Goal: Task Accomplishment & Management: Complete application form

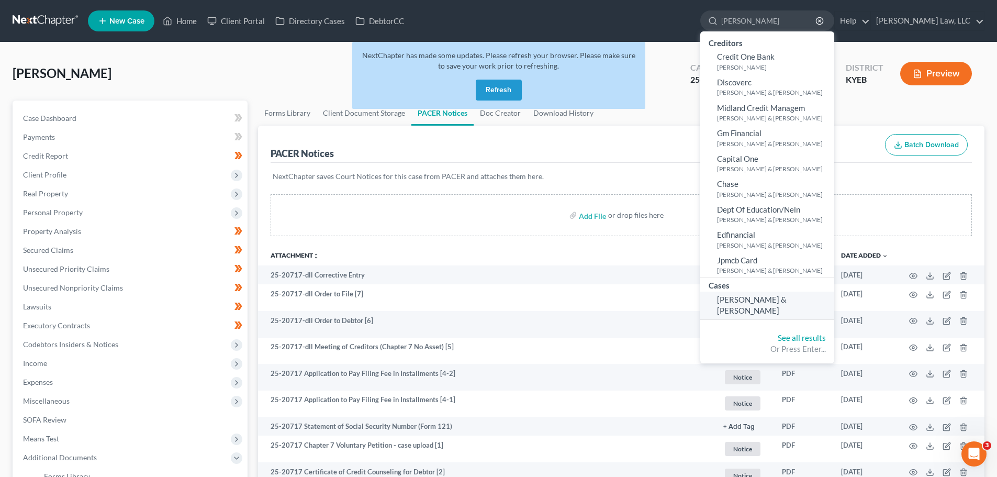
type input "[PERSON_NAME]"
click at [745, 298] on span "[PERSON_NAME] & [PERSON_NAME]" at bounding box center [752, 305] width 70 height 20
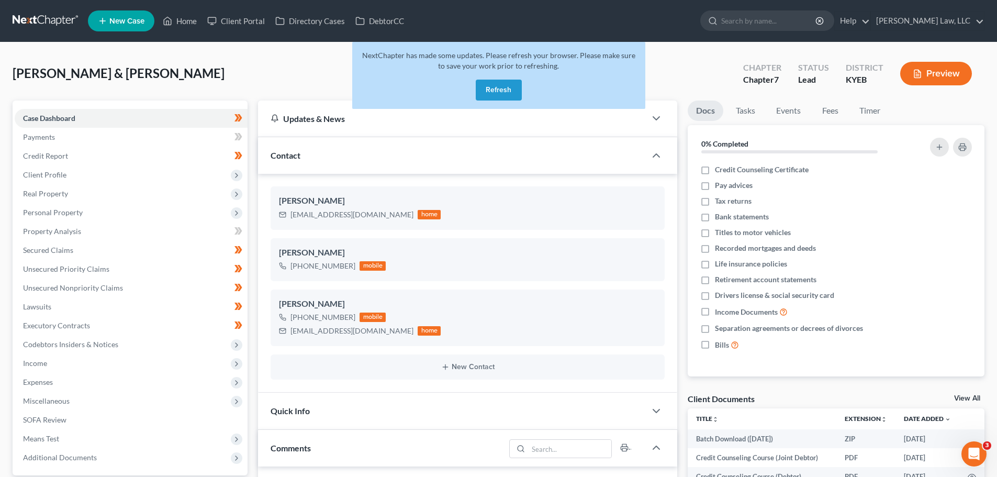
scroll to position [225, 0]
click at [500, 81] on button "Refresh" at bounding box center [499, 90] width 46 height 21
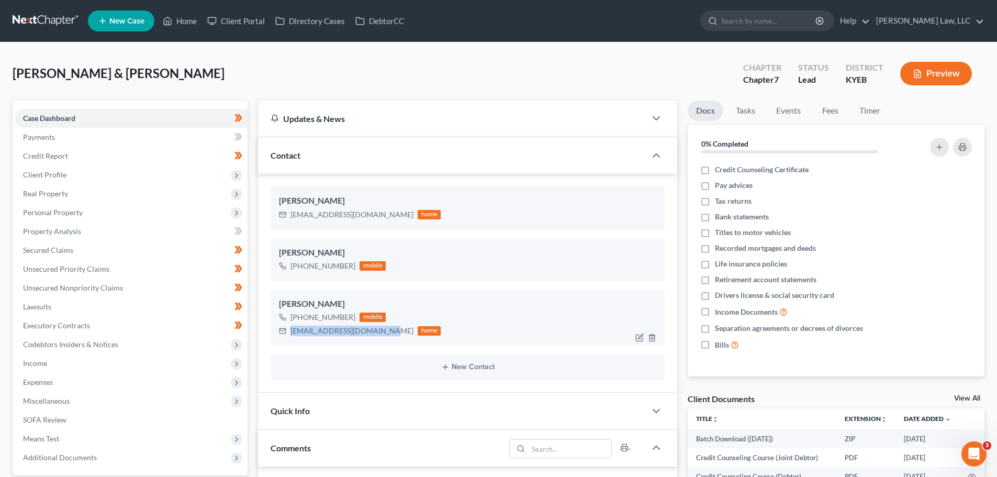
drag, startPoint x: 388, startPoint y: 330, endPoint x: 292, endPoint y: 336, distance: 95.9
click at [292, 336] on div "matthewbpoole14@gmail.com home" at bounding box center [360, 331] width 162 height 14
copy div "[EMAIL_ADDRESS][DOMAIN_NAME]"
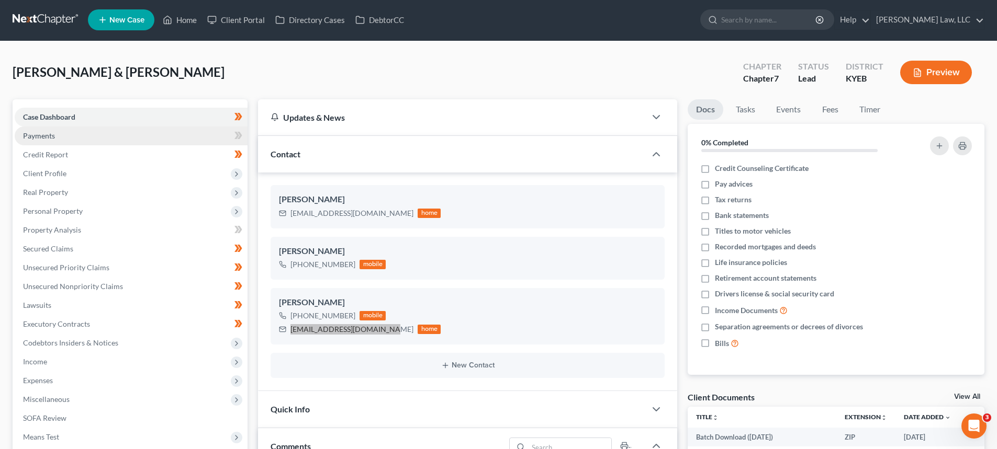
scroll to position [52, 0]
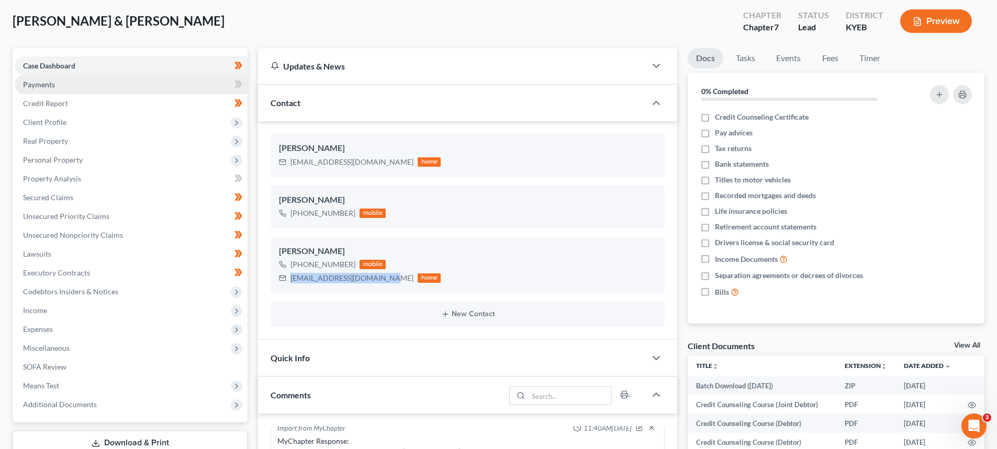
click at [53, 84] on span "Payments" at bounding box center [39, 84] width 32 height 9
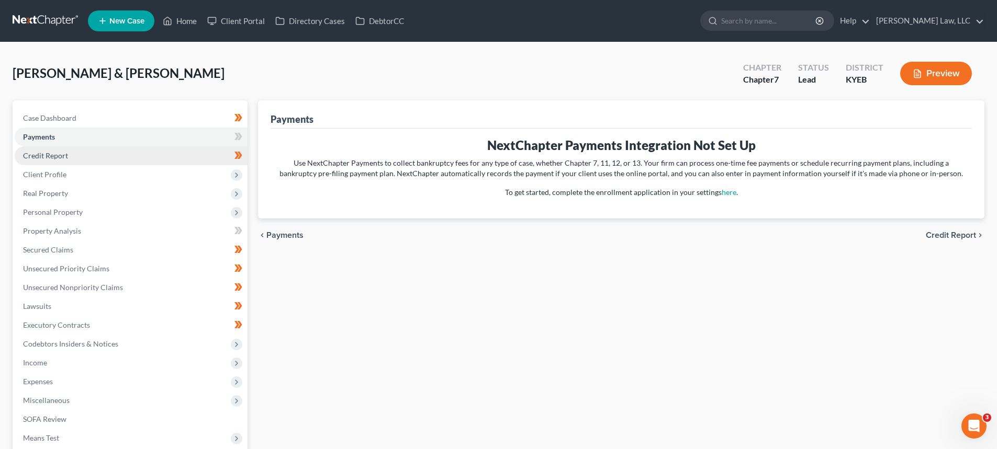
click at [42, 158] on span "Credit Report" at bounding box center [45, 155] width 45 height 9
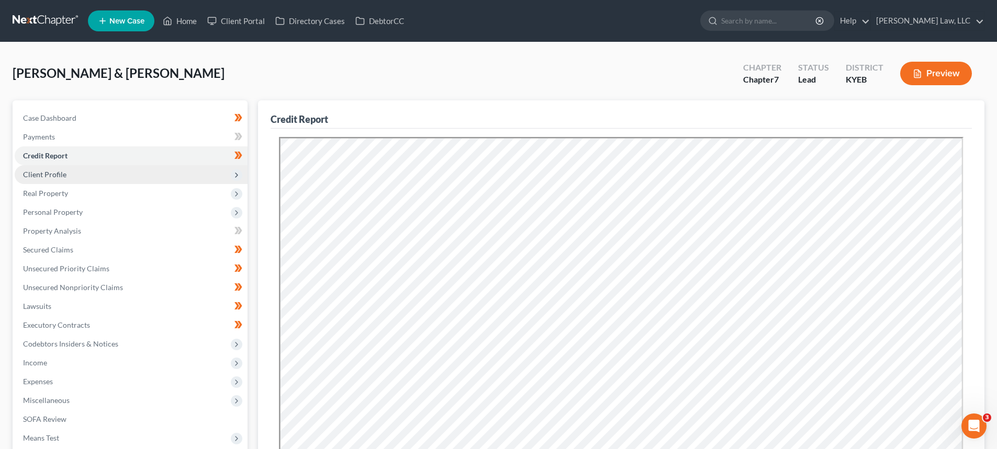
click at [35, 172] on span "Client Profile" at bounding box center [44, 174] width 43 height 9
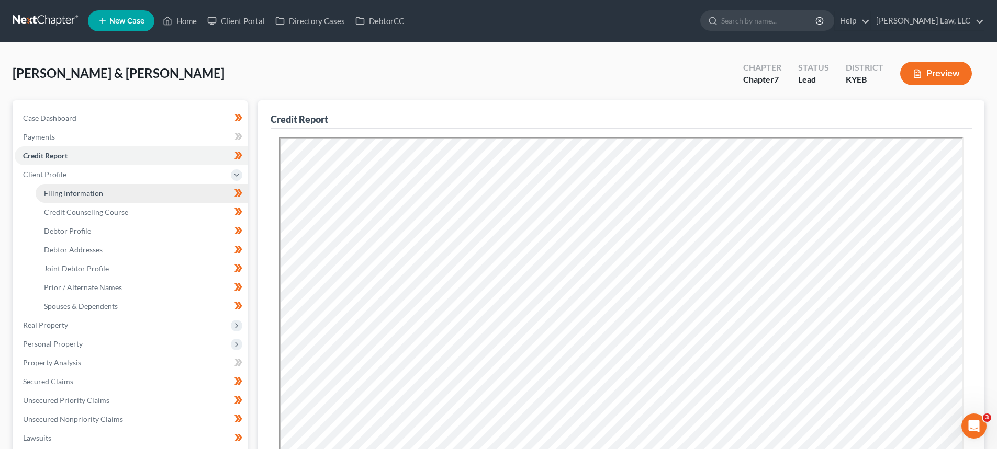
click at [54, 193] on span "Filing Information" at bounding box center [73, 193] width 59 height 9
select select "1"
select select "0"
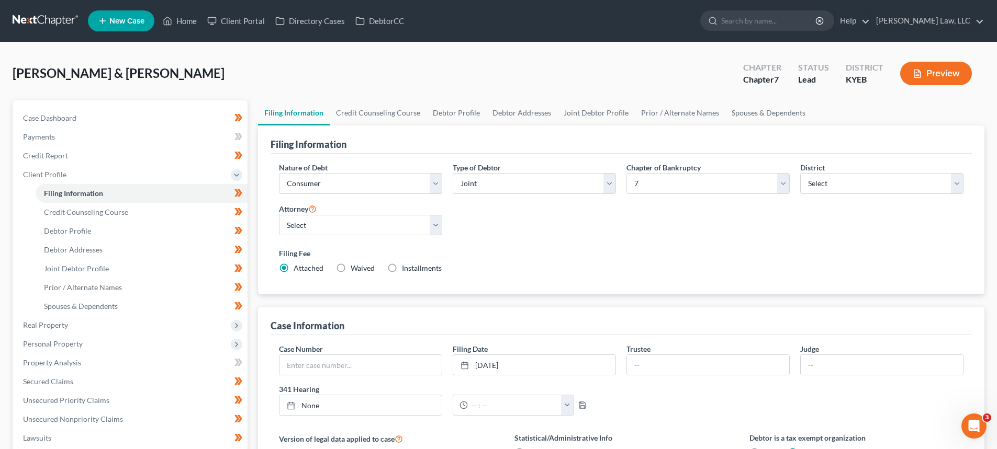
click at [402, 267] on label "Installments Installments" at bounding box center [422, 268] width 40 height 10
click at [406, 267] on input "Installments Installments" at bounding box center [409, 266] width 7 height 7
radio input "true"
radio input "false"
type input "0.00"
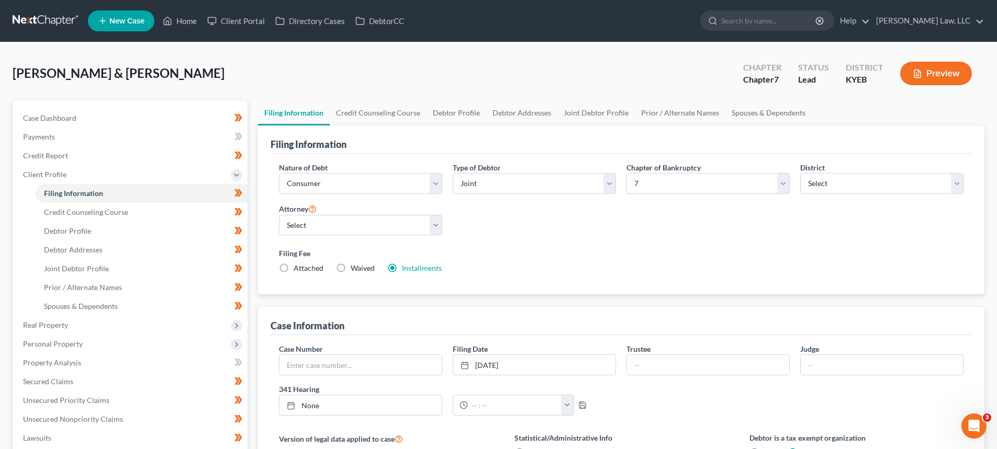
radio input "true"
type input "0.00"
type input "08/19/2025"
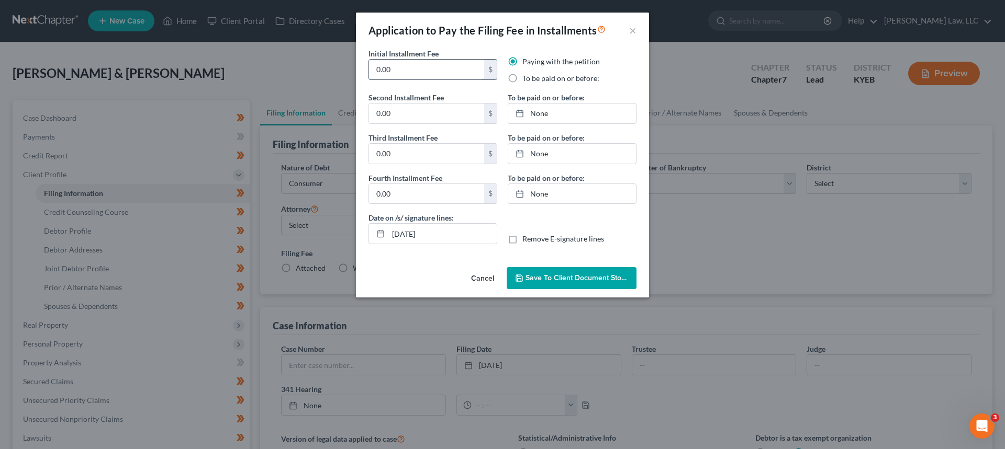
click at [443, 72] on input "0.00" at bounding box center [426, 70] width 115 height 20
drag, startPoint x: 430, startPoint y: 72, endPoint x: 334, endPoint y: 71, distance: 96.3
click at [334, 71] on div "Application to Pay the Filing Fee in Installments × Initial Installment Fee 0.0…" at bounding box center [502, 224] width 1005 height 449
drag, startPoint x: 432, startPoint y: 72, endPoint x: 366, endPoint y: 68, distance: 66.0
click at [366, 68] on div "Initial Installment Fee 84.50 $" at bounding box center [432, 70] width 139 height 44
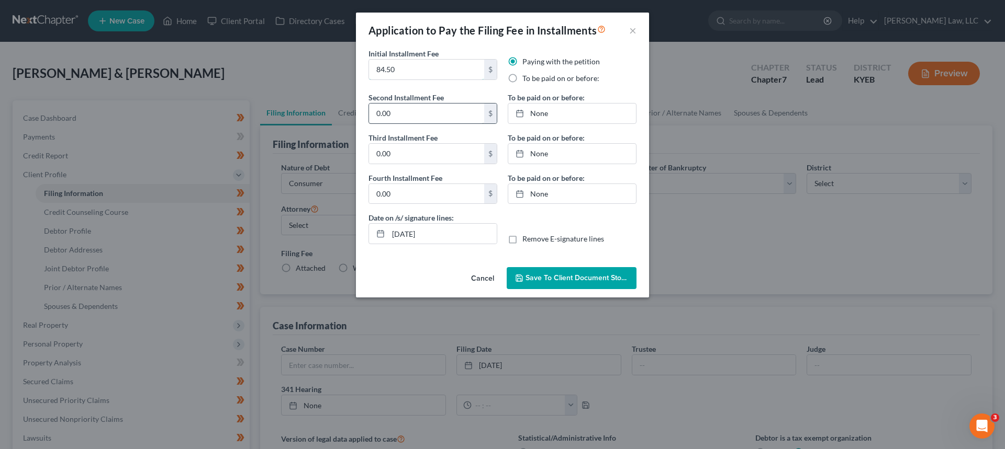
type input "84.50"
paste input "84.5"
type input "84.50"
click at [407, 155] on input "0.00" at bounding box center [426, 154] width 115 height 20
paste input "84.5"
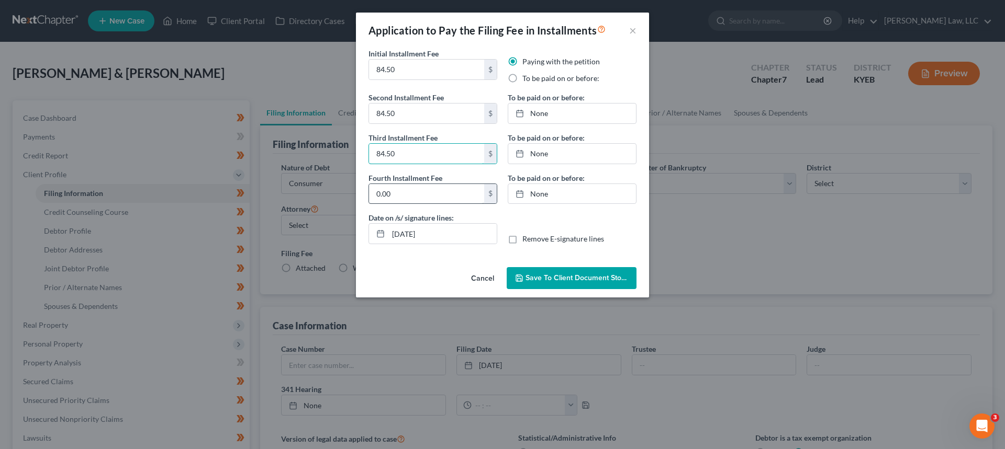
type input "84.50"
click at [402, 186] on input "0.00" at bounding box center [426, 194] width 115 height 20
paste input "84.5"
type input "84.50"
click at [522, 78] on label "To be paid on or before:" at bounding box center [560, 78] width 77 height 10
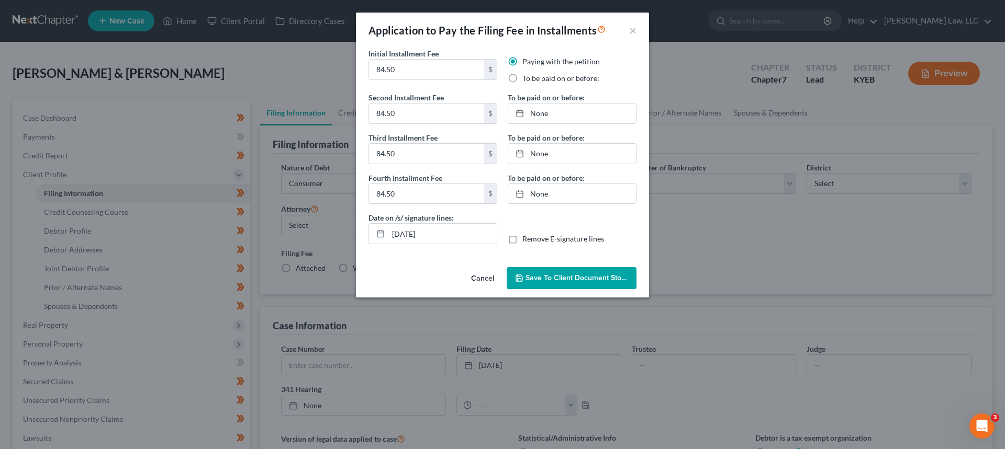
click at [526, 78] on input "To be paid on or before:" at bounding box center [529, 76] width 7 height 7
radio input "true"
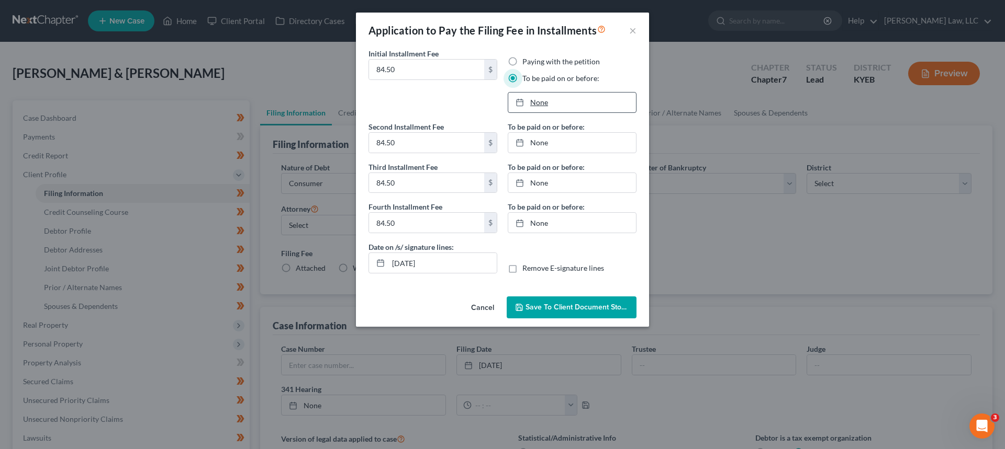
click at [541, 107] on link "None" at bounding box center [572, 103] width 128 height 20
type input "8/19/2025"
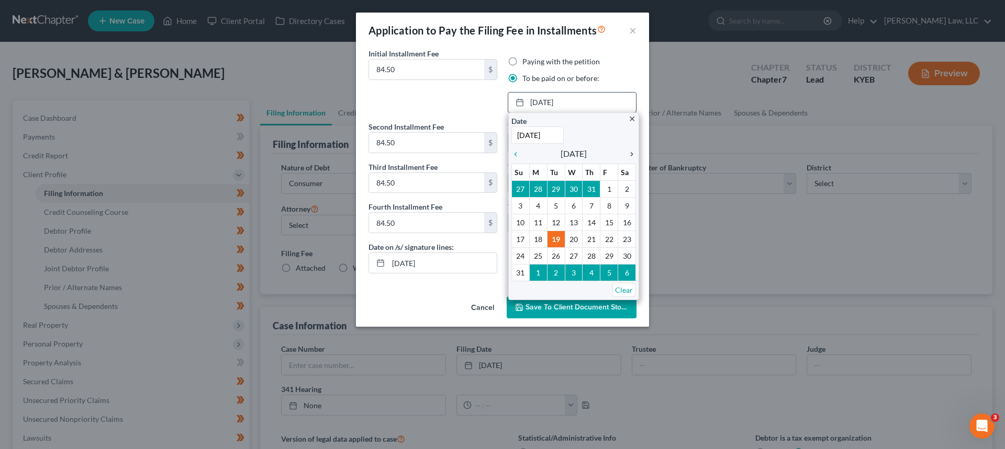
click at [629, 156] on icon "chevron_right" at bounding box center [629, 154] width 14 height 8
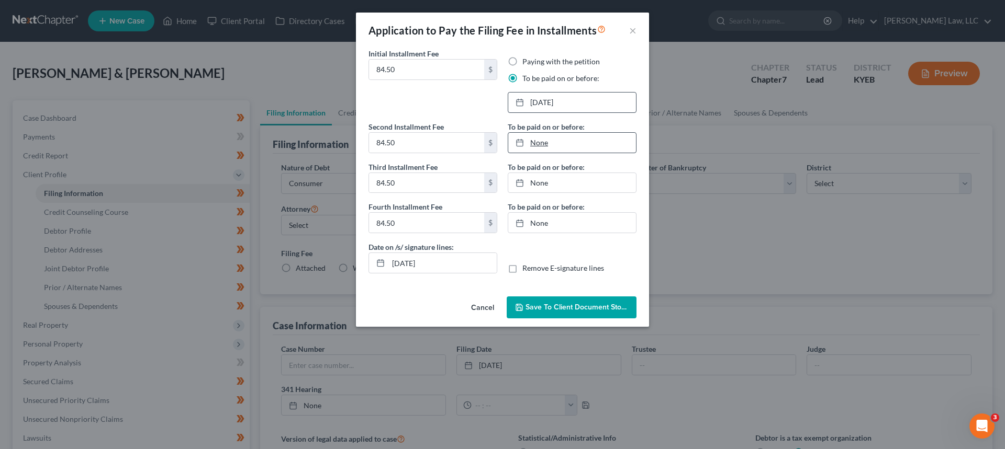
click at [535, 140] on link "None" at bounding box center [572, 143] width 128 height 20
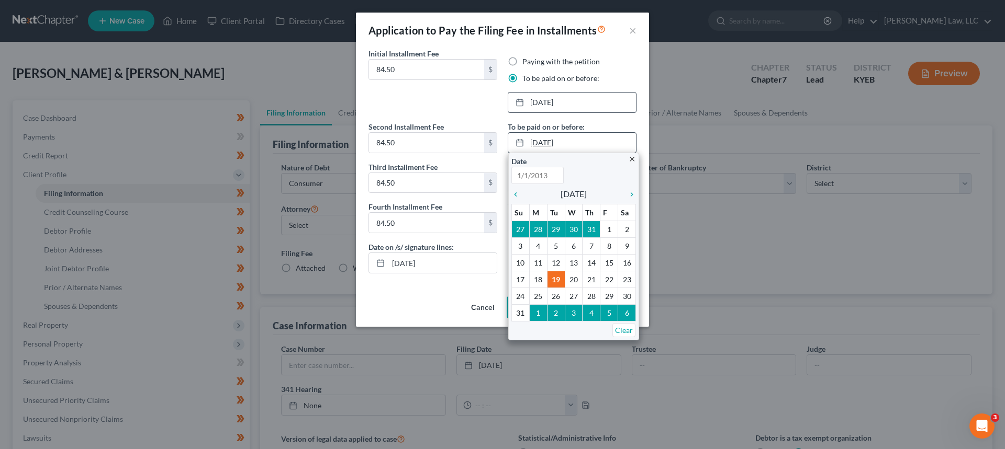
type input "8/19/2025"
click at [631, 193] on icon "chevron_right" at bounding box center [629, 194] width 14 height 8
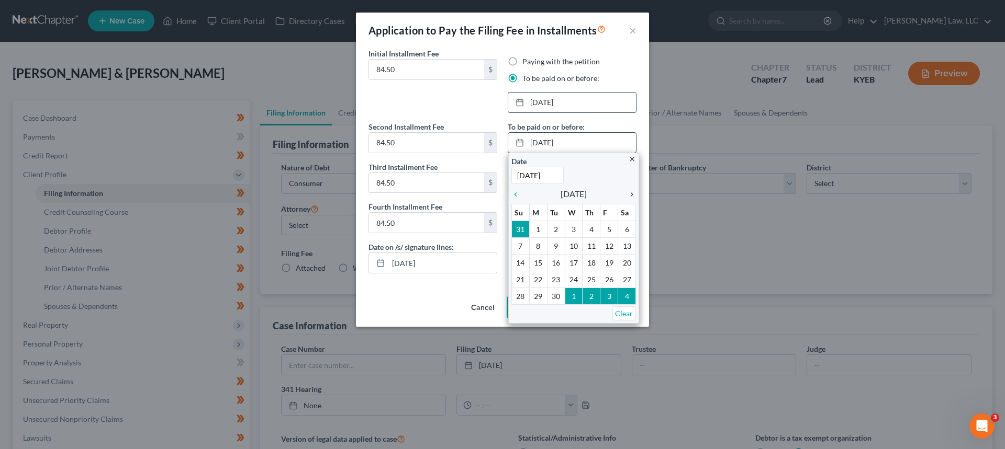
click at [631, 193] on icon "chevron_right" at bounding box center [629, 194] width 14 height 8
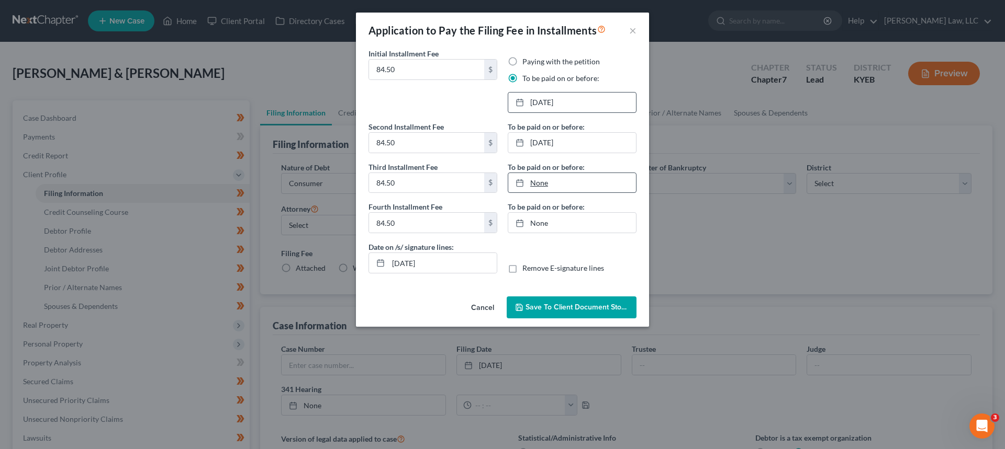
click at [519, 188] on link "None" at bounding box center [572, 183] width 128 height 20
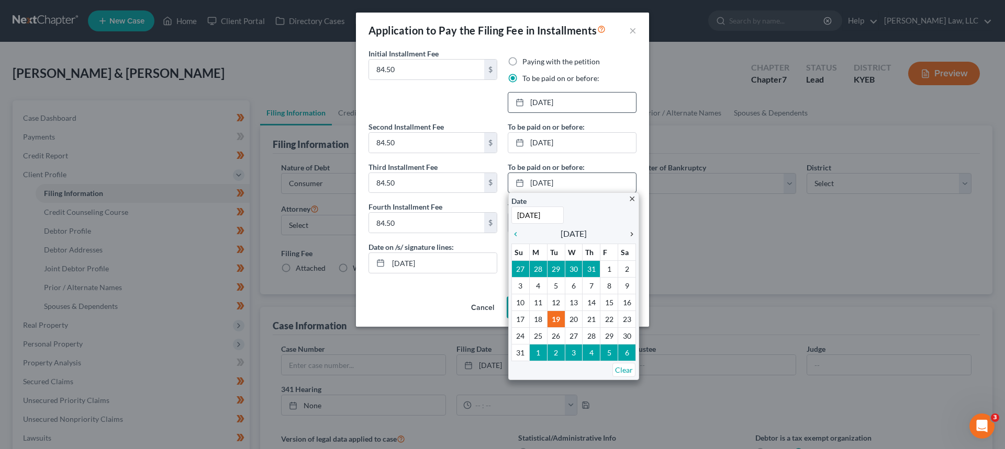
click at [632, 235] on icon "chevron_right" at bounding box center [629, 234] width 14 height 8
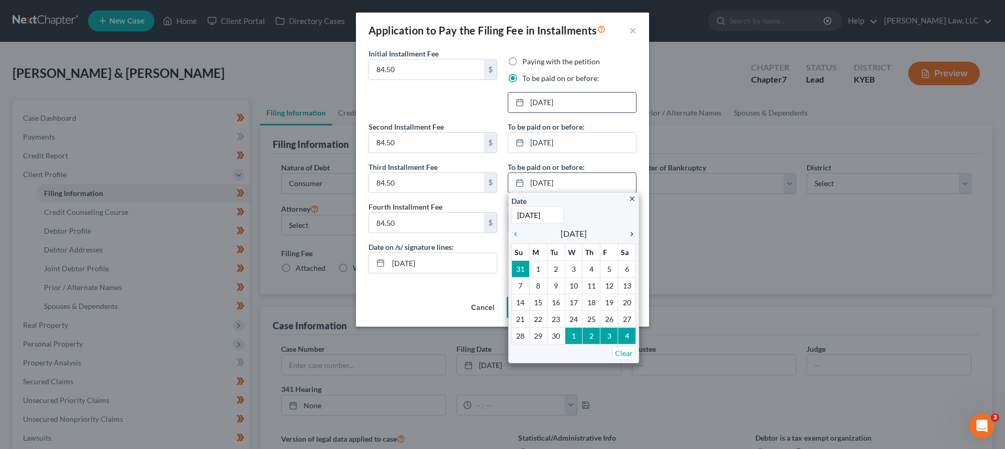
click at [632, 235] on icon "chevron_right" at bounding box center [629, 234] width 14 height 8
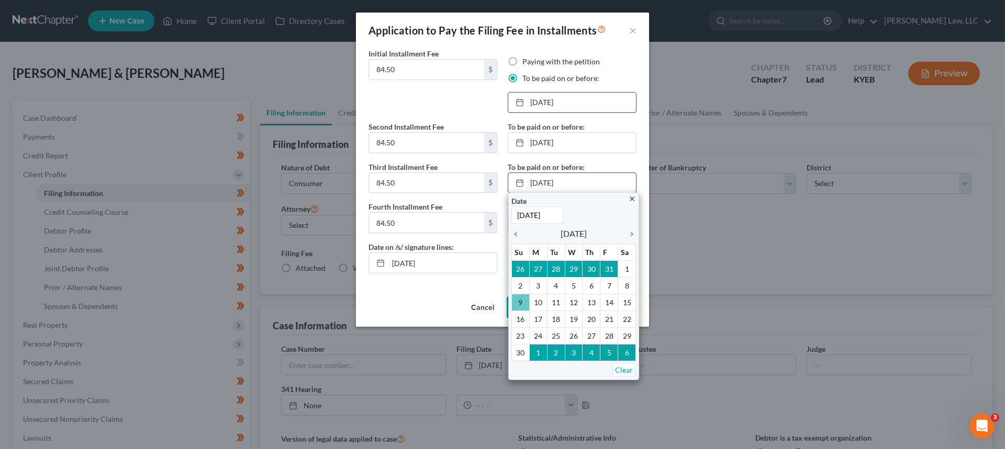
type input "11/9/2025"
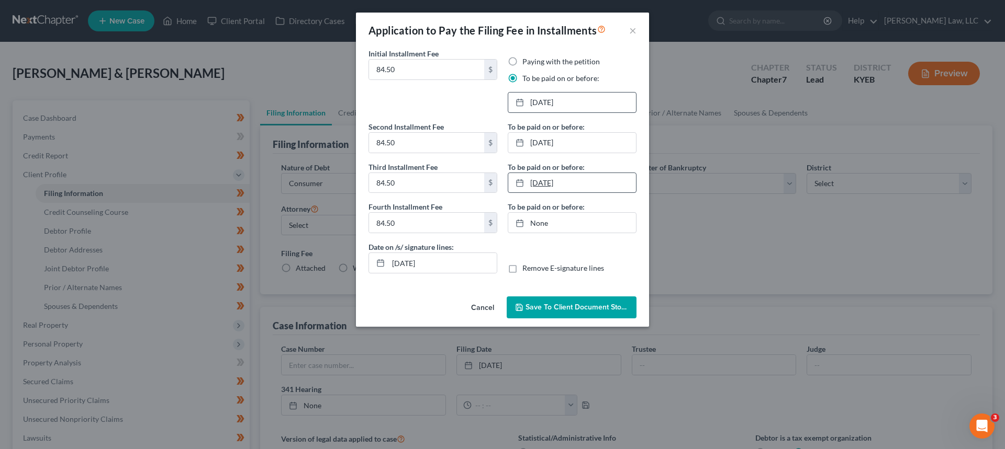
click at [535, 180] on link "11/9/2025" at bounding box center [572, 183] width 128 height 20
click at [533, 224] on link "None" at bounding box center [572, 223] width 128 height 20
type input "8/19/2025"
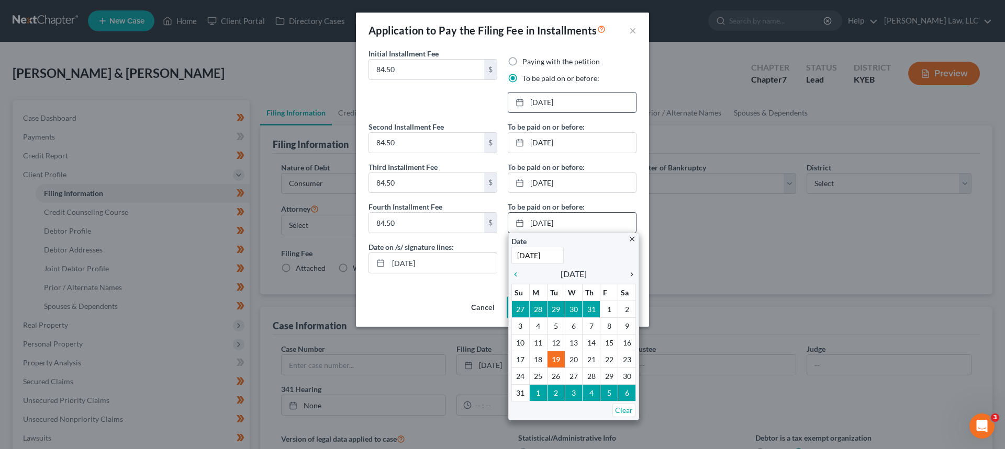
click at [630, 278] on icon "chevron_right" at bounding box center [629, 275] width 14 height 8
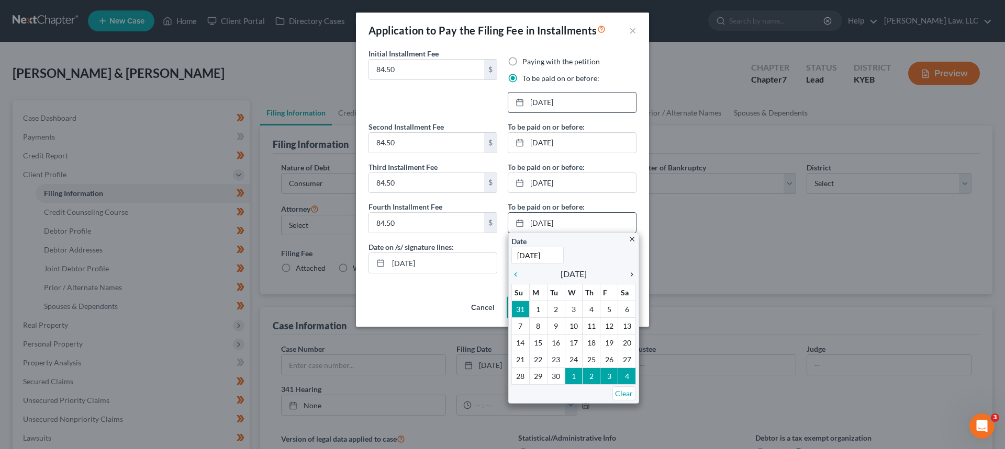
click at [629, 278] on icon "chevron_right" at bounding box center [629, 275] width 14 height 8
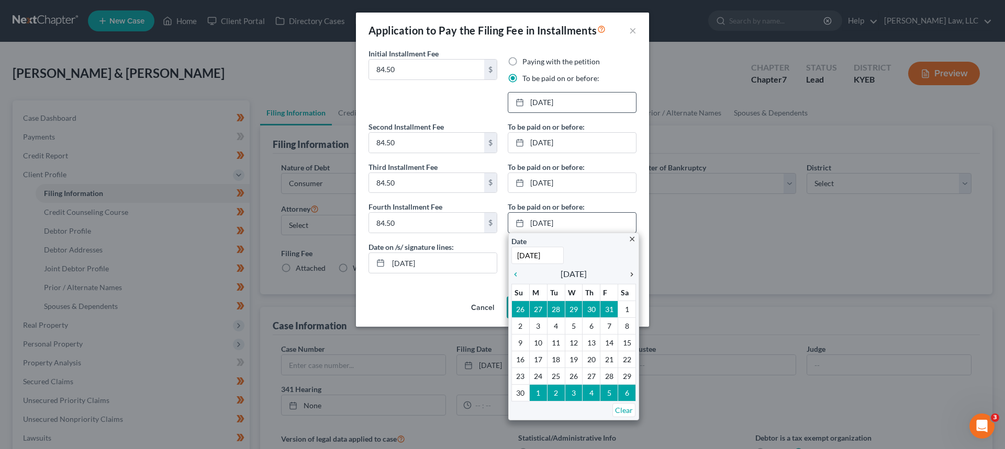
click at [629, 278] on icon "chevron_right" at bounding box center [629, 275] width 14 height 8
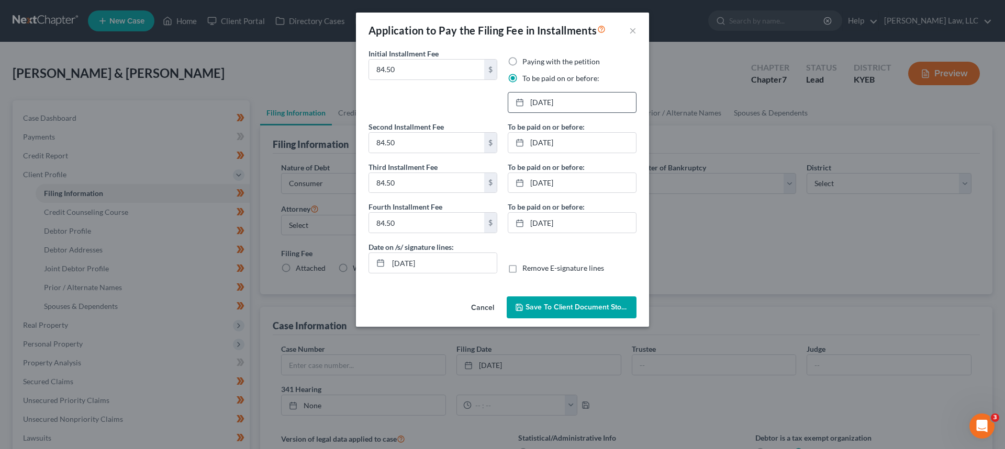
click at [544, 308] on span "Save to Client Document Storage" at bounding box center [580, 307] width 111 height 9
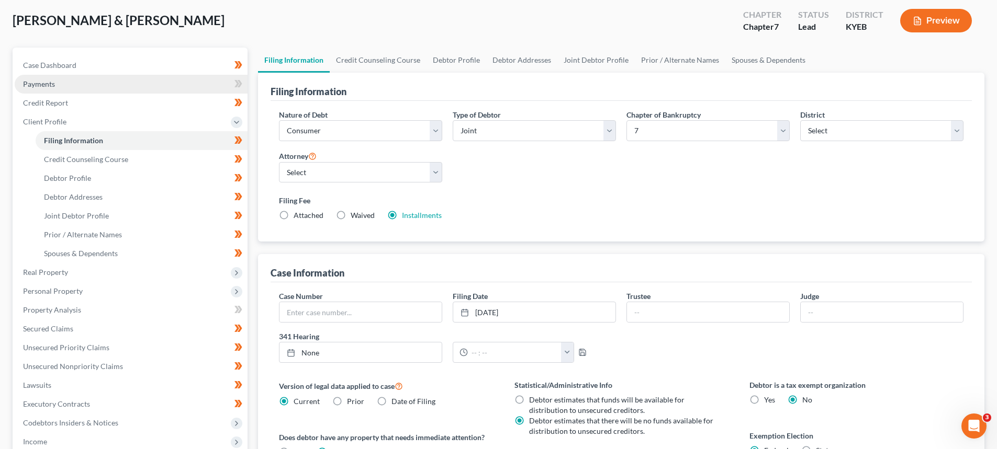
scroll to position [52, 0]
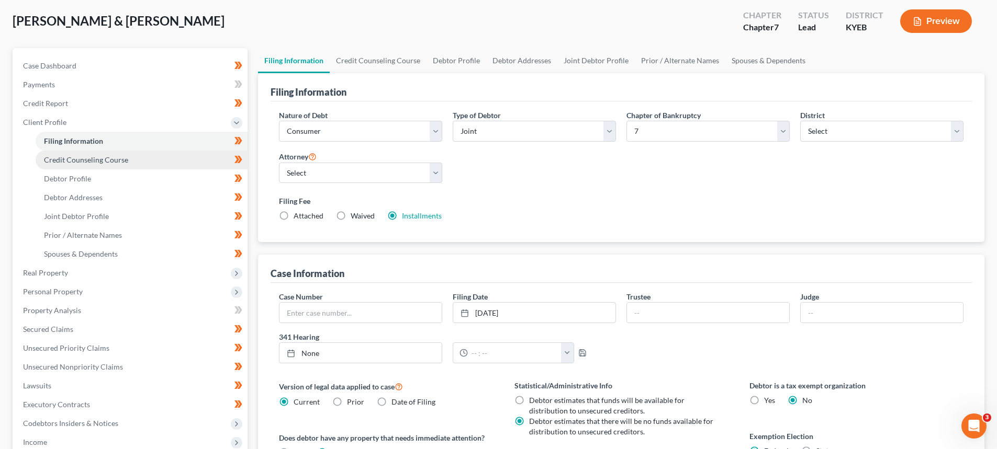
click at [91, 156] on span "Credit Counseling Course" at bounding box center [86, 159] width 84 height 9
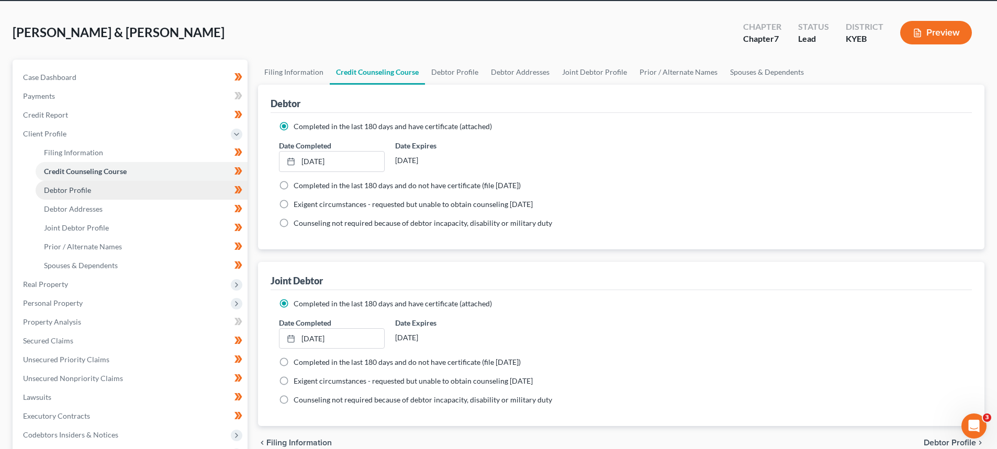
scroll to position [52, 0]
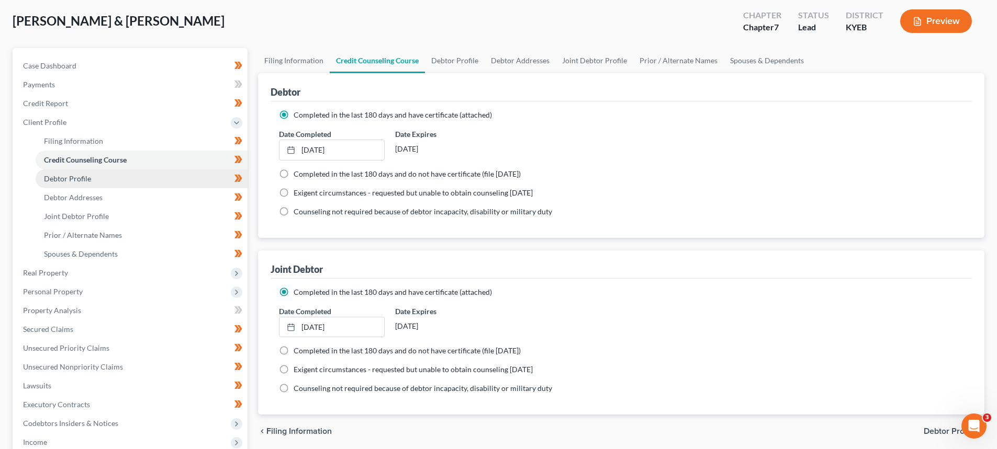
click at [72, 181] on span "Debtor Profile" at bounding box center [67, 178] width 47 height 9
select select "1"
select select "3"
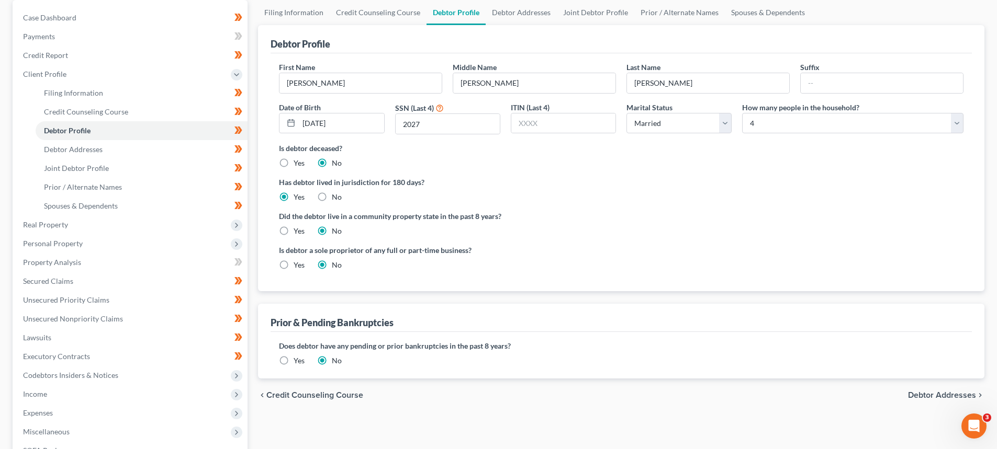
scroll to position [105, 0]
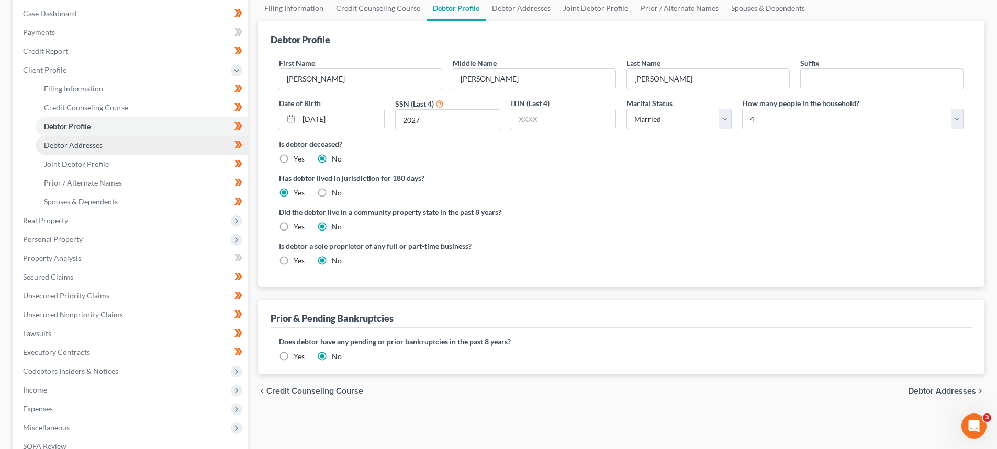
click at [93, 145] on span "Debtor Addresses" at bounding box center [73, 145] width 59 height 9
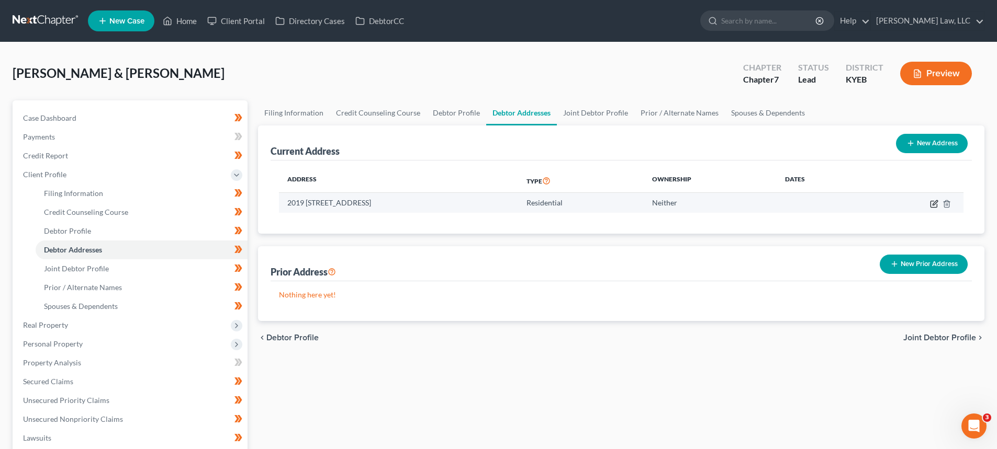
click at [932, 203] on icon "button" at bounding box center [934, 204] width 8 height 8
select select "18"
select select "0"
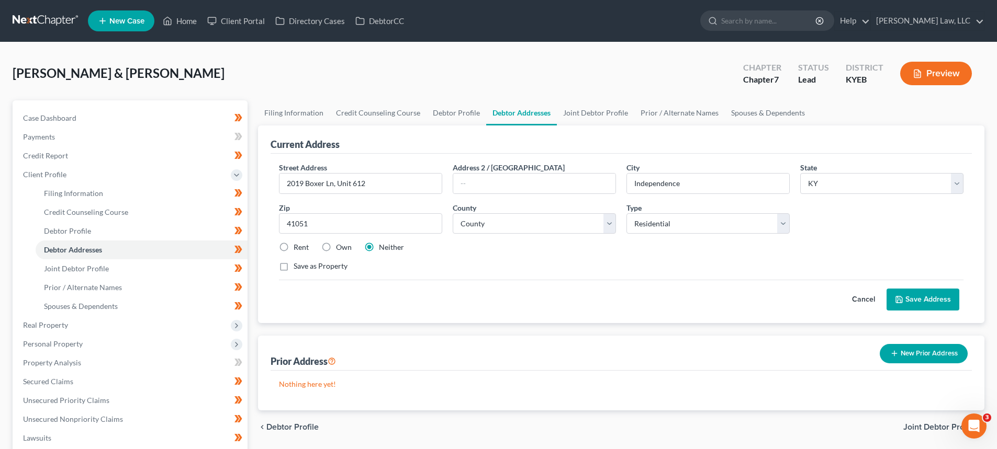
click at [294, 246] on label "Rent" at bounding box center [301, 247] width 15 height 10
click at [298, 246] on input "Rent" at bounding box center [301, 245] width 7 height 7
radio input "true"
click at [919, 303] on button "Save Address" at bounding box center [922, 300] width 73 height 22
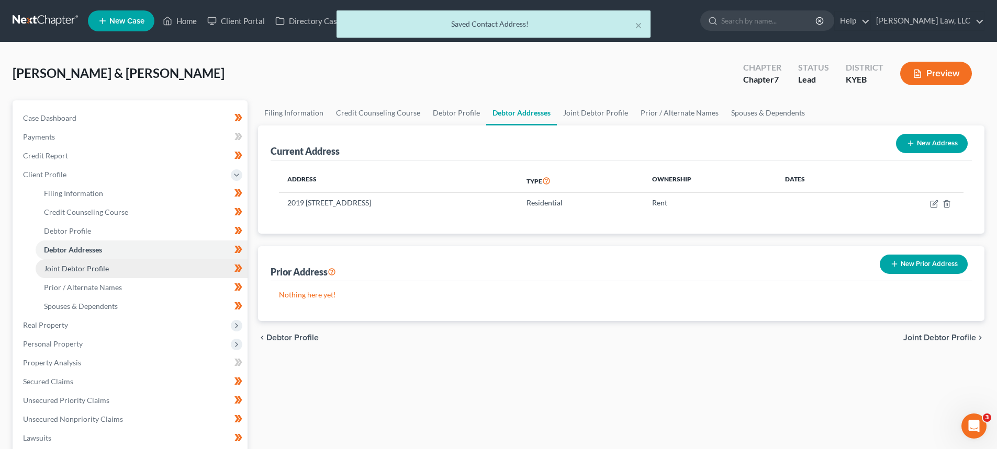
click at [92, 268] on span "Joint Debtor Profile" at bounding box center [76, 268] width 65 height 9
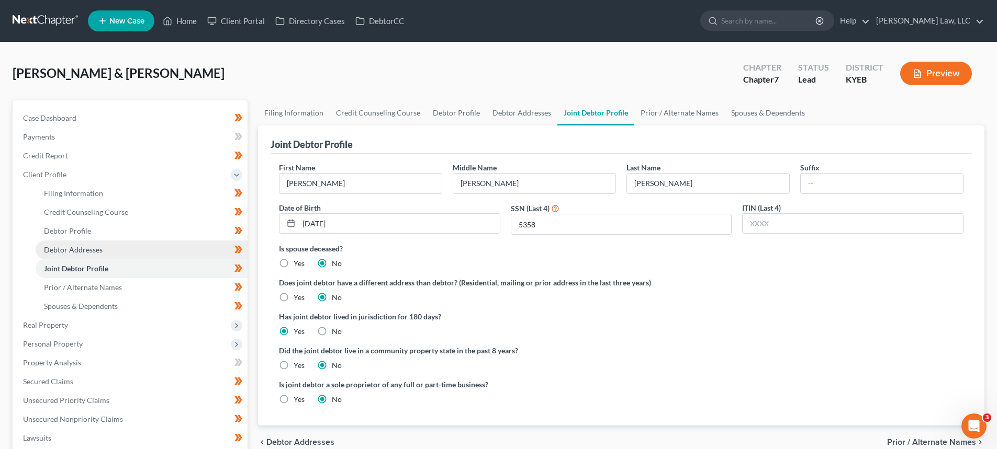
click at [63, 245] on span "Debtor Addresses" at bounding box center [73, 249] width 59 height 9
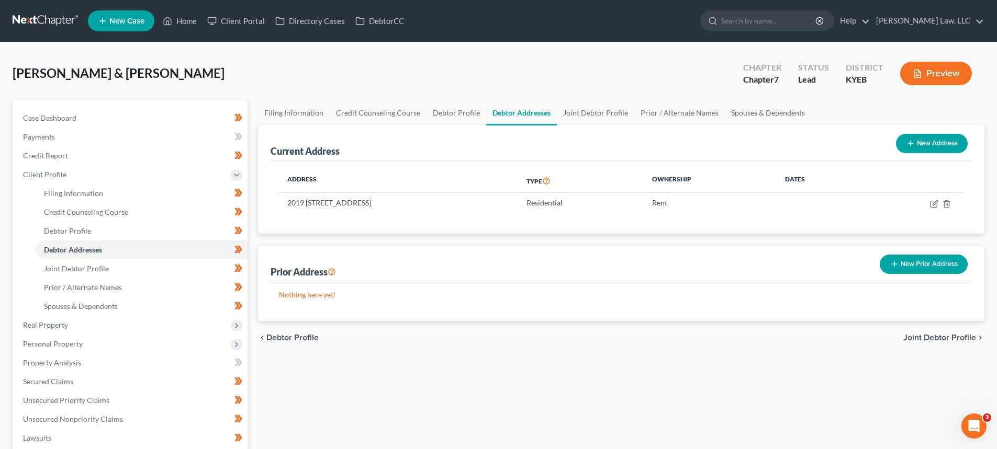
click at [960, 265] on button "New Prior Address" at bounding box center [924, 264] width 88 height 19
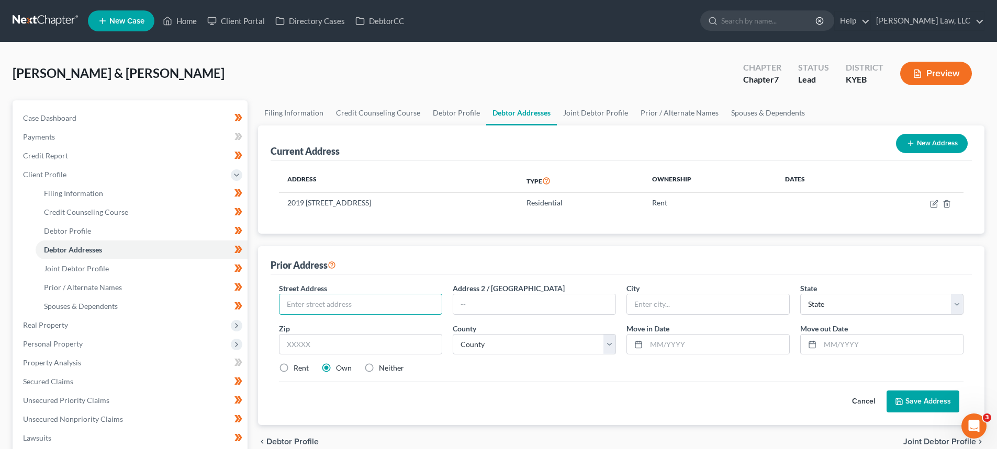
drag, startPoint x: 337, startPoint y: 306, endPoint x: 382, endPoint y: 284, distance: 50.1
click at [337, 306] on input "text" at bounding box center [360, 305] width 162 height 20
type input "9393 Royal Oak Dr."
type input "E"
type input "Alexandria"
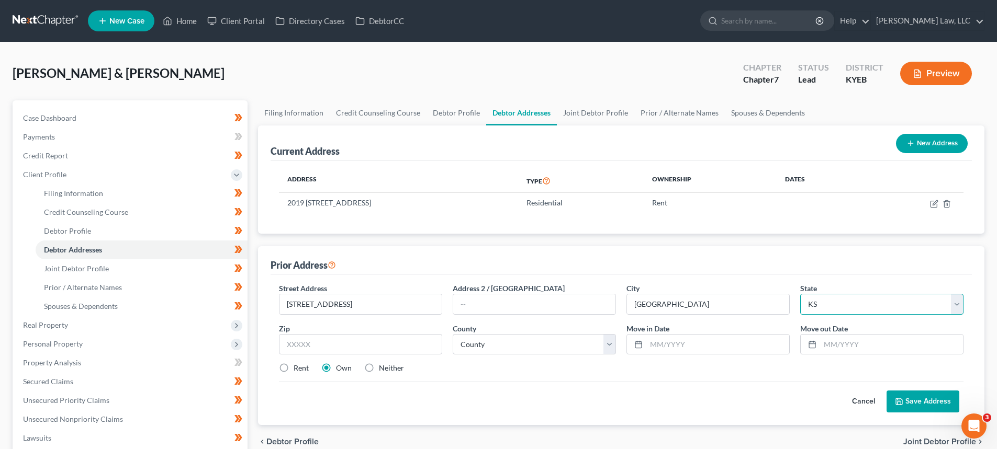
select select "18"
type input "41001"
click at [499, 343] on select "County Adair County Allen County Anderson County Ballard County Barren County B…" at bounding box center [534, 344] width 163 height 21
select select "18"
click at [453, 334] on select "County Adair County Allen County Anderson County Ballard County Barren County B…" at bounding box center [534, 344] width 163 height 21
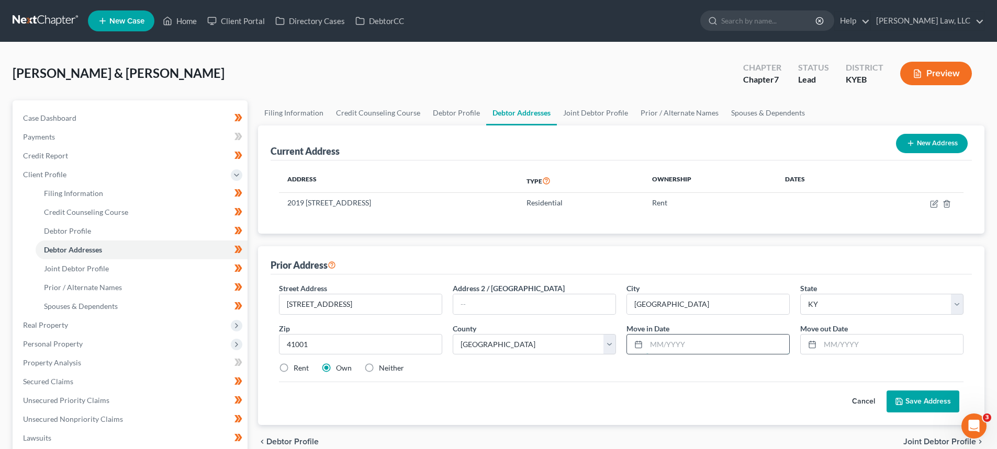
click at [649, 341] on input "text" at bounding box center [717, 345] width 143 height 20
type input "01/2022"
type input "07/2023"
click at [294, 368] on label "Rent" at bounding box center [301, 368] width 15 height 10
click at [298, 368] on input "Rent" at bounding box center [301, 366] width 7 height 7
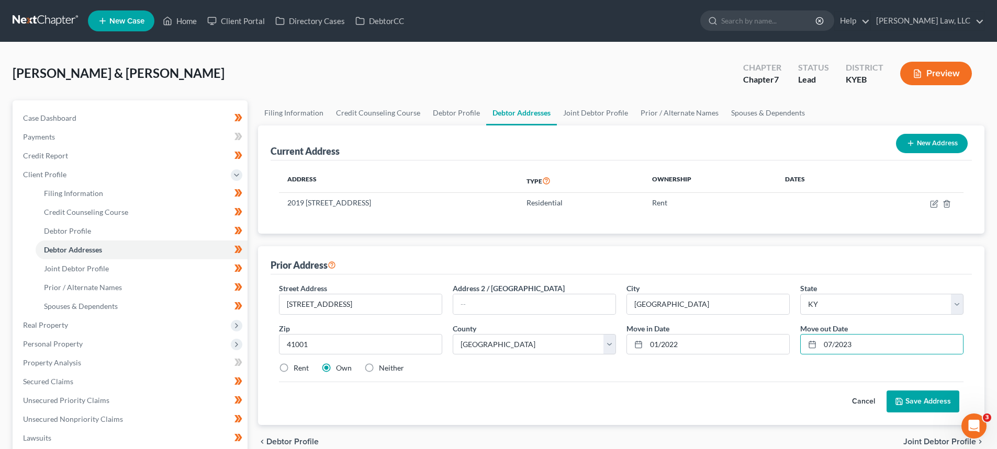
radio input "true"
click at [922, 403] on button "Save Address" at bounding box center [922, 402] width 73 height 22
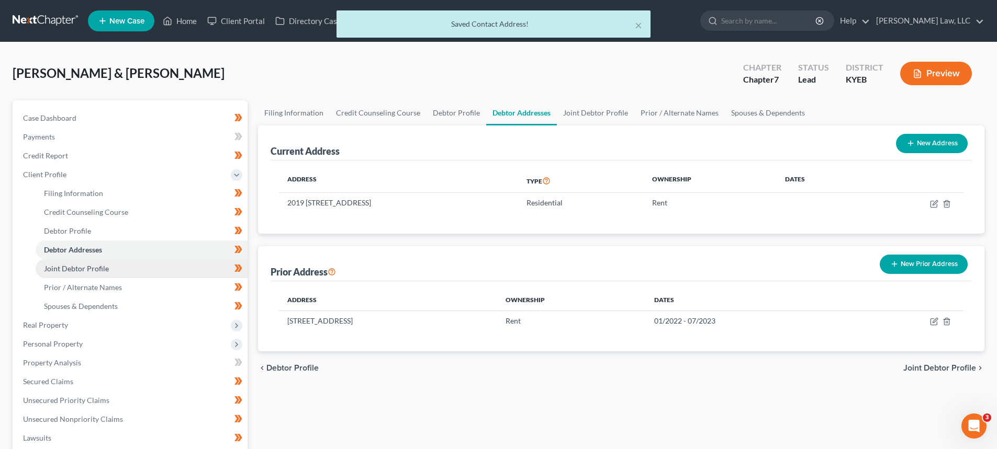
click at [94, 271] on span "Joint Debtor Profile" at bounding box center [76, 268] width 65 height 9
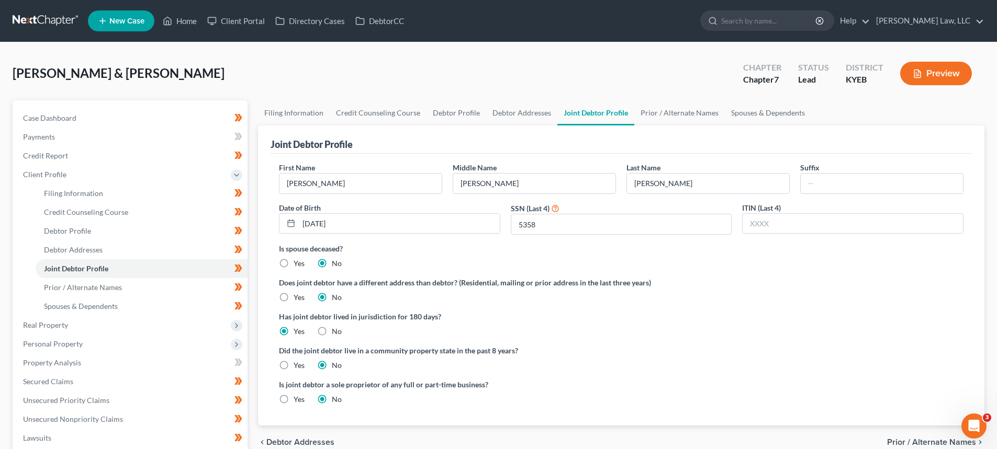
scroll to position [105, 0]
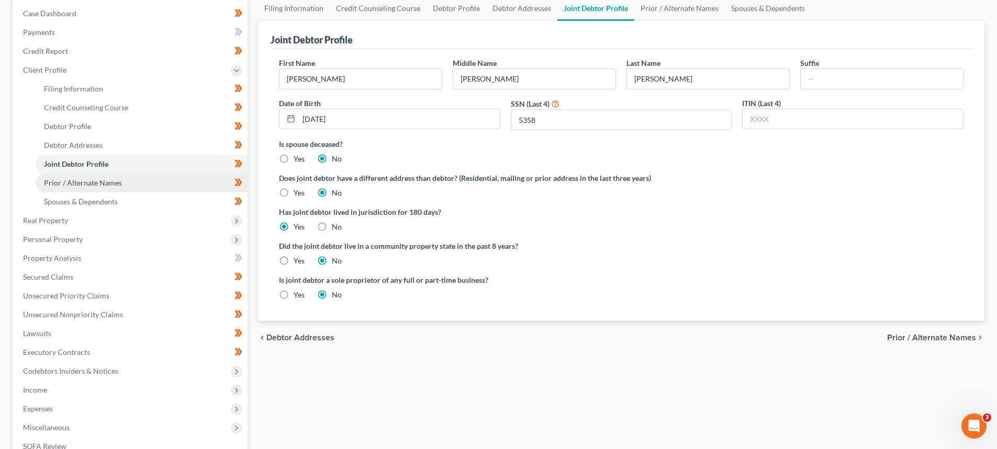
click at [80, 184] on span "Prior / Alternate Names" at bounding box center [83, 182] width 78 height 9
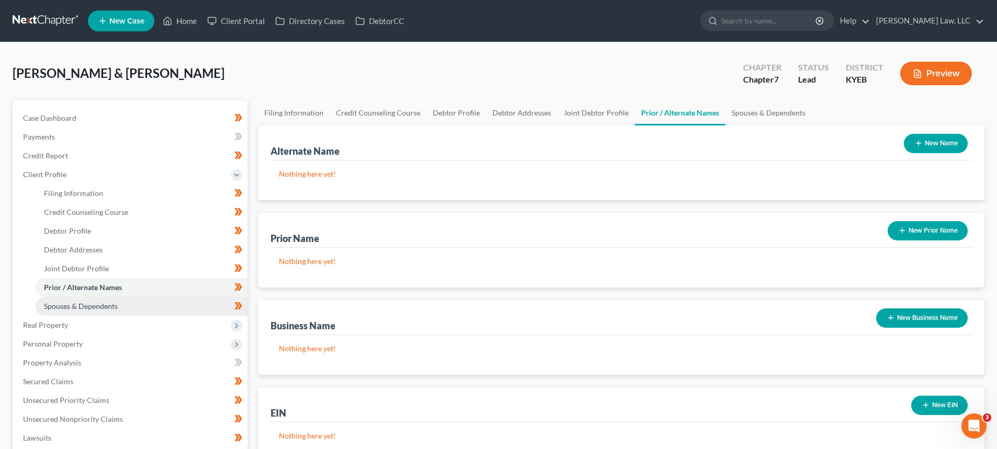
click at [89, 303] on span "Spouses & Dependents" at bounding box center [81, 306] width 74 height 9
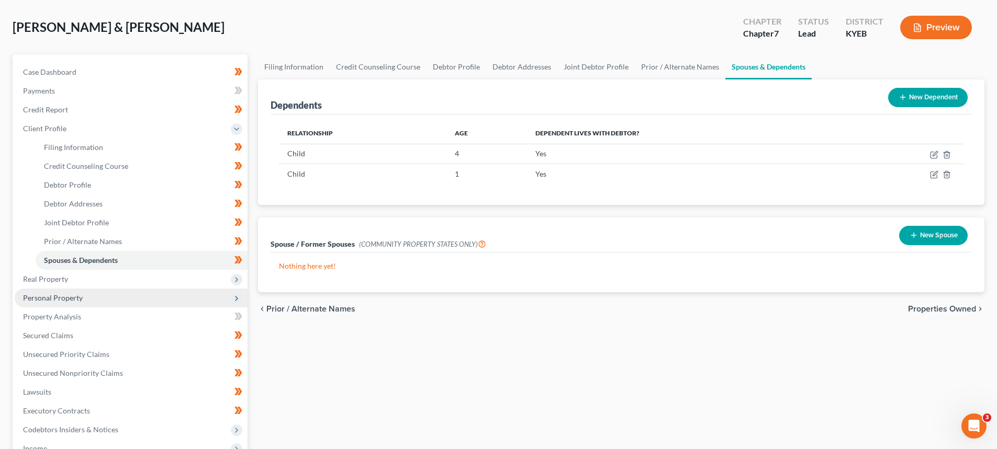
scroll to position [52, 0]
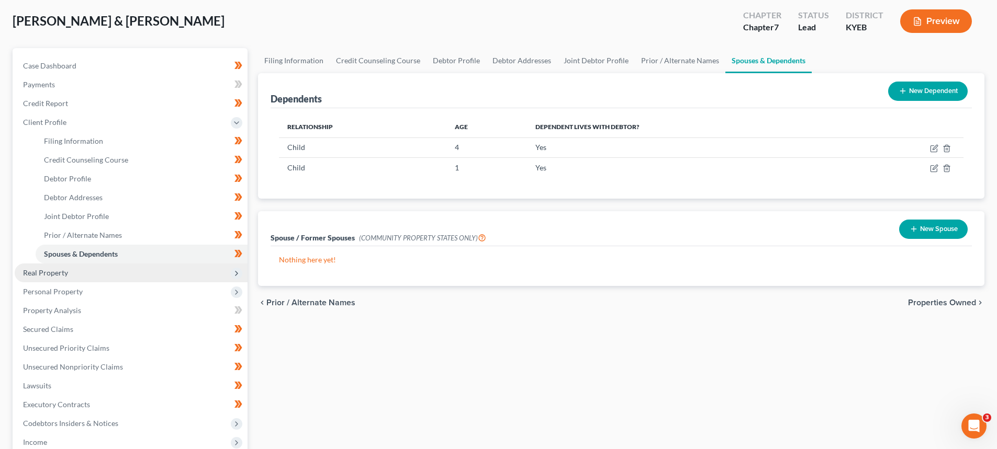
click at [43, 275] on span "Real Property" at bounding box center [45, 272] width 45 height 9
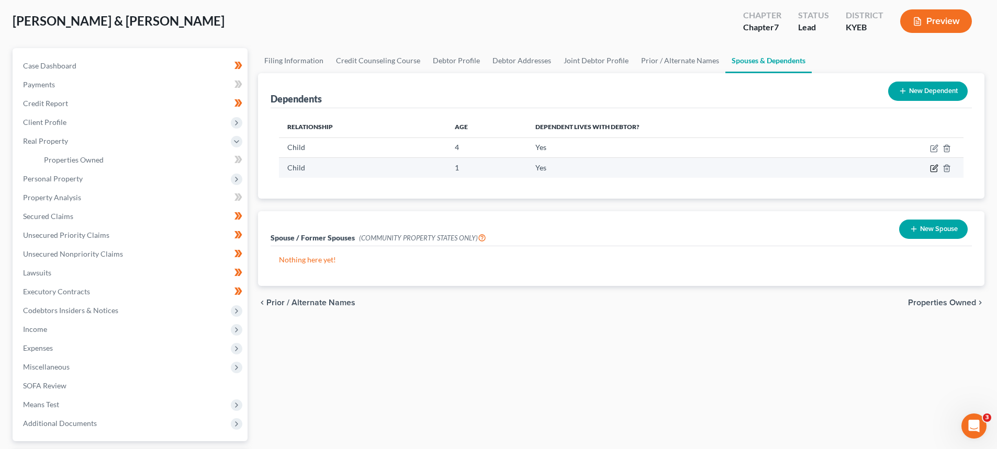
click at [932, 167] on icon "button" at bounding box center [934, 168] width 8 height 8
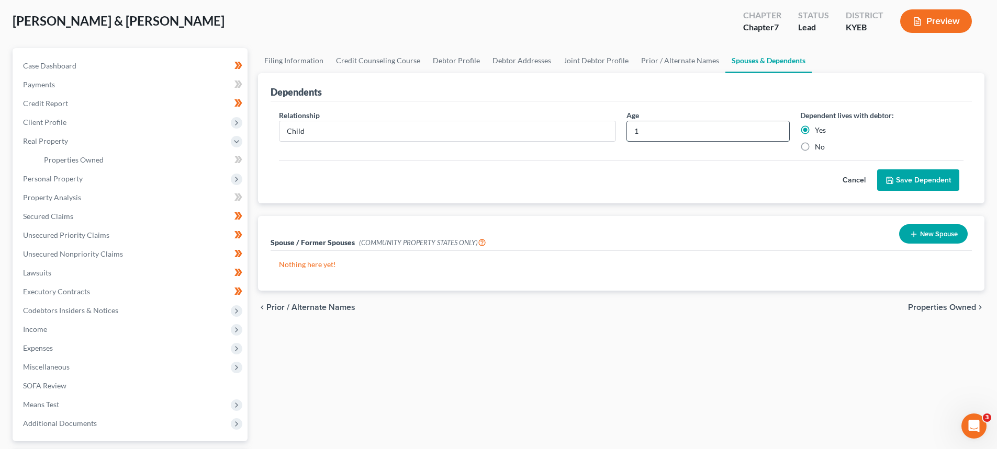
click at [680, 128] on input "1" at bounding box center [708, 131] width 162 height 20
type input "7 Months"
click at [928, 178] on button "Save Dependent" at bounding box center [918, 181] width 82 height 22
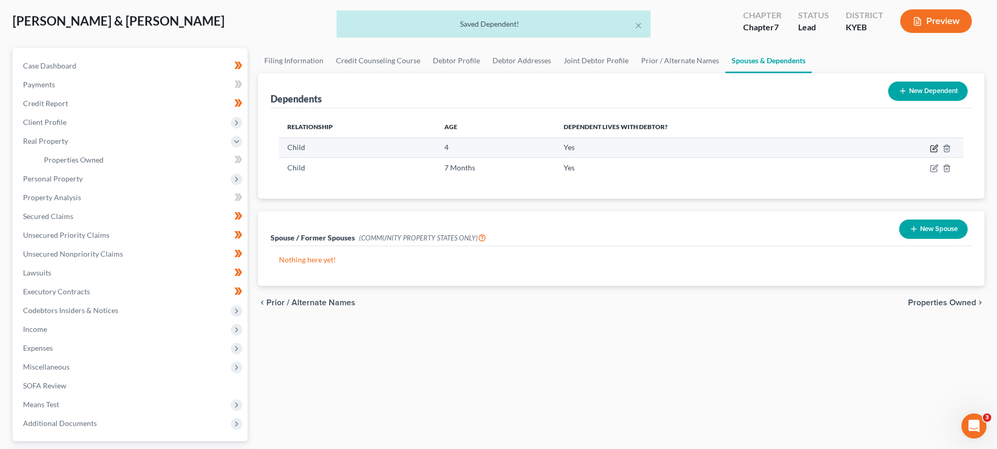
click at [936, 149] on icon "button" at bounding box center [934, 148] width 8 height 8
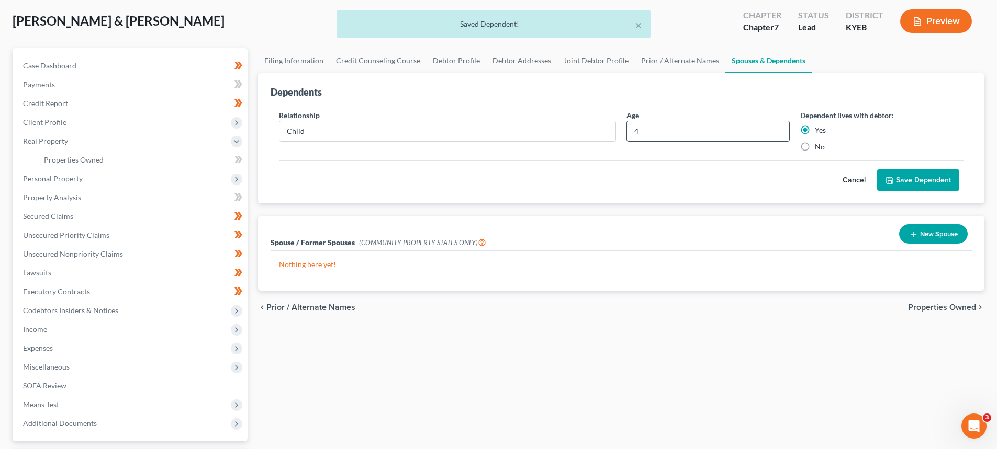
click at [669, 127] on input "4" at bounding box center [708, 131] width 162 height 20
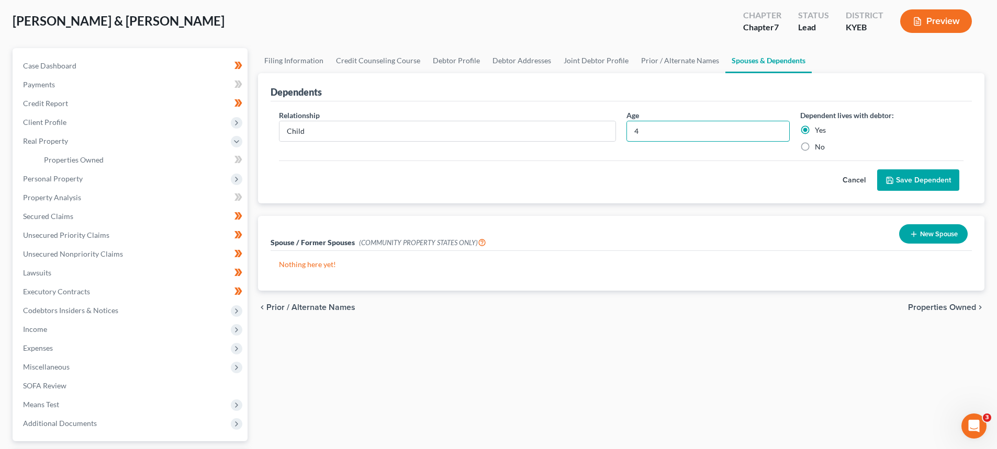
drag, startPoint x: 667, startPoint y: 128, endPoint x: 620, endPoint y: 136, distance: 48.3
click at [620, 136] on div "Relationship * Child Age 4 Dependent lives with debtor: Yes No" at bounding box center [621, 135] width 695 height 51
click at [912, 172] on button "Save Dependent" at bounding box center [918, 181] width 82 height 22
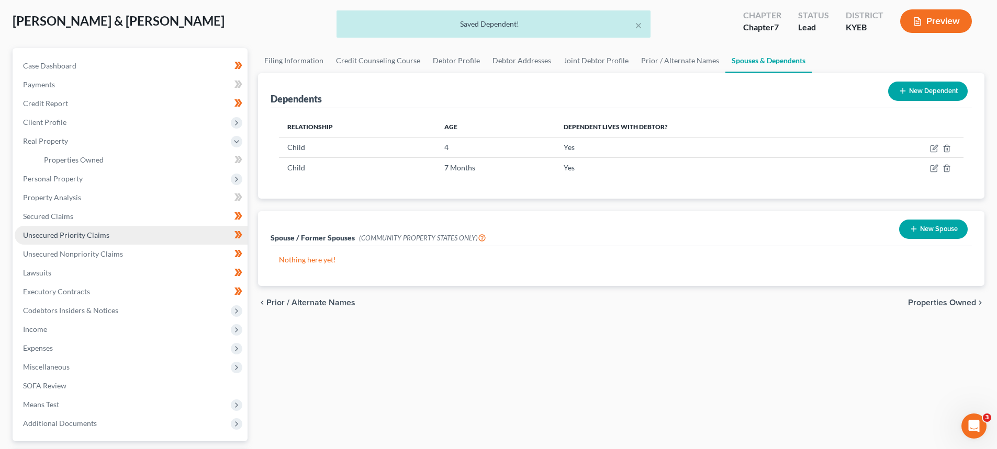
click at [53, 239] on span "Unsecured Priority Claims" at bounding box center [66, 235] width 86 height 9
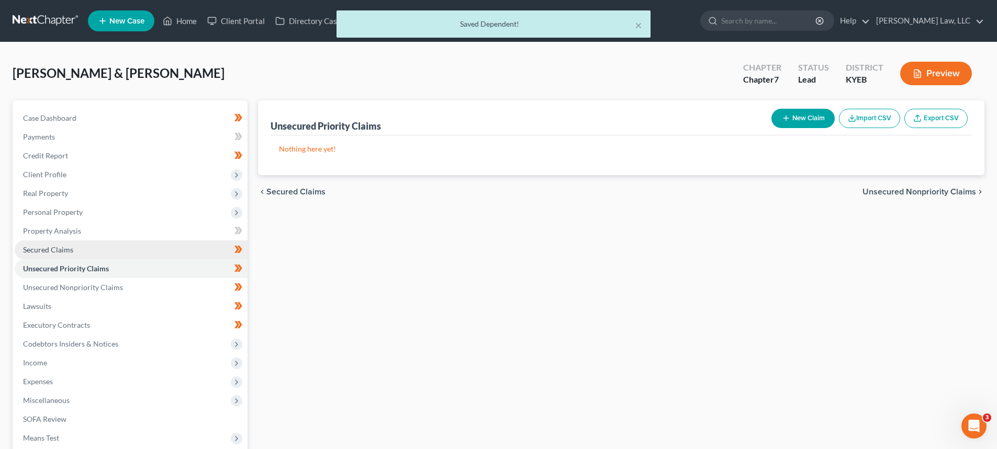
click at [50, 245] on span "Secured Claims" at bounding box center [48, 249] width 50 height 9
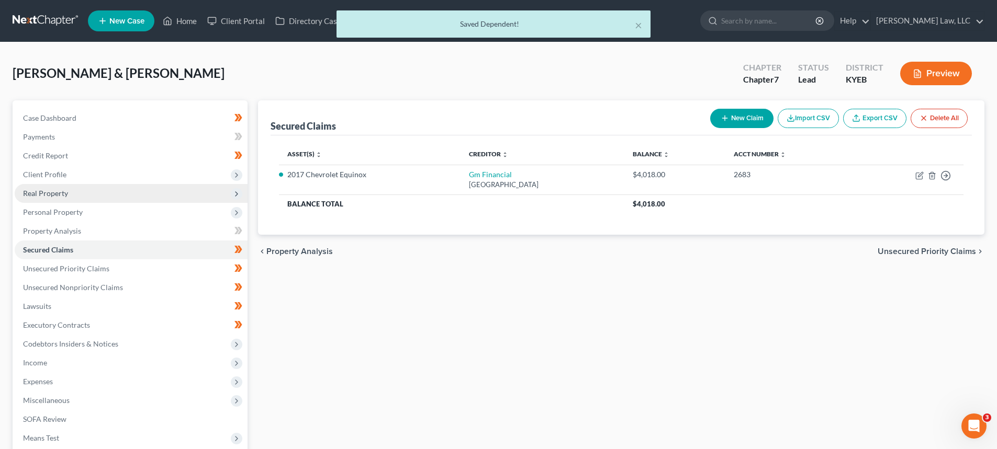
click at [50, 194] on span "Real Property" at bounding box center [45, 193] width 45 height 9
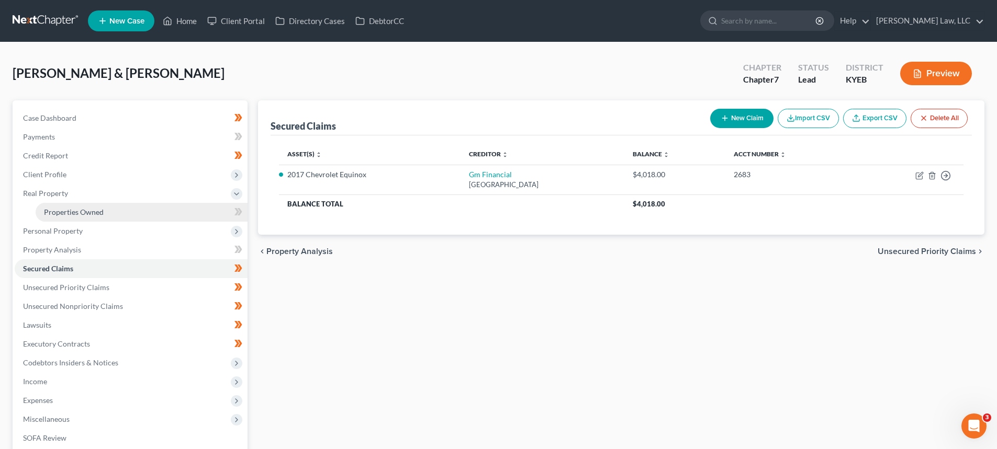
click at [53, 206] on link "Properties Owned" at bounding box center [142, 212] width 212 height 19
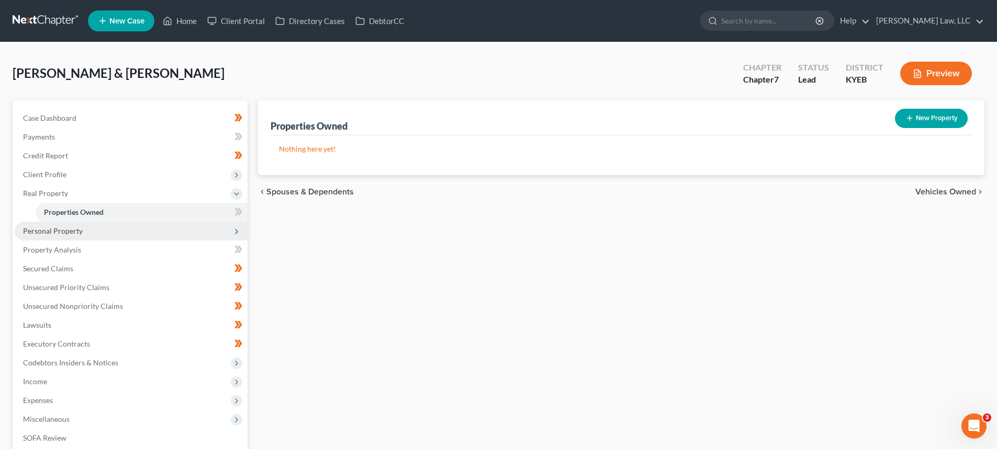
click at [56, 238] on span "Personal Property" at bounding box center [131, 231] width 233 height 19
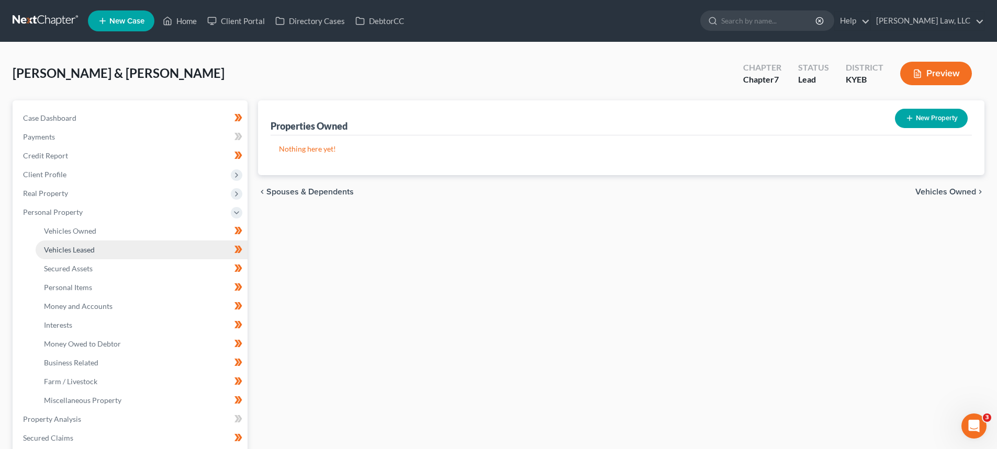
click at [60, 245] on span "Vehicles Leased" at bounding box center [69, 249] width 51 height 9
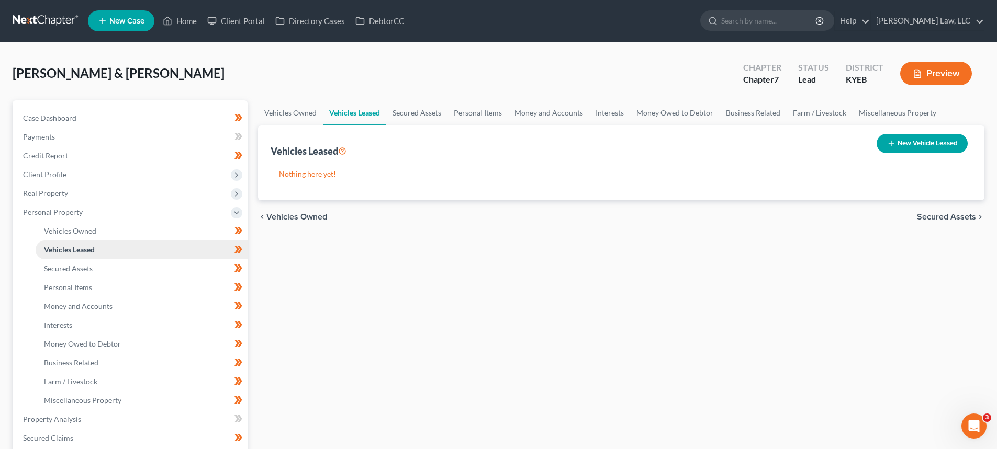
click at [60, 241] on link "Vehicles Leased" at bounding box center [142, 250] width 212 height 19
click at [60, 235] on link "Vehicles Owned" at bounding box center [142, 231] width 212 height 19
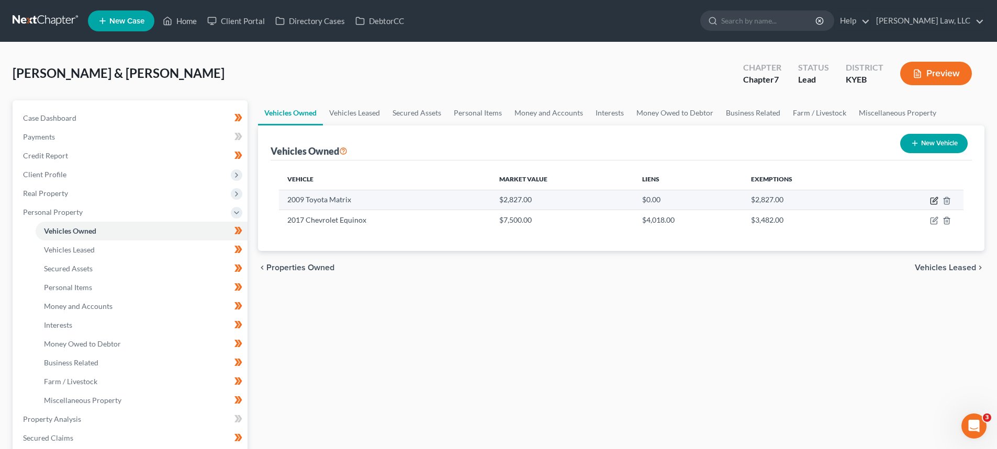
click at [931, 200] on icon "button" at bounding box center [934, 201] width 8 height 8
select select "0"
select select "17"
select select "3"
select select "2"
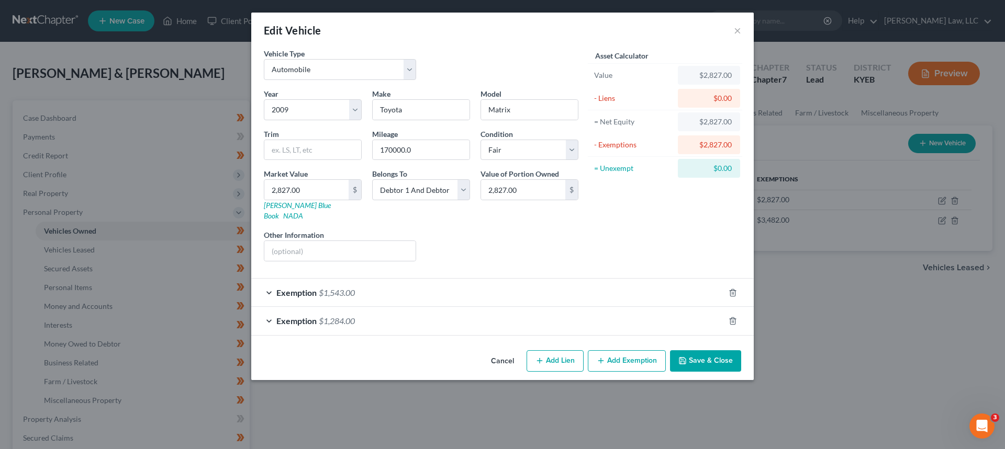
click at [678, 310] on div "Exemption $1,284.00" at bounding box center [487, 321] width 473 height 28
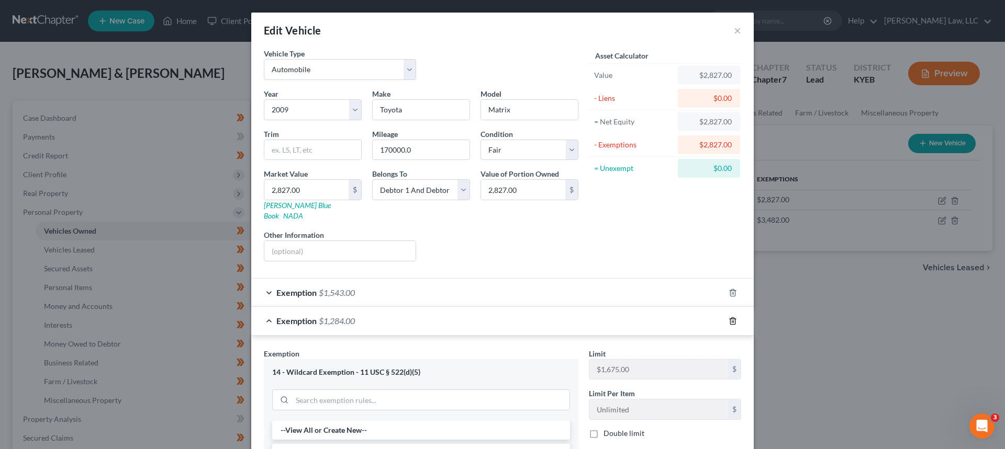
click at [728, 317] on icon "button" at bounding box center [732, 321] width 8 height 8
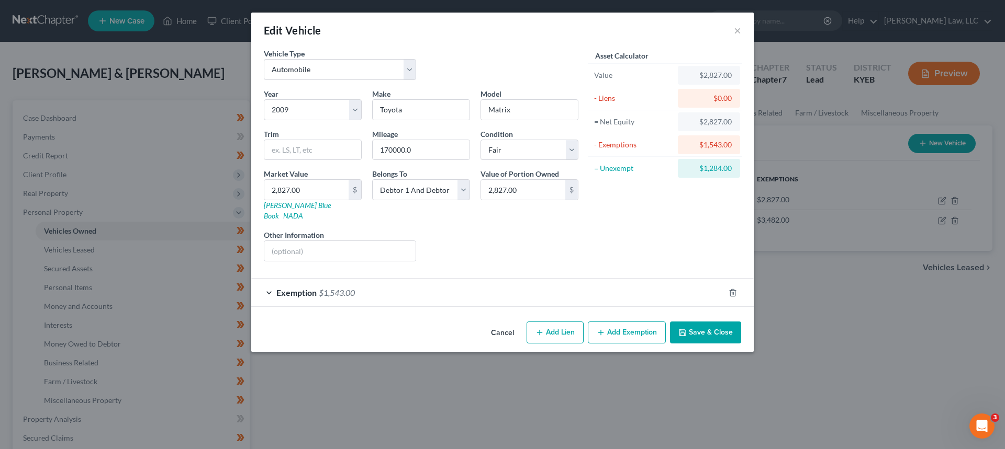
click at [706, 282] on div "Exemption $1,543.00" at bounding box center [487, 293] width 473 height 28
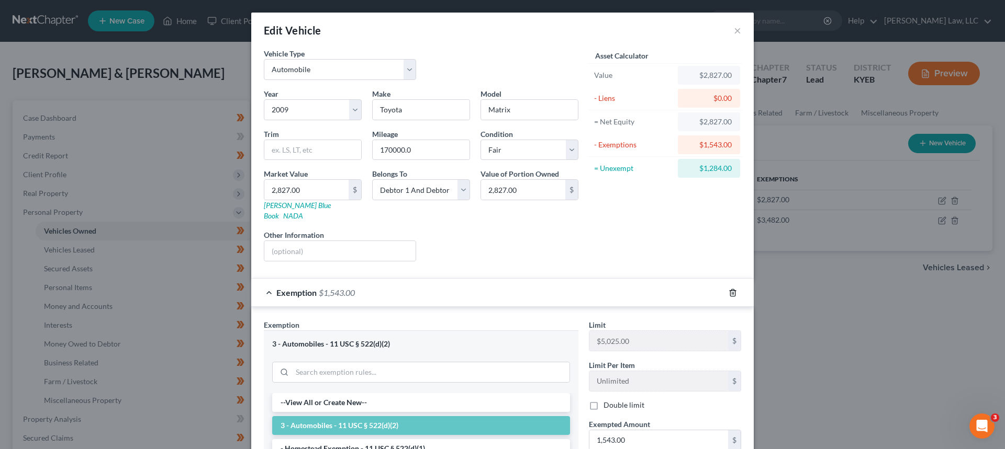
click at [733, 292] on line "button" at bounding box center [733, 293] width 0 height 2
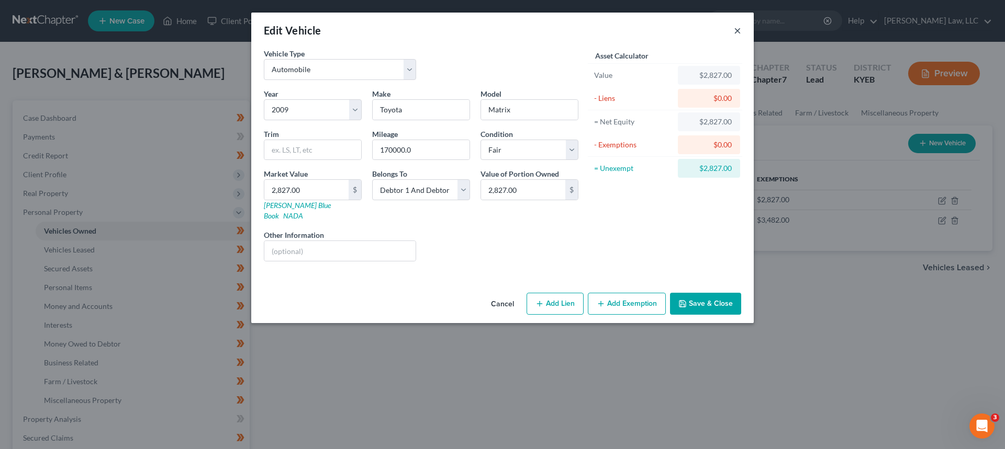
click at [734, 28] on button "×" at bounding box center [737, 30] width 7 height 13
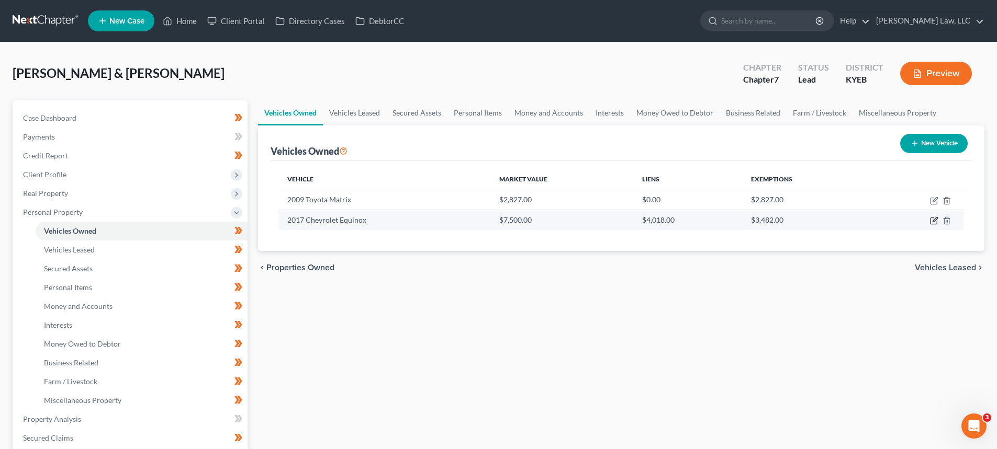
click at [933, 217] on icon "button" at bounding box center [934, 221] width 8 height 8
select select "0"
select select "9"
select select "2"
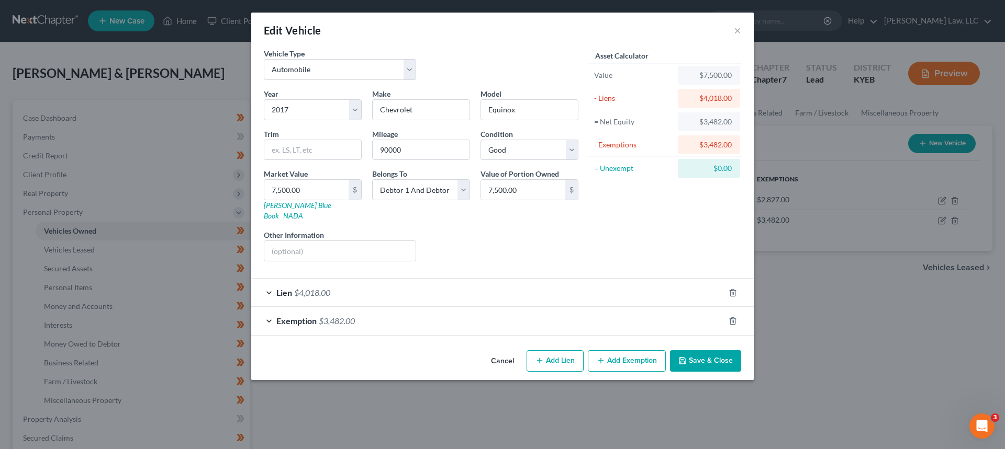
click at [322, 288] on span "$4,018.00" at bounding box center [312, 293] width 36 height 10
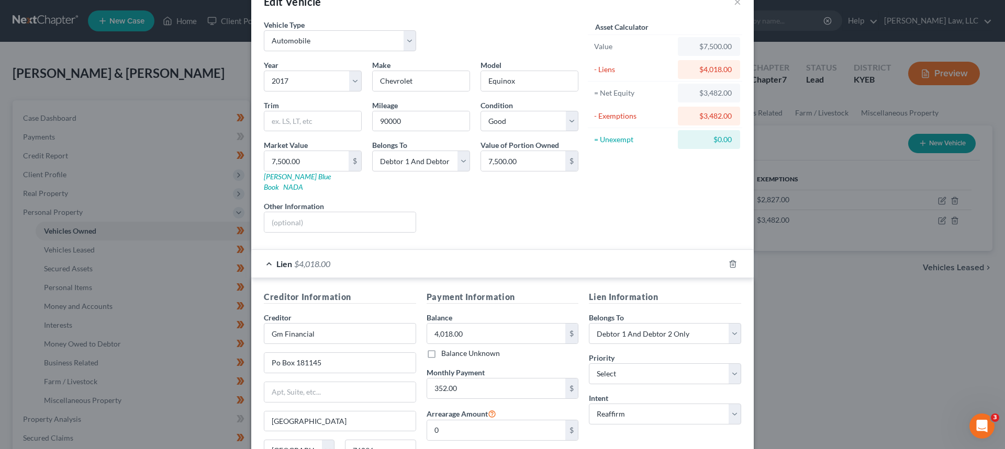
scroll to position [52, 0]
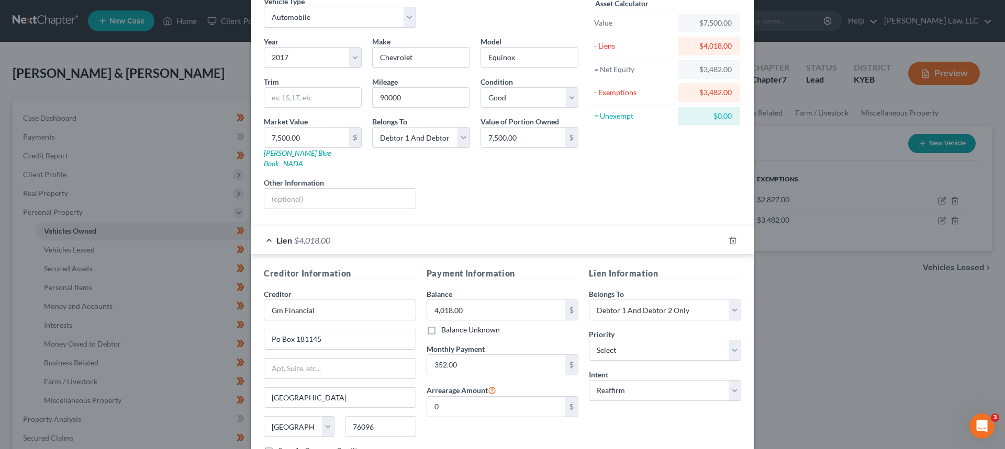
click at [313, 235] on span "$4,018.00" at bounding box center [312, 240] width 36 height 10
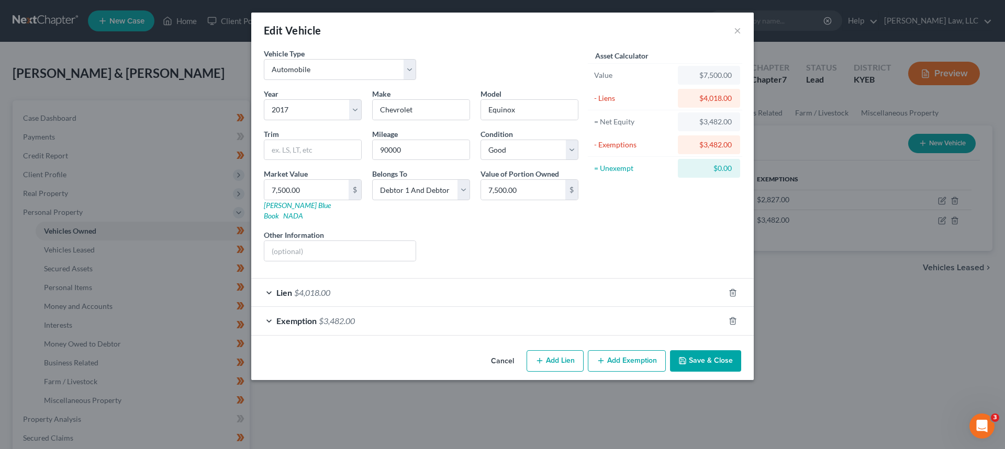
scroll to position [0, 0]
click at [311, 316] on span "Exemption" at bounding box center [296, 321] width 40 height 10
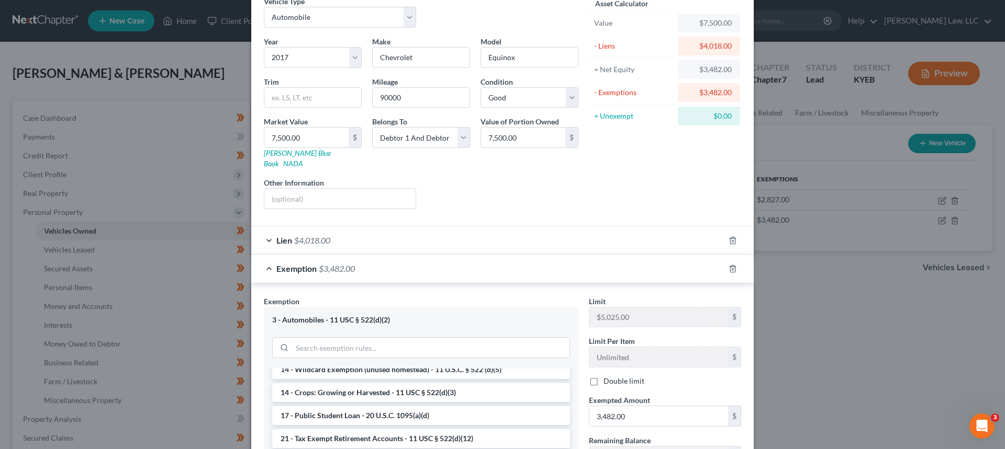
scroll to position [204, 0]
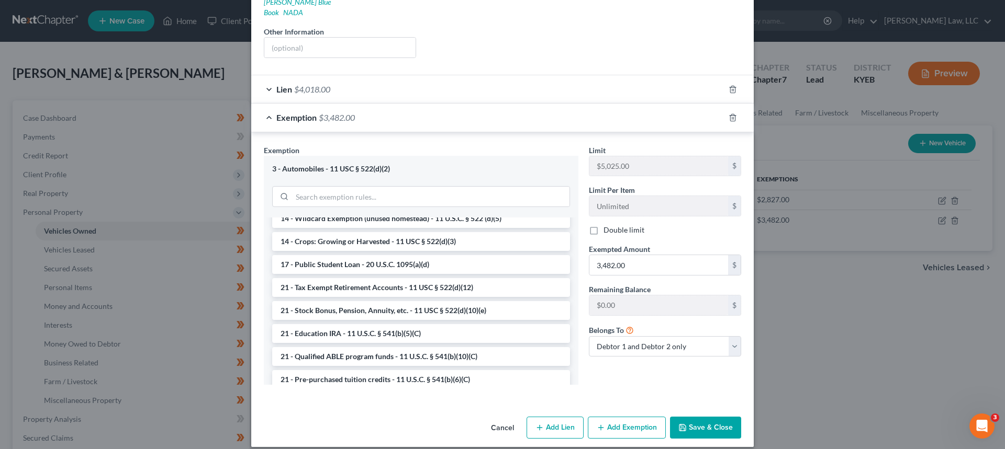
click at [711, 425] on button "Save & Close" at bounding box center [705, 428] width 71 height 22
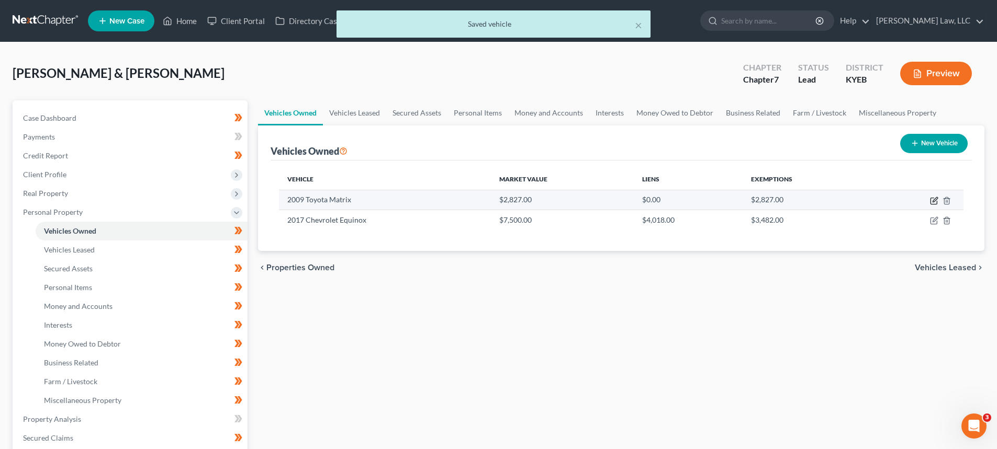
click at [935, 201] on icon "button" at bounding box center [934, 199] width 5 height 5
select select "0"
select select "17"
select select "3"
select select "2"
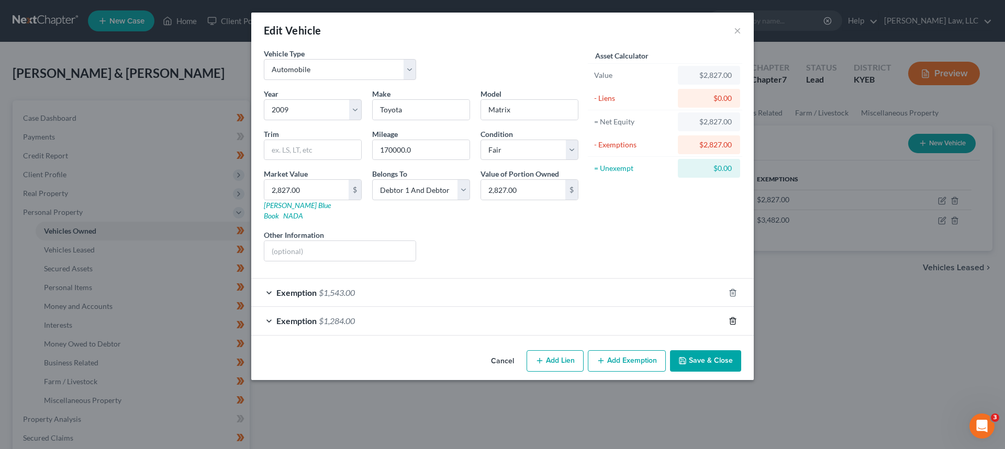
click at [730, 318] on icon "button" at bounding box center [732, 321] width 5 height 7
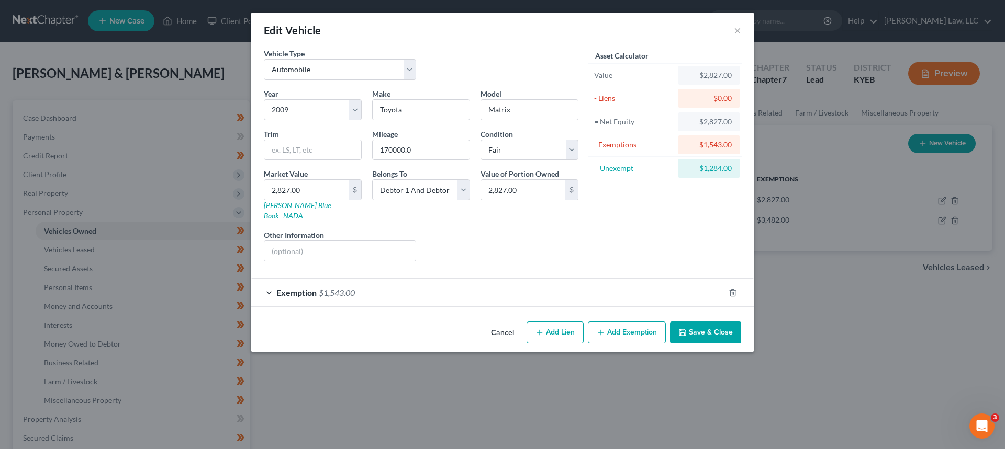
click at [628, 279] on div "Exemption $1,543.00" at bounding box center [487, 293] width 473 height 28
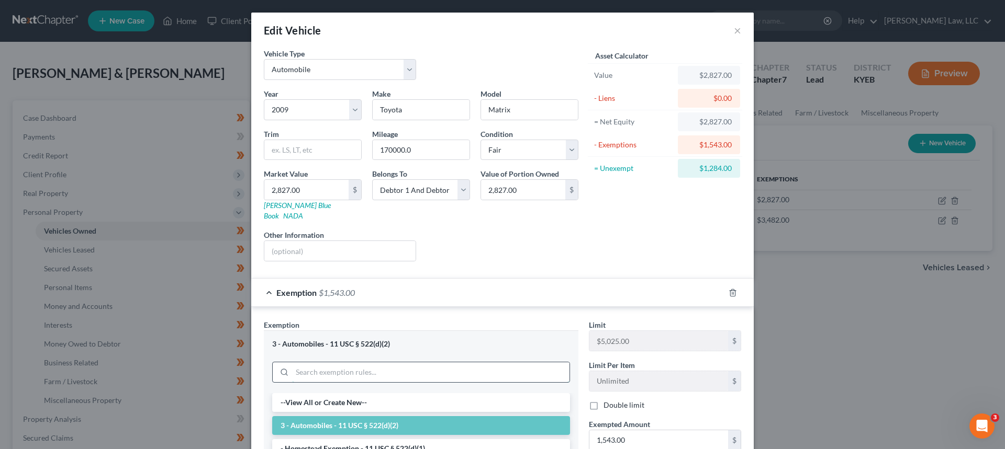
click at [325, 363] on input "search" at bounding box center [430, 373] width 277 height 20
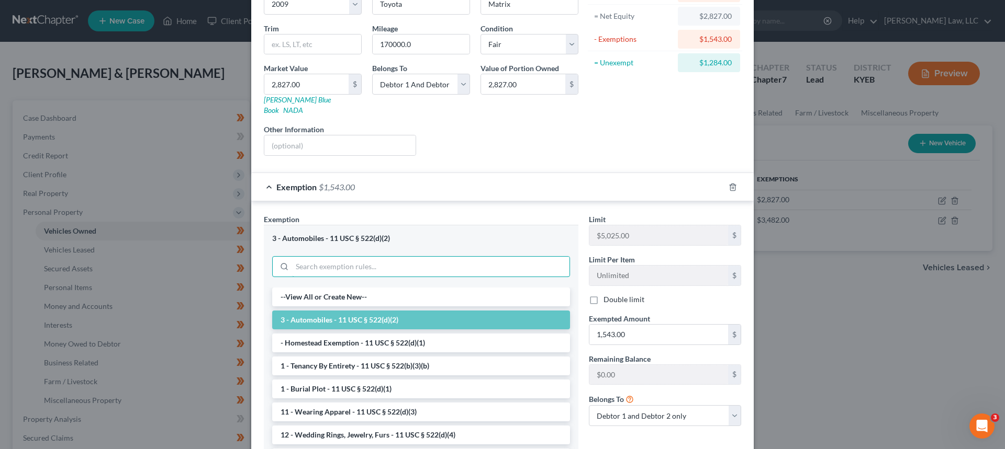
scroll to position [157, 0]
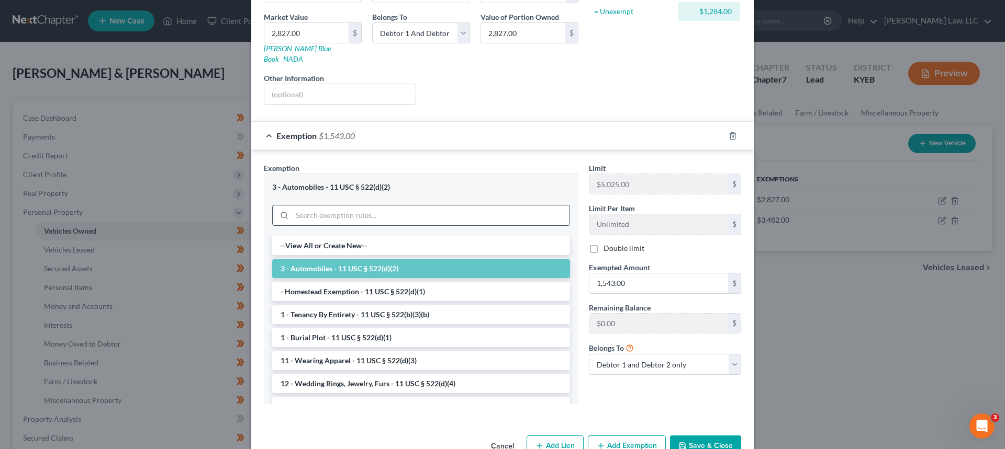
click at [320, 206] on input "search" at bounding box center [430, 216] width 277 height 20
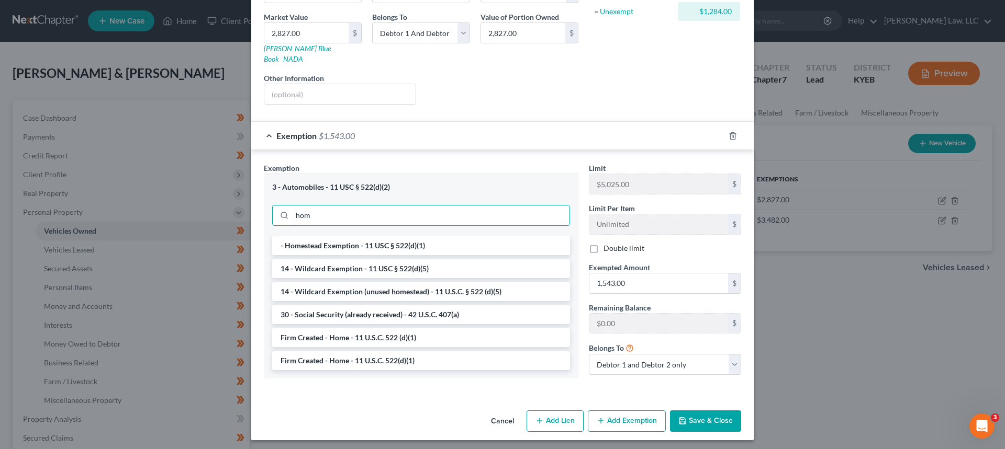
scroll to position [150, 0]
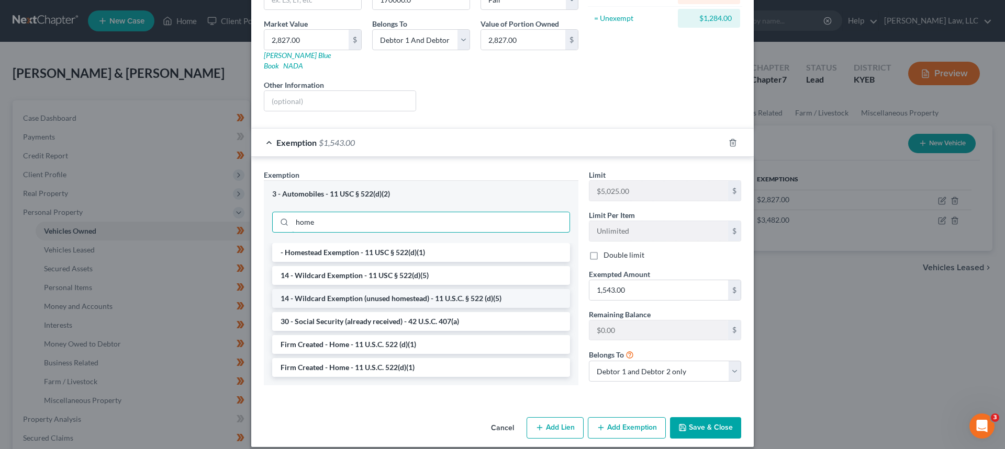
type input "home"
click at [351, 289] on li "14 - Wildcard Exemption (unused homestead) - 11 U.S.C. § 522 (d)(5)" at bounding box center [421, 298] width 298 height 19
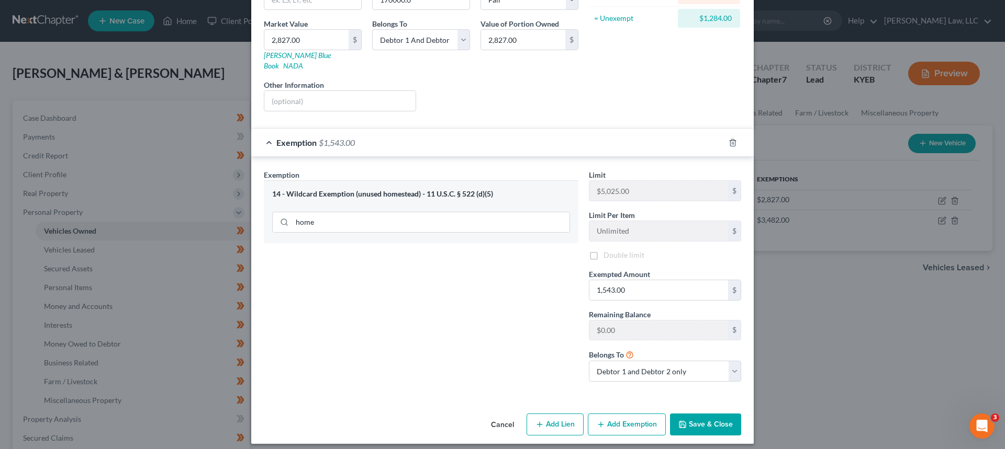
scroll to position [147, 0]
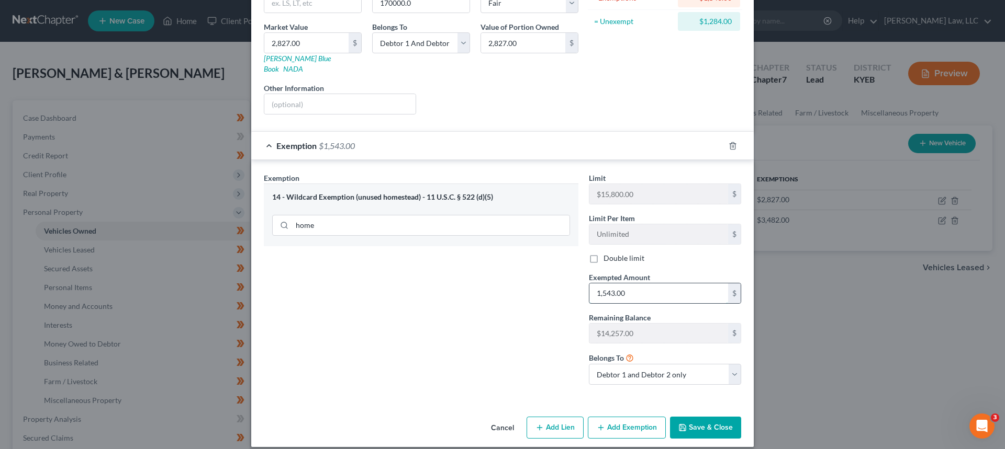
click at [629, 284] on input "1,543.00" at bounding box center [658, 294] width 139 height 20
type input "2,827.00"
click at [701, 417] on button "Save & Close" at bounding box center [705, 428] width 71 height 22
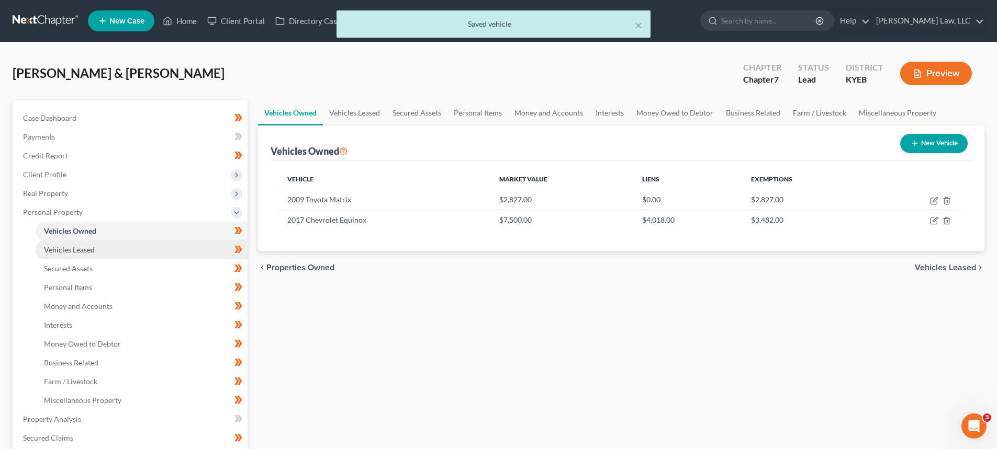
click at [78, 246] on span "Vehicles Leased" at bounding box center [69, 249] width 51 height 9
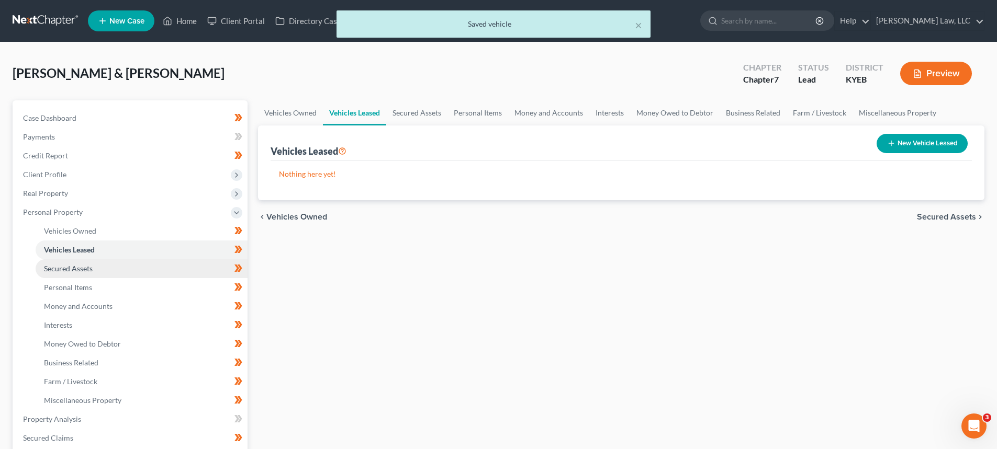
click at [84, 267] on span "Secured Assets" at bounding box center [68, 268] width 49 height 9
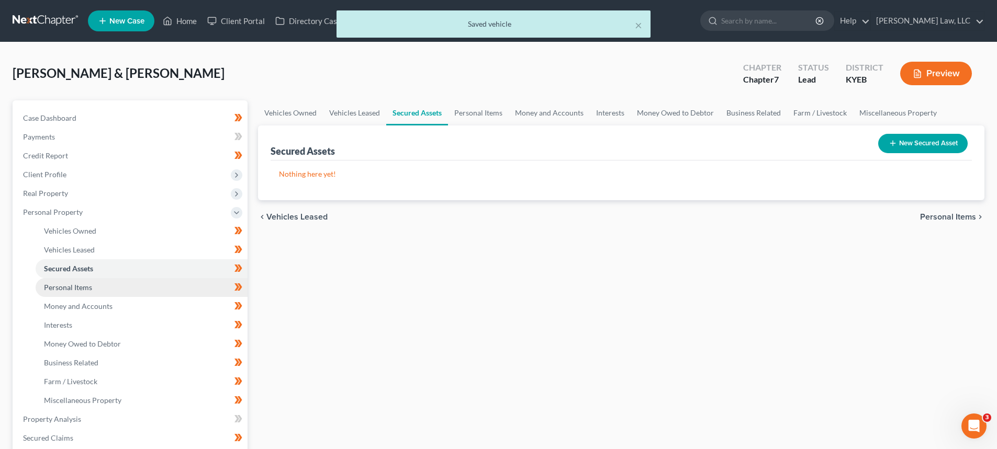
drag, startPoint x: 84, startPoint y: 285, endPoint x: 86, endPoint y: 291, distance: 6.5
click at [85, 285] on span "Personal Items" at bounding box center [68, 287] width 48 height 9
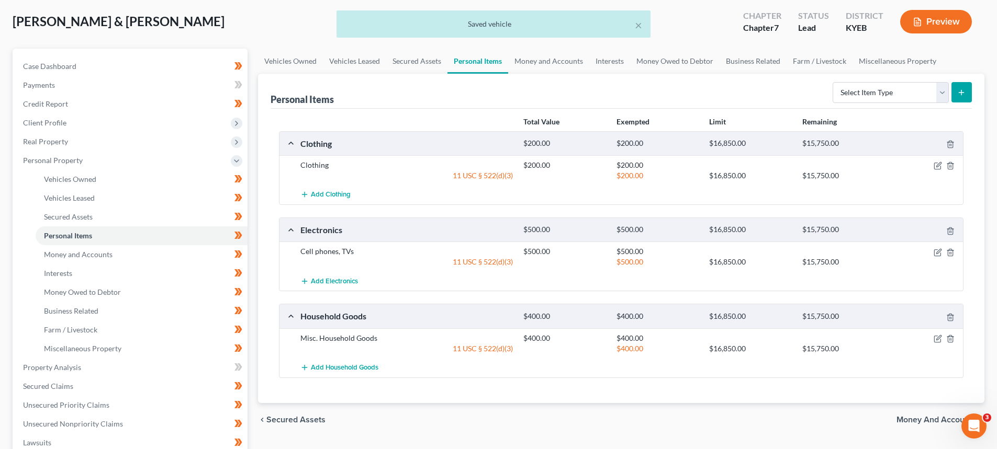
scroll to position [52, 0]
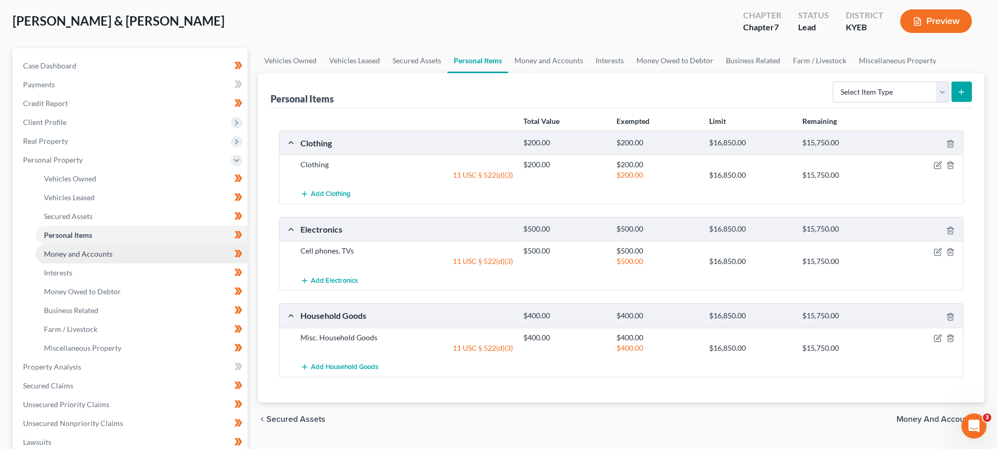
click at [91, 259] on link "Money and Accounts" at bounding box center [142, 254] width 212 height 19
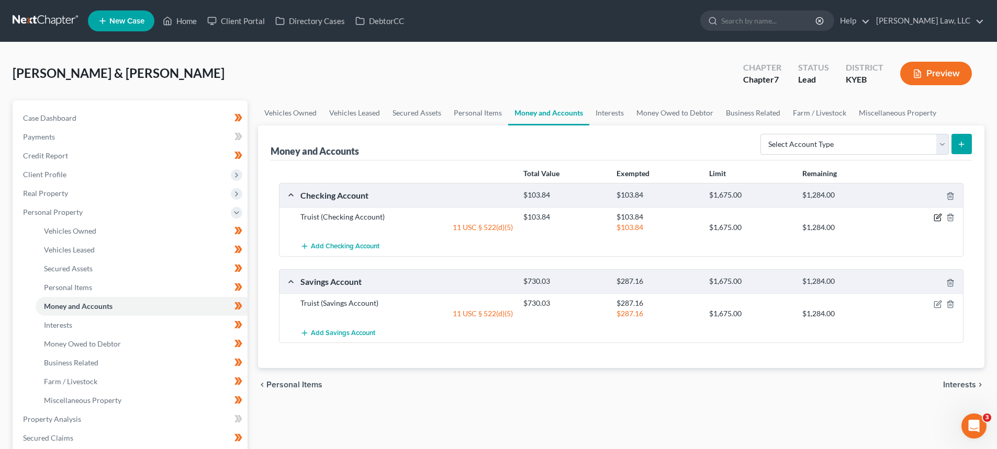
click at [939, 218] on icon "button" at bounding box center [938, 217] width 5 height 5
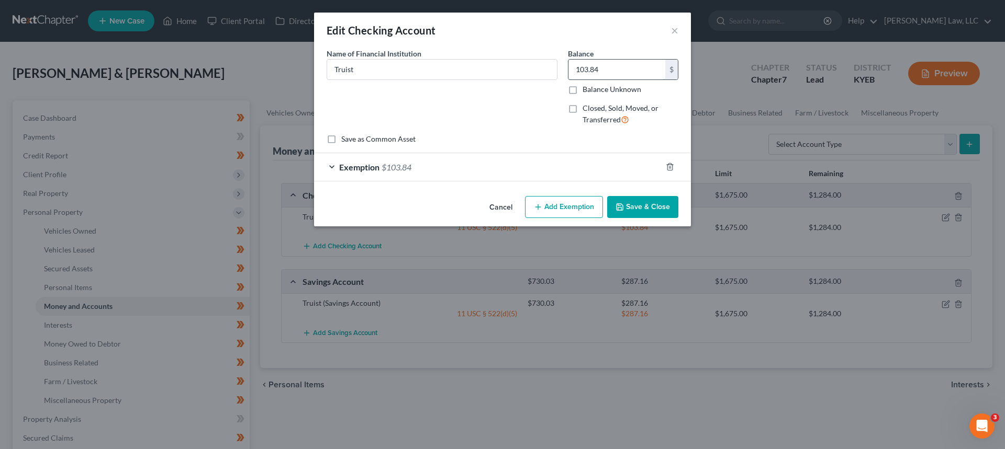
click at [610, 66] on input "103.84" at bounding box center [616, 70] width 97 height 20
type input "140.00"
click at [399, 168] on span "$103.84" at bounding box center [396, 167] width 30 height 10
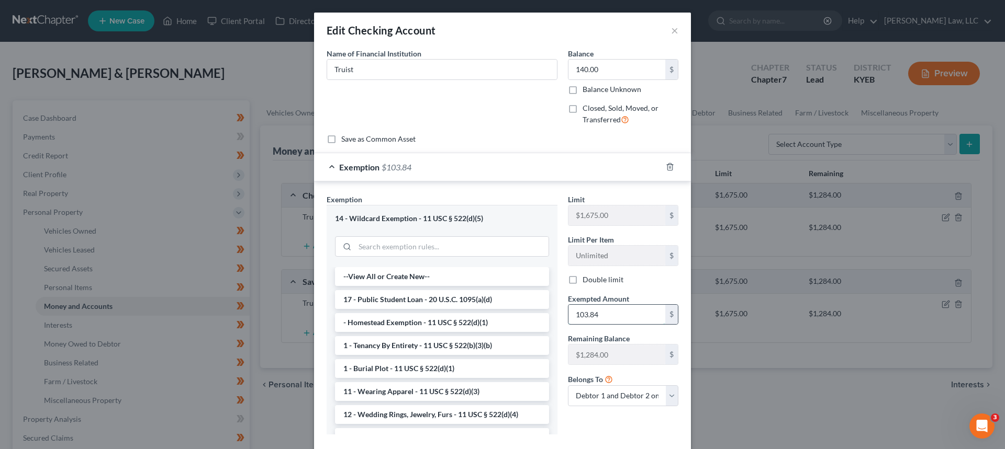
click at [594, 316] on input "103.84" at bounding box center [616, 315] width 97 height 20
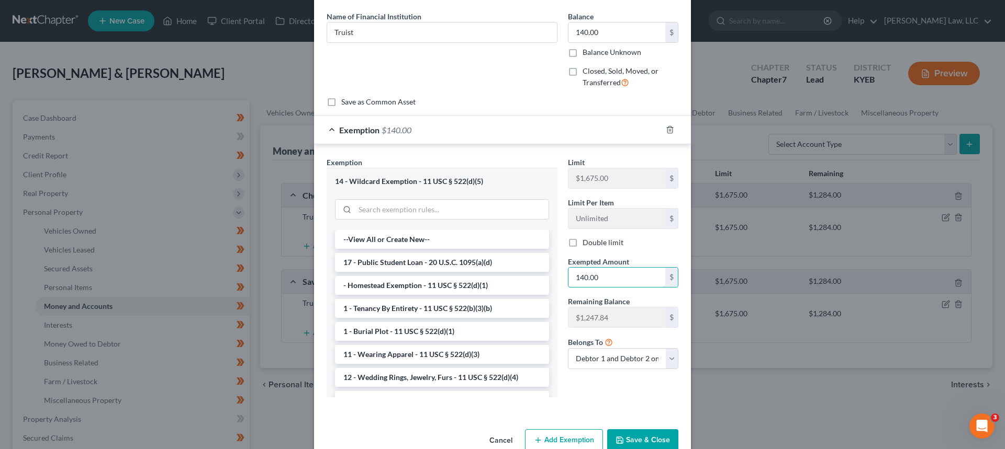
scroll to position [60, 0]
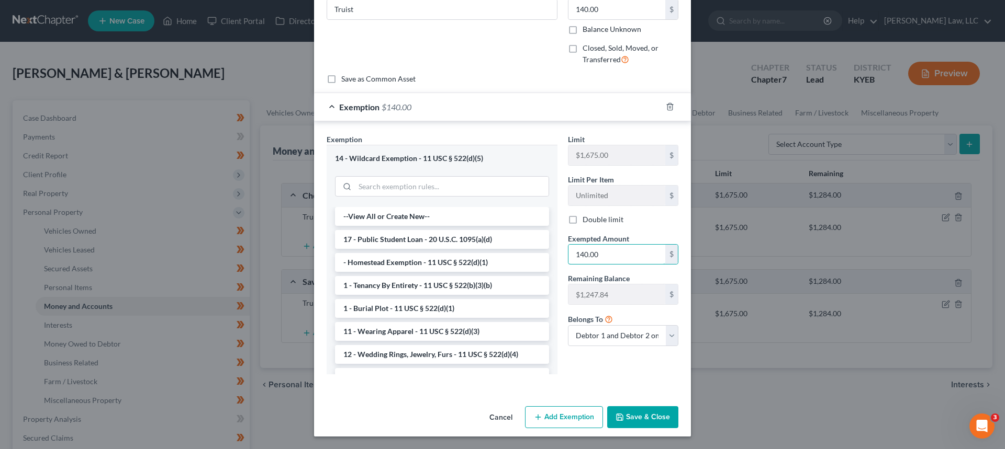
type input "140.00"
click at [629, 416] on button "Save & Close" at bounding box center [642, 418] width 71 height 22
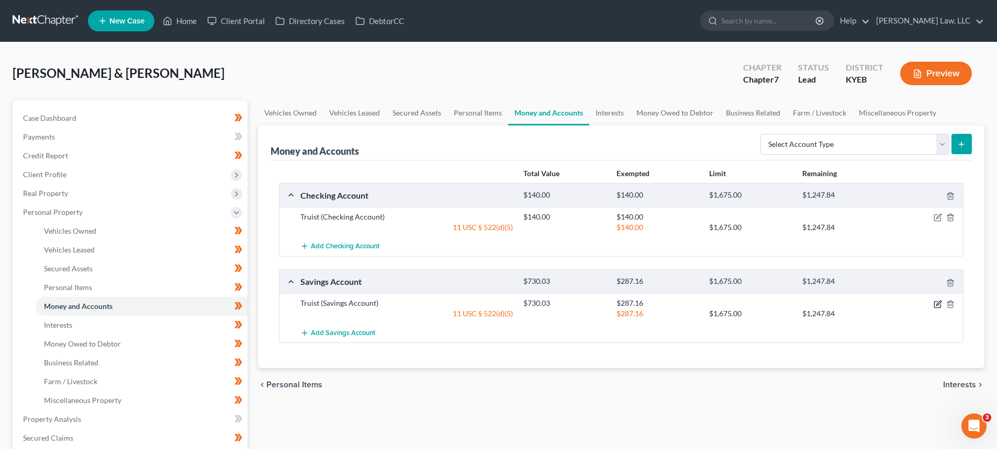
click at [939, 306] on icon "button" at bounding box center [937, 304] width 8 height 8
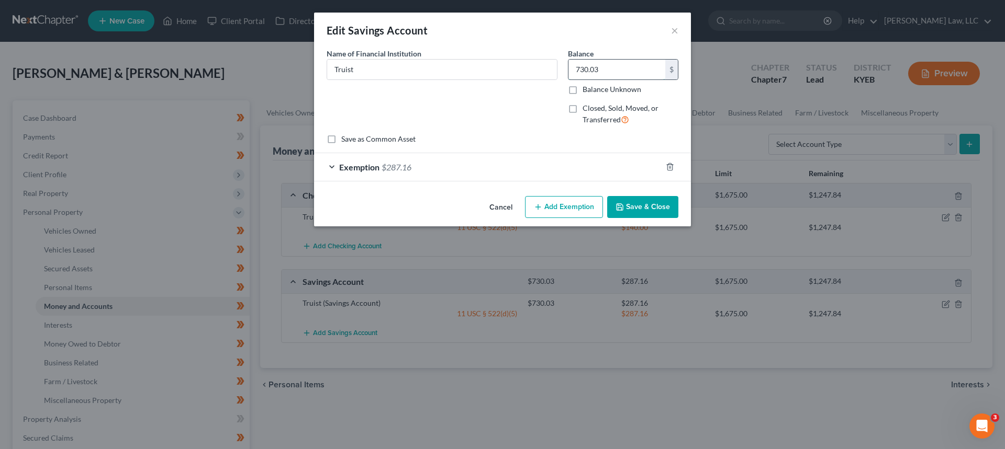
click at [619, 72] on input "730.03" at bounding box center [616, 70] width 97 height 20
click at [670, 164] on icon "button" at bounding box center [669, 167] width 5 height 7
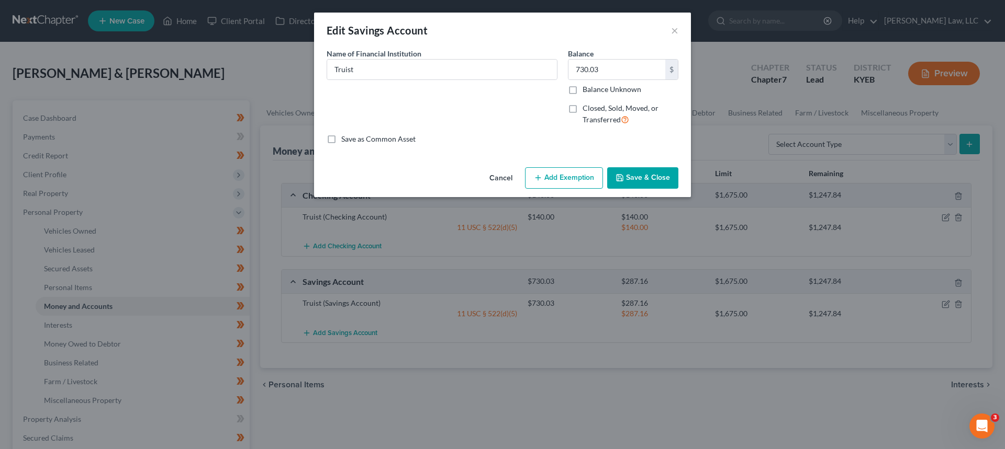
click at [552, 179] on button "Add Exemption" at bounding box center [564, 178] width 78 height 22
select select "2"
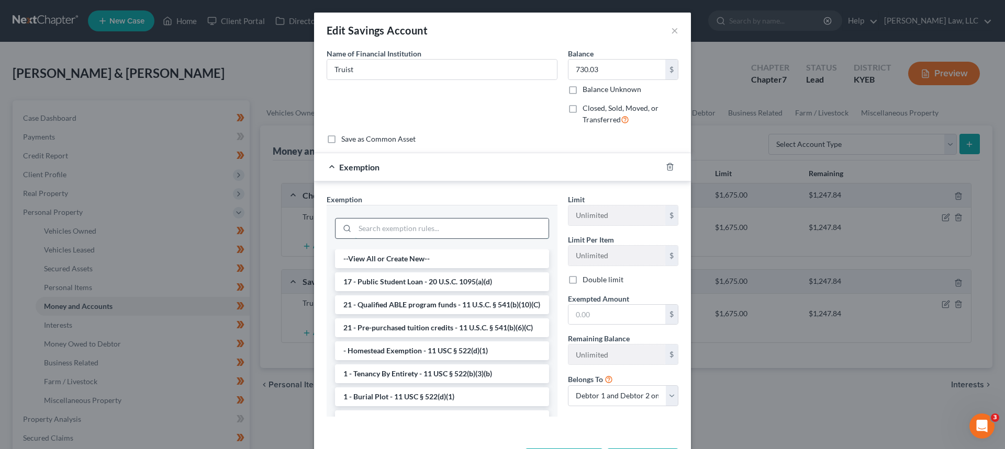
click at [390, 224] on input "search" at bounding box center [452, 229] width 194 height 20
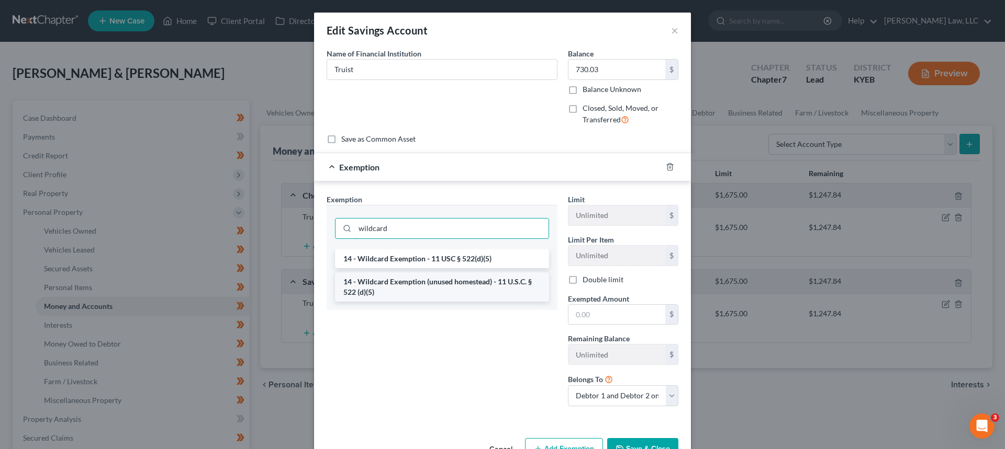
type input "wildcard"
click at [452, 289] on li "14 - Wildcard Exemption (unused homestead) - 11 U.S.C. § 522 (d)(5)" at bounding box center [442, 287] width 214 height 29
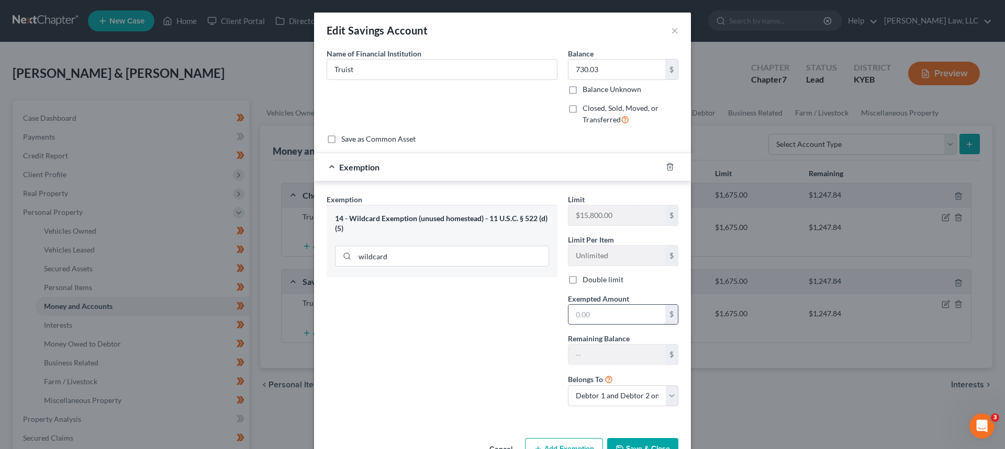
click at [580, 318] on input "text" at bounding box center [616, 315] width 97 height 20
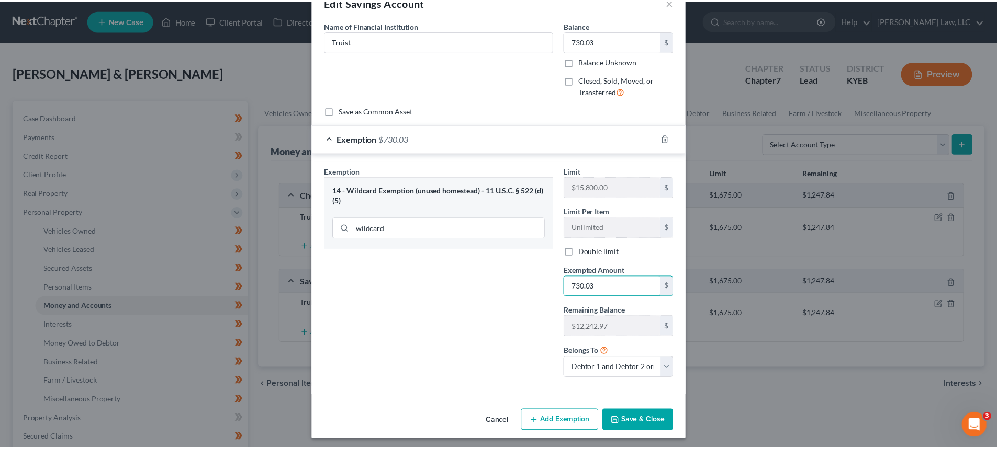
scroll to position [31, 0]
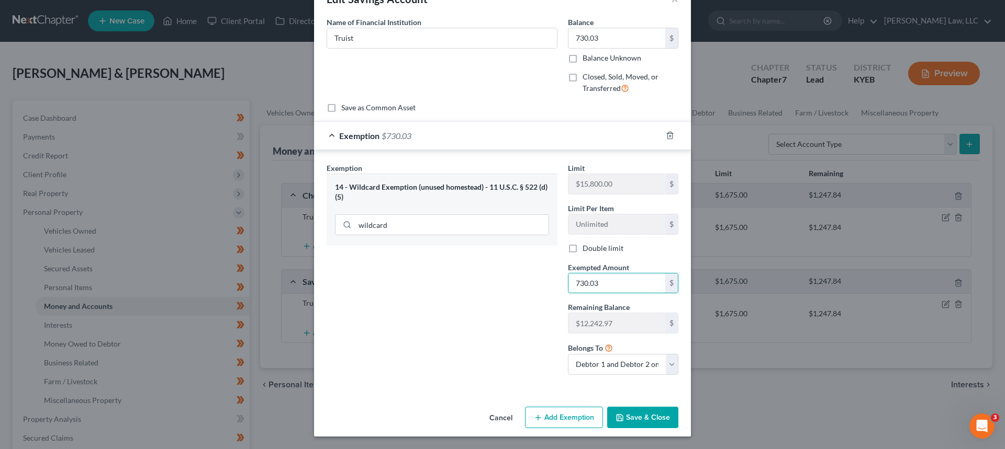
type input "730.03"
click at [646, 431] on div "Cancel Add Exemption Save & Close" at bounding box center [502, 420] width 377 height 35
click at [644, 422] on button "Save & Close" at bounding box center [642, 418] width 71 height 22
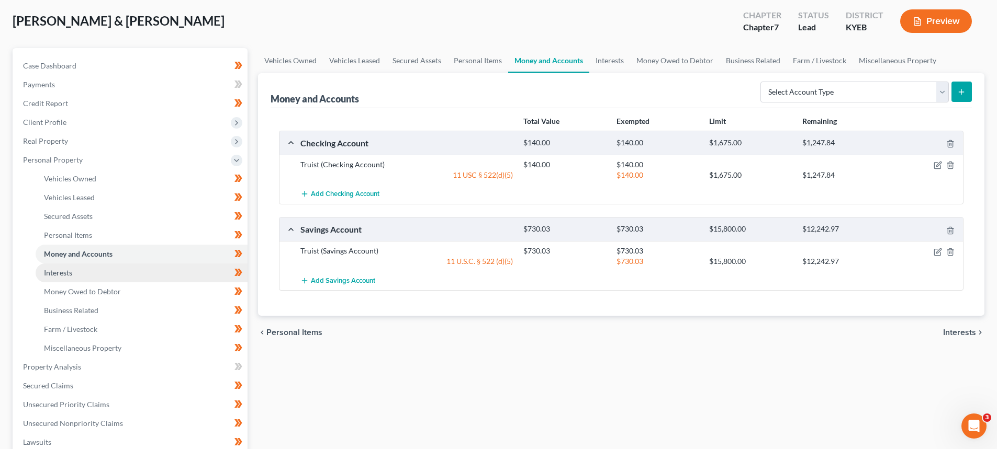
click at [59, 276] on span "Interests" at bounding box center [58, 272] width 28 height 9
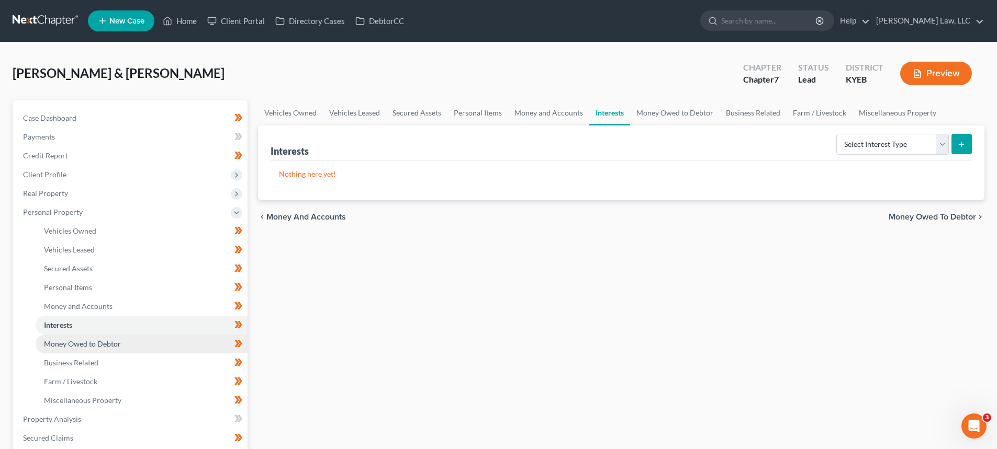
click at [87, 341] on span "Money Owed to Debtor" at bounding box center [82, 344] width 77 height 9
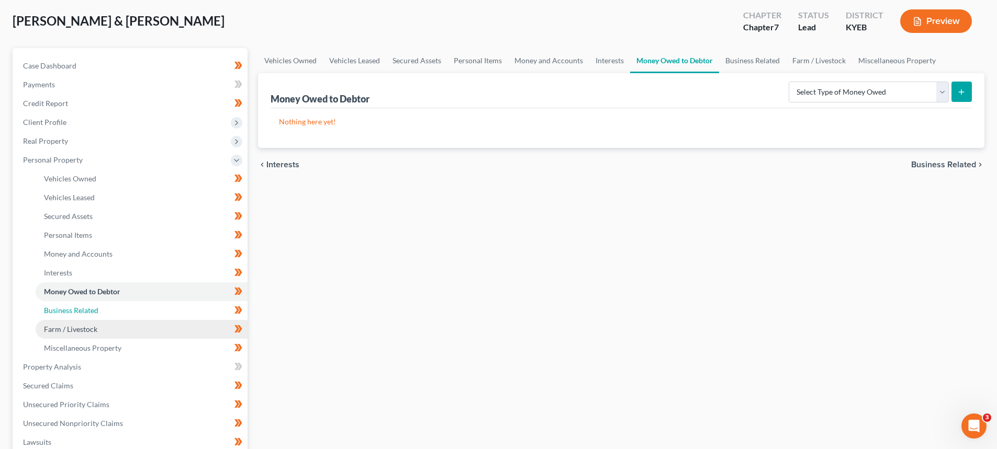
click at [75, 311] on span "Business Related" at bounding box center [71, 310] width 54 height 9
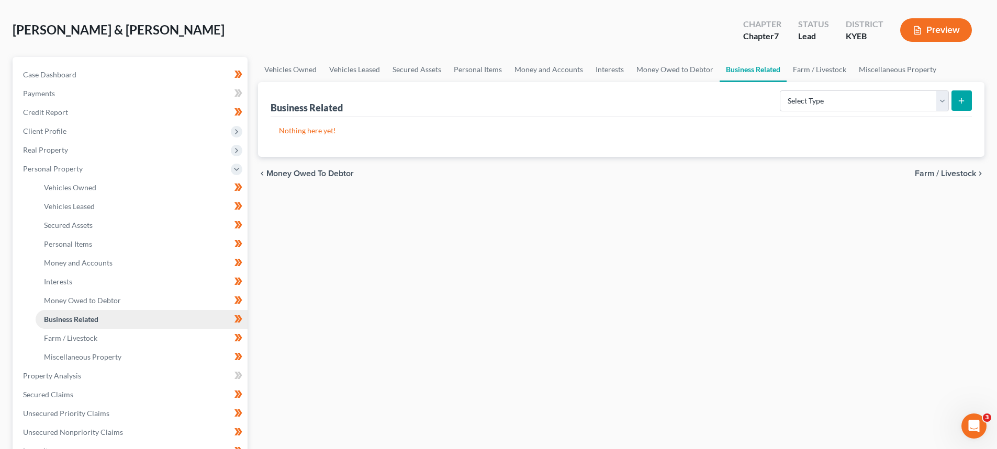
scroll to position [52, 0]
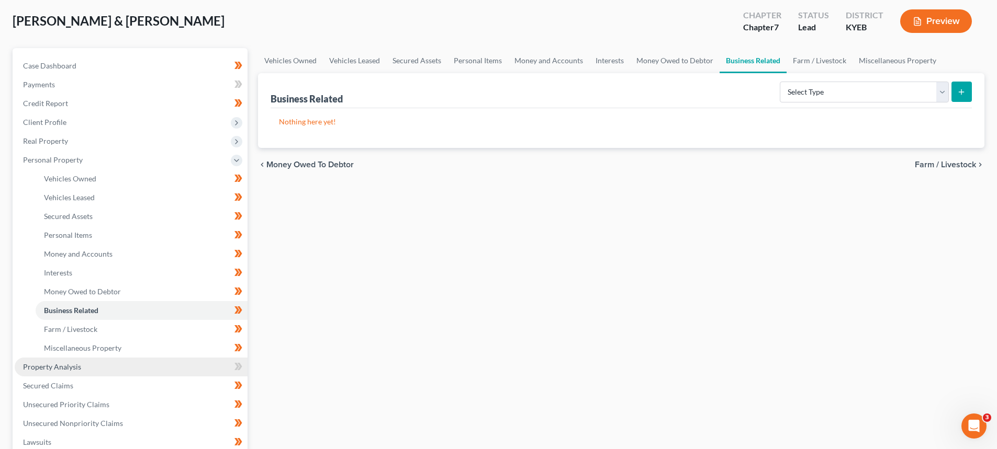
click at [61, 370] on span "Property Analysis" at bounding box center [52, 367] width 58 height 9
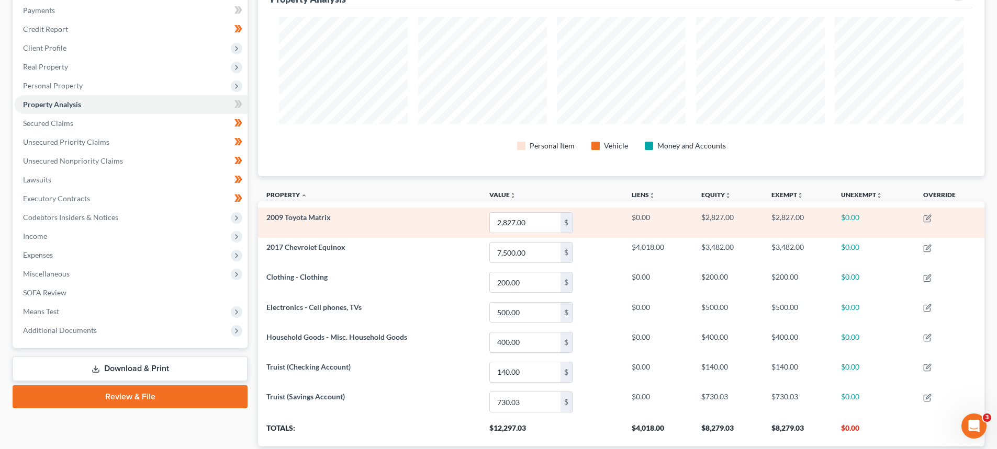
scroll to position [145, 0]
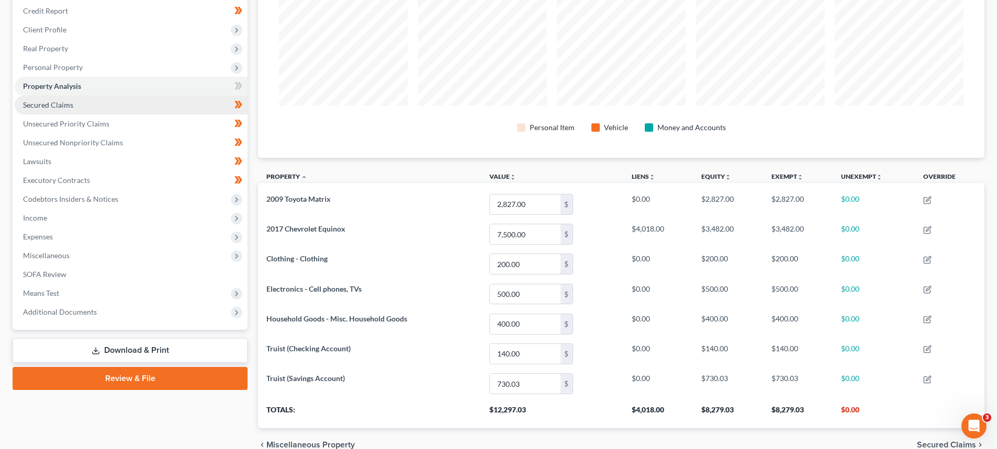
click at [33, 106] on span "Secured Claims" at bounding box center [48, 104] width 50 height 9
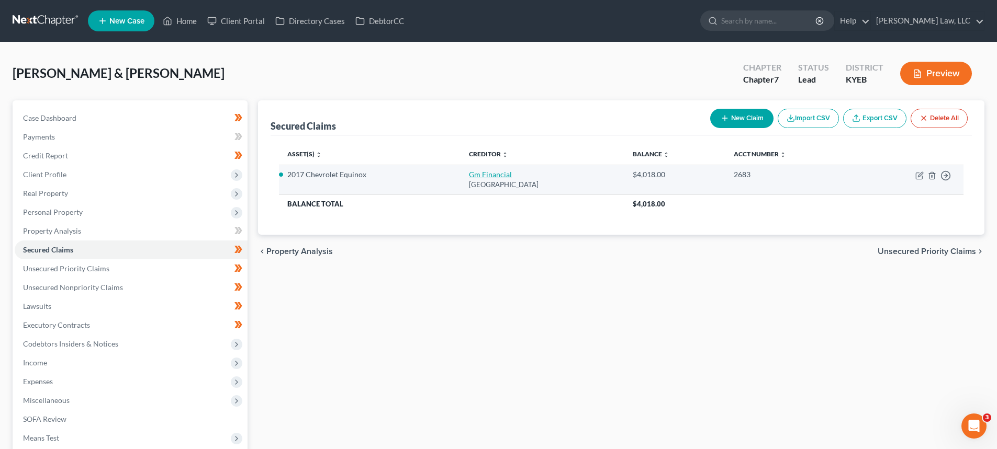
click at [472, 177] on link "Gm Financial" at bounding box center [490, 174] width 43 height 9
select select "45"
select select "7"
select select "2"
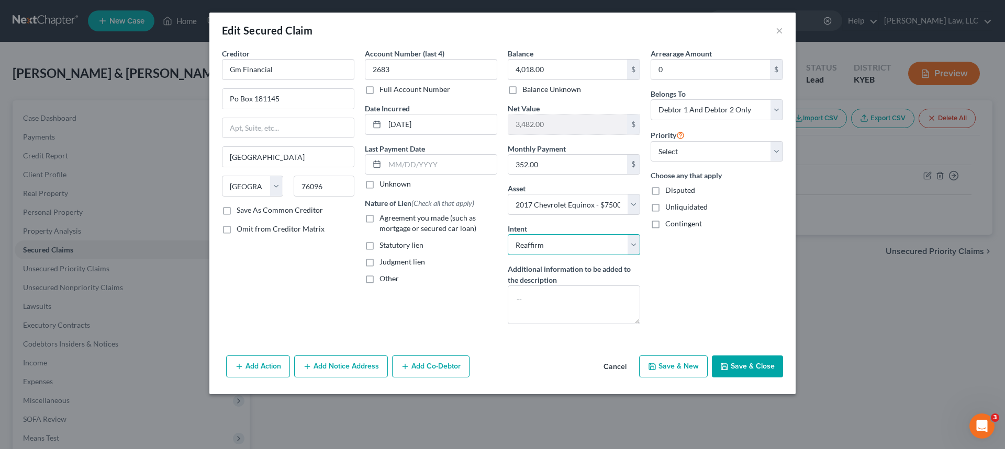
click at [528, 243] on select "Select Surrender Redeem Reaffirm Avoid Other" at bounding box center [574, 244] width 132 height 21
click at [508, 234] on select "Select Surrender Redeem Reaffirm Avoid Other" at bounding box center [574, 244] width 132 height 21
click at [533, 249] on select "Select Surrender Redeem Reaffirm Avoid Other" at bounding box center [574, 244] width 132 height 21
select select "2"
click at [508, 234] on select "Select Surrender Redeem Reaffirm Avoid Other" at bounding box center [574, 244] width 132 height 21
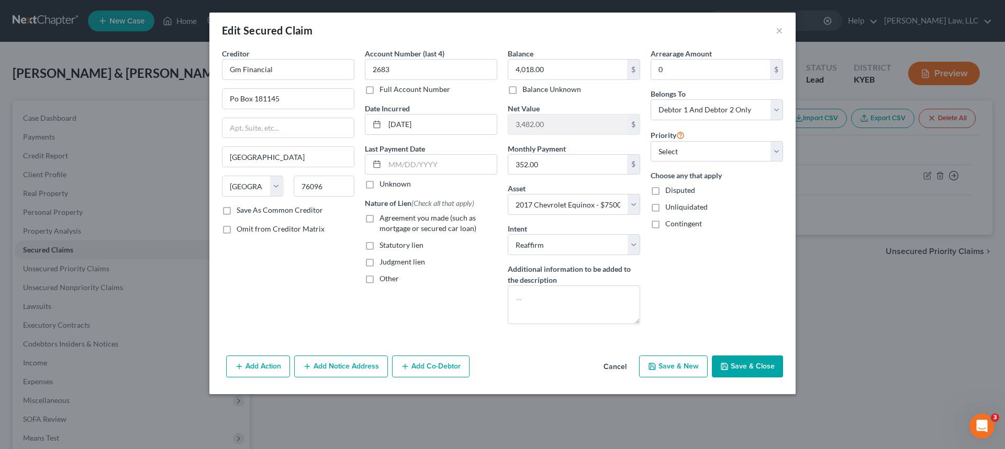
click at [724, 284] on div "Arrearage Amount 0 $ Belongs To * Select Debtor 1 Only Debtor 2 Only Debtor 1 A…" at bounding box center [716, 190] width 143 height 285
drag, startPoint x: 683, startPoint y: 154, endPoint x: 683, endPoint y: 161, distance: 6.8
click at [683, 154] on select "Select 1st 2nd 3rd 4th 5th 6th 7th 8th 9th 10th 11th 12th 13th 14th 15th 16th 1…" at bounding box center [716, 151] width 132 height 21
select select "0"
click at [650, 141] on select "Select 1st 2nd 3rd 4th 5th 6th 7th 8th 9th 10th 11th 12th 13th 14th 15th 16th 1…" at bounding box center [716, 151] width 132 height 21
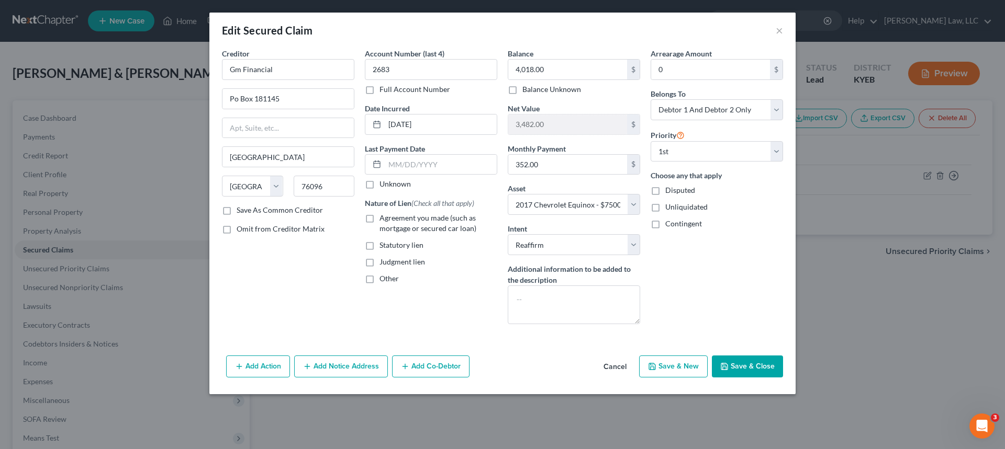
click at [734, 256] on div "Arrearage Amount 0 $ Belongs To * Select Debtor 1 Only Debtor 2 Only Debtor 1 A…" at bounding box center [716, 190] width 143 height 285
click at [379, 217] on label "Agreement you made (such as mortgage or secured car loan)" at bounding box center [438, 223] width 118 height 21
click at [384, 217] on input "Agreement you made (such as mortgage or secured car loan)" at bounding box center [387, 216] width 7 height 7
checkbox input "true"
click at [745, 362] on button "Save & Close" at bounding box center [747, 367] width 71 height 22
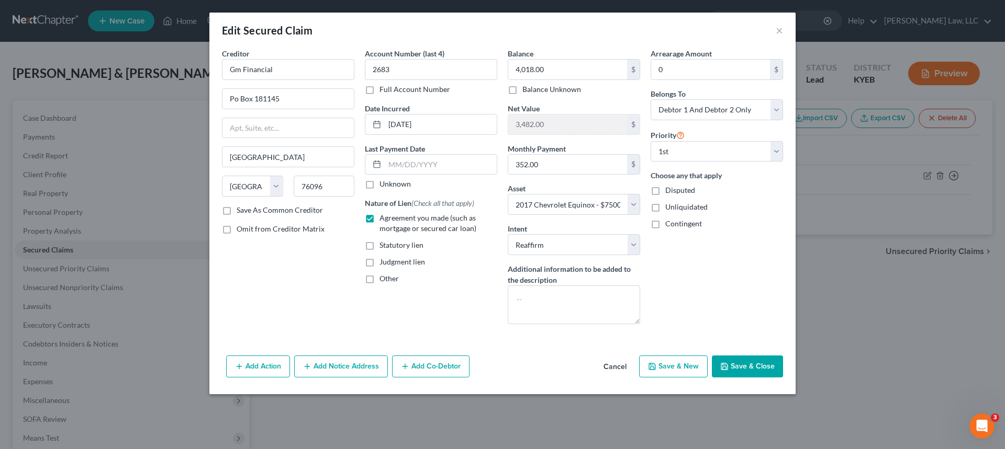
select select
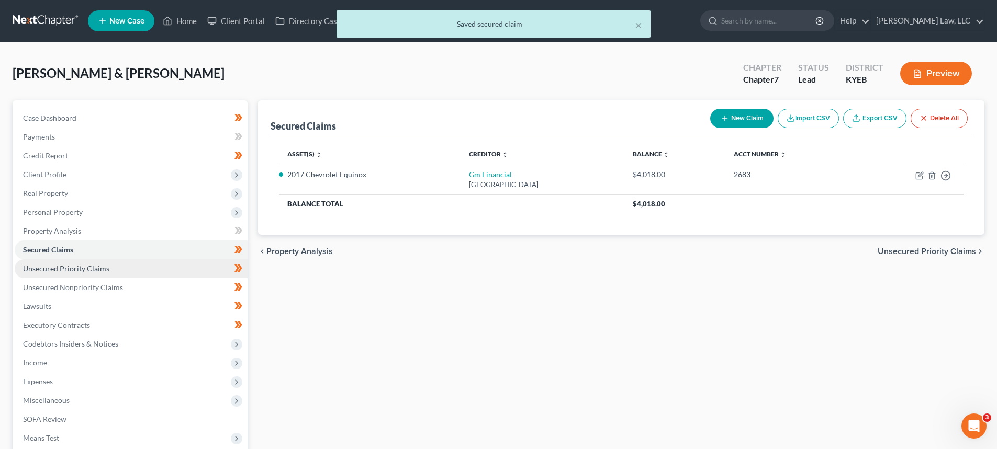
click at [70, 275] on link "Unsecured Priority Claims" at bounding box center [131, 269] width 233 height 19
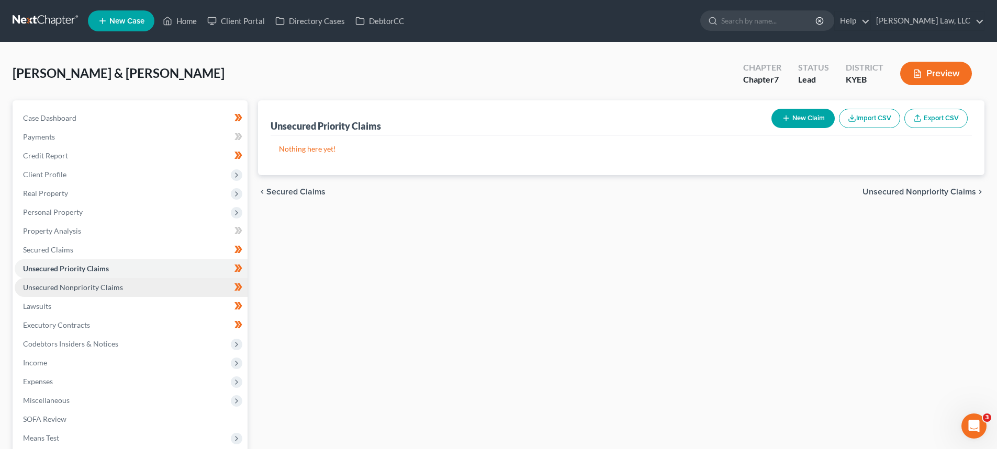
click at [61, 286] on span "Unsecured Nonpriority Claims" at bounding box center [73, 287] width 100 height 9
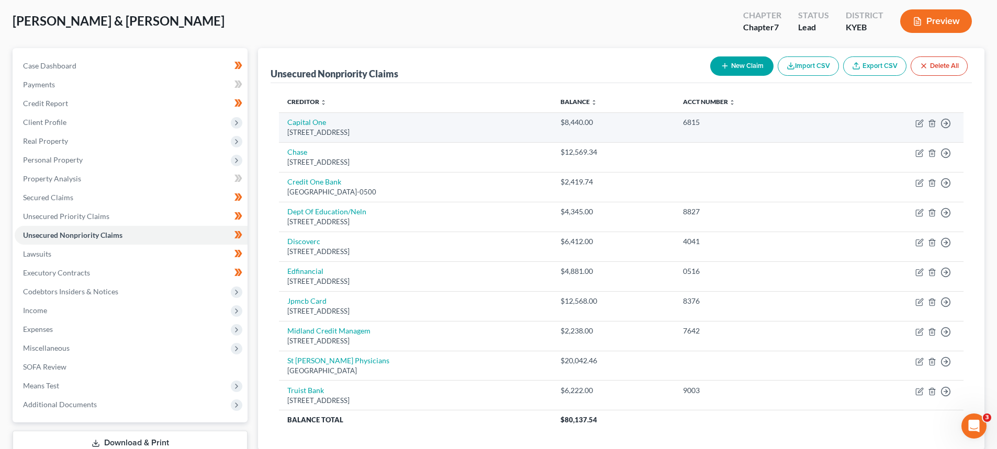
scroll to position [105, 0]
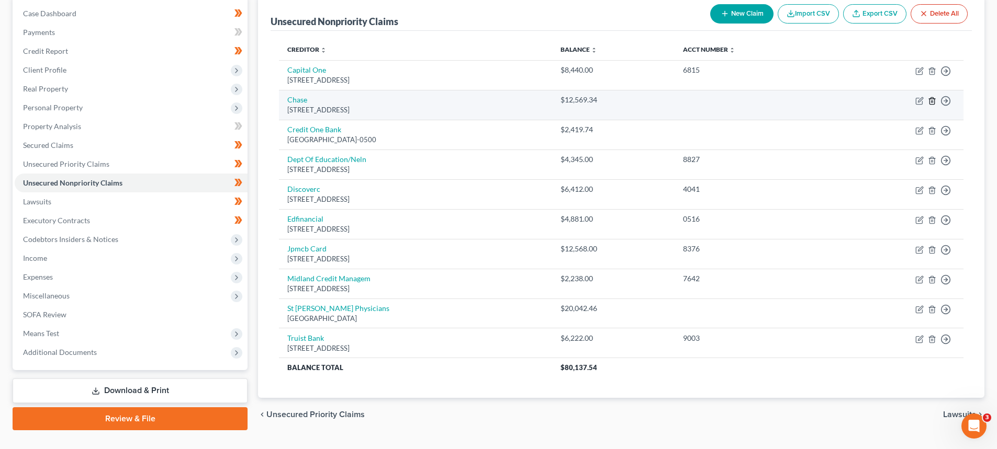
click at [931, 102] on line "button" at bounding box center [931, 101] width 0 height 2
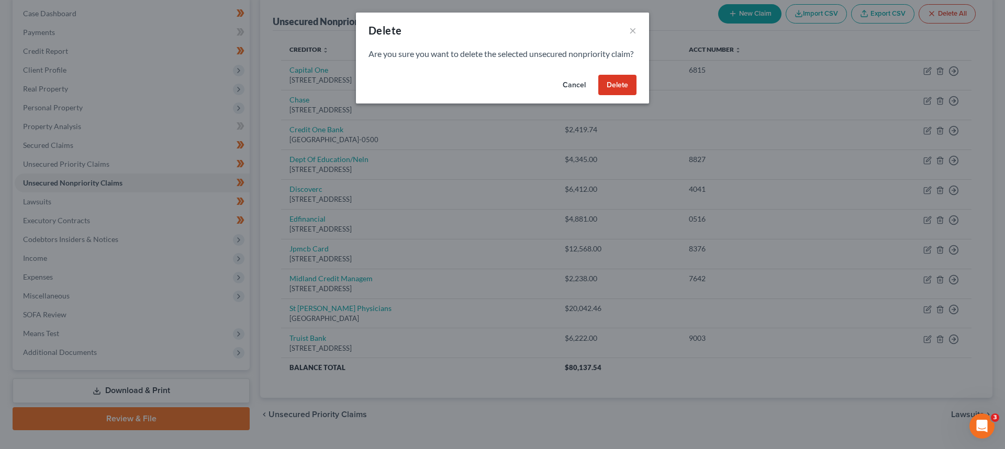
click at [616, 93] on button "Delete" at bounding box center [617, 85] width 38 height 21
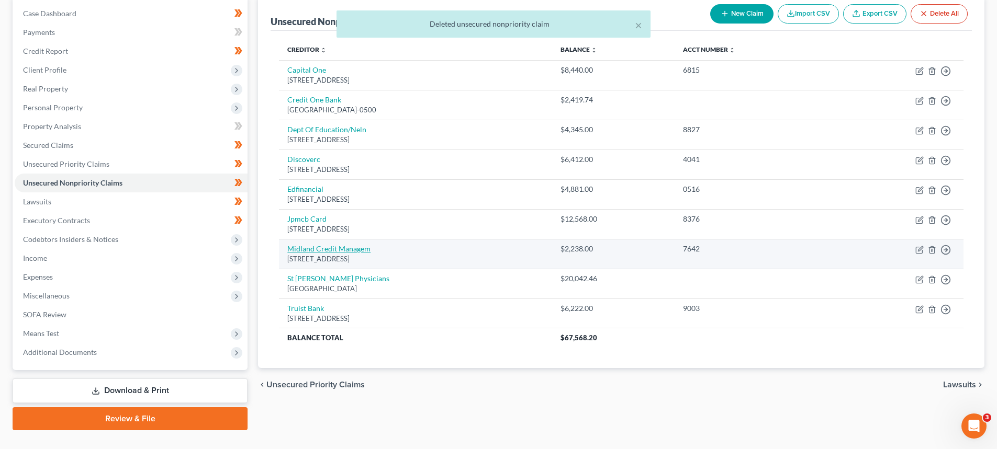
click at [344, 253] on link "Midland Credit Managem" at bounding box center [328, 248] width 83 height 9
select select "23"
select select "0"
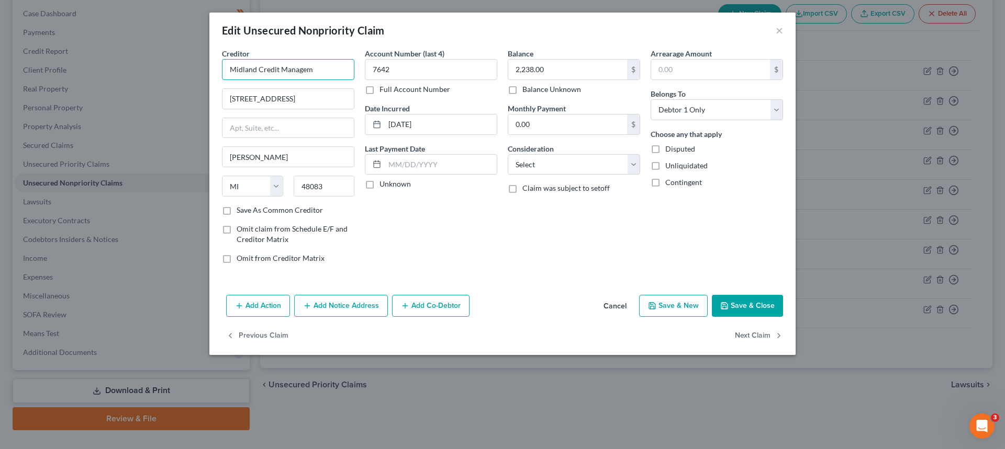
click at [305, 63] on input "Midland Credit Managem" at bounding box center [288, 69] width 132 height 21
click at [316, 66] on input "Midland Credit Managem" at bounding box center [288, 69] width 132 height 21
type input "Midland Credit Management"
click at [736, 290] on div "Creditor * Midland Credit Management 320 E Big Beaver Rd Ste Troy State AL AK A…" at bounding box center [502, 169] width 586 height 243
click at [739, 298] on button "Save & Close" at bounding box center [747, 306] width 71 height 22
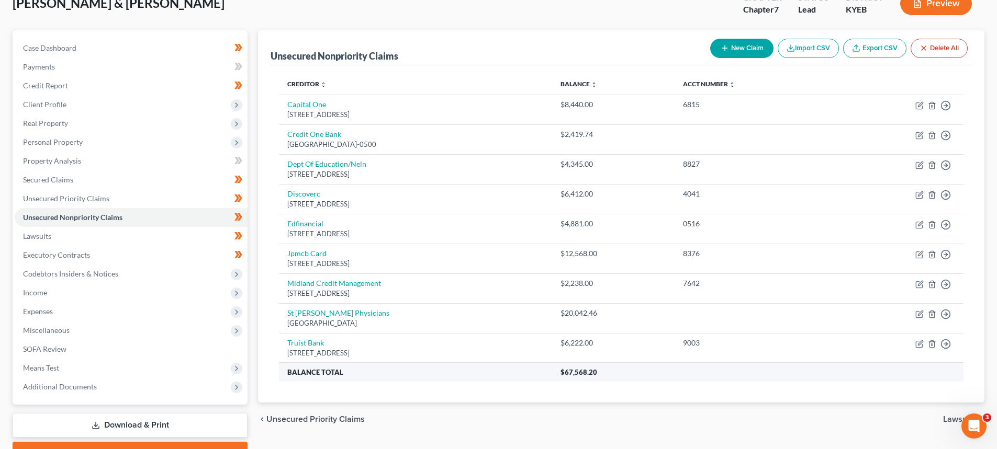
scroll to position [52, 0]
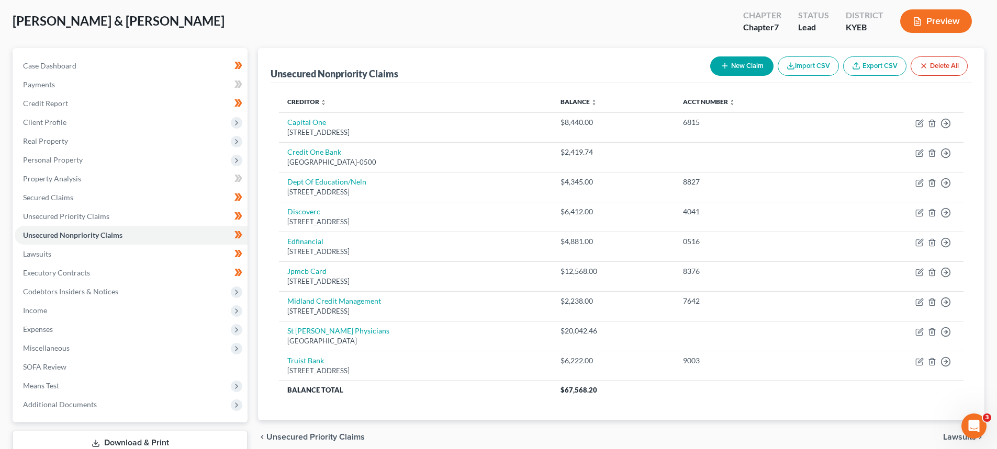
click at [733, 59] on button "New Claim" at bounding box center [741, 66] width 63 height 19
select select "2"
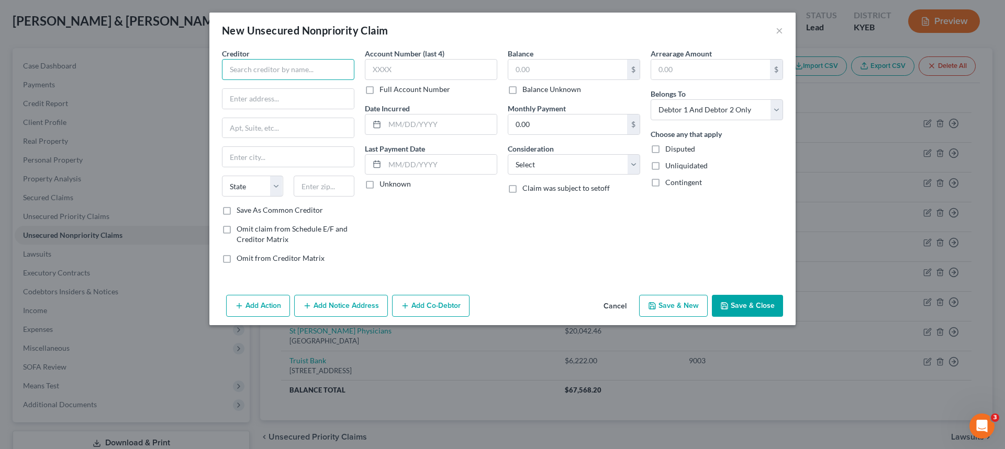
click at [336, 62] on input "text" at bounding box center [288, 69] width 132 height 21
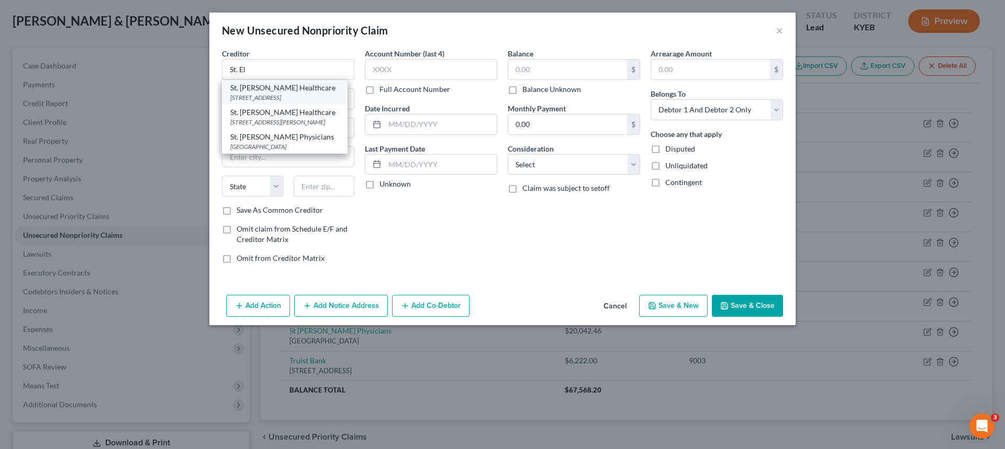
click at [269, 88] on div "St. Elizabeth Healthcare" at bounding box center [284, 88] width 109 height 10
type input "St. Elizabeth Healthcare"
type input "PO Box 630856"
type input "Cincinnati"
select select "36"
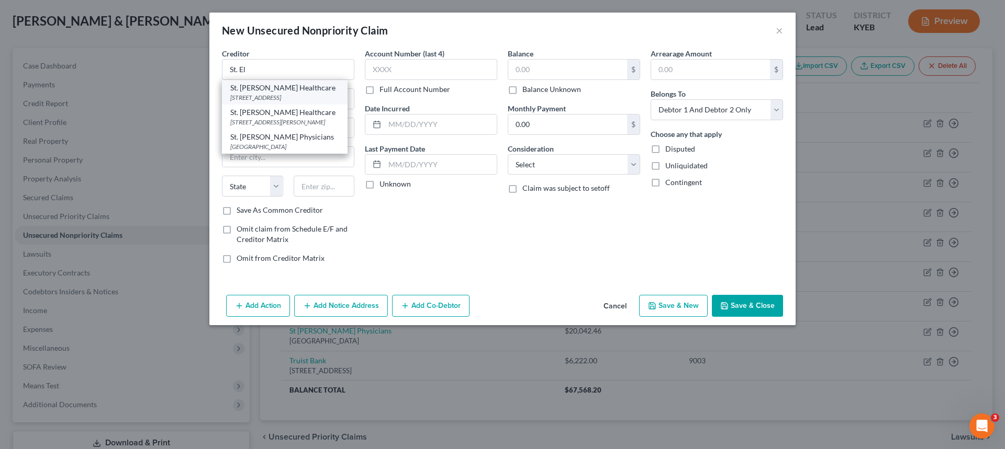
type input "45263"
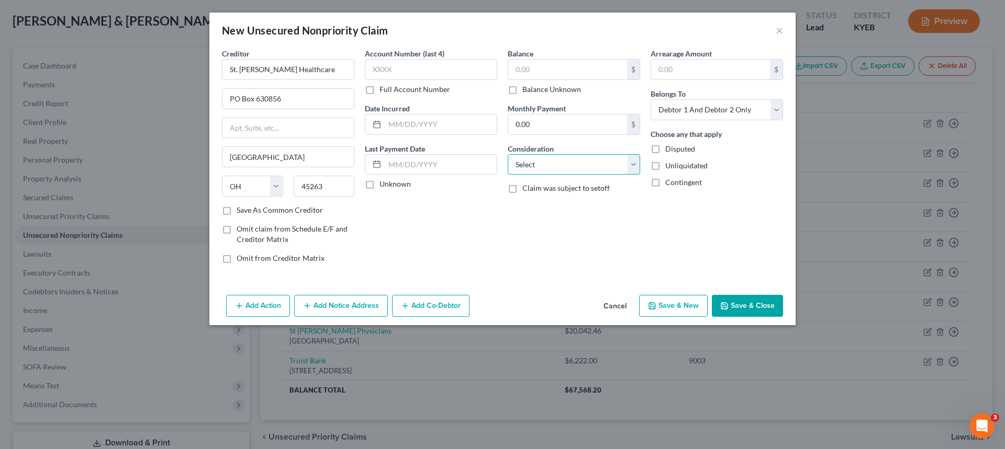
drag, startPoint x: 568, startPoint y: 167, endPoint x: 568, endPoint y: 173, distance: 5.8
click at [568, 167] on select "Select Cable / Satellite Services Collection Agency Credit Card Debt Debt Couns…" at bounding box center [574, 164] width 132 height 21
select select "9"
click at [508, 154] on select "Select Cable / Satellite Services Collection Agency Credit Card Debt Debt Couns…" at bounding box center [574, 164] width 132 height 21
click at [601, 273] on div "Creditor * St. Elizabeth Healthcare PO Box 630856 Cincinnati State AL AK AR AZ …" at bounding box center [502, 169] width 586 height 243
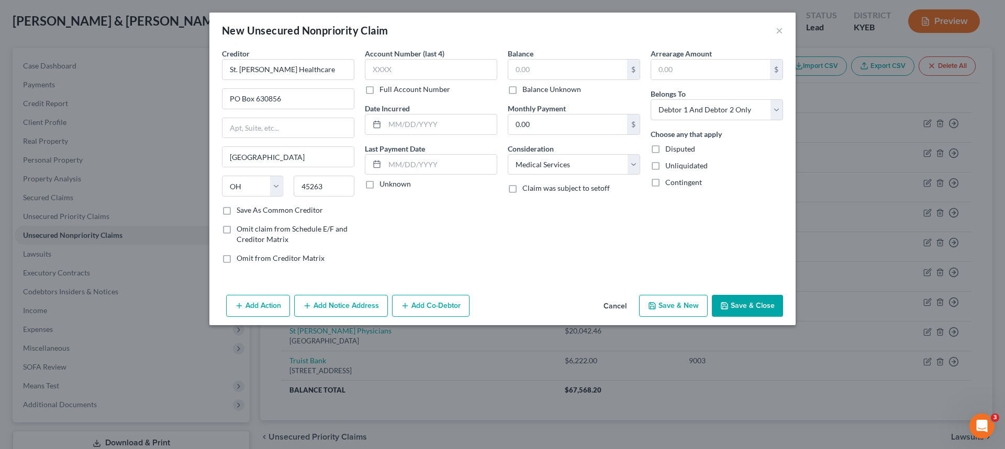
click at [522, 91] on label "Balance Unknown" at bounding box center [551, 89] width 59 height 10
click at [526, 91] on input "Balance Unknown" at bounding box center [529, 87] width 7 height 7
checkbox input "true"
type input "0.00"
click at [730, 305] on button "Save & Close" at bounding box center [747, 306] width 71 height 22
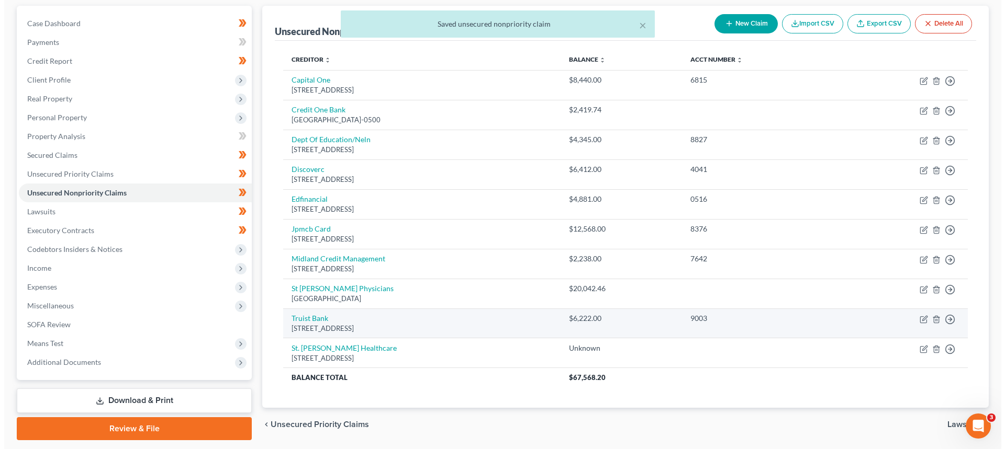
scroll to position [105, 0]
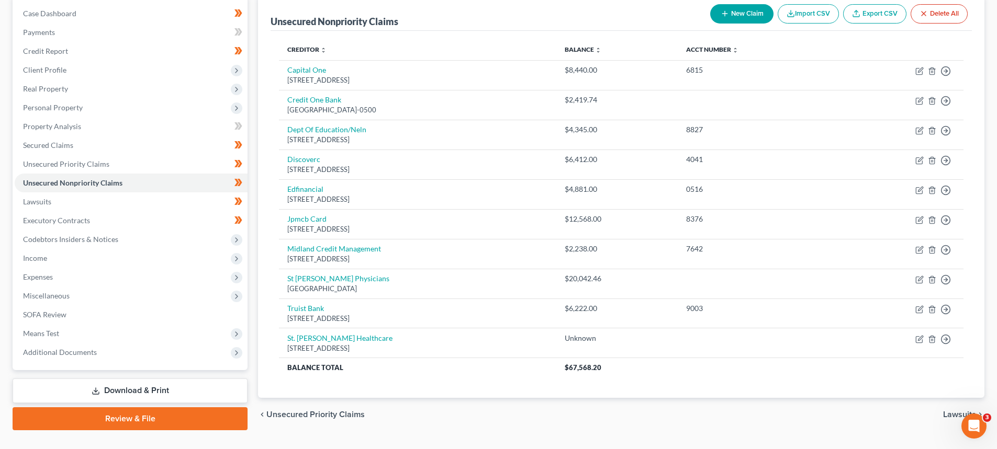
click at [738, 15] on button "New Claim" at bounding box center [741, 13] width 63 height 19
select select "2"
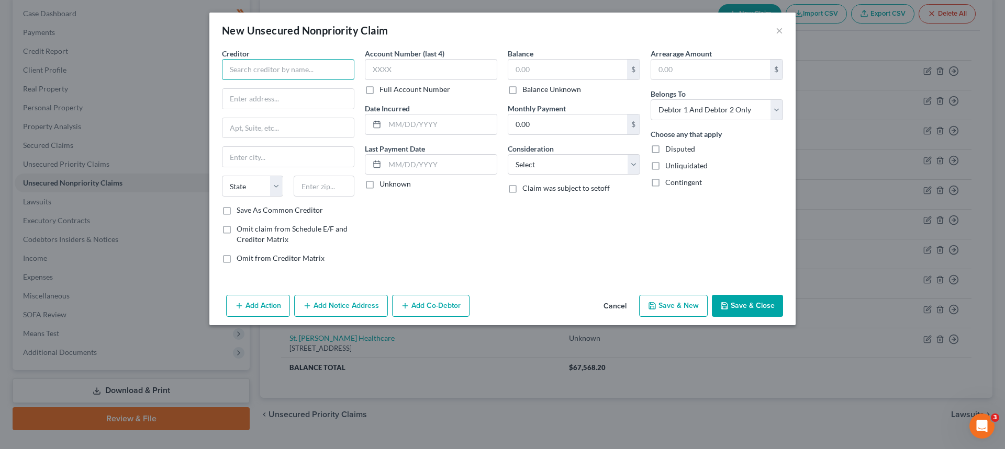
click at [283, 73] on input "text" at bounding box center [288, 69] width 132 height 21
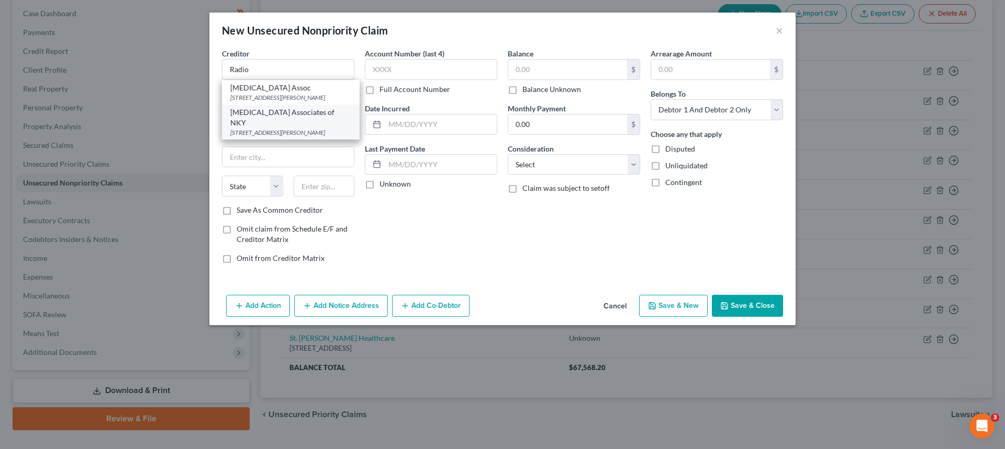
click at [263, 132] on div "375 Thomas More Pkwy Suite 209, Crestview Hills, KY 41017" at bounding box center [290, 132] width 121 height 9
type input "Radiology Associates of NKY"
type input "375 Thomas More Pkwy"
type input "Suite 209"
type input "Crestview Hills"
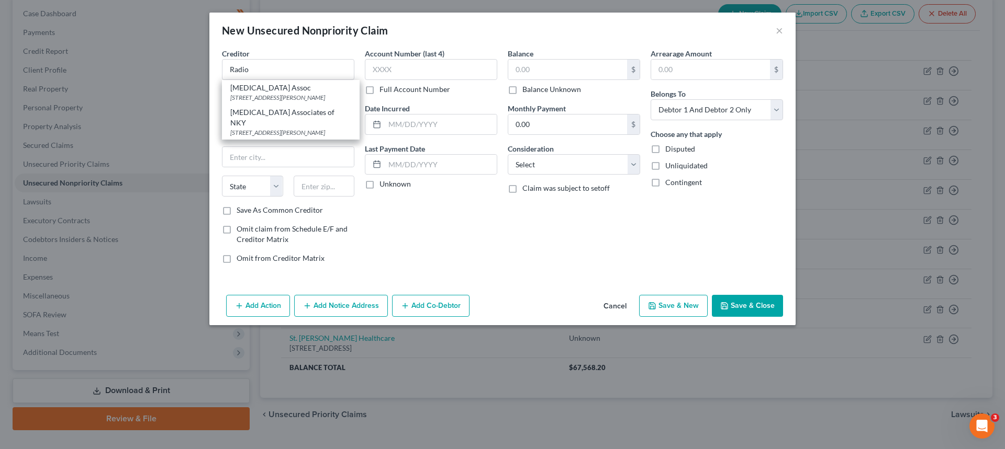
select select "18"
type input "41017"
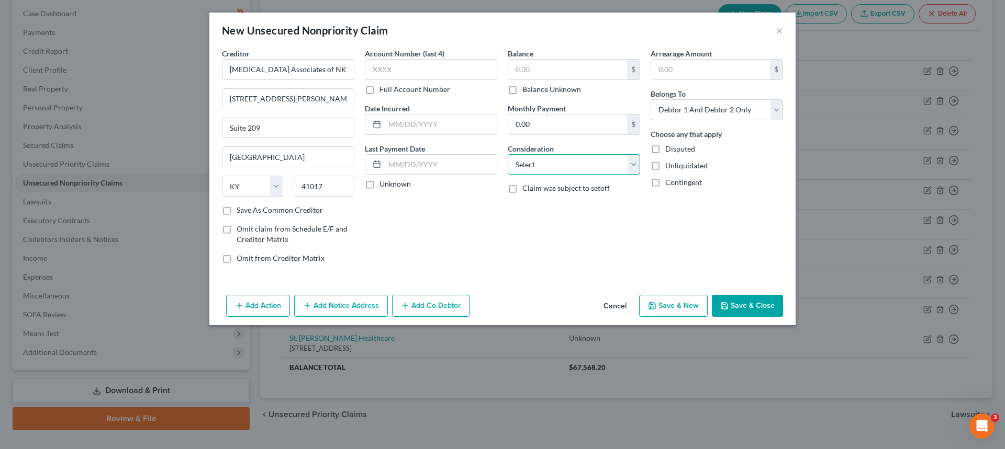
click at [543, 155] on select "Select Cable / Satellite Services Collection Agency Credit Card Debt Debt Couns…" at bounding box center [574, 164] width 132 height 21
select select "9"
click at [508, 154] on select "Select Cable / Satellite Services Collection Agency Credit Card Debt Debt Couns…" at bounding box center [574, 164] width 132 height 21
click at [522, 92] on label "Balance Unknown" at bounding box center [551, 89] width 59 height 10
click at [526, 91] on input "Balance Unknown" at bounding box center [529, 87] width 7 height 7
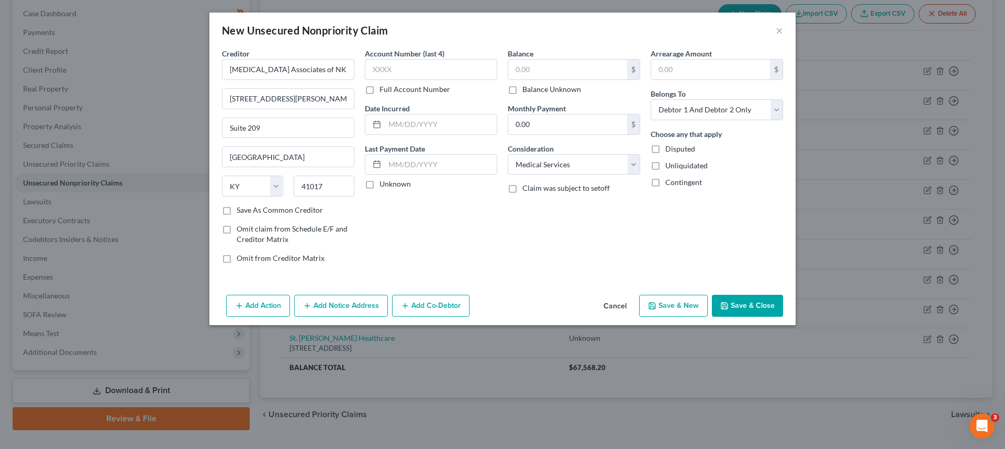
checkbox input "true"
type input "0.00"
click at [748, 312] on button "Save & Close" at bounding box center [747, 306] width 71 height 22
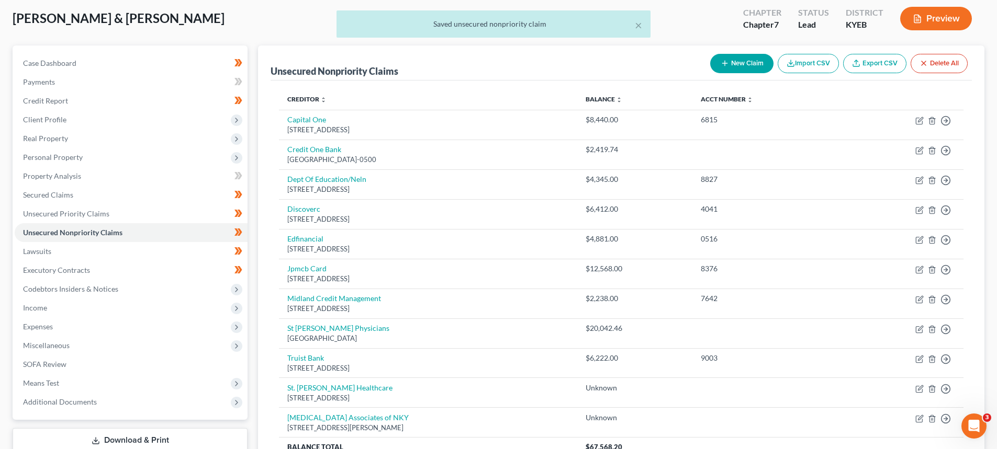
scroll to position [52, 0]
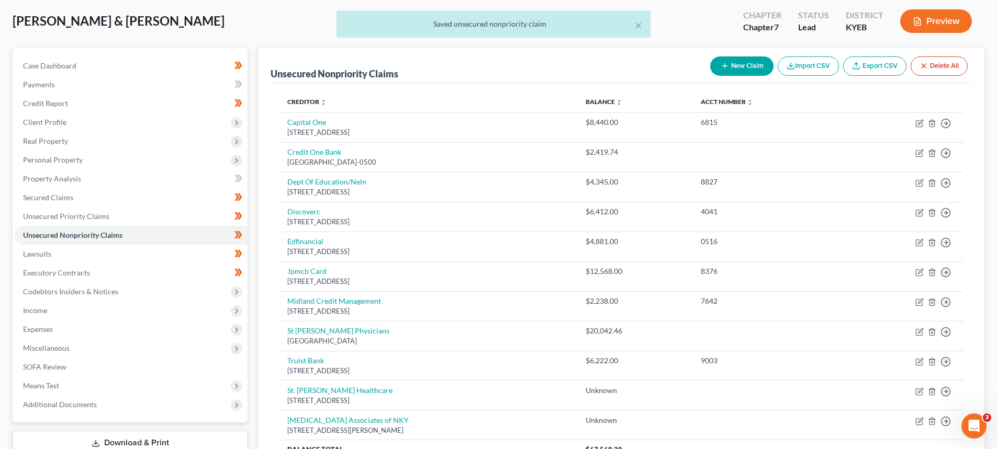
click at [730, 61] on button "New Claim" at bounding box center [741, 66] width 63 height 19
select select "2"
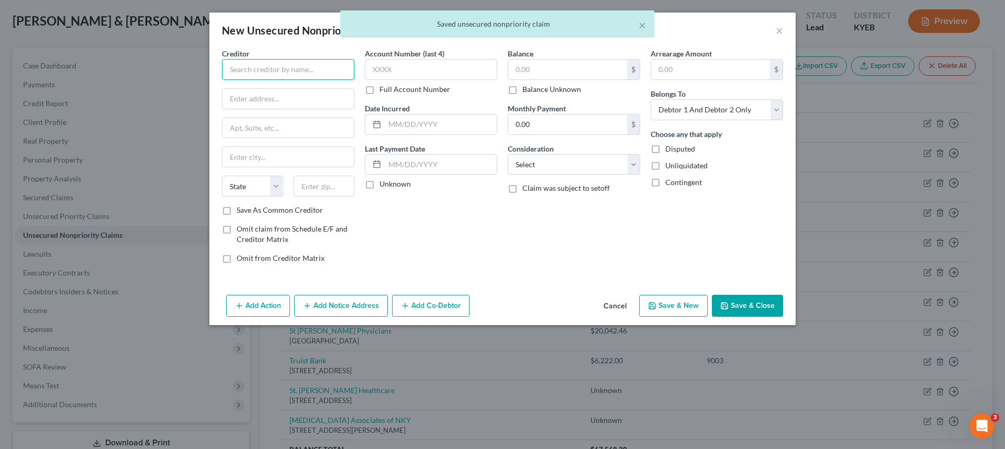
click at [287, 75] on input "text" at bounding box center [288, 69] width 132 height 21
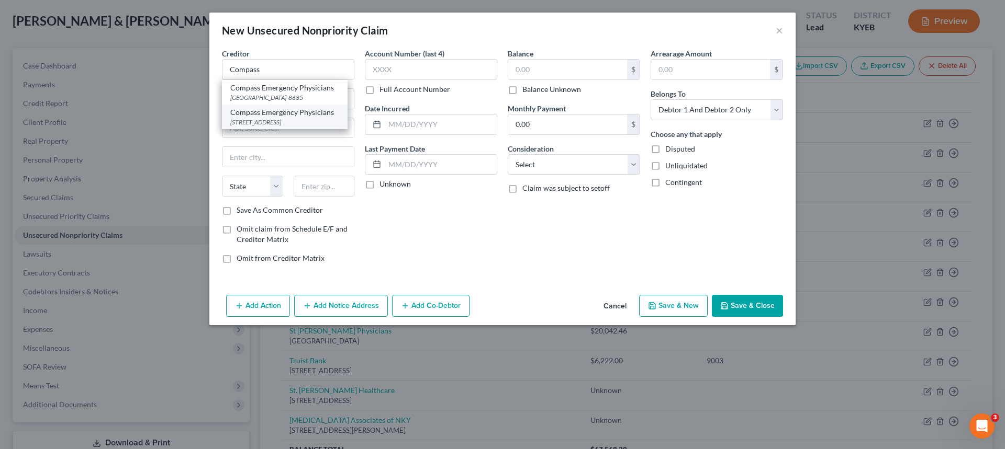
click at [284, 127] on div "1 Medical Village Drive, Edgewood, KY 41017" at bounding box center [284, 122] width 109 height 9
type input "Compass Emergency Physicians"
type input "1 Medical Village Drive"
type input "Edgewood"
select select "18"
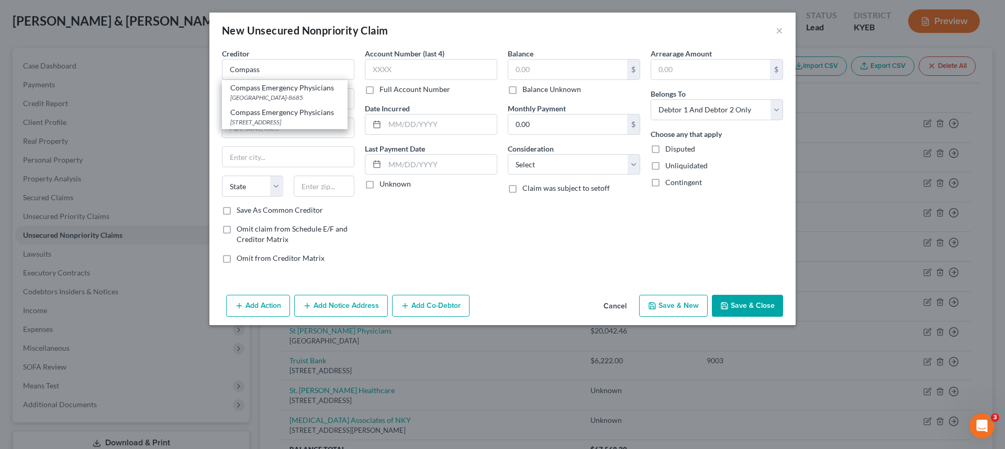
type input "41017"
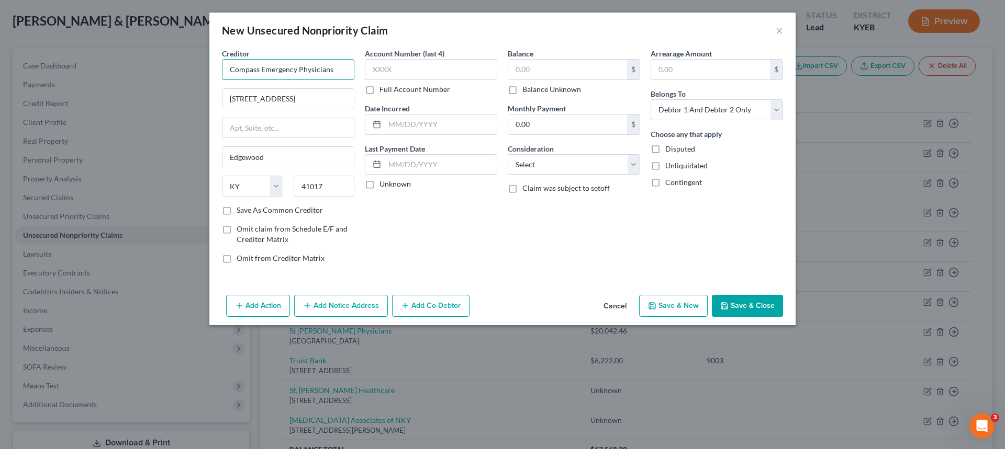
click at [346, 72] on input "Compass Emergency Physicians" at bounding box center [288, 69] width 132 height 21
drag, startPoint x: 346, startPoint y: 72, endPoint x: 152, endPoint y: 75, distance: 194.2
click at [155, 75] on div "New Unsecured Nonpriority Claim × Creditor * Compass Emergency Physicians 1 Med…" at bounding box center [502, 224] width 1005 height 449
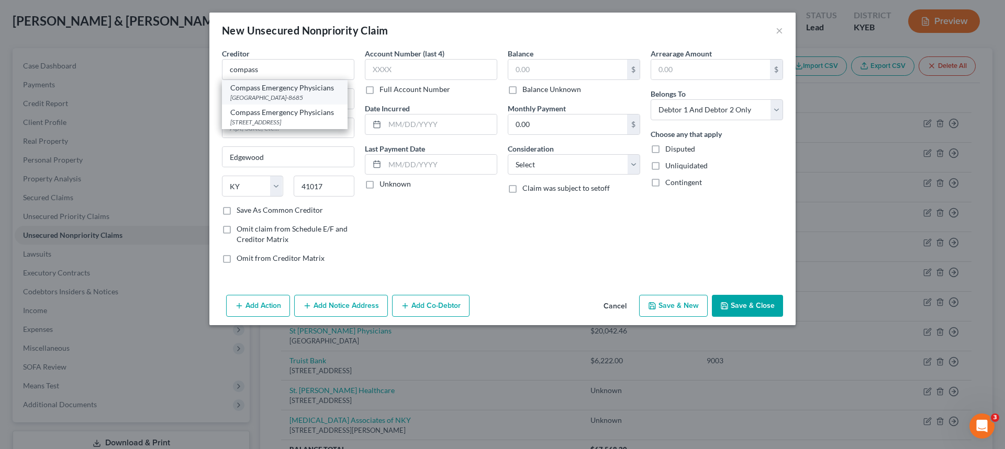
click at [260, 102] on div "PO Box 638685, Cincinnati, OH 45263-8685" at bounding box center [284, 97] width 109 height 9
type input "Compass Emergency Physicians"
type input "PO Box 638685"
type input "Cincinnati"
select select "36"
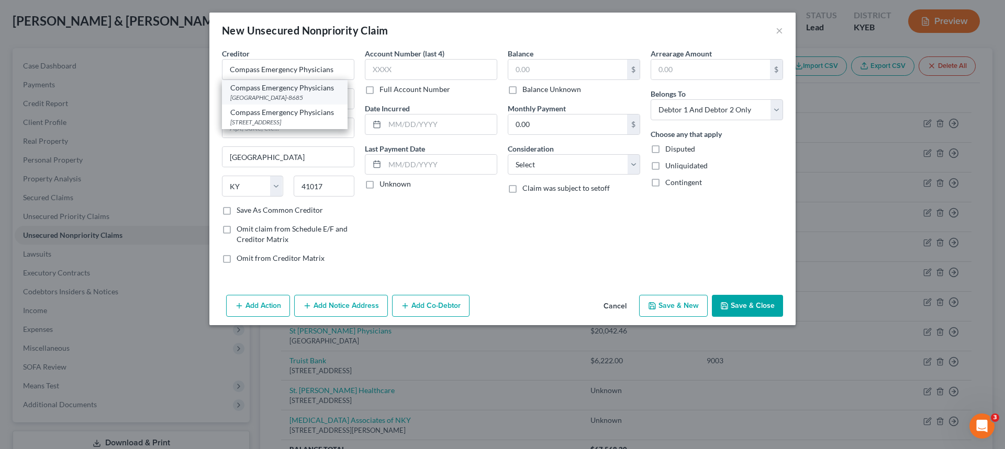
type input "45263-8685"
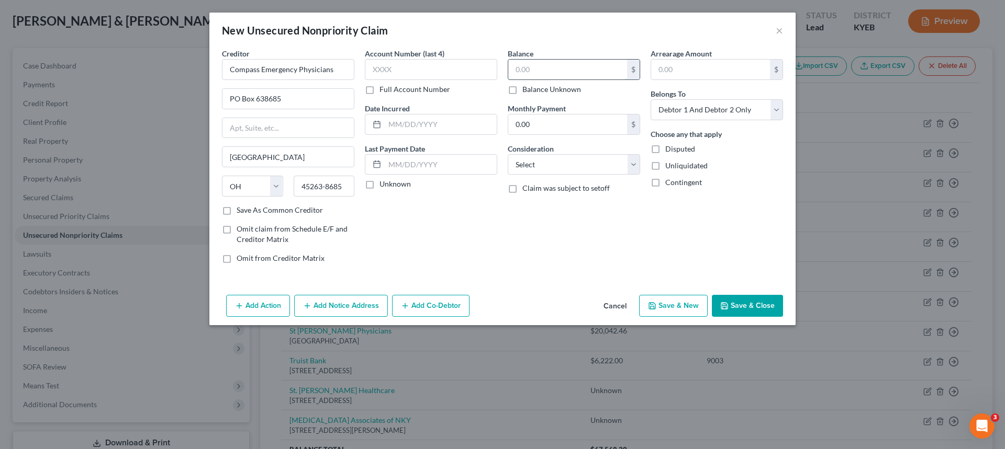
click at [530, 71] on input "text" at bounding box center [567, 70] width 119 height 20
click at [522, 91] on label "Balance Unknown" at bounding box center [551, 89] width 59 height 10
click at [526, 91] on input "Balance Unknown" at bounding box center [529, 87] width 7 height 7
checkbox input "true"
type input "0.00"
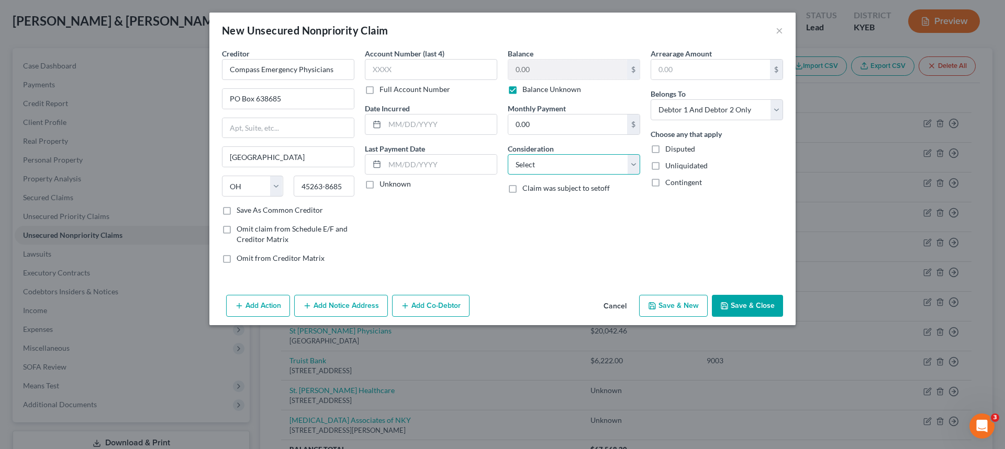
click at [531, 166] on select "Select Cable / Satellite Services Collection Agency Credit Card Debt Debt Couns…" at bounding box center [574, 164] width 132 height 21
select select "9"
click at [508, 154] on select "Select Cable / Satellite Services Collection Agency Credit Card Debt Debt Couns…" at bounding box center [574, 164] width 132 height 21
click at [737, 310] on button "Save & Close" at bounding box center [747, 306] width 71 height 22
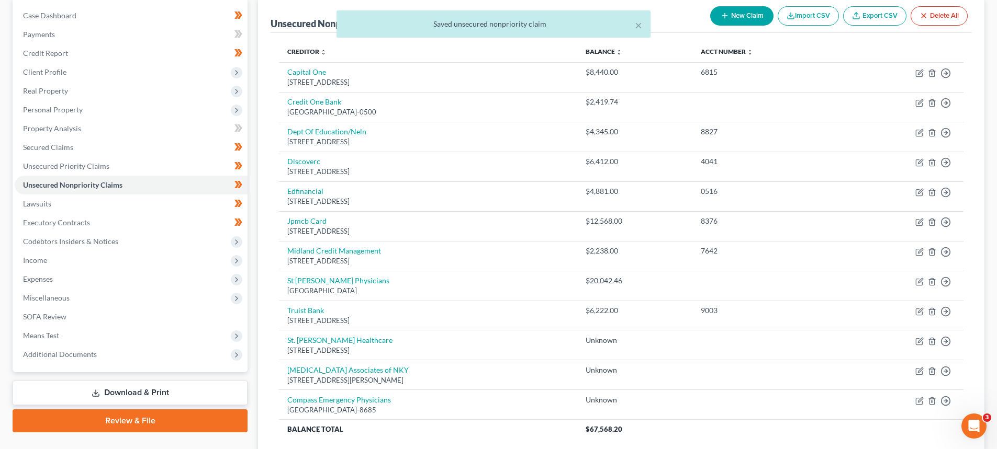
scroll to position [105, 0]
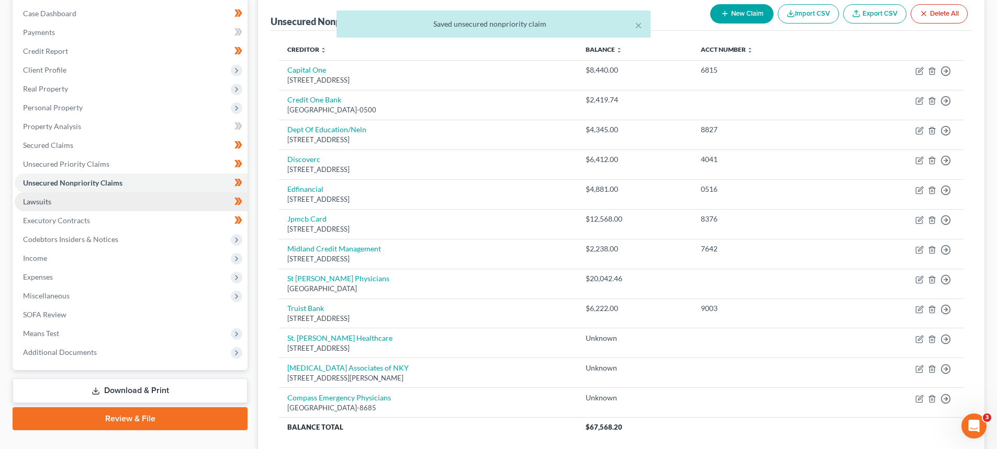
click at [70, 207] on link "Lawsuits" at bounding box center [131, 202] width 233 height 19
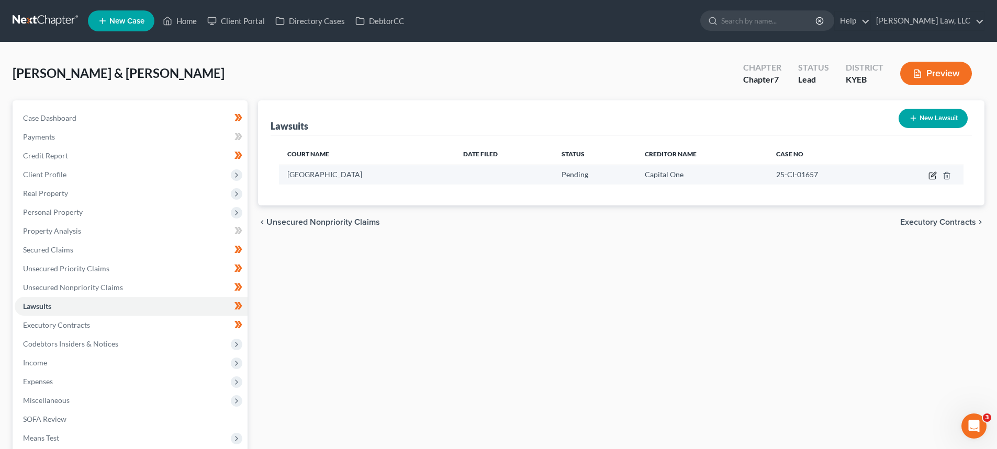
click at [931, 175] on icon "button" at bounding box center [932, 176] width 8 height 8
select select "18"
select select "0"
select select "1"
select select "48"
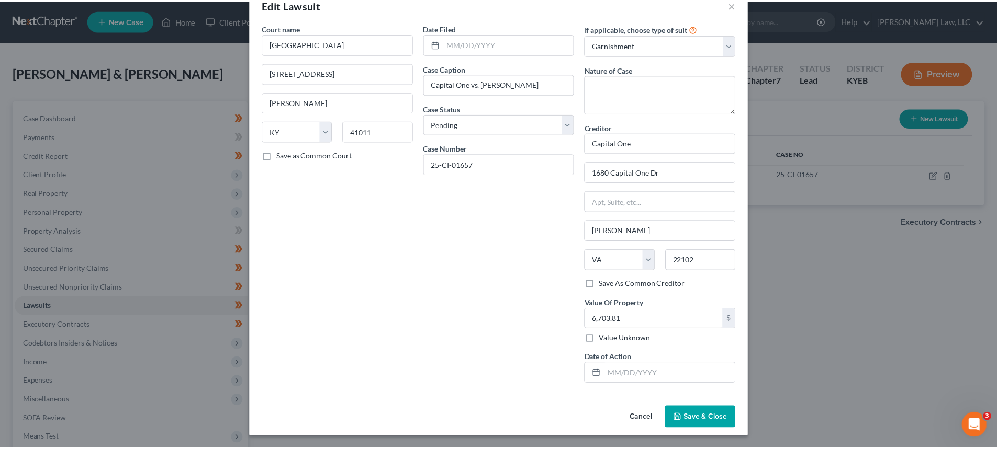
scroll to position [26, 0]
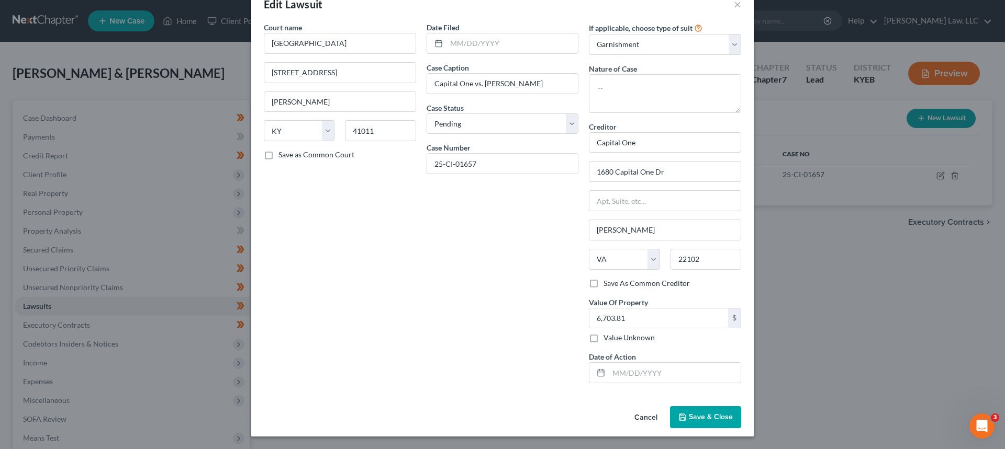
click at [712, 412] on button "Save & Close" at bounding box center [705, 418] width 71 height 22
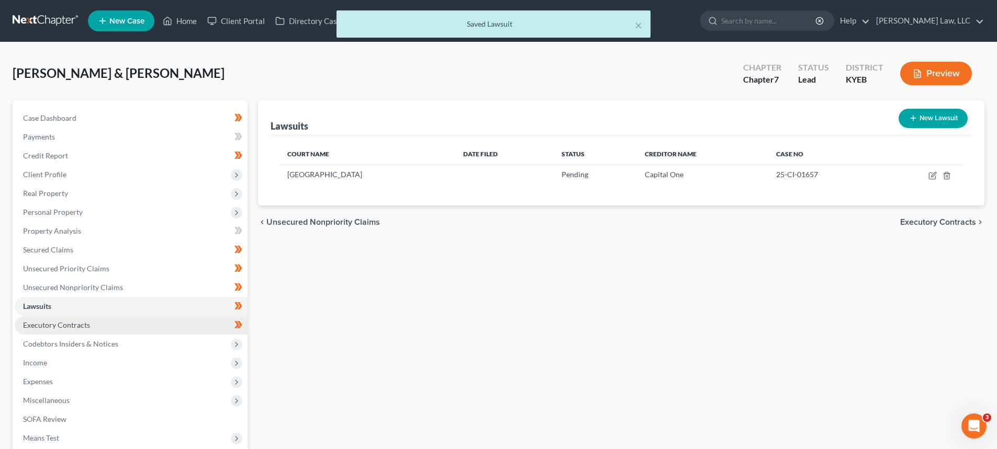
click at [61, 324] on span "Executory Contracts" at bounding box center [56, 325] width 67 height 9
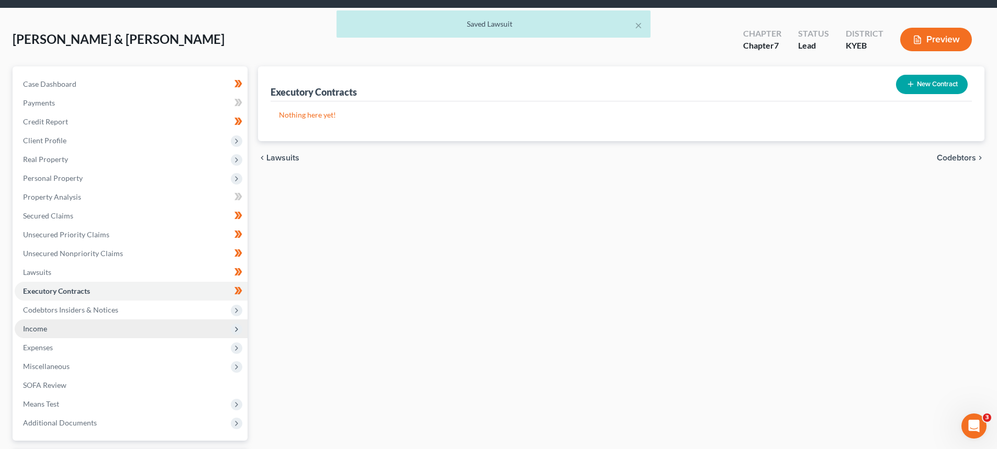
scroll to position [52, 0]
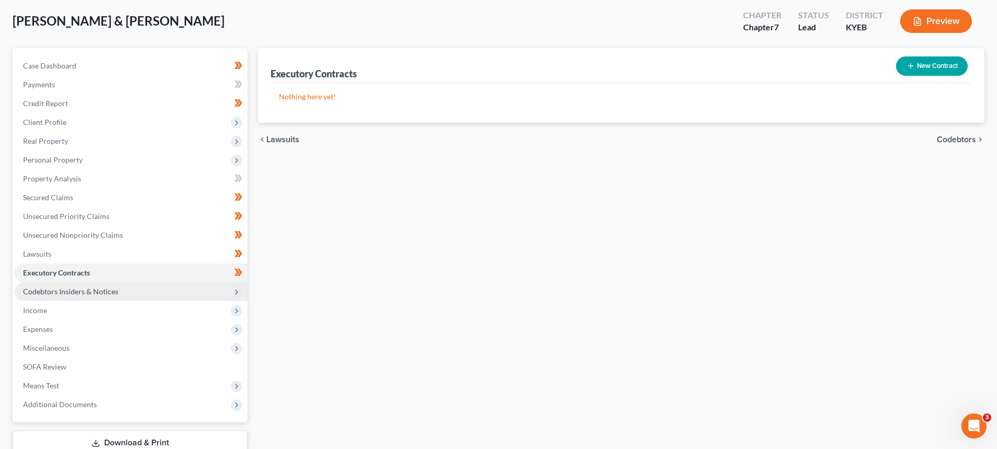
click at [105, 288] on span "Codebtors Insiders & Notices" at bounding box center [70, 291] width 95 height 9
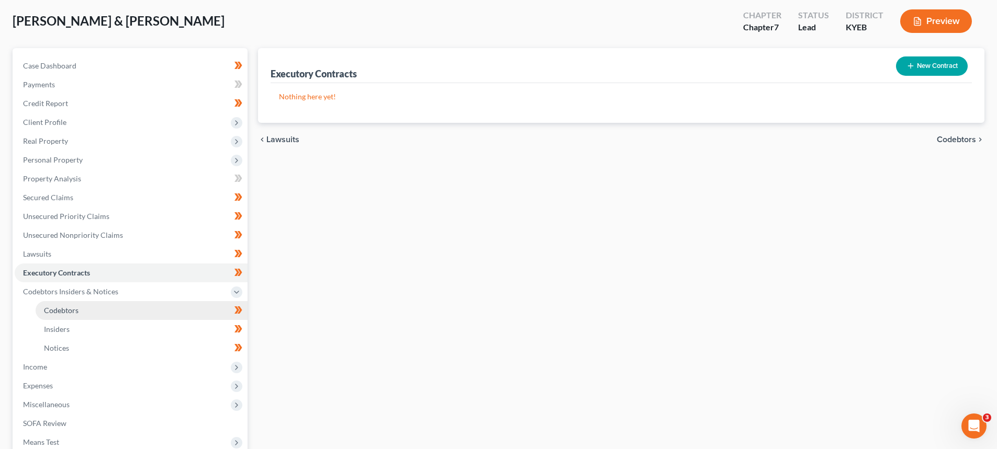
click at [65, 308] on span "Codebtors" at bounding box center [61, 310] width 35 height 9
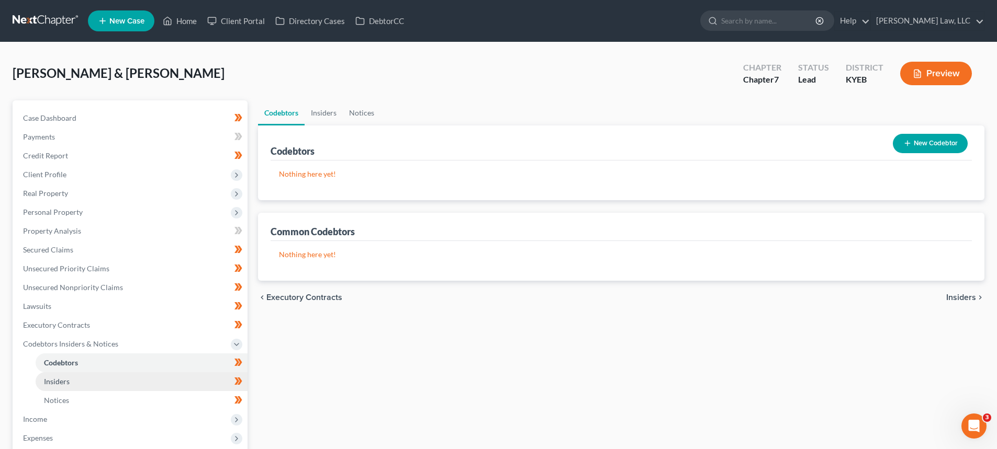
click at [66, 379] on span "Insiders" at bounding box center [57, 381] width 26 height 9
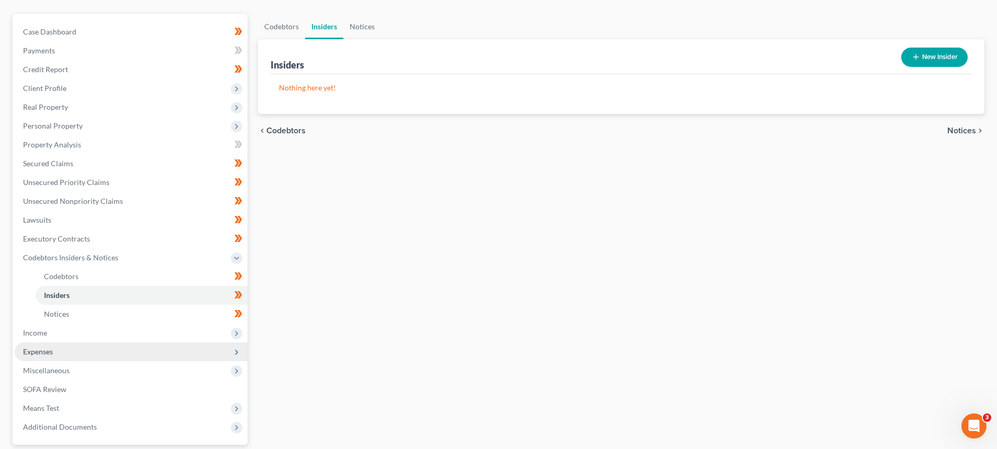
scroll to position [105, 0]
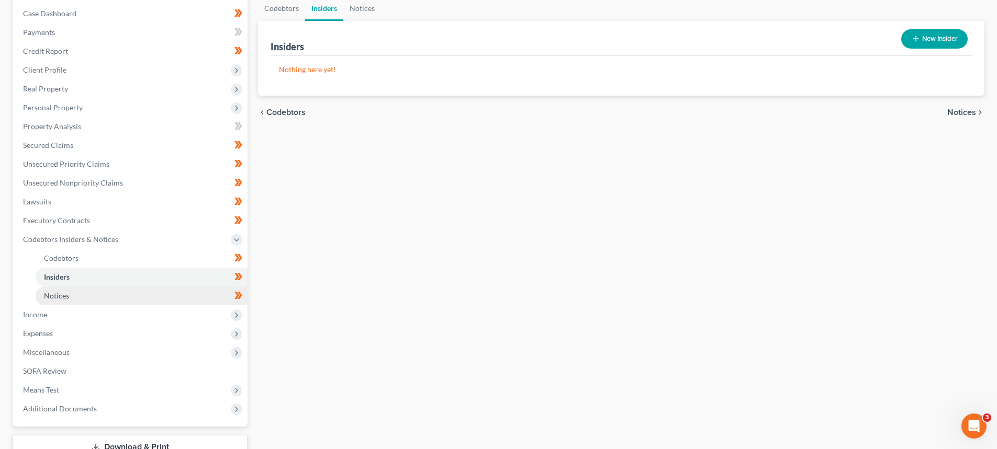
click at [42, 300] on link "Notices" at bounding box center [142, 296] width 212 height 19
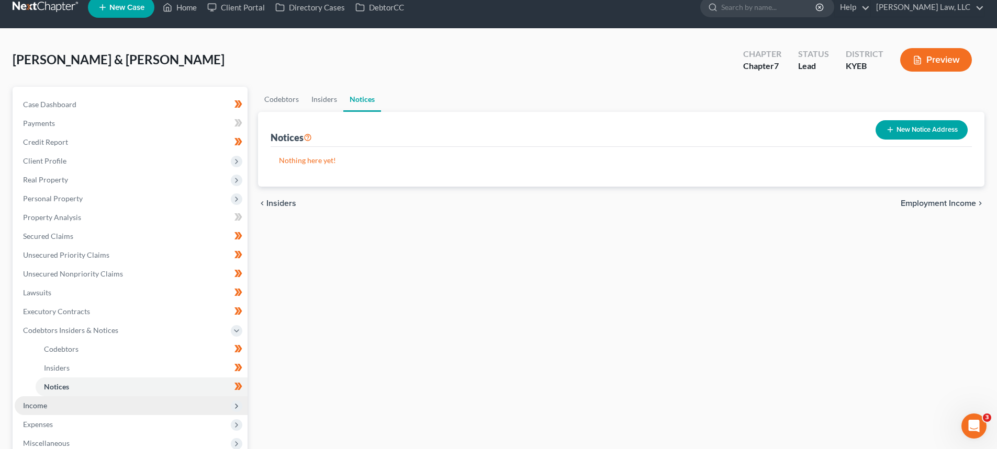
scroll to position [52, 0]
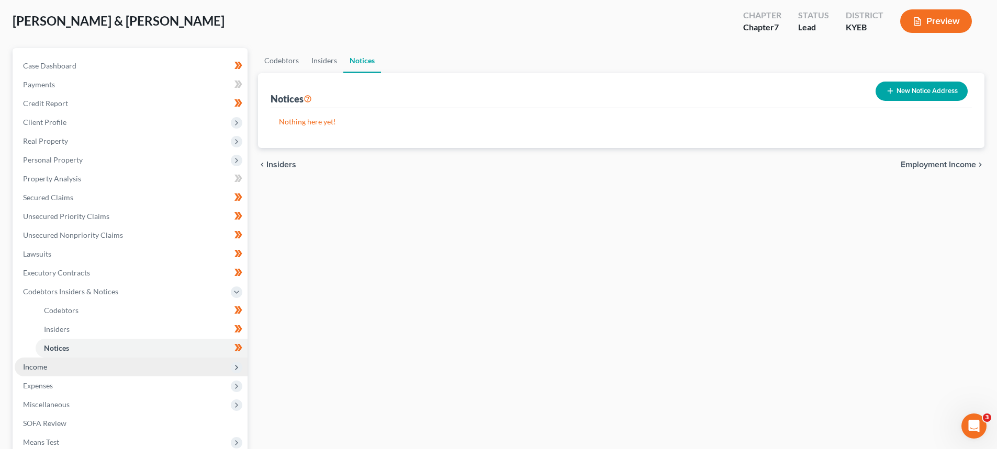
click at [39, 367] on span "Income" at bounding box center [35, 367] width 24 height 9
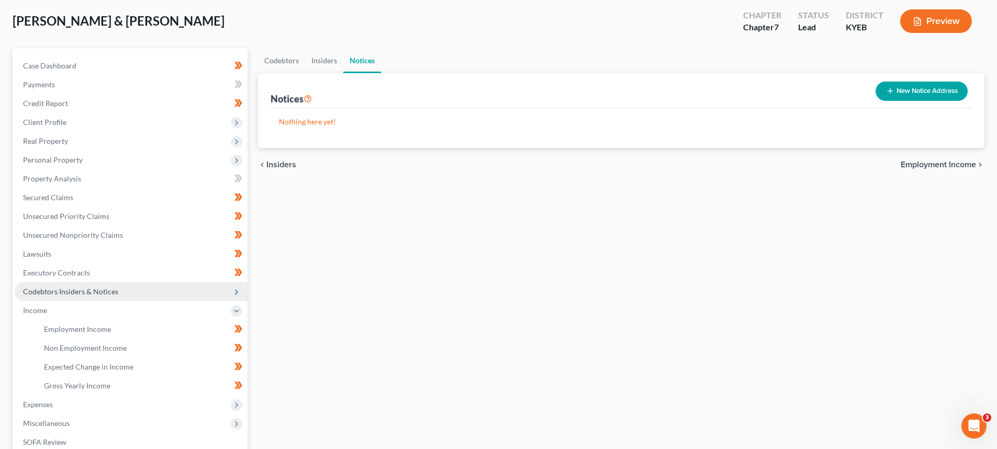
click at [45, 295] on span "Codebtors Insiders & Notices" at bounding box center [70, 291] width 95 height 9
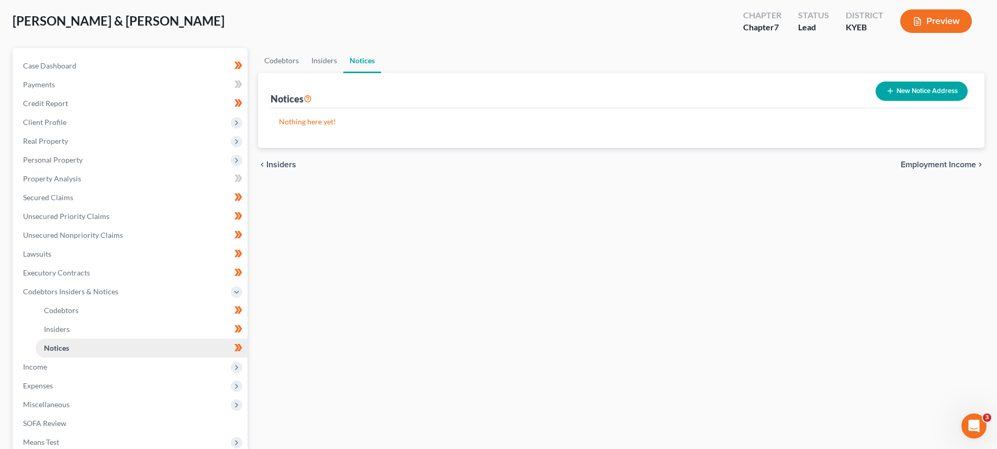
click at [54, 347] on span "Notices" at bounding box center [56, 348] width 25 height 9
click at [903, 90] on button "New Notice Address" at bounding box center [921, 91] width 92 height 19
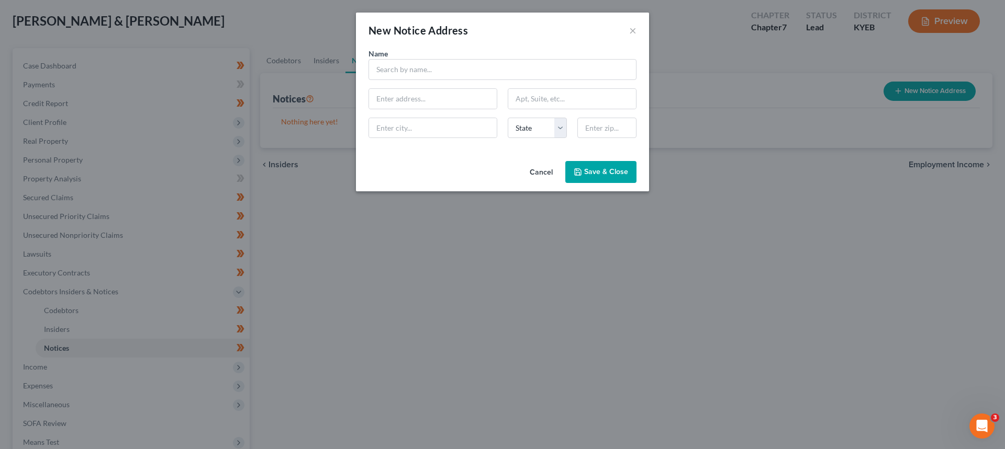
click at [418, 58] on div "Name *" at bounding box center [502, 64] width 278 height 32
click at [420, 69] on input "text" at bounding box center [502, 69] width 268 height 21
paste input "WELTMAN, WEINBERG & REIS CO. LPA"
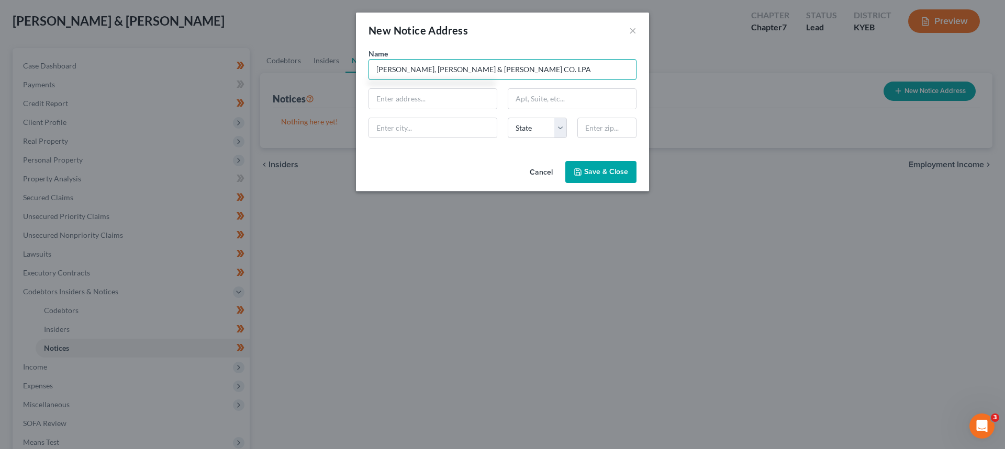
type input "WELTMAN, WEINBERG & REIS CO. LPA"
click at [392, 98] on input "text" at bounding box center [433, 99] width 128 height 20
paste input "312 ELM STREET, SUITE 1200"
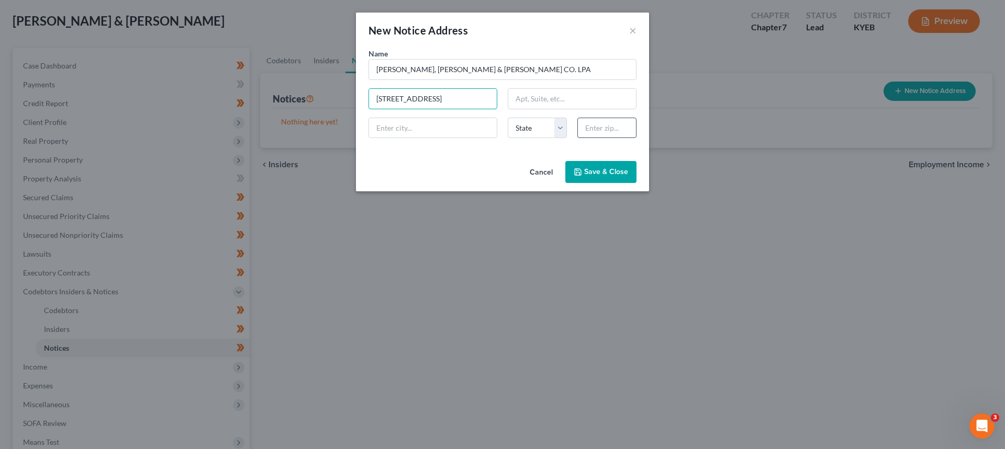
type input "312 ELM STREET, SUITE 1200"
drag, startPoint x: 593, startPoint y: 130, endPoint x: 645, endPoint y: 116, distance: 53.7
click at [593, 130] on input "text" at bounding box center [606, 128] width 59 height 21
type input "45202"
type input "Cincinnati"
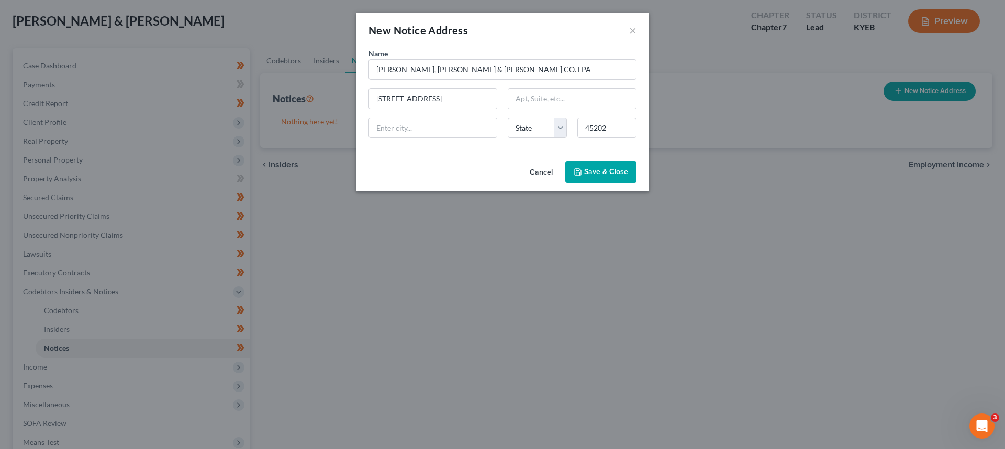
select select "36"
click at [604, 167] on button "Save & Close" at bounding box center [600, 172] width 71 height 22
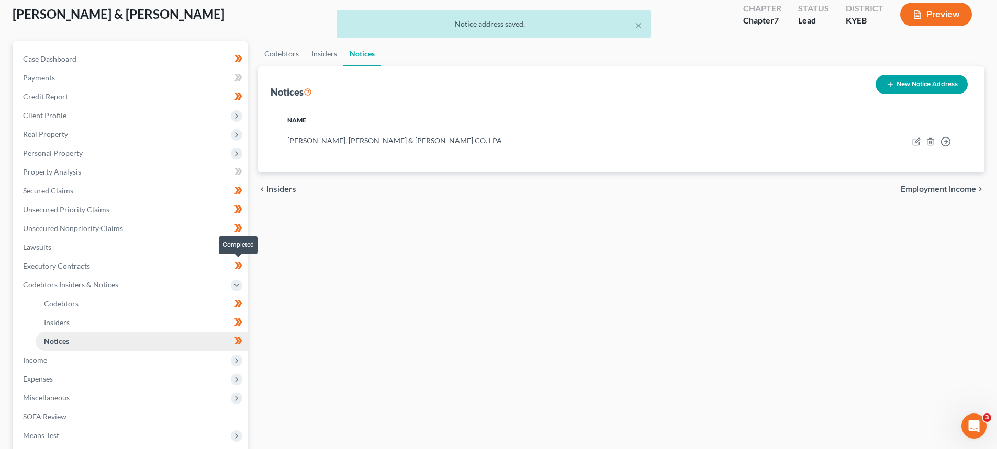
scroll to position [105, 0]
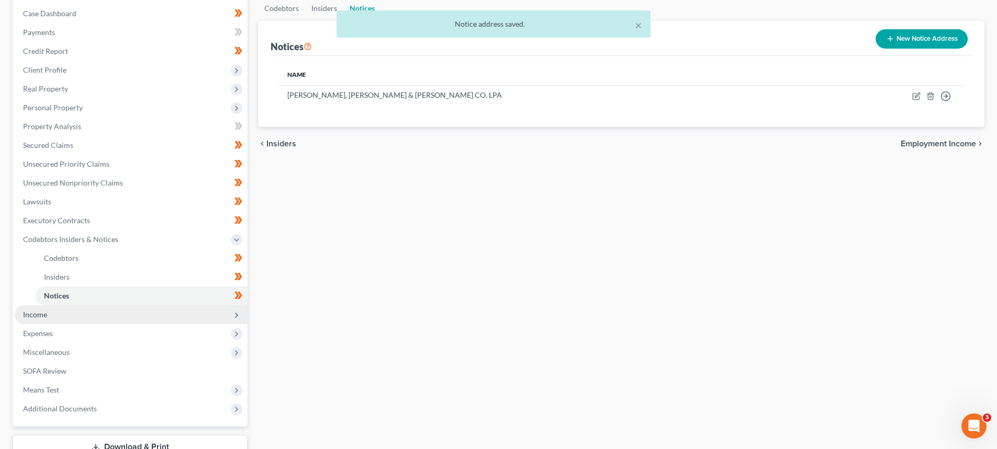
click at [49, 316] on span "Income" at bounding box center [131, 315] width 233 height 19
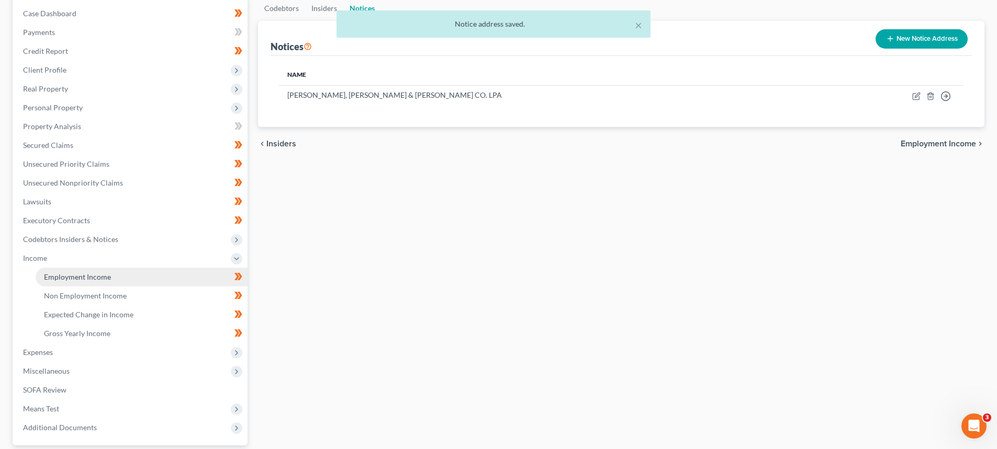
click at [68, 278] on span "Employment Income" at bounding box center [77, 277] width 67 height 9
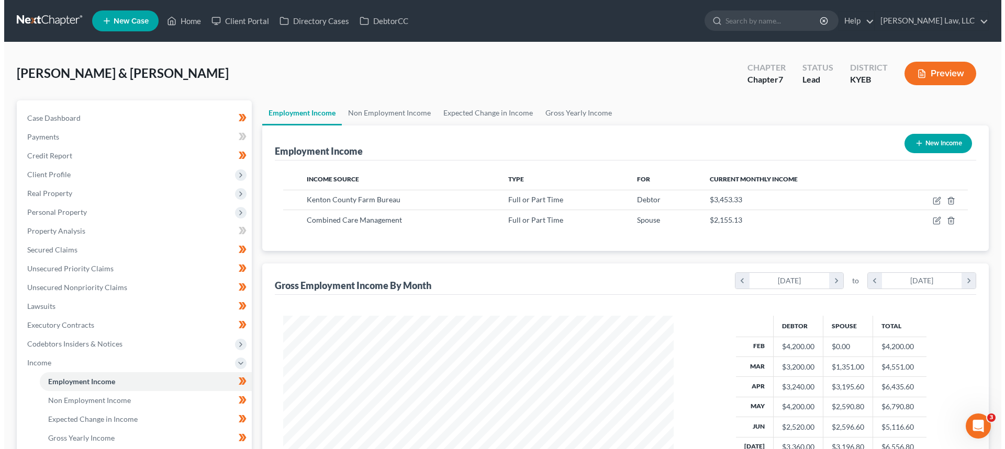
scroll to position [195, 411]
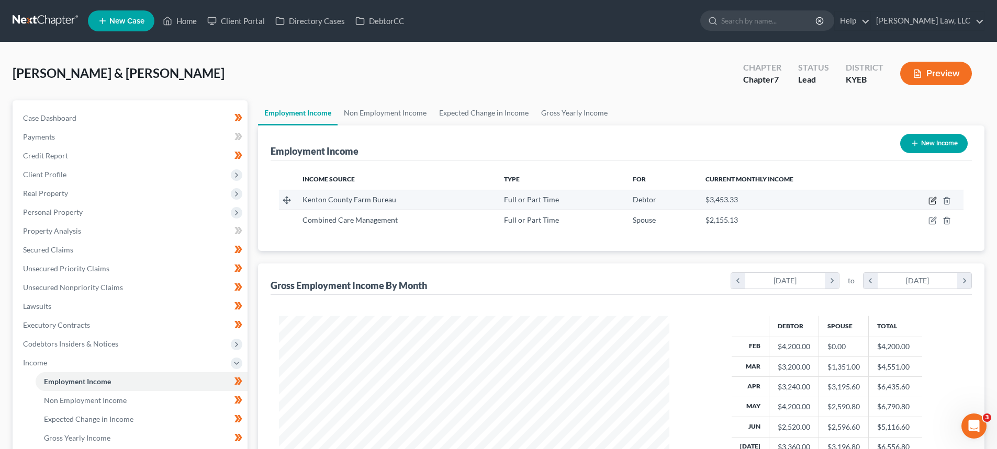
click at [930, 203] on icon "button" at bounding box center [932, 201] width 8 height 8
select select "0"
select select "18"
select select "3"
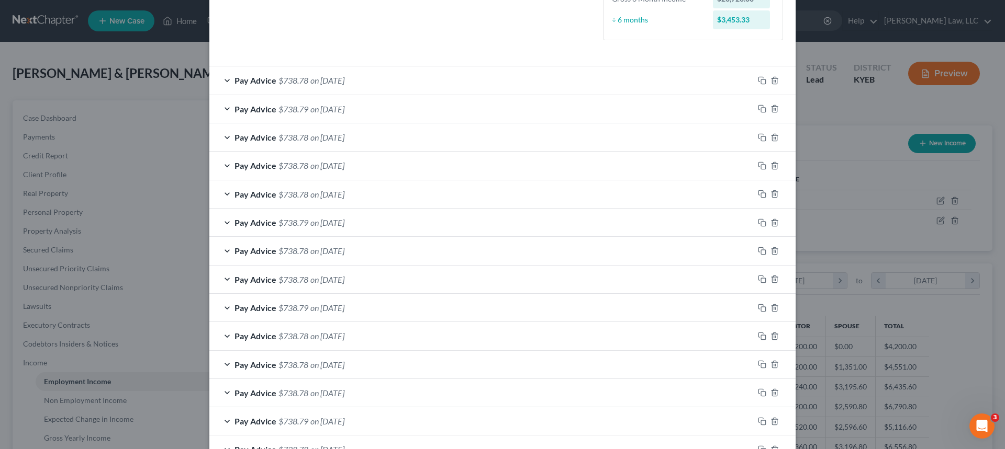
scroll to position [209, 0]
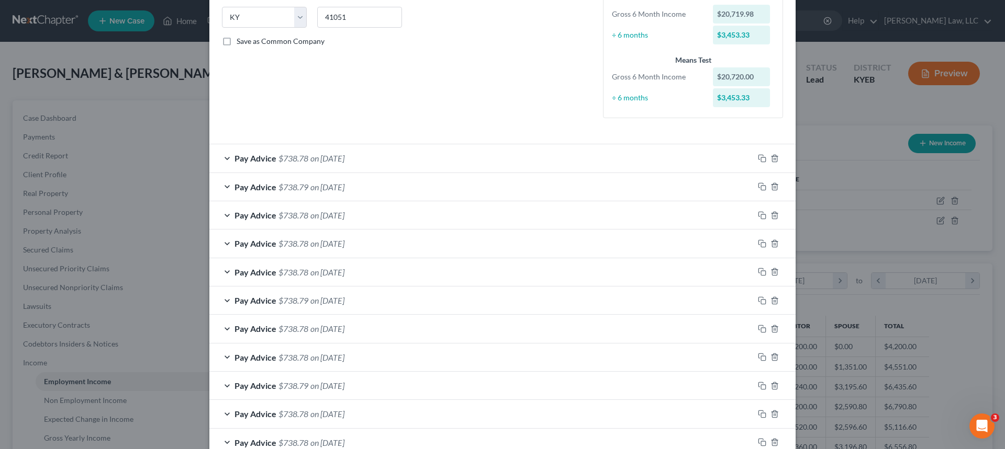
click at [287, 159] on span "$738.78" at bounding box center [293, 158] width 30 height 10
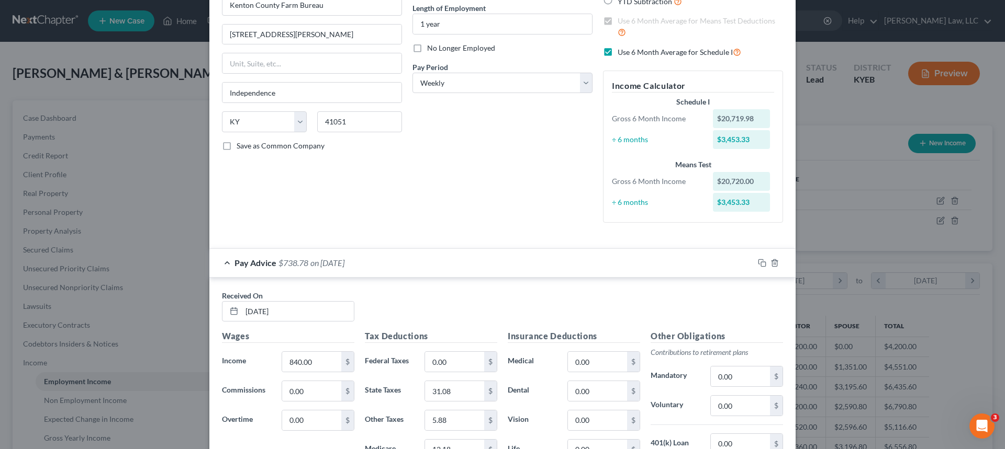
scroll to position [52, 0]
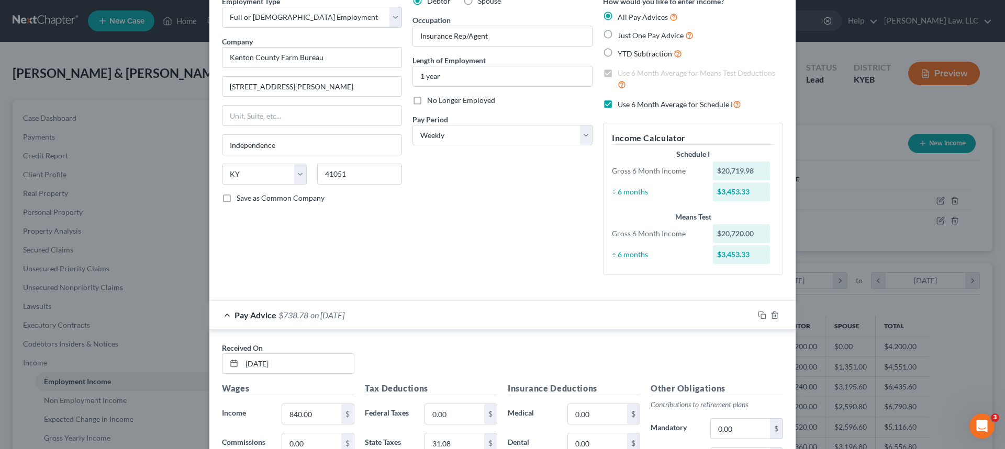
click at [617, 104] on label "Use 6 Month Average for Schedule I" at bounding box center [678, 104] width 123 height 12
click at [622, 104] on input "Use 6 Month Average for Schedule I" at bounding box center [625, 101] width 7 height 7
checkbox input "false"
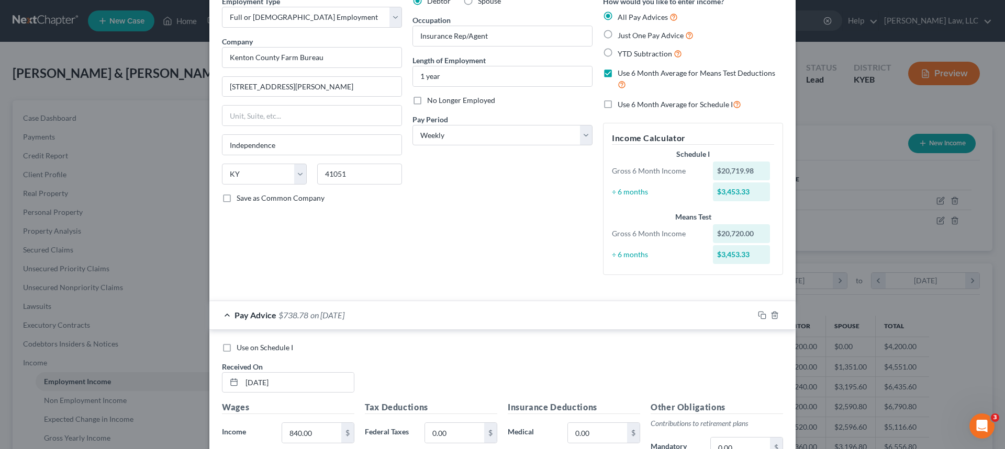
click at [237, 346] on label "Use on Schedule I" at bounding box center [265, 348] width 57 height 10
click at [241, 346] on input "Use on Schedule I" at bounding box center [244, 346] width 7 height 7
checkbox input "true"
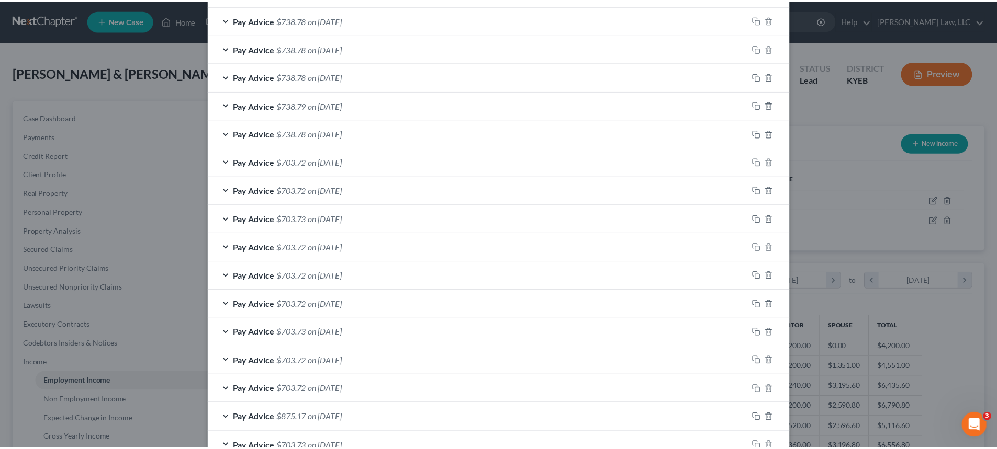
scroll to position [1016, 0]
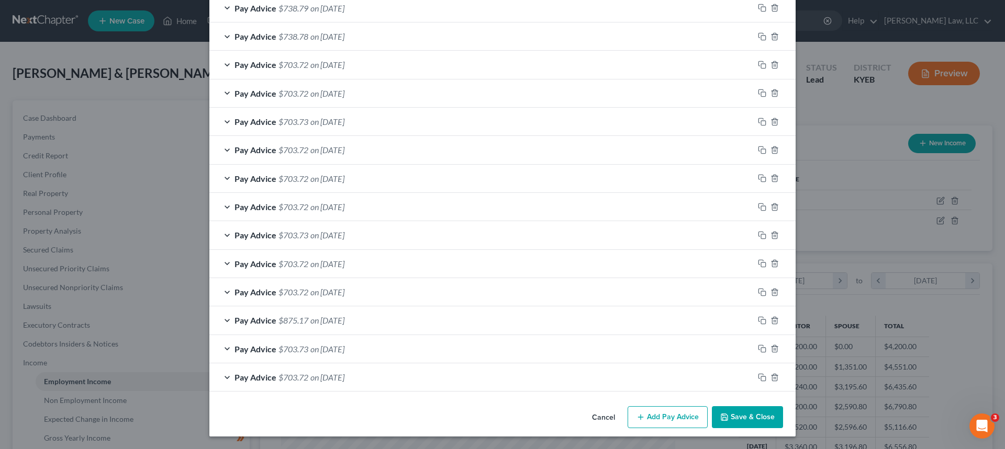
click at [762, 420] on button "Save & Close" at bounding box center [747, 418] width 71 height 22
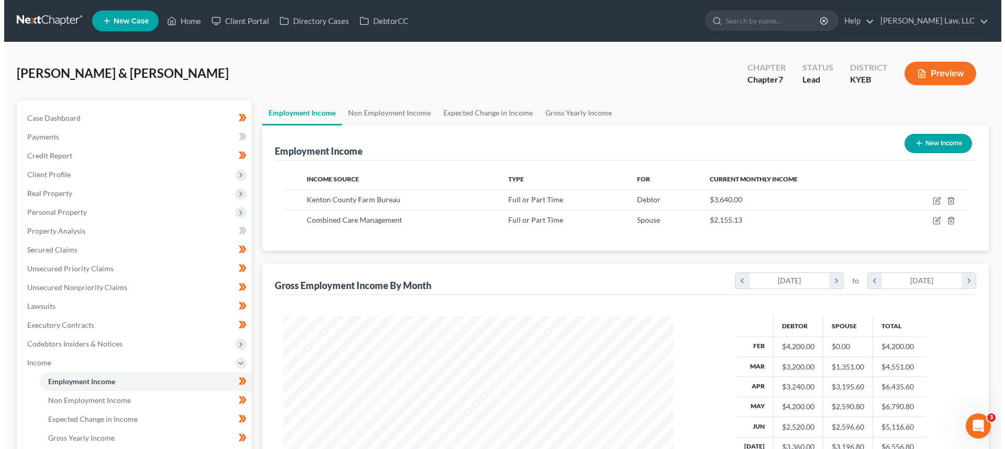
scroll to position [523058, 522842]
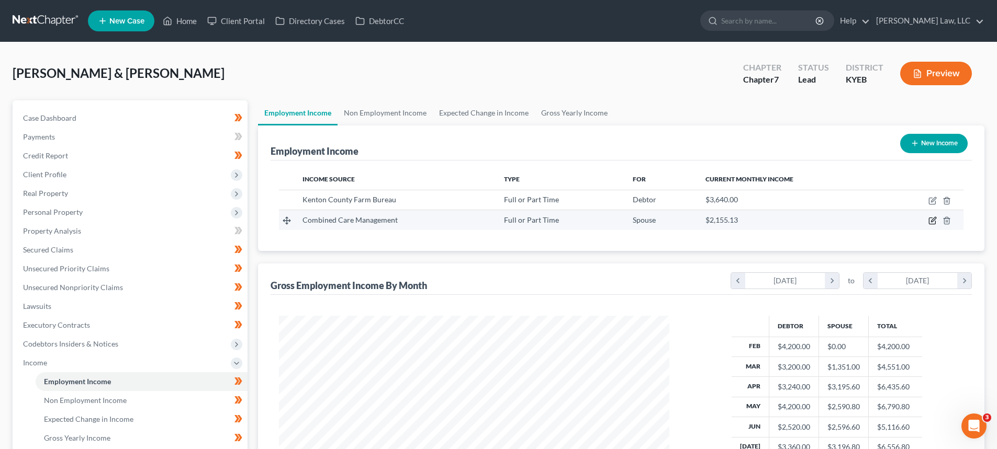
click at [930, 220] on icon "button" at bounding box center [932, 221] width 8 height 8
select select "0"
select select "18"
select select "3"
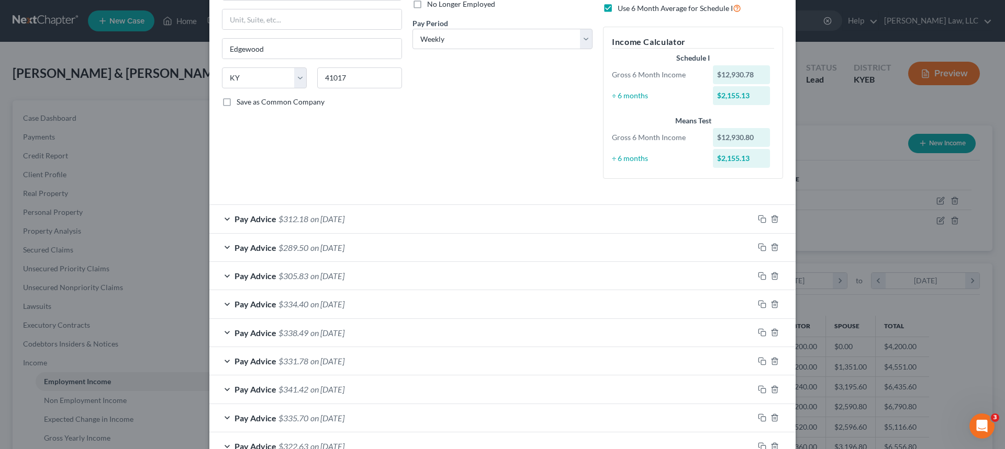
scroll to position [140, 0]
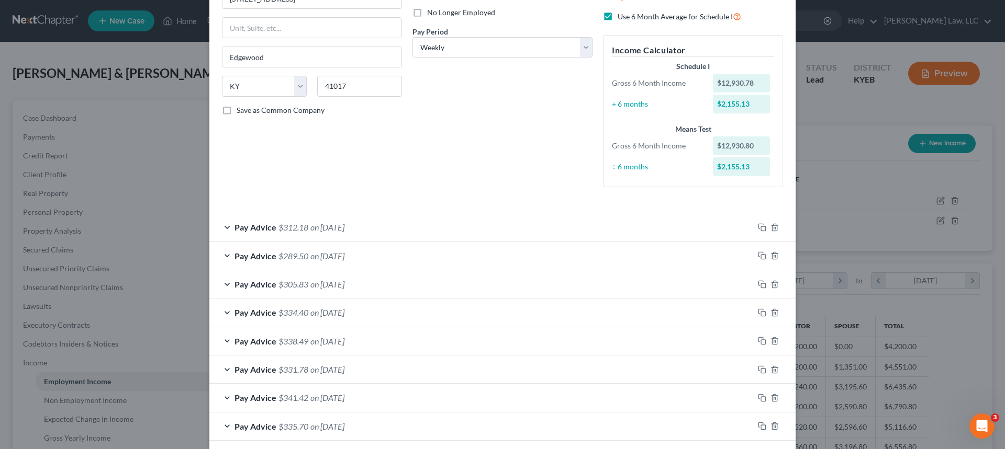
click at [290, 220] on div "Pay Advice $312.18 on 08/06/2025" at bounding box center [481, 227] width 544 height 28
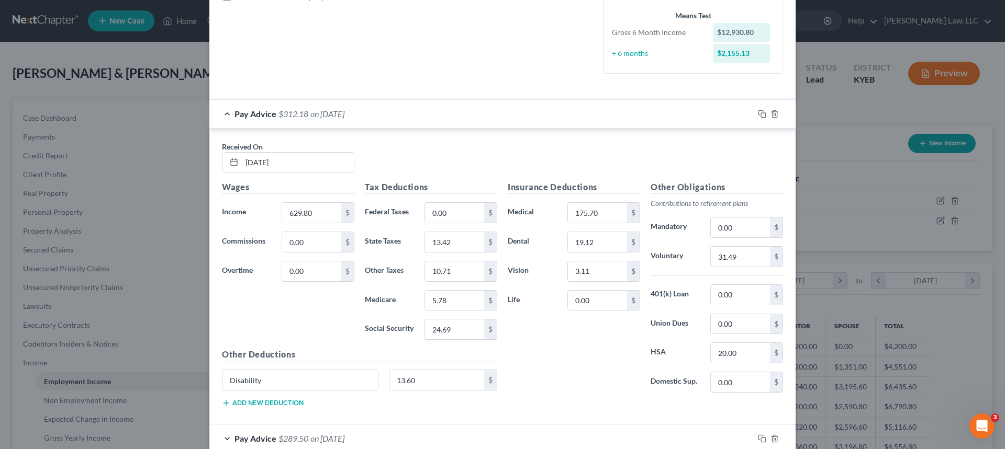
scroll to position [36, 0]
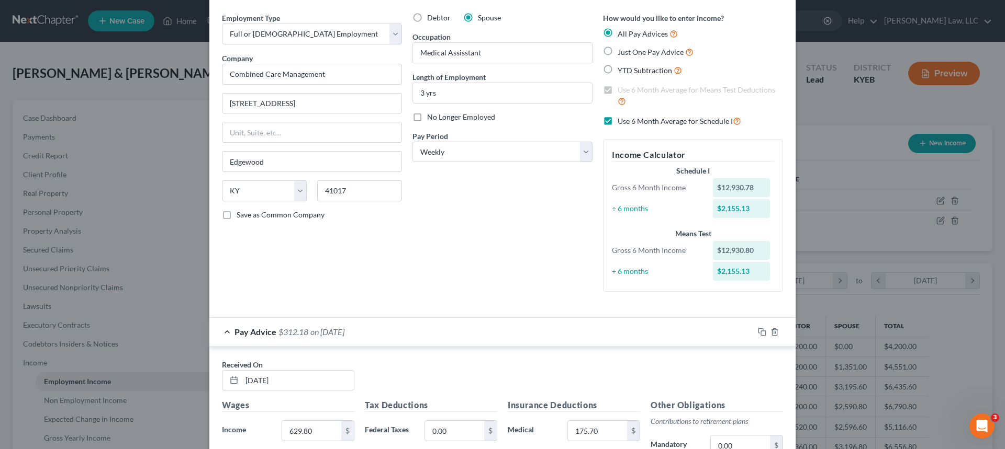
click at [256, 335] on span "Pay Advice" at bounding box center [255, 332] width 42 height 10
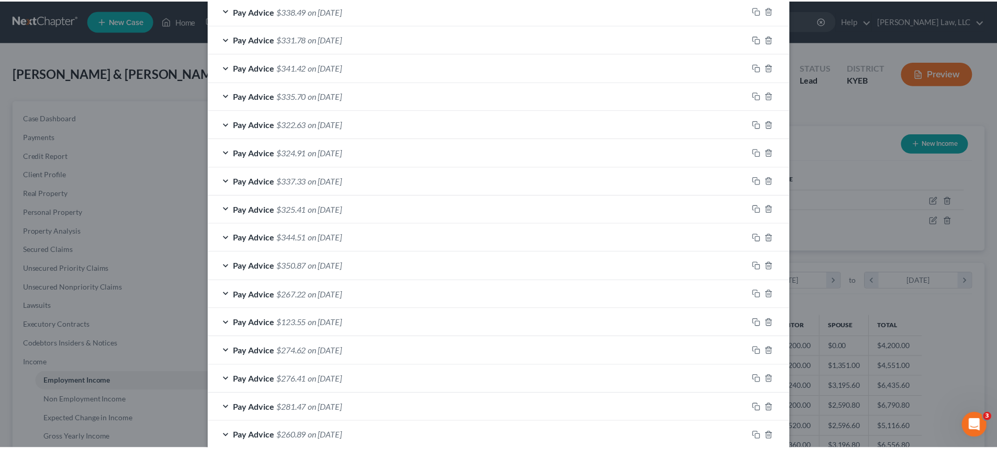
scroll to position [559, 0]
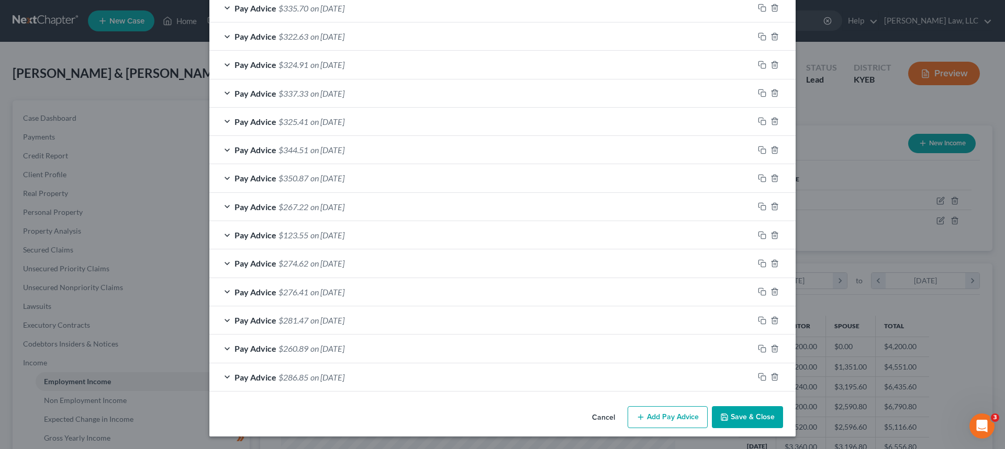
click at [737, 418] on button "Save & Close" at bounding box center [747, 418] width 71 height 22
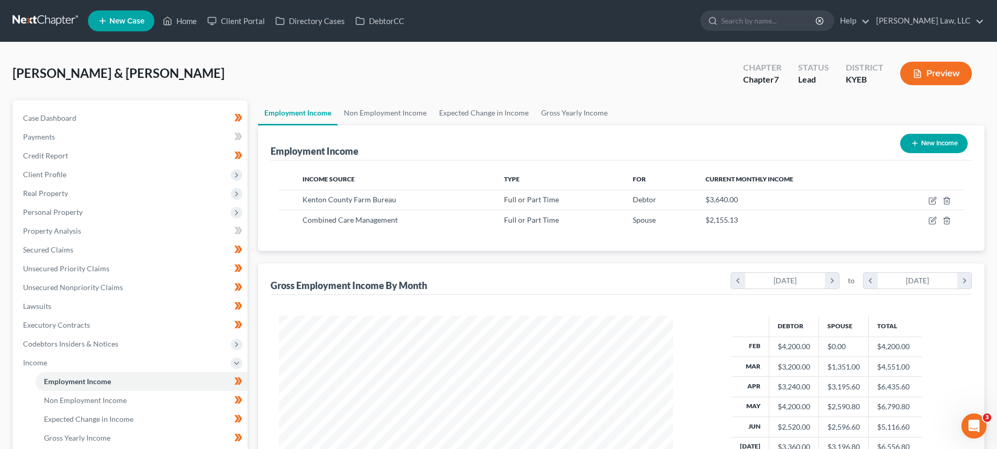
scroll to position [523058, 522842]
click at [372, 119] on link "Non Employment Income" at bounding box center [384, 112] width 95 height 25
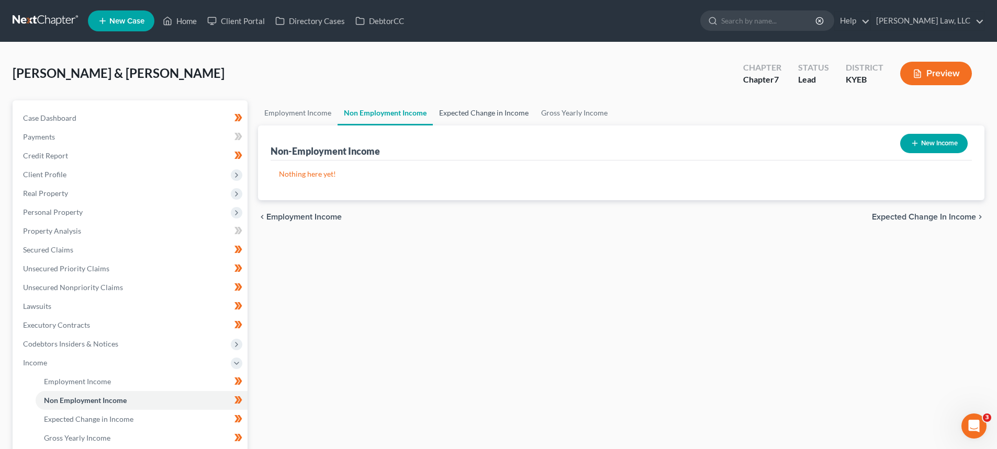
click at [451, 115] on link "Expected Change in Income" at bounding box center [484, 112] width 102 height 25
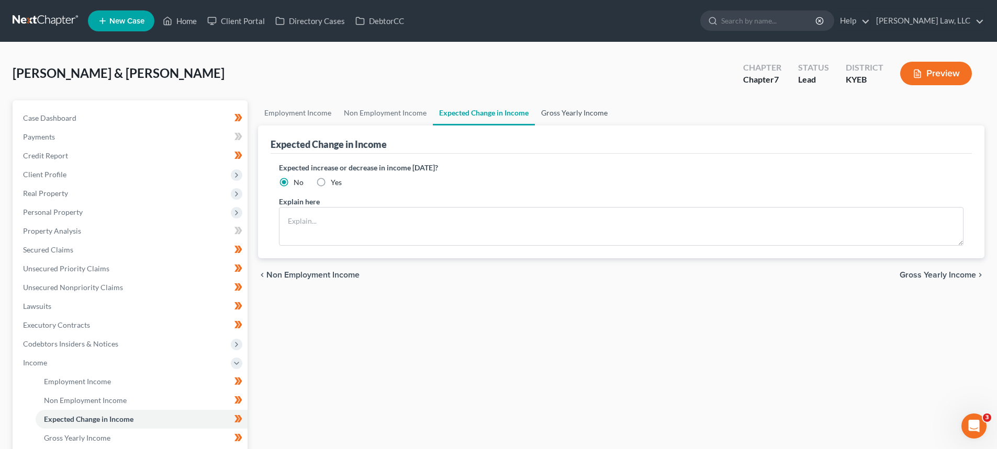
drag, startPoint x: 572, startPoint y: 108, endPoint x: 561, endPoint y: 116, distance: 13.9
click at [572, 109] on link "Gross Yearly Income" at bounding box center [574, 112] width 79 height 25
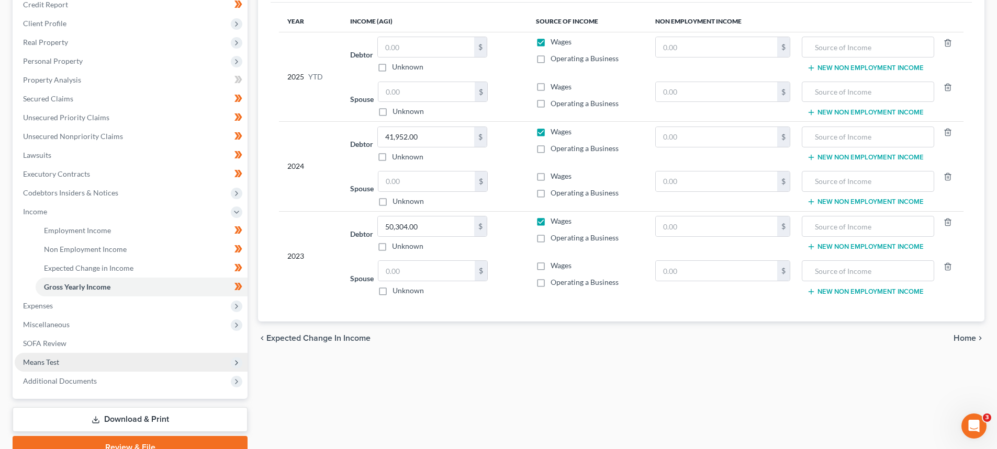
scroll to position [157, 0]
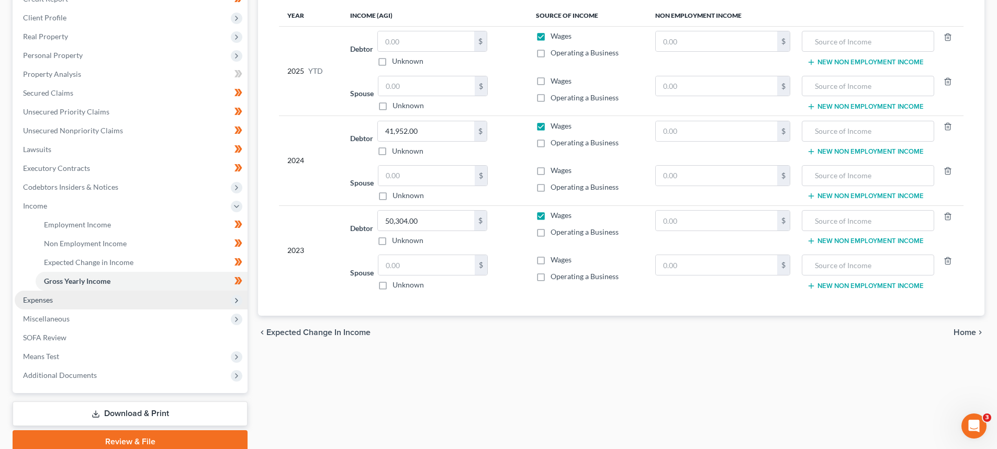
click at [57, 300] on span "Expenses" at bounding box center [131, 300] width 233 height 19
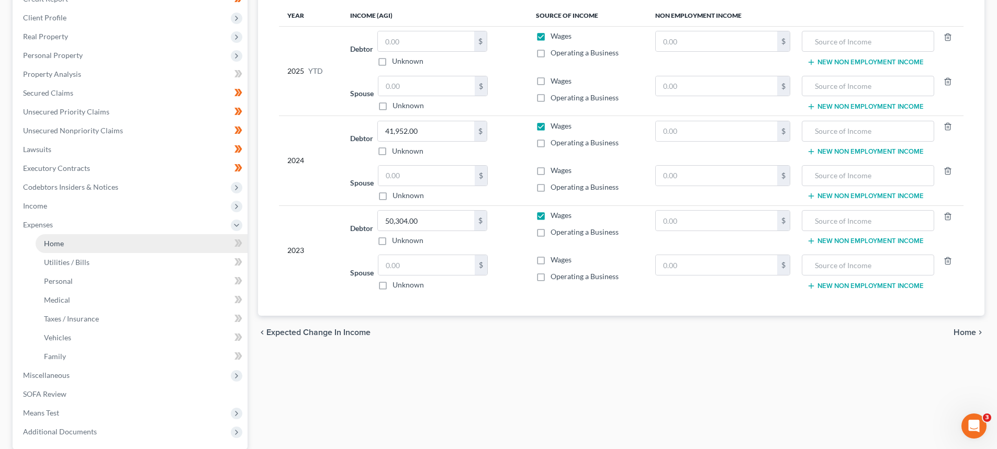
click at [77, 240] on link "Home" at bounding box center [142, 243] width 212 height 19
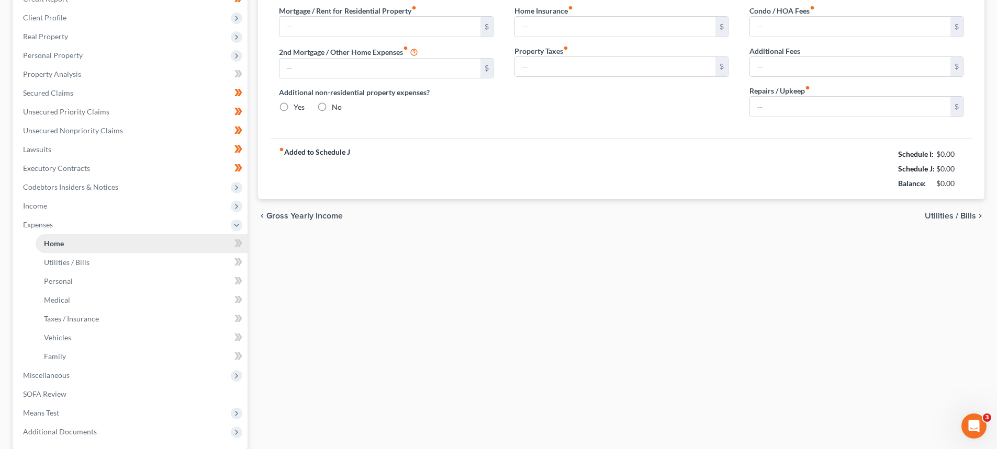
type input "1,536.00"
type input "0.00"
radio input "true"
type input "27.00"
type input "0.00"
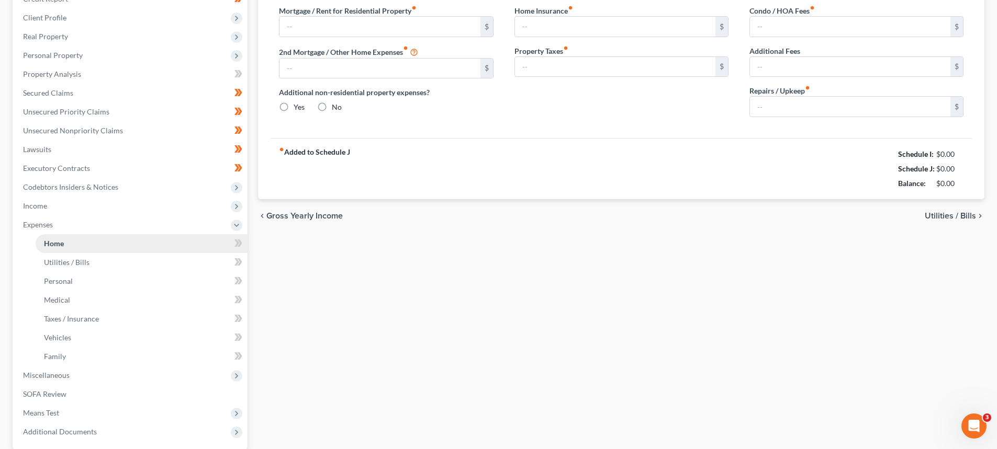
type input "0.00"
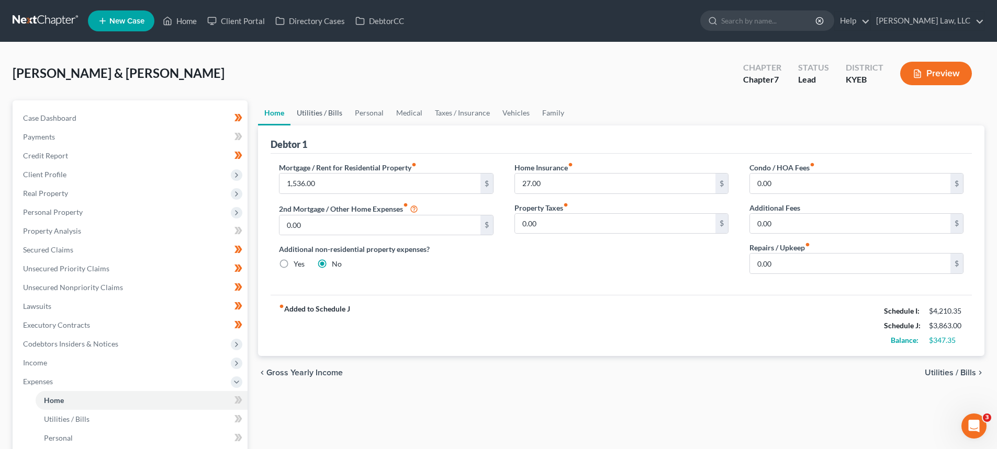
click at [313, 115] on link "Utilities / Bills" at bounding box center [319, 112] width 58 height 25
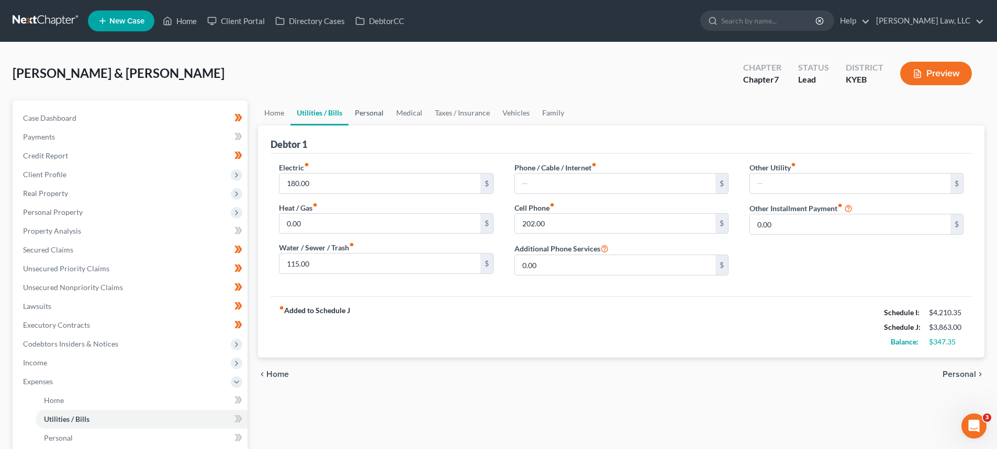
click at [362, 121] on link "Personal" at bounding box center [368, 112] width 41 height 25
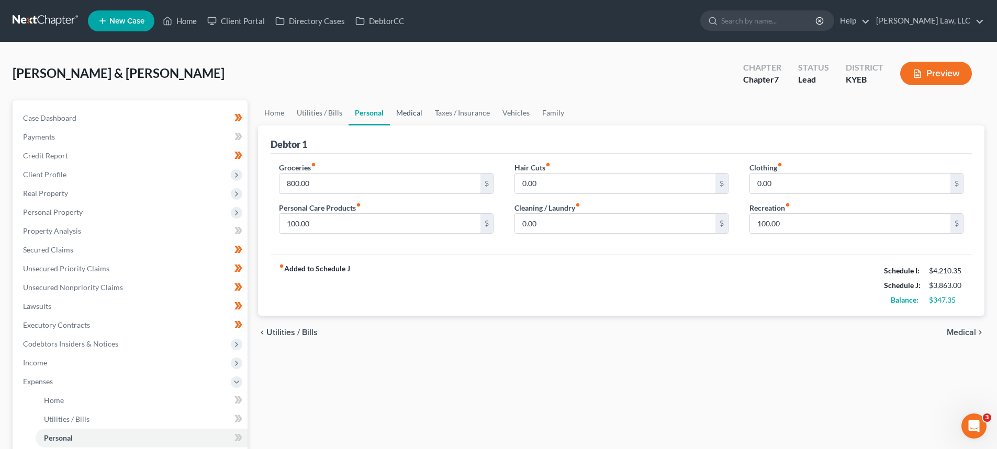
click at [400, 114] on link "Medical" at bounding box center [409, 112] width 39 height 25
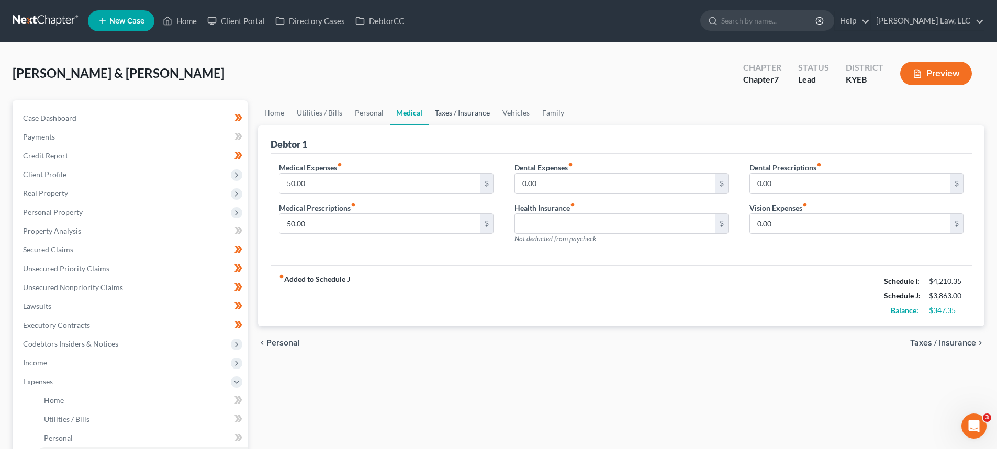
click at [463, 118] on link "Taxes / Insurance" at bounding box center [462, 112] width 67 height 25
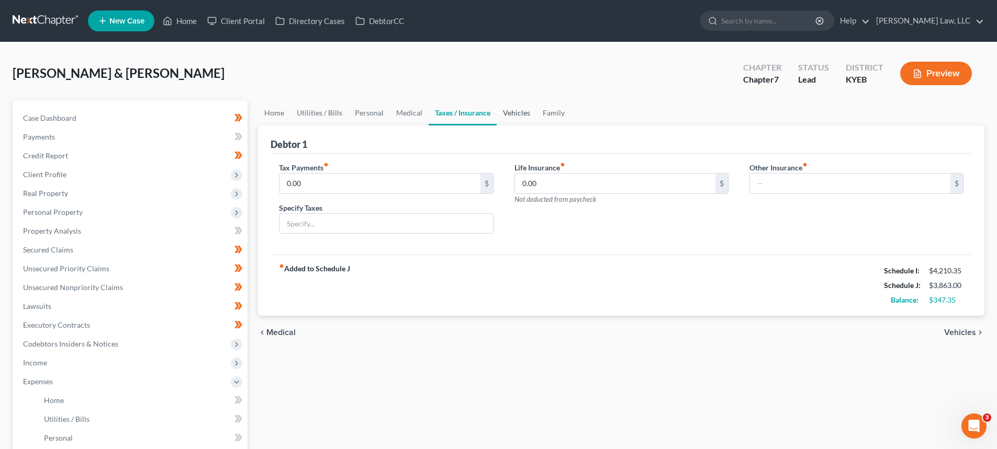
click at [523, 107] on link "Vehicles" at bounding box center [517, 112] width 40 height 25
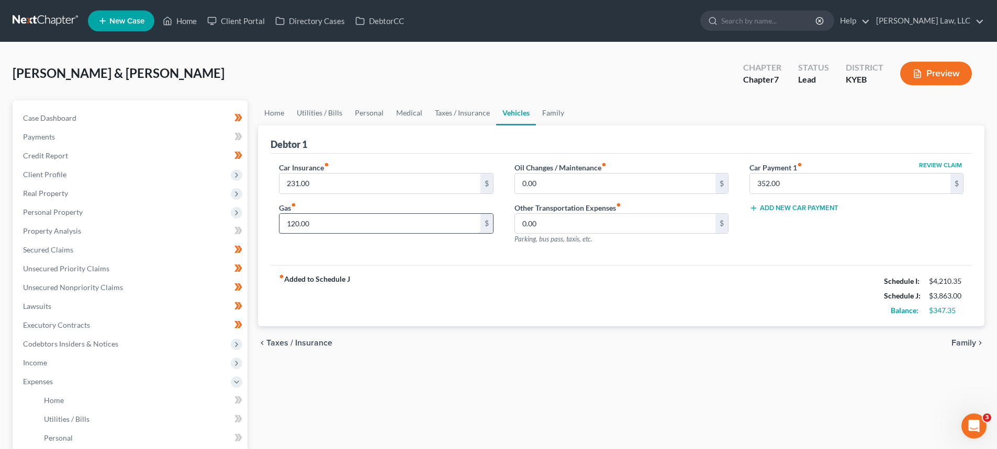
click at [319, 223] on input "120.00" at bounding box center [379, 224] width 200 height 20
type input "250.00"
click at [551, 111] on link "Family" at bounding box center [553, 112] width 35 height 25
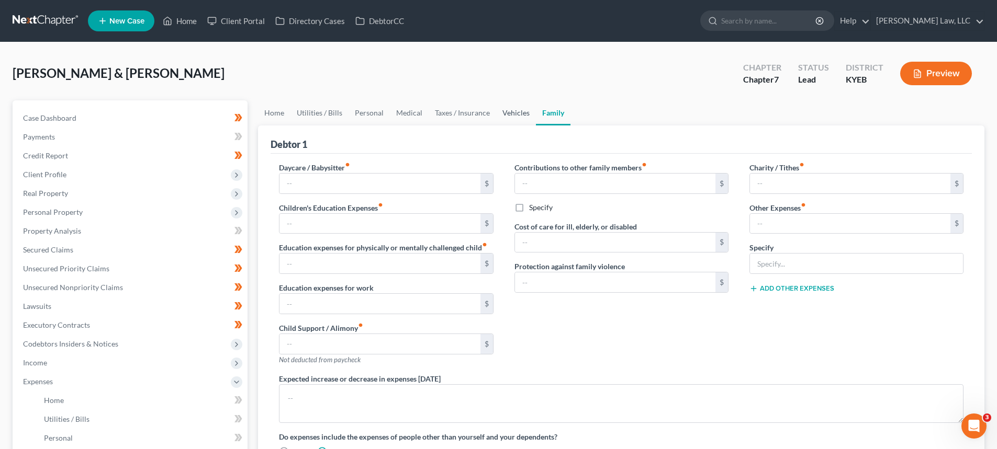
click at [511, 107] on link "Vehicles" at bounding box center [516, 112] width 40 height 25
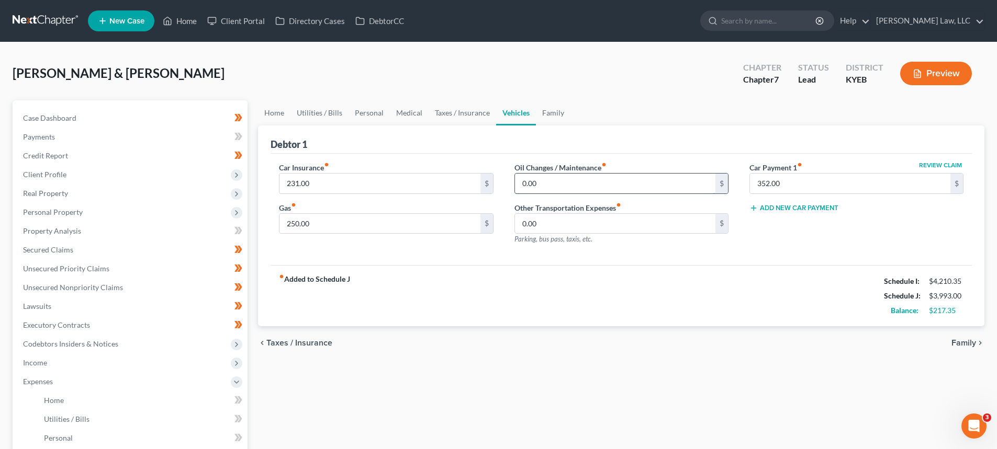
click at [586, 180] on input "0.00" at bounding box center [615, 184] width 200 height 20
type input "40.00"
click at [463, 114] on link "Taxes / Insurance" at bounding box center [462, 112] width 67 height 25
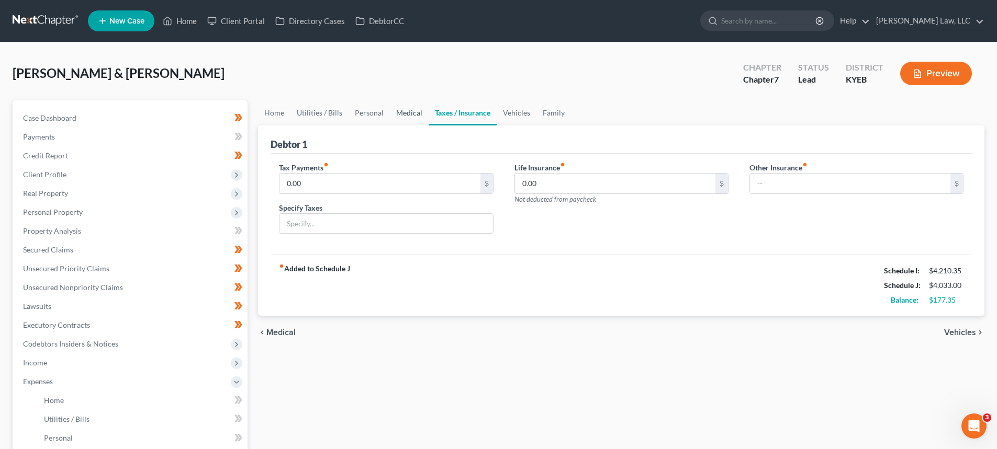
click at [404, 120] on link "Medical" at bounding box center [409, 112] width 39 height 25
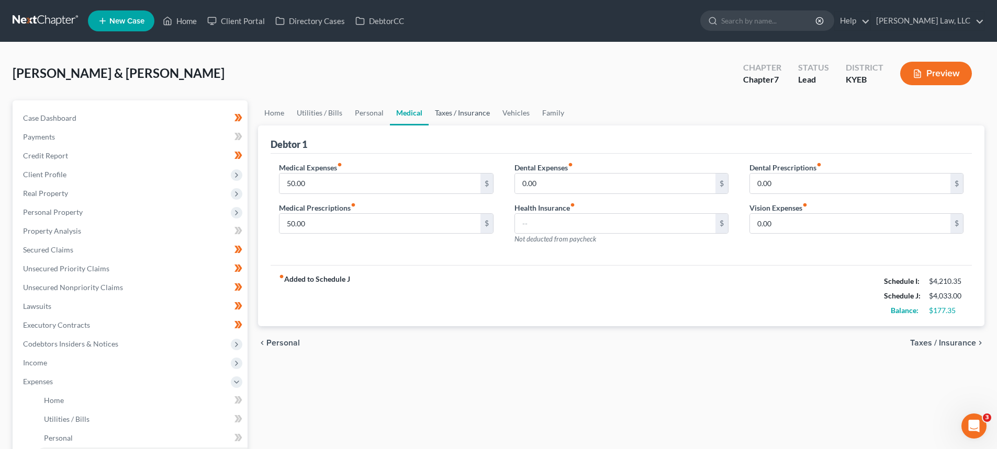
click at [460, 120] on link "Taxes / Insurance" at bounding box center [462, 112] width 67 height 25
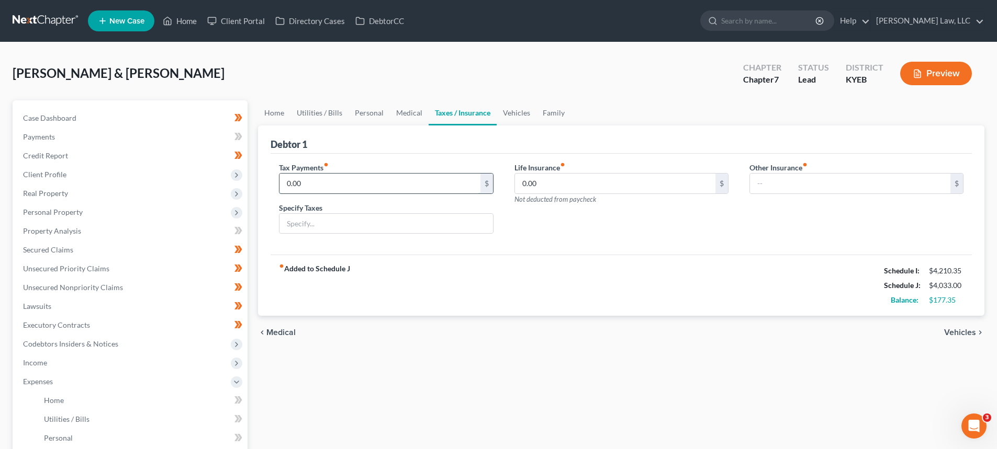
click at [323, 183] on input "0.00" at bounding box center [379, 184] width 200 height 20
type input "40.00"
click at [315, 218] on input "text" at bounding box center [385, 224] width 213 height 20
type input "Vehicle Taxes and Registration"
click at [412, 114] on link "Medical" at bounding box center [409, 112] width 39 height 25
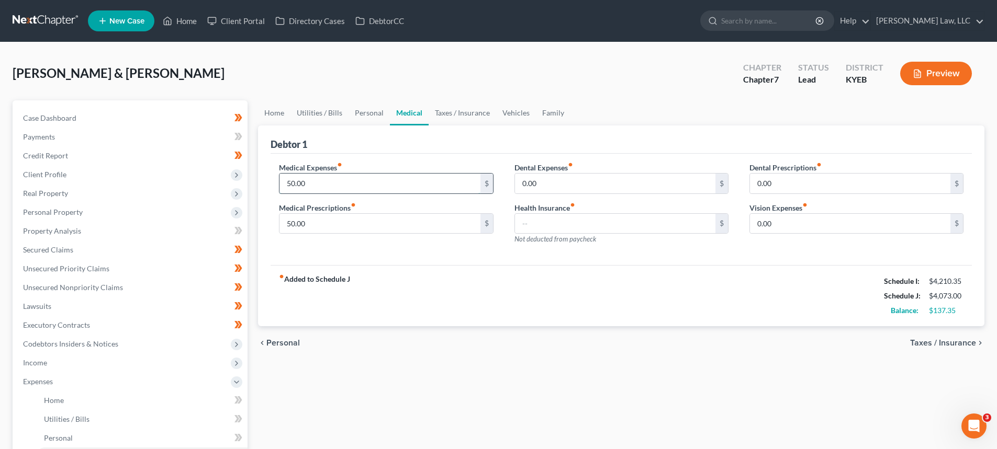
click at [342, 182] on input "50.00" at bounding box center [379, 184] width 200 height 20
type input "75.00"
click at [360, 114] on link "Personal" at bounding box center [368, 112] width 41 height 25
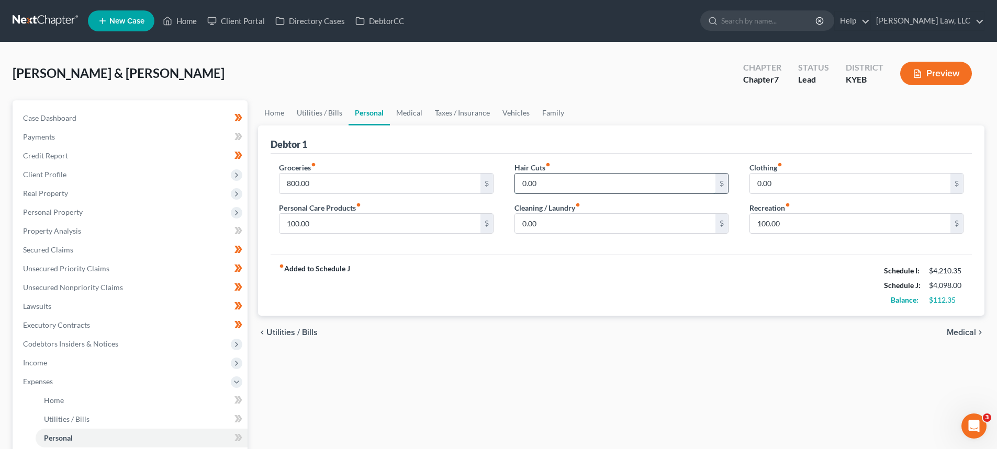
click at [542, 184] on input "0.00" at bounding box center [615, 184] width 200 height 20
click at [546, 237] on div "Hair Cuts fiber_manual_record 0.00 $ Cleaning / Laundry fiber_manual_record 0.0…" at bounding box center [621, 202] width 235 height 81
click at [545, 227] on input "0.00" at bounding box center [615, 224] width 200 height 20
type input "25.00"
click at [756, 182] on input "0.00" at bounding box center [850, 184] width 200 height 20
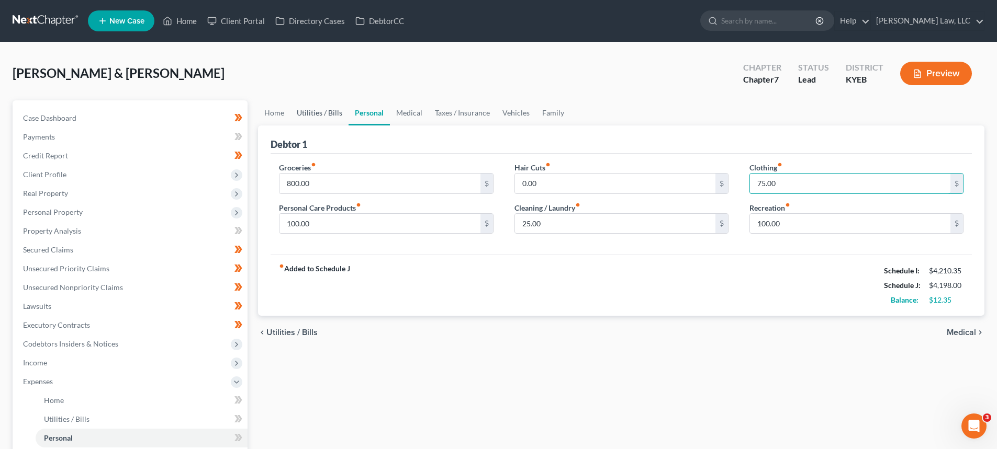
type input "75.00"
click at [327, 113] on link "Utilities / Bills" at bounding box center [319, 112] width 58 height 25
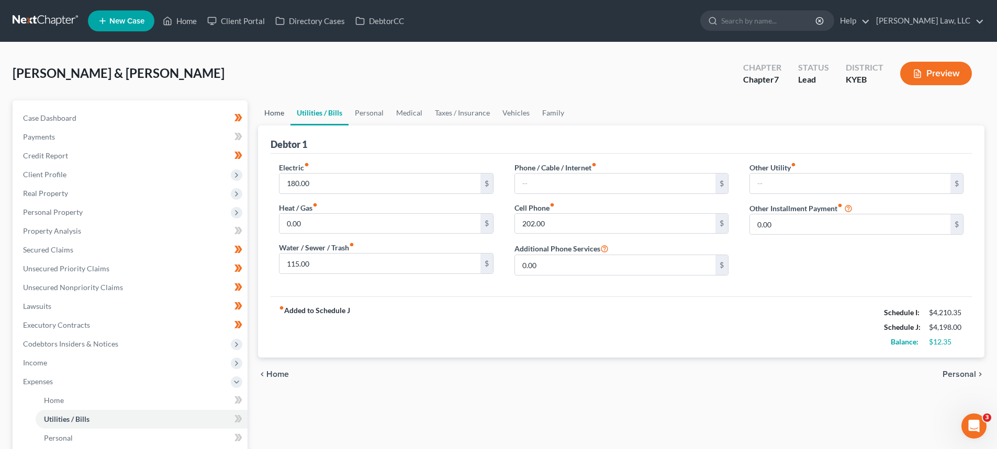
click at [271, 111] on link "Home" at bounding box center [274, 112] width 32 height 25
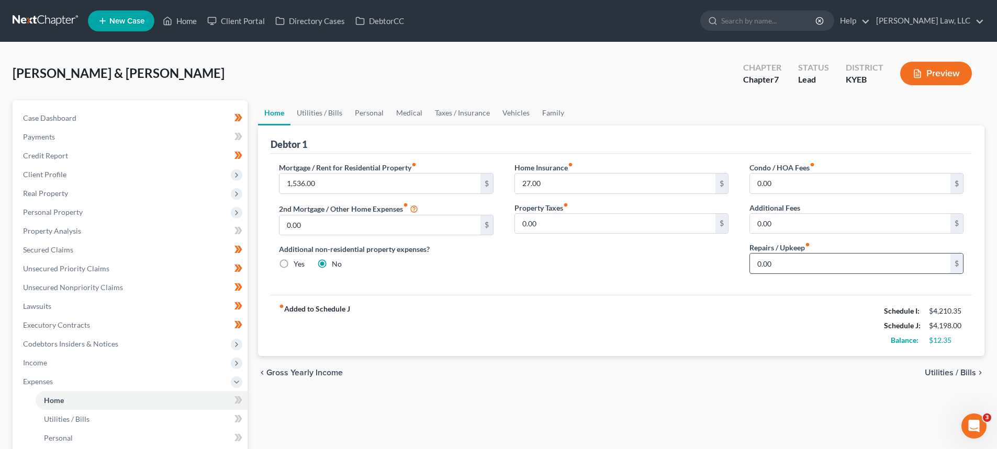
click at [793, 271] on input "0.00" at bounding box center [850, 264] width 200 height 20
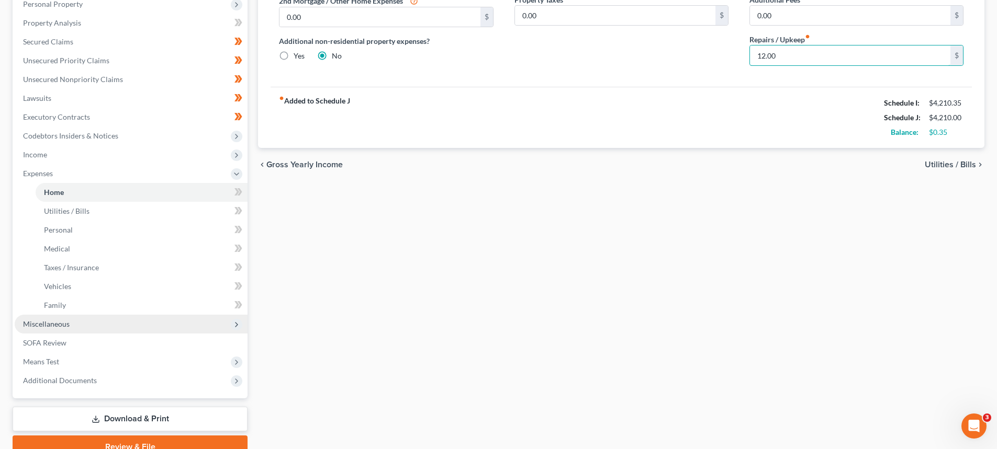
scroll to position [209, 0]
type input "12.00"
click at [58, 327] on span "Miscellaneous" at bounding box center [46, 323] width 47 height 9
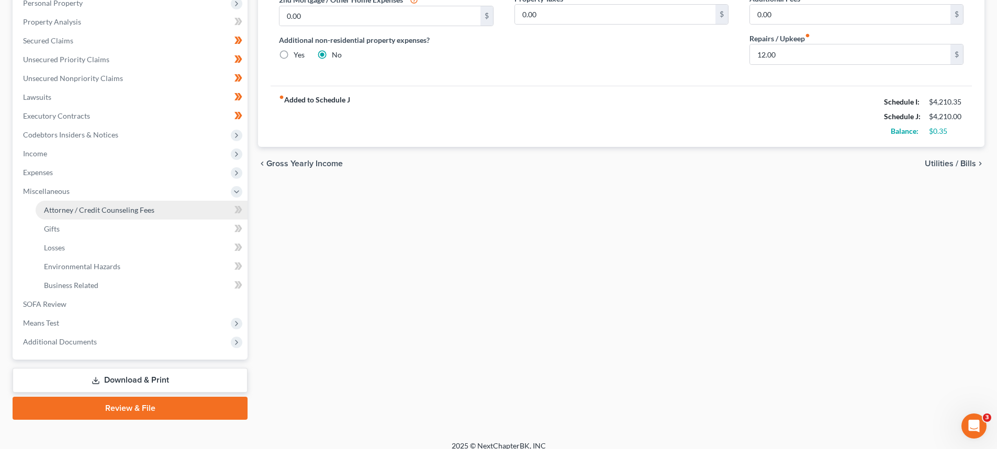
click at [61, 211] on span "Attorney / Credit Counseling Fees" at bounding box center [99, 210] width 110 height 9
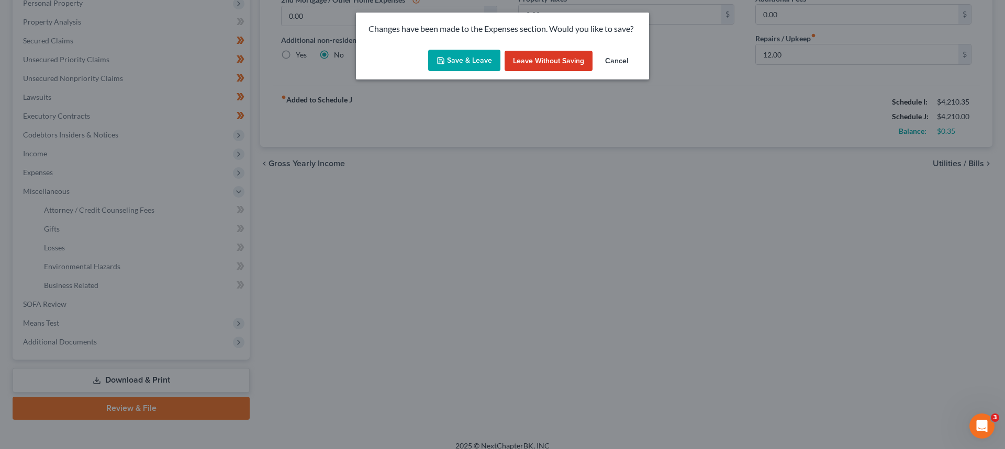
click at [473, 64] on button "Save & Leave" at bounding box center [464, 61] width 72 height 22
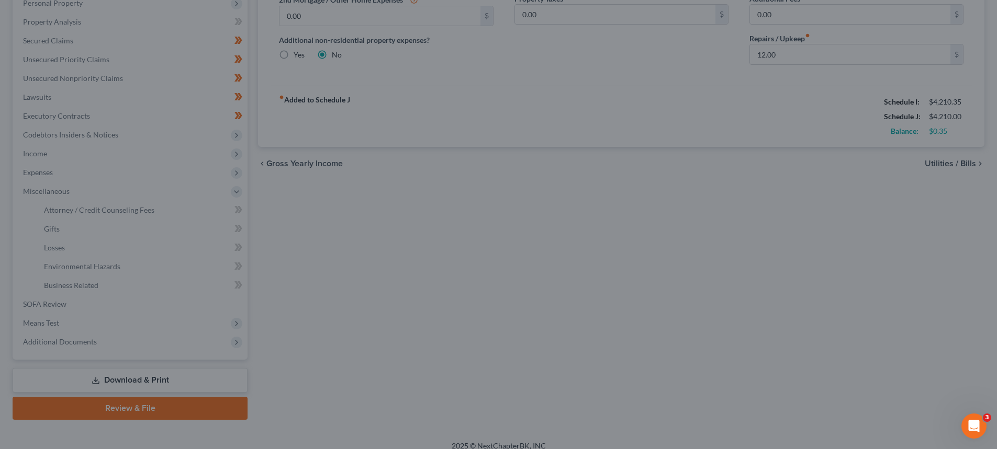
select select "3"
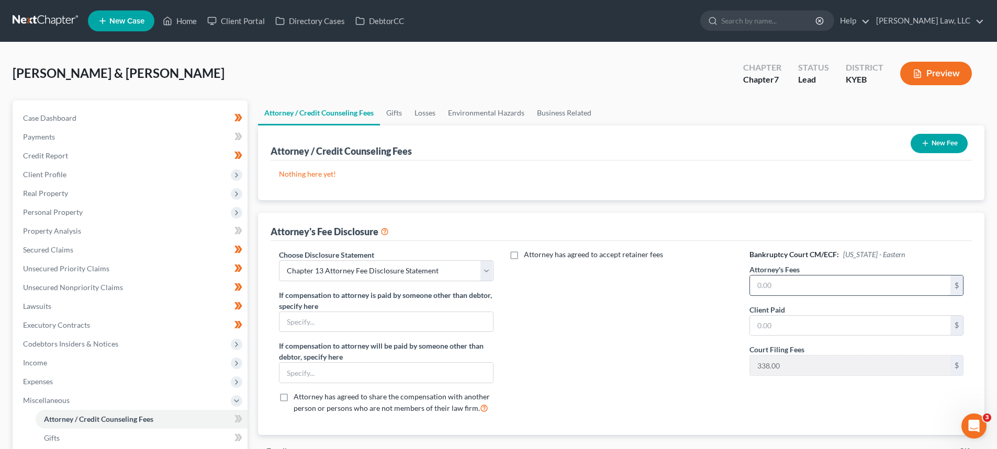
click at [766, 288] on input "text" at bounding box center [850, 286] width 200 height 20
type input "1,362.00"
click at [788, 324] on input "text" at bounding box center [850, 326] width 200 height 20
type input "500.00"
click at [364, 277] on select "Select Chapter 7 Payment Plan Fee Disclosure Conversion Chapter 7 Attorney Fee …" at bounding box center [386, 271] width 214 height 21
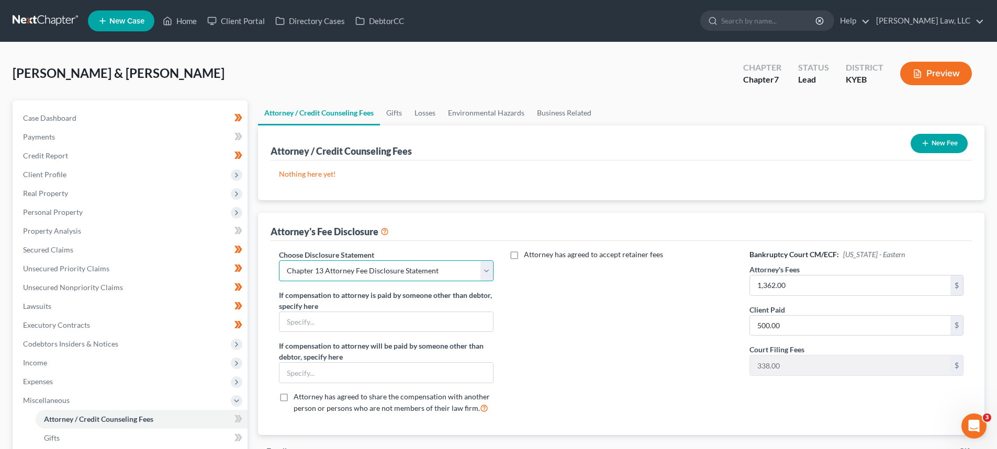
select select "0"
click at [279, 261] on select "Select Chapter 7 Payment Plan Fee Disclosure Conversion Chapter 7 Attorney Fee …" at bounding box center [386, 271] width 214 height 21
click at [617, 295] on div "Attorney has agreed to accept retainer fees" at bounding box center [621, 336] width 235 height 173
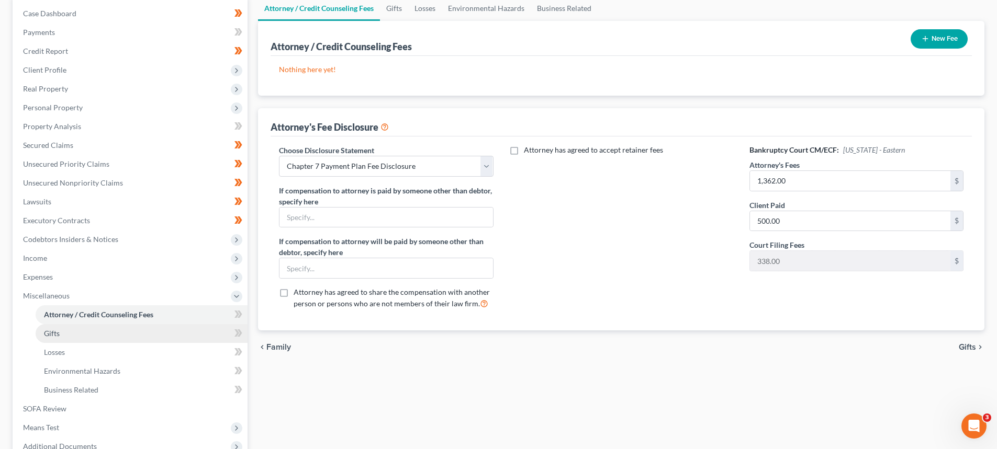
click at [64, 340] on link "Gifts" at bounding box center [142, 333] width 212 height 19
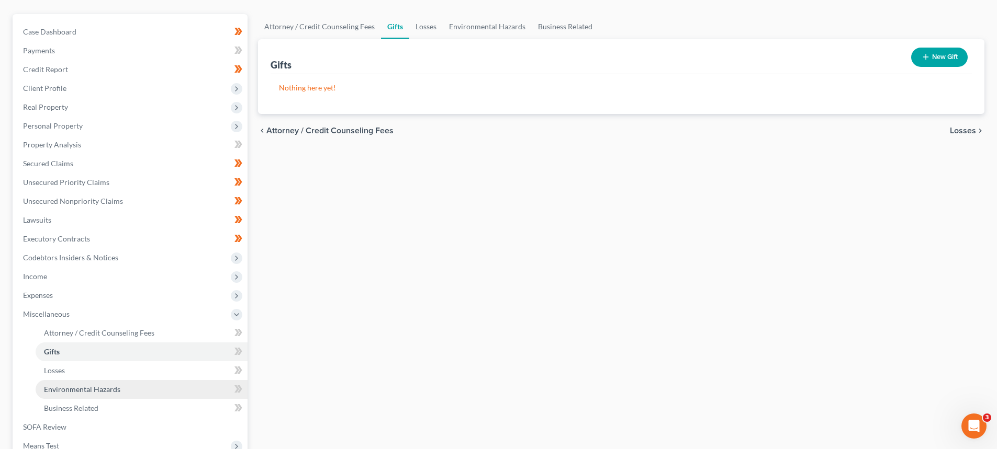
scroll to position [105, 0]
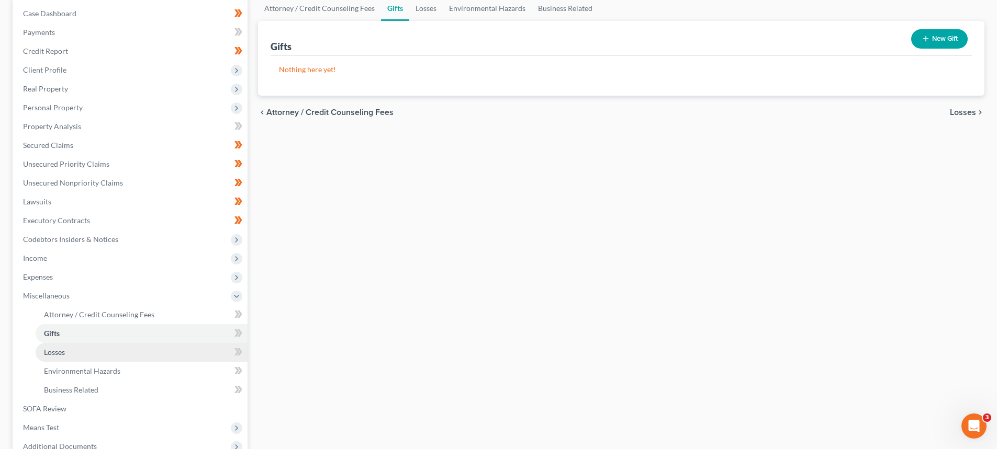
click at [58, 355] on span "Losses" at bounding box center [54, 352] width 21 height 9
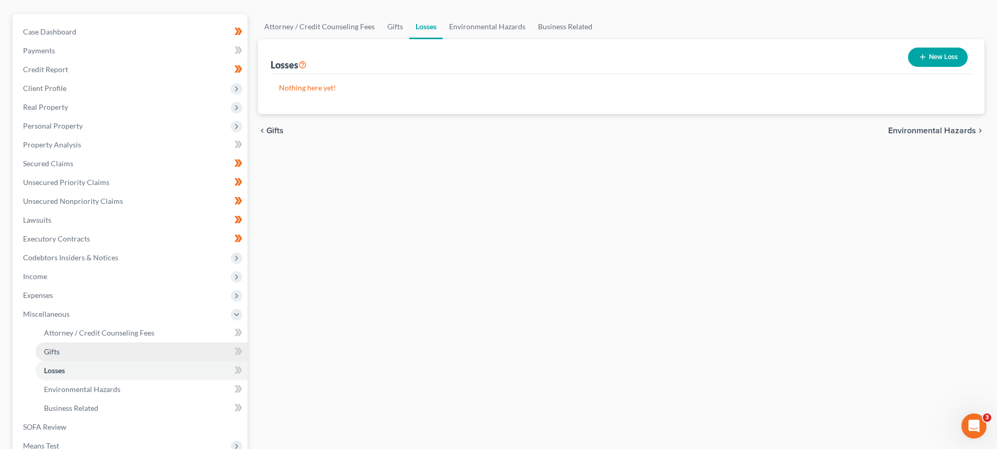
scroll to position [157, 0]
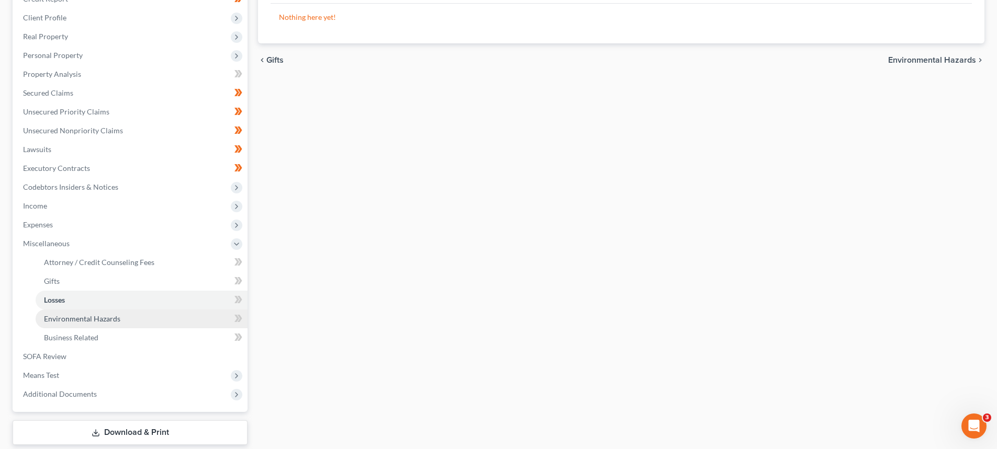
click at [56, 323] on link "Environmental Hazards" at bounding box center [142, 319] width 212 height 19
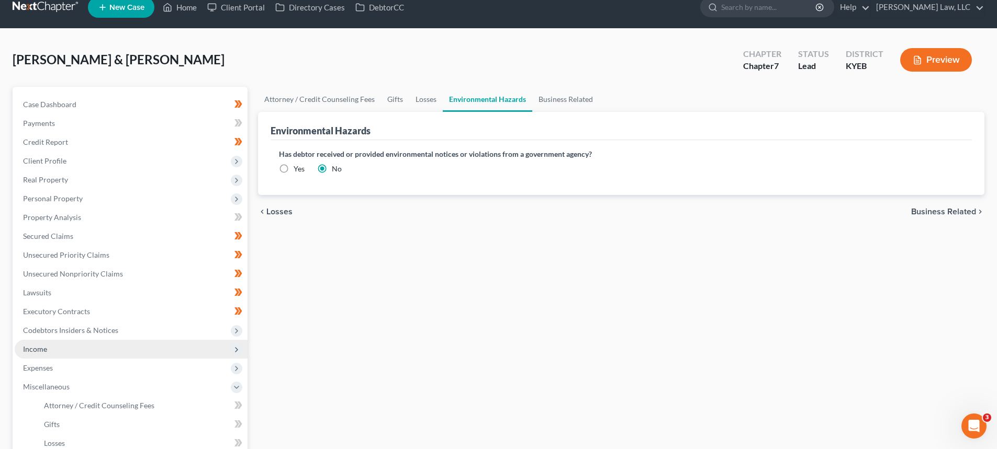
scroll to position [105, 0]
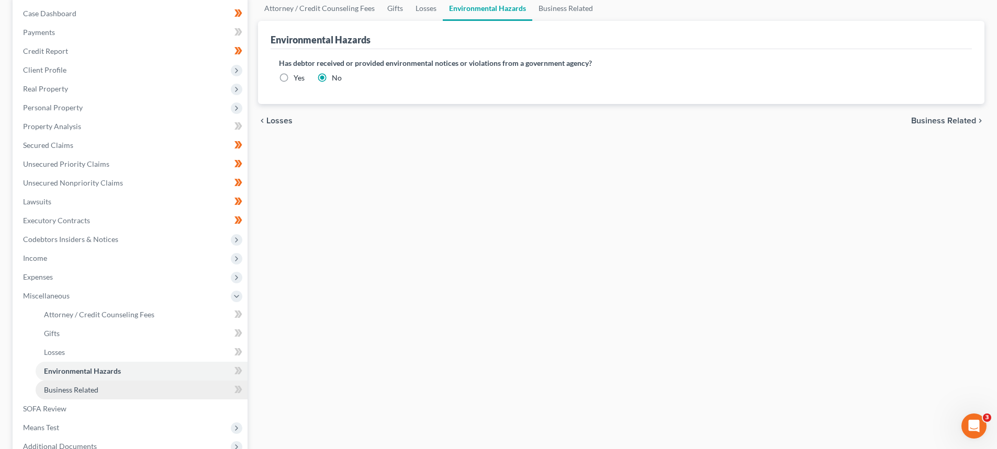
click at [57, 388] on span "Business Related" at bounding box center [71, 390] width 54 height 9
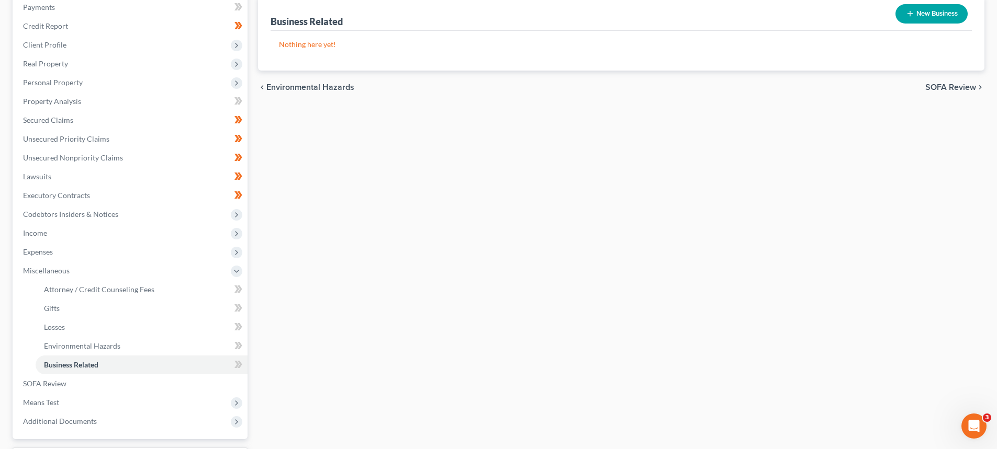
scroll to position [157, 0]
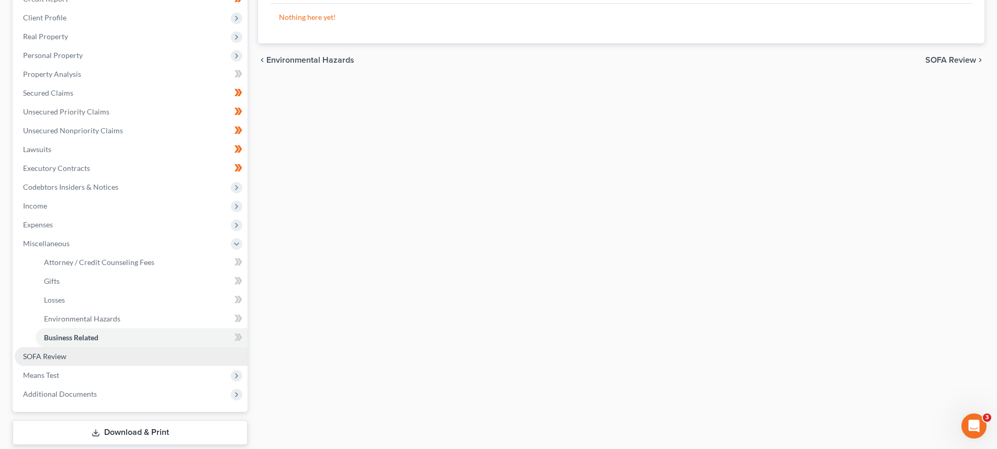
click at [39, 357] on span "SOFA Review" at bounding box center [44, 356] width 43 height 9
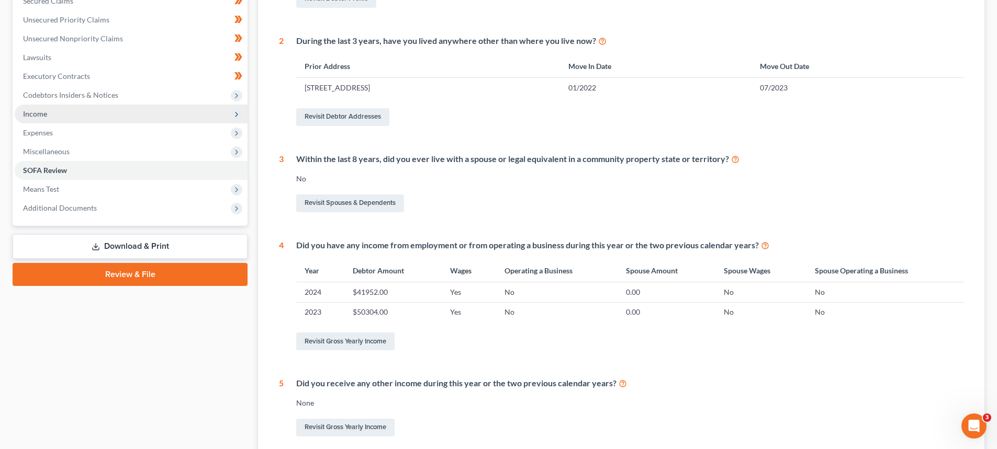
scroll to position [262, 0]
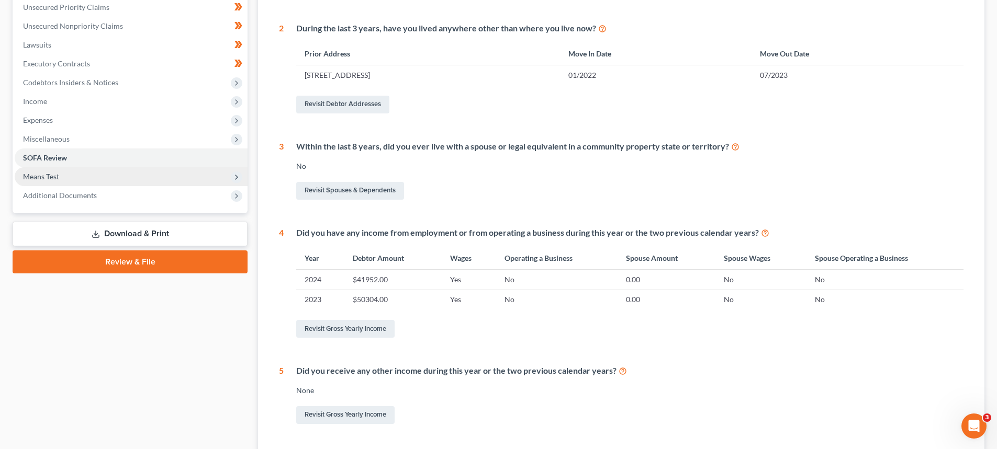
click at [44, 177] on span "Means Test" at bounding box center [41, 176] width 36 height 9
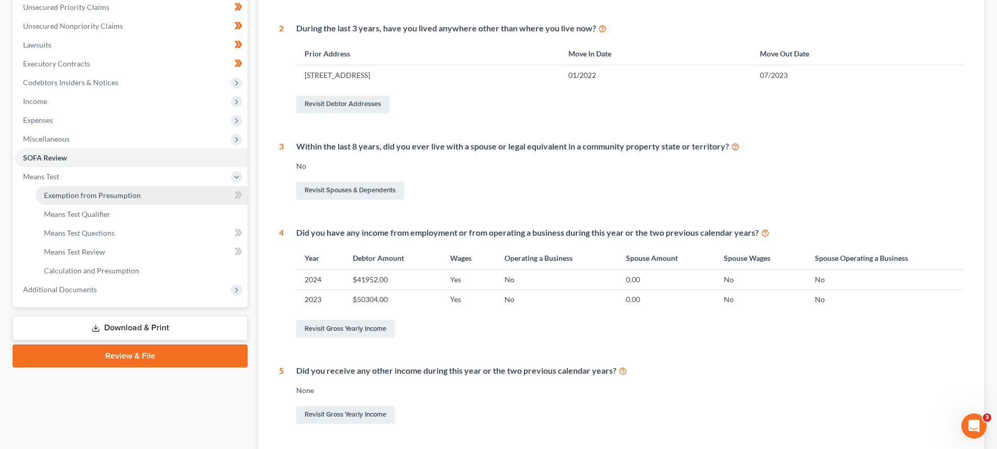
click at [99, 202] on link "Exemption from Presumption" at bounding box center [142, 195] width 212 height 19
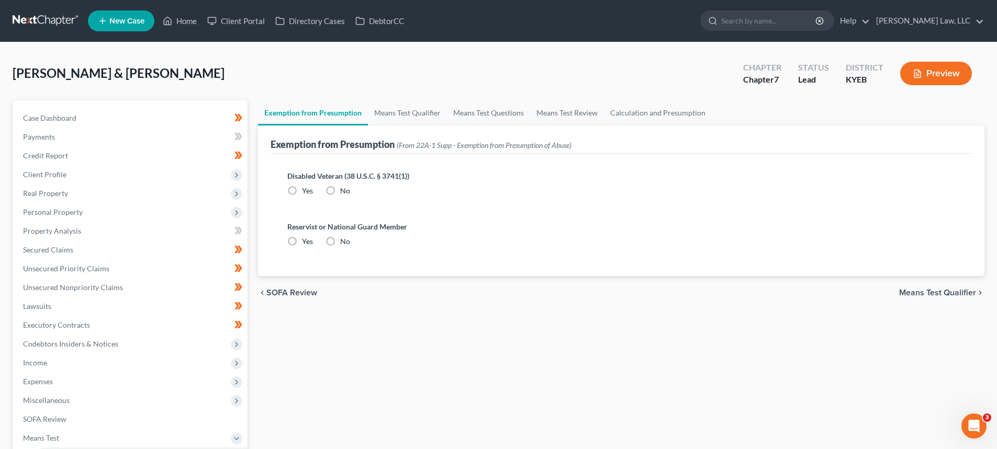
click at [338, 183] on div "Disabled Veteran (38 U.S.C. § 3741(1)) Yes No" at bounding box center [621, 184] width 668 height 26
click at [340, 190] on label "No" at bounding box center [345, 191] width 10 height 10
click at [344, 190] on input "No" at bounding box center [347, 189] width 7 height 7
radio input "true"
click at [340, 241] on label "No" at bounding box center [345, 242] width 10 height 10
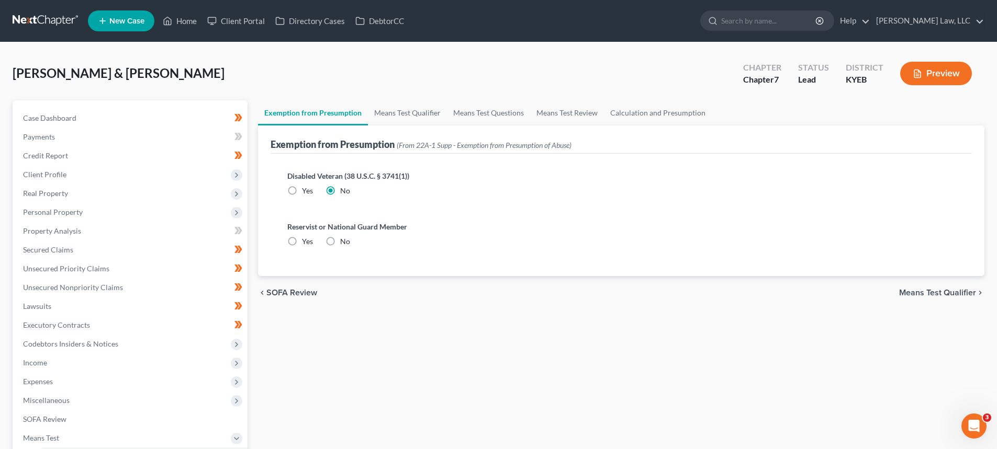
click at [344, 241] on input "No" at bounding box center [347, 240] width 7 height 7
radio input "true"
click at [953, 292] on span "Means Test Qualifier" at bounding box center [937, 293] width 77 height 8
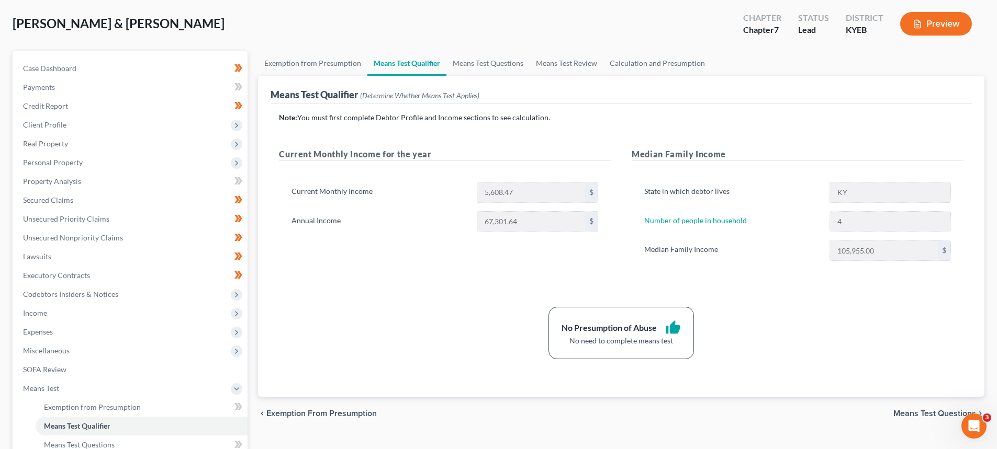
scroll to position [52, 0]
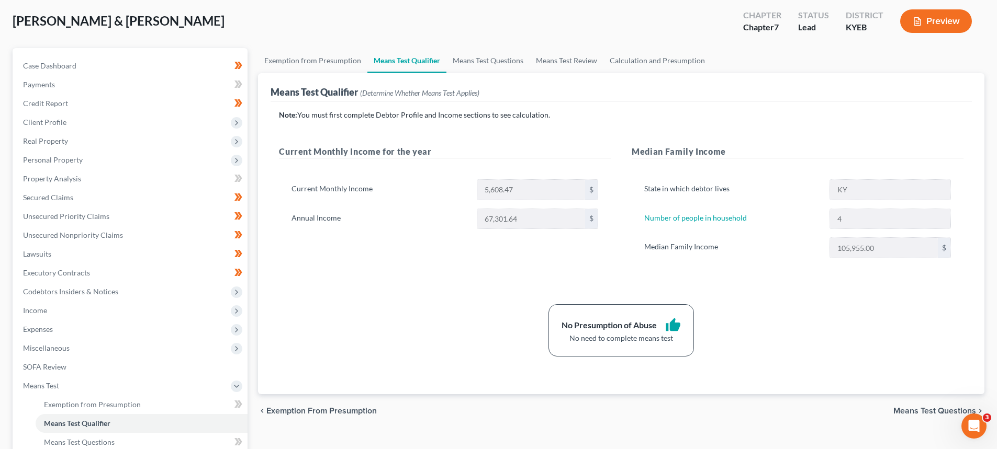
click at [901, 410] on span "Means Test Questions" at bounding box center [934, 411] width 83 height 8
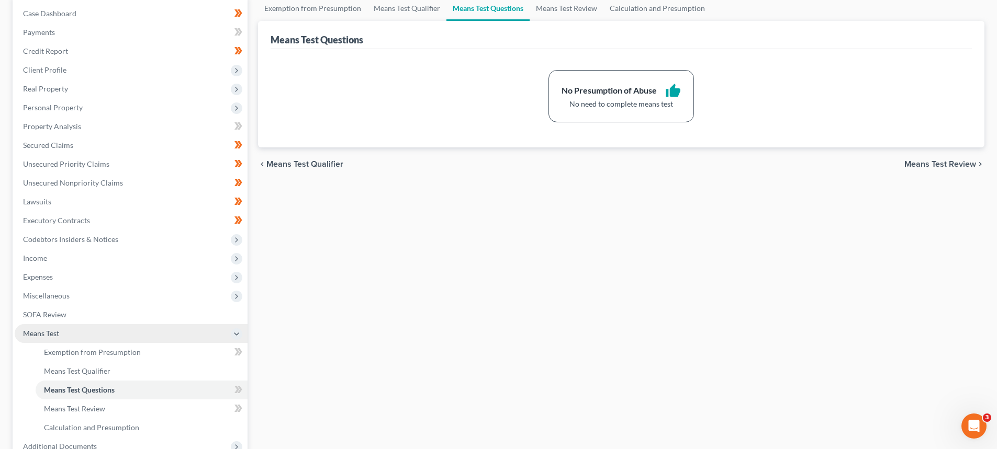
scroll to position [157, 0]
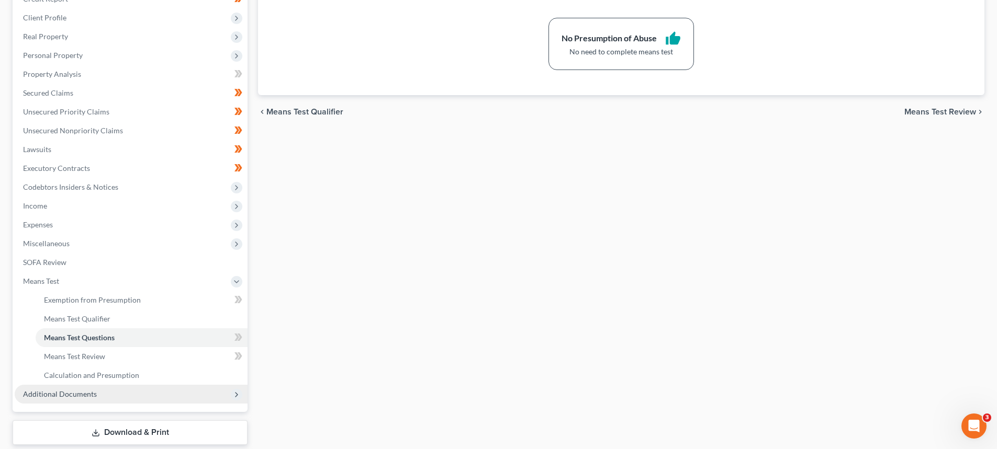
click at [89, 393] on span "Additional Documents" at bounding box center [60, 394] width 74 height 9
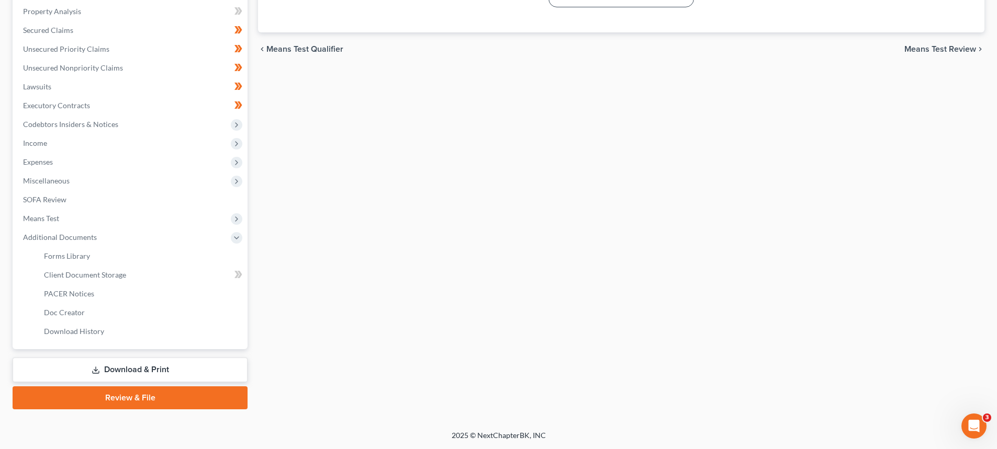
click at [140, 364] on link "Download & Print" at bounding box center [130, 370] width 235 height 25
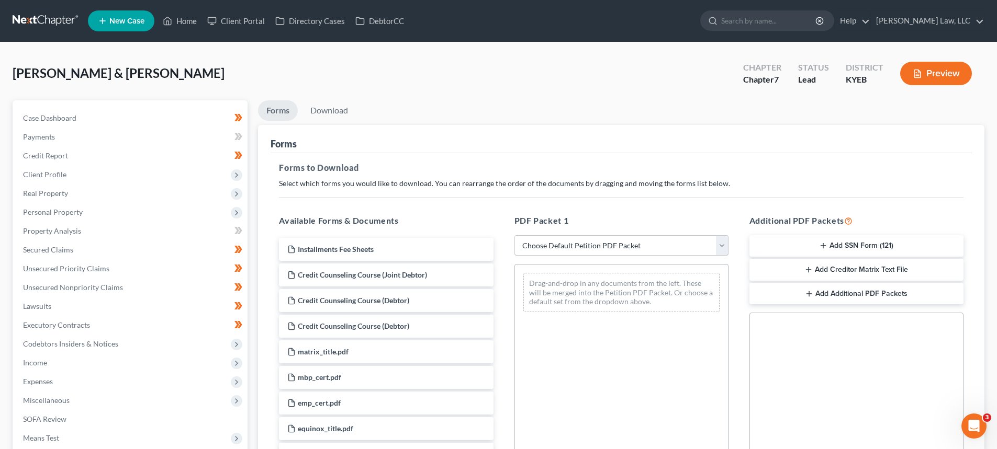
click at [602, 235] on select "Choose Default Petition PDF Packet Complete Bankruptcy Petition (all forms and …" at bounding box center [621, 245] width 214 height 21
select select "1"
click at [514, 235] on select "Choose Default Petition PDF Packet Complete Bankruptcy Petition (all forms and …" at bounding box center [621, 245] width 214 height 21
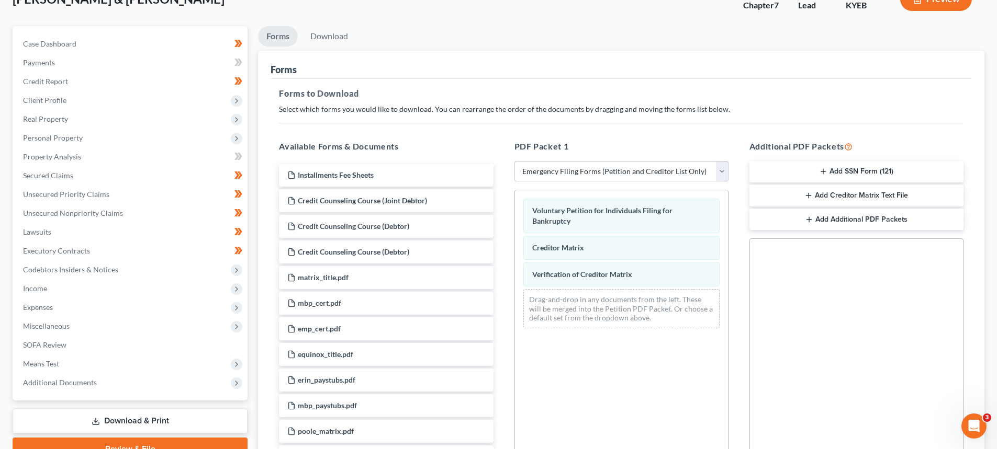
scroll to position [105, 0]
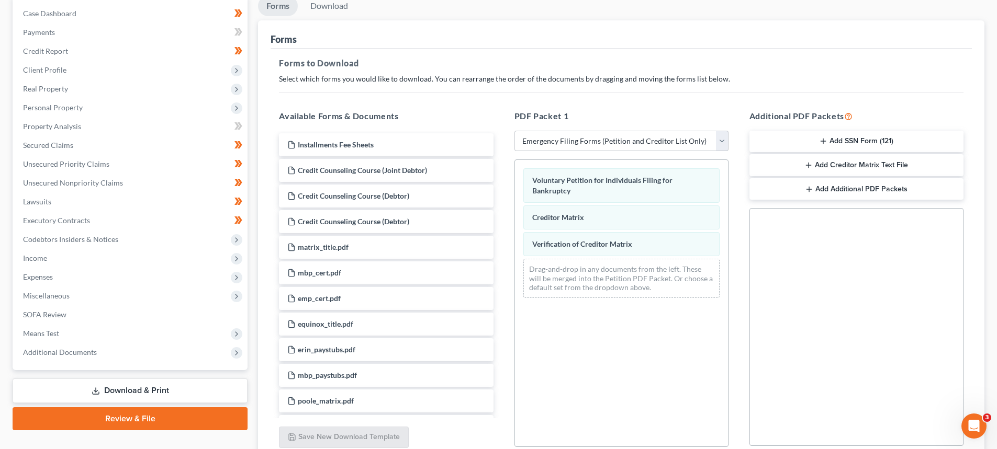
click at [809, 146] on button "Add SSN Form (121)" at bounding box center [856, 142] width 214 height 22
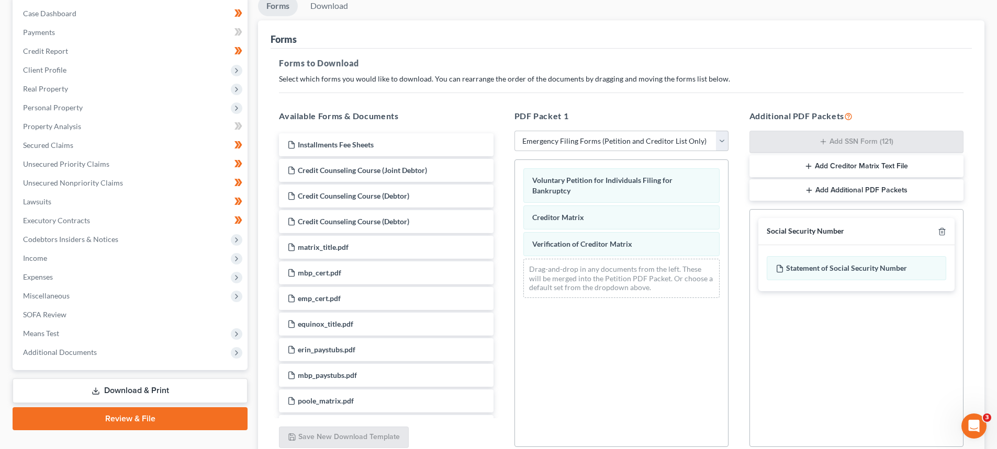
scroll to position [197, 0]
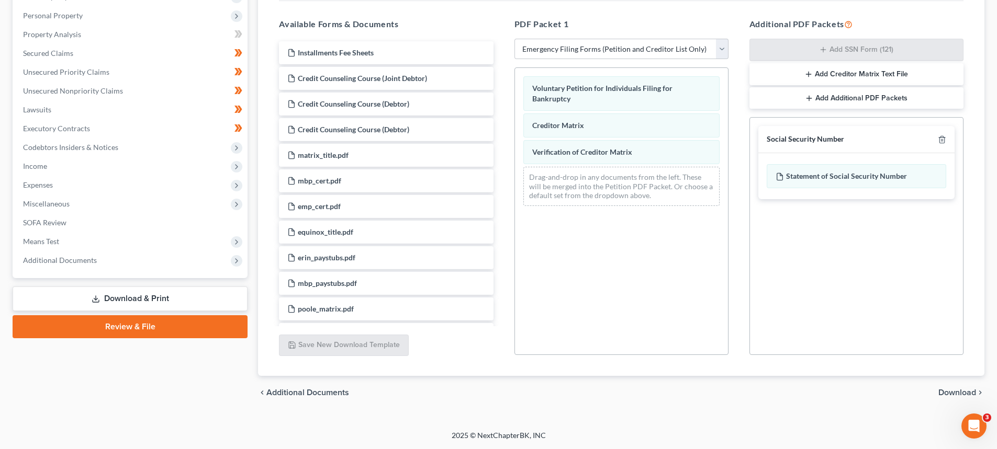
click at [952, 382] on div "chevron_left Additional Documents Download chevron_right" at bounding box center [621, 392] width 726 height 33
click at [950, 390] on span "Download" at bounding box center [957, 393] width 38 height 8
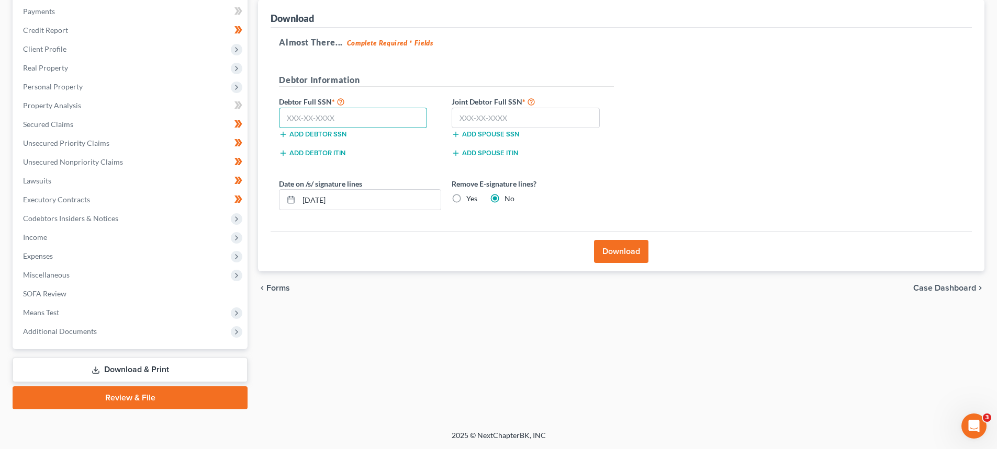
click at [316, 119] on input "text" at bounding box center [353, 118] width 148 height 21
type input "406-47-2027"
click at [484, 125] on input "text" at bounding box center [526, 118] width 148 height 21
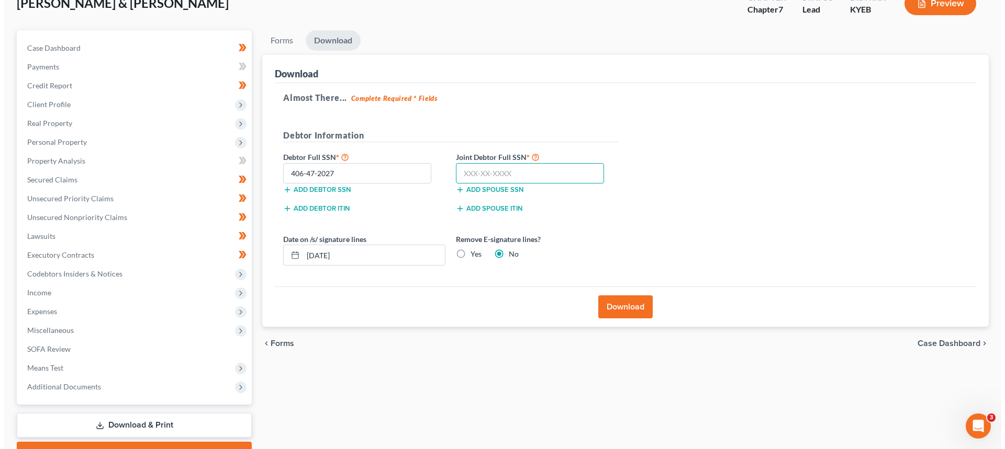
scroll to position [105, 0]
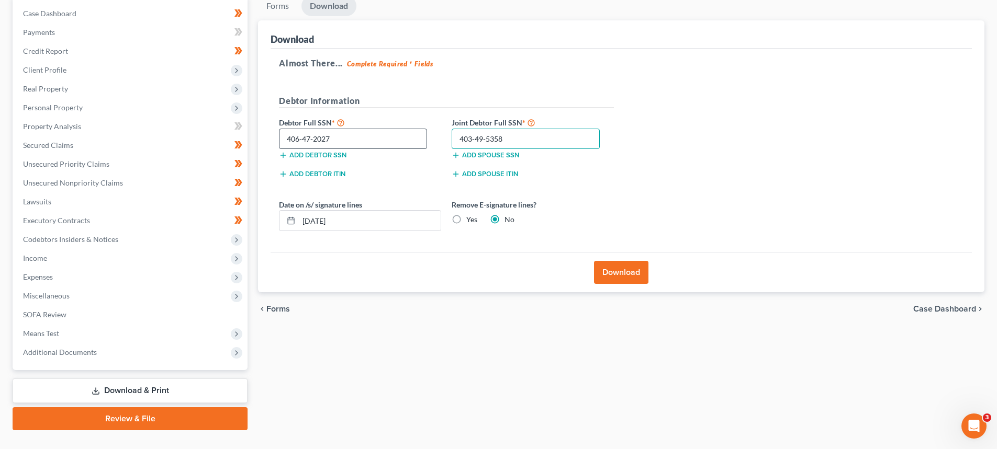
type input "403-49-5358"
drag, startPoint x: 373, startPoint y: 139, endPoint x: 235, endPoint y: 138, distance: 137.6
click at [238, 142] on div "Petition Navigation Case Dashboard Payments Invoices Payments Payments Credit R…" at bounding box center [498, 213] width 982 height 435
click at [615, 280] on button "Download" at bounding box center [621, 272] width 54 height 23
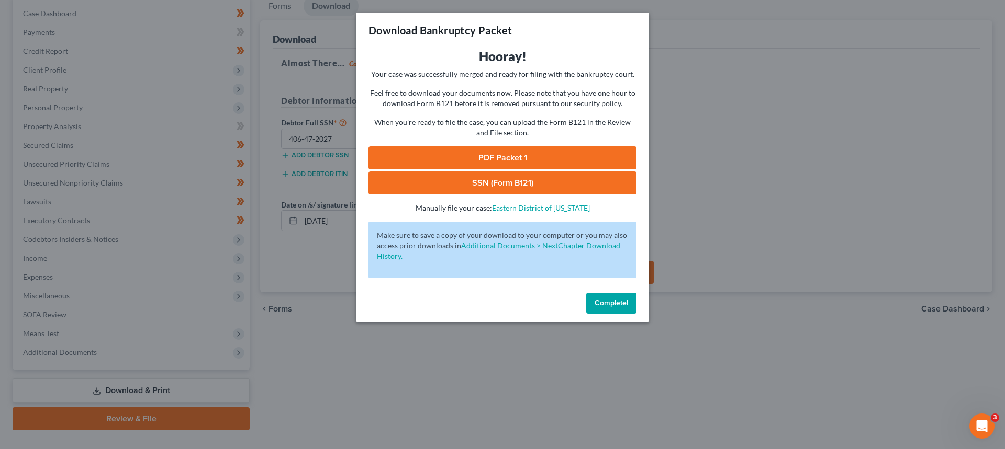
click at [503, 151] on link "PDF Packet 1" at bounding box center [502, 158] width 268 height 23
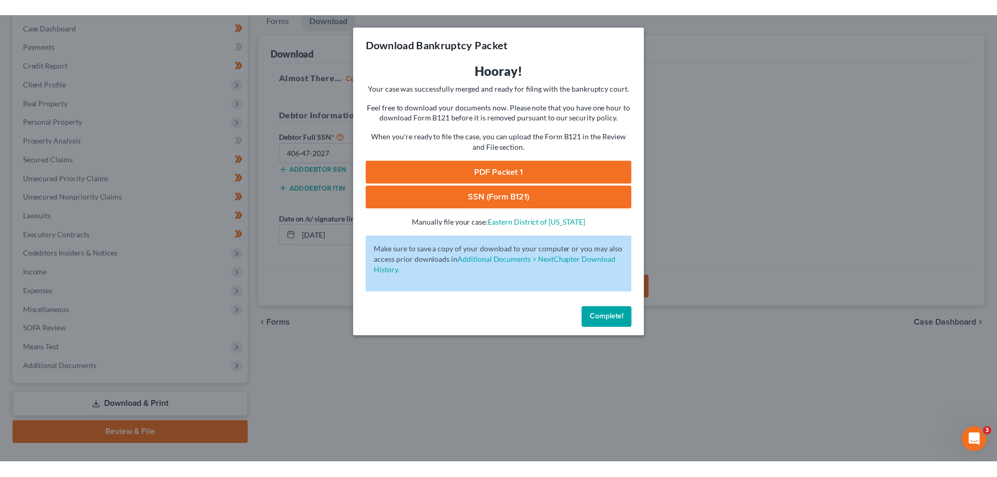
scroll to position [98, 0]
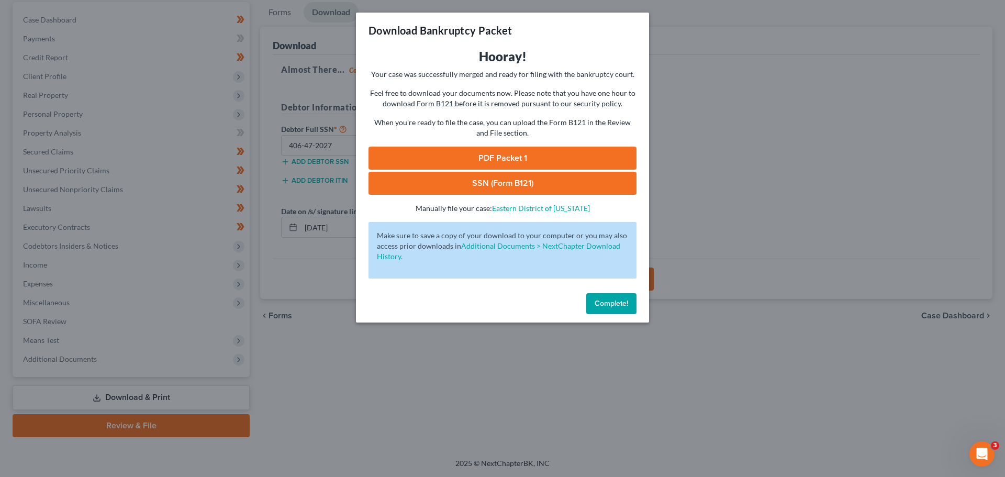
drag, startPoint x: 467, startPoint y: 177, endPoint x: 467, endPoint y: 185, distance: 7.8
click at [467, 177] on link "SSN (Form B121)" at bounding box center [502, 183] width 268 height 23
drag, startPoint x: 623, startPoint y: 304, endPoint x: 357, endPoint y: 260, distance: 268.9
click at [623, 304] on span "Complete!" at bounding box center [610, 303] width 33 height 9
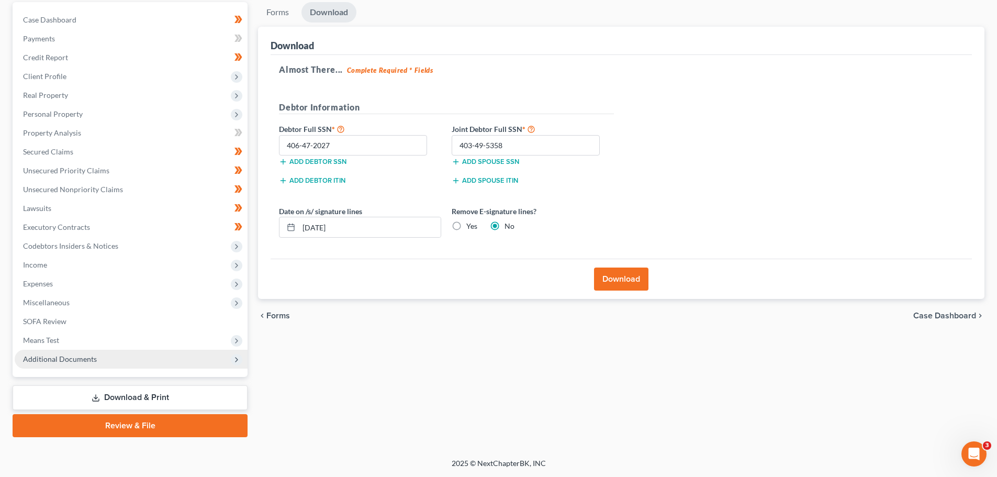
click at [73, 353] on span "Additional Documents" at bounding box center [131, 359] width 233 height 19
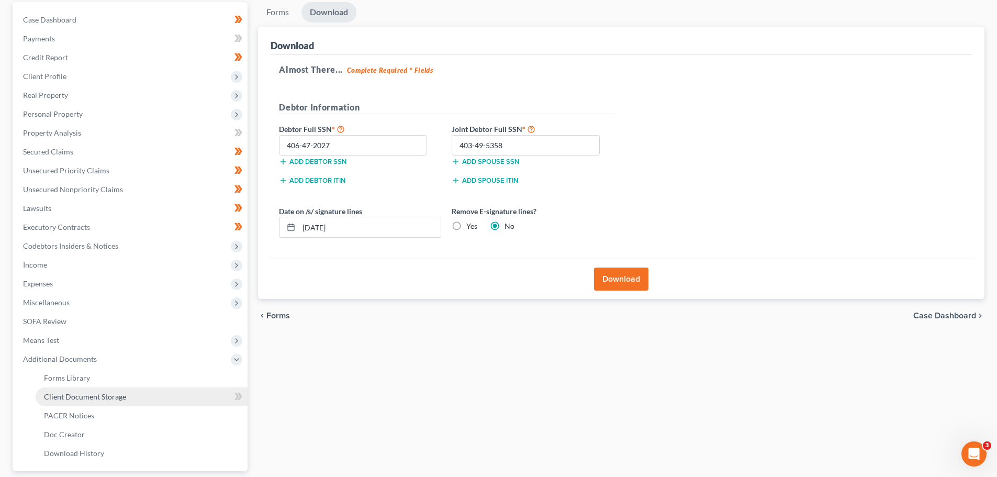
click at [79, 397] on span "Client Document Storage" at bounding box center [85, 396] width 82 height 9
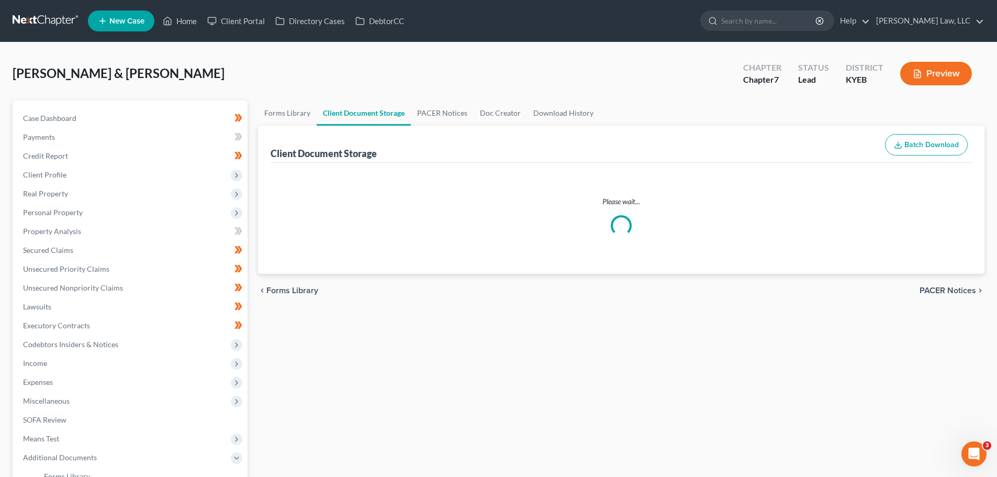
select select "7"
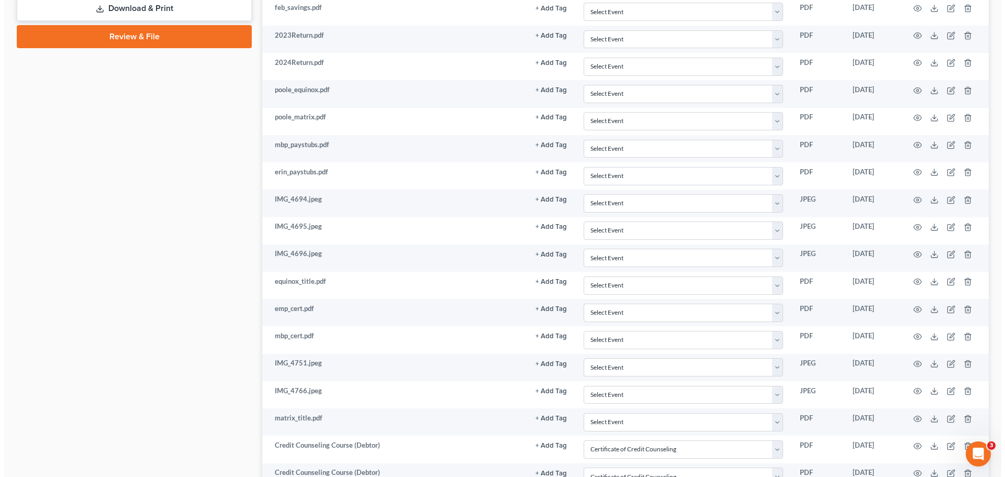
scroll to position [759, 0]
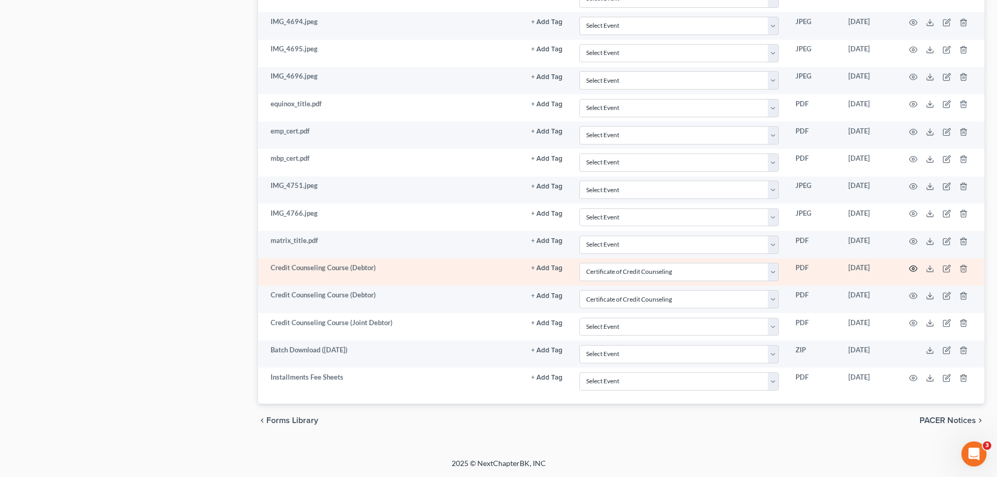
click at [912, 267] on icon "button" at bounding box center [913, 268] width 8 height 8
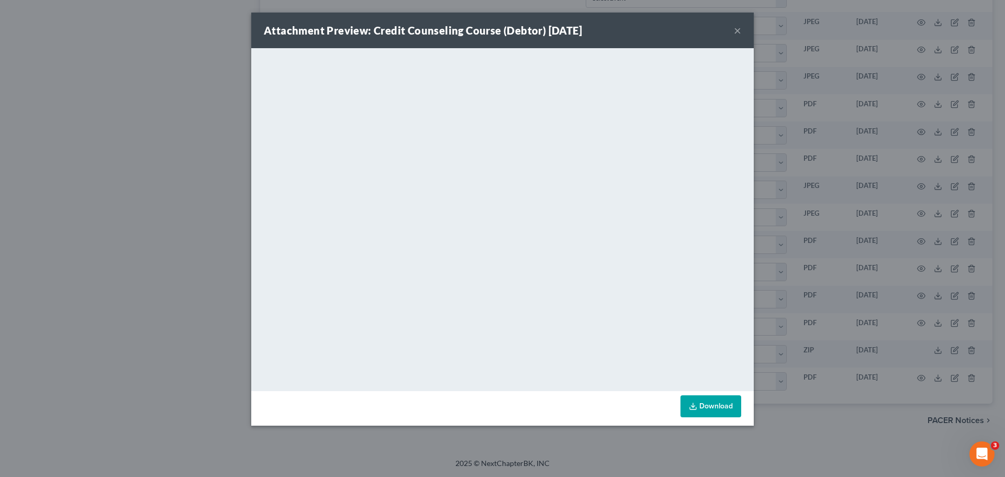
click at [735, 31] on button "×" at bounding box center [737, 30] width 7 height 13
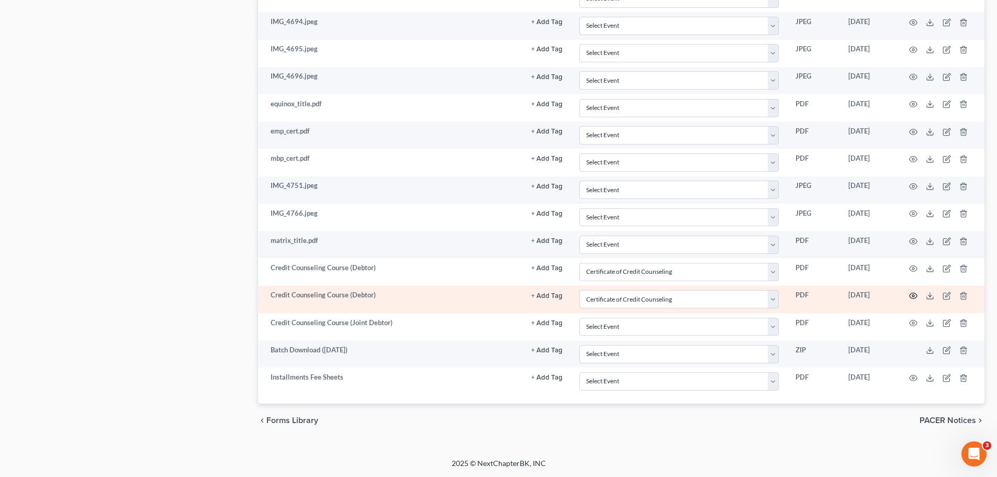
click at [913, 294] on icon "button" at bounding box center [913, 295] width 8 height 8
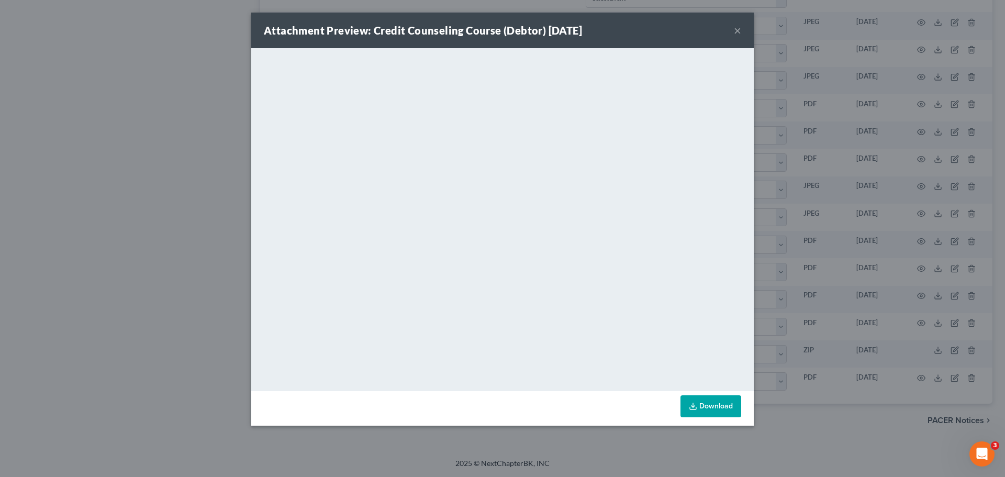
click at [738, 29] on button "×" at bounding box center [737, 30] width 7 height 13
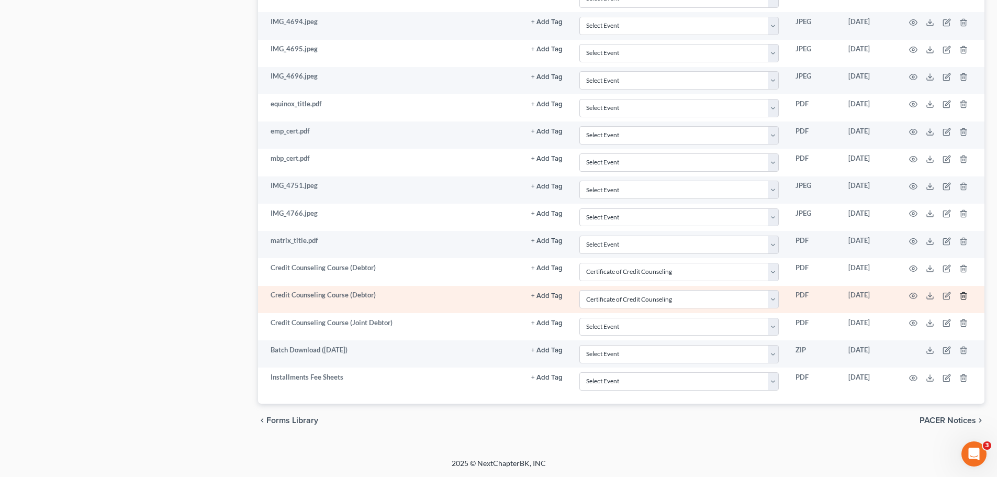
click at [963, 295] on line "button" at bounding box center [963, 296] width 0 height 2
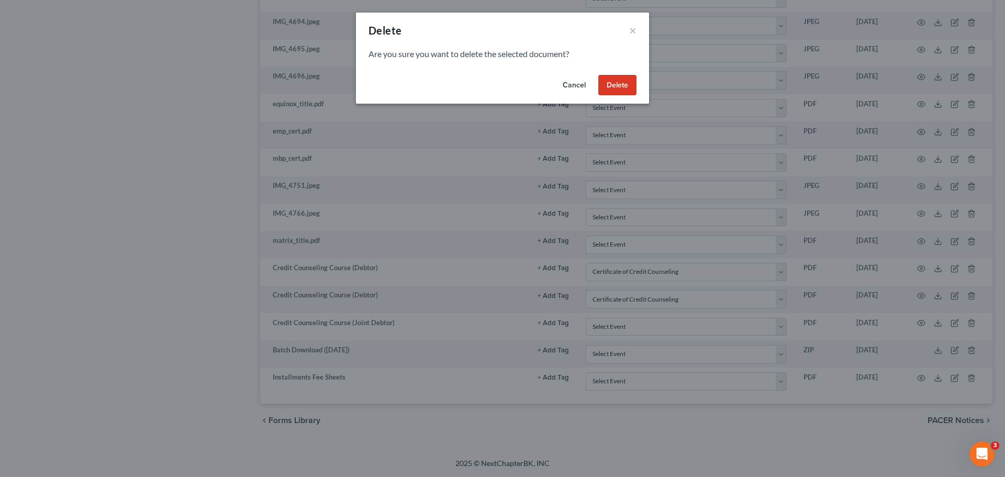
drag, startPoint x: 606, startPoint y: 86, endPoint x: 312, endPoint y: 321, distance: 376.7
click at [605, 85] on button "Delete" at bounding box center [617, 85] width 38 height 21
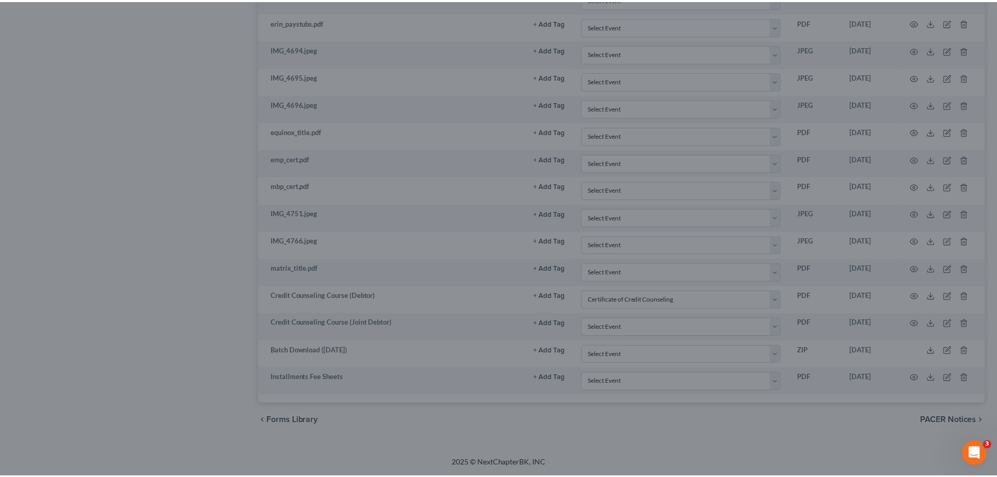
scroll to position [731, 0]
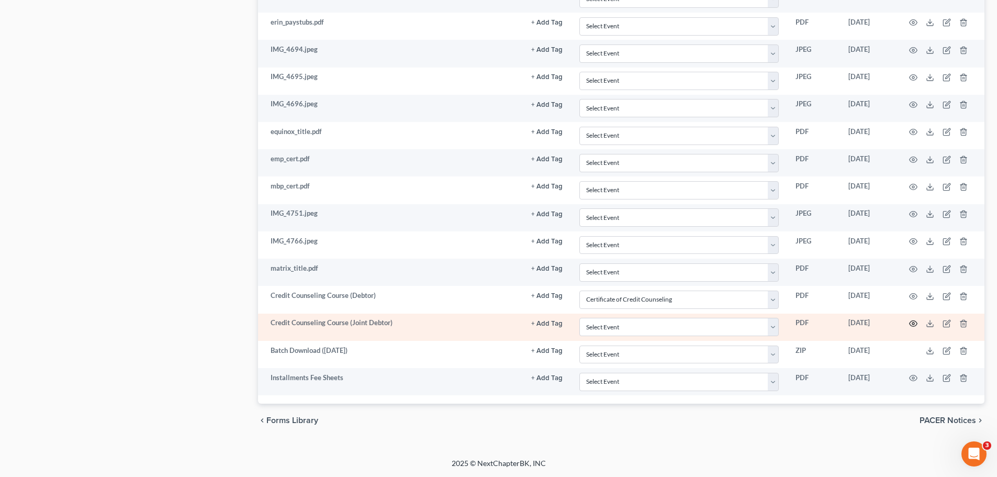
click at [916, 323] on icon "button" at bounding box center [913, 323] width 8 height 8
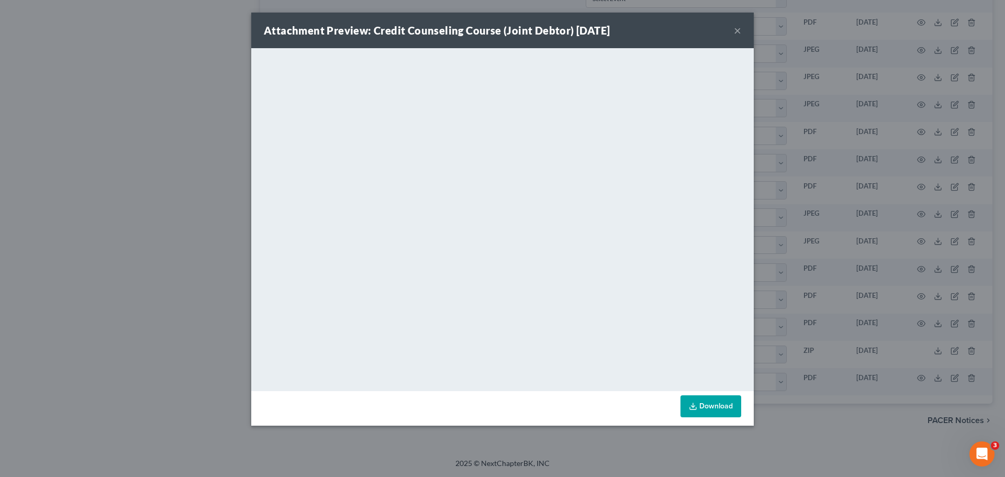
click at [735, 30] on button "×" at bounding box center [737, 30] width 7 height 13
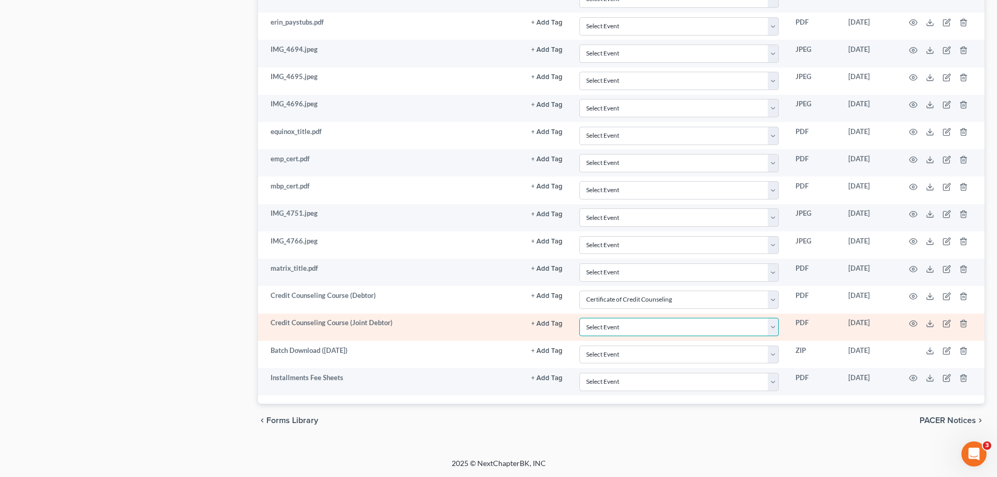
drag, startPoint x: 651, startPoint y: 330, endPoint x: 634, endPoint y: 319, distance: 20.0
click at [651, 330] on select "Select Event 20 Largest Unsecured Creditors Amended Schedules A-H, Mailing Matr…" at bounding box center [678, 327] width 199 height 18
select select "7"
click at [579, 318] on select "Select Event 20 Largest Unsecured Creditors Amended Schedules A-H, Mailing Matr…" at bounding box center [678, 327] width 199 height 18
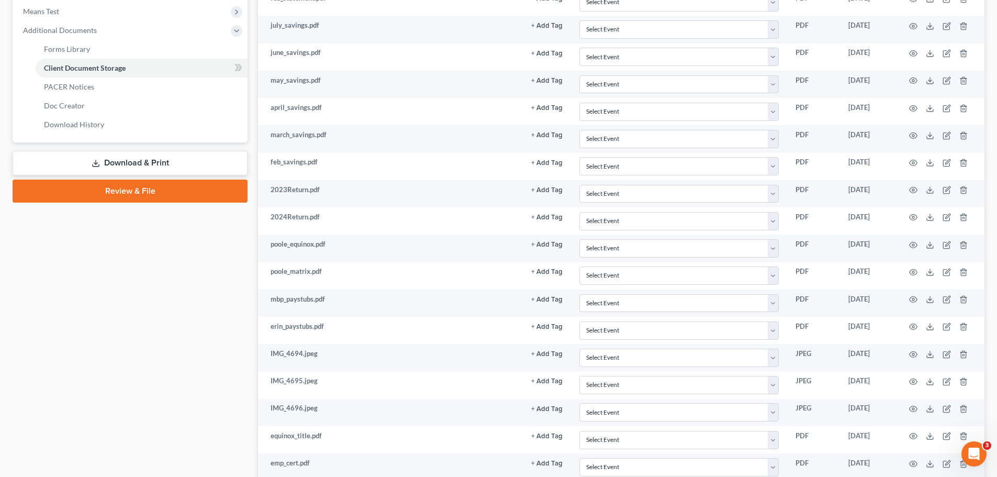
scroll to position [417, 0]
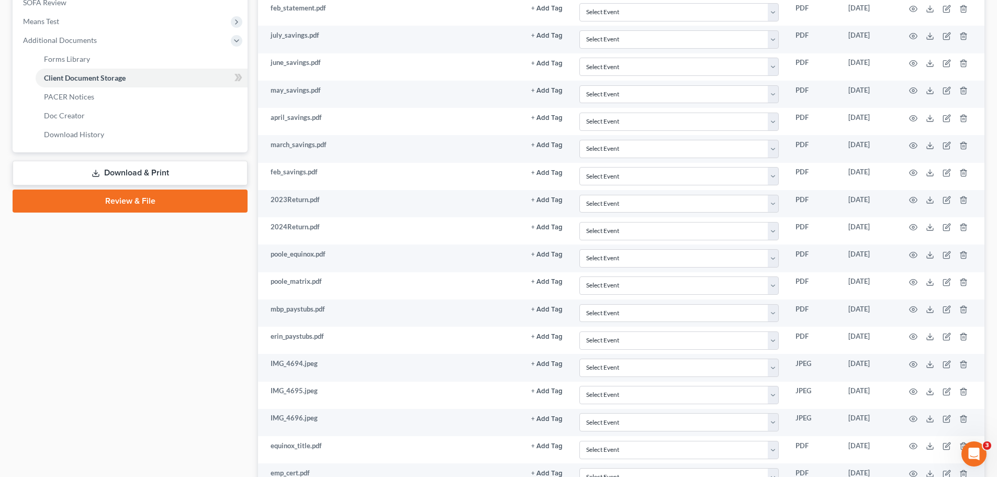
click at [90, 200] on link "Review & File" at bounding box center [130, 200] width 235 height 23
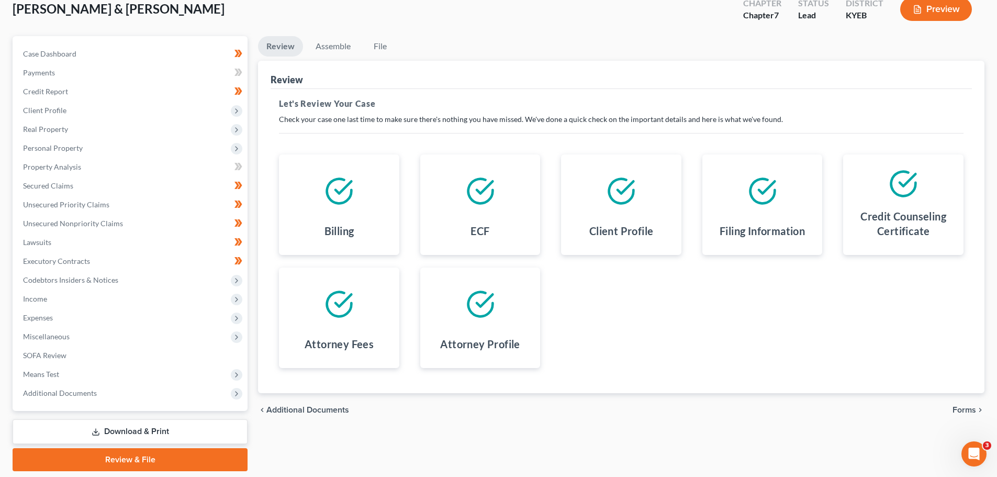
scroll to position [98, 0]
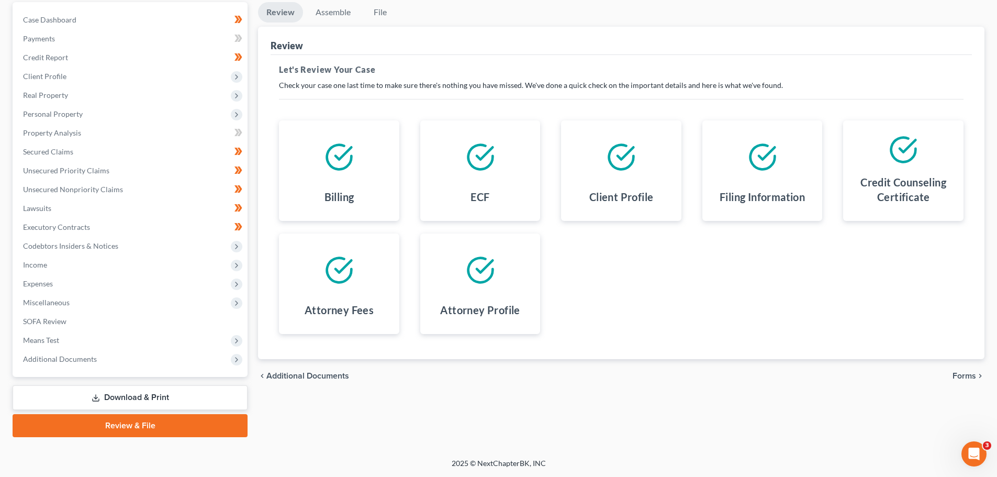
click at [962, 375] on span "Forms" at bounding box center [964, 376] width 24 height 8
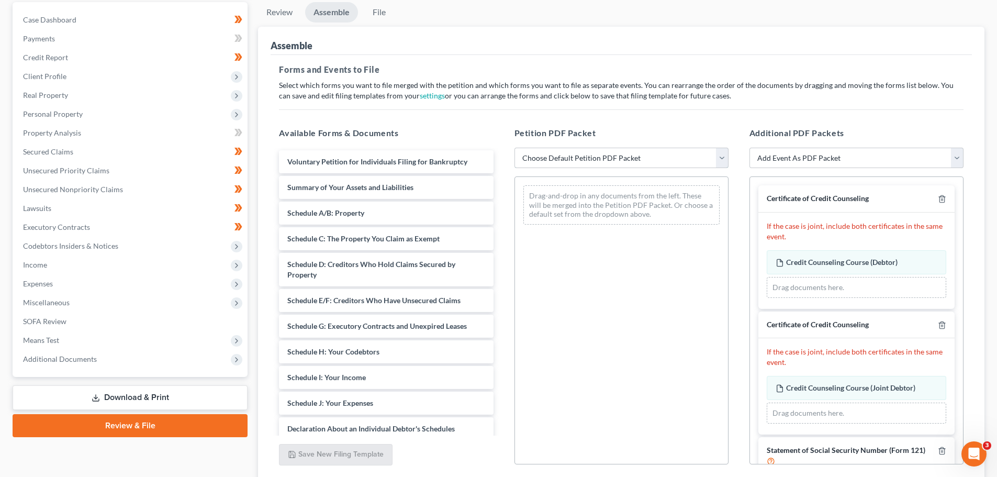
drag, startPoint x: 544, startPoint y: 157, endPoint x: 550, endPoint y: 167, distance: 11.5
click at [544, 157] on select "Choose Default Petition PDF Packet Complete Bankruptcy Petition (all forms and …" at bounding box center [621, 158] width 214 height 21
select select "1"
click at [514, 148] on select "Choose Default Petition PDF Packet Complete Bankruptcy Petition (all forms and …" at bounding box center [621, 158] width 214 height 21
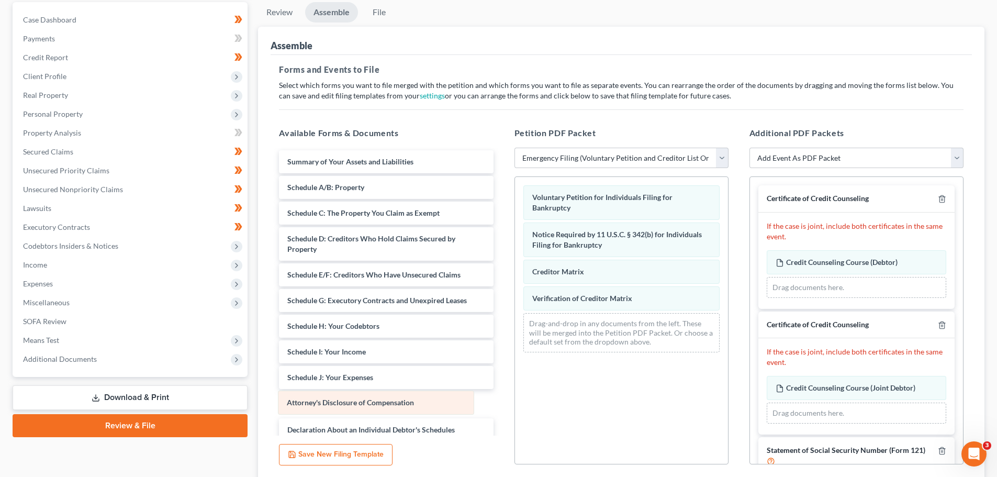
drag, startPoint x: 623, startPoint y: 325, endPoint x: 377, endPoint y: 403, distance: 257.3
click at [515, 361] on div "Attorney's Disclosure of Compensation Voluntary Petition for Individuals Filing…" at bounding box center [621, 269] width 213 height 184
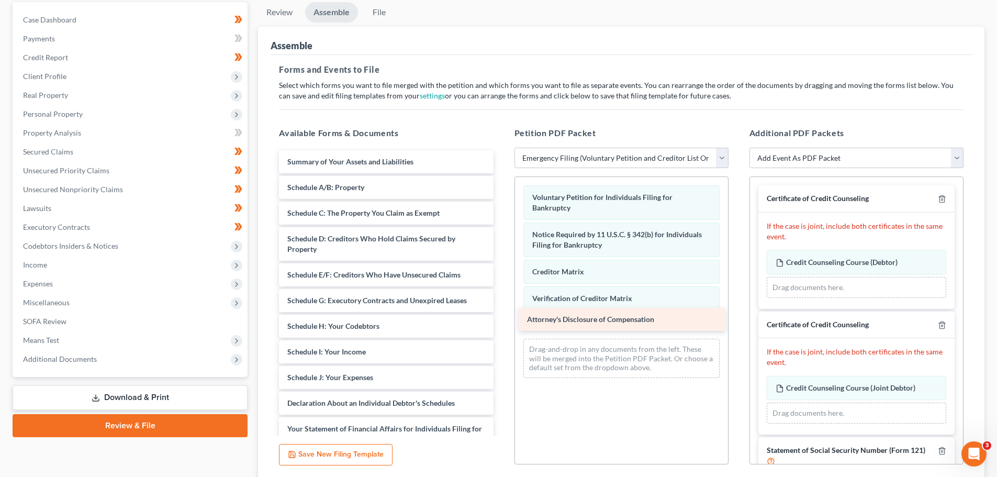
drag, startPoint x: 346, startPoint y: 401, endPoint x: 586, endPoint y: 320, distance: 252.5
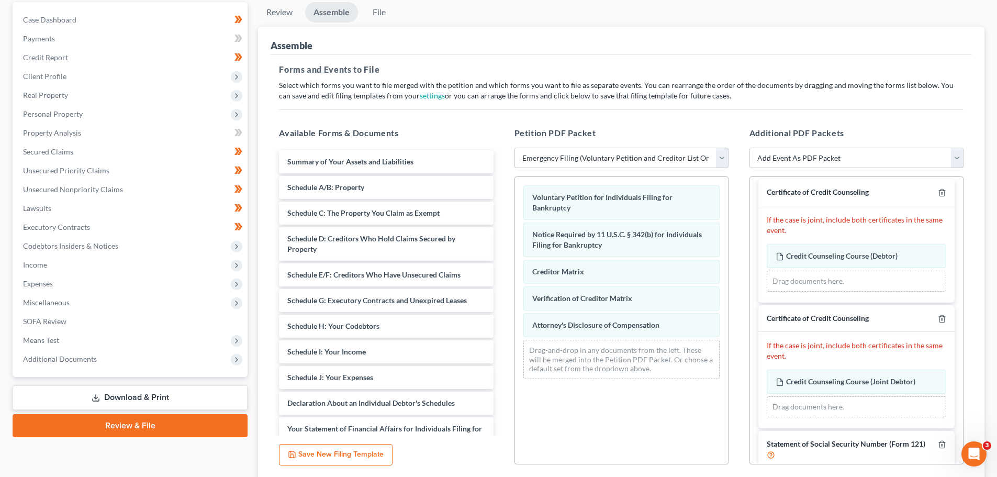
scroll to position [0, 0]
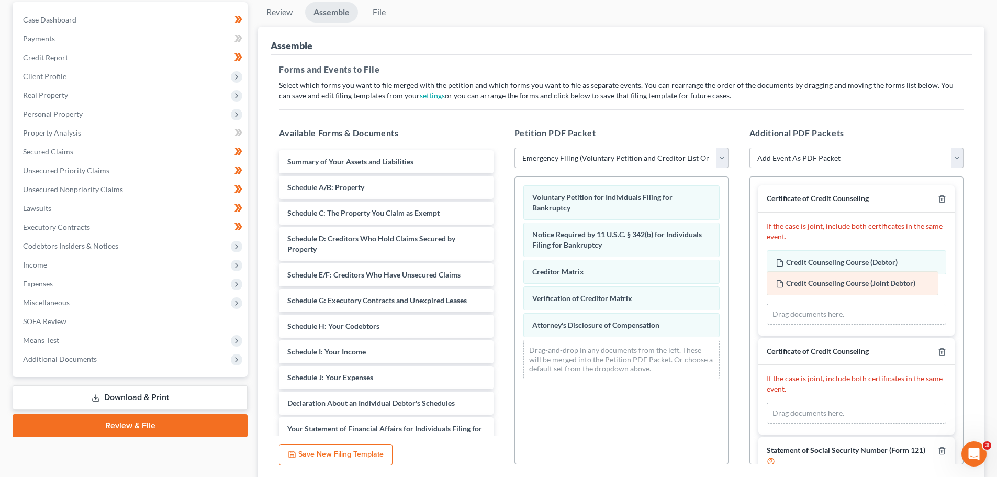
drag, startPoint x: 830, startPoint y: 391, endPoint x: 830, endPoint y: 287, distance: 104.7
click at [830, 402] on div "Credit Counseling Course (Joint Debtor) Amended Credit Counseling Course (Joint…" at bounding box center [856, 412] width 179 height 21
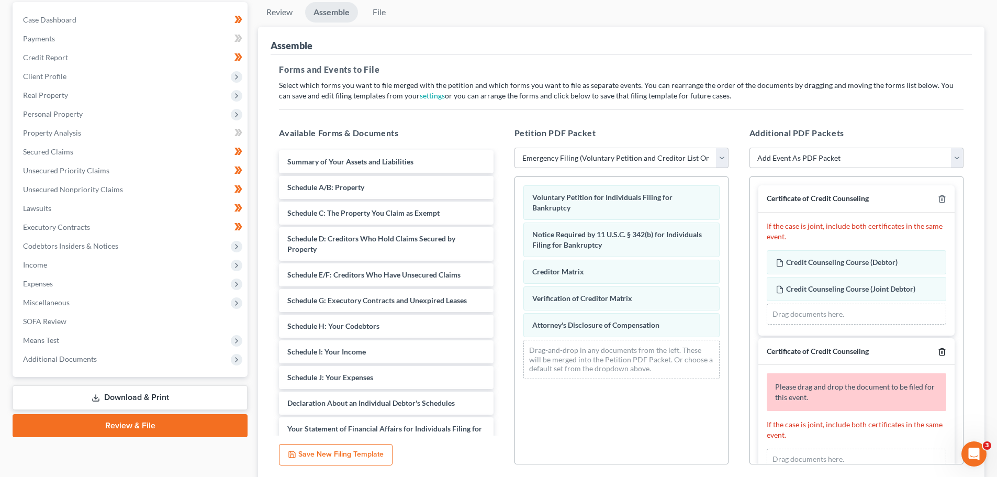
click at [939, 349] on icon "button" at bounding box center [941, 351] width 5 height 7
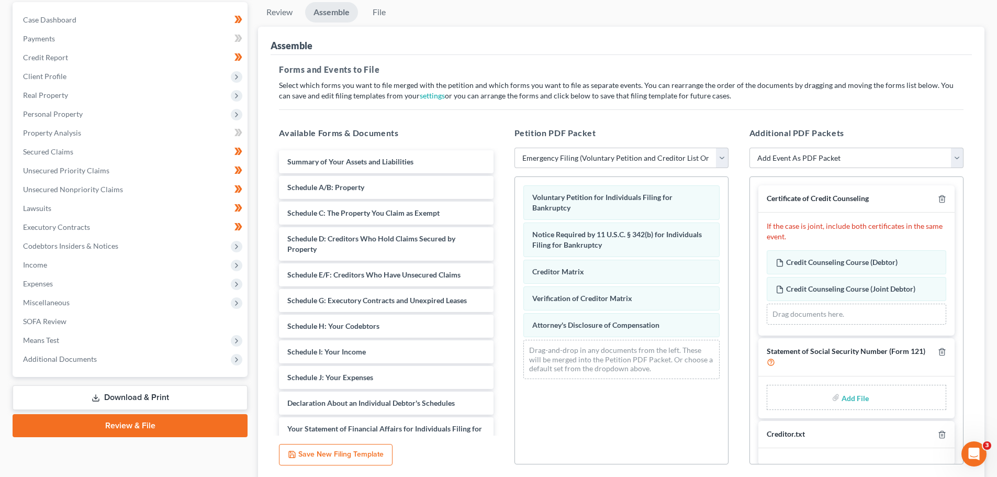
scroll to position [9, 0]
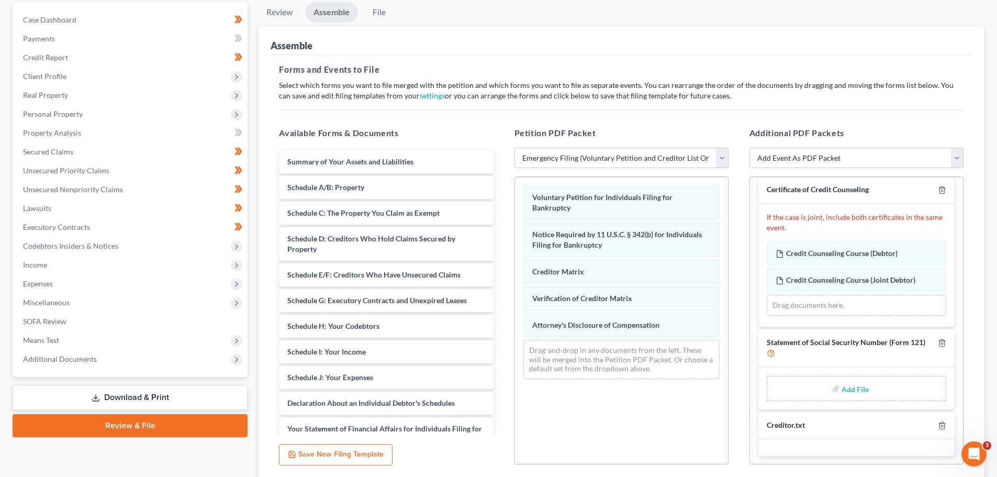
click at [857, 391] on input "file" at bounding box center [853, 388] width 25 height 19
type input "C:\fakepath\Poole, Matthew & Erin - Form 121.pdf"
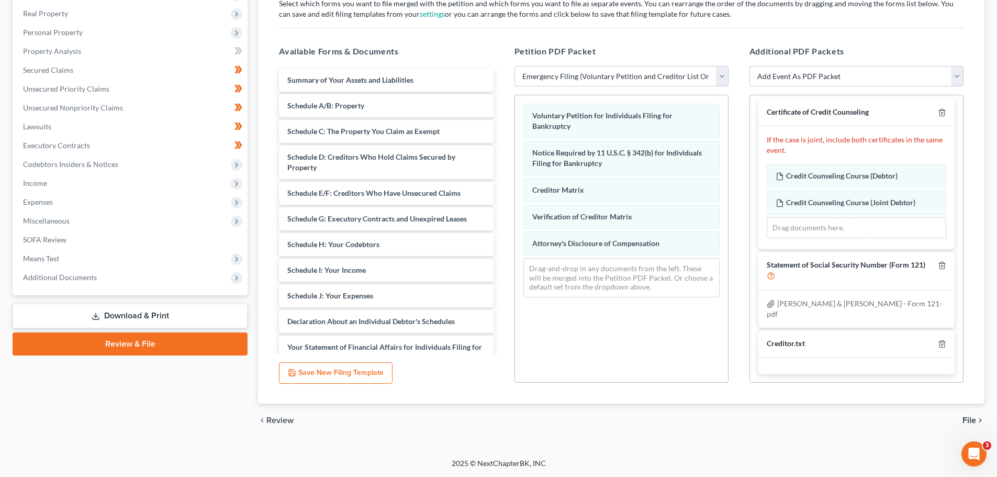
scroll to position [0, 0]
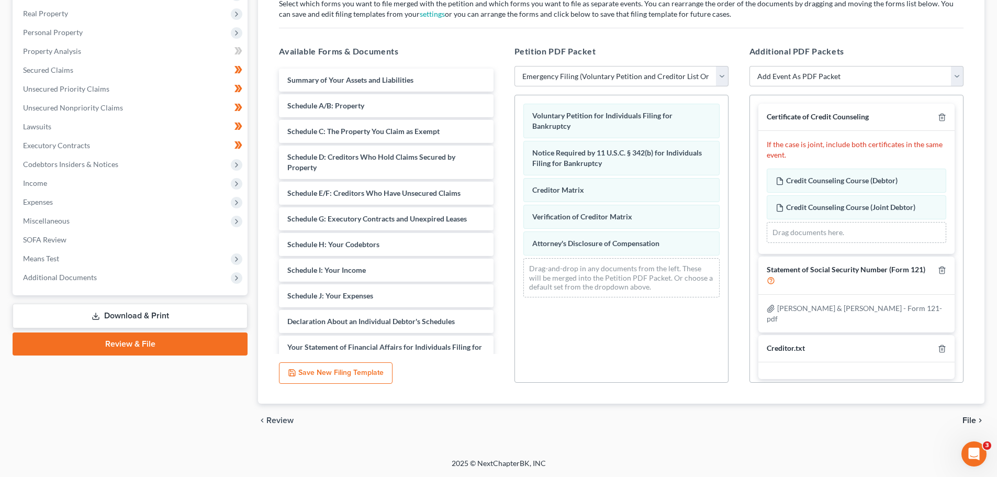
click at [972, 418] on span "File" at bounding box center [969, 420] width 14 height 8
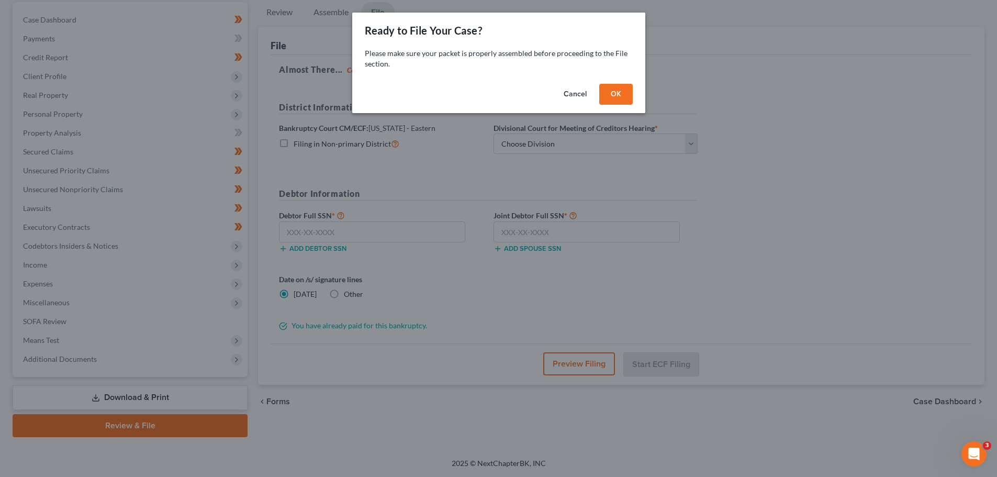
scroll to position [98, 0]
click at [627, 94] on button "OK" at bounding box center [619, 94] width 33 height 21
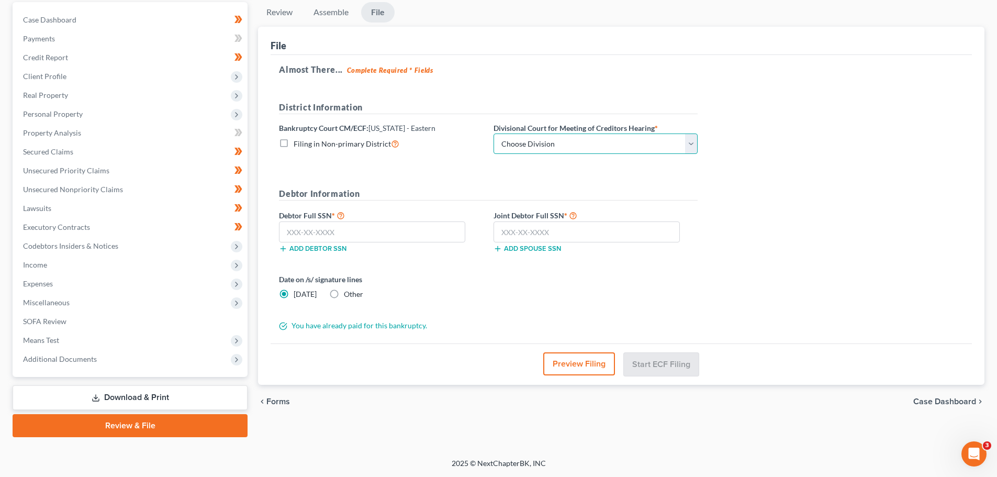
drag, startPoint x: 603, startPoint y: 143, endPoint x: 589, endPoint y: 152, distance: 17.4
click at [603, 143] on select "Choose Division Ashland Covington Frankfort Lexington London Pikeville" at bounding box center [595, 143] width 204 height 21
select select "1"
click at [493, 133] on select "Choose Division Ashland Covington Frankfort Lexington London Pikeville" at bounding box center [595, 143] width 204 height 21
click at [390, 234] on input "text" at bounding box center [372, 231] width 186 height 21
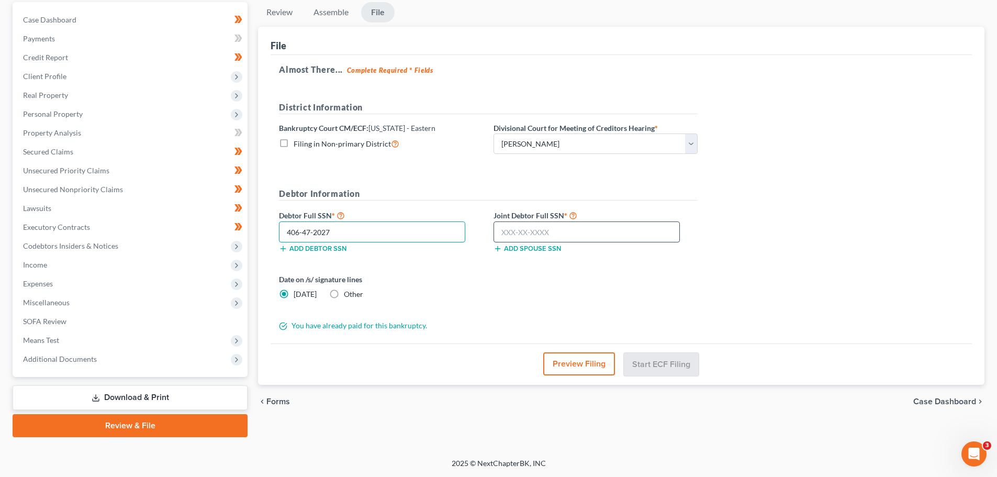
type input "406-47-2027"
drag, startPoint x: 528, startPoint y: 234, endPoint x: 509, endPoint y: 223, distance: 22.7
click at [528, 234] on input "text" at bounding box center [586, 231] width 186 height 21
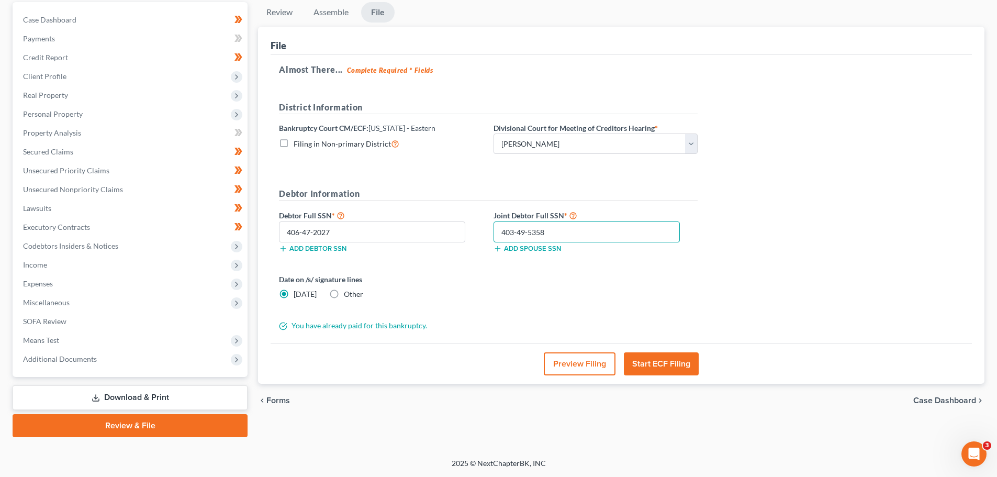
type input "403-49-5358"
click at [659, 372] on button "Start ECF Filing" at bounding box center [661, 363] width 75 height 23
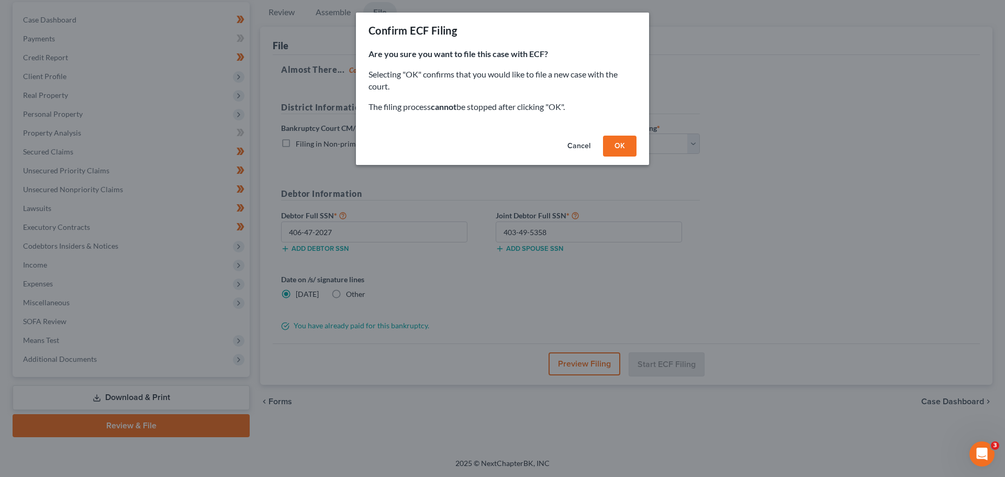
click at [623, 145] on button "OK" at bounding box center [619, 146] width 33 height 21
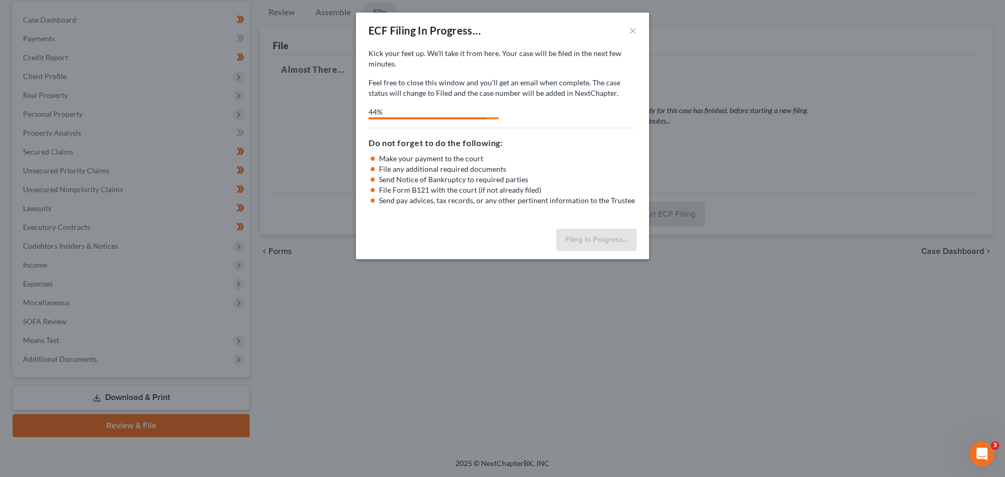
select select "1"
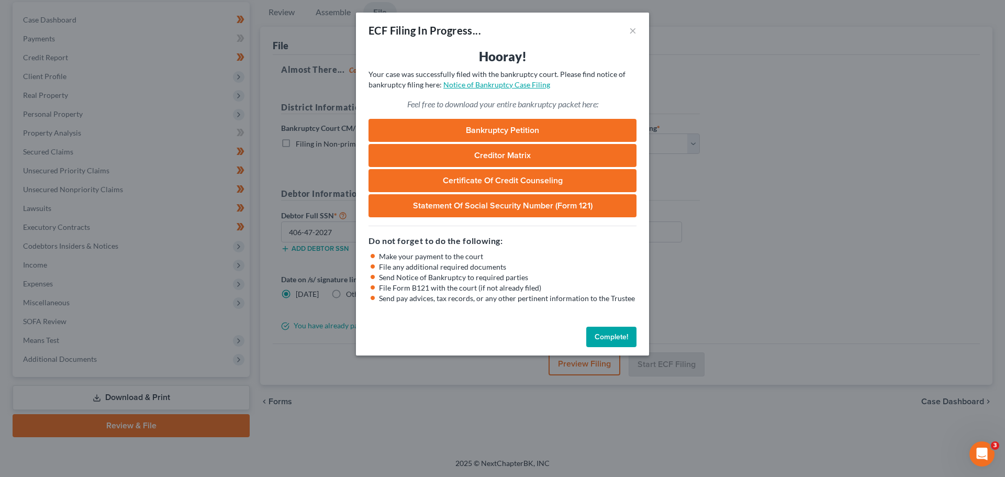
click at [471, 88] on link "Notice of Bankruptcy Case Filing" at bounding box center [496, 84] width 107 height 9
click at [610, 337] on button "Complete!" at bounding box center [611, 337] width 50 height 21
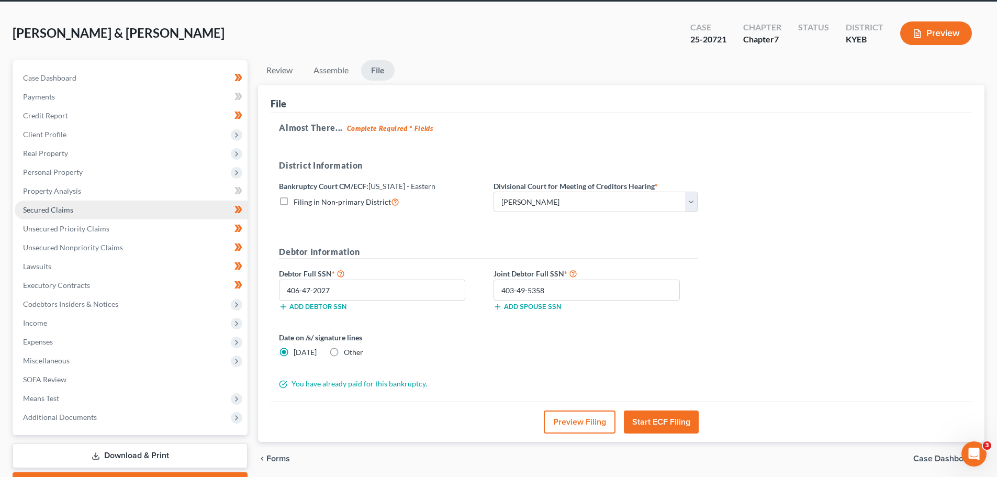
scroll to position [0, 0]
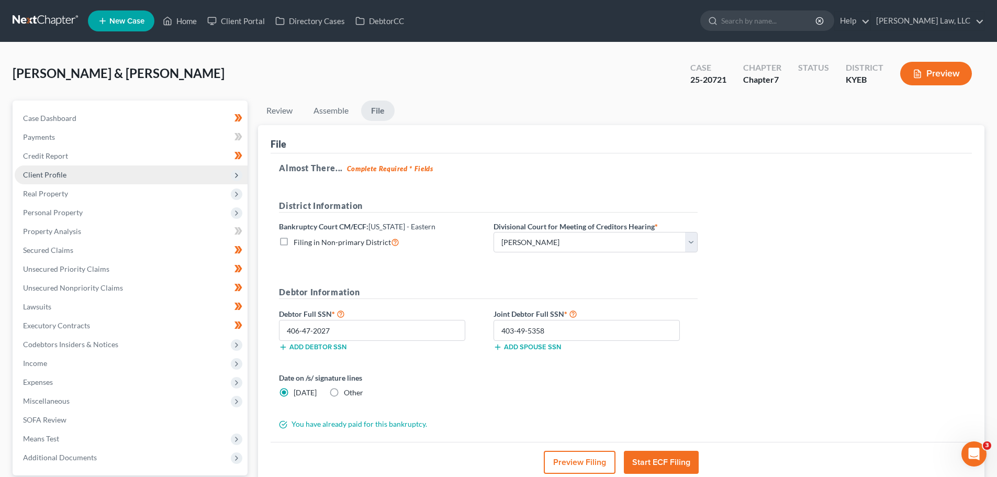
click at [51, 173] on span "Client Profile" at bounding box center [44, 174] width 43 height 9
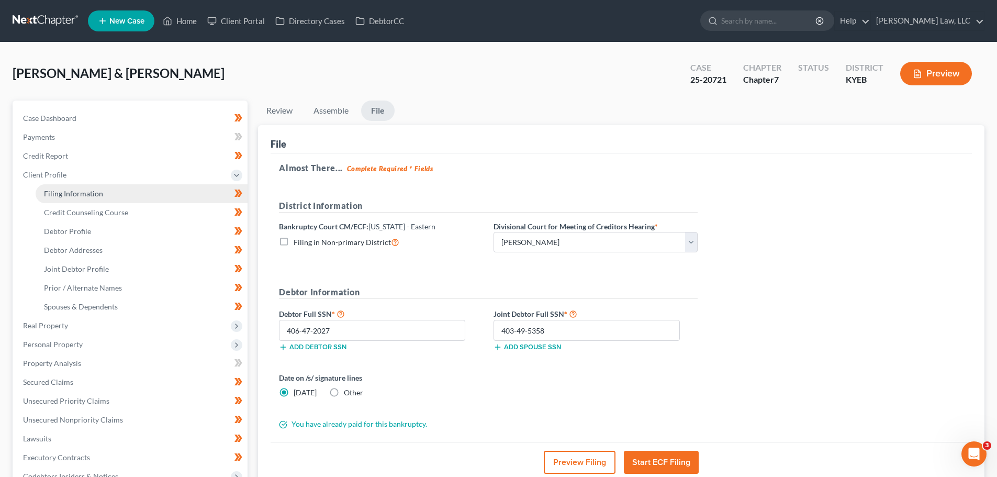
click at [53, 191] on span "Filing Information" at bounding box center [73, 193] width 59 height 9
select select "1"
select select "0"
select select "32"
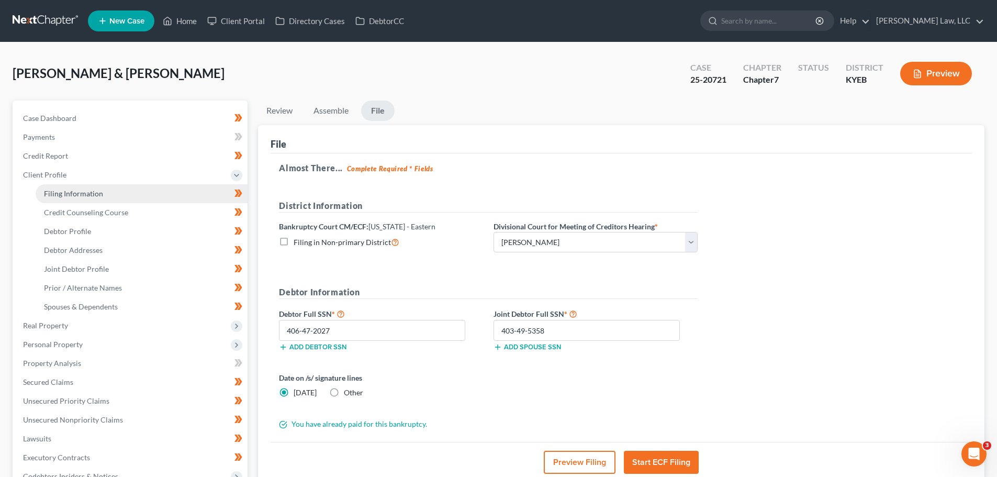
select select "0"
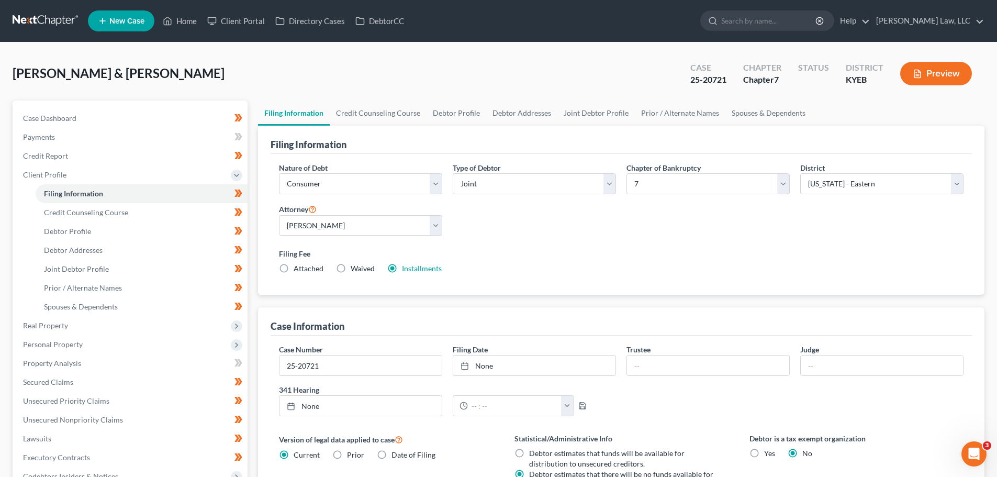
click at [365, 269] on span "Waived" at bounding box center [363, 268] width 24 height 9
click at [362, 269] on input "Waived Waived" at bounding box center [358, 266] width 7 height 7
radio input "true"
click at [402, 269] on label "Installments Installments" at bounding box center [422, 268] width 40 height 10
click at [406, 269] on input "Installments Installments" at bounding box center [409, 266] width 7 height 7
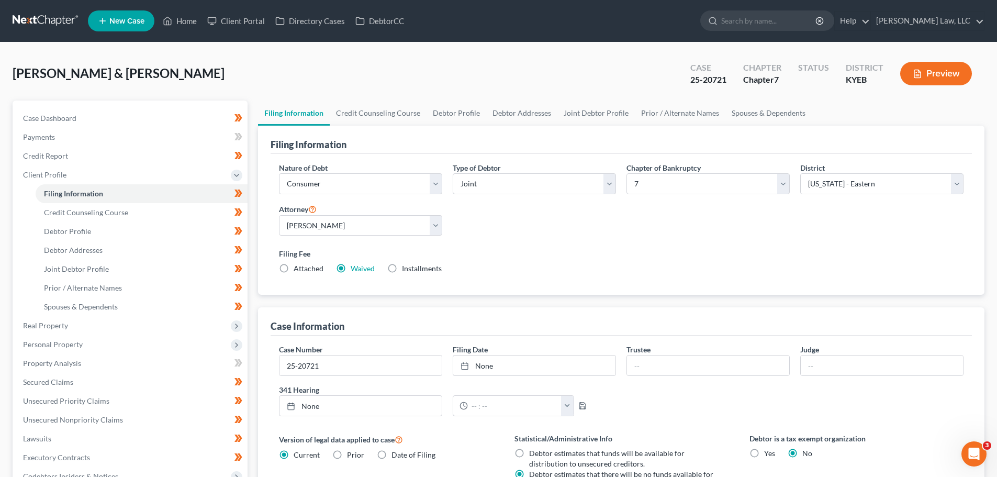
radio input "true"
radio input "false"
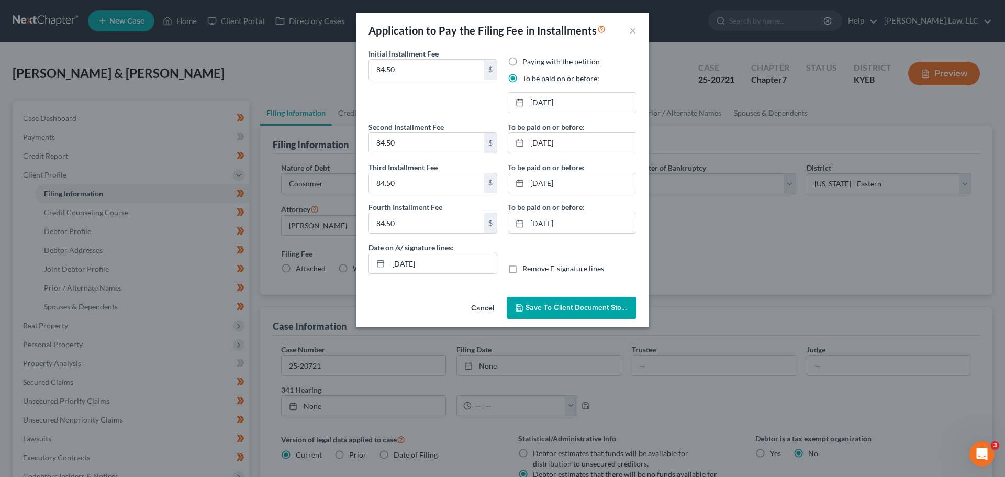
click at [567, 304] on span "Save to Client Document Storage" at bounding box center [580, 307] width 111 height 9
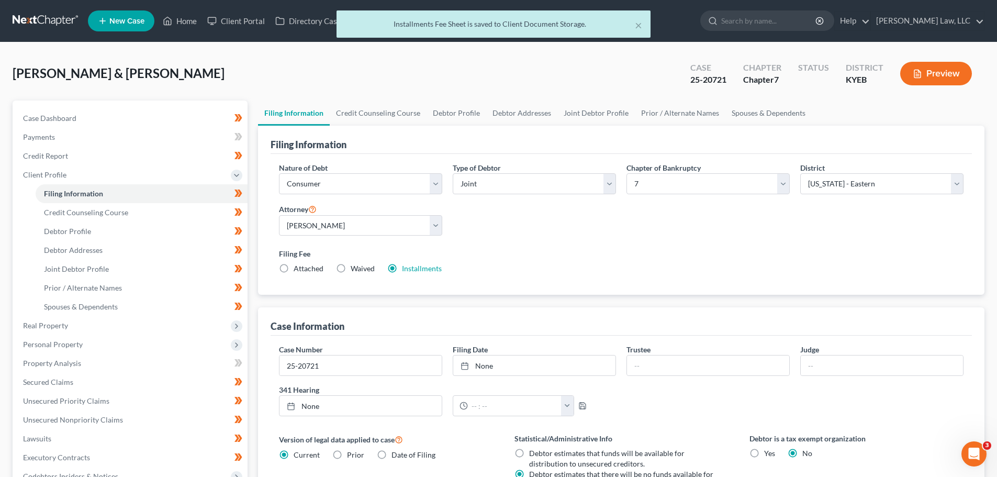
scroll to position [230, 0]
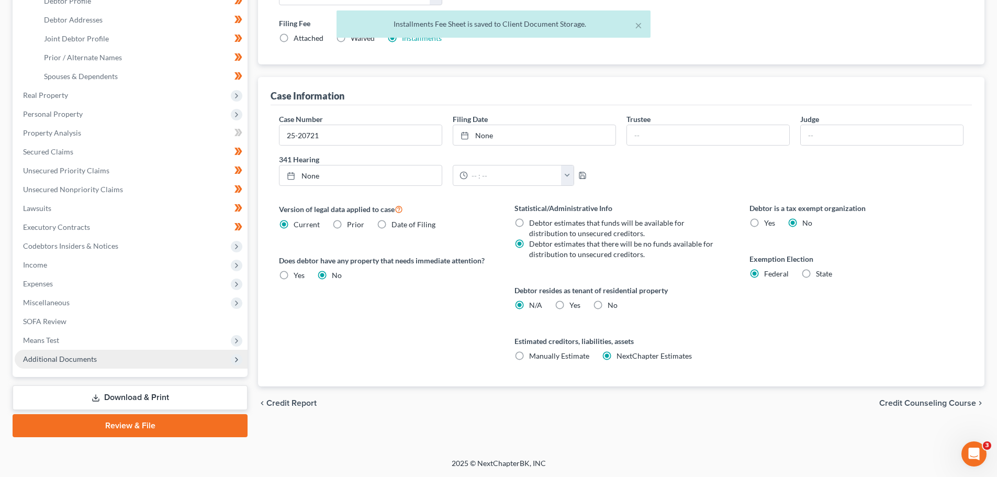
click at [71, 357] on span "Additional Documents" at bounding box center [60, 358] width 74 height 9
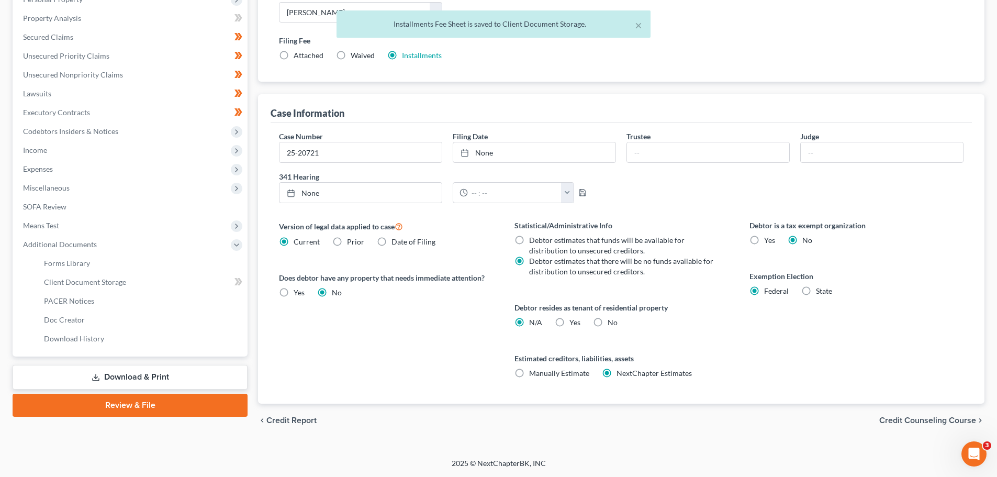
scroll to position [193, 0]
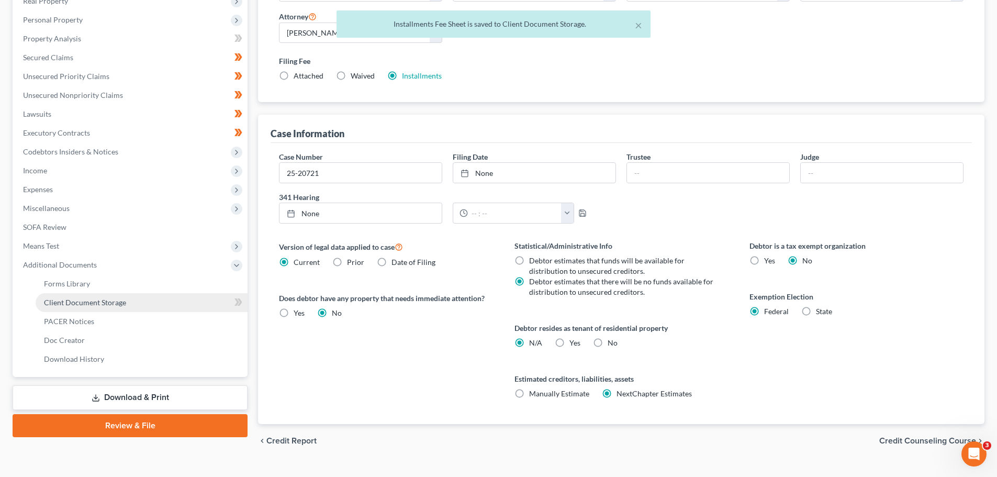
click at [77, 304] on span "Client Document Storage" at bounding box center [85, 302] width 82 height 9
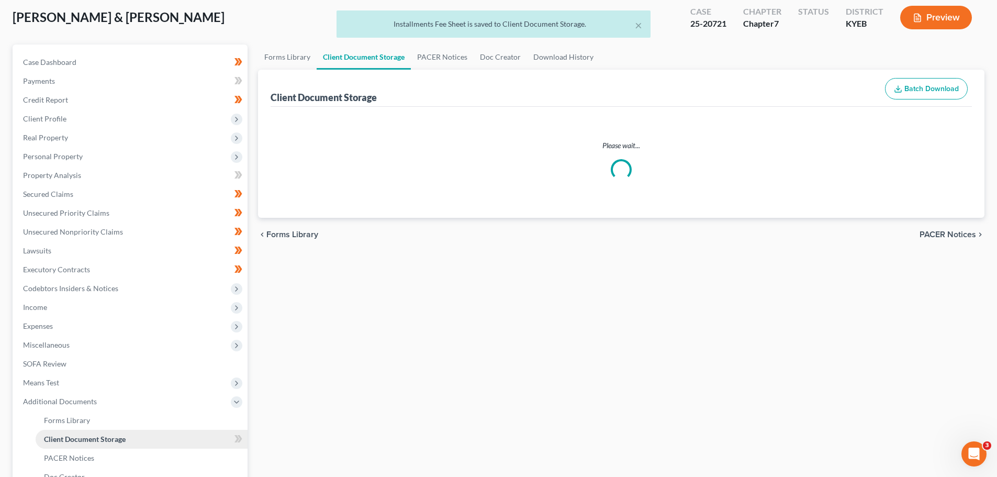
scroll to position [24, 0]
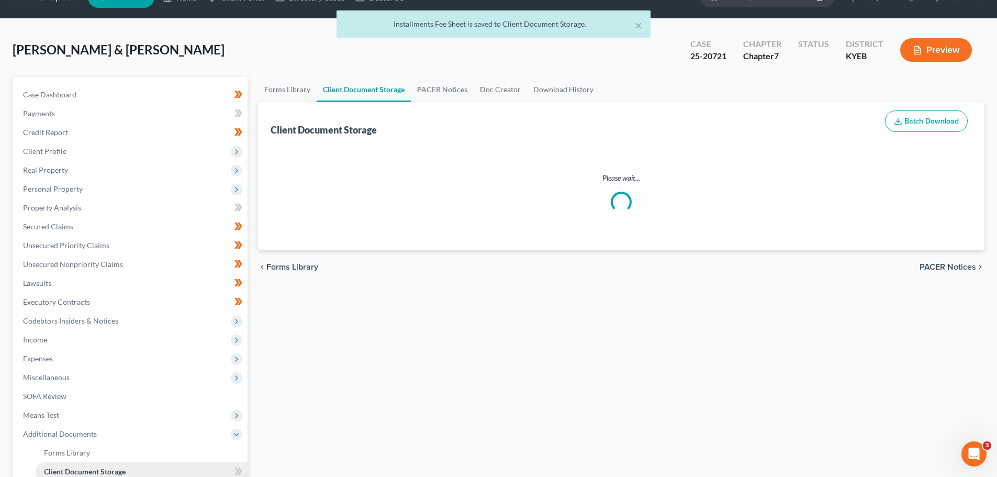
select select "7"
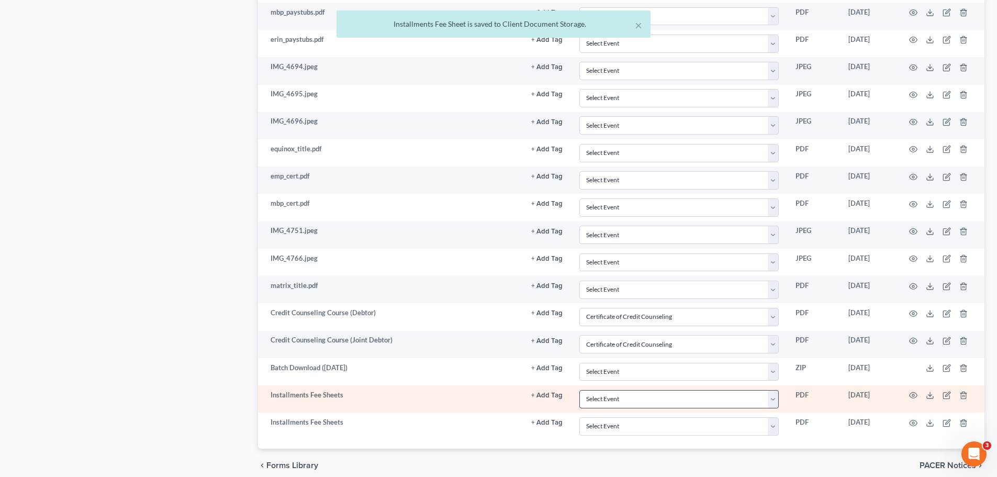
scroll to position [759, 0]
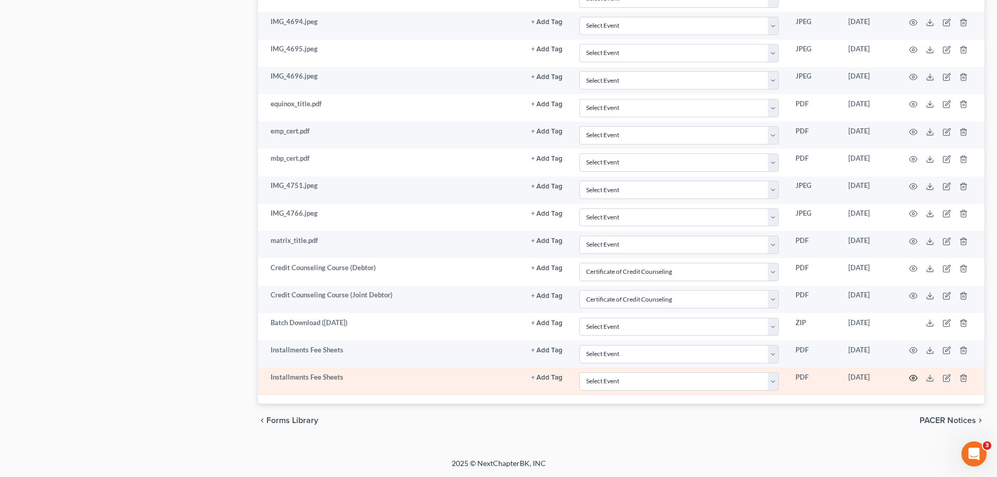
click at [914, 377] on circle "button" at bounding box center [913, 378] width 2 height 2
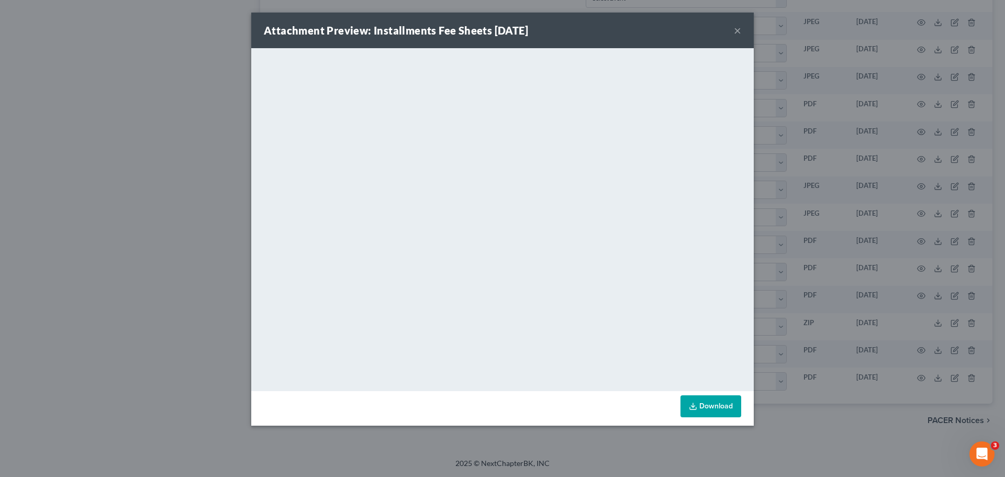
drag, startPoint x: 737, startPoint y: 32, endPoint x: 716, endPoint y: 54, distance: 30.4
click at [737, 32] on button "×" at bounding box center [737, 30] width 7 height 13
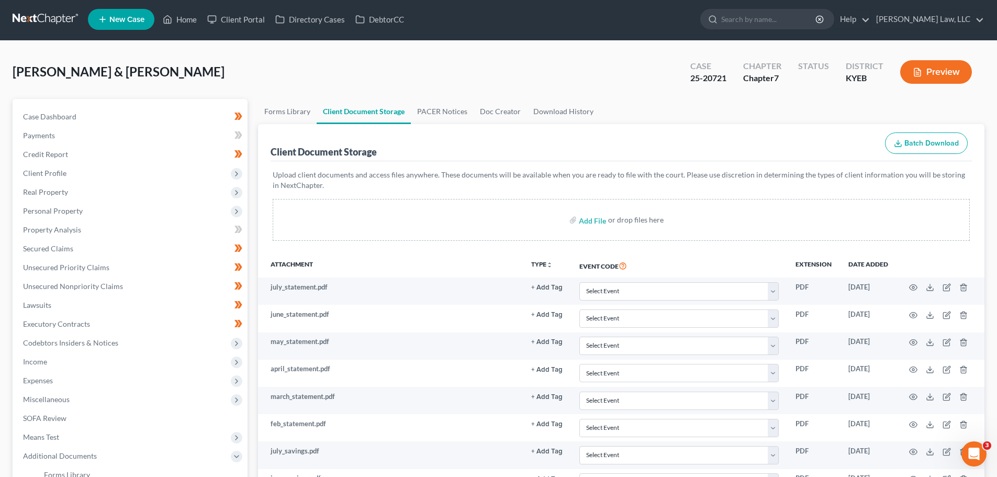
scroll to position [0, 0]
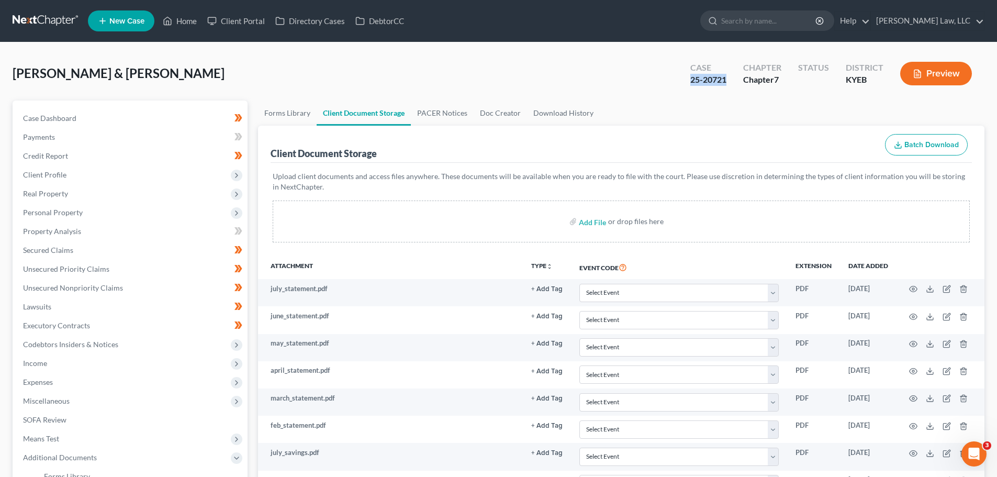
drag, startPoint x: 727, startPoint y: 82, endPoint x: 692, endPoint y: 83, distance: 35.6
click at [692, 83] on div "Case 25-20721" at bounding box center [708, 74] width 53 height 31
copy div "25-20721"
click at [760, 7] on ul "New Case Home Client Portal Directory Cases DebtorCC - No Result - See all resu…" at bounding box center [536, 20] width 896 height 27
click at [764, 12] on input "search" at bounding box center [769, 20] width 96 height 19
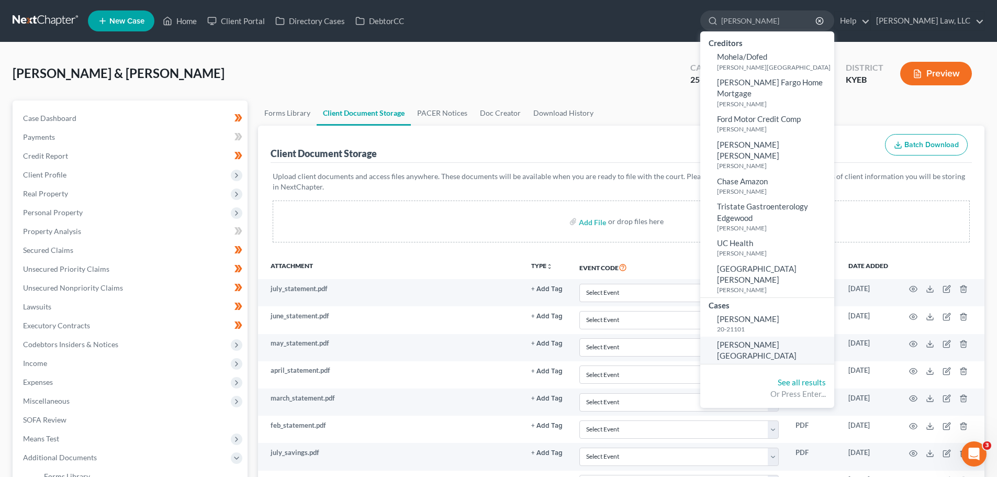
type input "monhollen"
click at [755, 340] on span "Monhollen, Ryland" at bounding box center [757, 350] width 80 height 20
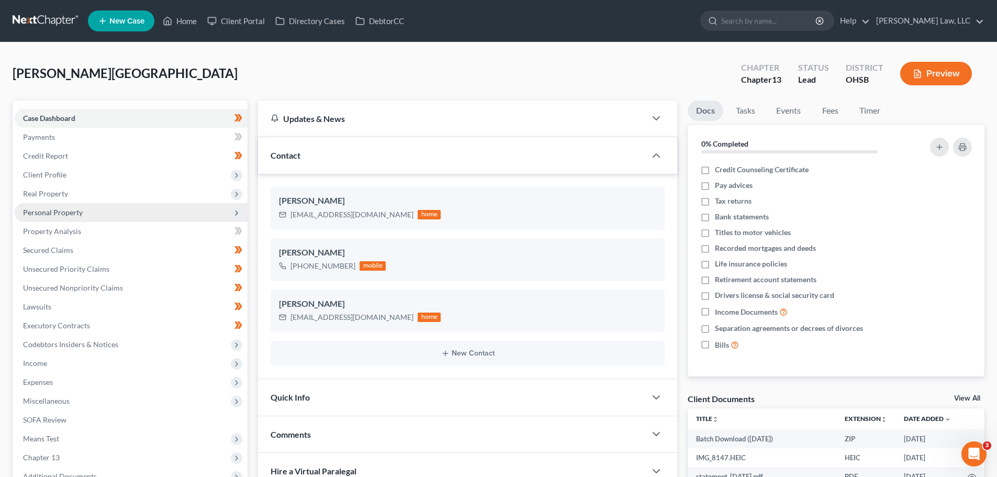
click at [36, 209] on span "Personal Property" at bounding box center [53, 212] width 60 height 9
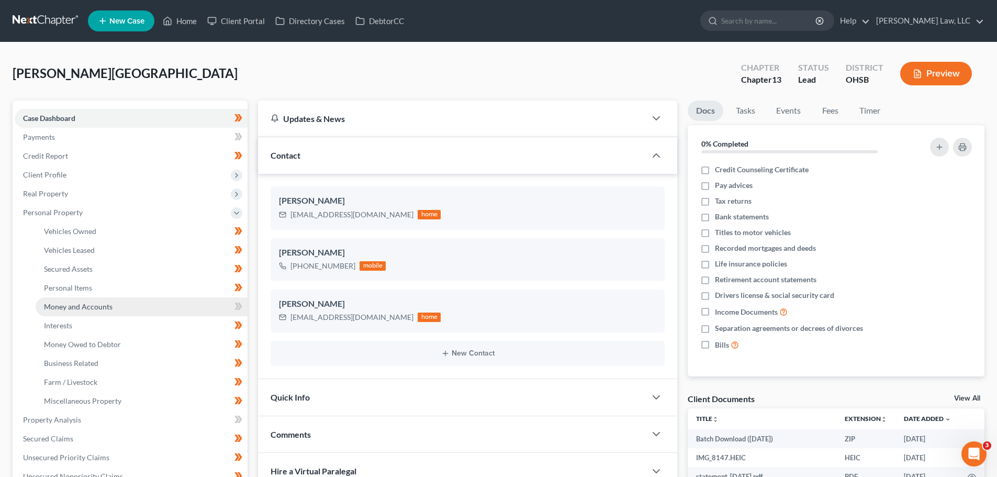
click at [89, 306] on span "Money and Accounts" at bounding box center [78, 306] width 69 height 9
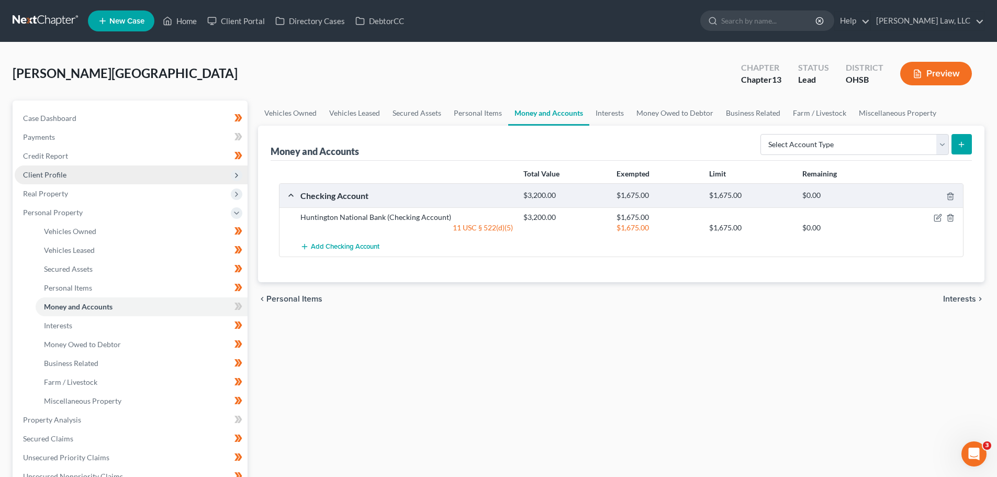
click at [53, 179] on span "Client Profile" at bounding box center [131, 174] width 233 height 19
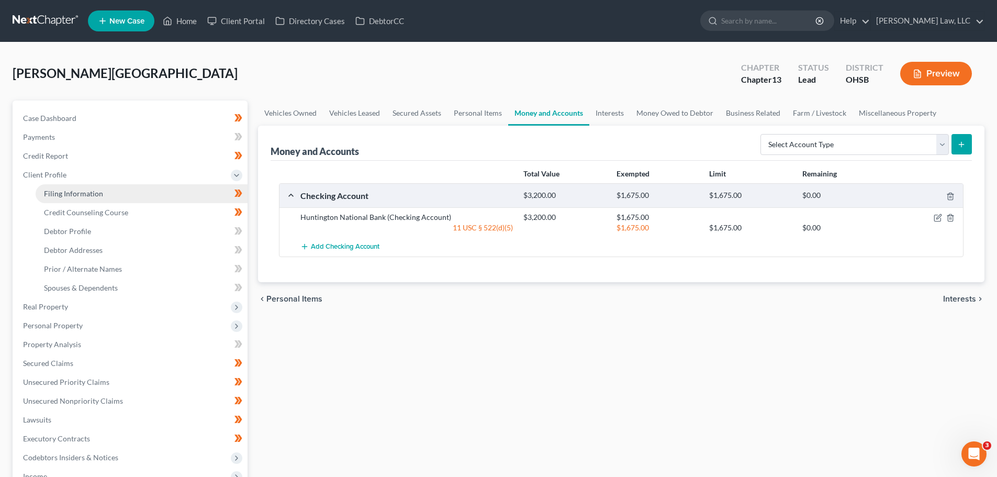
click at [51, 192] on span "Filing Information" at bounding box center [73, 193] width 59 height 9
select select "1"
select select "0"
select select "3"
select select "62"
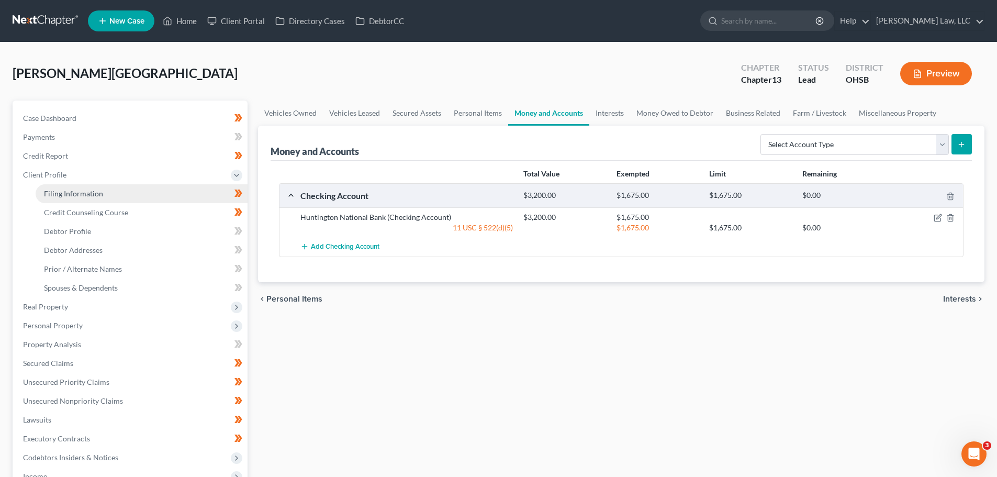
select select "0"
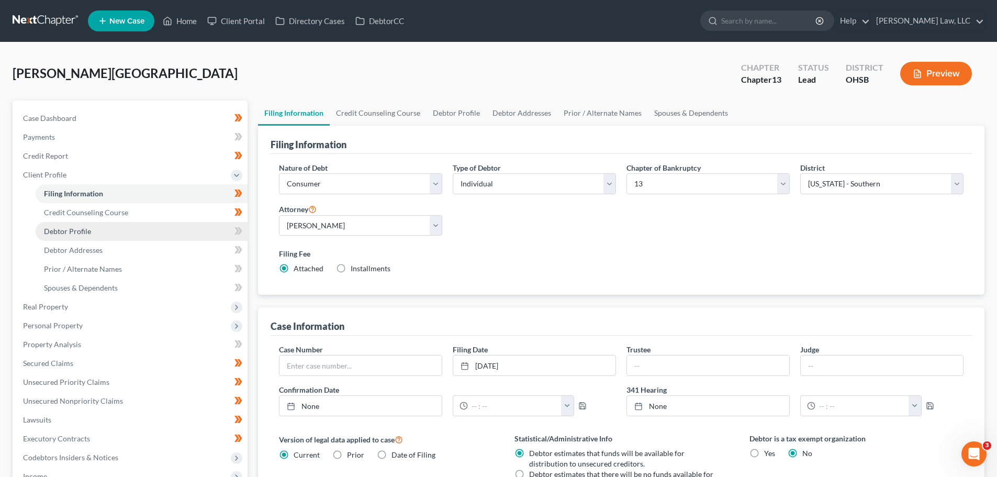
click at [57, 232] on span "Debtor Profile" at bounding box center [67, 231] width 47 height 9
select select "0"
select select "1"
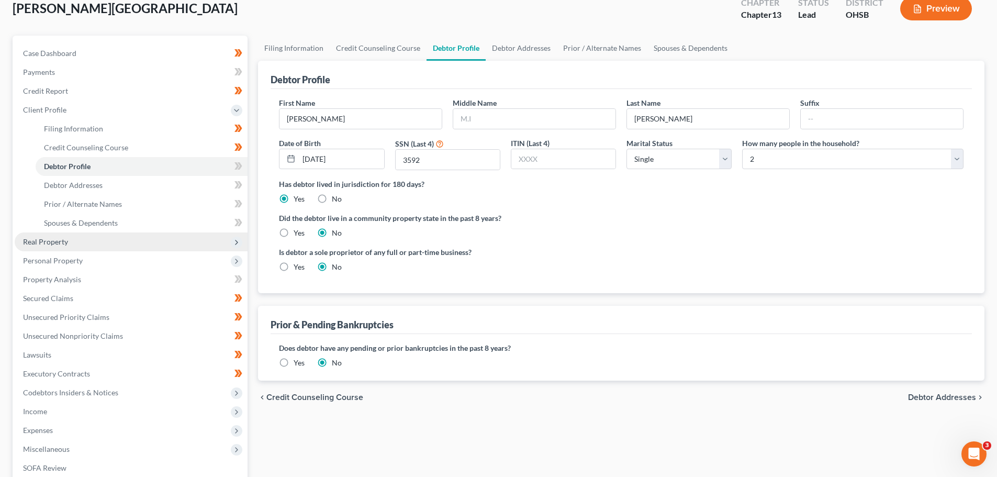
scroll to position [52, 0]
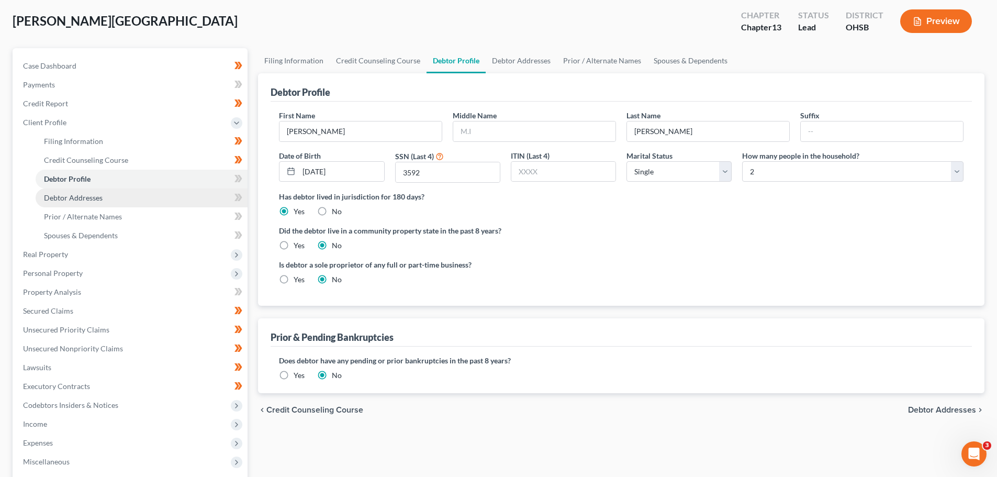
click at [69, 191] on link "Debtor Addresses" at bounding box center [142, 197] width 212 height 19
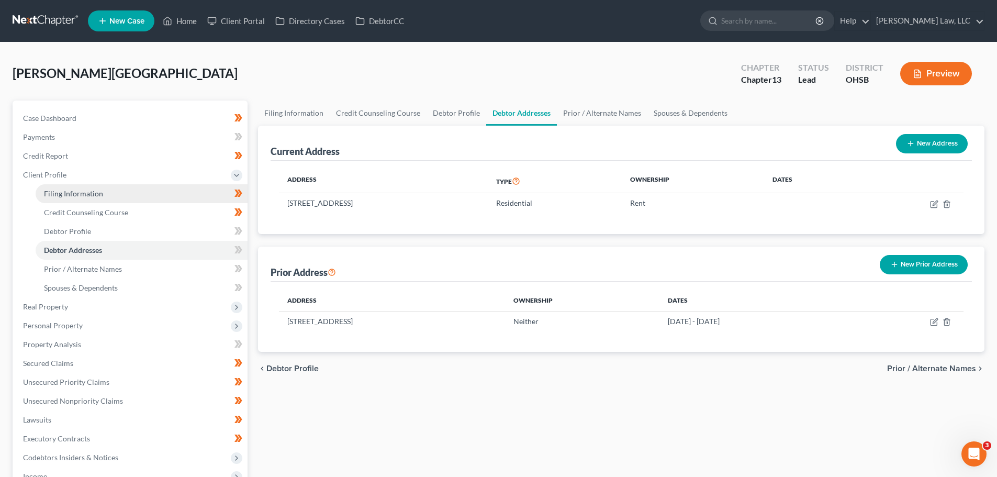
click at [54, 197] on span "Filing Information" at bounding box center [73, 193] width 59 height 9
select select "1"
select select "0"
select select "3"
select select "62"
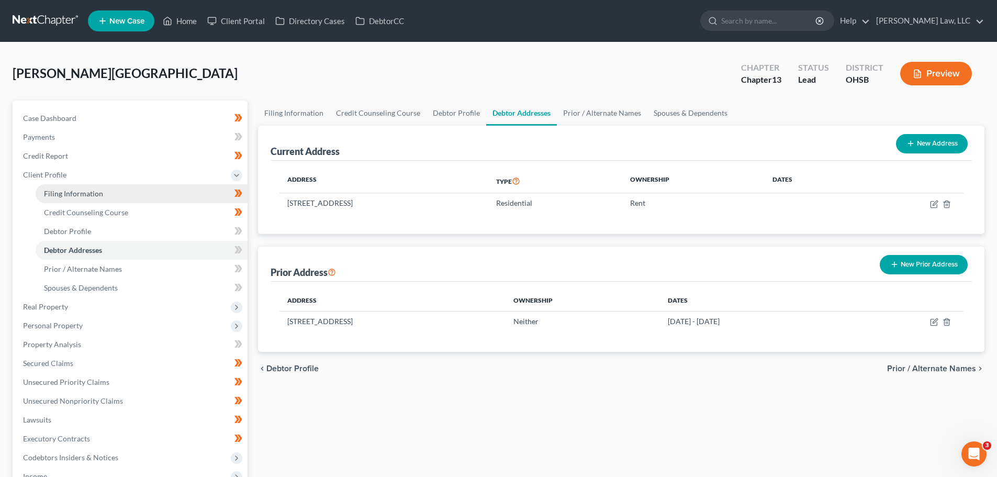
select select "0"
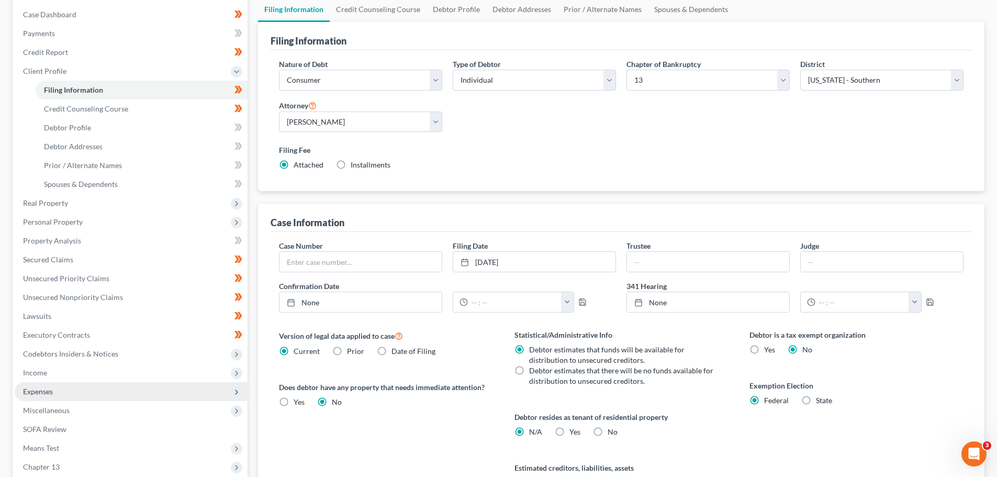
scroll to position [105, 0]
click at [58, 403] on span "Miscellaneous" at bounding box center [131, 409] width 233 height 19
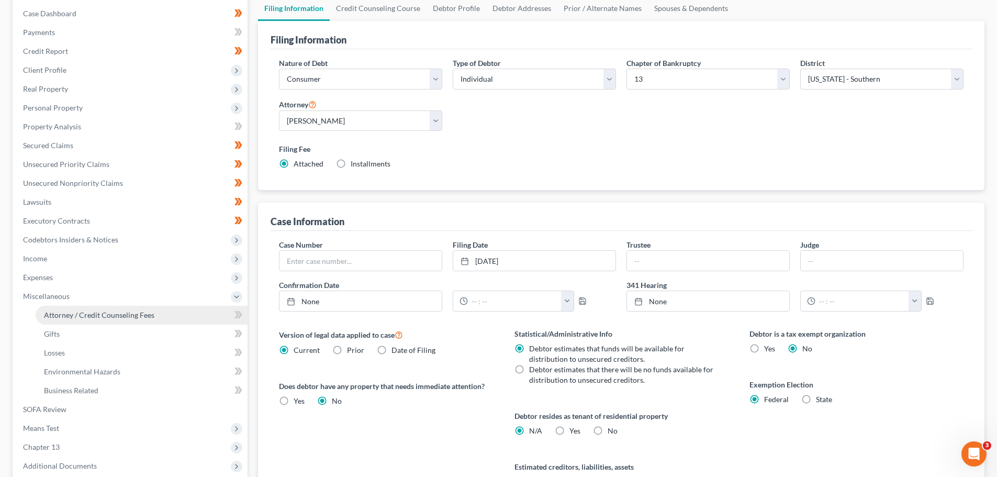
click at [87, 315] on span "Attorney / Credit Counseling Fees" at bounding box center [99, 314] width 110 height 9
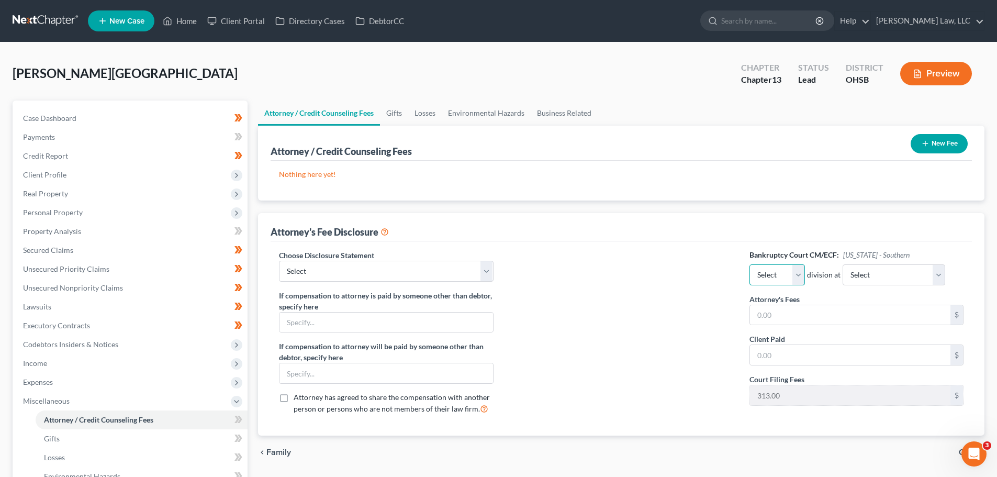
click at [799, 280] on select "Select Eastern Western" at bounding box center [776, 274] width 55 height 21
select select "1"
click at [749, 264] on select "Select Eastern Western" at bounding box center [776, 274] width 55 height 21
drag, startPoint x: 867, startPoint y: 270, endPoint x: 867, endPoint y: 278, distance: 7.8
click at [867, 270] on select "Select Cincinnati Columbus Dayton" at bounding box center [893, 274] width 103 height 21
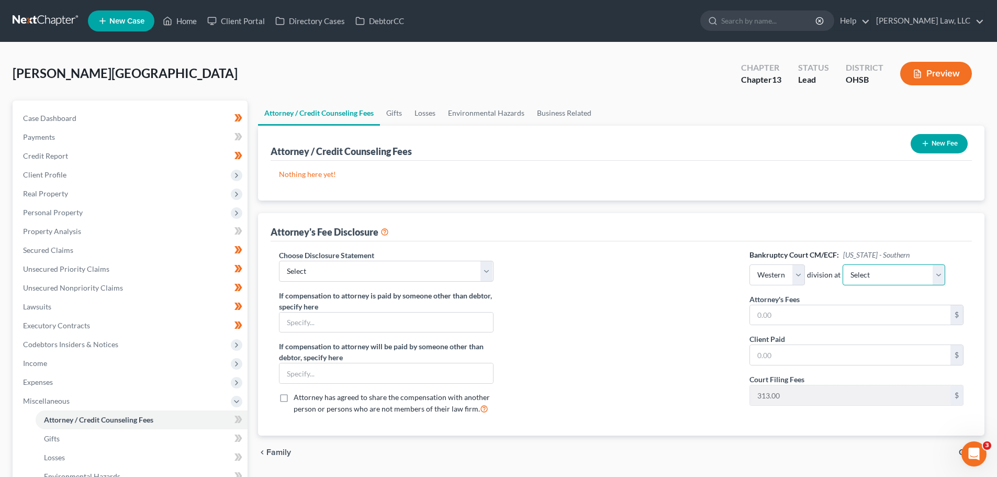
select select "0"
click at [842, 264] on select "Select Cincinnati Columbus Dayton" at bounding box center [893, 274] width 103 height 21
click at [297, 273] on select "Select Chapter 7 Payment Plan Fee Disclosure Conversion Chapter 7 Attorney Fee …" at bounding box center [386, 271] width 214 height 21
select select "3"
click at [279, 261] on select "Select Chapter 7 Payment Plan Fee Disclosure Conversion Chapter 7 Attorney Fee …" at bounding box center [386, 271] width 214 height 21
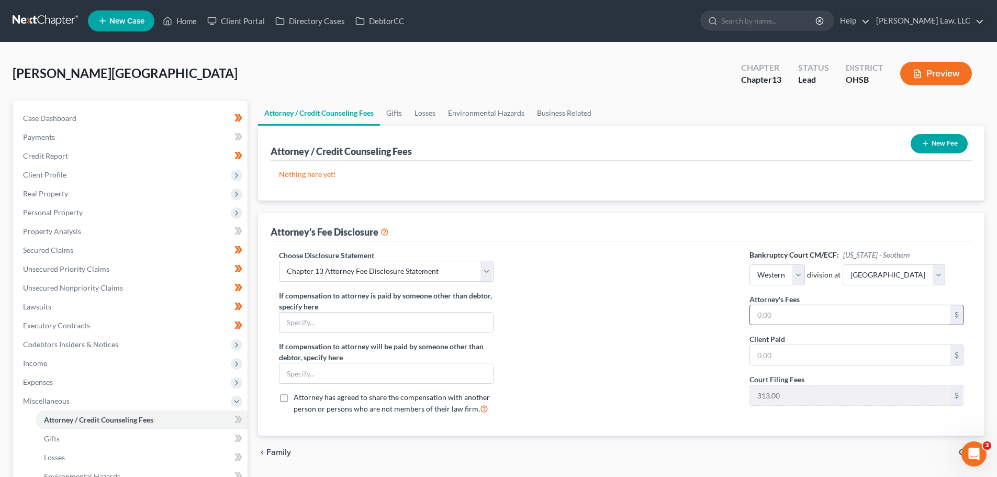
click at [777, 322] on input "text" at bounding box center [850, 315] width 200 height 20
type input "4,350.00"
click at [791, 364] on input "text" at bounding box center [850, 355] width 200 height 20
type input "435"
drag, startPoint x: 786, startPoint y: 361, endPoint x: 718, endPoint y: 355, distance: 67.7
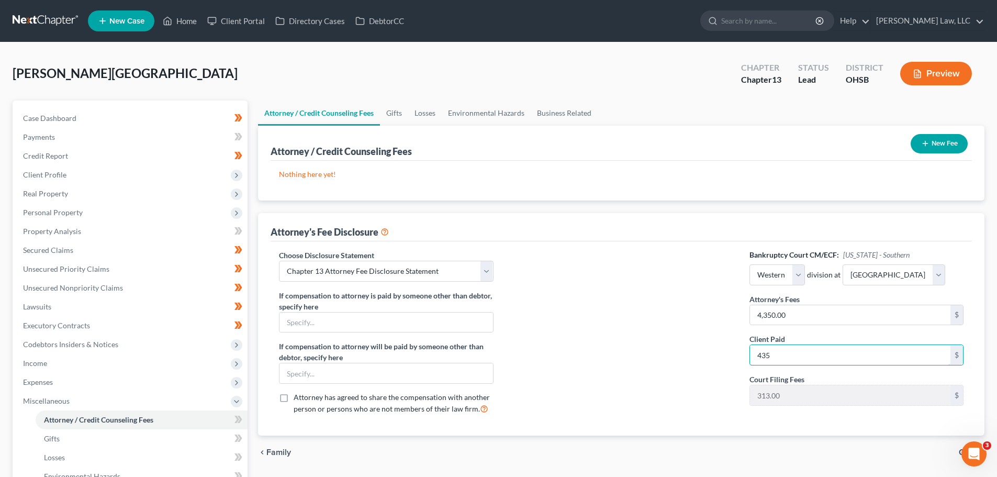
click at [720, 355] on div "Choose Disclosure Statement Select Chapter 7 Payment Plan Fee Disclosure Conver…" at bounding box center [620, 336] width 705 height 173
type input "0.00"
click at [326, 278] on select "Select Chapter 7 Payment Plan Fee Disclosure Conversion Chapter 7 Attorney Fee …" at bounding box center [386, 271] width 214 height 21
drag, startPoint x: 574, startPoint y: 296, endPoint x: 395, endPoint y: 322, distance: 181.4
click at [574, 296] on div at bounding box center [621, 336] width 235 height 173
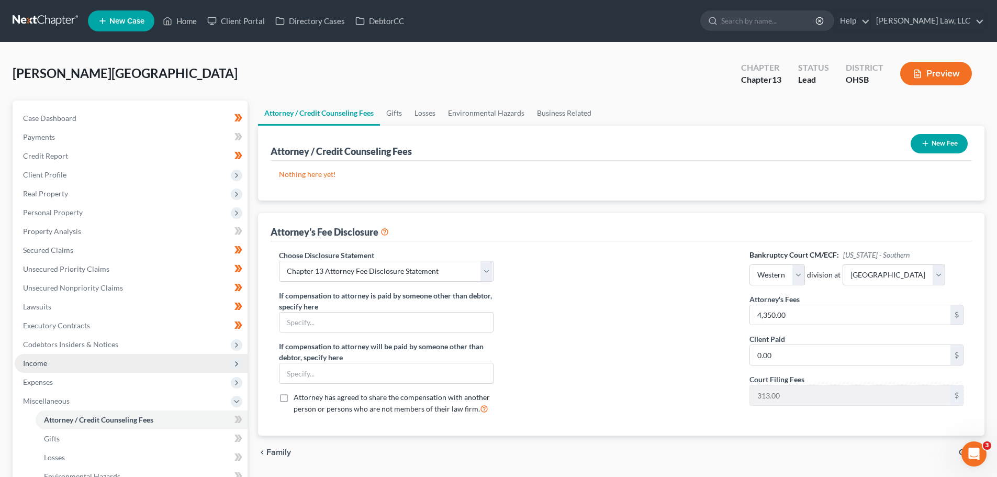
drag, startPoint x: 58, startPoint y: 372, endPoint x: 62, endPoint y: 377, distance: 6.7
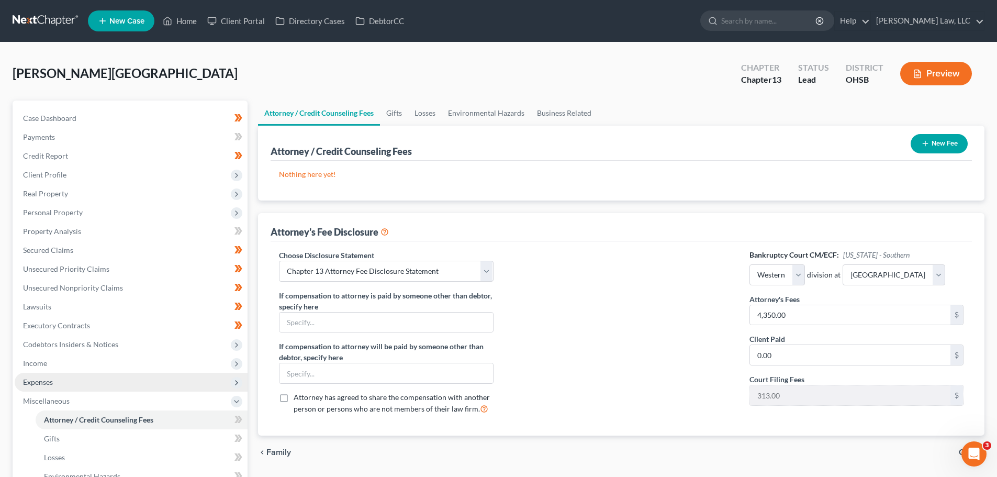
click at [58, 371] on span "Income" at bounding box center [131, 363] width 233 height 19
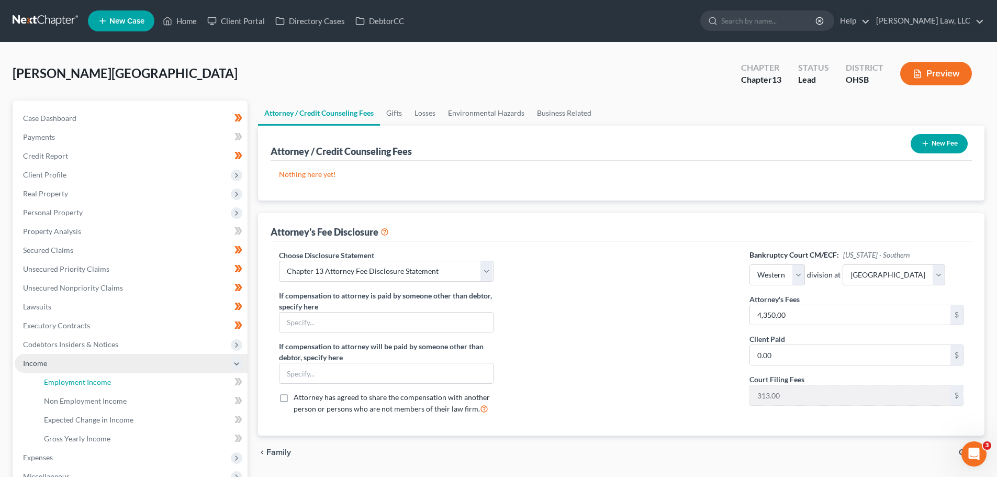
click at [62, 377] on span "Employment Income" at bounding box center [77, 381] width 67 height 9
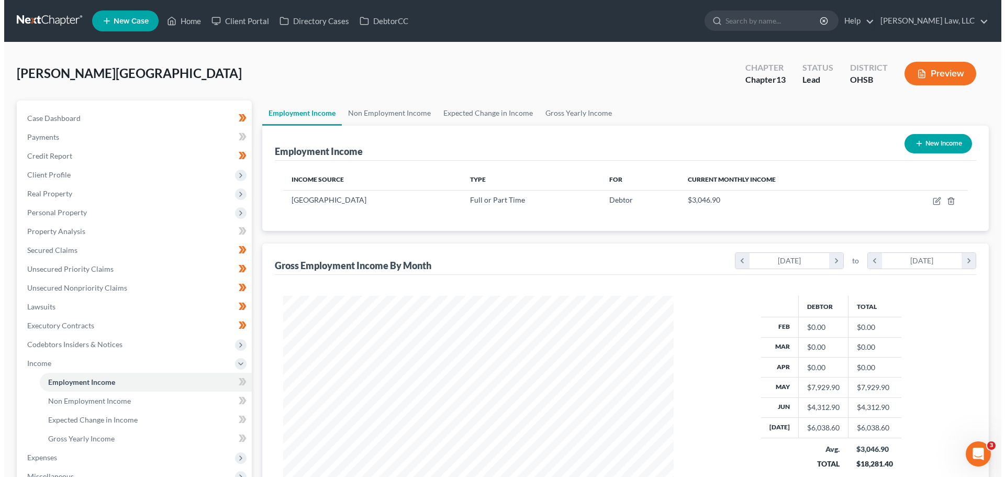
scroll to position [195, 411]
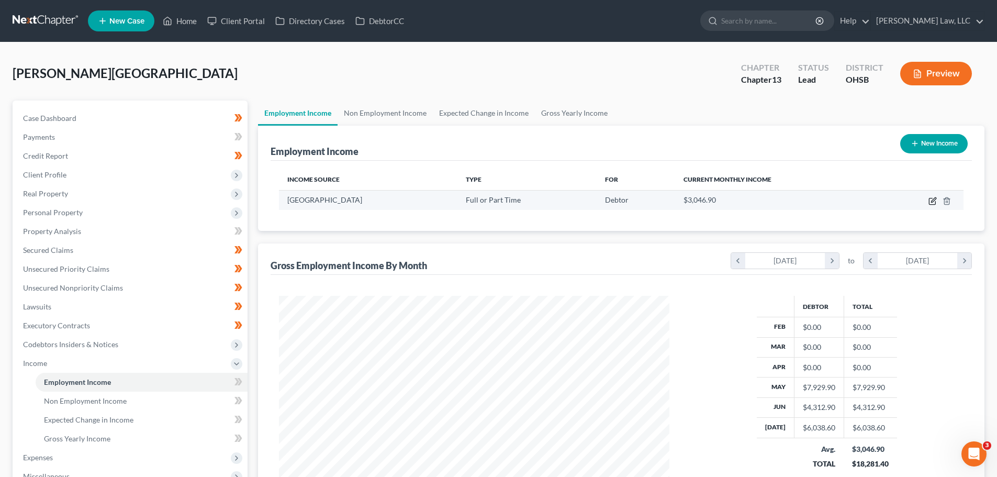
click at [930, 197] on icon "button" at bounding box center [932, 201] width 8 height 8
select select "0"
select select "36"
select select "2"
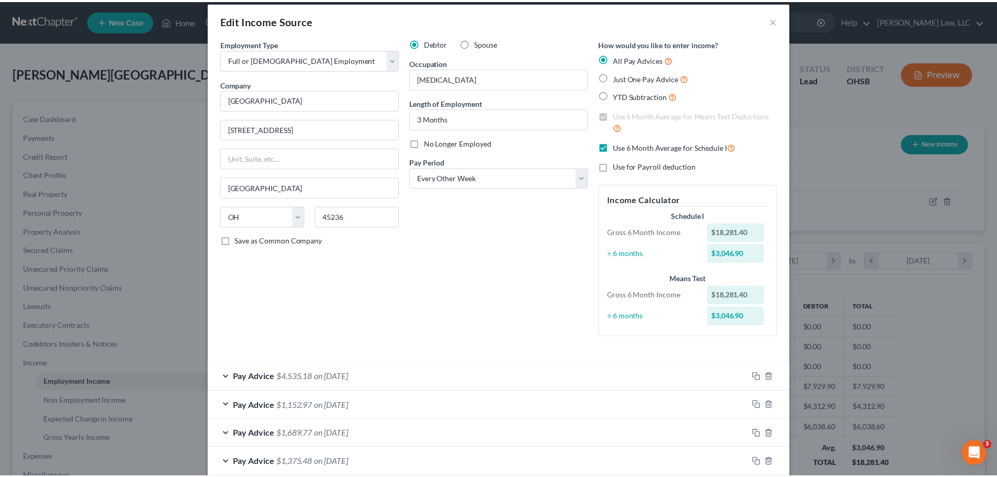
scroll to position [0, 0]
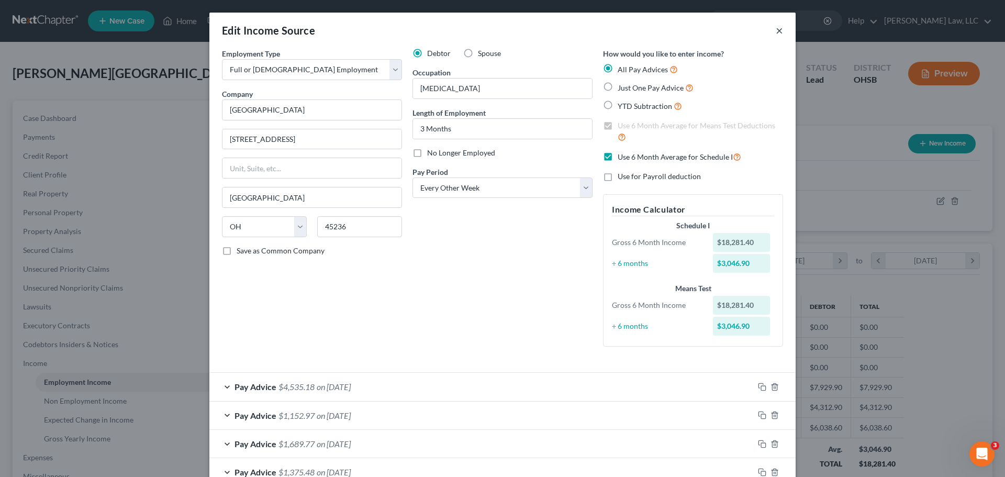
click at [775, 30] on button "×" at bounding box center [778, 30] width 7 height 13
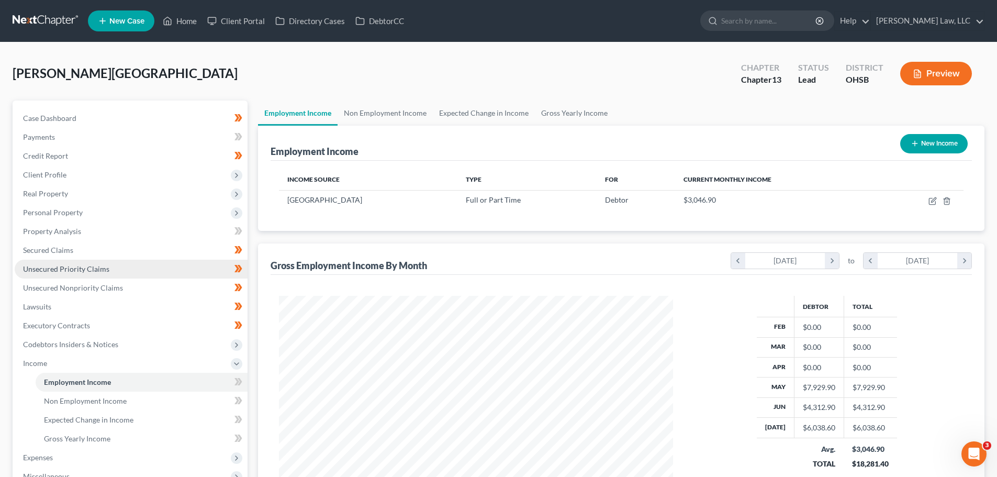
scroll to position [523058, 522842]
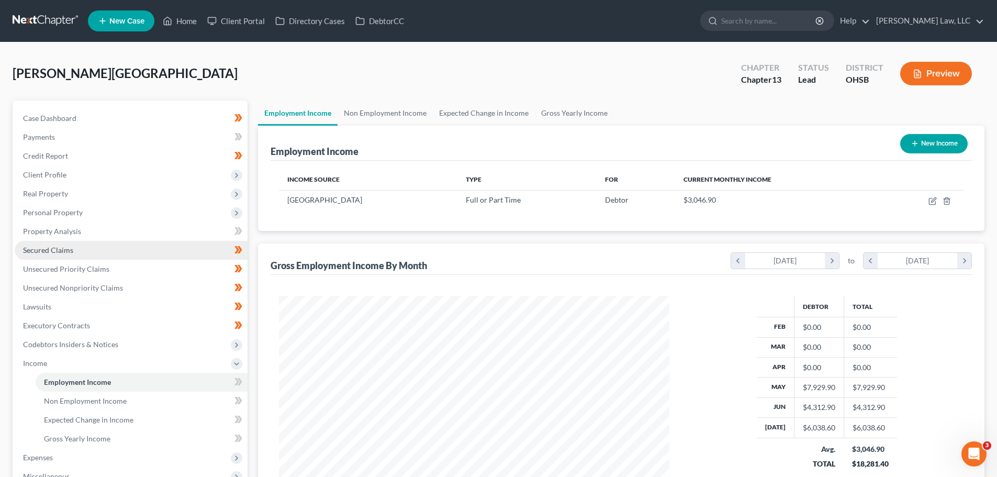
click at [64, 252] on span "Secured Claims" at bounding box center [48, 249] width 50 height 9
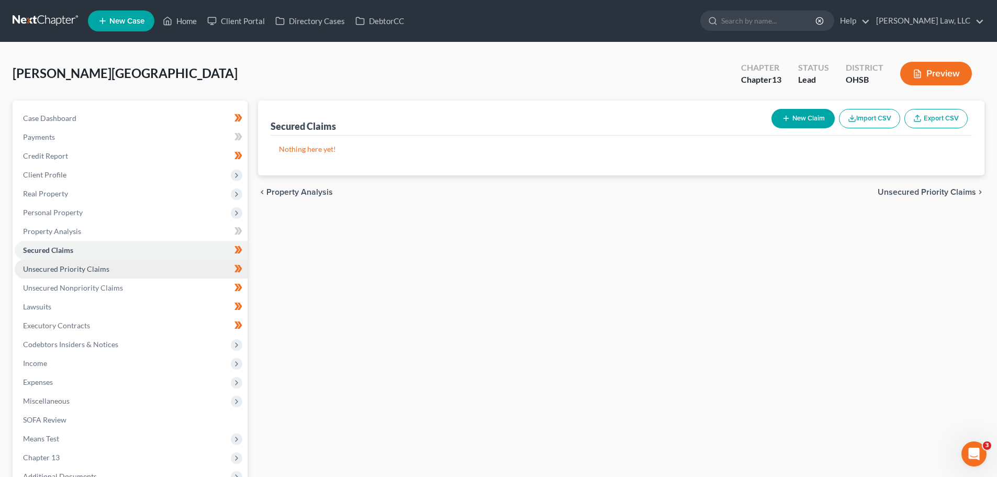
click at [60, 268] on span "Unsecured Priority Claims" at bounding box center [66, 268] width 86 height 9
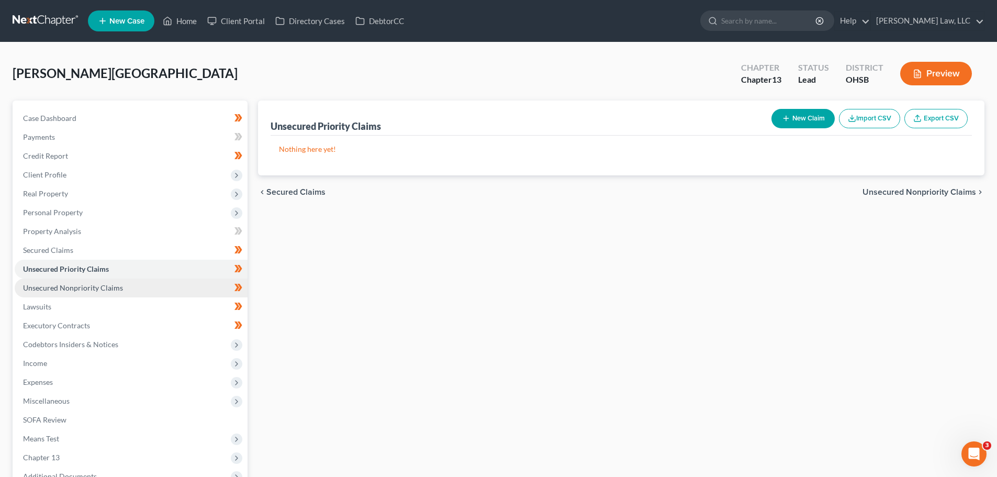
click at [51, 286] on span "Unsecured Nonpriority Claims" at bounding box center [73, 287] width 100 height 9
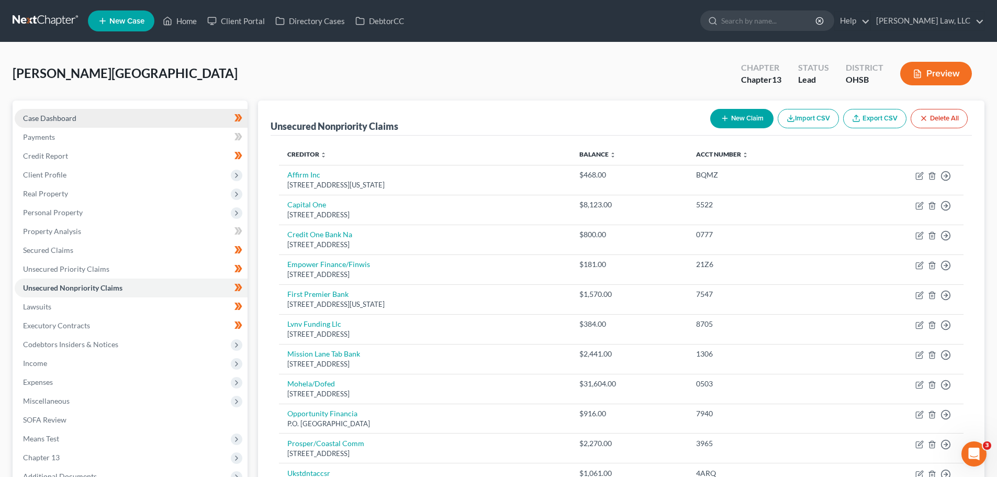
click at [84, 125] on link "Case Dashboard" at bounding box center [131, 118] width 233 height 19
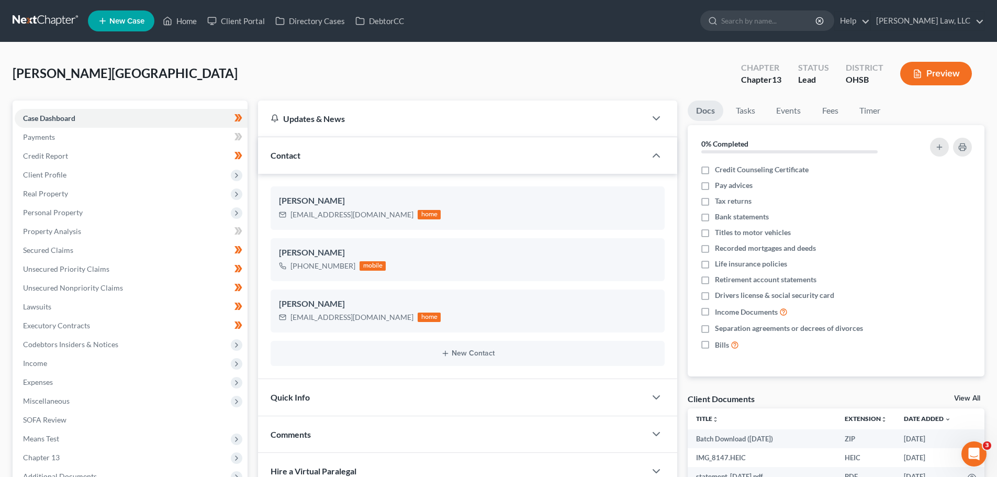
click at [40, 20] on link at bounding box center [46, 21] width 67 height 19
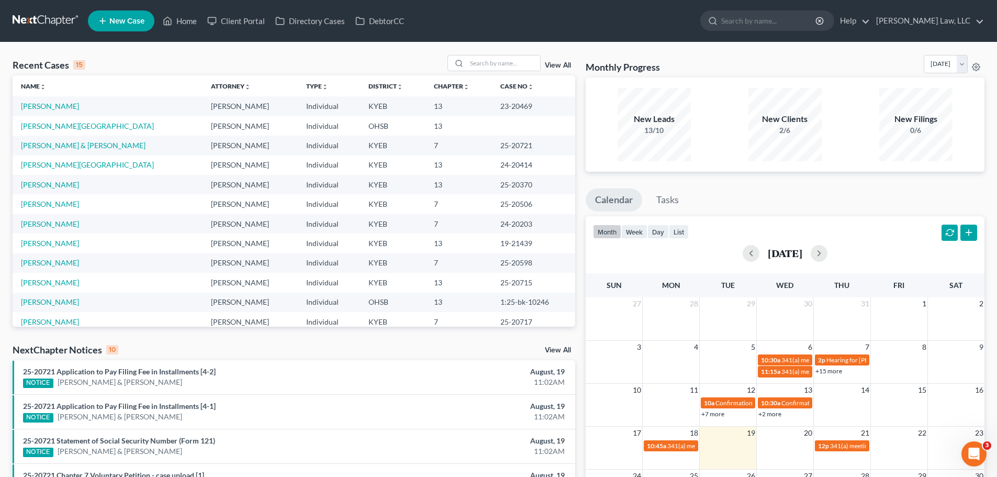
click at [30, 131] on td "Monhollen, Ryland" at bounding box center [108, 125] width 190 height 19
click at [31, 127] on link "Monhollen, Ryland" at bounding box center [87, 125] width 133 height 9
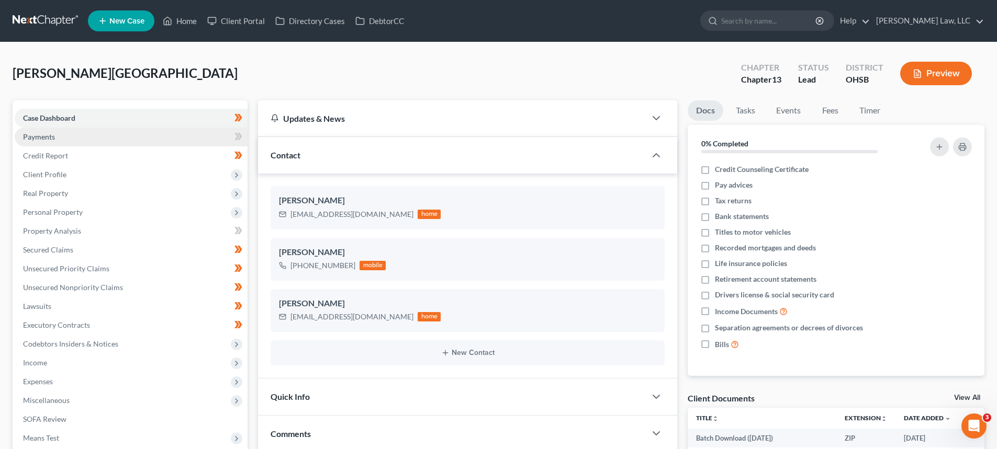
click at [42, 143] on link "Payments" at bounding box center [131, 137] width 233 height 19
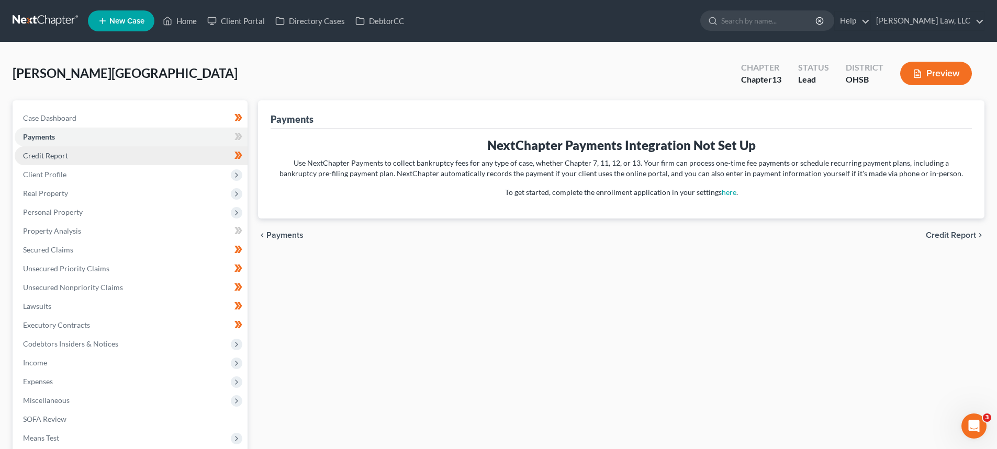
click at [44, 153] on span "Credit Report" at bounding box center [45, 155] width 45 height 9
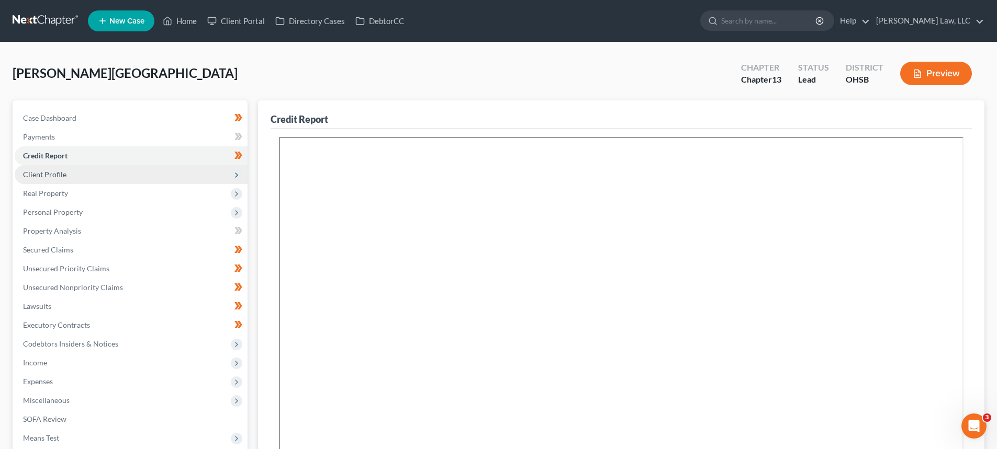
click at [33, 175] on span "Client Profile" at bounding box center [44, 174] width 43 height 9
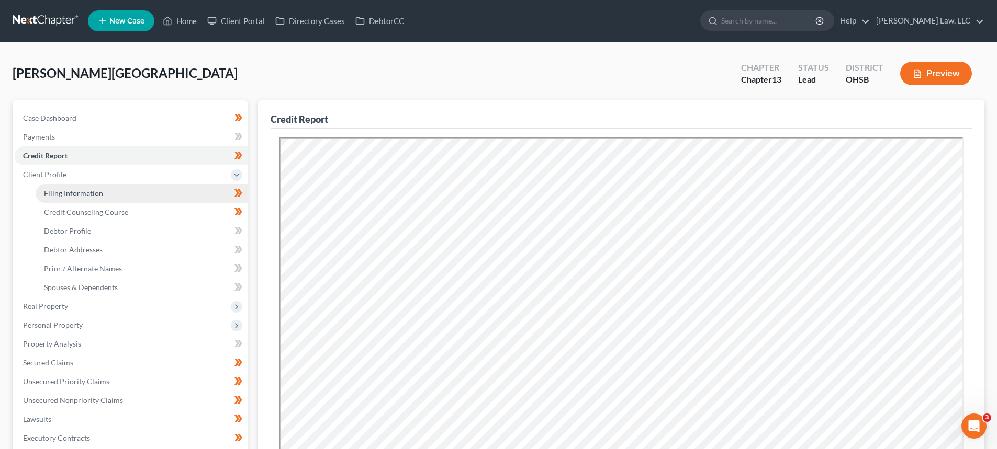
click at [66, 197] on span "Filing Information" at bounding box center [73, 193] width 59 height 9
select select "1"
select select "0"
select select "3"
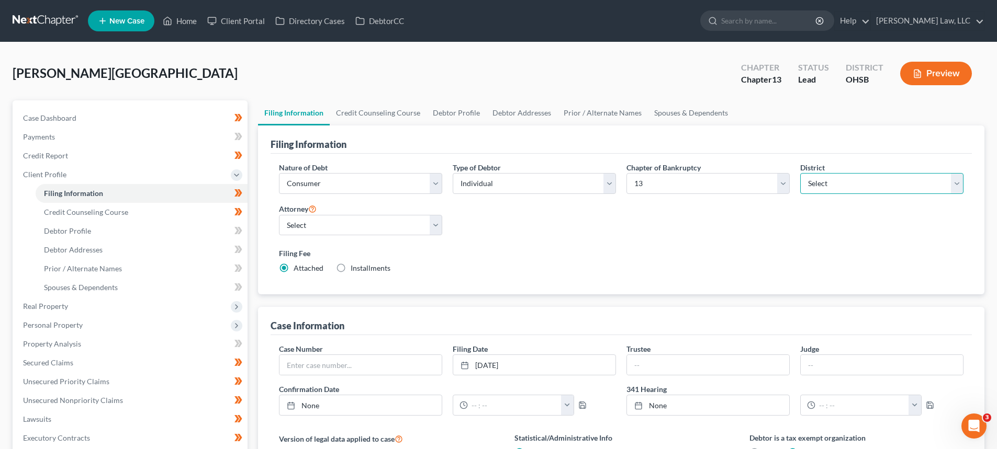
click at [811, 178] on select "Select Alabama - Middle Alabama - Northern Alabama - Southern Alaska Arizona Ar…" at bounding box center [881, 183] width 163 height 21
select select "32"
click at [800, 173] on select "Select Alabama - Middle Alabama - Northern Alabama - Southern Alaska Arizona Ar…" at bounding box center [881, 183] width 163 height 21
click at [557, 233] on div "Nature of Debt Select Business Consumer Other Nature of Business Select Clearin…" at bounding box center [621, 222] width 695 height 120
click at [76, 211] on span "Credit Counseling Course" at bounding box center [86, 212] width 84 height 9
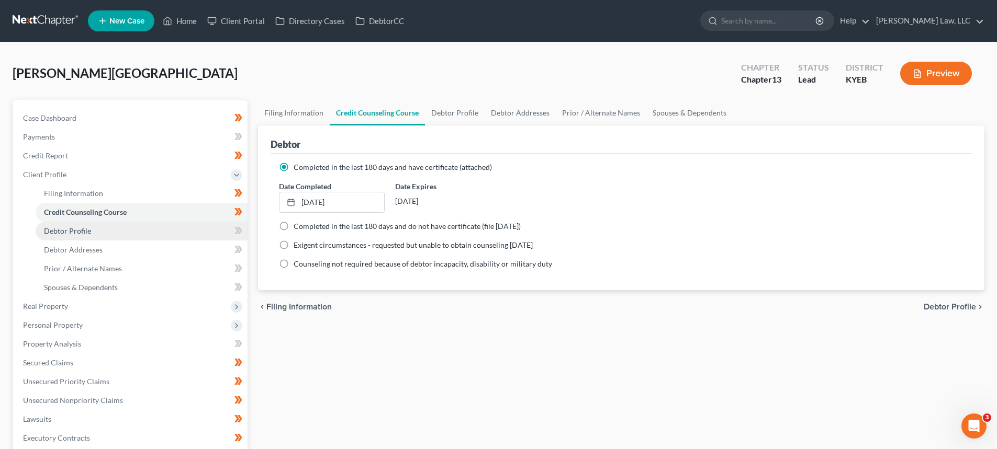
click at [90, 230] on link "Debtor Profile" at bounding box center [142, 231] width 212 height 19
select select "0"
select select "1"
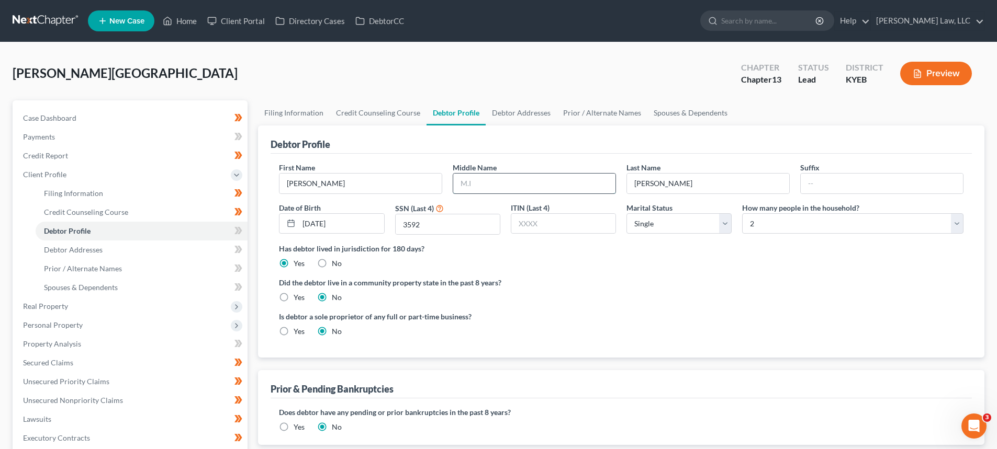
click at [494, 181] on input "text" at bounding box center [534, 184] width 162 height 20
type input "Benjamin"
click at [792, 223] on select "Select 1 2 3 4 5 6 7 8 9 10 11 12 13 14 15 16 17 18 19 20" at bounding box center [852, 223] width 221 height 21
select select "0"
click at [742, 213] on select "Select 1 2 3 4 5 6 7 8 9 10 11 12 13 14 15 16 17 18 19 20" at bounding box center [852, 223] width 221 height 21
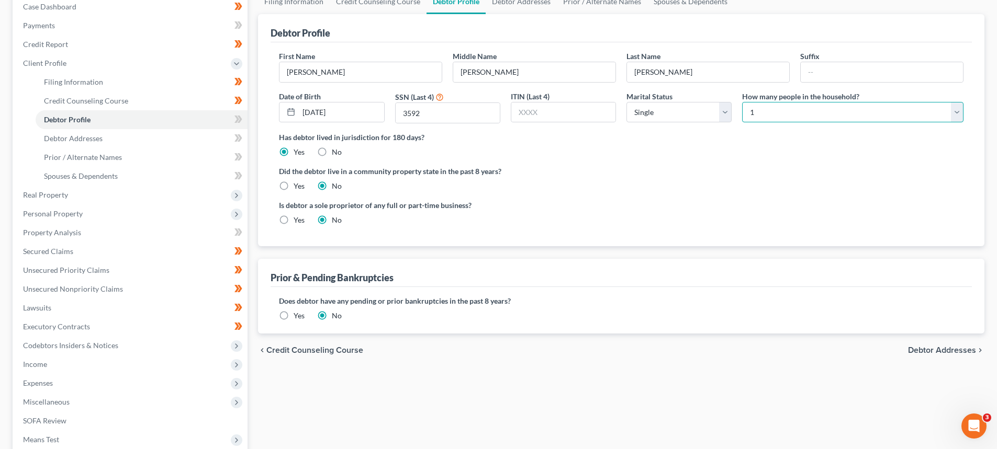
scroll to position [157, 0]
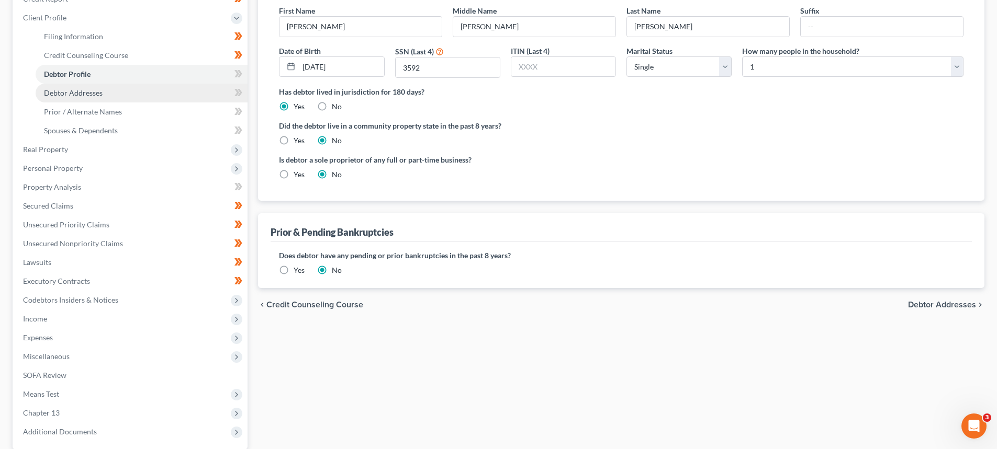
click at [61, 88] on span "Debtor Addresses" at bounding box center [73, 92] width 59 height 9
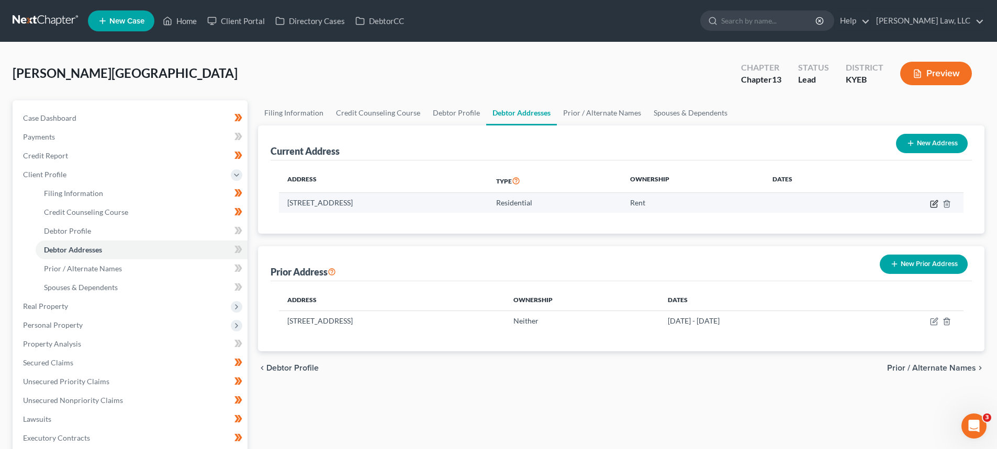
click at [932, 207] on icon "button" at bounding box center [933, 204] width 6 height 6
select select "36"
select select "0"
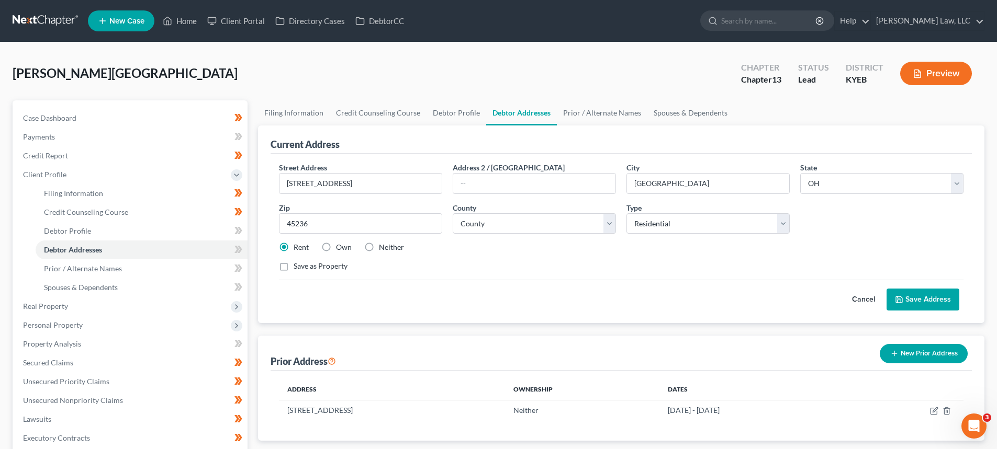
click at [920, 296] on button "Save Address" at bounding box center [922, 300] width 73 height 22
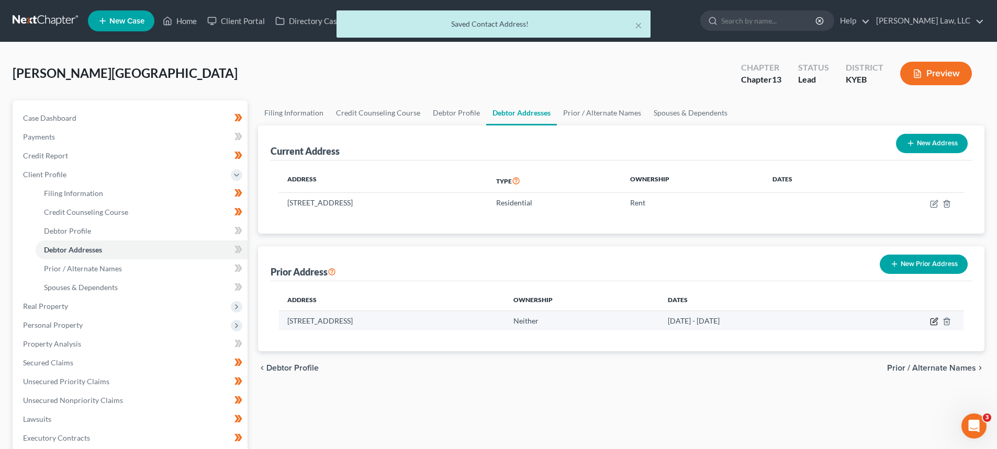
click at [933, 320] on icon "button" at bounding box center [934, 322] width 8 height 8
select select "18"
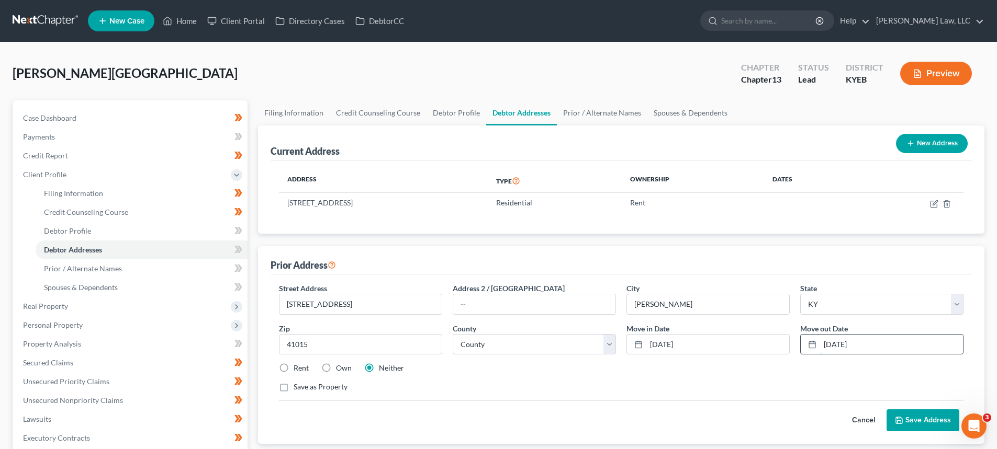
click at [880, 344] on input "09/01/2022" at bounding box center [891, 345] width 143 height 20
drag, startPoint x: 880, startPoint y: 344, endPoint x: 806, endPoint y: 350, distance: 74.5
click at [808, 348] on div "09/01/2022" at bounding box center [881, 344] width 163 height 21
click at [868, 350] on input "text" at bounding box center [891, 345] width 143 height 20
type input "06/2025"
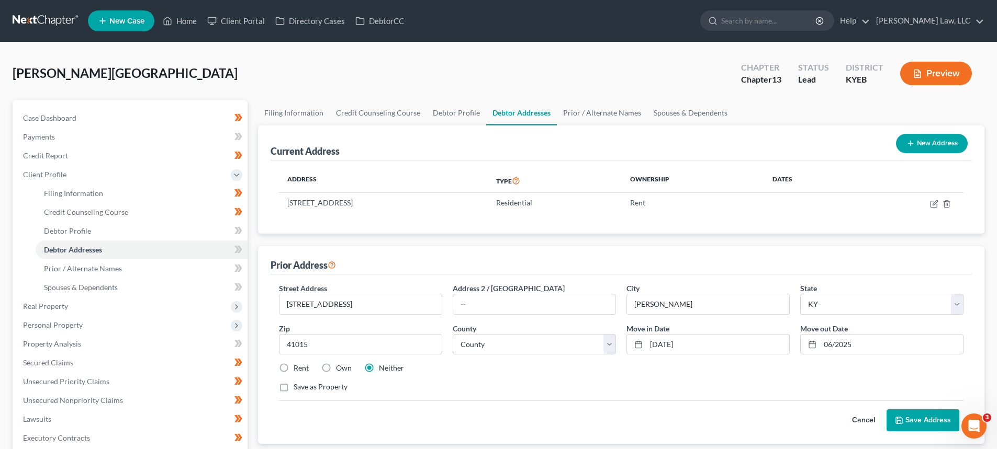
click at [931, 422] on button "Save Address" at bounding box center [922, 421] width 73 height 22
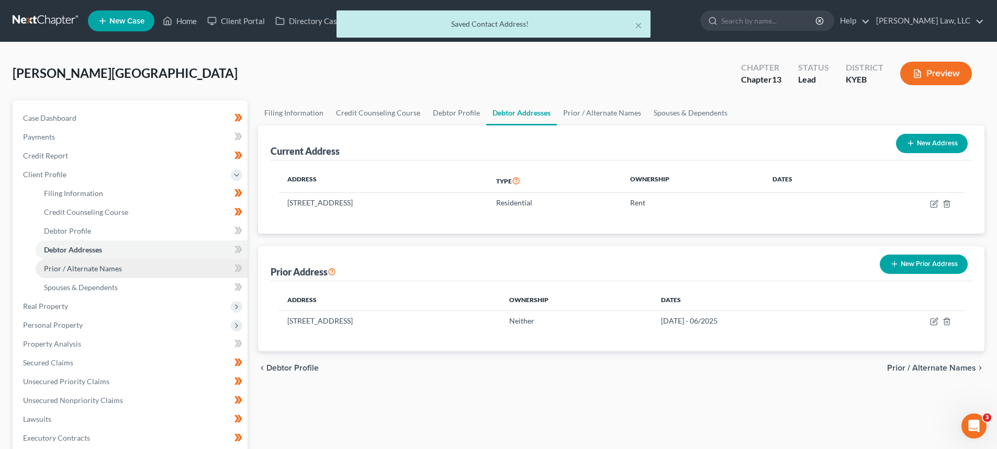
click at [104, 266] on span "Prior / Alternate Names" at bounding box center [83, 268] width 78 height 9
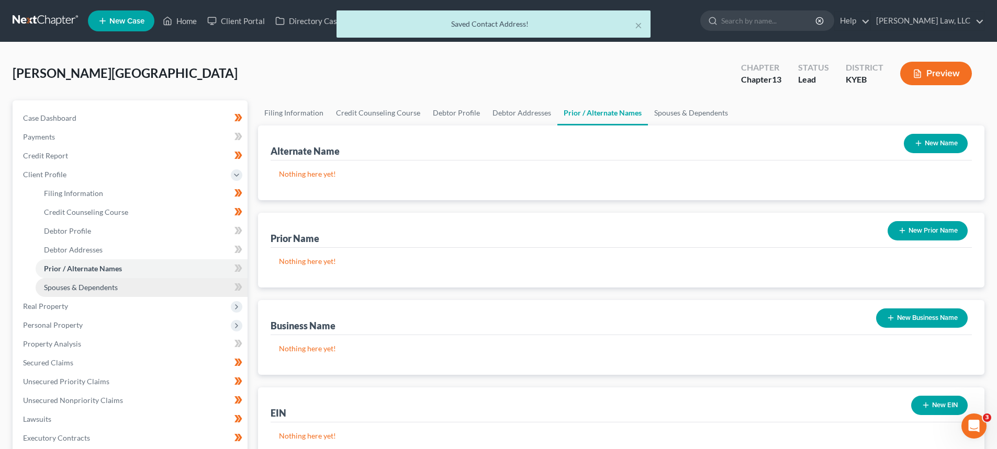
click at [93, 284] on span "Spouses & Dependents" at bounding box center [81, 287] width 74 height 9
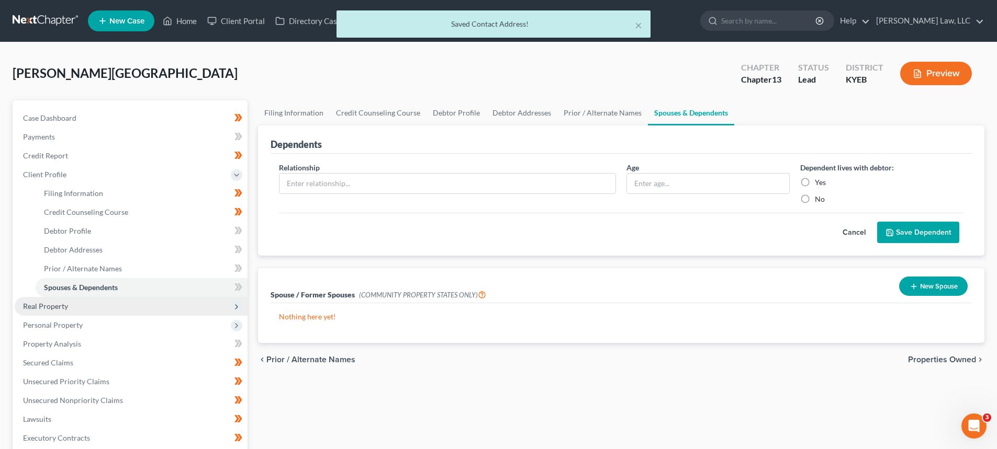
click at [60, 307] on span "Real Property" at bounding box center [45, 306] width 45 height 9
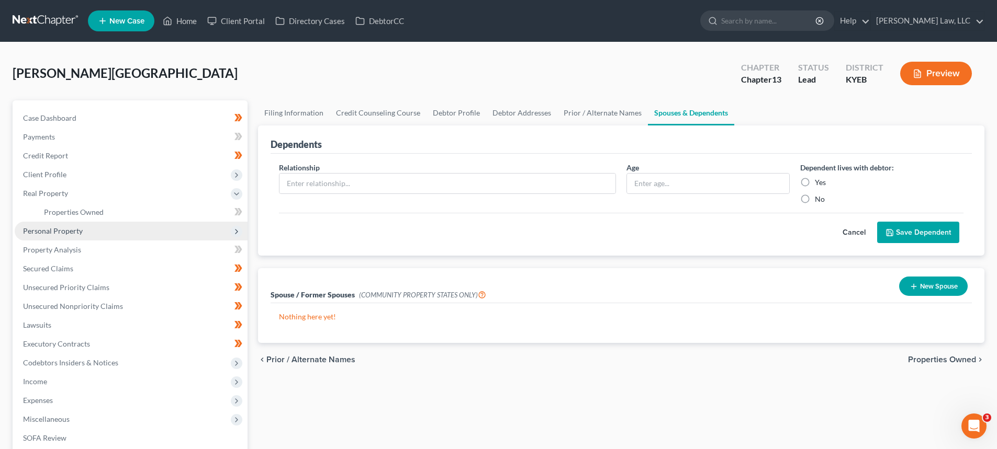
click at [51, 231] on span "Personal Property" at bounding box center [53, 231] width 60 height 9
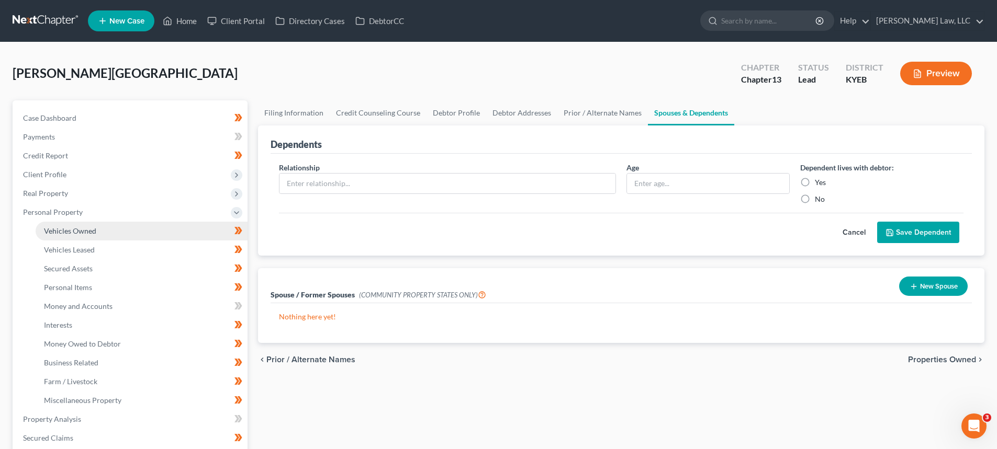
click at [57, 231] on span "Vehicles Owned" at bounding box center [70, 231] width 52 height 9
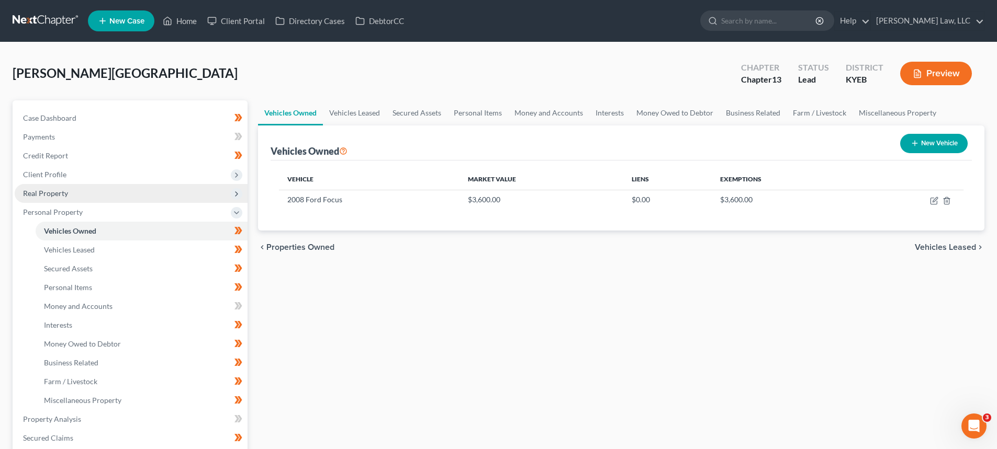
click at [42, 196] on span "Real Property" at bounding box center [45, 193] width 45 height 9
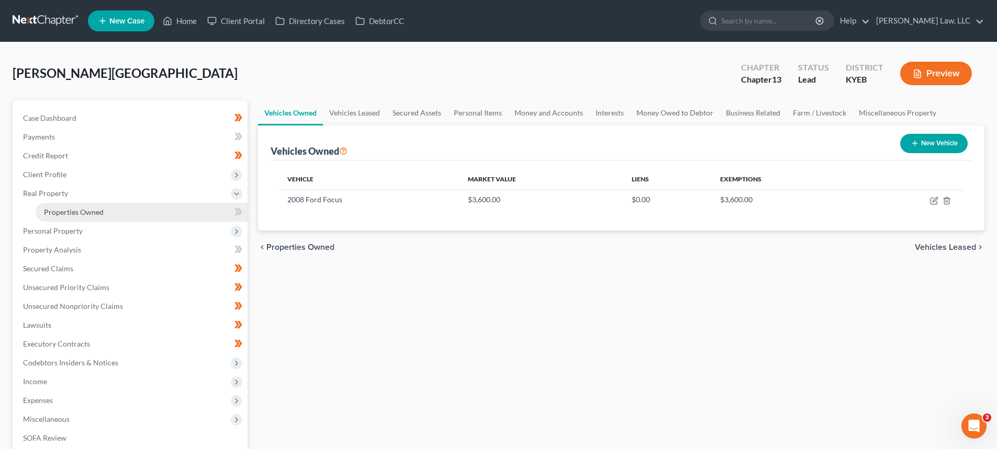
click at [56, 211] on span "Properties Owned" at bounding box center [74, 212] width 60 height 9
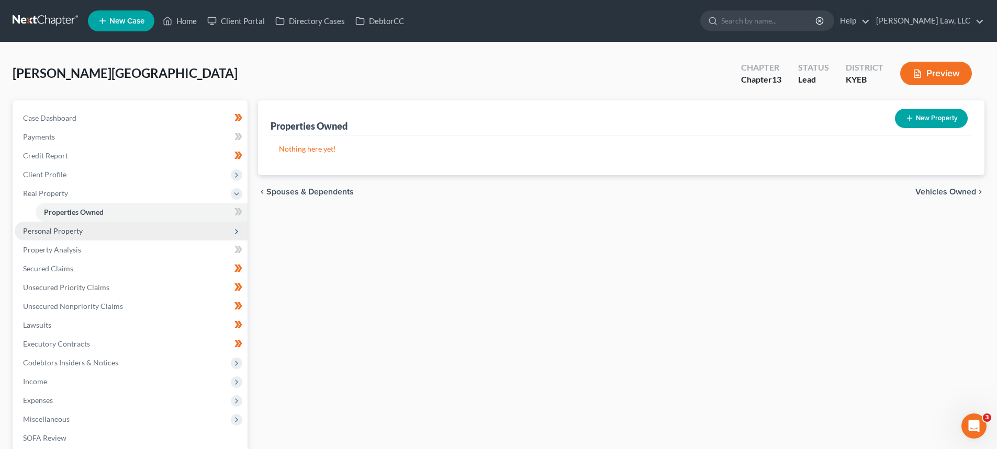
click at [57, 234] on span "Personal Property" at bounding box center [53, 231] width 60 height 9
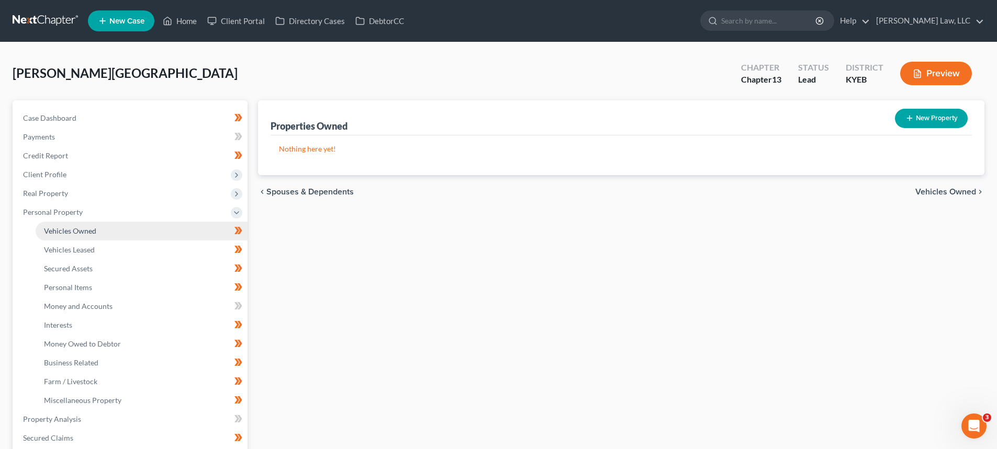
click at [63, 232] on span "Vehicles Owned" at bounding box center [70, 231] width 52 height 9
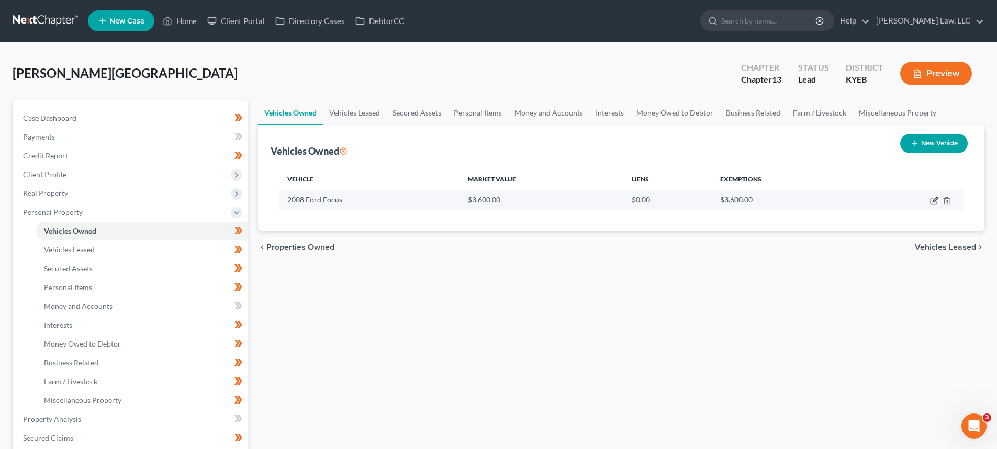
click at [931, 204] on icon "button" at bounding box center [933, 201] width 6 height 6
select select "0"
select select "18"
select select "2"
select select "0"
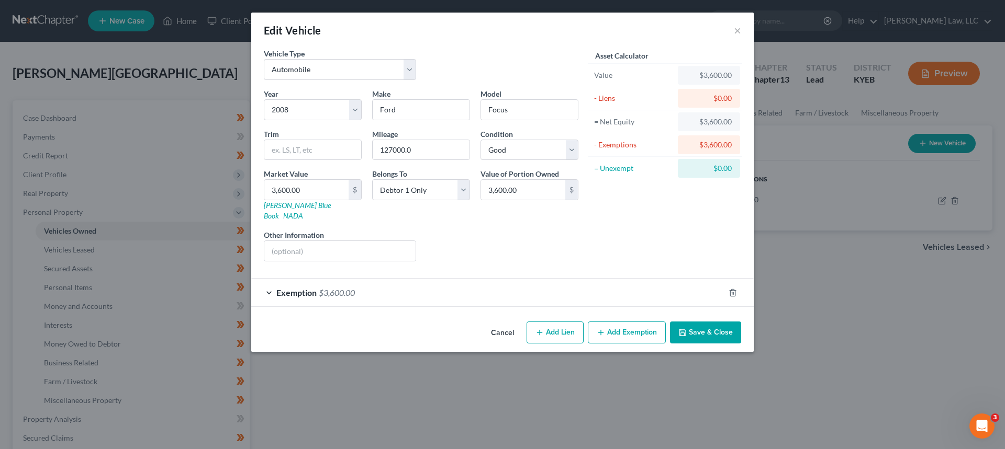
click at [338, 288] on span "$3,600.00" at bounding box center [337, 293] width 36 height 10
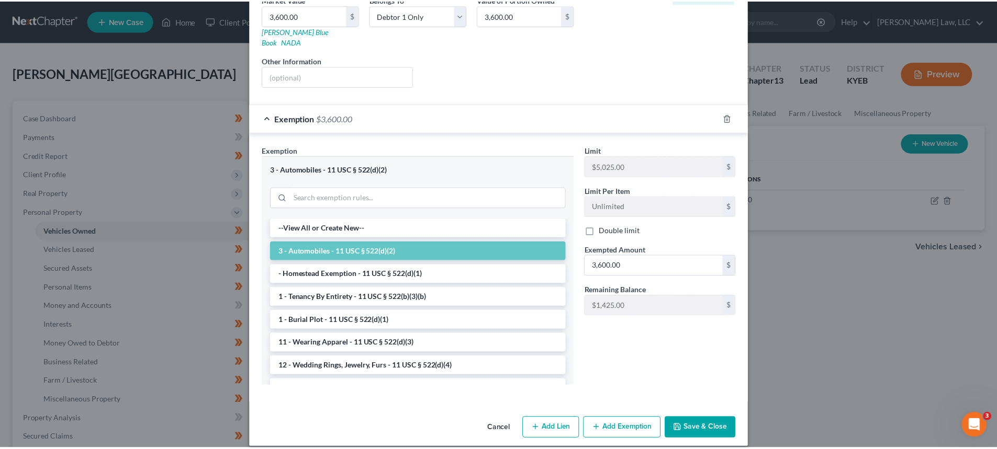
scroll to position [175, 0]
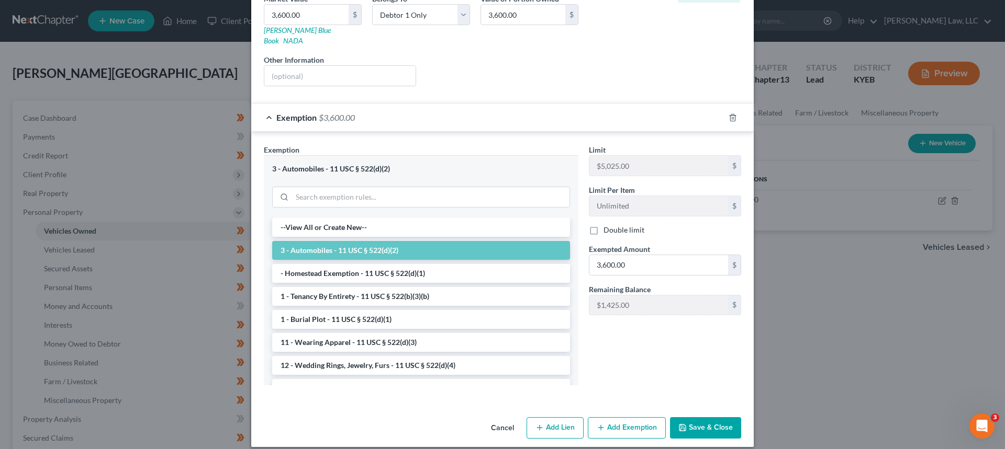
click at [714, 418] on button "Save & Close" at bounding box center [705, 429] width 71 height 22
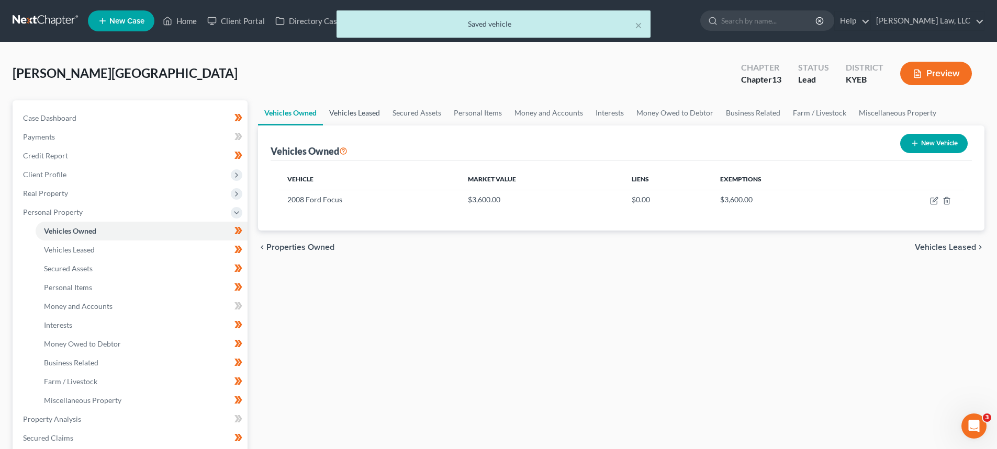
click at [354, 118] on link "Vehicles Leased" at bounding box center [354, 112] width 63 height 25
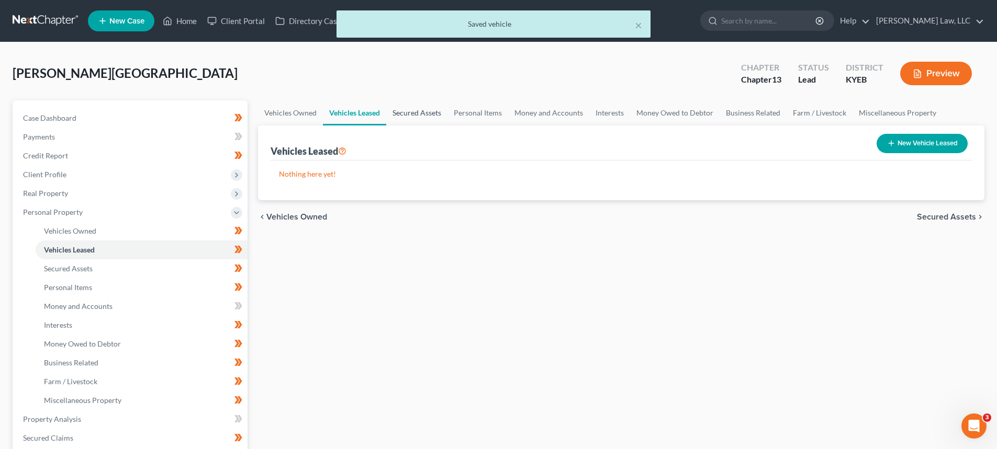
click at [392, 115] on link "Secured Assets" at bounding box center [416, 112] width 61 height 25
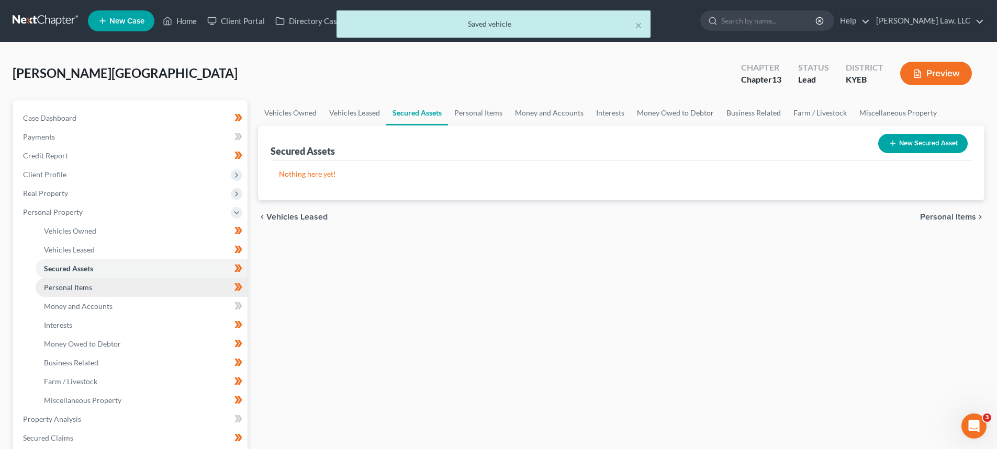
click at [102, 287] on link "Personal Items" at bounding box center [142, 287] width 212 height 19
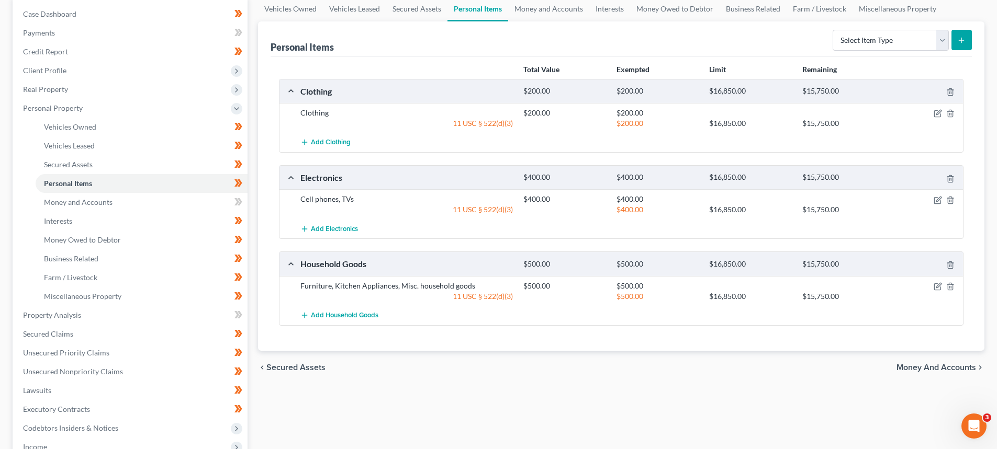
scroll to position [105, 0]
click at [87, 202] on span "Money and Accounts" at bounding box center [78, 201] width 69 height 9
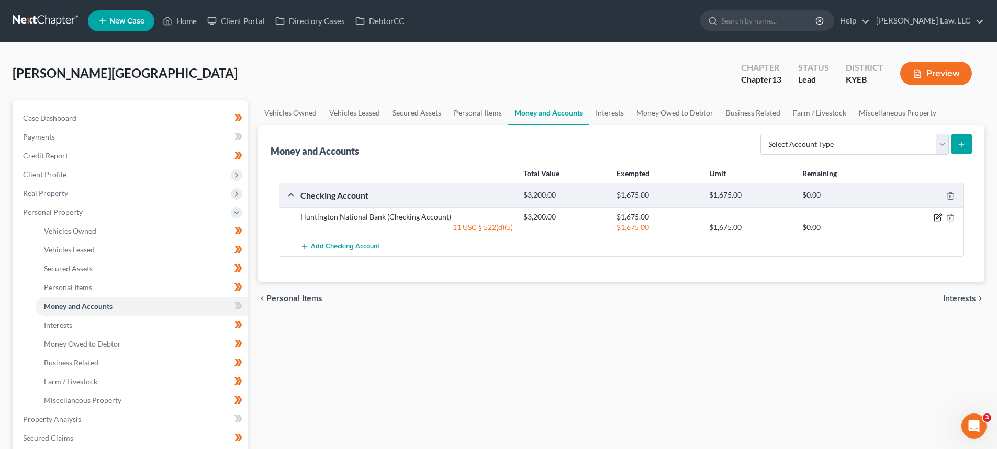
click at [939, 220] on icon "button" at bounding box center [937, 217] width 8 height 8
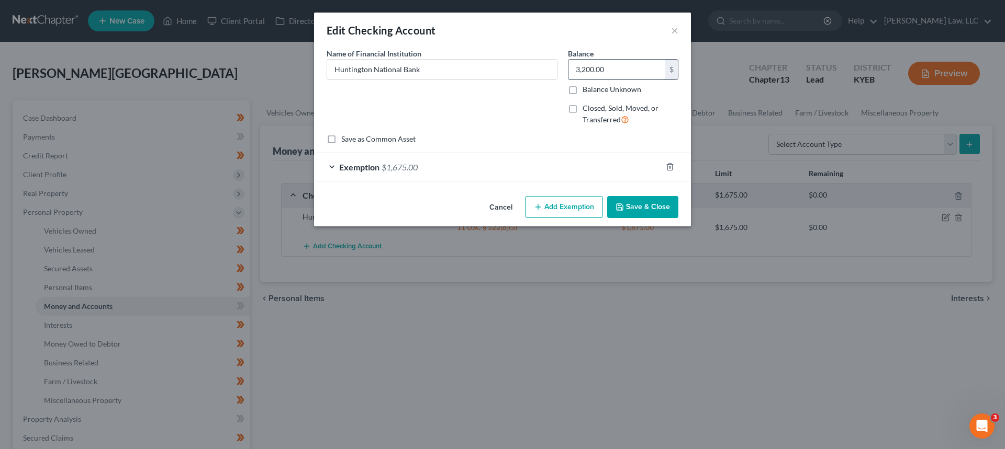
click at [612, 74] on input "3,200.00" at bounding box center [616, 70] width 97 height 20
click at [415, 167] on span "$1,675.00" at bounding box center [399, 167] width 36 height 10
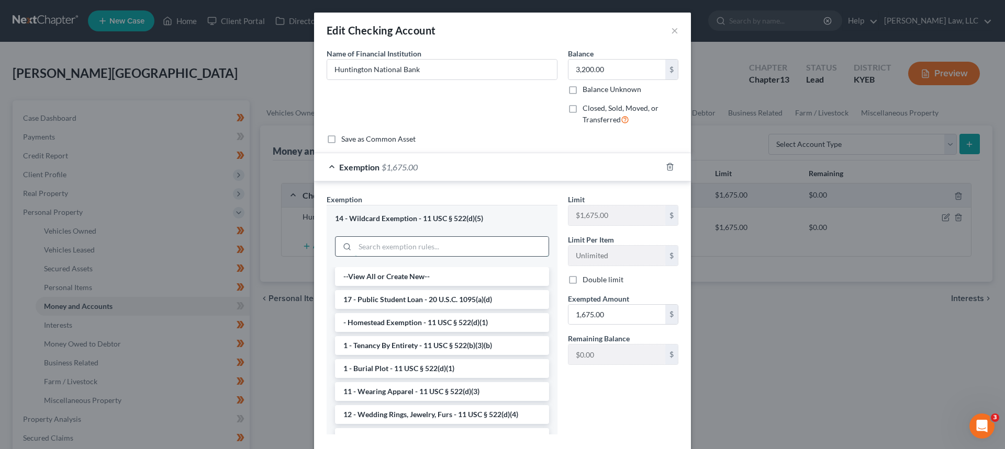
click at [459, 251] on input "search" at bounding box center [452, 247] width 194 height 20
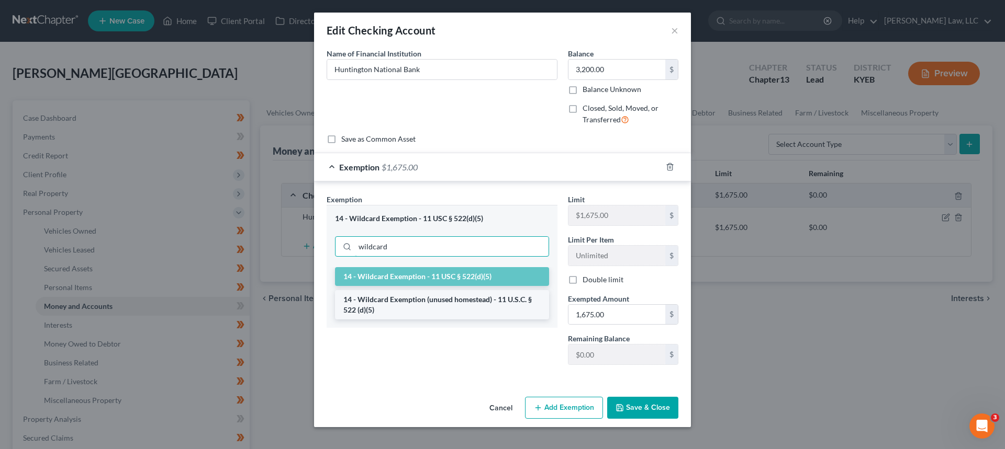
type input "wildcard"
click at [431, 311] on li "14 - Wildcard Exemption (unused homestead) - 11 U.S.C. § 522 (d)(5)" at bounding box center [442, 304] width 214 height 29
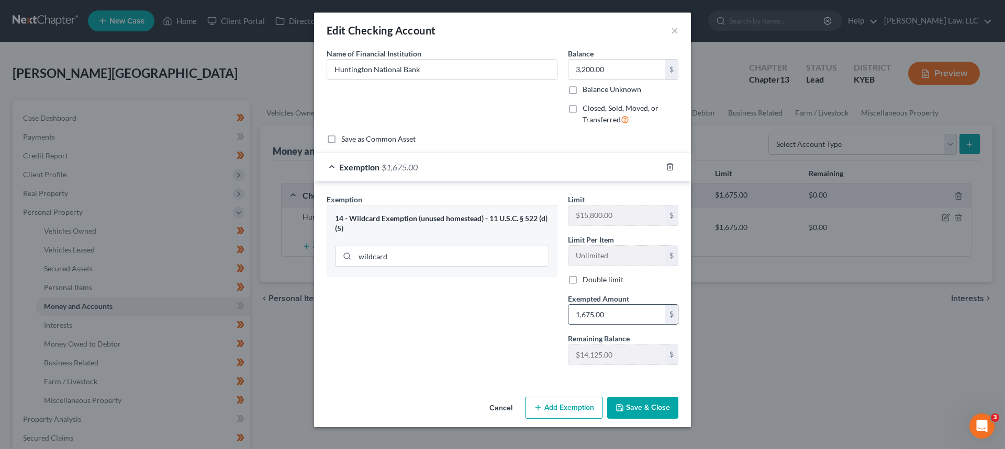
click at [620, 317] on input "1,675.00" at bounding box center [616, 315] width 97 height 20
type input "3,200.00"
click at [675, 409] on button "Save & Close" at bounding box center [642, 408] width 71 height 22
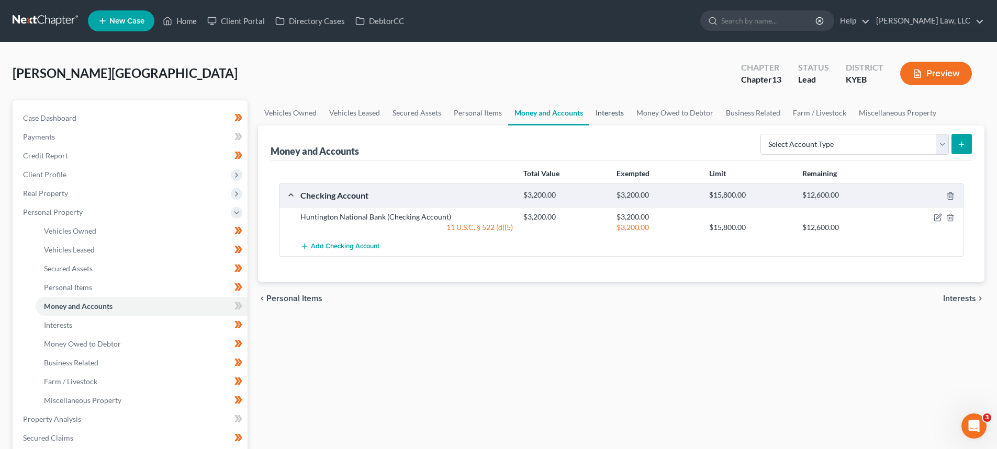
click at [611, 116] on link "Interests" at bounding box center [609, 112] width 41 height 25
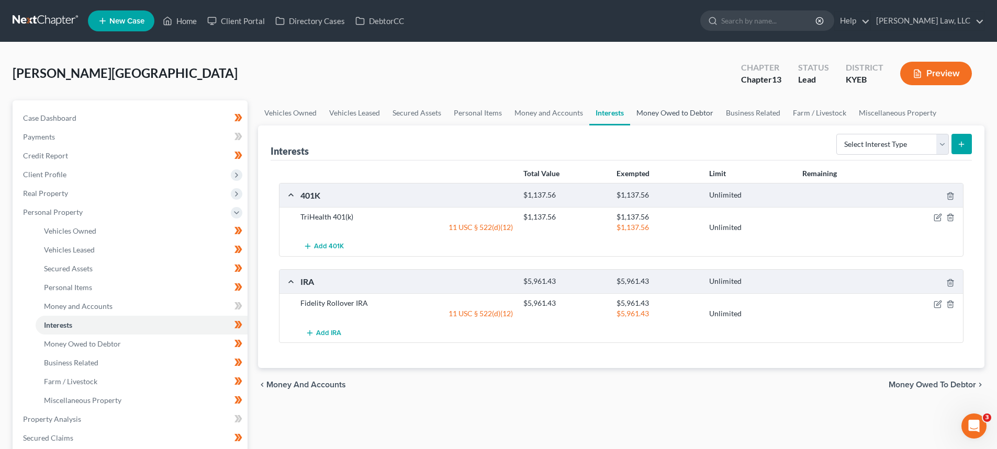
click at [668, 109] on link "Money Owed to Debtor" at bounding box center [674, 112] width 89 height 25
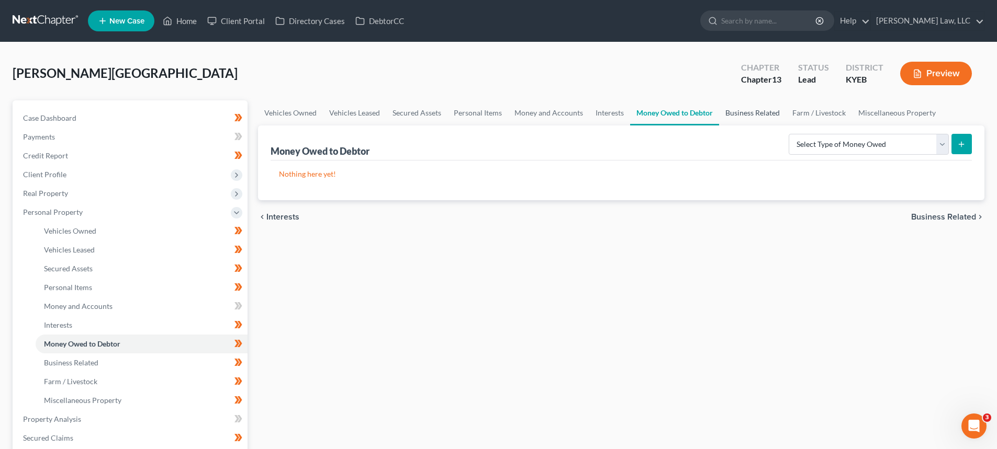
click at [756, 113] on link "Business Related" at bounding box center [752, 112] width 67 height 25
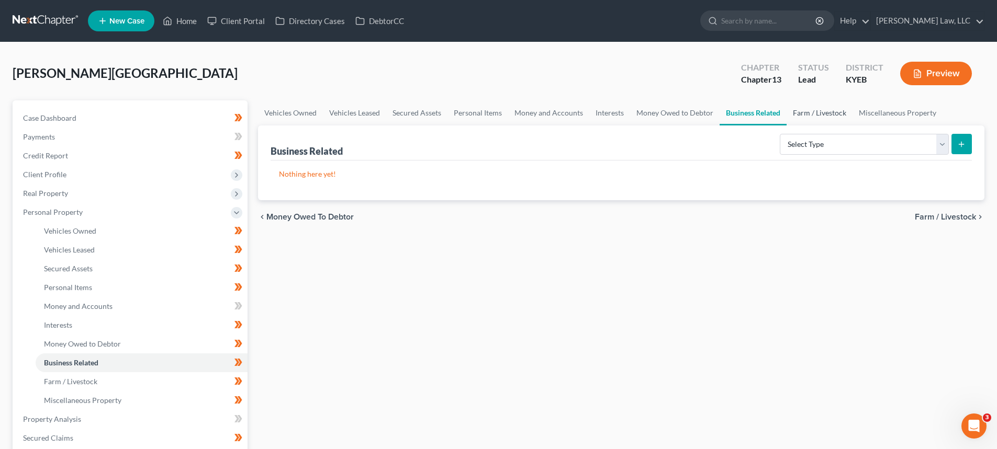
click at [818, 112] on link "Farm / Livestock" at bounding box center [819, 112] width 66 height 25
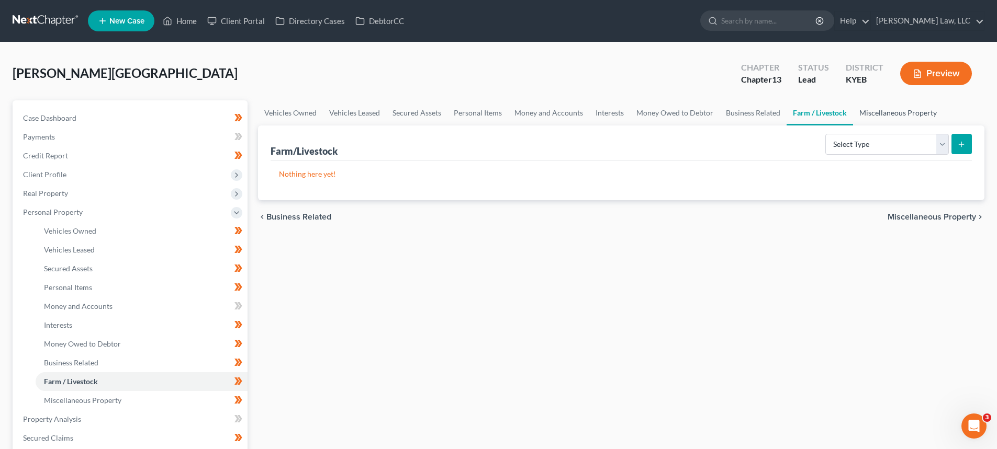
click at [892, 112] on link "Miscellaneous Property" at bounding box center [898, 112] width 90 height 25
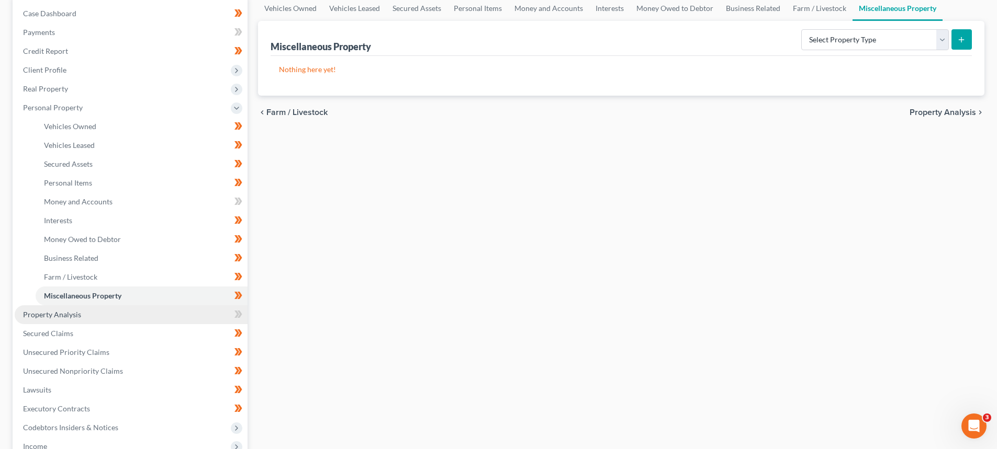
click at [55, 314] on span "Property Analysis" at bounding box center [52, 314] width 58 height 9
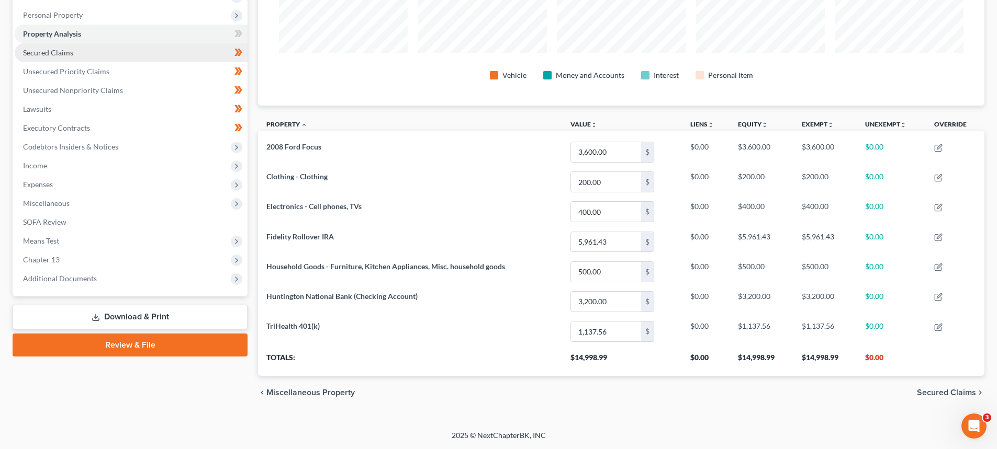
click at [50, 56] on span "Secured Claims" at bounding box center [48, 52] width 50 height 9
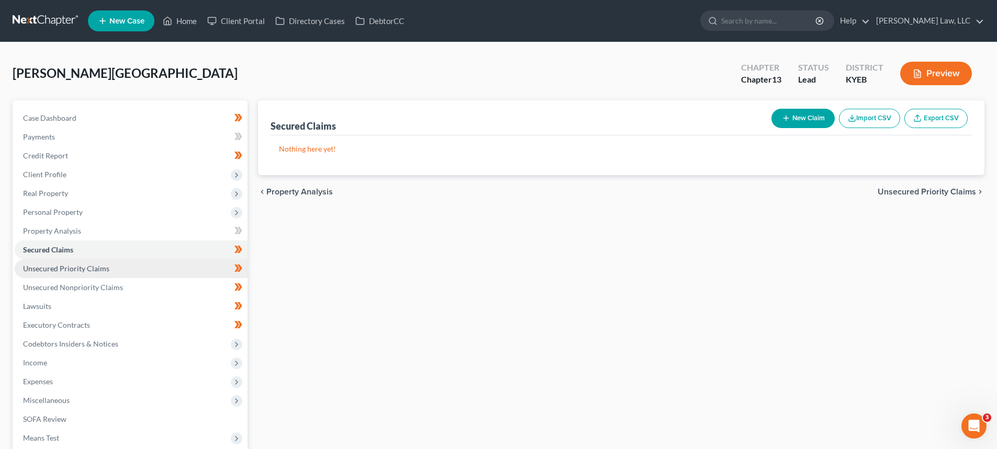
click at [47, 271] on span "Unsecured Priority Claims" at bounding box center [66, 268] width 86 height 9
click at [810, 119] on button "New Claim" at bounding box center [802, 118] width 63 height 19
select select "0"
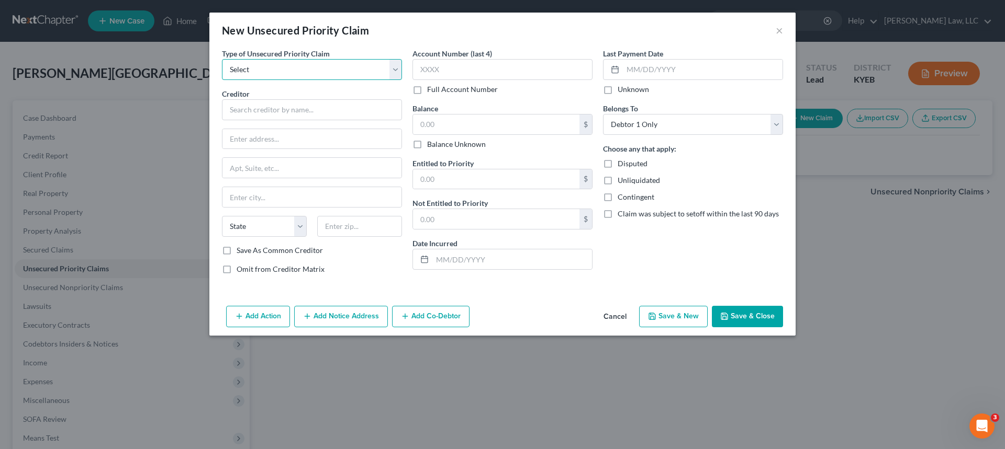
click at [287, 75] on select "Select Taxes & Other Government Units Domestic Support Obligations Extensions o…" at bounding box center [312, 69] width 180 height 21
select select "0"
click at [222, 59] on select "Select Taxes & Other Government Units Domestic Support Obligations Extensions o…" at bounding box center [312, 69] width 180 height 21
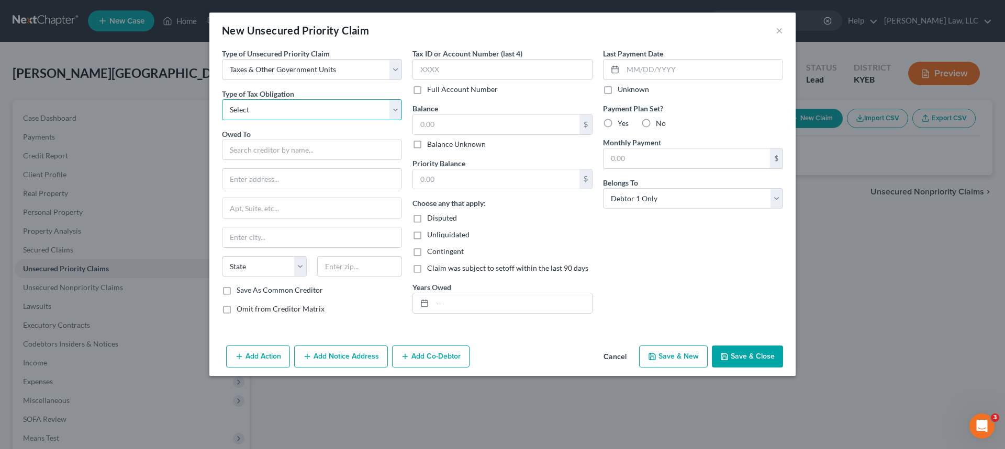
click at [270, 105] on select "Select Federal City State Franchise Tax Board Other" at bounding box center [312, 109] width 180 height 21
select select "0"
click at [222, 99] on select "Select Federal City State Franchise Tax Board Other" at bounding box center [312, 109] width 180 height 21
click at [253, 152] on input "text" at bounding box center [312, 150] width 180 height 21
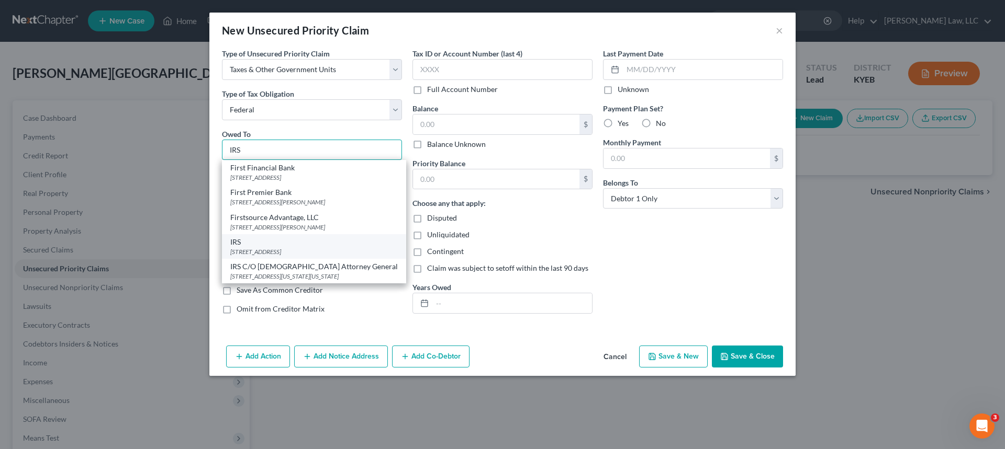
type input "IRS"
click at [277, 252] on div "PO Box 21126, Philadelphia, PA 19114" at bounding box center [313, 251] width 167 height 9
type input "PO Box 21126"
type input "Philadelphia"
select select "39"
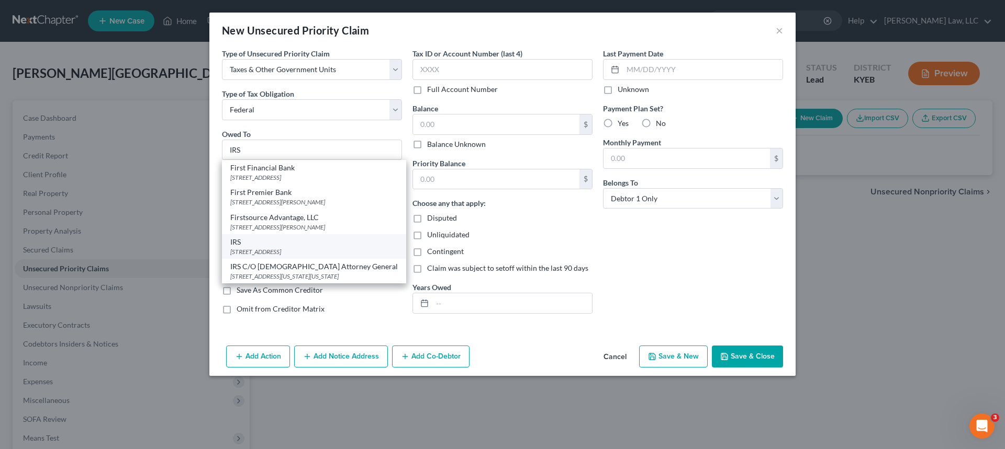
type input "19114"
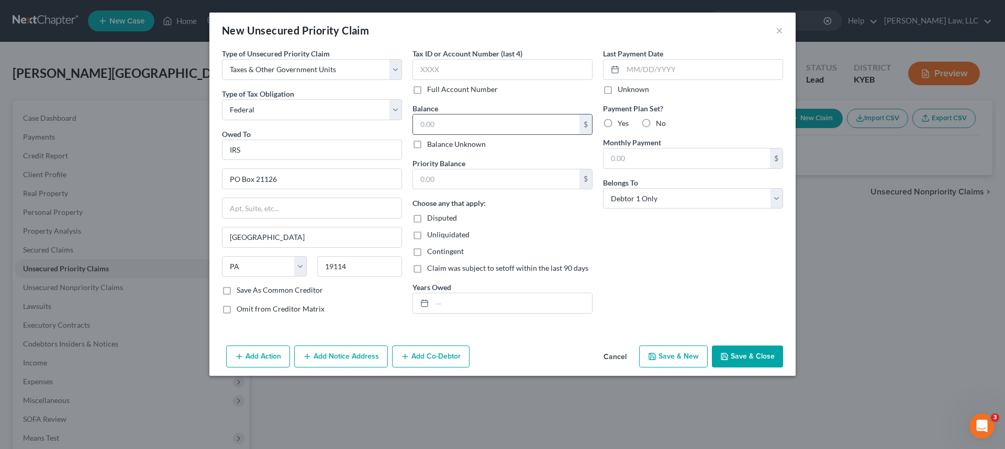
click at [429, 127] on input "text" at bounding box center [496, 125] width 166 height 20
type input "630.00"
drag, startPoint x: 455, startPoint y: 178, endPoint x: 452, endPoint y: 184, distance: 6.4
click at [455, 178] on input "text" at bounding box center [496, 180] width 166 height 20
type input "630.00"
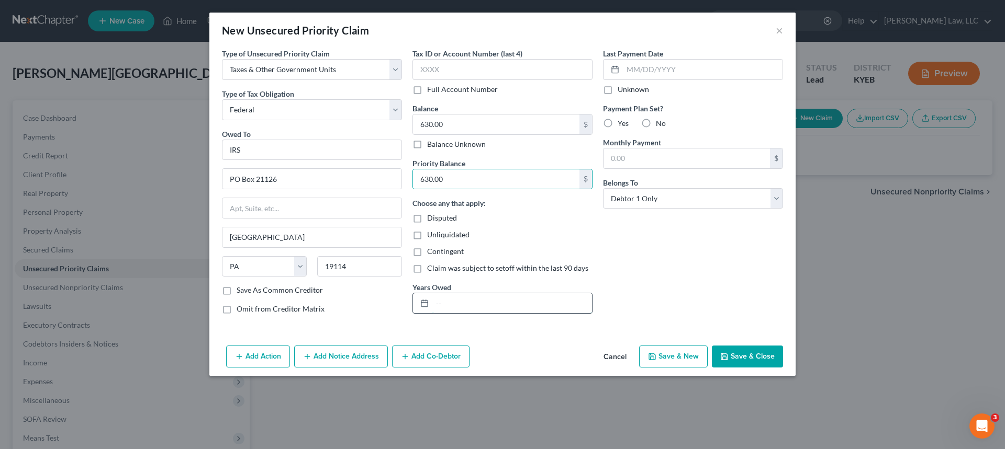
click at [440, 305] on input "text" at bounding box center [512, 304] width 160 height 20
type input "2024"
click at [656, 123] on label "No" at bounding box center [661, 123] width 10 height 10
click at [660, 123] on input "No" at bounding box center [663, 121] width 7 height 7
radio input "true"
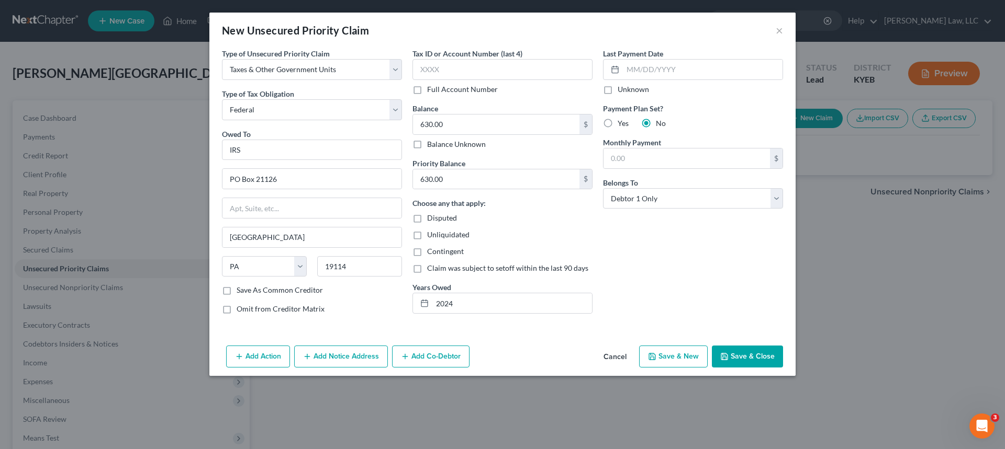
click at [685, 361] on button "Save & New" at bounding box center [673, 357] width 69 height 22
select select "0"
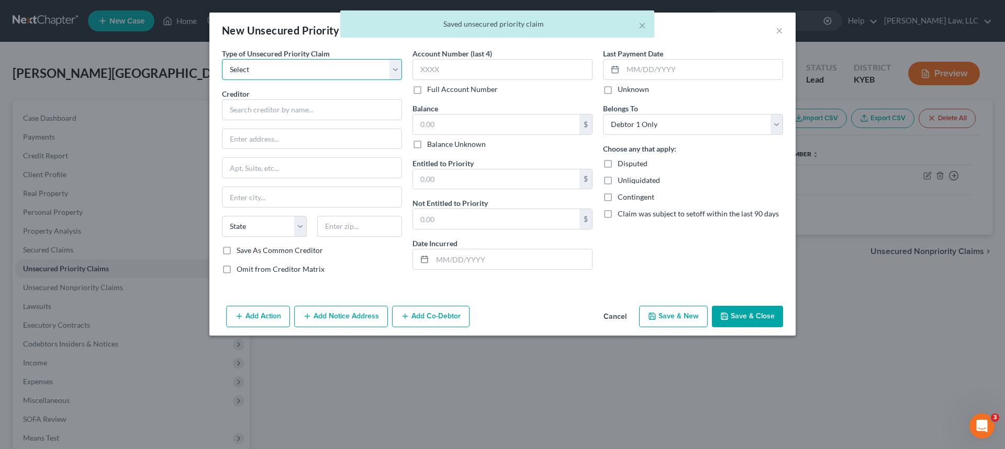
click at [263, 65] on select "Select Taxes & Other Government Units Domestic Support Obligations Extensions o…" at bounding box center [312, 69] width 180 height 21
select select "0"
click at [222, 59] on select "Select Taxes & Other Government Units Domestic Support Obligations Extensions o…" at bounding box center [312, 69] width 180 height 21
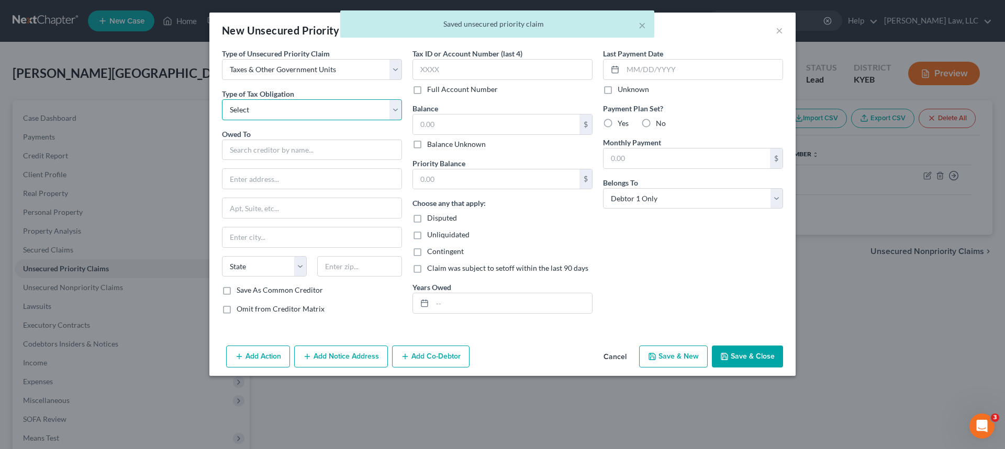
click at [252, 113] on select "Select Federal City State Franchise Tax Board Other" at bounding box center [312, 109] width 180 height 21
select select "2"
click at [222, 99] on select "Select Federal City State Franchise Tax Board Other" at bounding box center [312, 109] width 180 height 21
click at [251, 156] on input "text" at bounding box center [312, 150] width 180 height 21
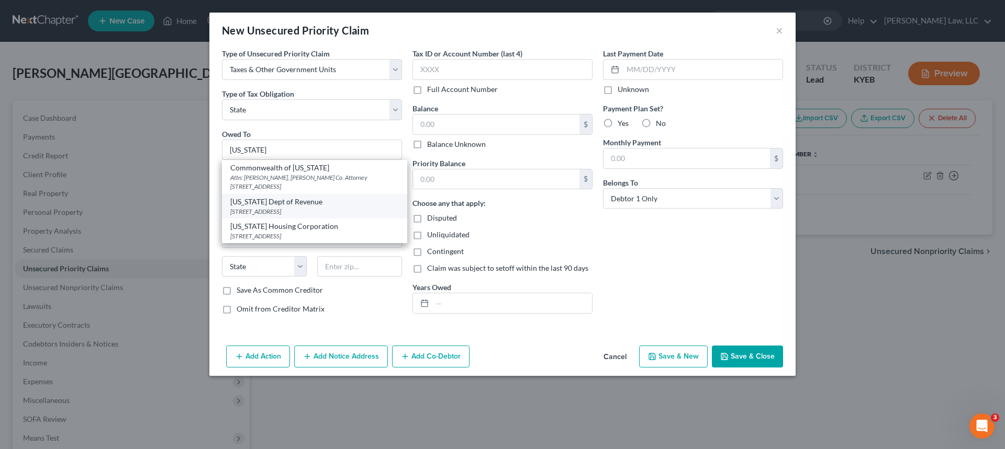
click at [272, 209] on div "501 High St., Frankfort, KY 40620" at bounding box center [314, 211] width 168 height 9
type input "Kentucky Dept of Revenue"
type input "501 High St."
type input "Frankfort"
select select "18"
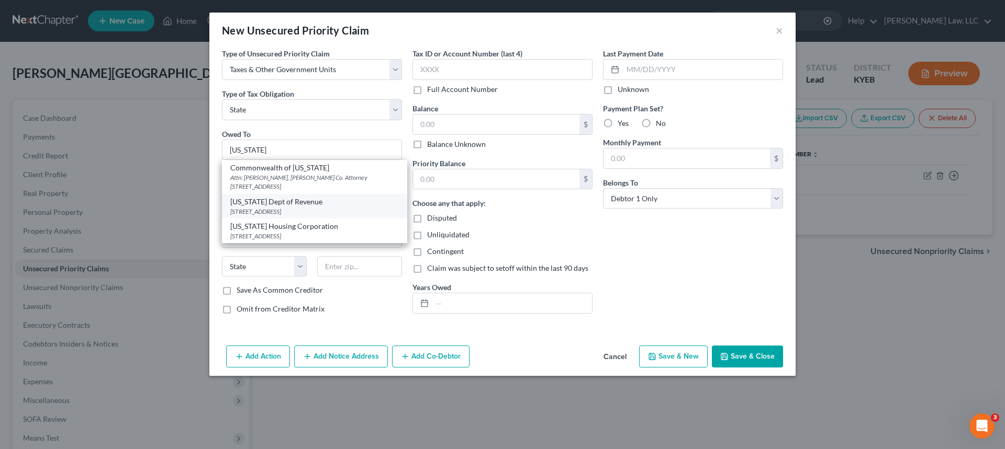
type input "40620"
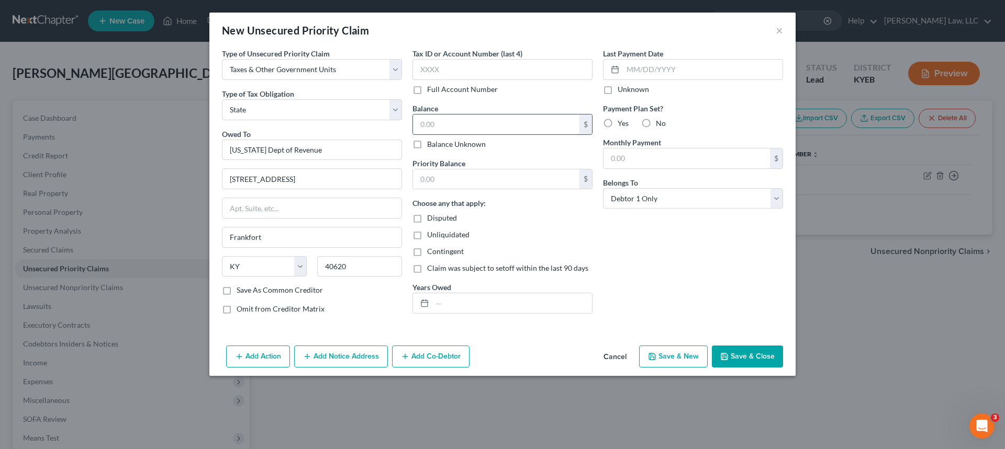
click at [426, 127] on input "text" at bounding box center [496, 125] width 166 height 20
type input "150.00"
click at [452, 299] on input "text" at bounding box center [512, 304] width 160 height 20
type input "2024"
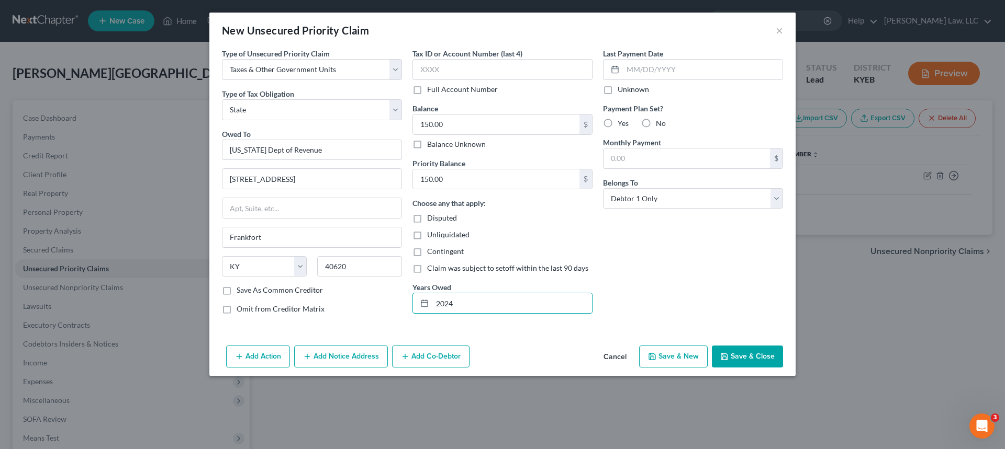
click at [656, 122] on label "No" at bounding box center [661, 123] width 10 height 10
click at [660, 122] on input "No" at bounding box center [663, 121] width 7 height 7
radio input "true"
click at [756, 354] on button "Save & Close" at bounding box center [747, 357] width 71 height 22
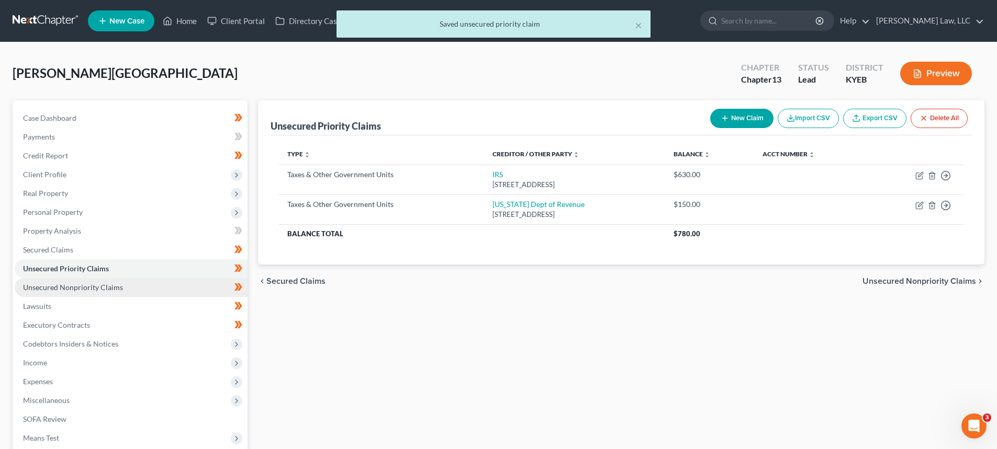
click at [74, 293] on link "Unsecured Nonpriority Claims" at bounding box center [131, 287] width 233 height 19
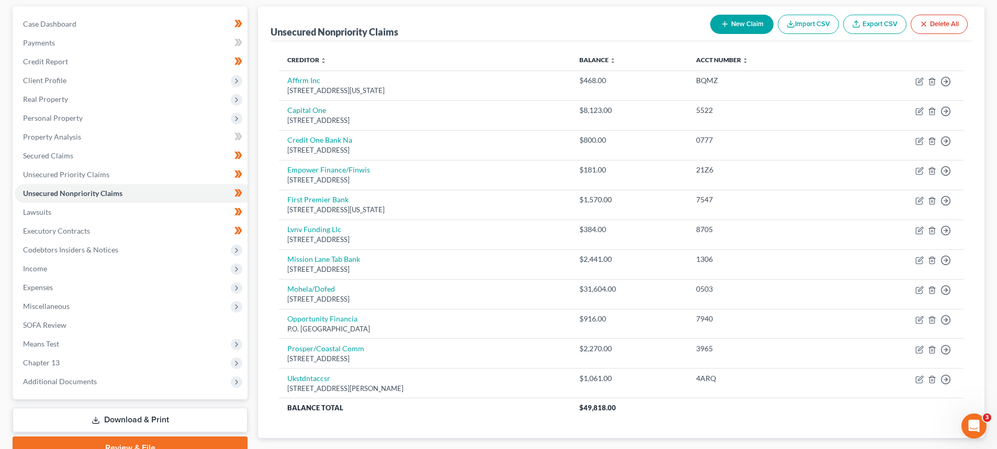
scroll to position [105, 0]
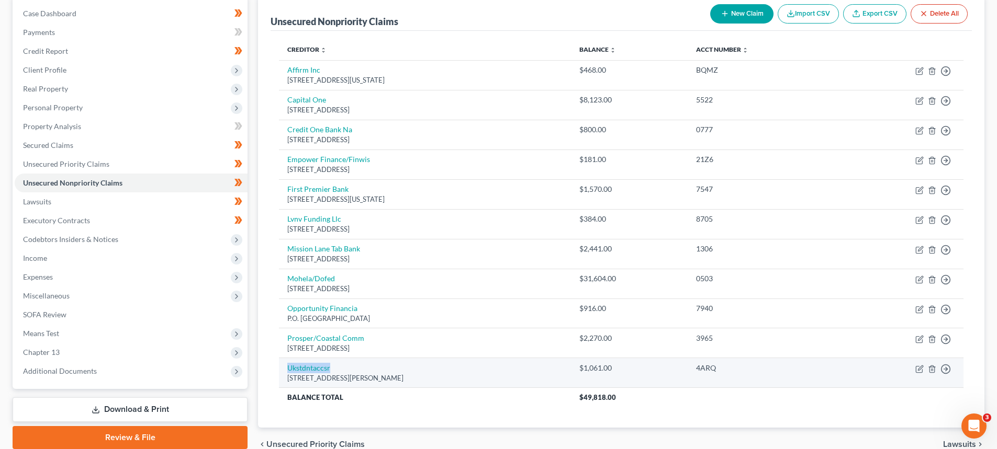
drag, startPoint x: 285, startPoint y: 368, endPoint x: 335, endPoint y: 368, distance: 50.2
click at [335, 369] on td "Ukstdntaccsr 18 Funkhouser Building, Lexington, KY 40506" at bounding box center [424, 373] width 291 height 30
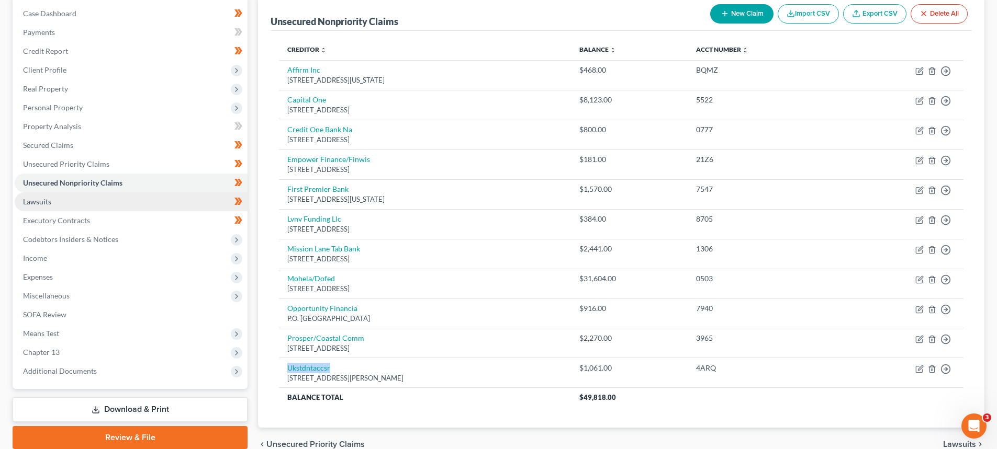
click at [60, 202] on link "Lawsuits" at bounding box center [131, 202] width 233 height 19
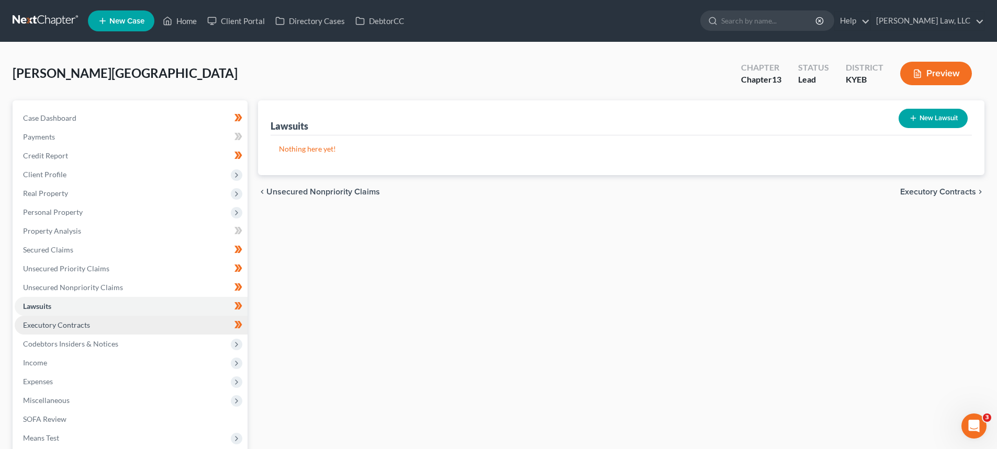
click at [66, 330] on link "Executory Contracts" at bounding box center [131, 325] width 233 height 19
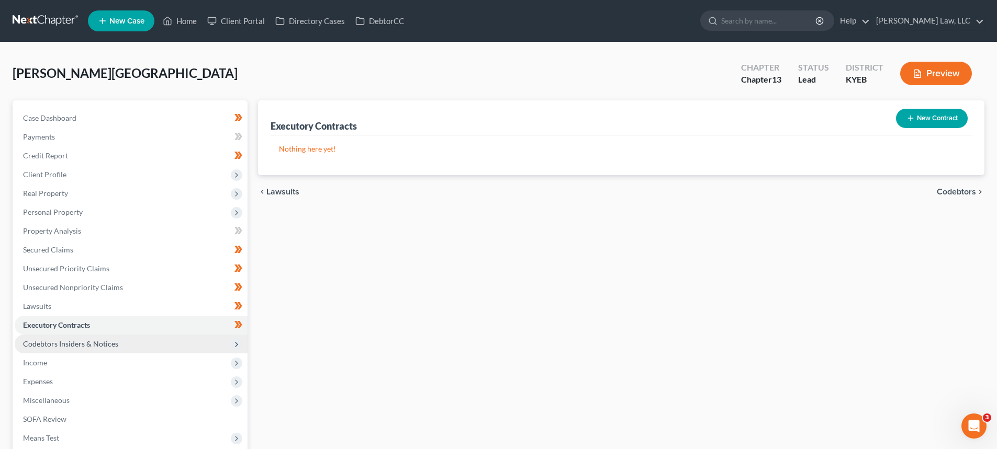
click at [87, 343] on span "Codebtors Insiders & Notices" at bounding box center [70, 344] width 95 height 9
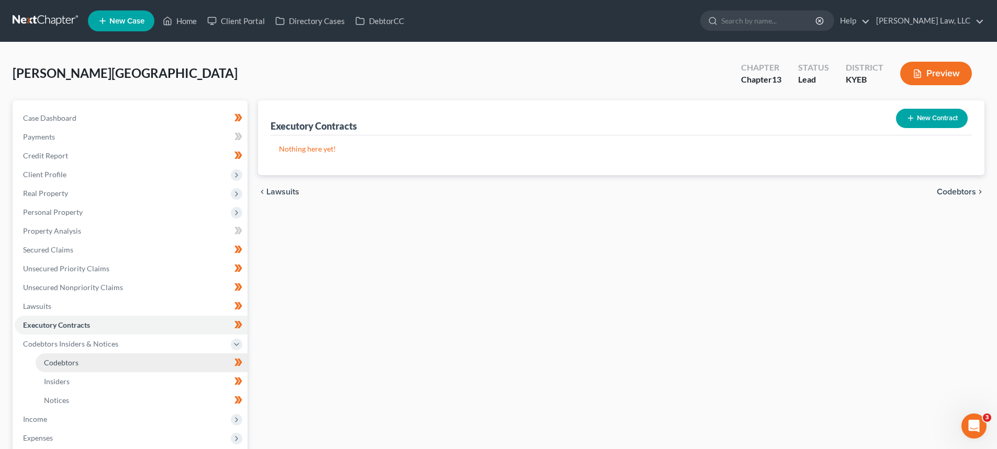
click at [83, 356] on link "Codebtors" at bounding box center [142, 363] width 212 height 19
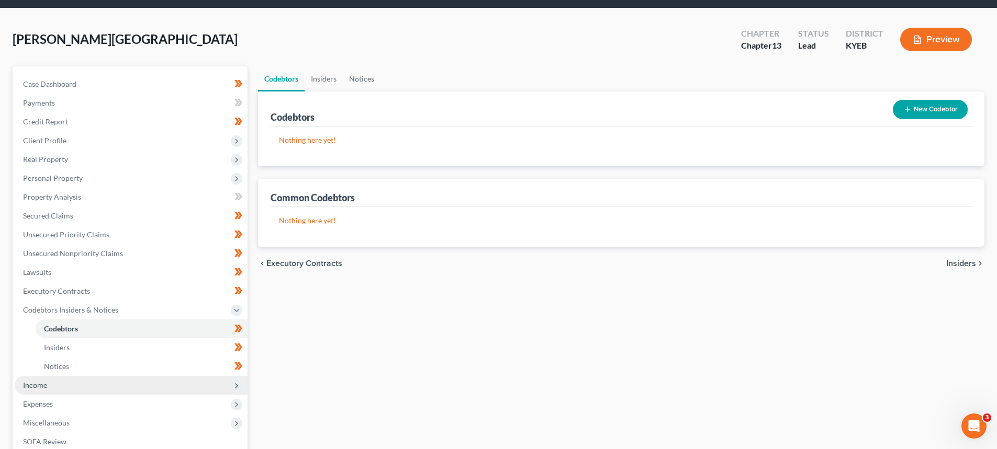
scroll to position [52, 0]
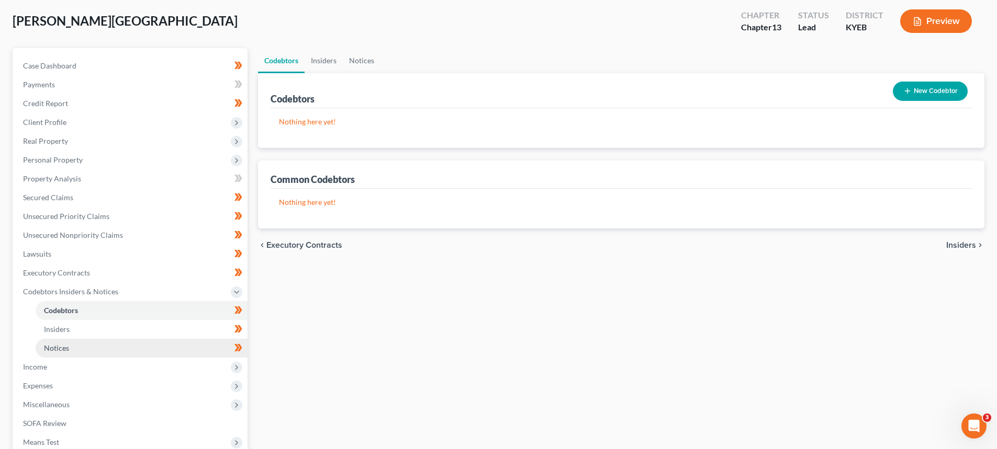
click at [68, 340] on link "Notices" at bounding box center [142, 348] width 212 height 19
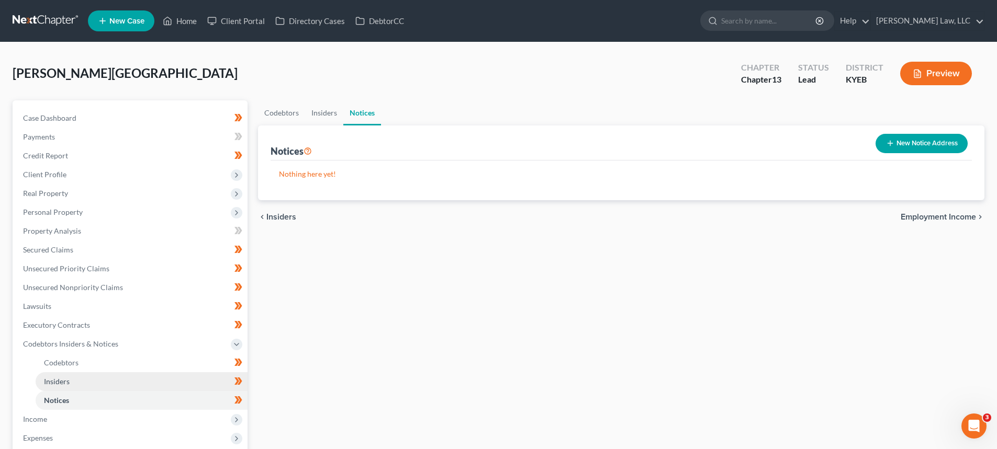
click at [75, 379] on link "Insiders" at bounding box center [142, 382] width 212 height 19
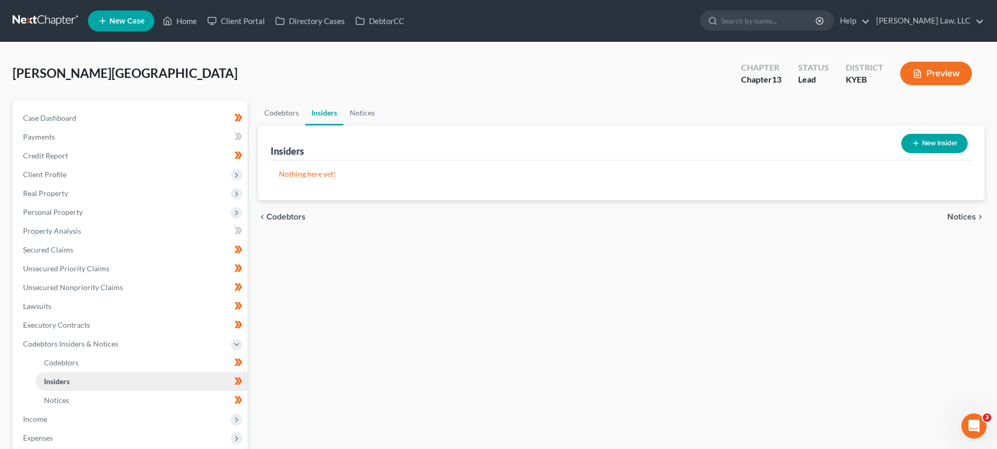
click at [65, 382] on span "Insiders" at bounding box center [57, 381] width 26 height 9
click at [72, 365] on span "Codebtors" at bounding box center [61, 362] width 35 height 9
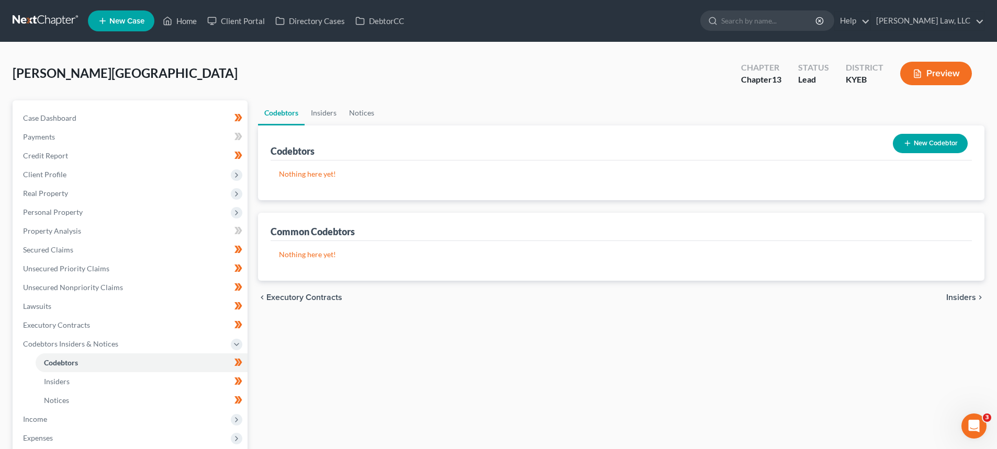
click at [933, 145] on button "New Codebtor" at bounding box center [930, 143] width 75 height 19
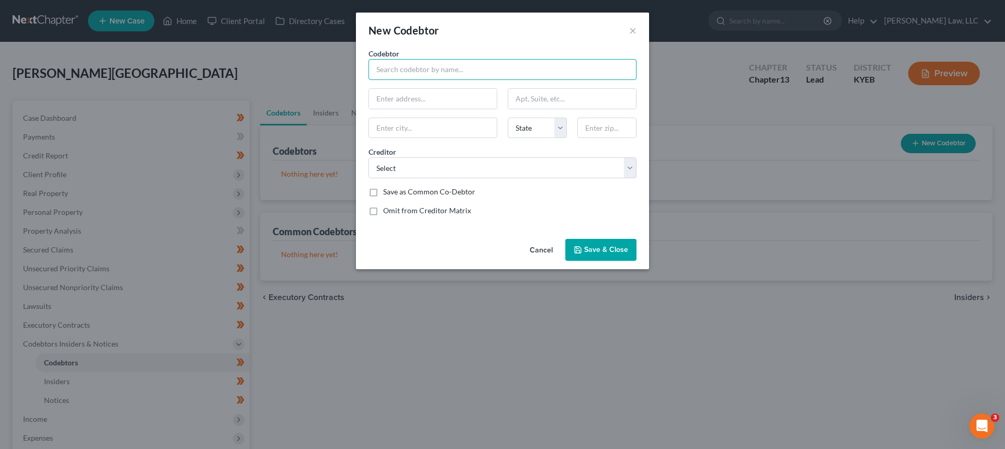
click at [407, 69] on input "text" at bounding box center [502, 69] width 268 height 21
type input "Tonya Monhollen"
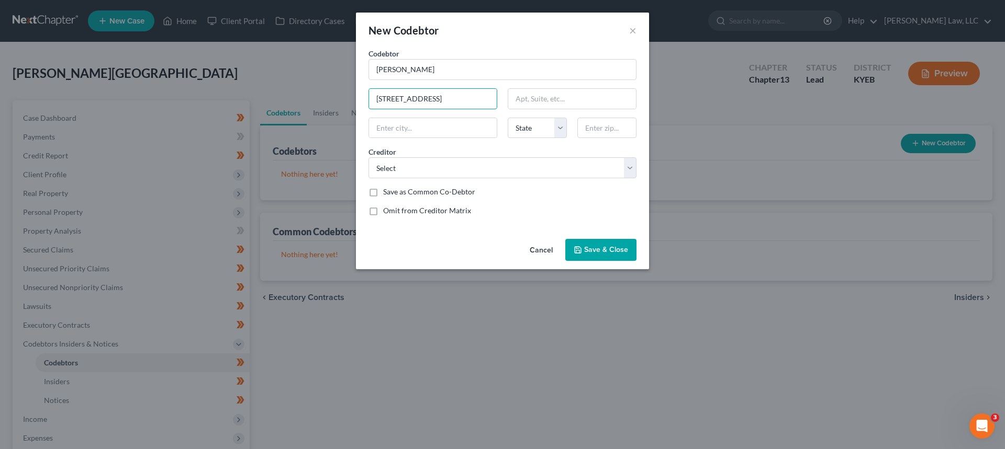
type input "323 E. 43rd Street"
type input "41015"
type input "Latonia"
select select "18"
drag, startPoint x: 433, startPoint y: 124, endPoint x: 372, endPoint y: 125, distance: 61.7
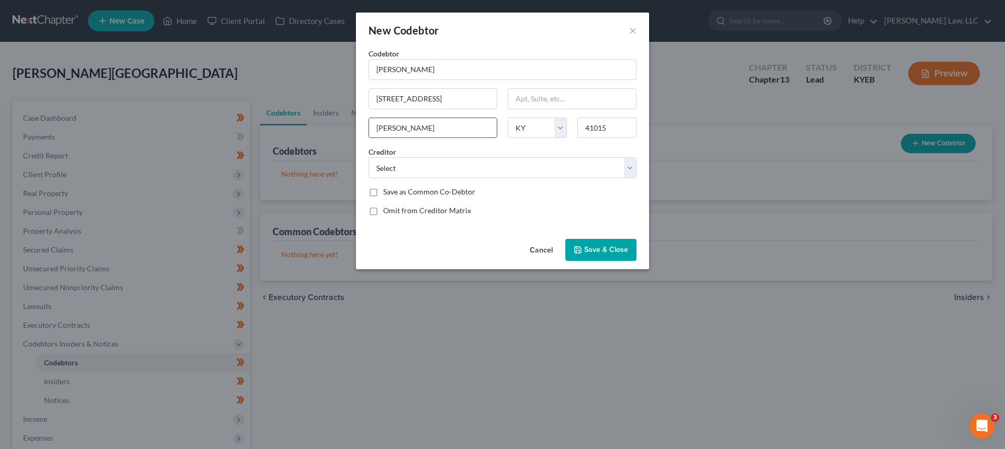
click at [376, 125] on input "Latonia" at bounding box center [433, 128] width 128 height 20
type input "X"
type input "Covington"
click at [389, 174] on select "Select Mission Lane Tab Bank Prosper/Coastal Comm Ukstdntaccsr Credit One Bank …" at bounding box center [502, 167] width 268 height 21
select select "8"
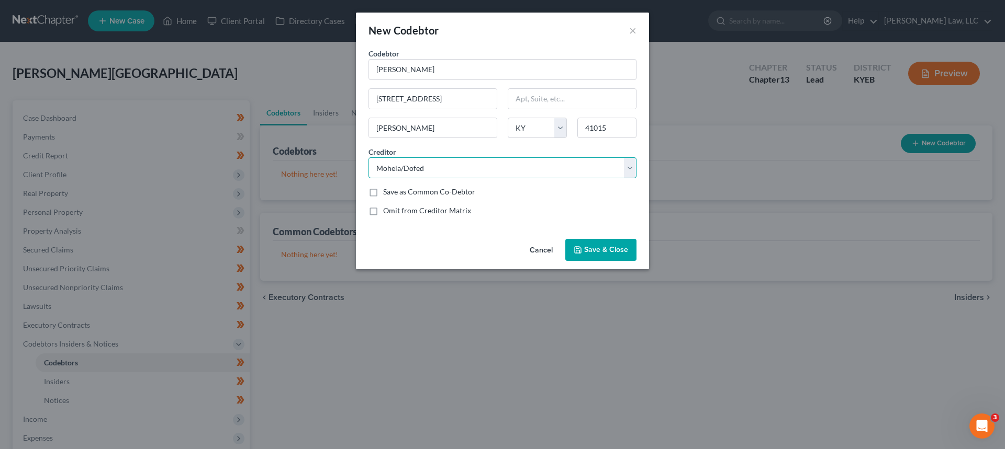
click at [368, 157] on select "Select Mission Lane Tab Bank Prosper/Coastal Comm Ukstdntaccsr Credit One Bank …" at bounding box center [502, 167] width 268 height 21
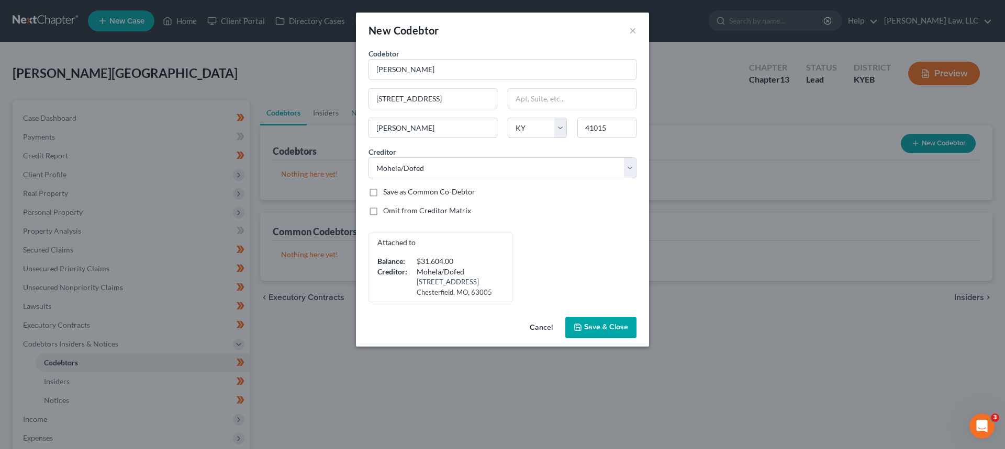
click at [383, 209] on label "Omit from Creditor Matrix" at bounding box center [427, 211] width 88 height 10
click at [387, 209] on input "Omit from Creditor Matrix" at bounding box center [390, 209] width 7 height 7
checkbox input "true"
click at [610, 329] on span "Save & Close" at bounding box center [606, 327] width 44 height 9
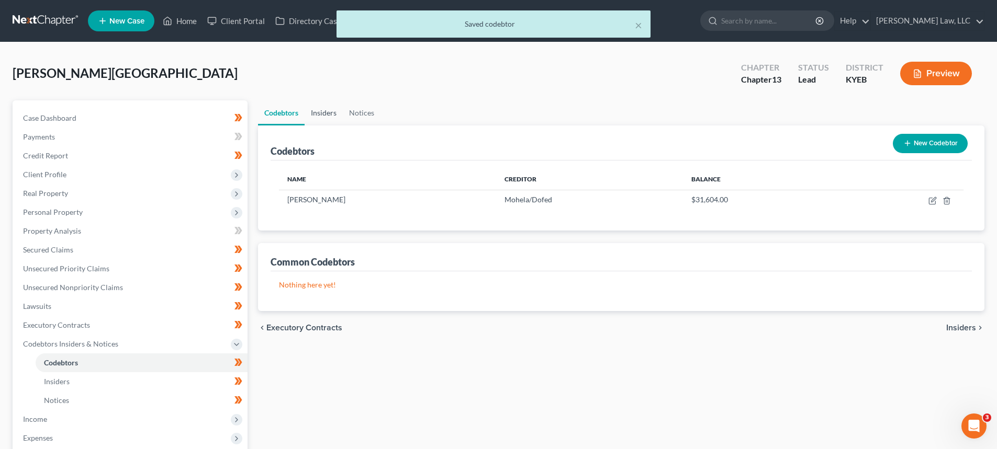
click at [330, 111] on link "Insiders" at bounding box center [324, 112] width 38 height 25
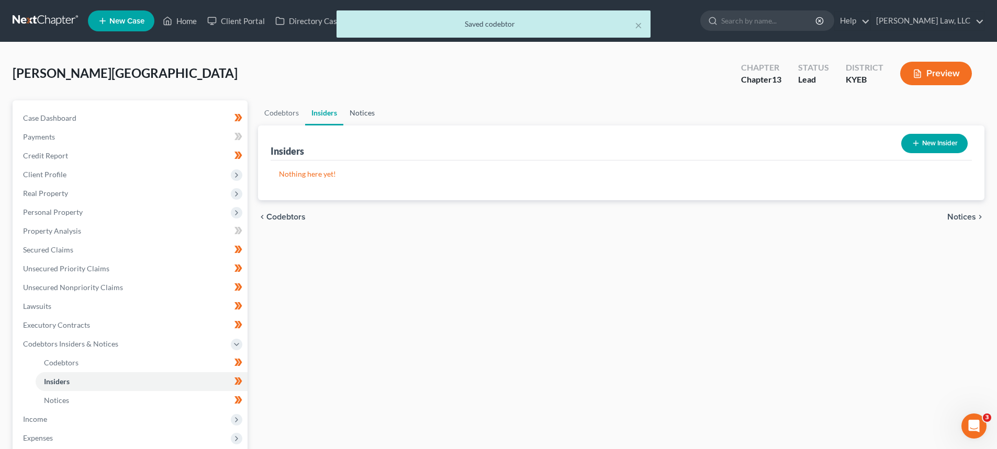
click at [354, 116] on link "Notices" at bounding box center [362, 112] width 38 height 25
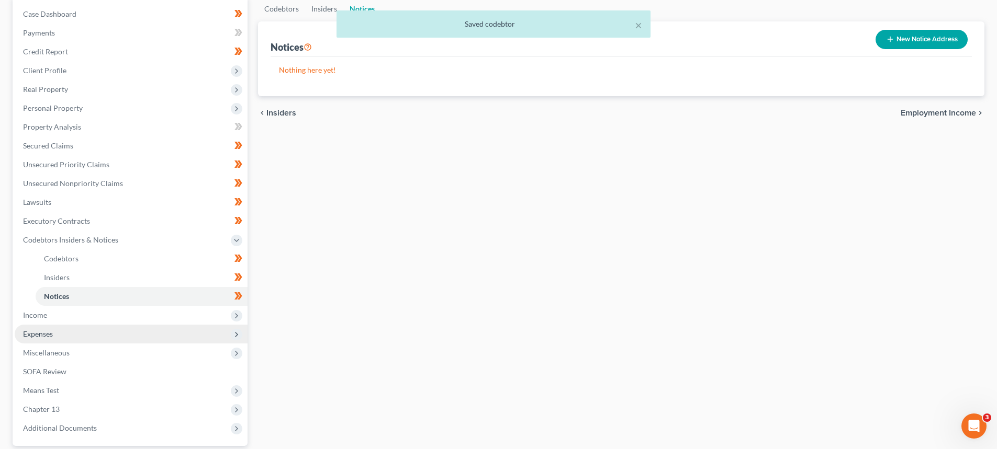
scroll to position [105, 0]
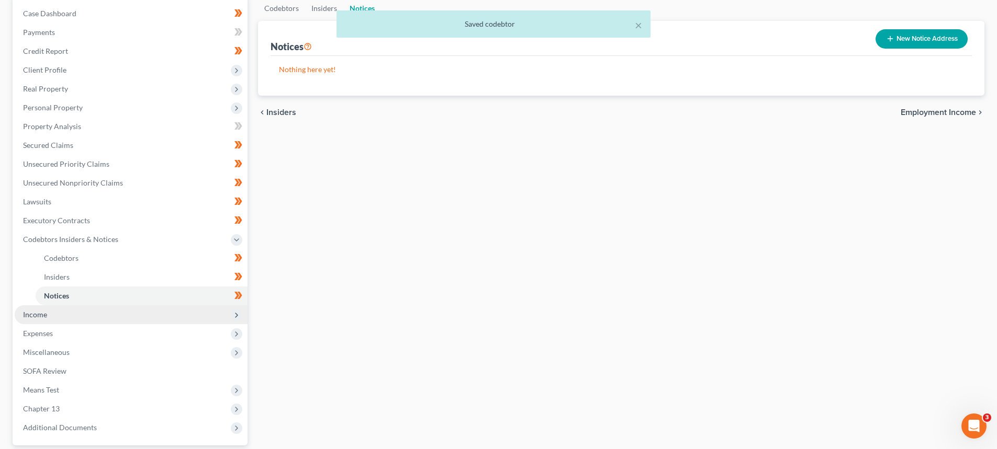
click at [46, 318] on span "Income" at bounding box center [35, 314] width 24 height 9
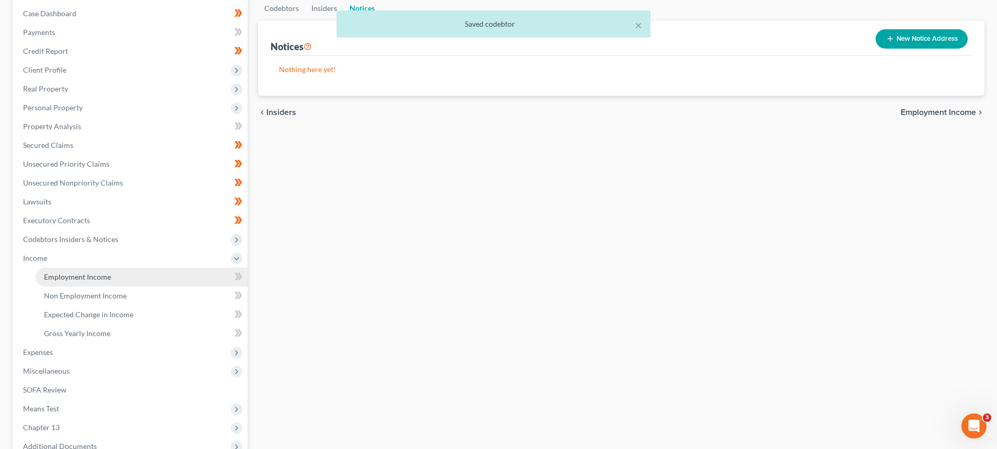
click at [61, 274] on span "Employment Income" at bounding box center [77, 277] width 67 height 9
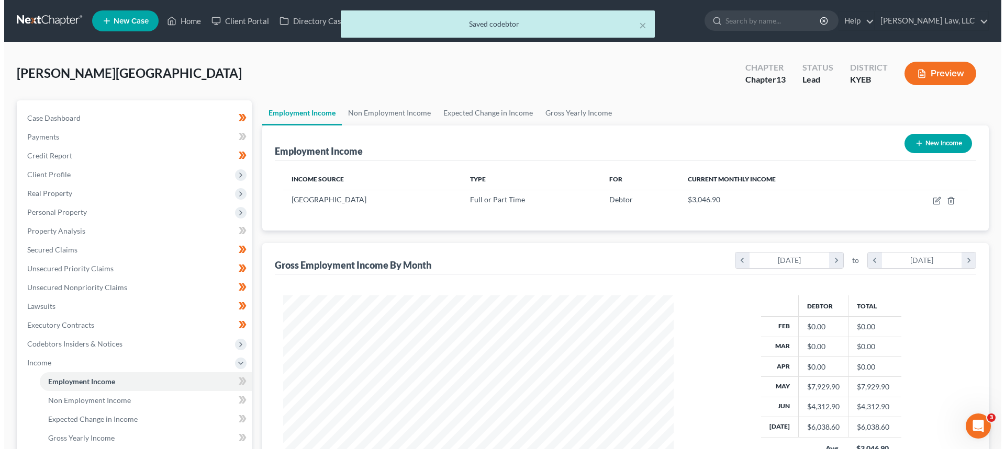
scroll to position [195, 411]
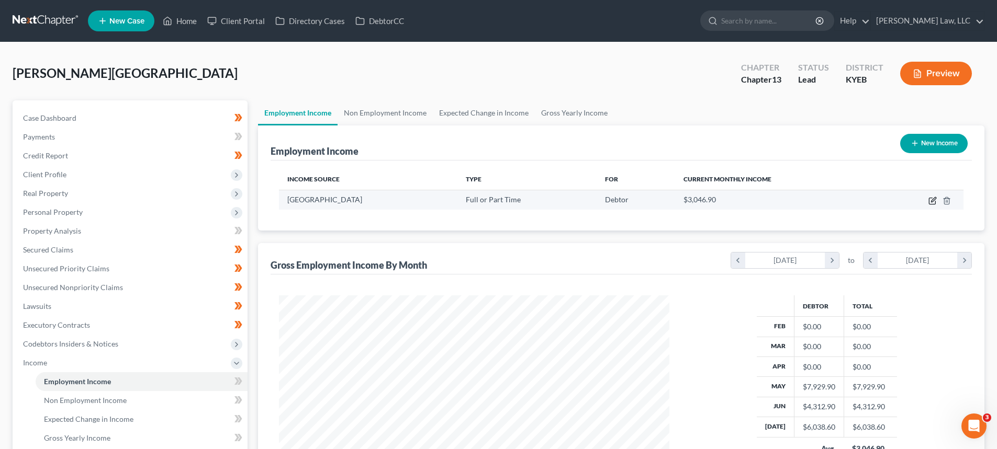
click at [932, 200] on icon "button" at bounding box center [933, 199] width 5 height 5
select select "0"
select select "36"
select select "2"
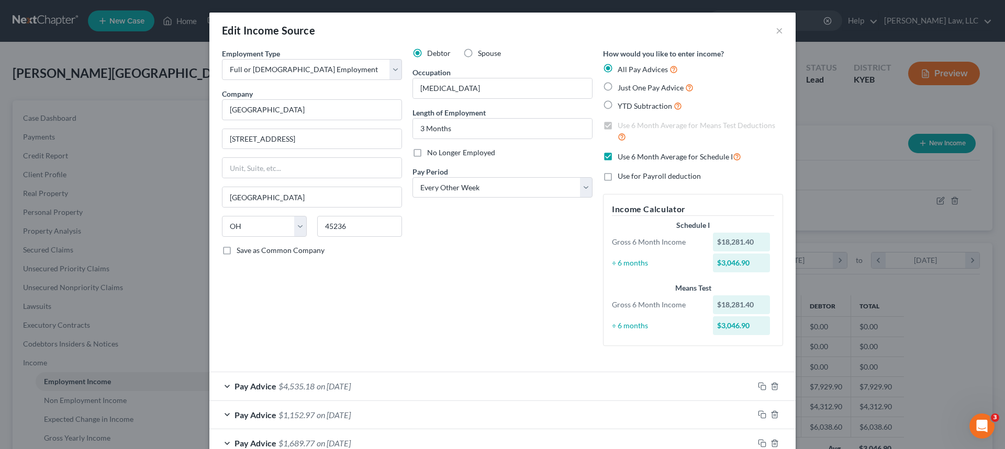
scroll to position [52, 0]
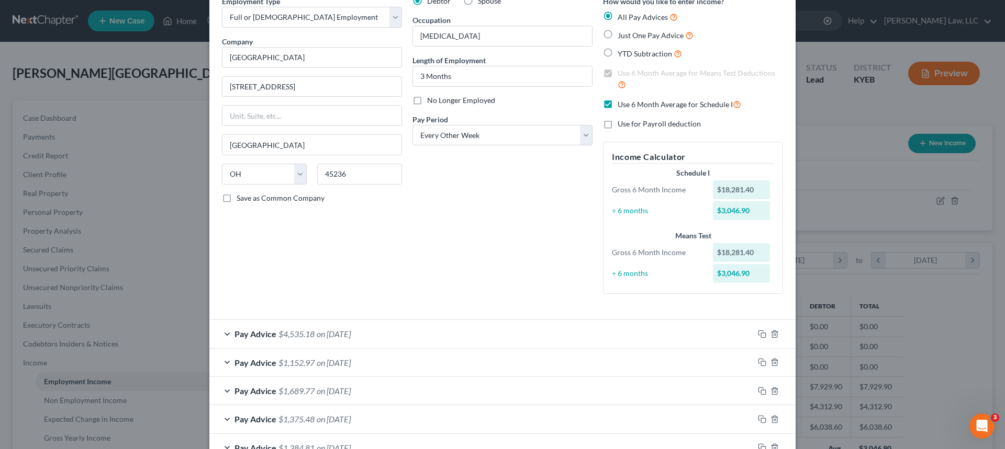
click at [305, 338] on span "$4,535.18" at bounding box center [296, 334] width 36 height 10
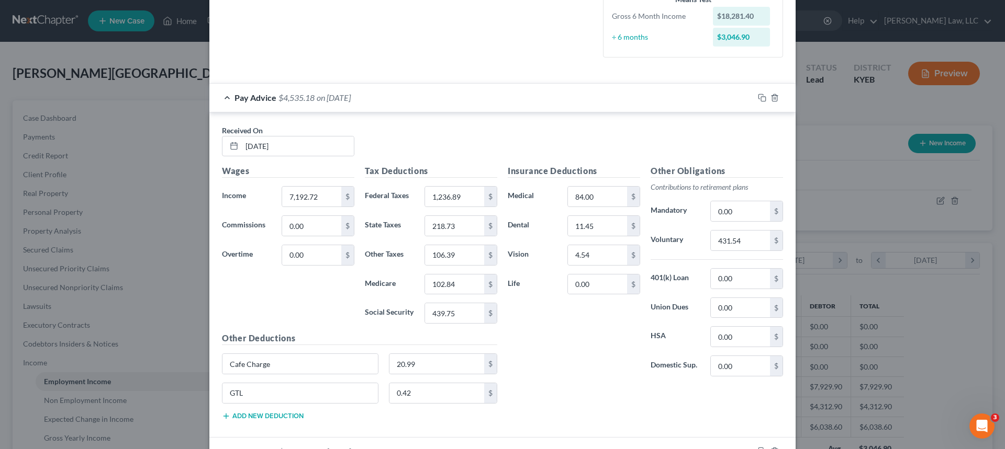
scroll to position [314, 0]
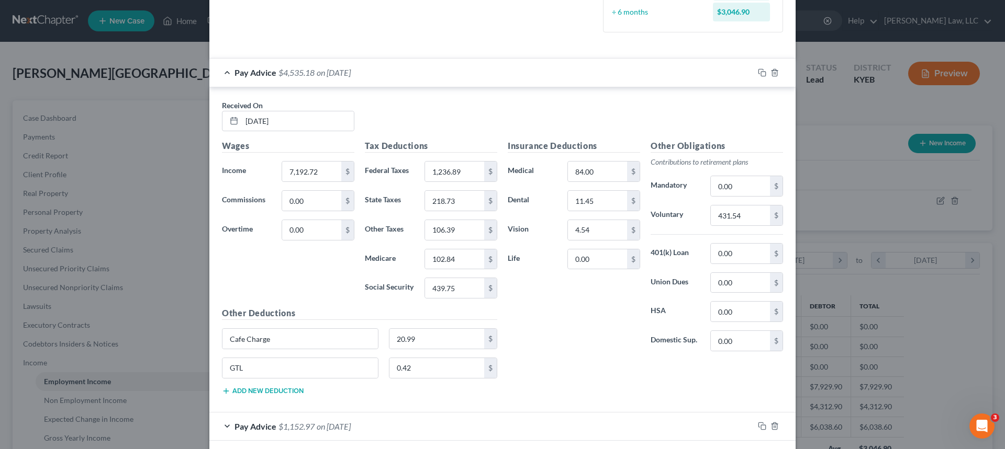
click at [268, 71] on span "Pay Advice" at bounding box center [255, 72] width 42 height 10
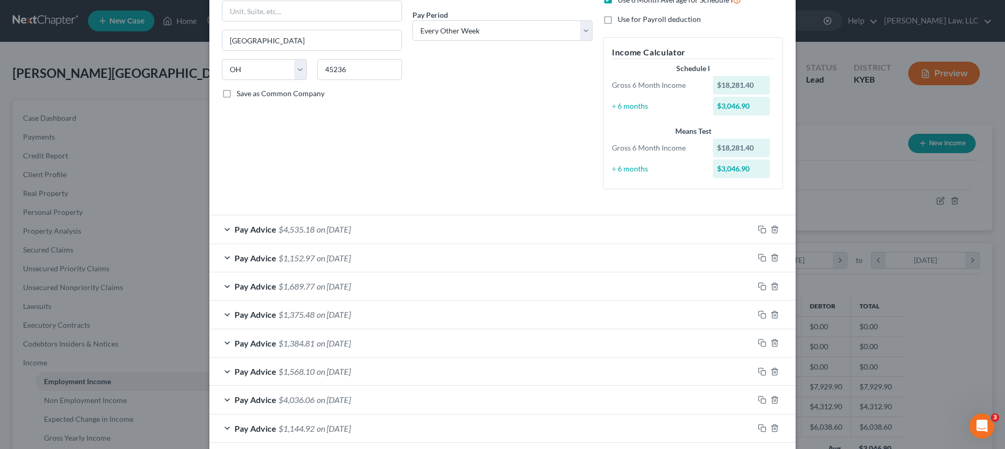
scroll to position [208, 0]
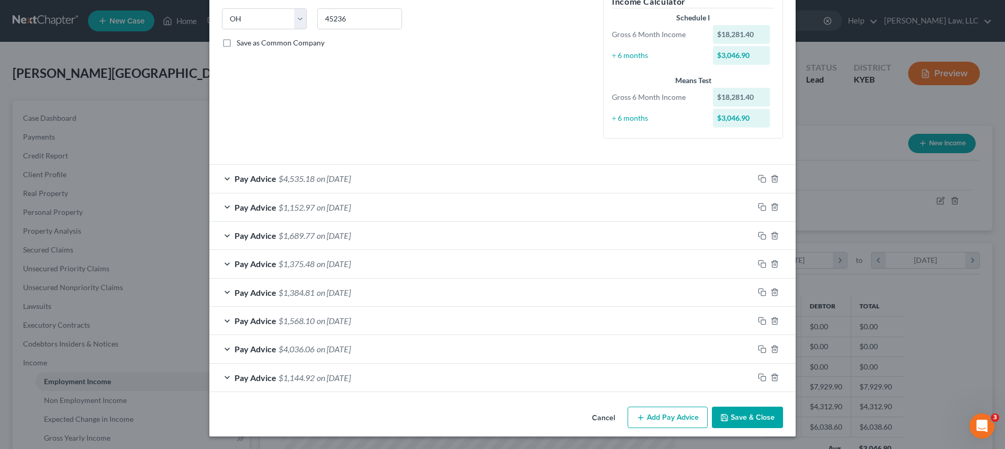
click at [296, 178] on span "$4,535.18" at bounding box center [296, 179] width 36 height 10
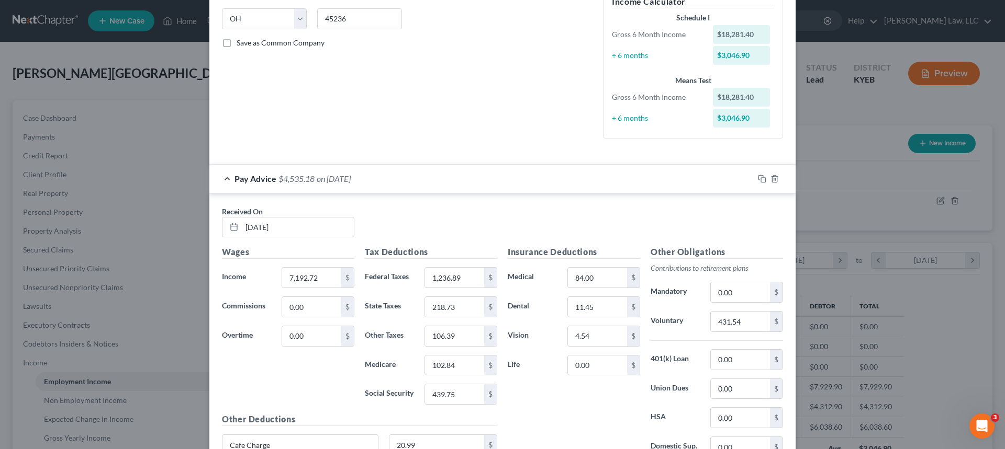
click at [328, 174] on span "on 08/14/2025" at bounding box center [334, 179] width 34 height 10
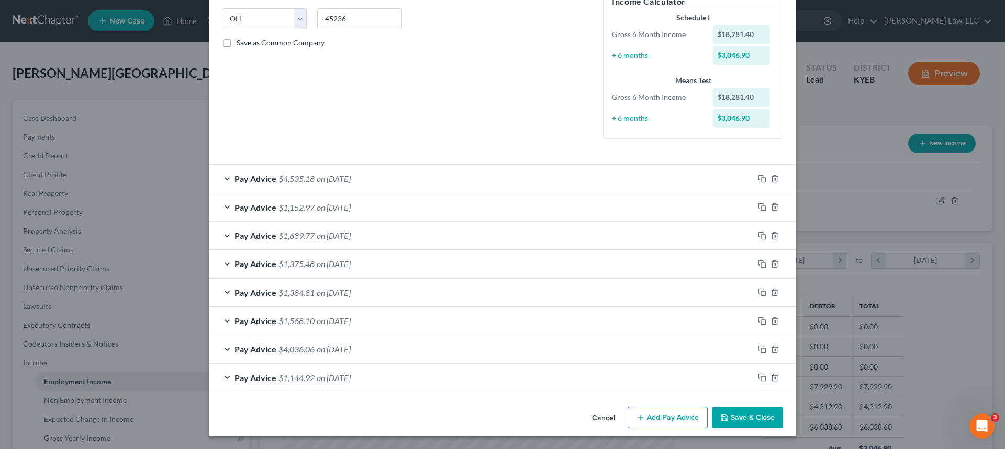
click at [302, 239] on span "$1,689.77" at bounding box center [296, 236] width 36 height 10
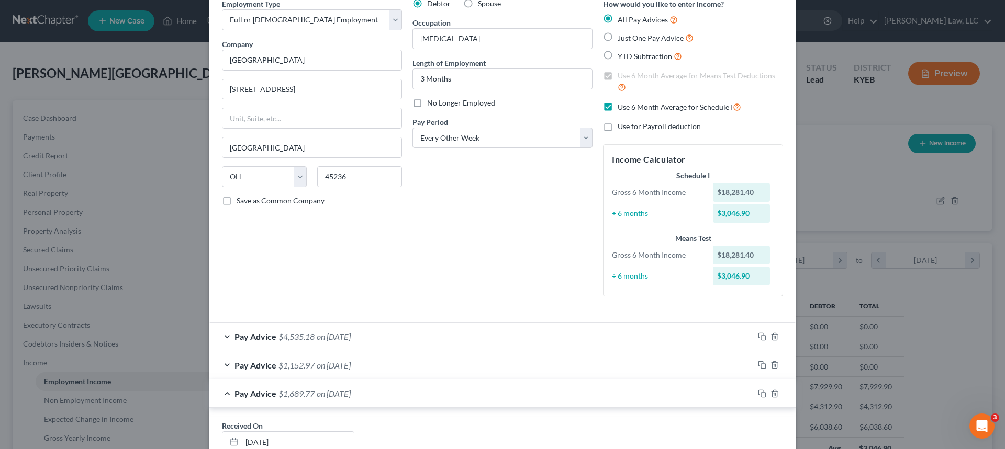
scroll to position [0, 0]
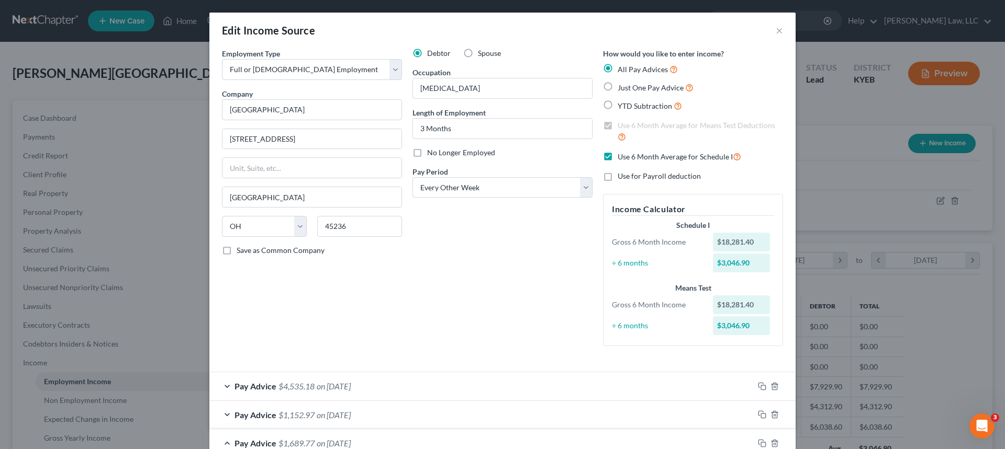
click at [617, 157] on label "Use 6 Month Average for Schedule I" at bounding box center [678, 157] width 123 height 12
click at [622, 157] on input "Use 6 Month Average for Schedule I" at bounding box center [625, 154] width 7 height 7
checkbox input "false"
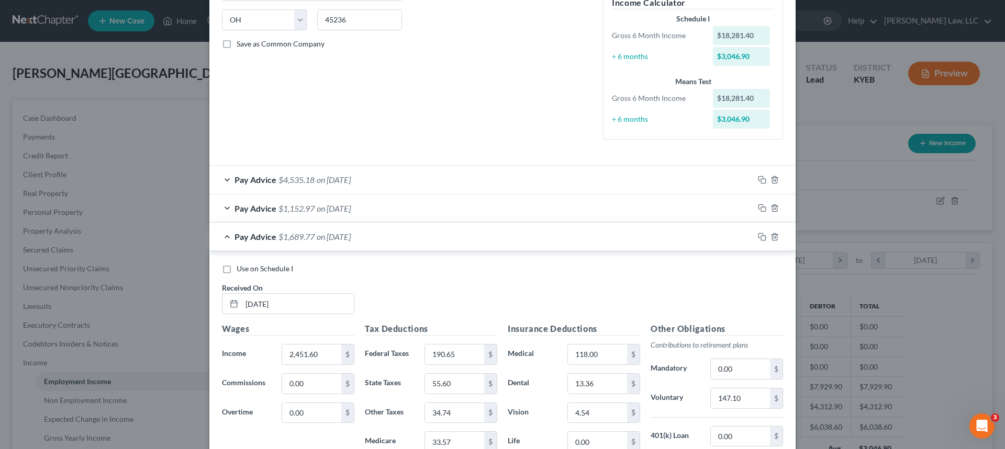
scroll to position [209, 0]
click at [237, 269] on label "Use on Schedule I" at bounding box center [265, 266] width 57 height 10
click at [241, 268] on input "Use on Schedule I" at bounding box center [244, 264] width 7 height 7
checkbox input "true"
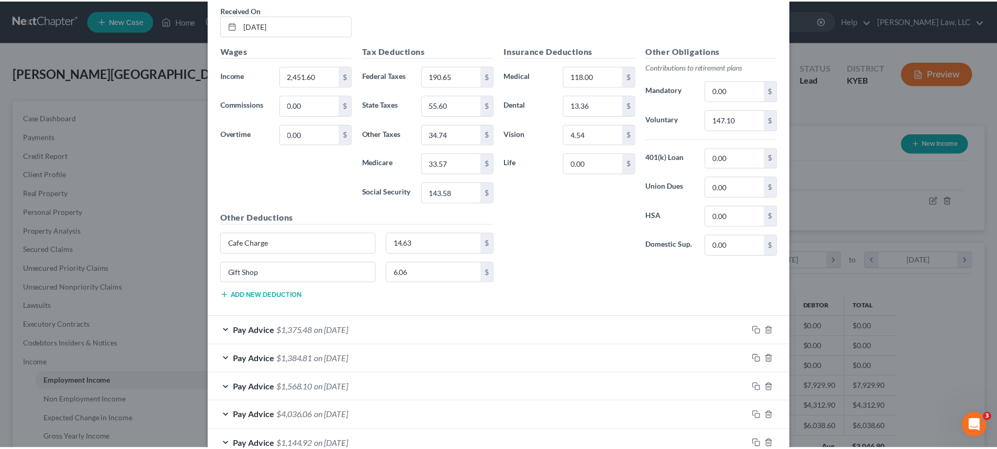
scroll to position [553, 0]
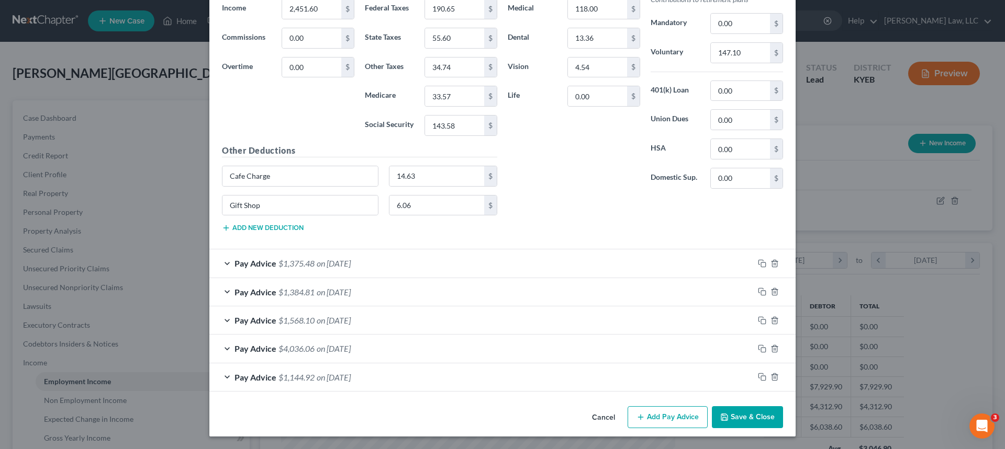
click at [729, 423] on button "Save & Close" at bounding box center [747, 418] width 71 height 22
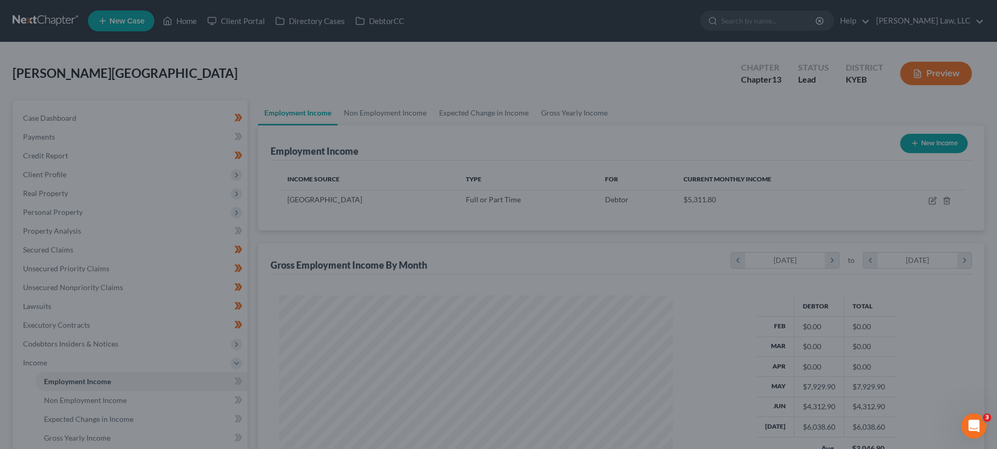
scroll to position [523058, 522842]
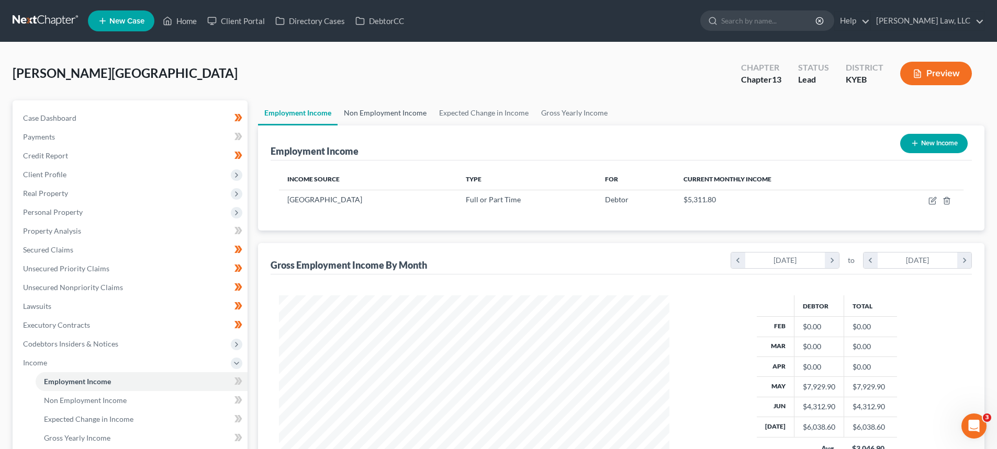
click at [377, 114] on link "Non Employment Income" at bounding box center [384, 112] width 95 height 25
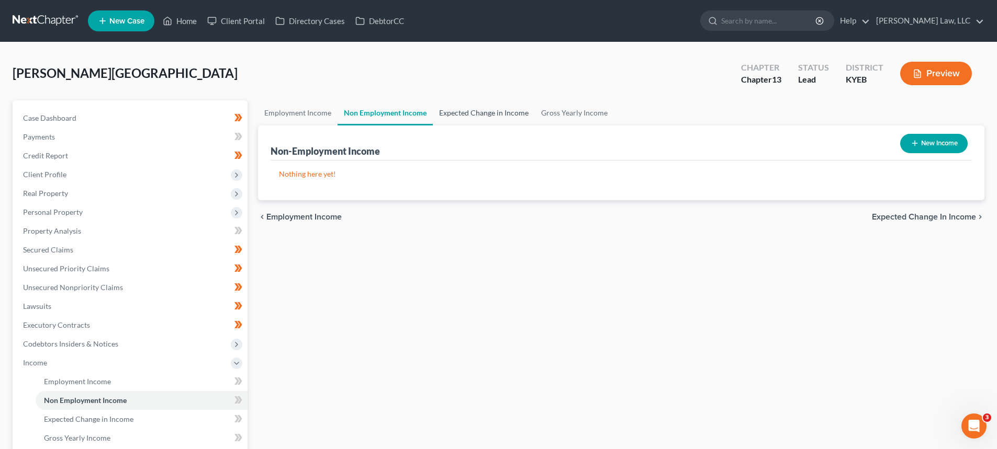
click at [444, 115] on link "Expected Change in Income" at bounding box center [484, 112] width 102 height 25
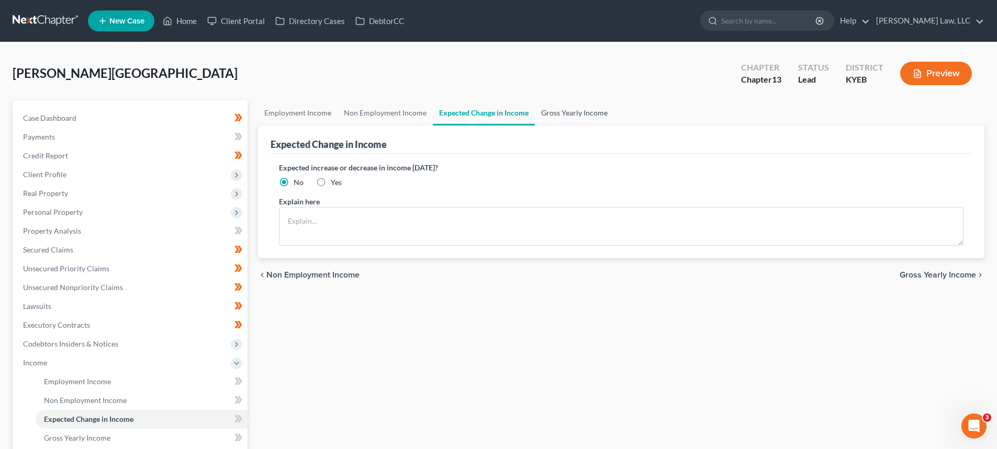
click at [548, 111] on link "Gross Yearly Income" at bounding box center [574, 112] width 79 height 25
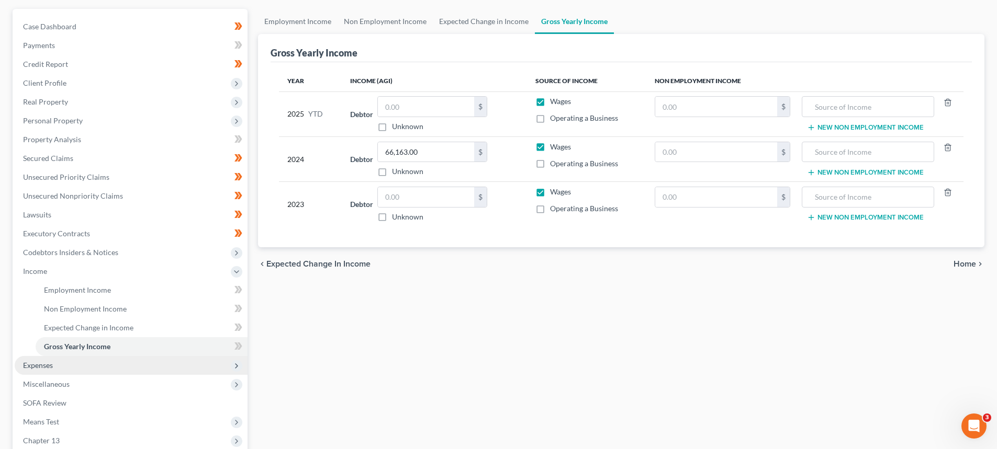
scroll to position [105, 0]
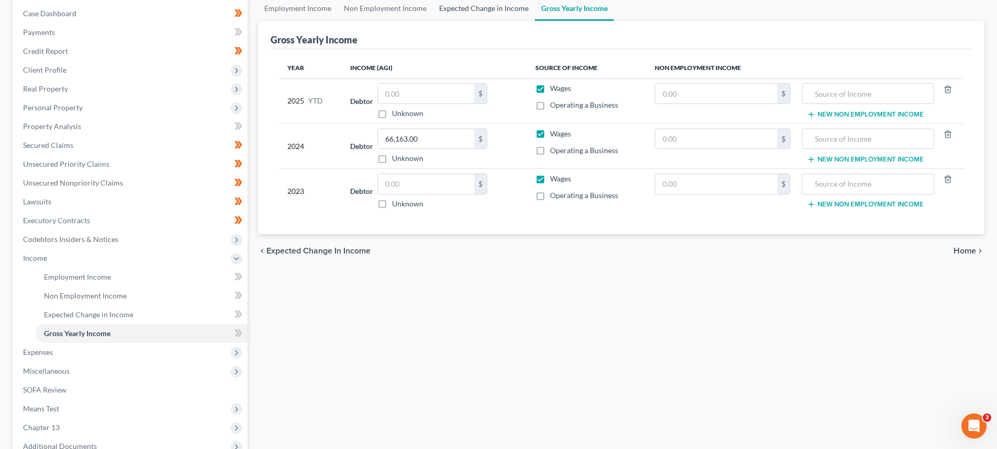
click at [470, 15] on link "Expected Change in Income" at bounding box center [484, 8] width 102 height 25
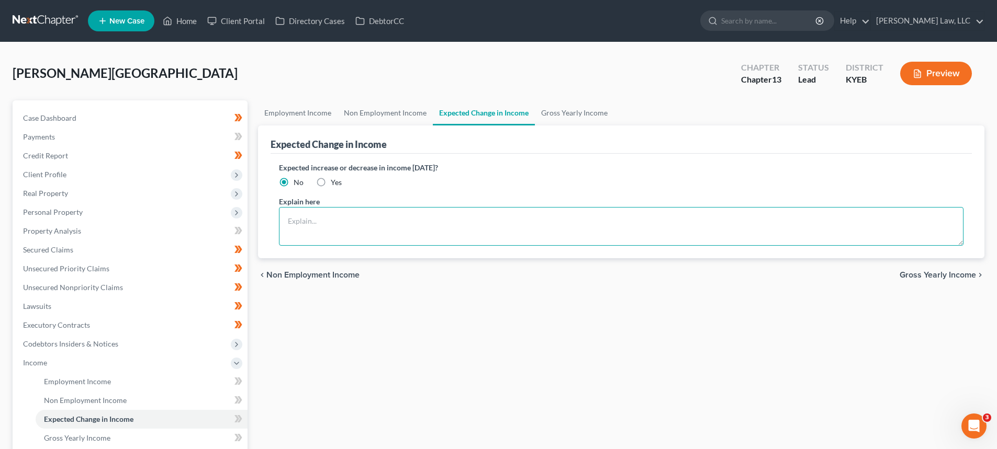
click at [373, 224] on textarea at bounding box center [621, 226] width 684 height 39
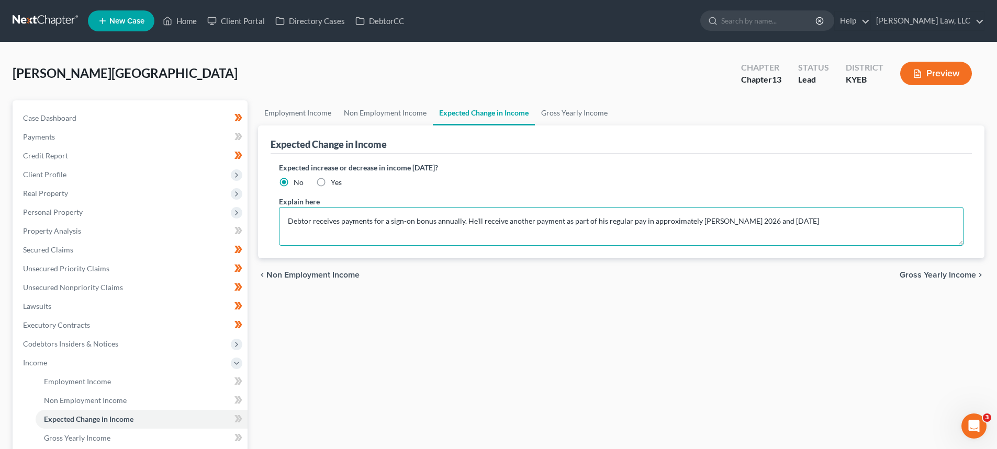
click at [707, 223] on textarea "Debtor receives payments for a sign-on bonus annually. He'll receive another pa…" at bounding box center [621, 226] width 684 height 39
click at [818, 222] on textarea "Debtor receives payments for a sign-on bonus annually. He'll receive another pa…" at bounding box center [621, 226] width 684 height 39
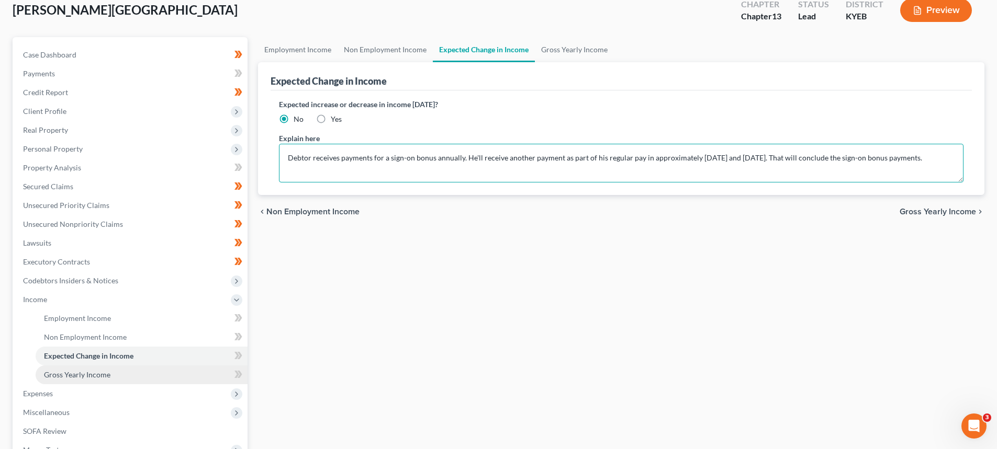
scroll to position [105, 0]
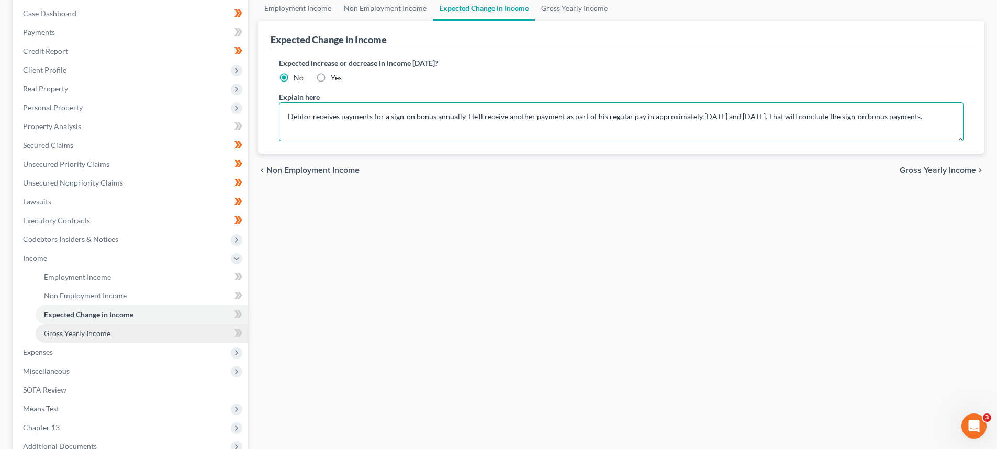
type textarea "Debtor receives payments for a sign-on bonus annually. He'll receive another pa…"
click at [66, 341] on link "Gross Yearly Income" at bounding box center [142, 333] width 212 height 19
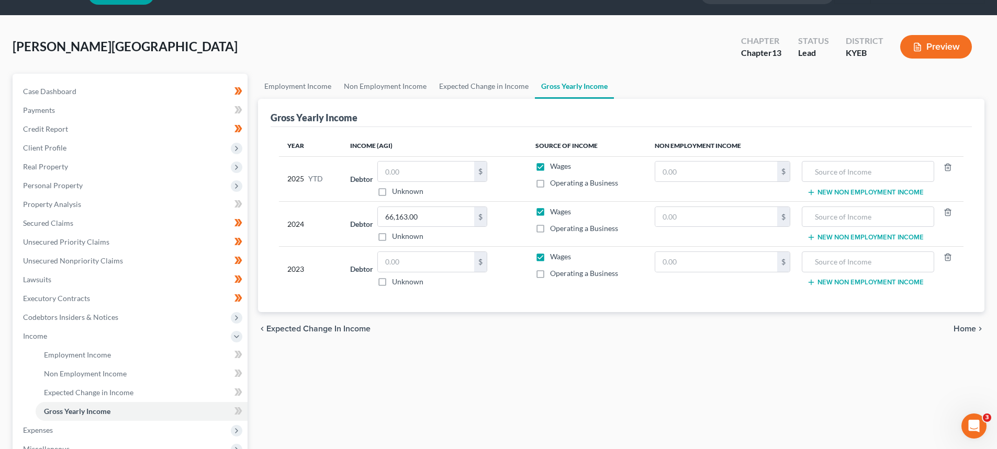
scroll to position [52, 0]
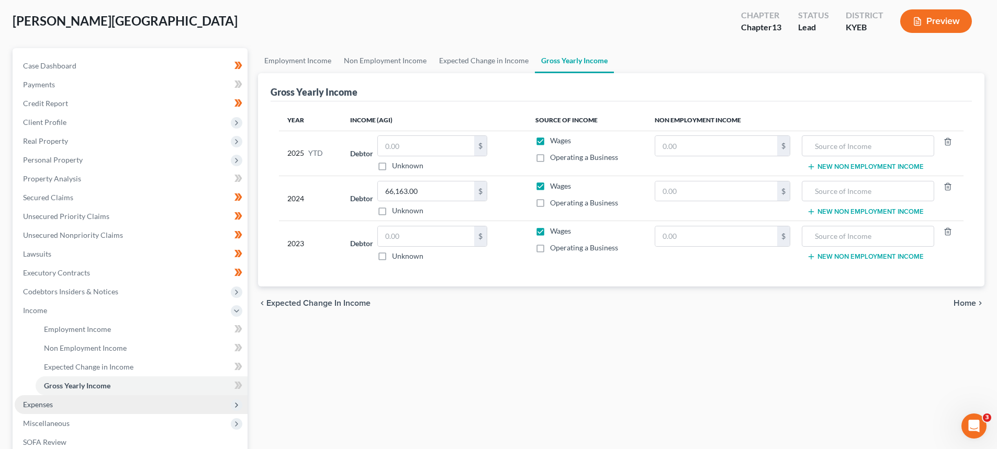
click at [39, 410] on span "Expenses" at bounding box center [131, 405] width 233 height 19
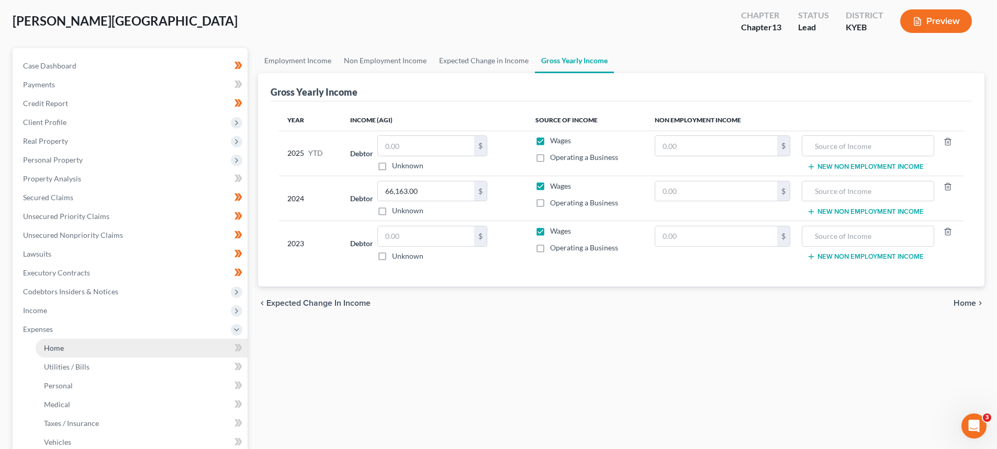
click at [55, 348] on span "Home" at bounding box center [54, 348] width 20 height 9
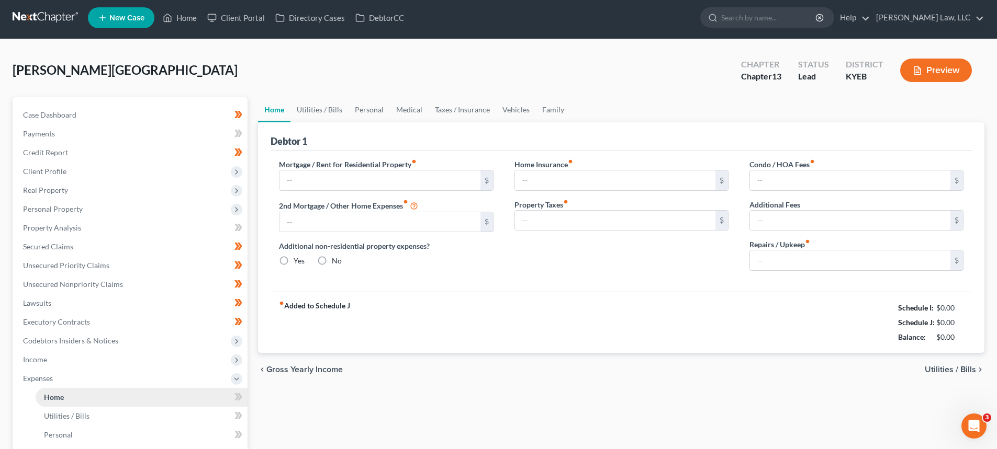
type input "600.00"
type input "0.00"
radio input "true"
type input "0.00"
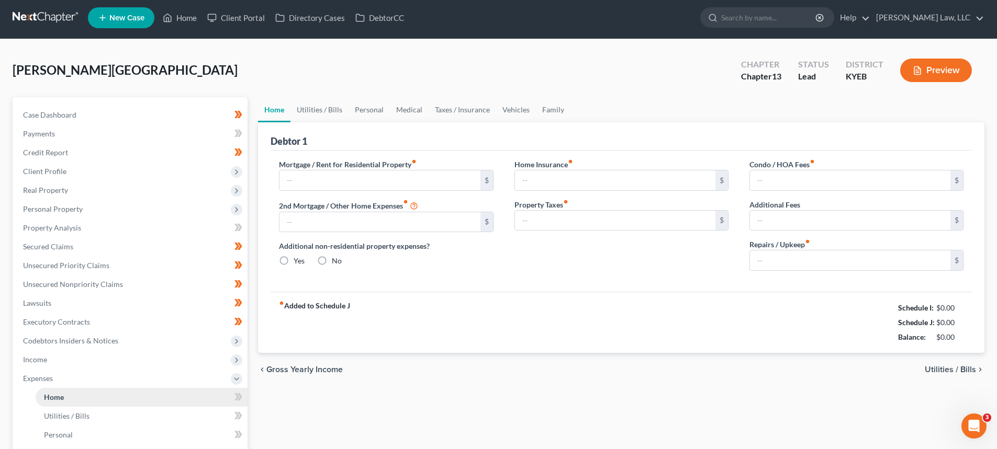
type input "0.00"
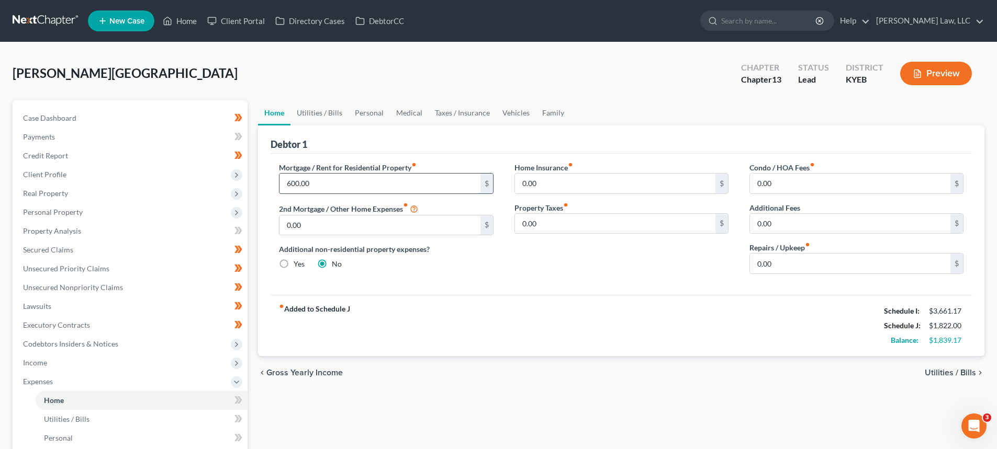
click at [313, 187] on input "600.00" at bounding box center [379, 184] width 200 height 20
click at [330, 108] on link "Utilities / Bills" at bounding box center [319, 112] width 58 height 25
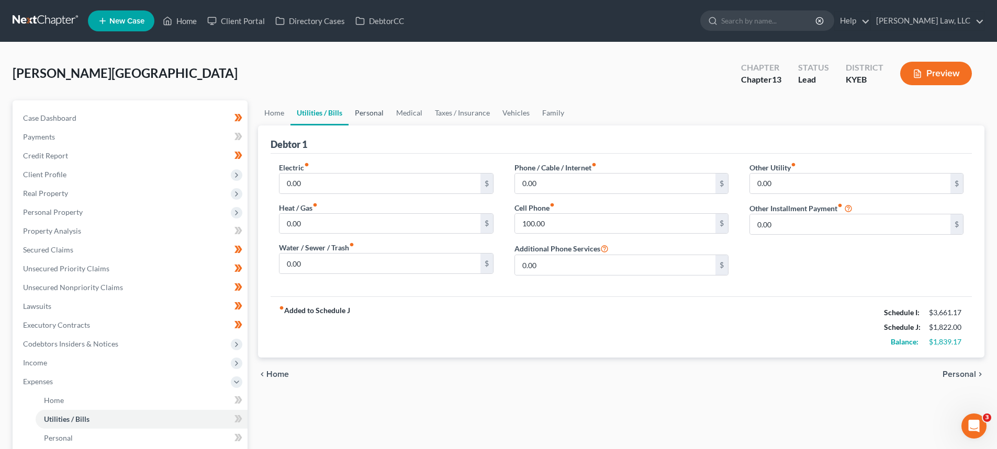
click at [376, 116] on link "Personal" at bounding box center [368, 112] width 41 height 25
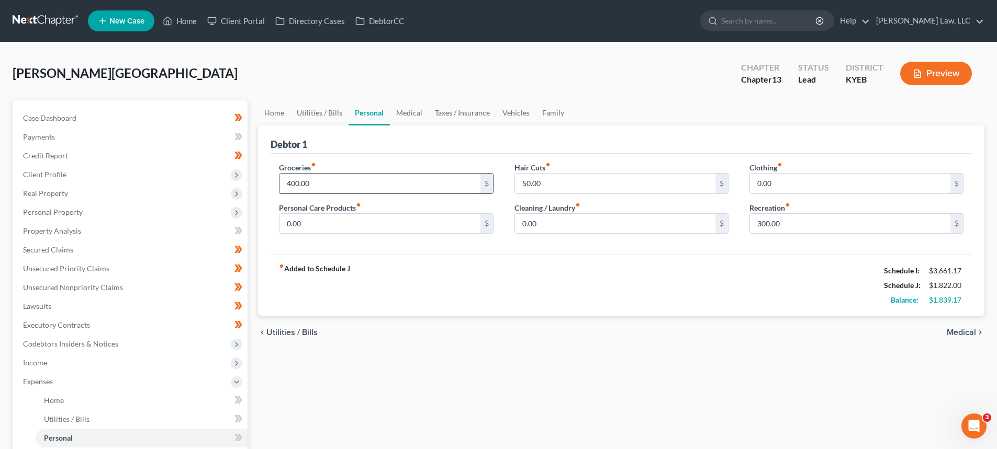
click at [293, 179] on input "400.00" at bounding box center [379, 184] width 200 height 20
click at [295, 183] on input "400.00" at bounding box center [379, 184] width 200 height 20
type input "450.00"
click at [287, 221] on input "0.00" at bounding box center [379, 224] width 200 height 20
type input "50.00"
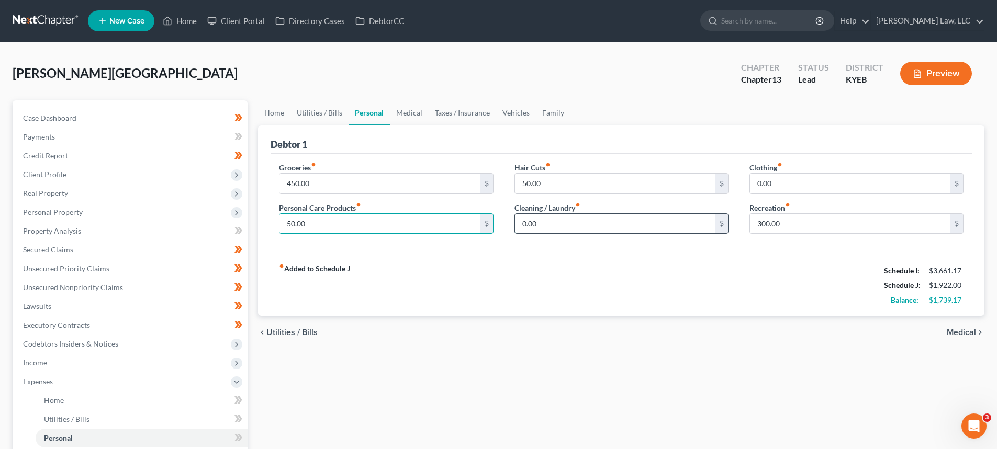
click at [522, 229] on input "0.00" at bounding box center [615, 224] width 200 height 20
type input "40.00"
click at [753, 185] on input "0.00" at bounding box center [850, 184] width 200 height 20
type input "100.00"
click at [793, 219] on input "300.00" at bounding box center [850, 224] width 200 height 20
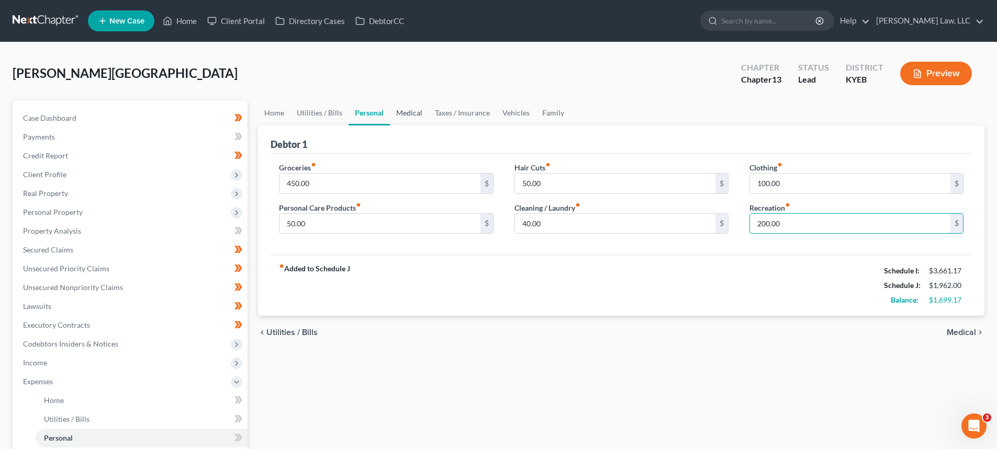
type input "200.00"
click at [406, 112] on link "Medical" at bounding box center [409, 112] width 39 height 25
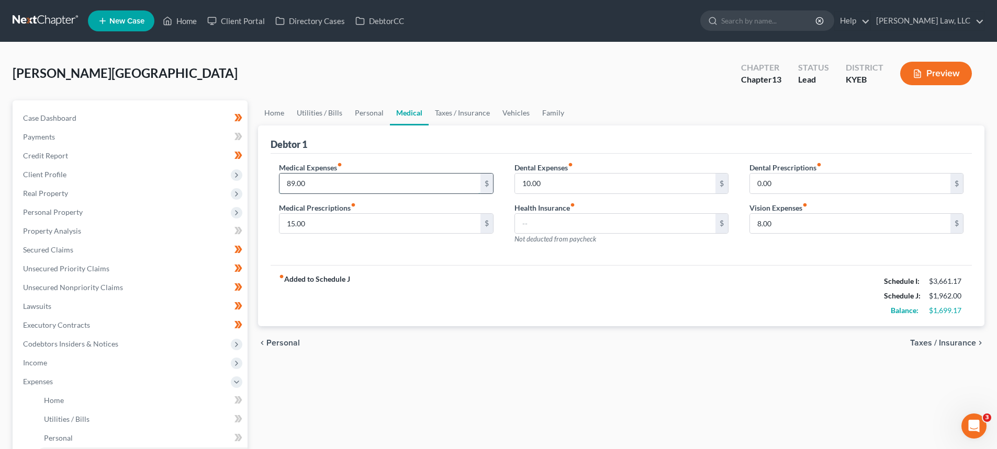
click at [379, 186] on input "89.00" at bounding box center [379, 184] width 200 height 20
type input "100.00"
click at [463, 106] on link "Taxes / Insurance" at bounding box center [462, 112] width 67 height 25
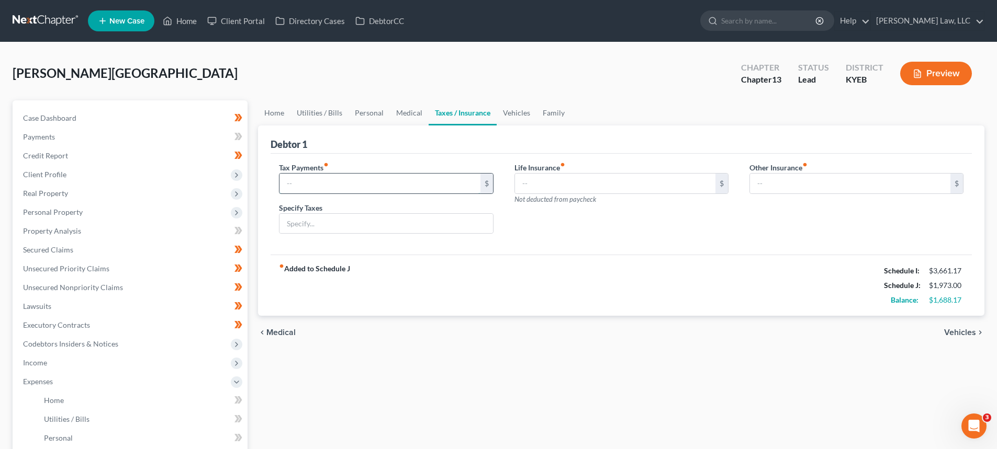
click at [311, 188] on input "text" at bounding box center [379, 184] width 200 height 20
click at [328, 161] on div "Tax Payments fiber_manual_record $ Specify Taxes Life Insurance fiber_manual_re…" at bounding box center [621, 205] width 701 height 102
click at [515, 118] on link "Vehicles" at bounding box center [517, 112] width 40 height 25
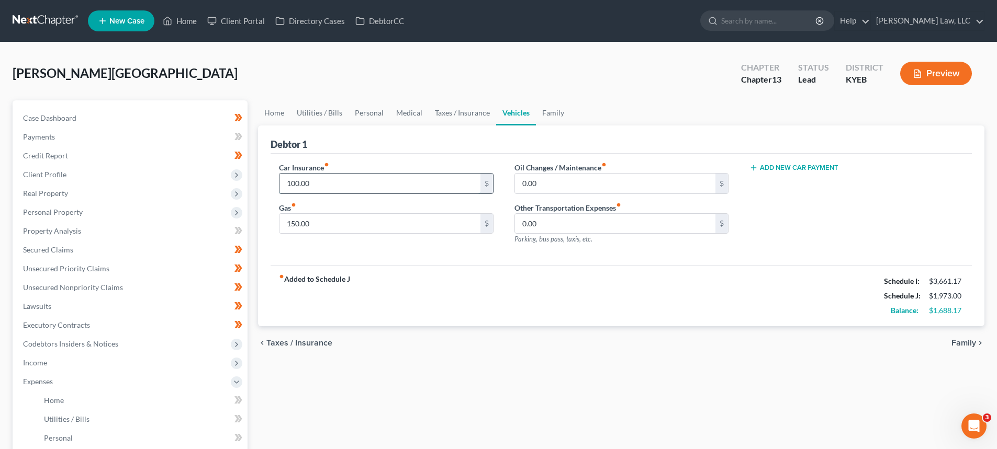
click at [337, 185] on input "100.00" at bounding box center [379, 184] width 200 height 20
click at [325, 224] on input "150.00" at bounding box center [379, 224] width 200 height 20
type input "250.00"
click at [516, 183] on input "0.00" at bounding box center [615, 184] width 200 height 20
type input "40.00"
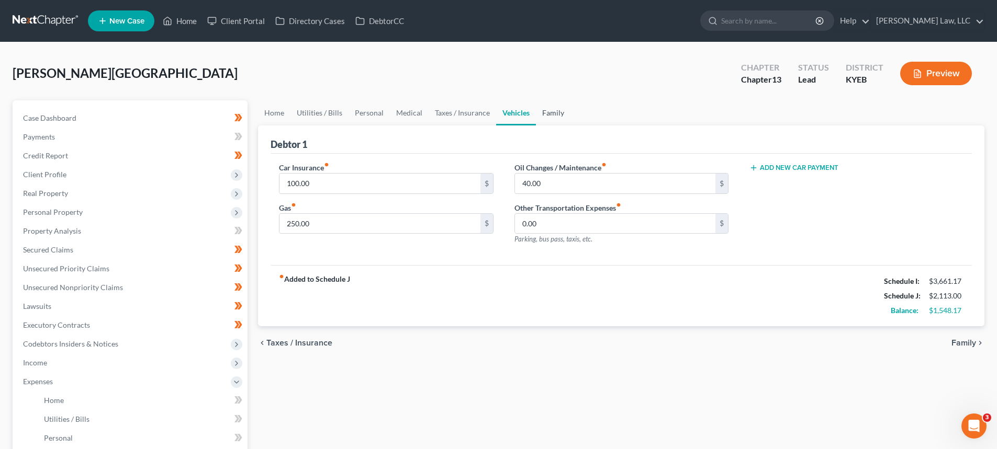
click at [547, 116] on link "Family" at bounding box center [553, 112] width 35 height 25
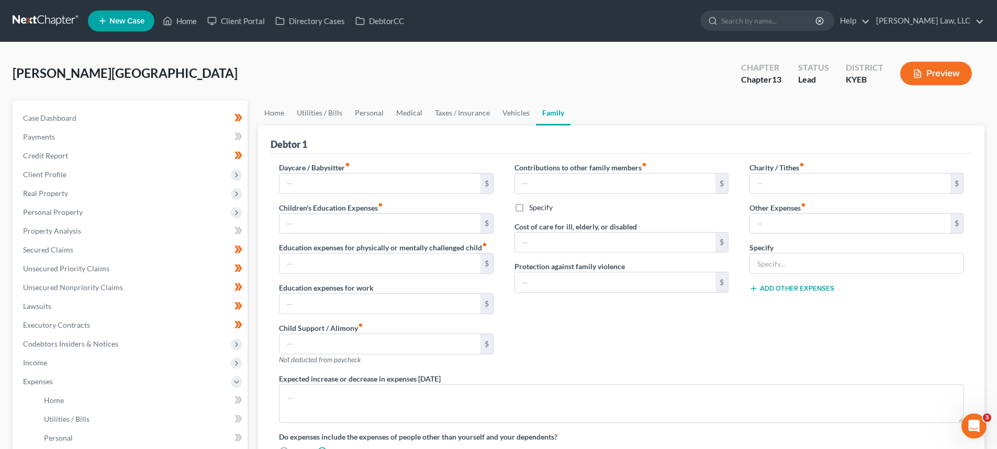
scroll to position [52, 0]
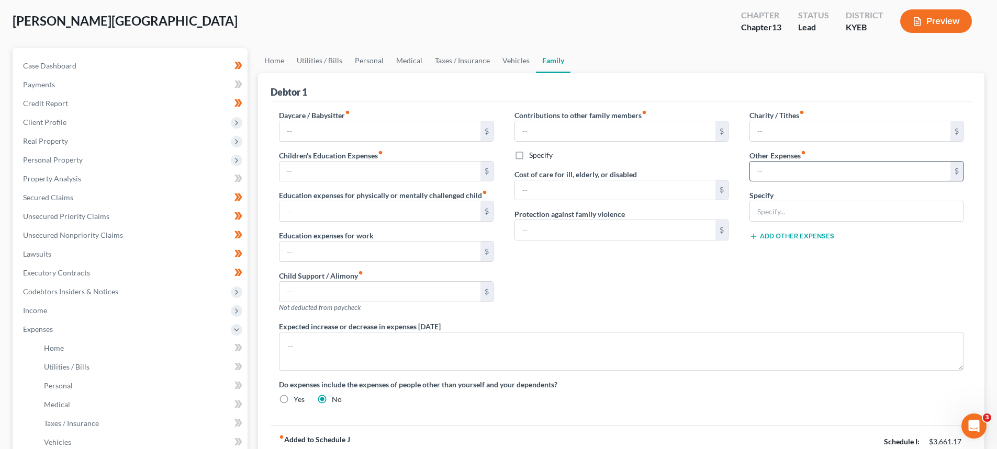
click at [782, 174] on input "text" at bounding box center [850, 172] width 200 height 20
type input "0"
click at [727, 170] on div "Cost of care for ill, elderly, or disabled $" at bounding box center [621, 185] width 214 height 32
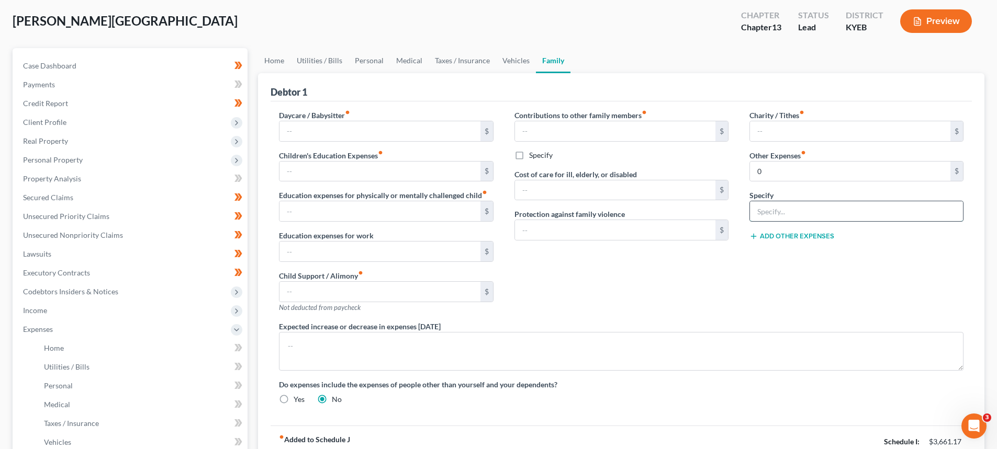
click at [780, 212] on input "text" at bounding box center [856, 211] width 213 height 20
type input "s"
type input "Scrubs/Uniform Costs"
click at [777, 178] on input "0" at bounding box center [850, 172] width 200 height 20
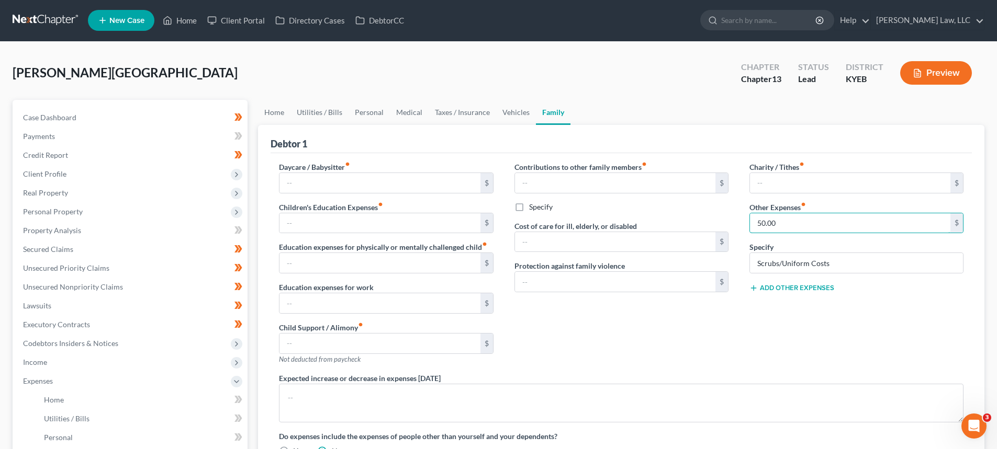
scroll to position [0, 0]
type input "50.00"
click at [282, 114] on link "Home" at bounding box center [274, 112] width 32 height 25
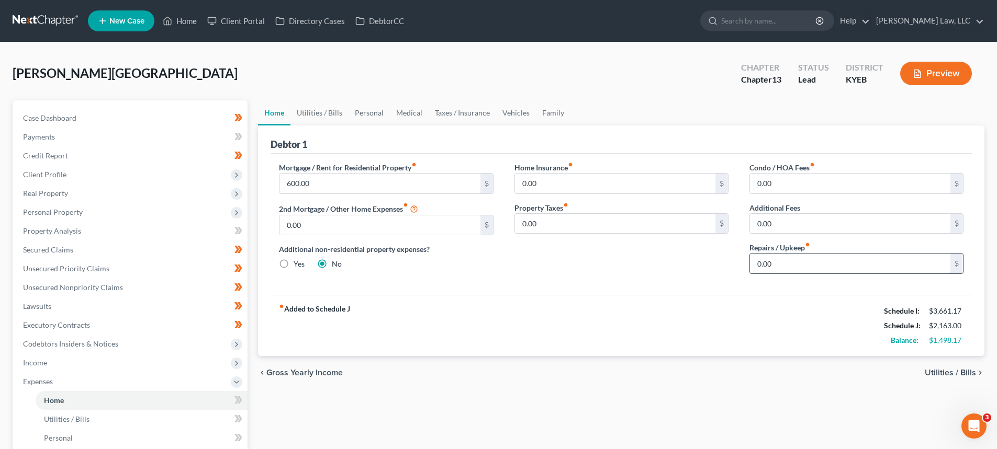
click at [755, 266] on input "0.00" at bounding box center [850, 264] width 200 height 20
type input "5"
type input "50.00"
click at [332, 114] on link "Utilities / Bills" at bounding box center [319, 112] width 58 height 25
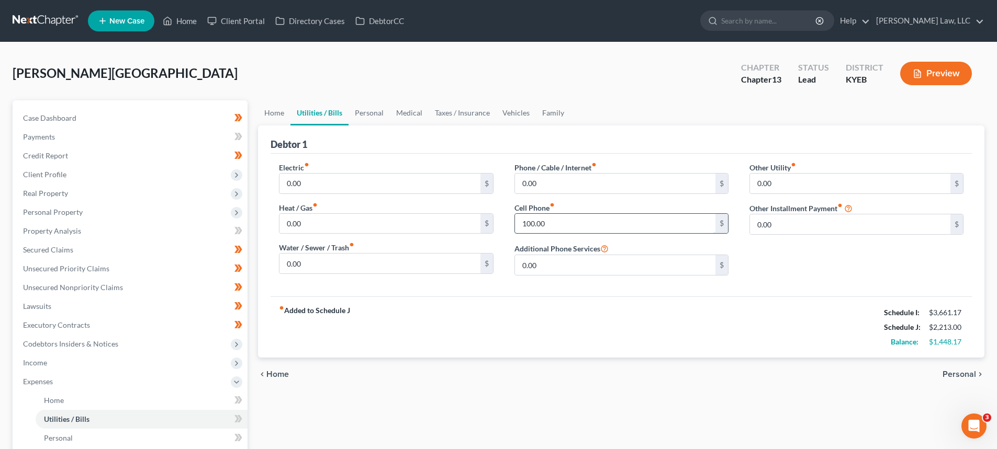
click at [530, 226] on input "100.00" at bounding box center [615, 224] width 200 height 20
click at [530, 222] on input "100.00" at bounding box center [615, 224] width 200 height 20
click at [527, 221] on input "100.00" at bounding box center [615, 224] width 200 height 20
type input "140.00"
click at [368, 111] on link "Personal" at bounding box center [368, 112] width 41 height 25
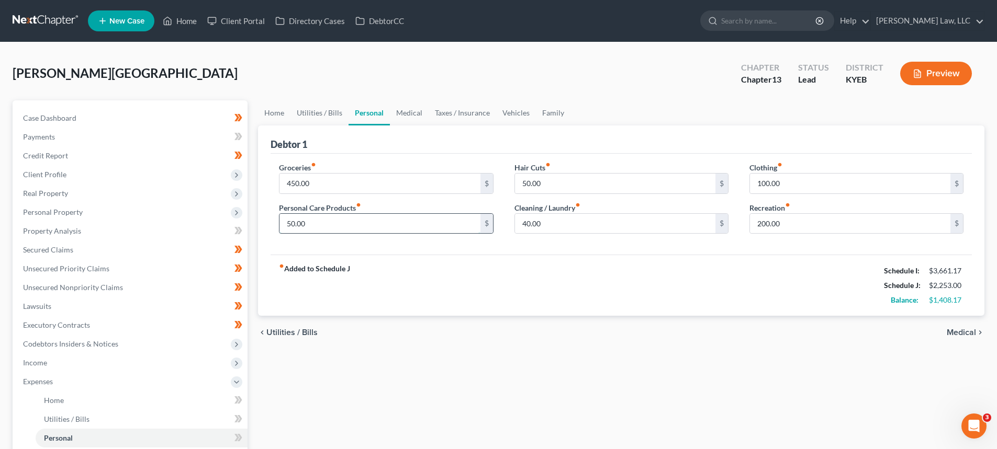
click at [292, 222] on input "50.00" at bounding box center [379, 224] width 200 height 20
click at [290, 222] on input "50.00" at bounding box center [379, 224] width 200 height 20
click at [289, 224] on input "50.00" at bounding box center [379, 224] width 200 height 20
type input "70.00"
click at [526, 186] on input "50.00" at bounding box center [615, 184] width 200 height 20
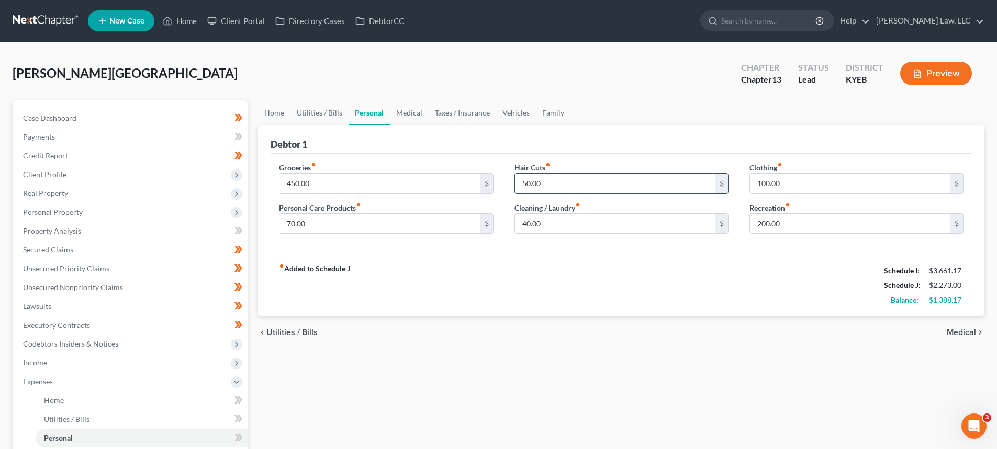
click at [525, 184] on input "50.00" at bounding box center [615, 184] width 200 height 20
click at [525, 186] on input "50.00" at bounding box center [615, 184] width 200 height 20
click at [401, 119] on link "Medical" at bounding box center [409, 112] width 39 height 25
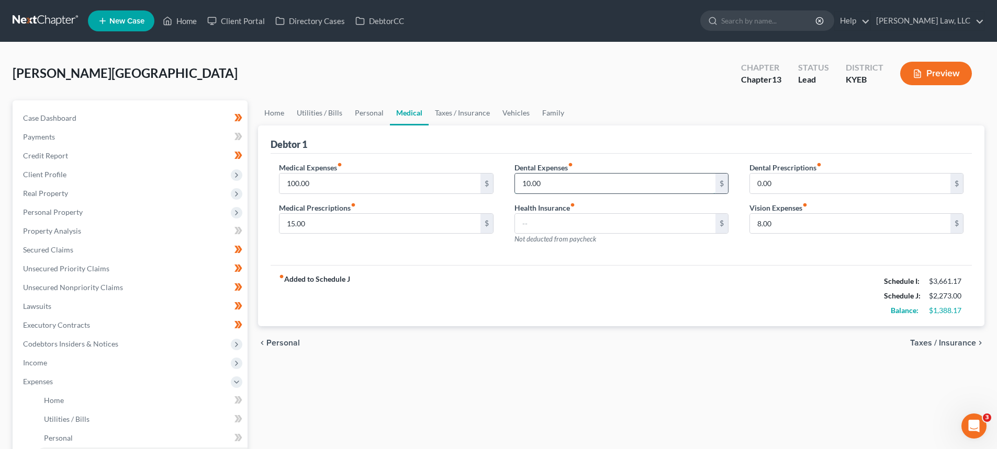
click at [527, 183] on input "10.00" at bounding box center [615, 184] width 200 height 20
type input "50.00"
click at [449, 117] on link "Taxes / Insurance" at bounding box center [462, 112] width 67 height 25
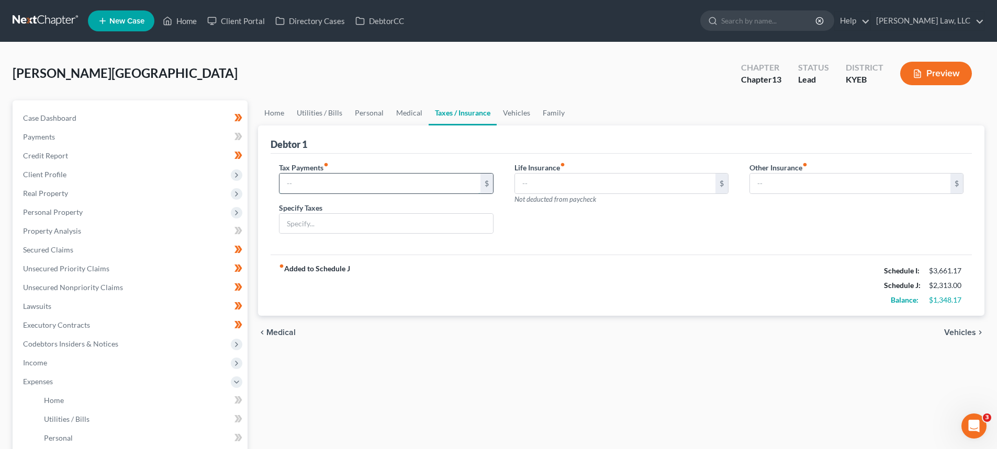
click at [362, 187] on input "text" at bounding box center [379, 184] width 200 height 20
type input "40.00"
click at [348, 220] on input "text" at bounding box center [385, 224] width 213 height 20
type input "Vehicle Taxes and Registration"
click at [510, 109] on link "Vehicles" at bounding box center [517, 112] width 40 height 25
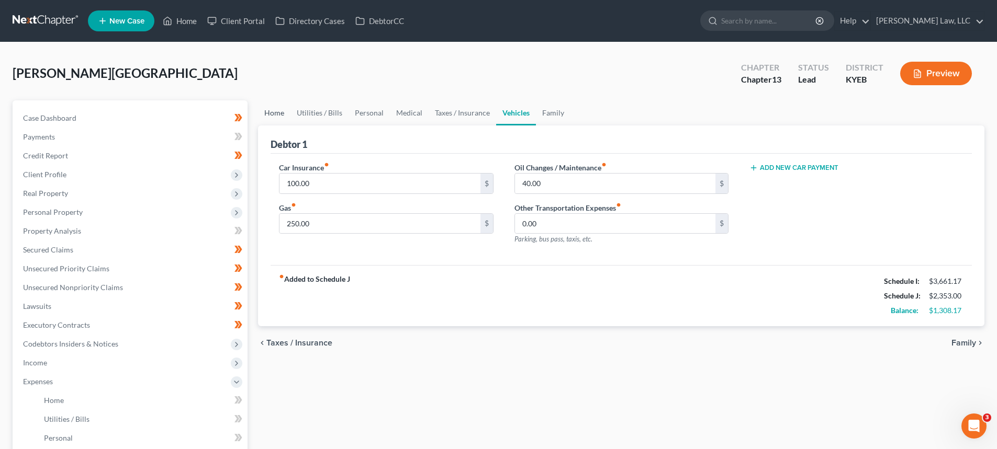
click at [282, 110] on link "Home" at bounding box center [274, 112] width 32 height 25
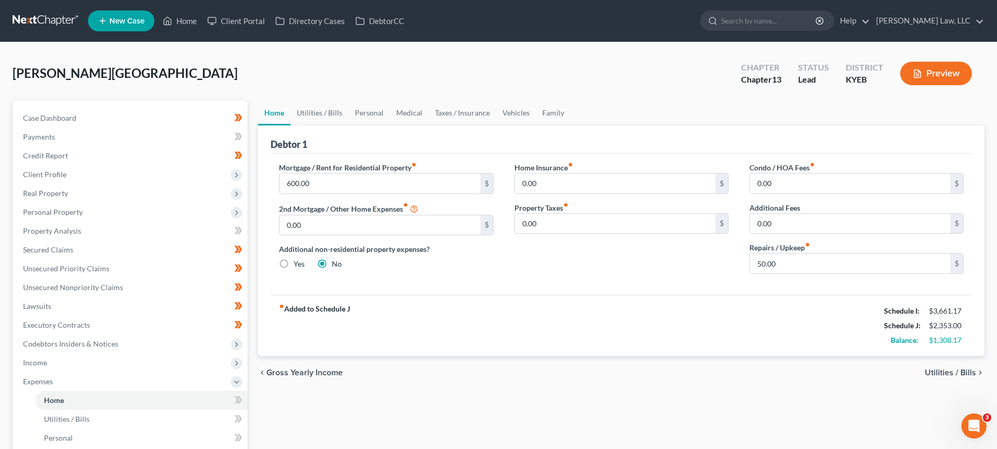
click at [319, 98] on div "Monhollen, Ryland Upgraded Chapter Chapter 13 Status Lead District KYEB Preview" at bounding box center [499, 78] width 972 height 46
click at [319, 109] on link "Utilities / Bills" at bounding box center [319, 112] width 58 height 25
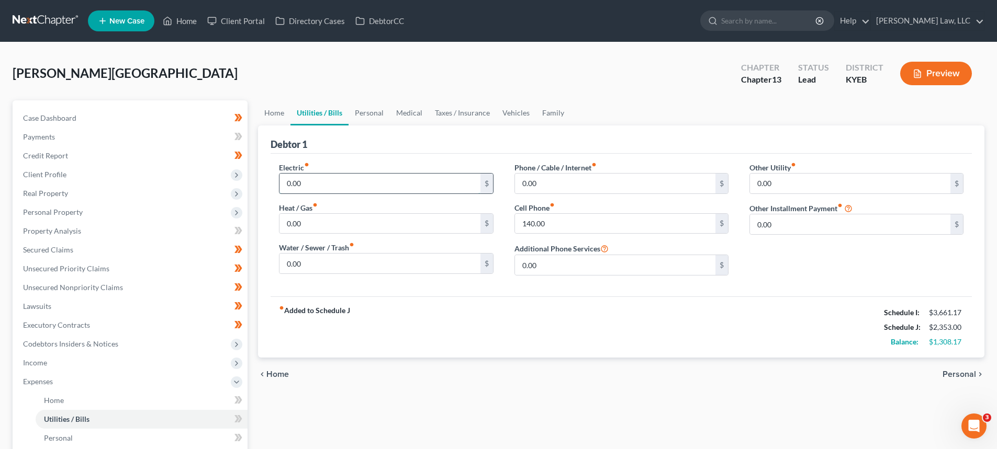
click at [331, 186] on input "0.00" at bounding box center [379, 184] width 200 height 20
drag, startPoint x: 322, startPoint y: 183, endPoint x: 260, endPoint y: 186, distance: 62.9
click at [261, 186] on div "Debtor 1 Electric fiber_manual_record 200. $ Heat / Gas fiber_manual_record 0.0…" at bounding box center [621, 242] width 726 height 232
type input "100.00"
click at [323, 258] on input "0.00" at bounding box center [379, 264] width 200 height 20
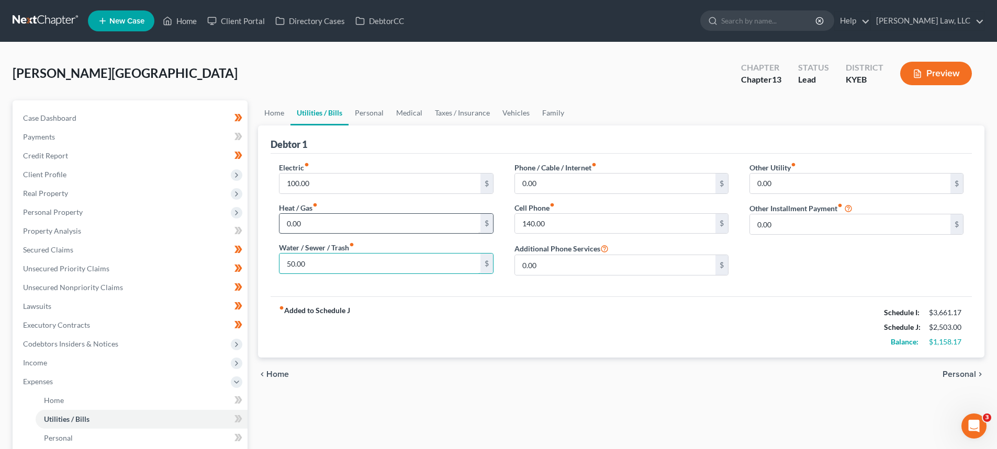
type input "50.00"
click at [342, 224] on input "0.00" at bounding box center [379, 224] width 200 height 20
click at [542, 185] on input "0.00" at bounding box center [615, 184] width 200 height 20
type input "150.00"
click at [279, 121] on link "Home" at bounding box center [274, 112] width 32 height 25
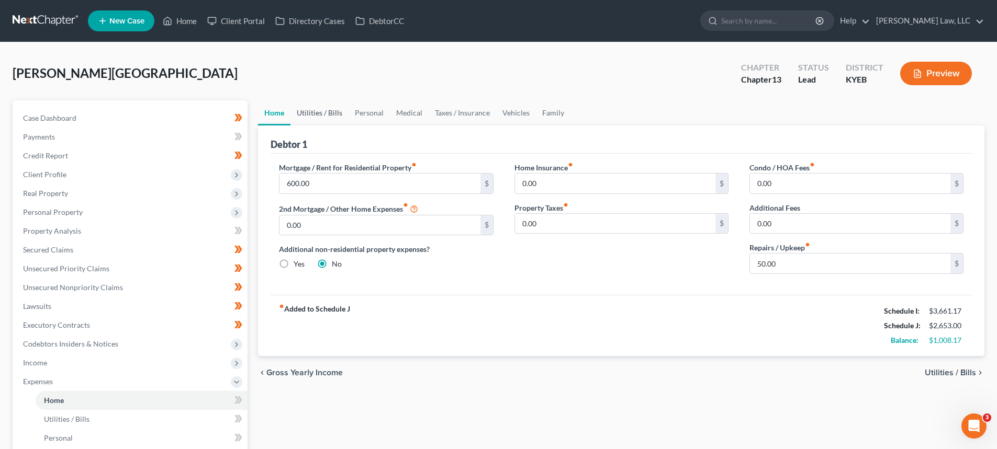
click at [323, 107] on link "Utilities / Bills" at bounding box center [319, 112] width 58 height 25
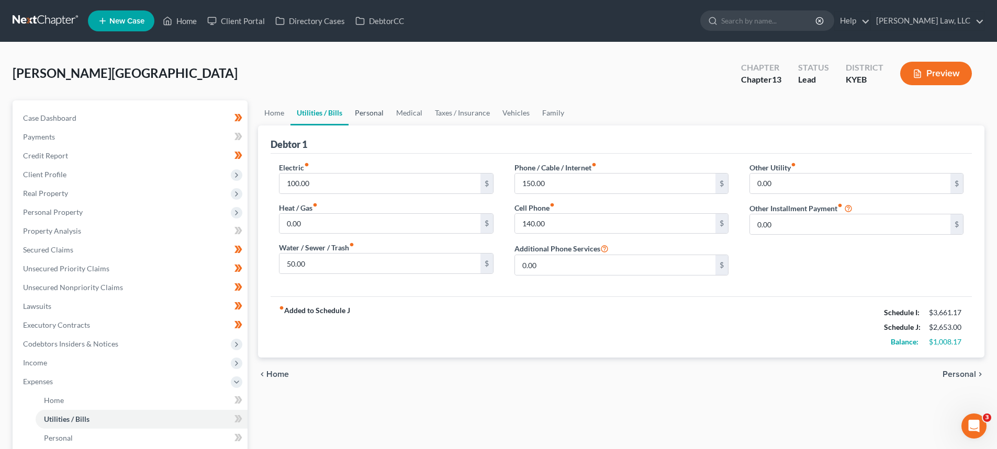
click at [365, 111] on link "Personal" at bounding box center [368, 112] width 41 height 25
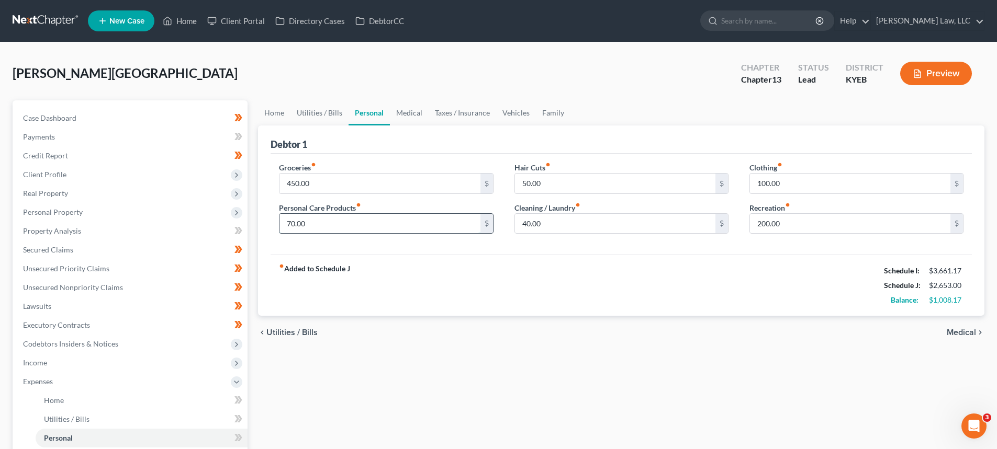
click at [294, 223] on input "70.00" at bounding box center [379, 224] width 200 height 20
click at [295, 223] on input "70.00" at bounding box center [379, 224] width 200 height 20
type input "75.00"
click at [394, 117] on link "Medical" at bounding box center [409, 112] width 39 height 25
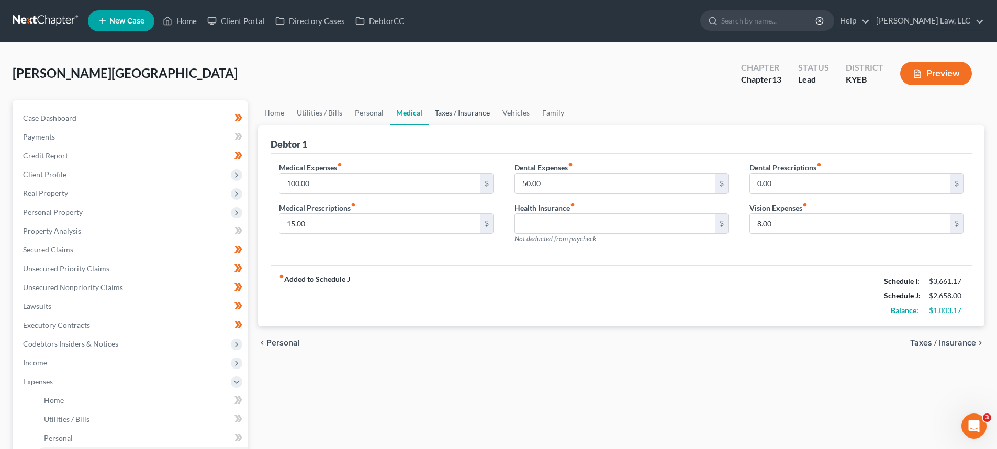
click at [444, 119] on link "Taxes / Insurance" at bounding box center [462, 112] width 67 height 25
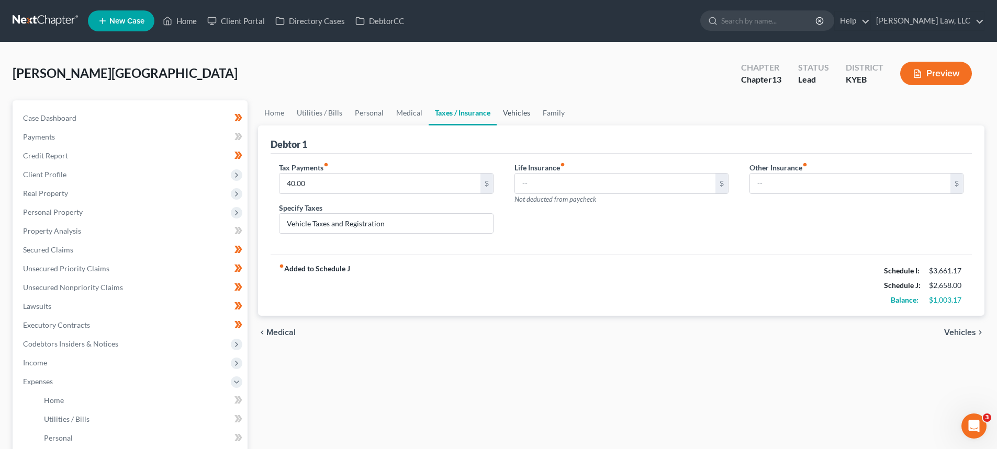
click at [505, 115] on link "Vehicles" at bounding box center [517, 112] width 40 height 25
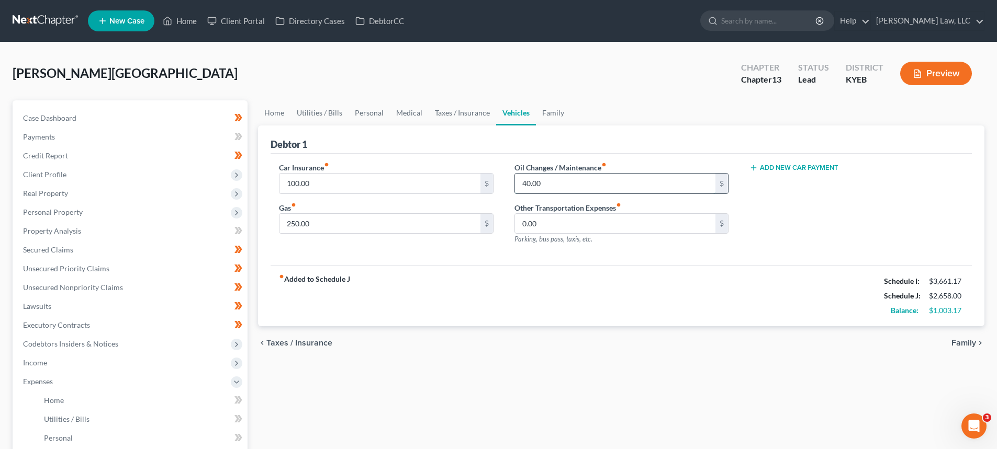
click at [523, 181] on input "40.00" at bounding box center [615, 184] width 200 height 20
click at [526, 182] on input "40.00" at bounding box center [615, 184] width 200 height 20
type input "50.00"
click at [549, 117] on link "Family" at bounding box center [553, 112] width 35 height 25
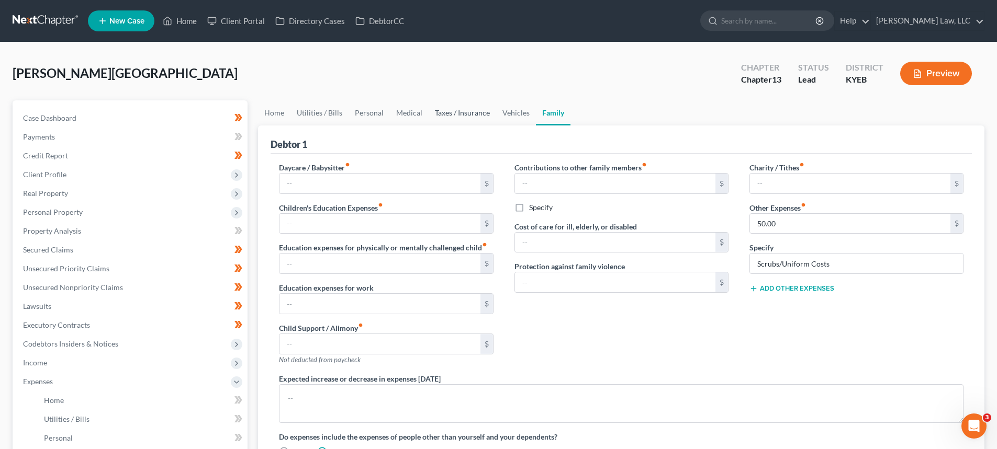
click at [471, 120] on link "Taxes / Insurance" at bounding box center [462, 112] width 67 height 25
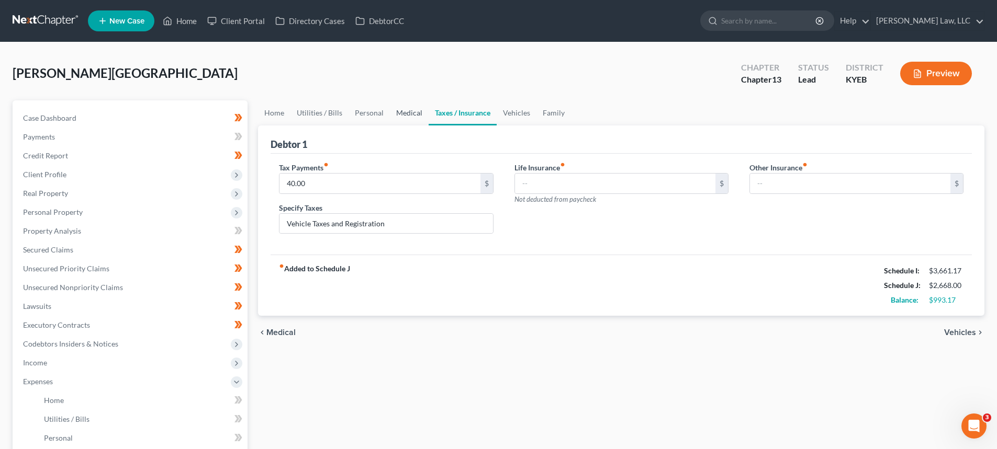
click at [407, 119] on link "Medical" at bounding box center [409, 112] width 39 height 25
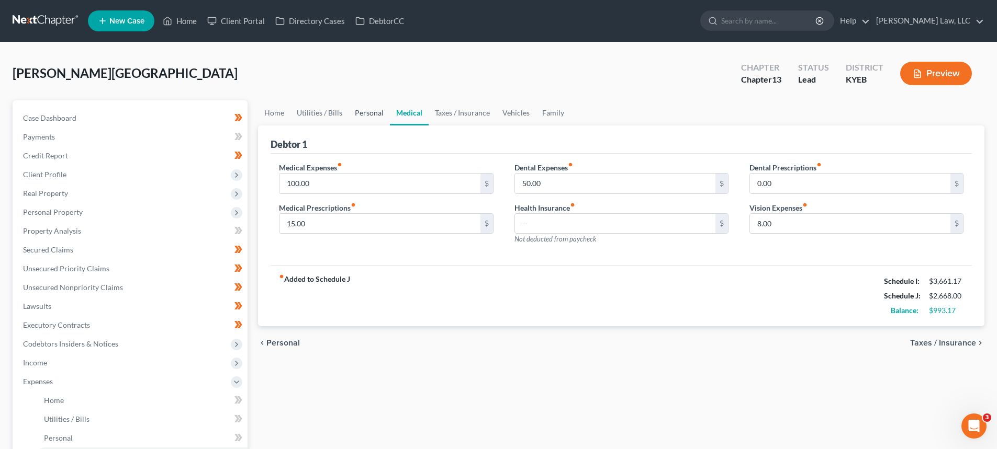
click at [359, 116] on link "Personal" at bounding box center [368, 112] width 41 height 25
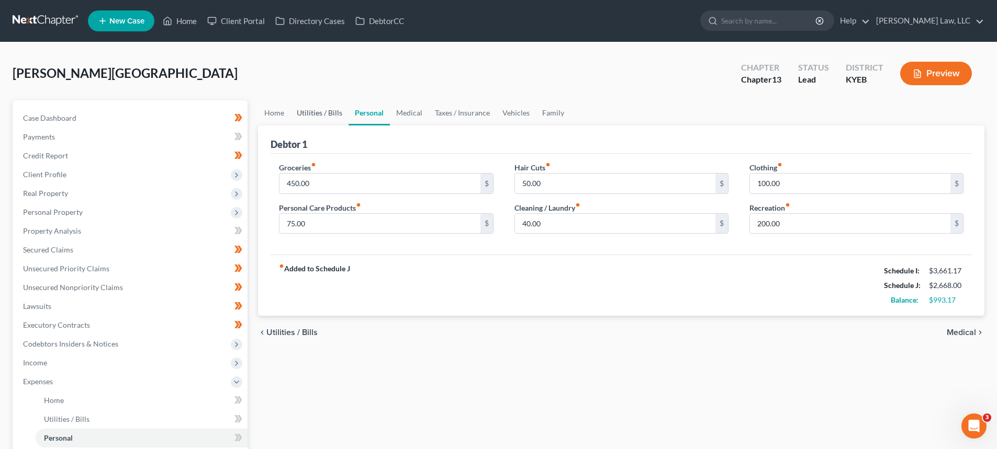
click at [321, 111] on link "Utilities / Bills" at bounding box center [319, 112] width 58 height 25
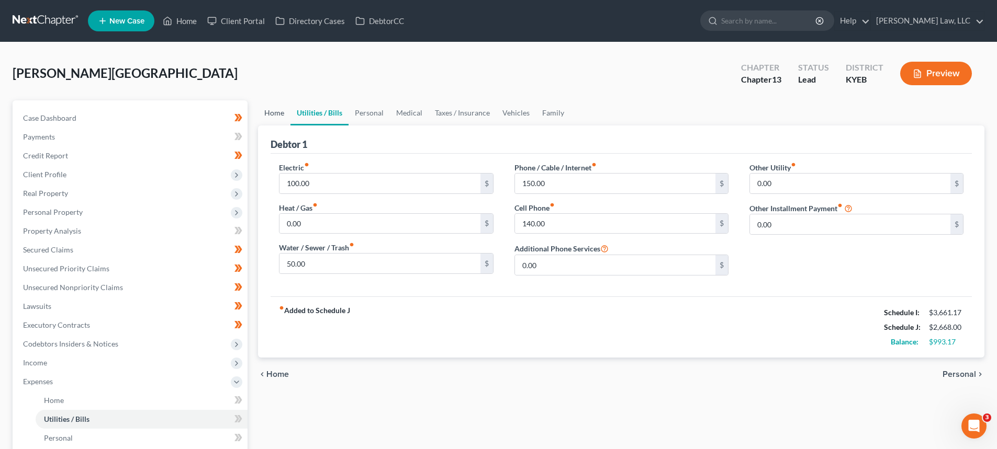
click at [274, 120] on link "Home" at bounding box center [274, 112] width 32 height 25
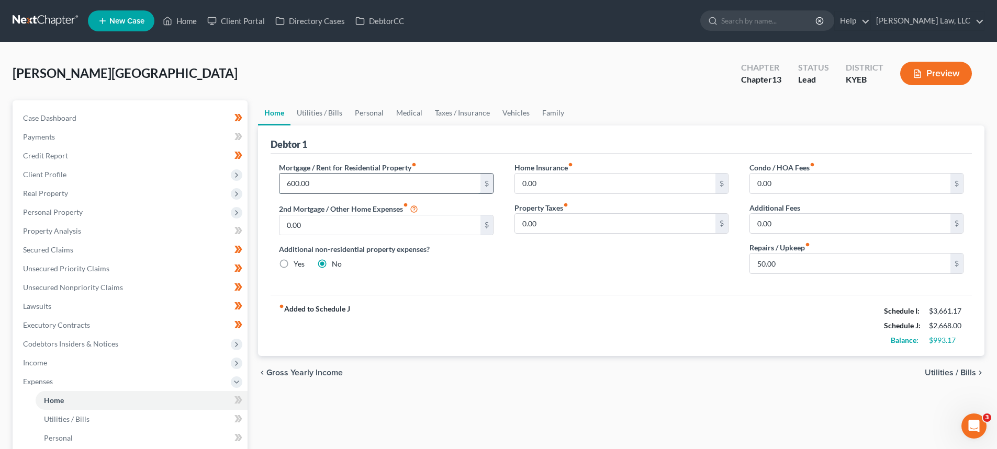
click at [291, 181] on input "600.00" at bounding box center [379, 184] width 200 height 20
click at [292, 183] on input "600.00" at bounding box center [379, 184] width 200 height 20
drag, startPoint x: 291, startPoint y: 183, endPoint x: 284, endPoint y: 182, distance: 7.4
click at [285, 183] on input "600.00" at bounding box center [379, 184] width 200 height 20
type input "800.00"
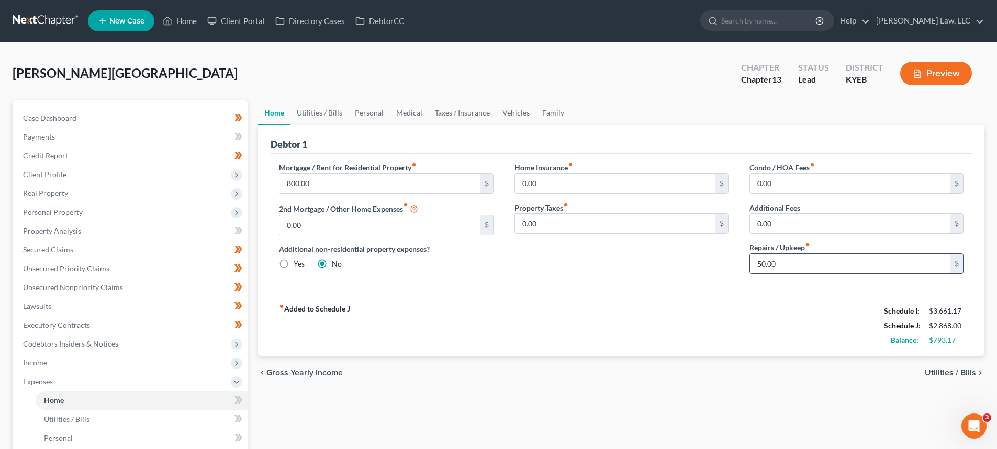
click at [759, 263] on input "50.00" at bounding box center [850, 264] width 200 height 20
click at [327, 113] on link "Utilities / Bills" at bounding box center [319, 112] width 58 height 25
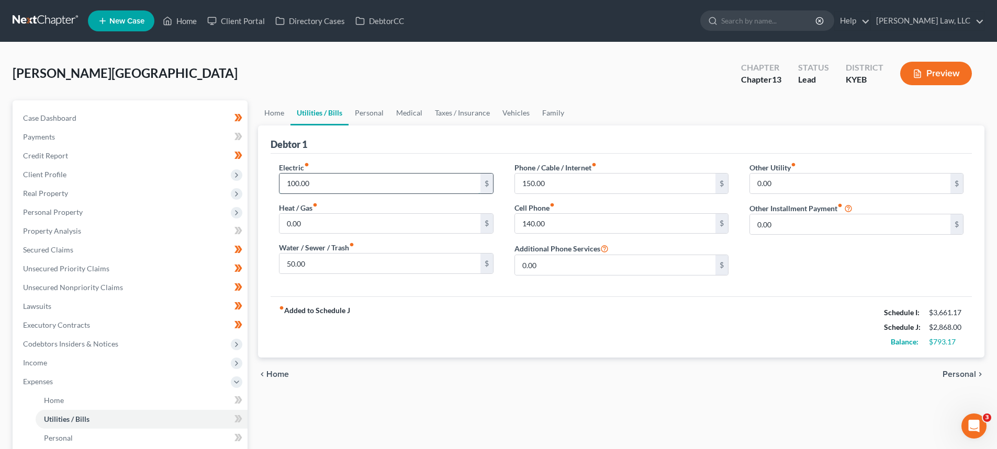
click at [297, 183] on input "100.00" at bounding box center [379, 184] width 200 height 20
click at [295, 183] on input "100.00" at bounding box center [379, 184] width 200 height 20
type input "150.00"
click at [370, 104] on link "Personal" at bounding box center [368, 112] width 41 height 25
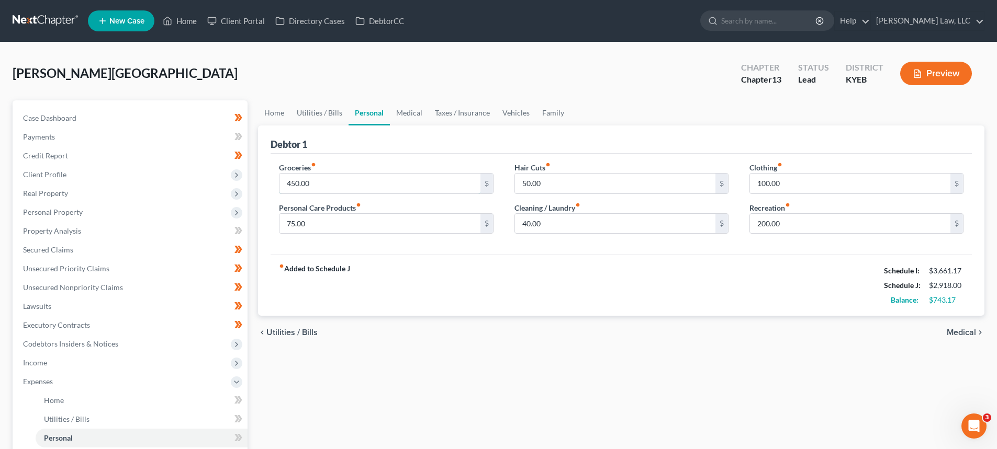
click at [296, 186] on input "450.00" at bounding box center [379, 184] width 200 height 20
click at [766, 229] on input "200.00" at bounding box center [850, 224] width 200 height 20
click at [766, 184] on input "100.00" at bounding box center [850, 184] width 200 height 20
click at [763, 183] on input "100.00" at bounding box center [850, 184] width 200 height 20
click at [762, 185] on input "100.00" at bounding box center [850, 184] width 200 height 20
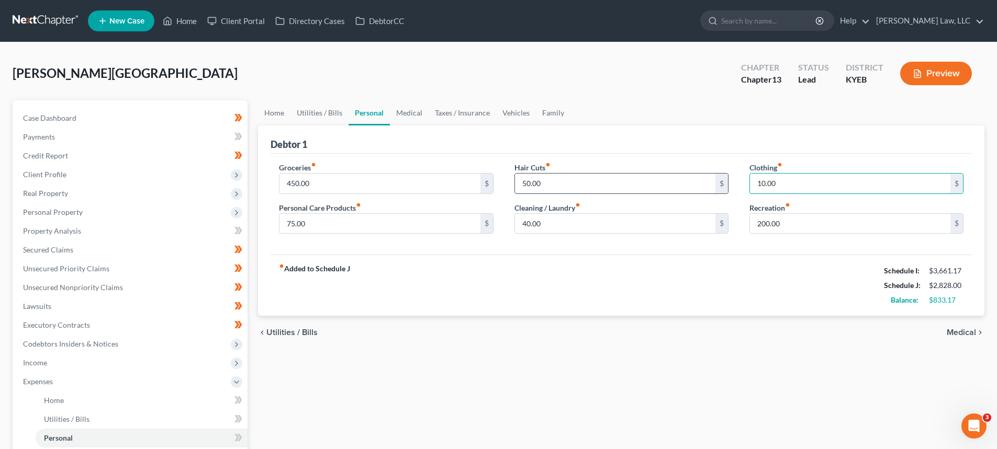
type input "100.00"
click at [525, 183] on input "50.00" at bounding box center [615, 184] width 200 height 20
click at [290, 221] on input "75.00" at bounding box center [379, 224] width 200 height 20
click at [404, 117] on link "Medical" at bounding box center [409, 112] width 39 height 25
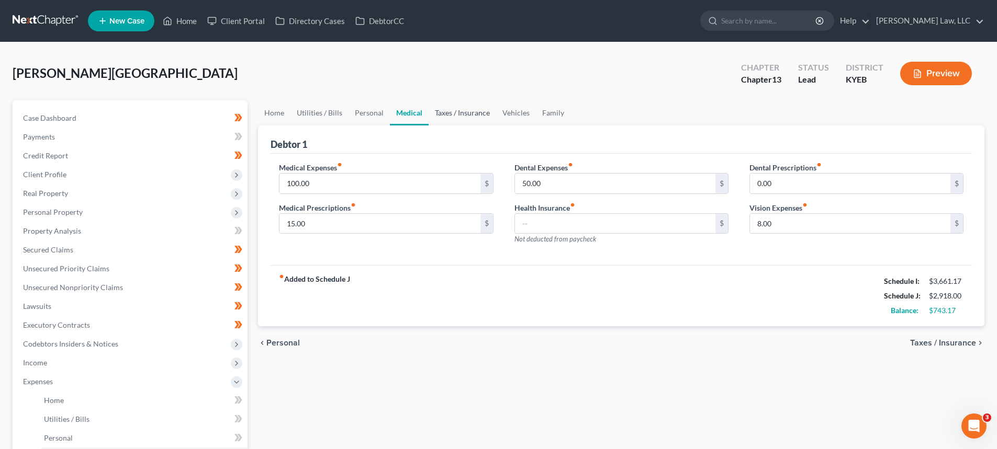
click at [443, 115] on link "Taxes / Insurance" at bounding box center [462, 112] width 67 height 25
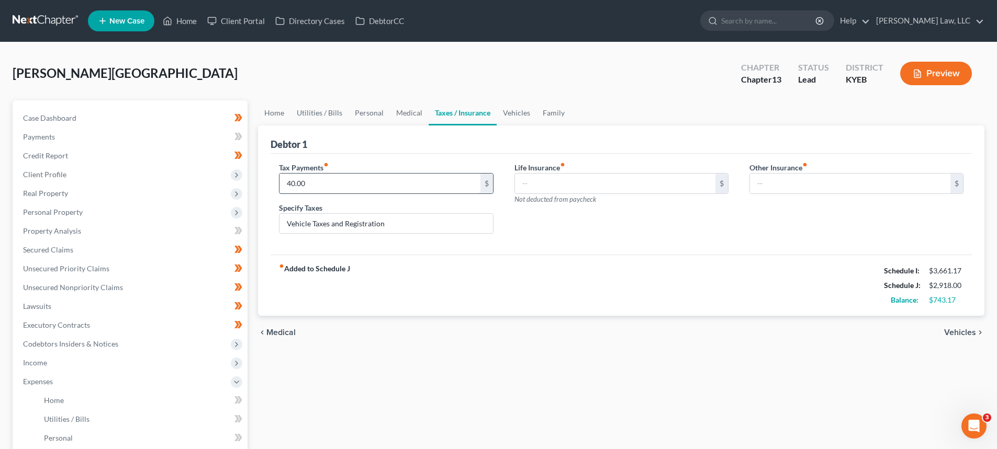
click at [290, 179] on input "40.00" at bounding box center [379, 184] width 200 height 20
click at [291, 183] on input "40.00" at bounding box center [379, 184] width 200 height 20
type input "40.00"
click at [505, 117] on link "Vehicles" at bounding box center [517, 112] width 40 height 25
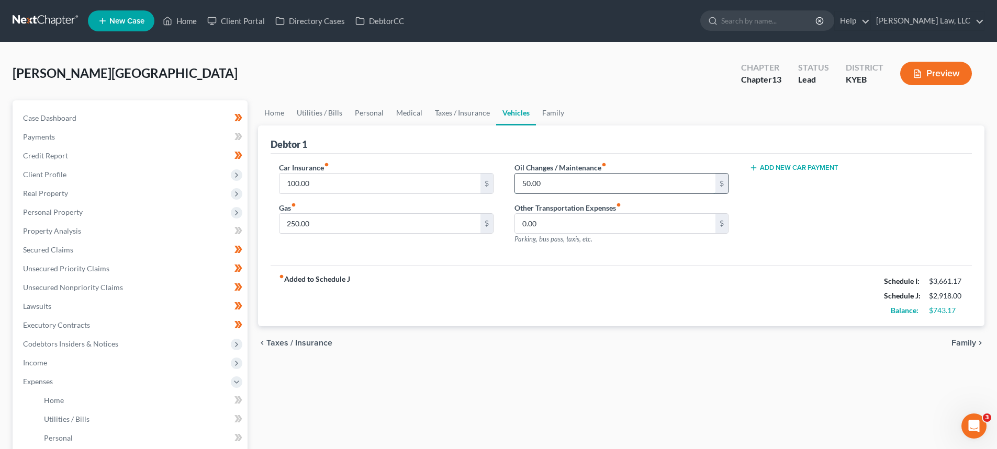
click at [526, 180] on input "50.00" at bounding box center [615, 184] width 200 height 20
click at [524, 183] on input "50.00" at bounding box center [615, 184] width 200 height 20
click at [529, 184] on input "50.00" at bounding box center [615, 184] width 200 height 20
drag, startPoint x: 530, startPoint y: 185, endPoint x: 515, endPoint y: 183, distance: 14.8
click at [515, 183] on input "50.00" at bounding box center [615, 184] width 200 height 20
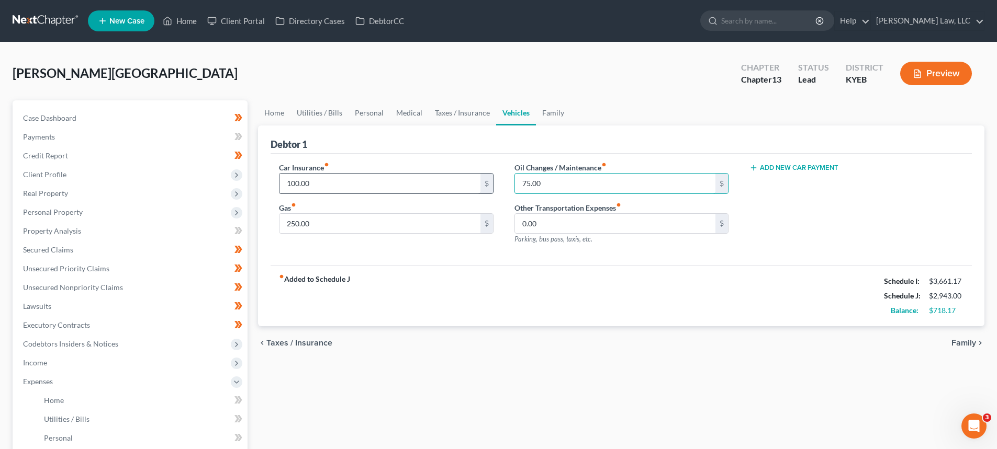
type input "75.00"
click at [293, 183] on input "100.00" at bounding box center [379, 184] width 200 height 20
click at [294, 183] on input "100.00" at bounding box center [379, 184] width 200 height 20
click at [296, 184] on input "100.00" at bounding box center [379, 184] width 200 height 20
type input "150.00"
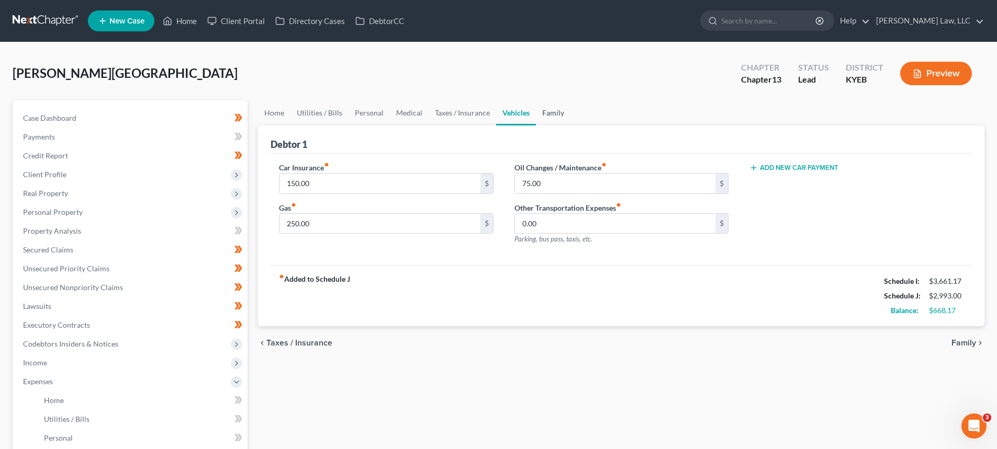
click at [562, 110] on link "Family" at bounding box center [553, 112] width 35 height 25
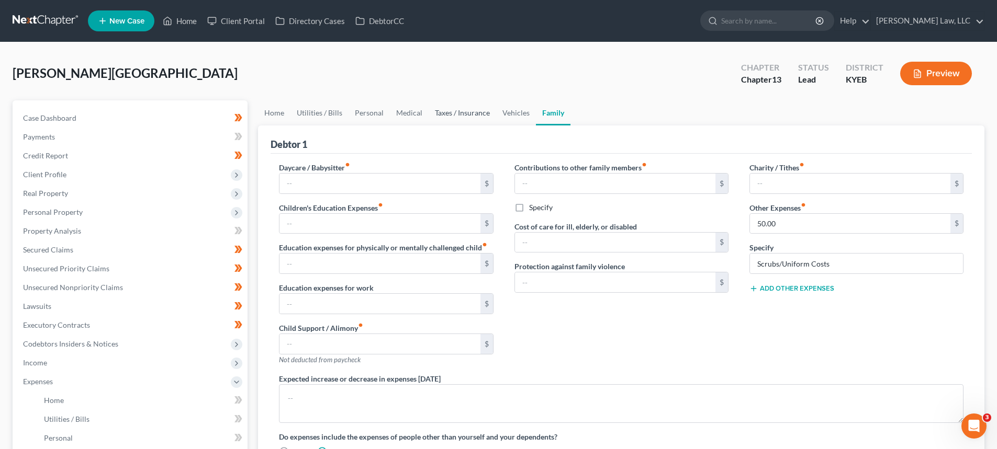
click at [466, 115] on link "Taxes / Insurance" at bounding box center [462, 112] width 67 height 25
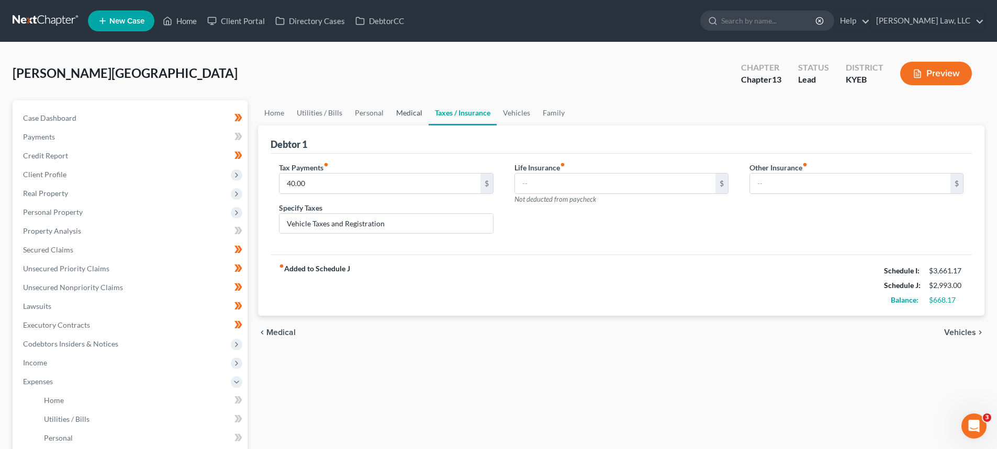
click at [401, 115] on link "Medical" at bounding box center [409, 112] width 39 height 25
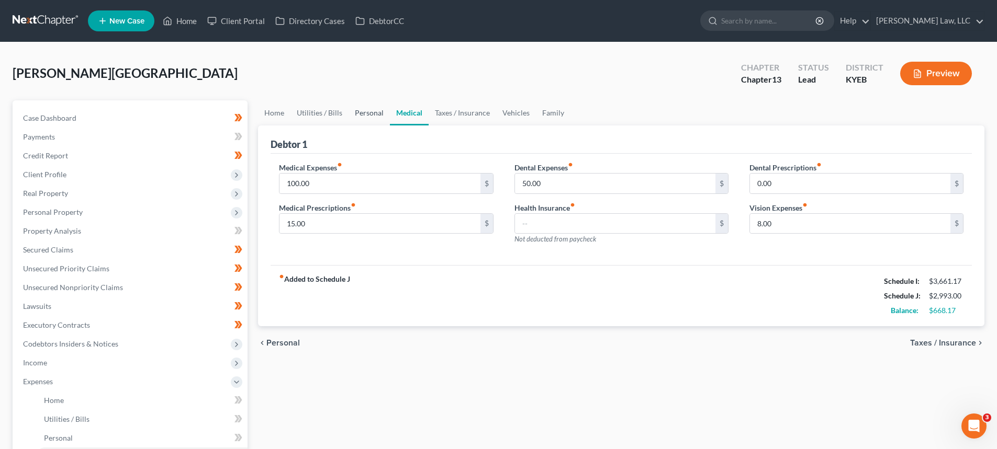
click at [351, 113] on link "Personal" at bounding box center [368, 112] width 41 height 25
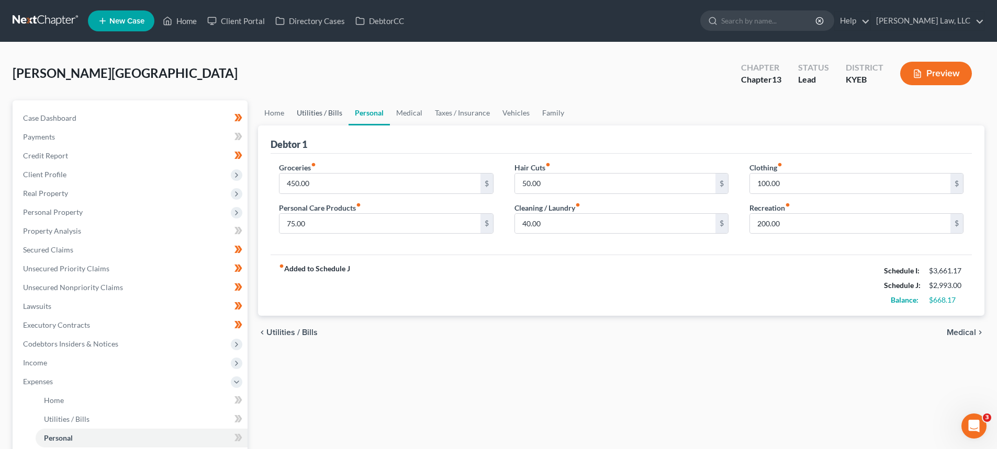
click at [306, 115] on link "Utilities / Bills" at bounding box center [319, 112] width 58 height 25
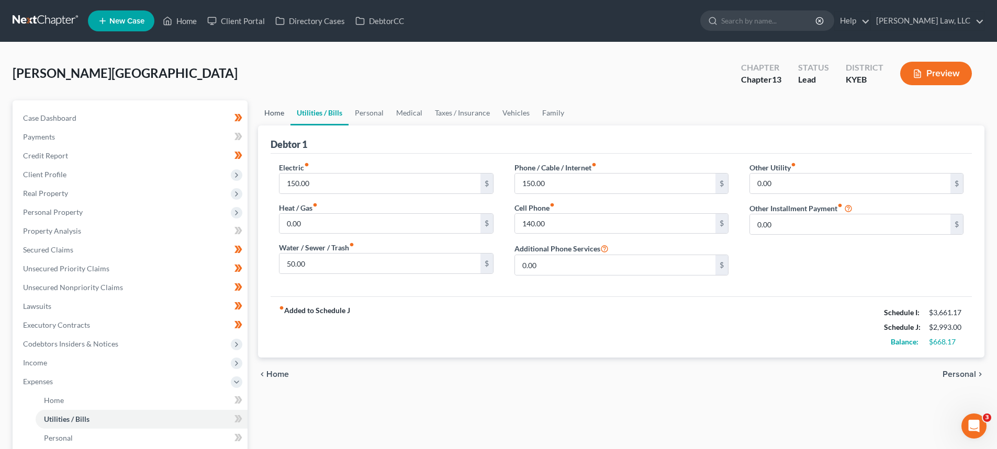
click at [273, 111] on link "Home" at bounding box center [274, 112] width 32 height 25
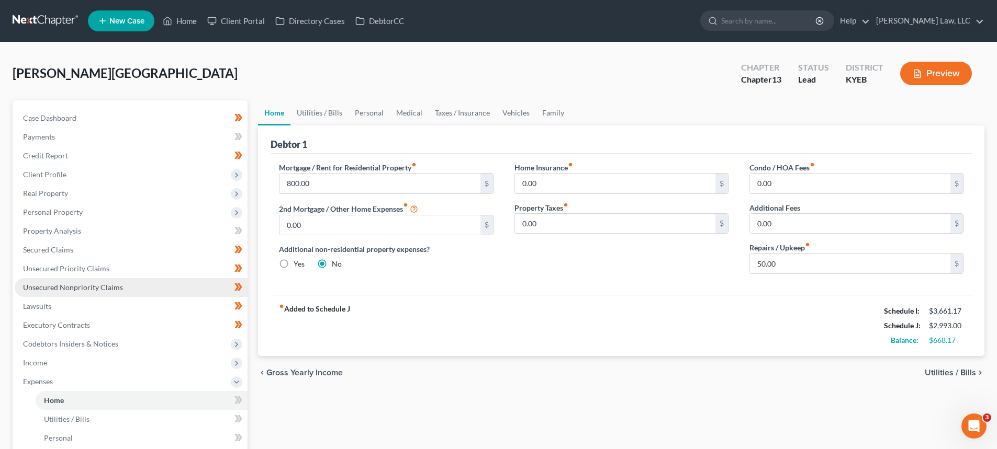
click at [86, 291] on span "Unsecured Nonpriority Claims" at bounding box center [73, 287] width 100 height 9
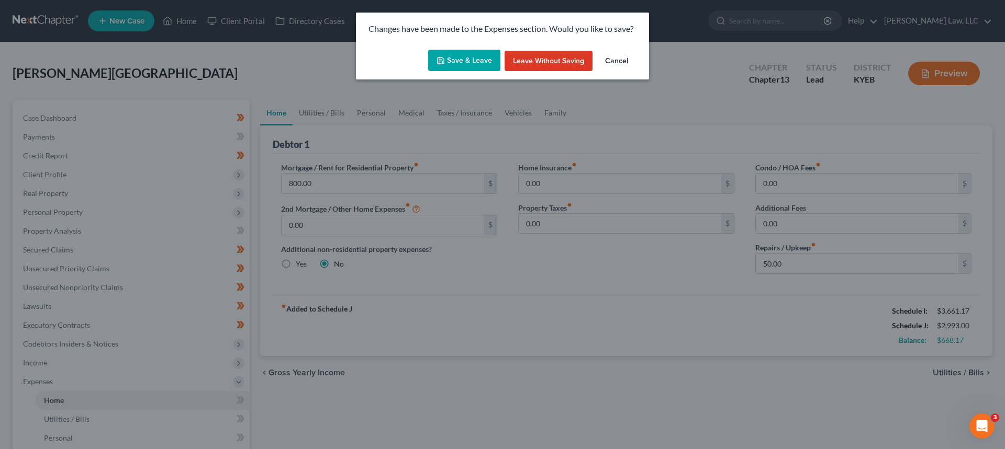
click at [481, 58] on button "Save & Leave" at bounding box center [464, 61] width 72 height 22
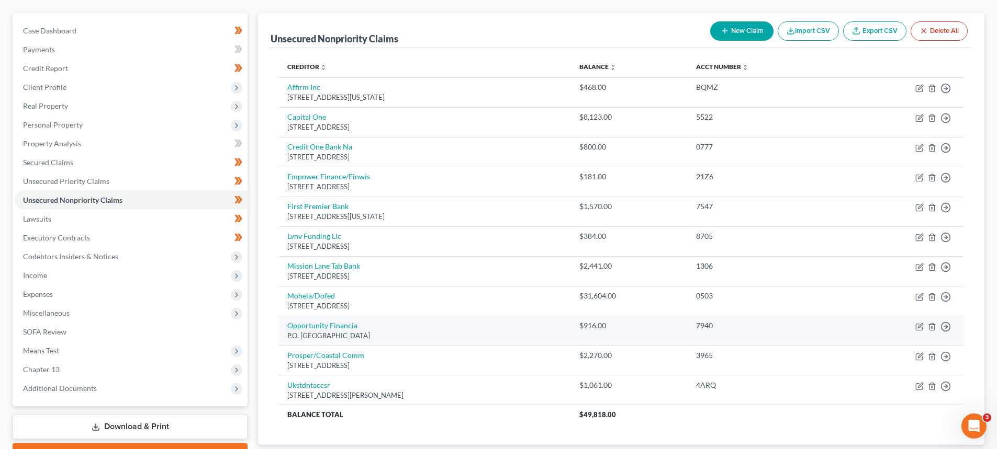
scroll to position [105, 0]
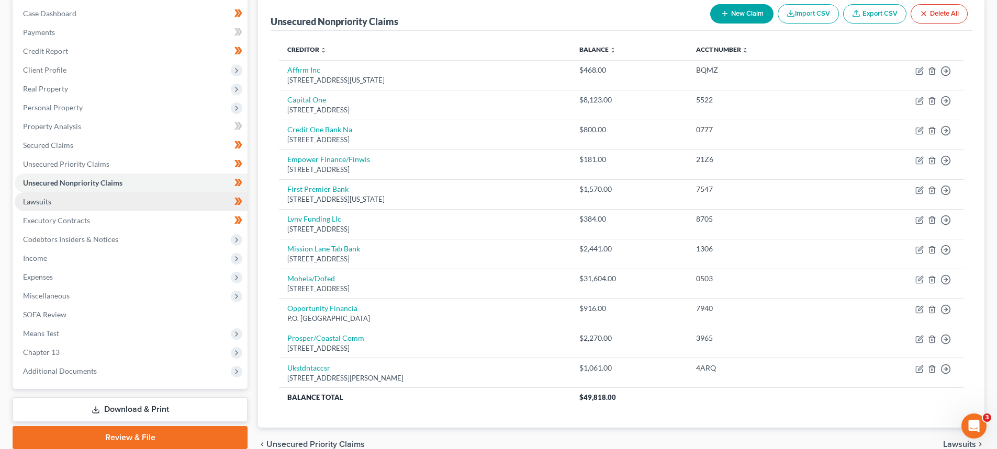
click at [46, 200] on span "Lawsuits" at bounding box center [37, 201] width 28 height 9
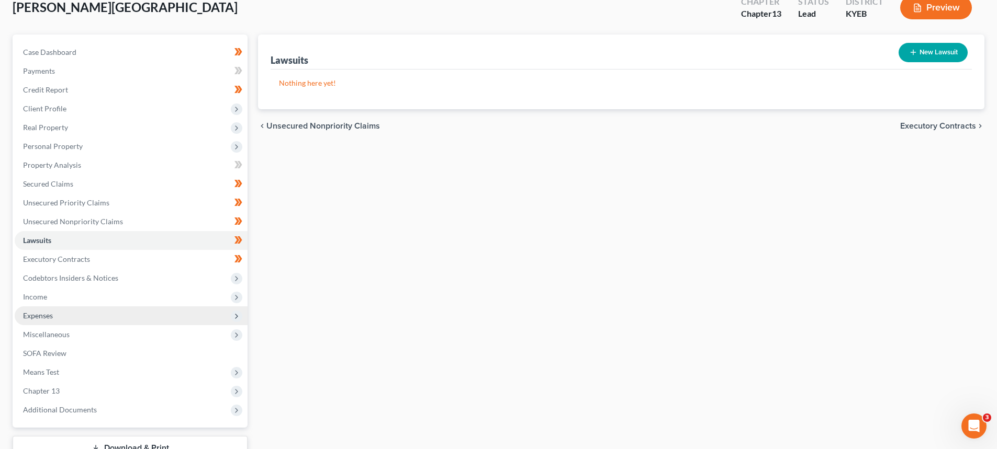
scroll to position [105, 0]
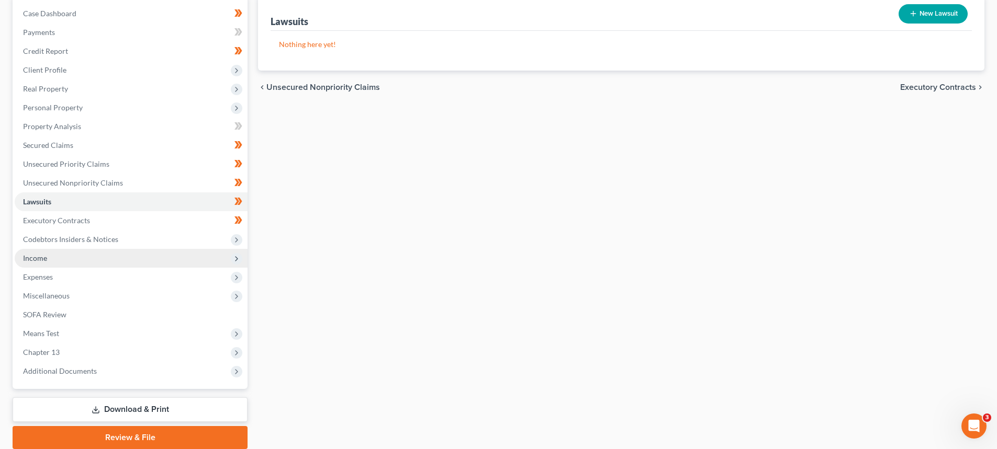
click at [50, 255] on span "Income" at bounding box center [131, 258] width 233 height 19
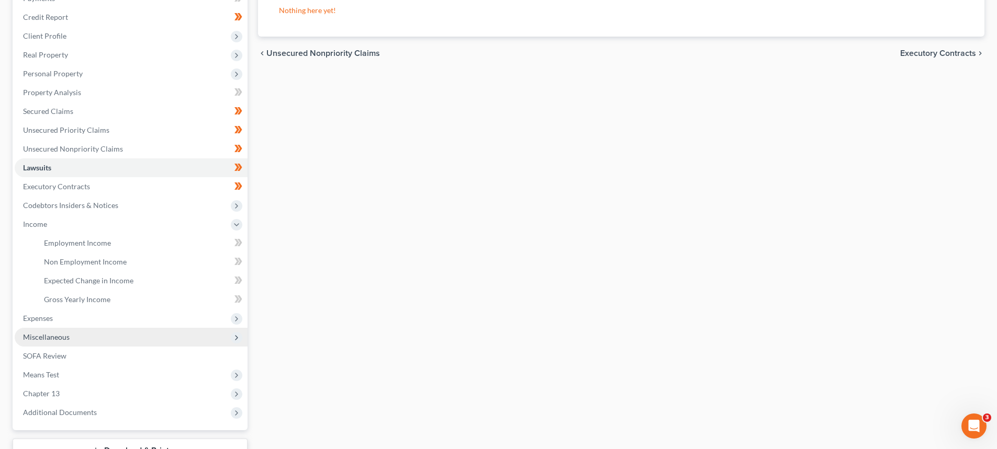
scroll to position [157, 0]
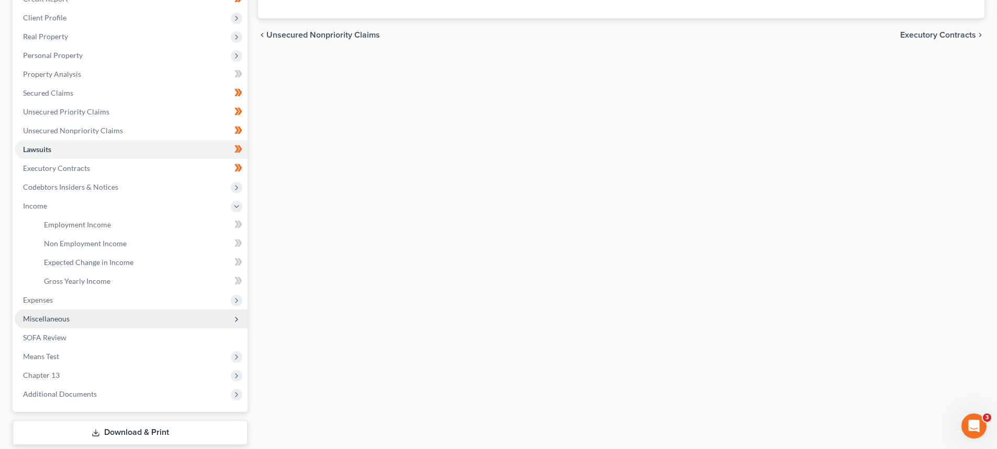
click at [45, 321] on span "Miscellaneous" at bounding box center [46, 318] width 47 height 9
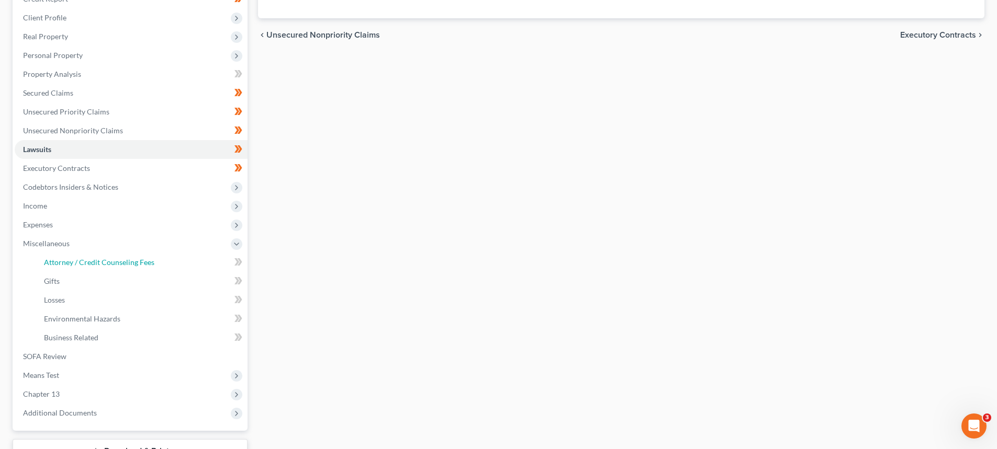
click at [117, 261] on span "Attorney / Credit Counseling Fees" at bounding box center [99, 262] width 110 height 9
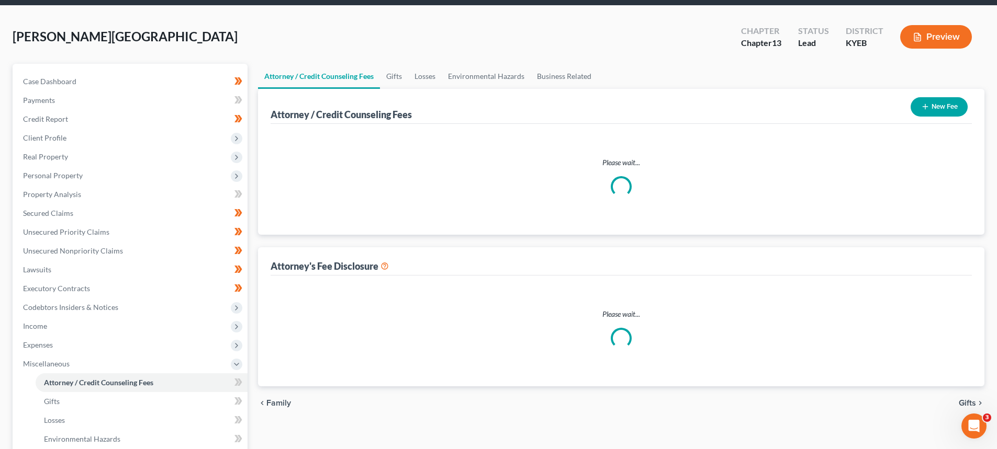
scroll to position [1, 0]
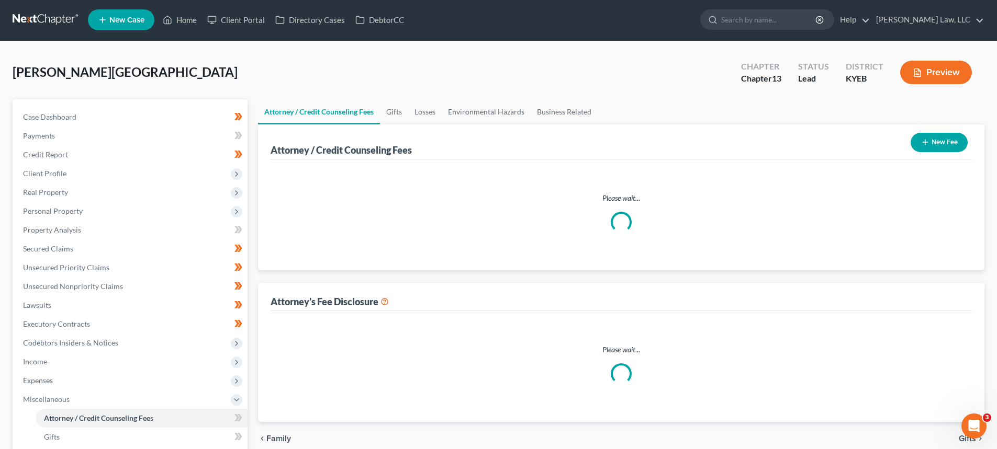
select select "3"
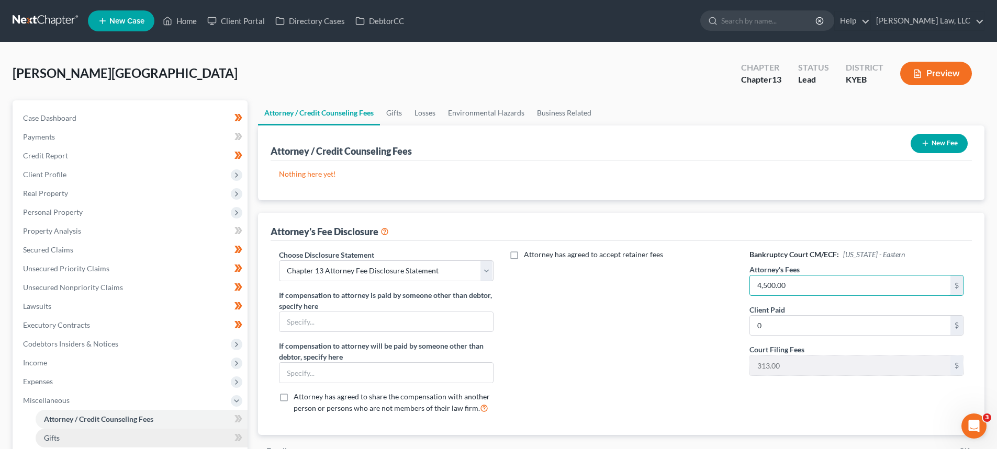
scroll to position [52, 0]
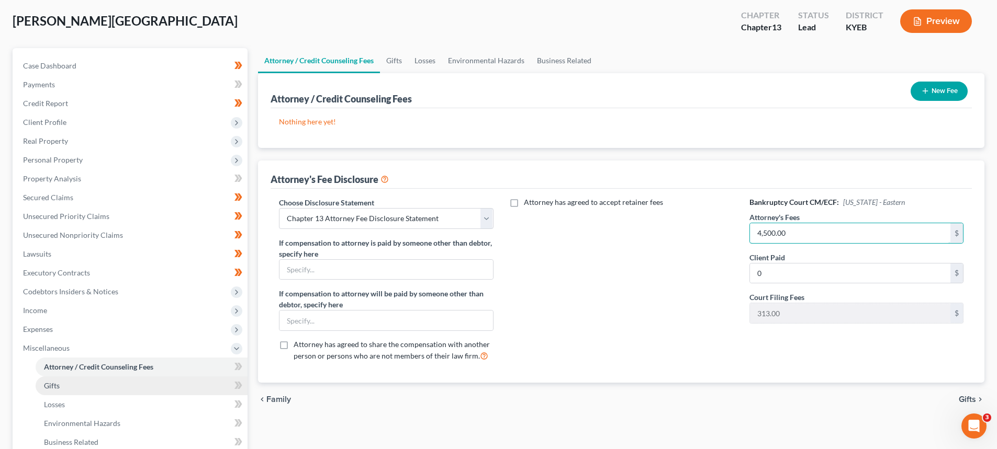
type input "4,500.00"
click at [53, 387] on span "Gifts" at bounding box center [52, 385] width 16 height 9
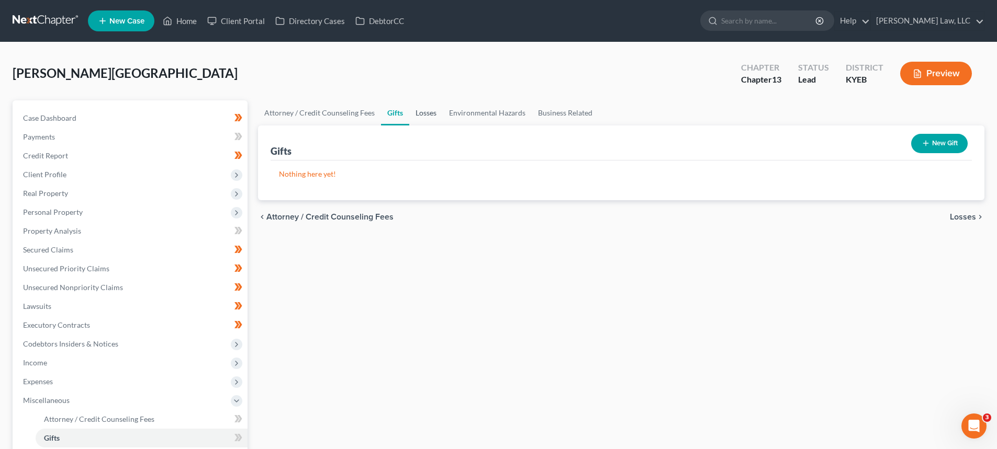
click at [431, 112] on link "Losses" at bounding box center [425, 112] width 33 height 25
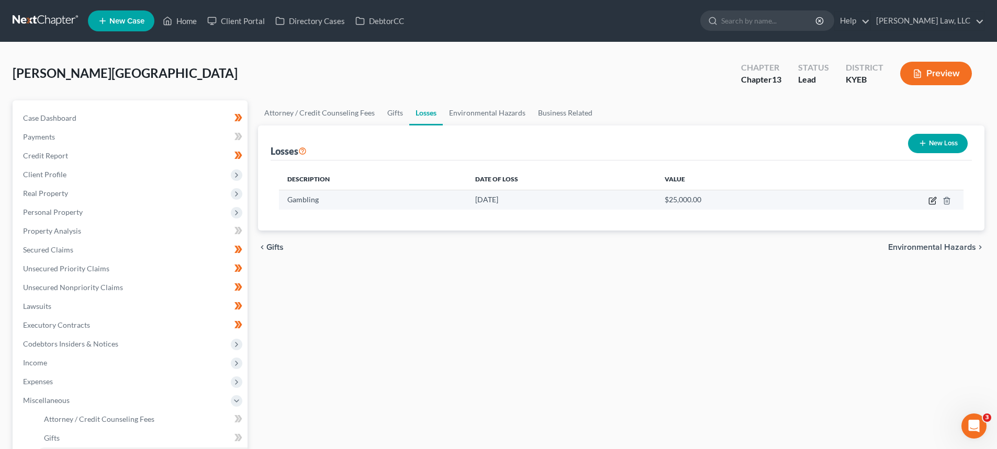
click at [930, 202] on icon "button" at bounding box center [932, 201] width 8 height 8
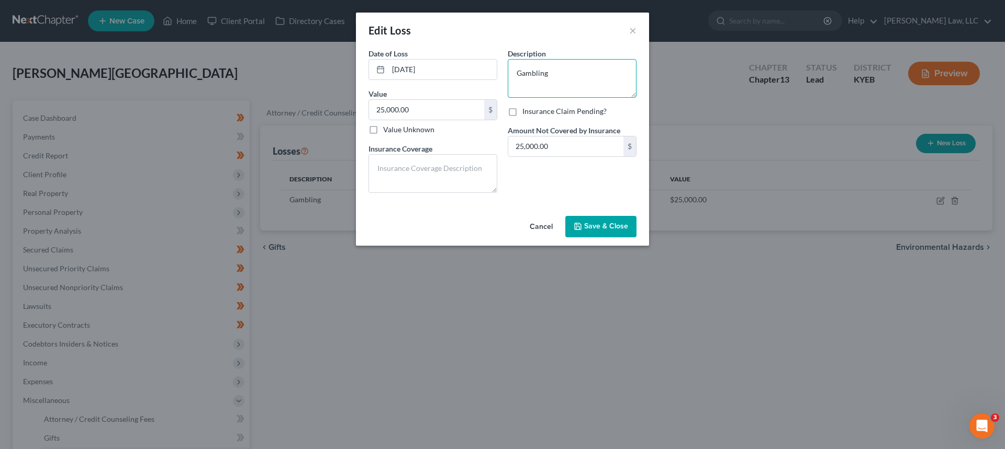
click at [582, 65] on textarea "Gambling" at bounding box center [572, 78] width 129 height 39
type textarea "Gambling - Fanduel App"
click at [599, 227] on span "Save & Close" at bounding box center [606, 226] width 44 height 9
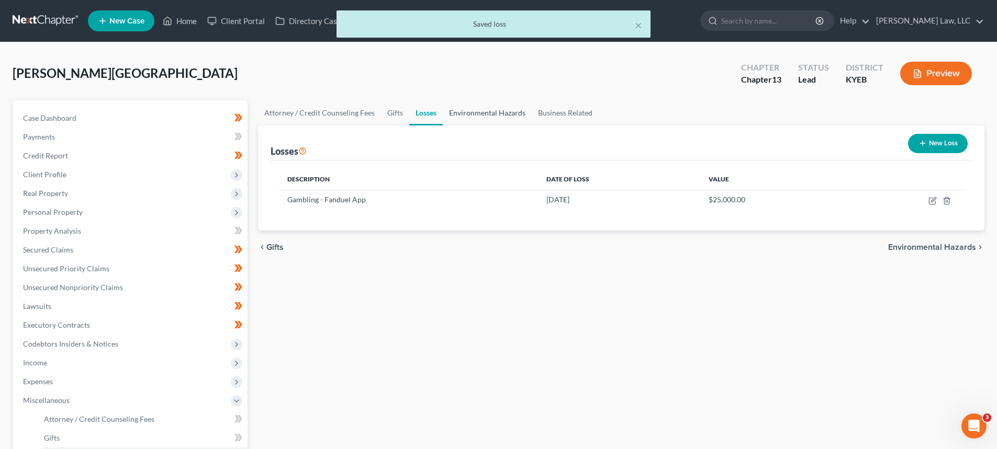
click at [488, 116] on link "Environmental Hazards" at bounding box center [487, 112] width 89 height 25
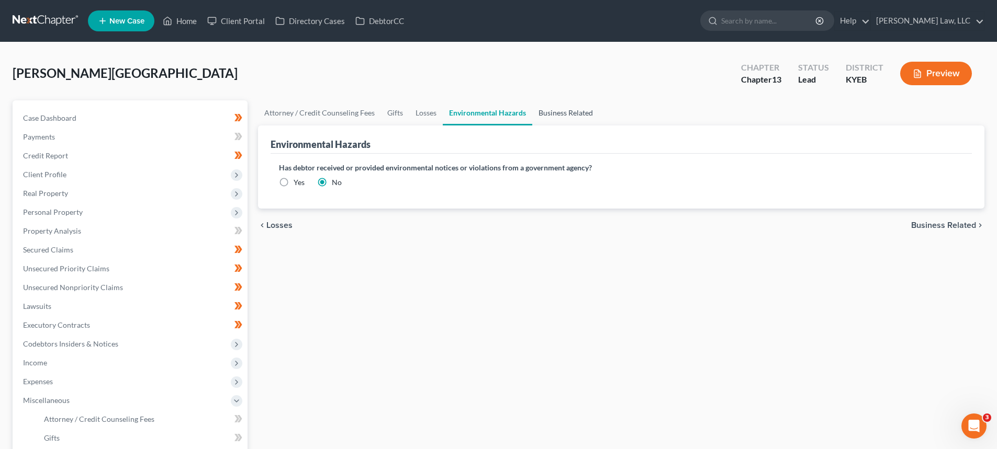
click at [542, 108] on link "Business Related" at bounding box center [565, 112] width 67 height 25
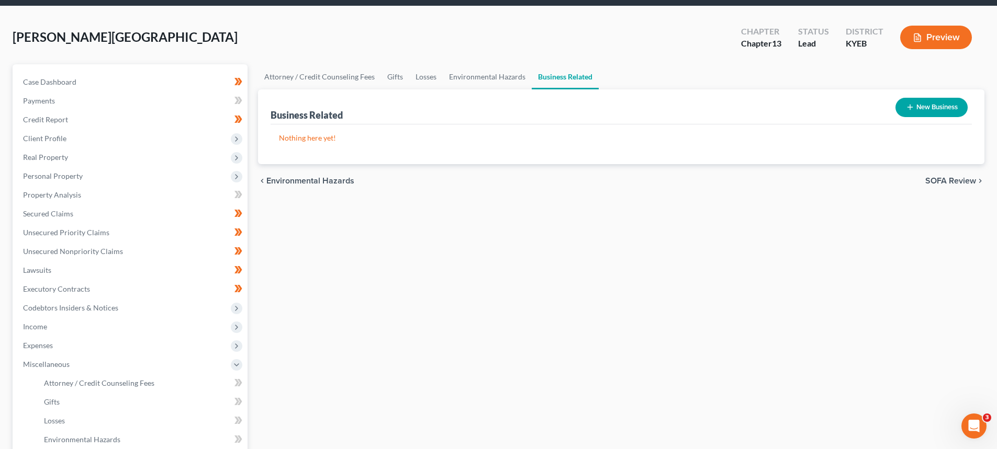
scroll to position [52, 0]
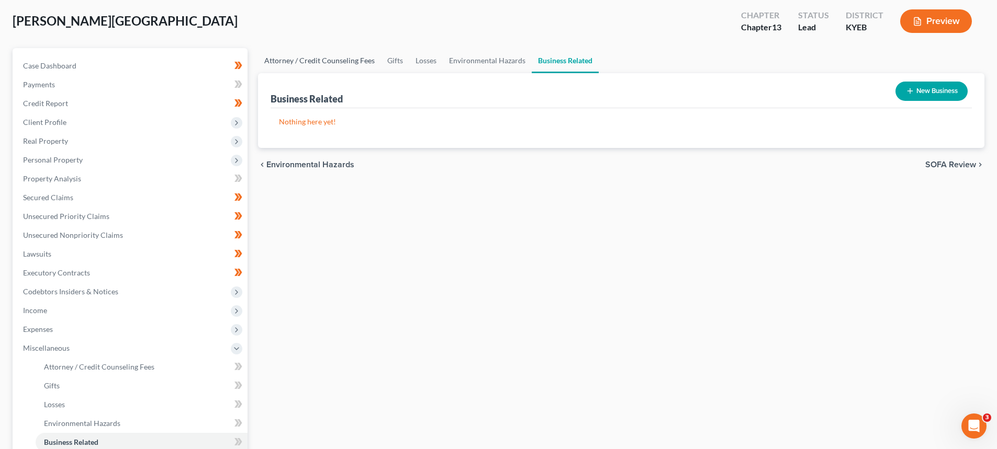
click at [302, 62] on link "Attorney / Credit Counseling Fees" at bounding box center [319, 60] width 123 height 25
select select "3"
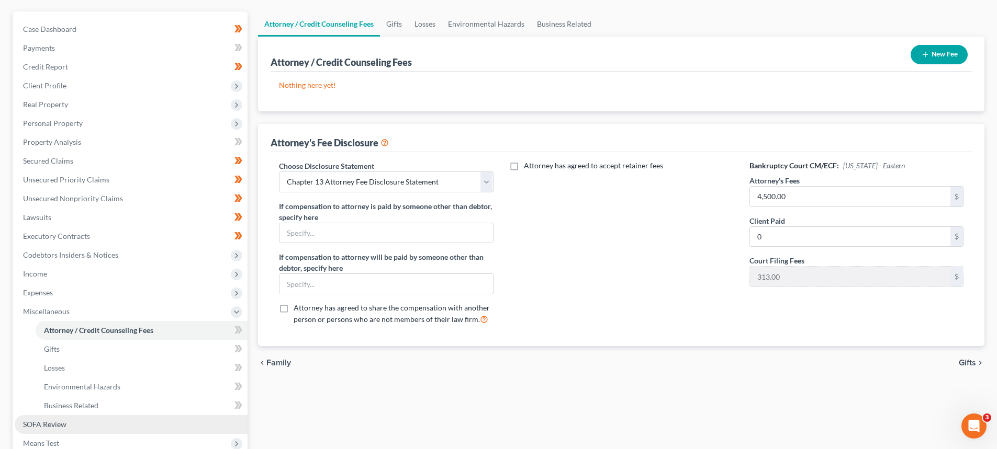
scroll to position [239, 0]
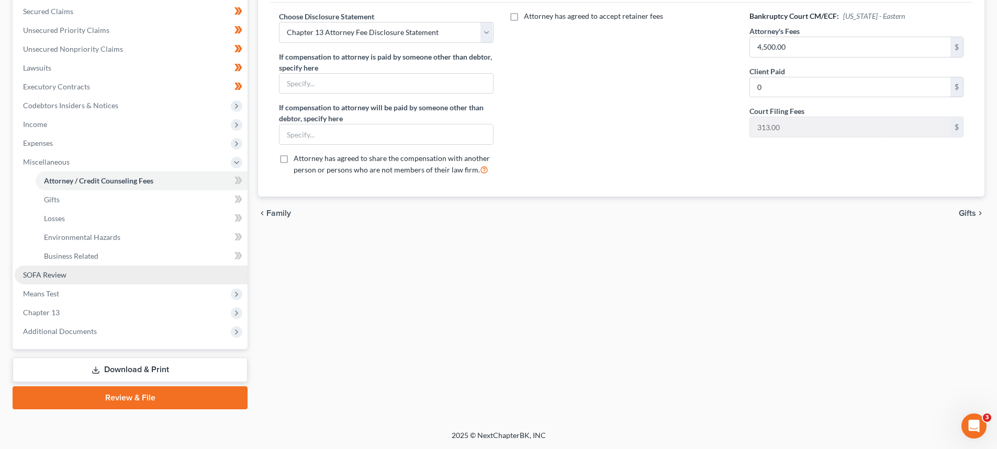
click at [42, 274] on span "SOFA Review" at bounding box center [44, 275] width 43 height 9
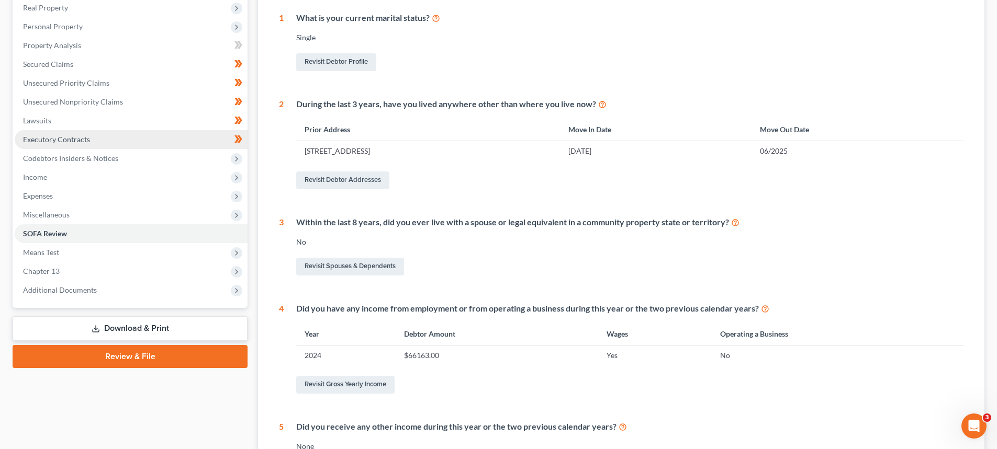
scroll to position [209, 0]
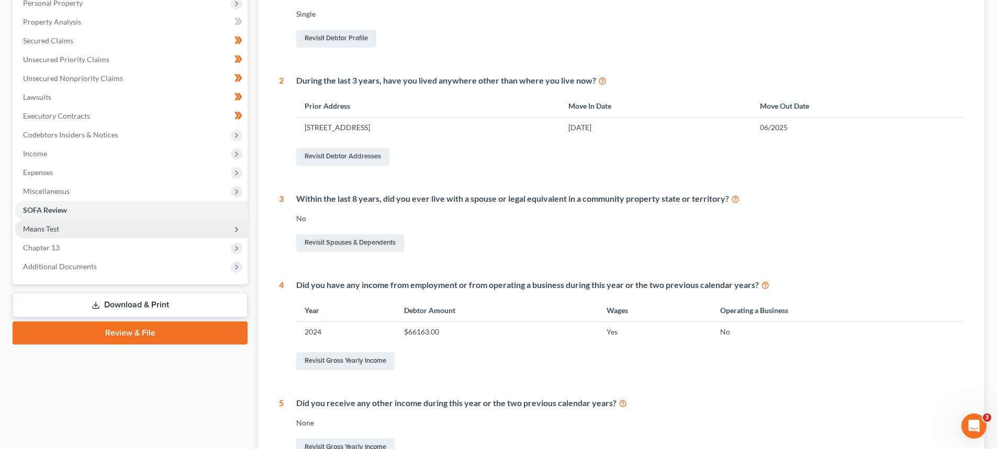
click at [43, 233] on span "Means Test" at bounding box center [41, 228] width 36 height 9
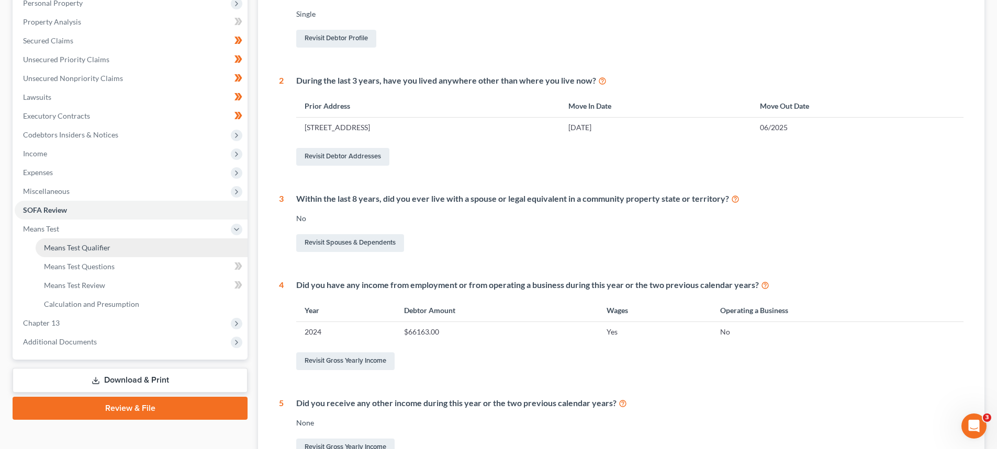
click at [54, 247] on span "Means Test Qualifier" at bounding box center [77, 247] width 66 height 9
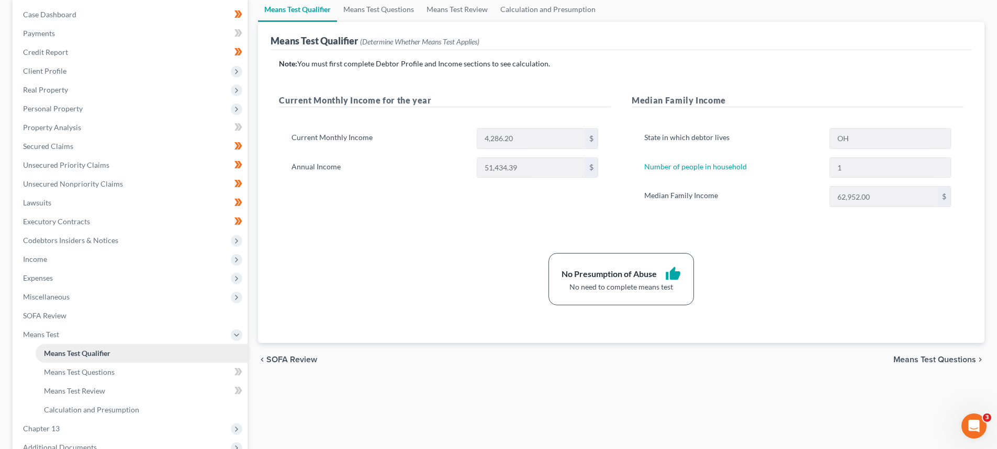
scroll to position [105, 0]
click at [91, 373] on span "Means Test Questions" at bounding box center [79, 371] width 71 height 9
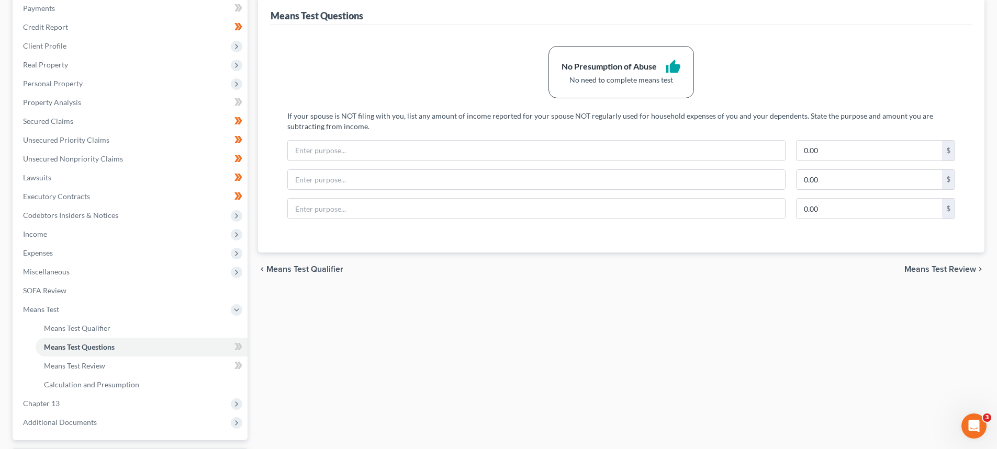
scroll to position [209, 0]
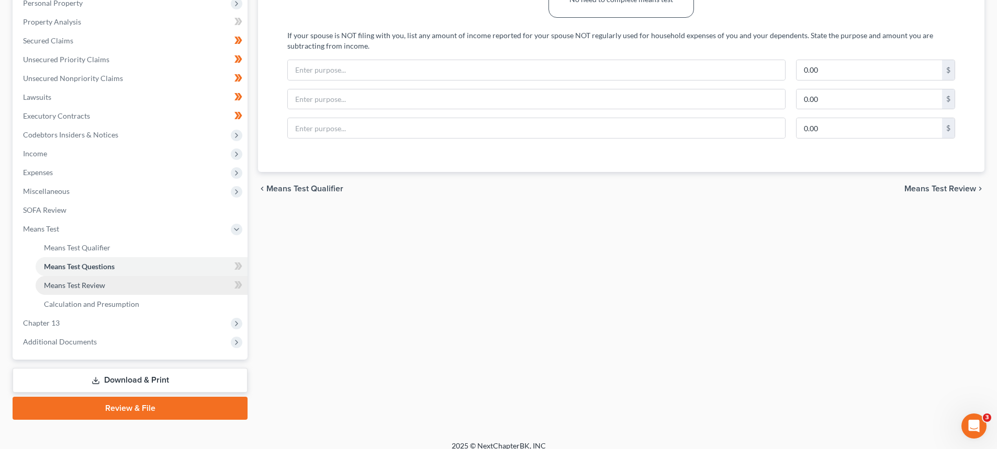
click at [65, 287] on span "Means Test Review" at bounding box center [74, 285] width 61 height 9
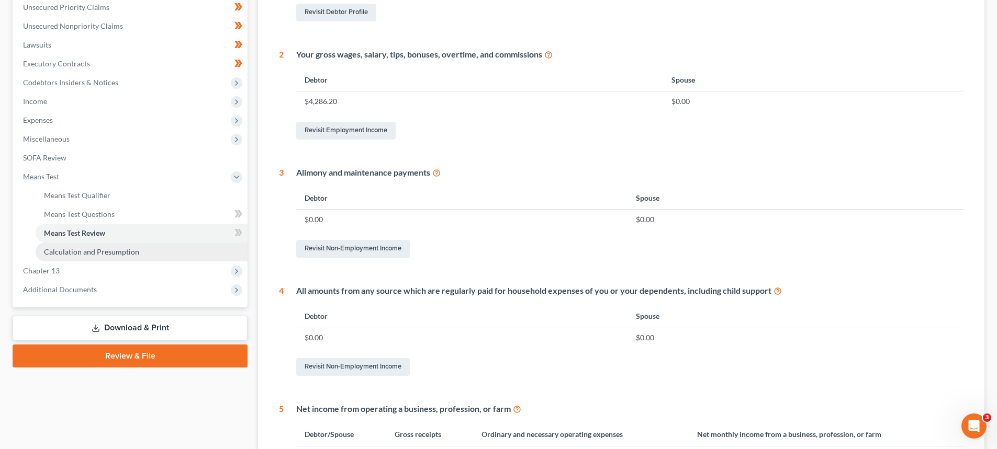
click at [97, 253] on span "Calculation and Presumption" at bounding box center [91, 251] width 95 height 9
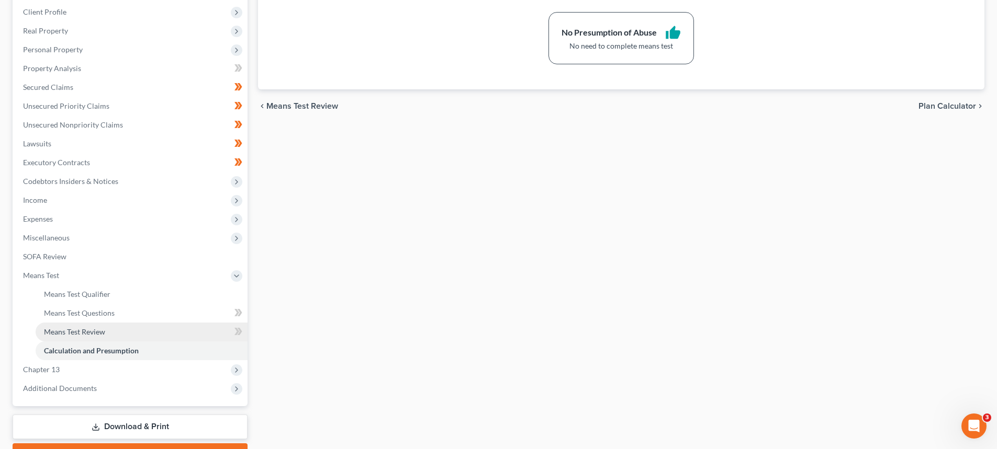
scroll to position [220, 0]
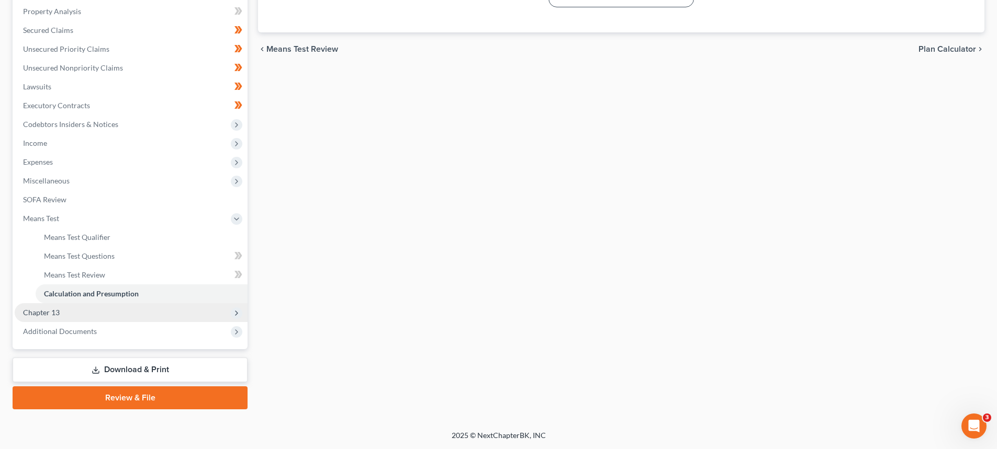
click at [48, 312] on span "Chapter 13" at bounding box center [41, 312] width 37 height 9
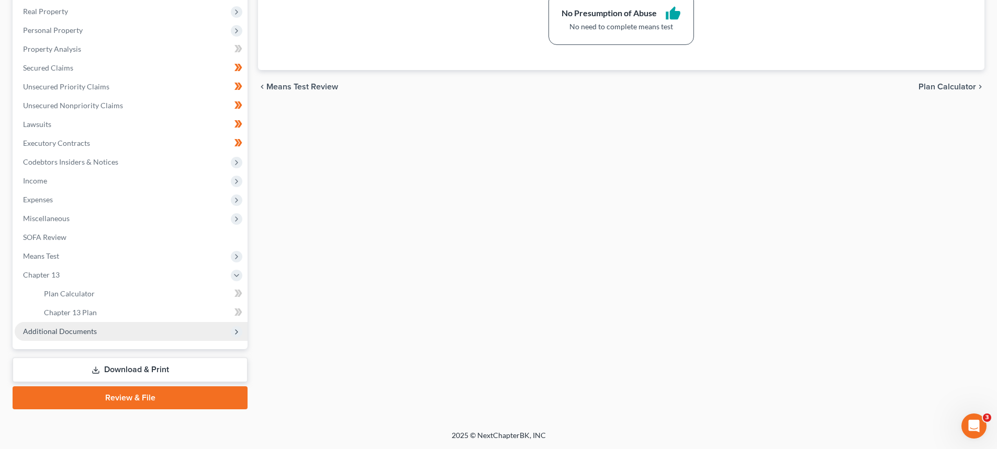
scroll to position [182, 0]
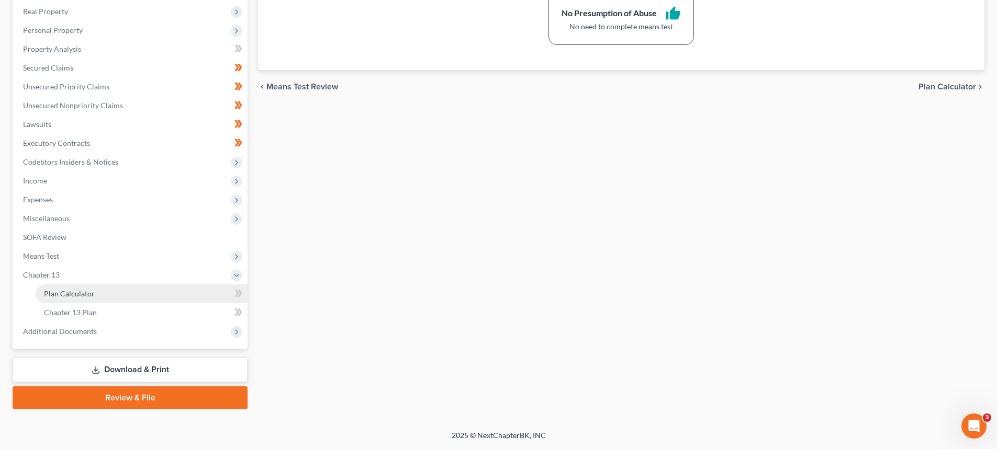
click at [65, 292] on span "Plan Calculator" at bounding box center [69, 293] width 51 height 9
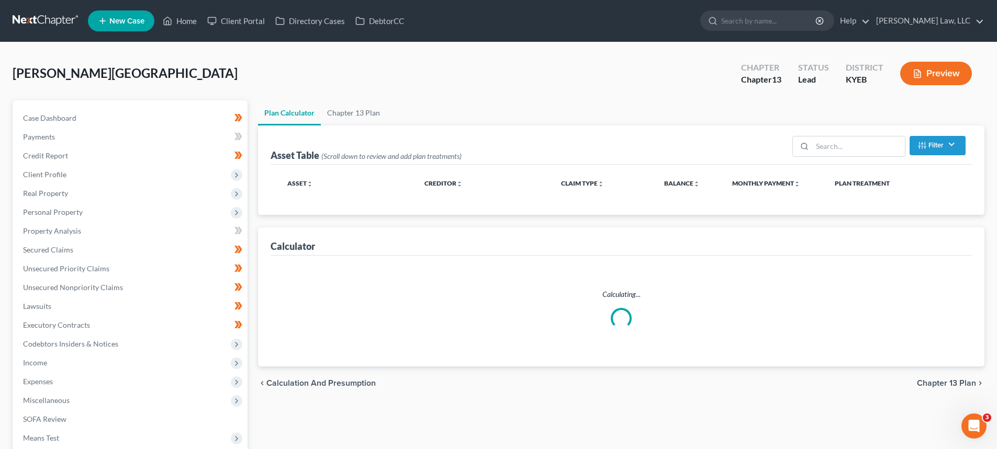
select select "59"
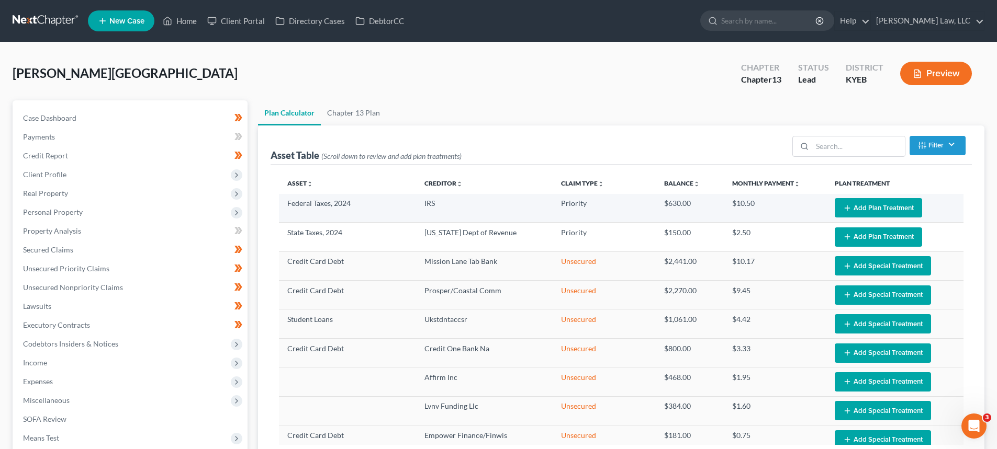
click at [848, 208] on button "Add Plan Treatment" at bounding box center [878, 207] width 87 height 19
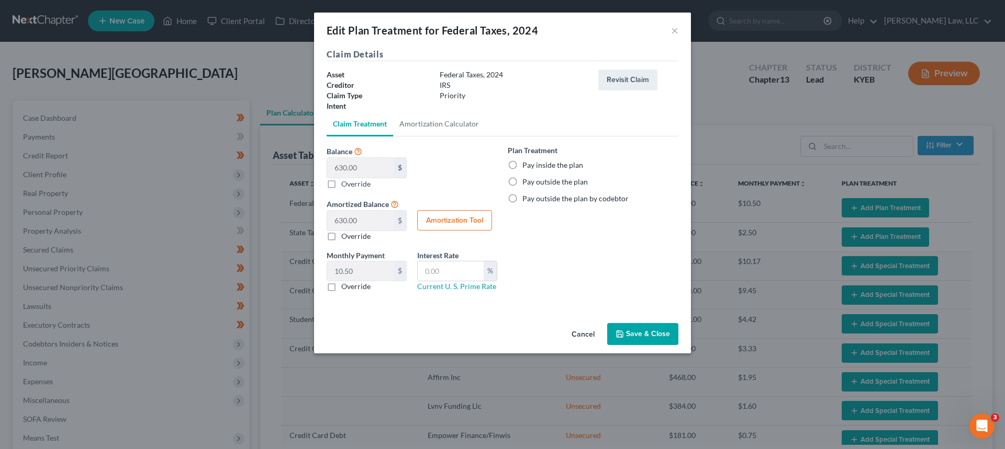
drag, startPoint x: 512, startPoint y: 166, endPoint x: 594, endPoint y: 244, distance: 113.6
click at [522, 166] on label "Pay inside the plan" at bounding box center [552, 165] width 61 height 10
click at [526, 166] on input "Pay inside the plan" at bounding box center [529, 163] width 7 height 7
radio input "true"
click at [441, 263] on input "text" at bounding box center [451, 272] width 66 height 20
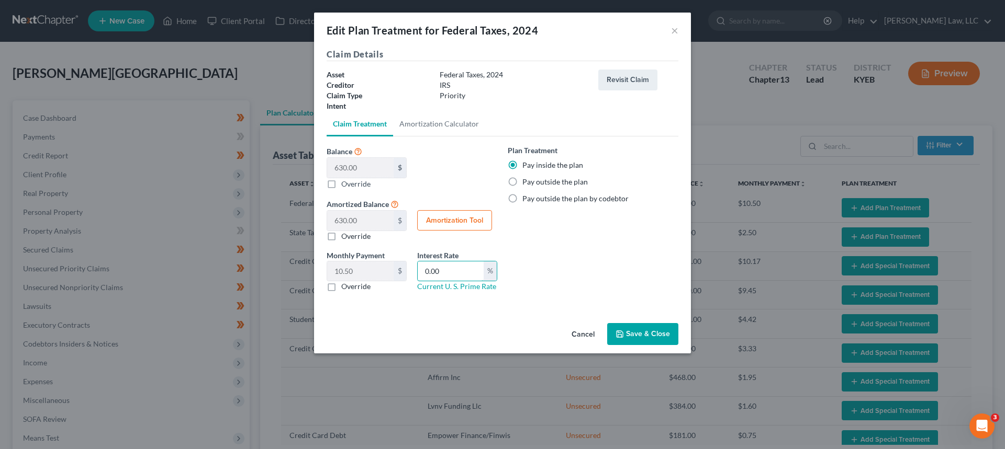
type input "0.00"
drag, startPoint x: 633, startPoint y: 330, endPoint x: 813, endPoint y: 277, distance: 187.5
click at [633, 330] on button "Save & Close" at bounding box center [642, 334] width 71 height 22
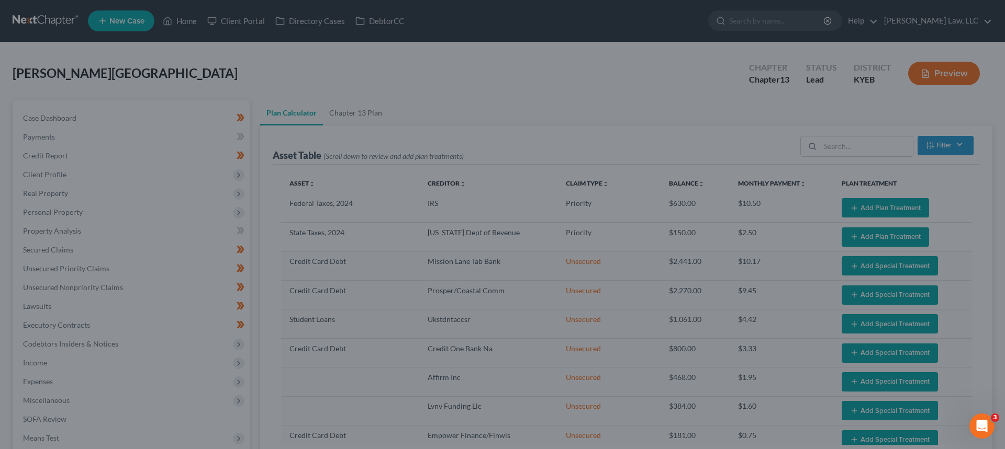
select select "59"
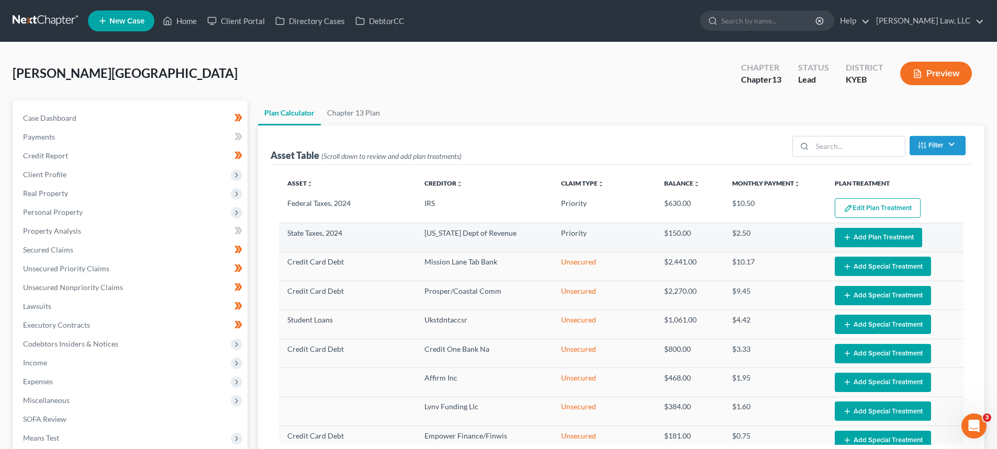
click at [862, 245] on button "Add Plan Treatment" at bounding box center [878, 237] width 87 height 19
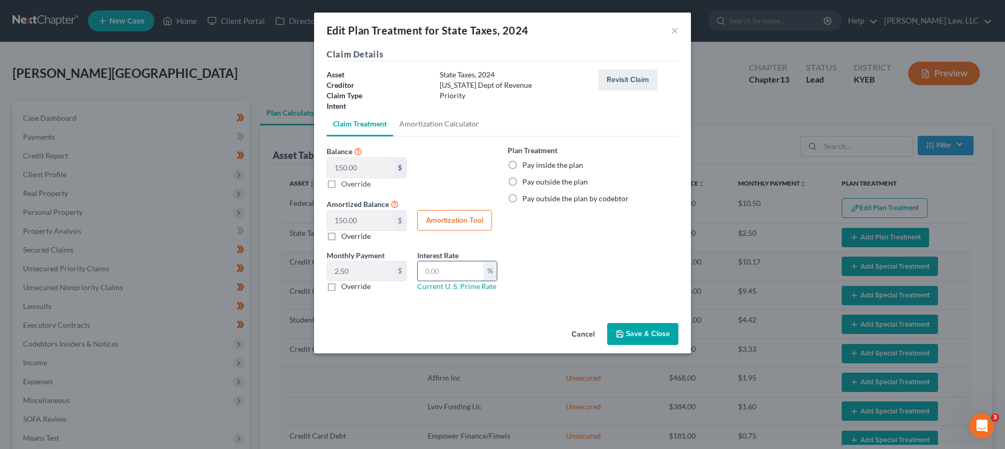
click at [446, 273] on input "text" at bounding box center [451, 272] width 66 height 20
type input "0.00"
click at [522, 166] on label "Pay inside the plan" at bounding box center [552, 165] width 61 height 10
click at [526, 166] on input "Pay inside the plan" at bounding box center [529, 163] width 7 height 7
radio input "true"
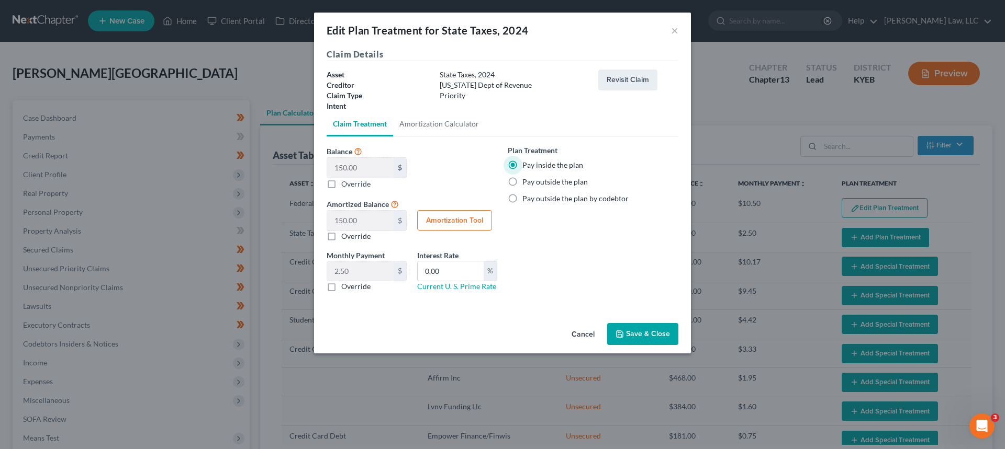
drag, startPoint x: 636, startPoint y: 334, endPoint x: 655, endPoint y: 333, distance: 19.4
click at [637, 334] on button "Save & Close" at bounding box center [642, 334] width 71 height 22
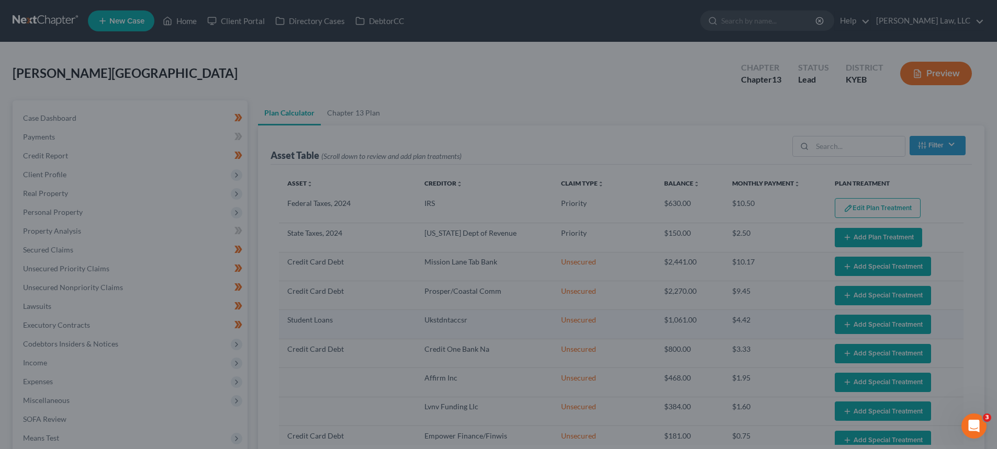
select select "59"
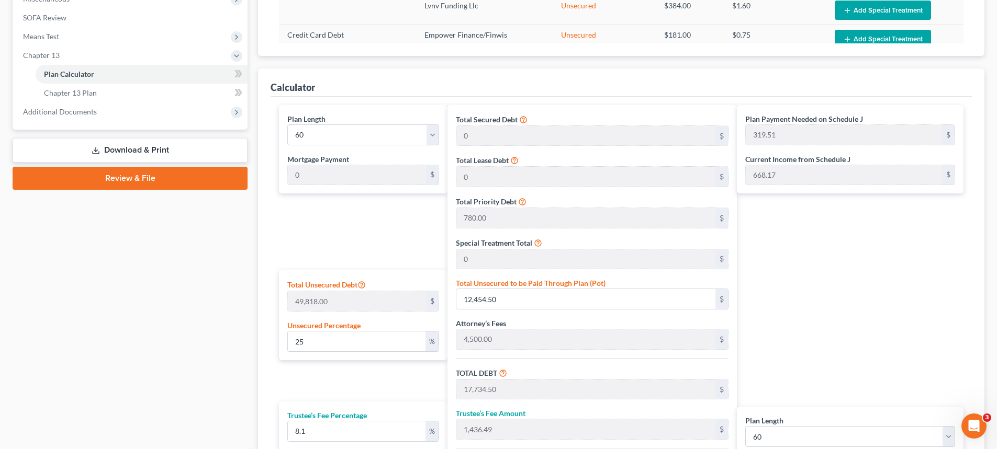
scroll to position [419, 0]
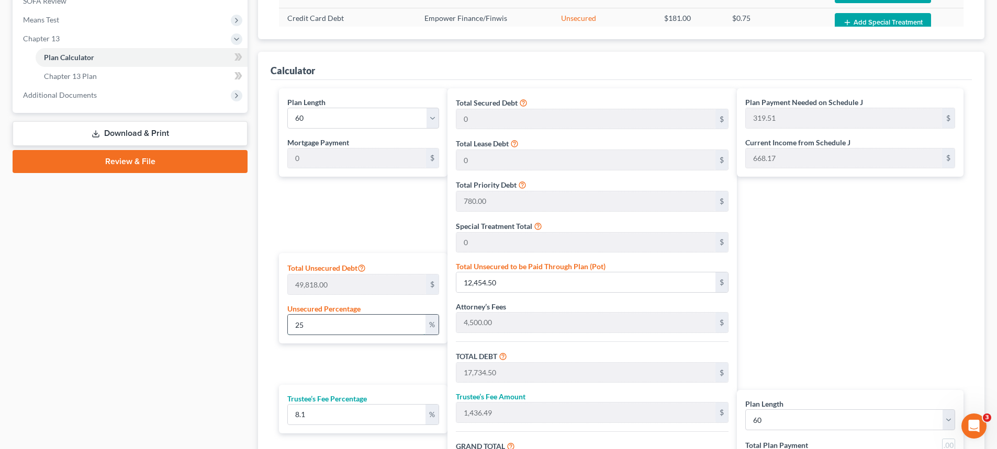
click at [319, 325] on input "25" at bounding box center [357, 325] width 138 height 20
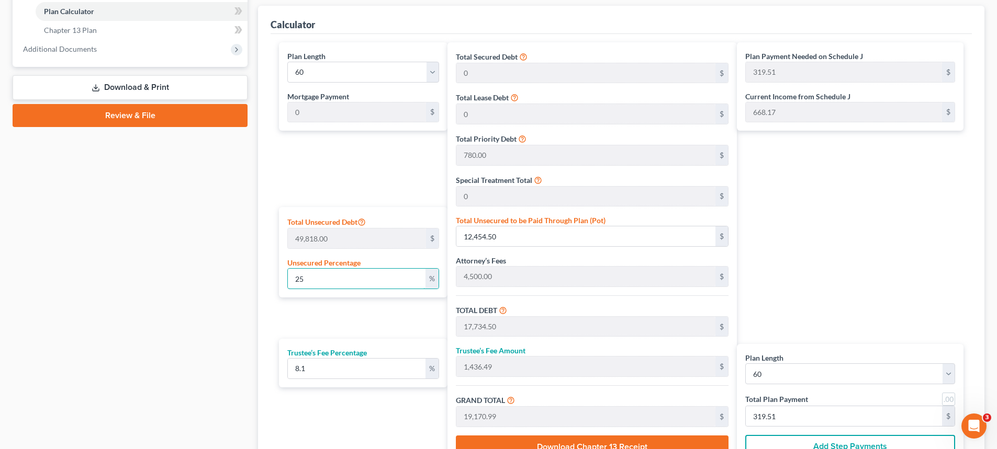
scroll to position [568, 0]
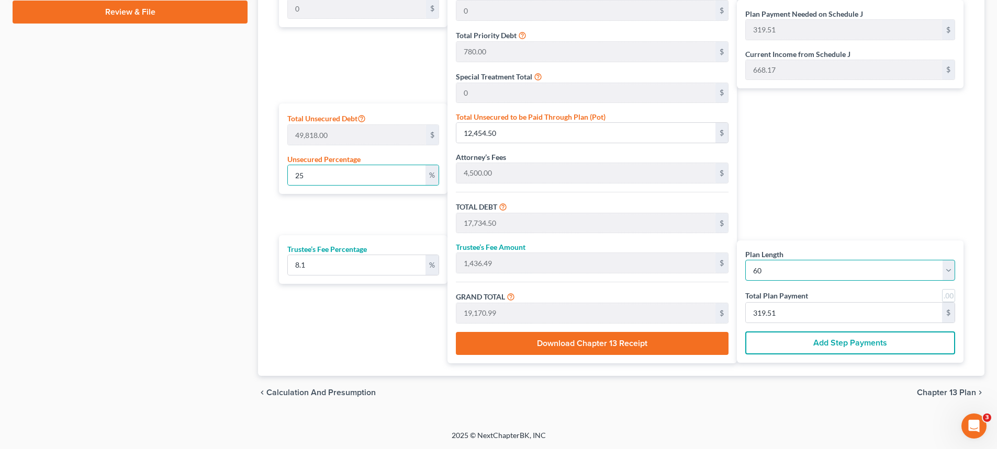
click at [804, 274] on select "1 2 3 4 5 6 7 8 9 10 11 12 13 14 15 16 17 18 19 20 21 22 23 24 25 26 27 28 29 3…" at bounding box center [850, 270] width 210 height 21
select select "35"
click at [745, 260] on select "1 2 3 4 5 6 7 8 9 10 11 12 13 14 15 16 17 18 19 20 21 22 23 24 25 26 27 28 29 3…" at bounding box center [850, 270] width 210 height 21
select select "35"
type input "532.52"
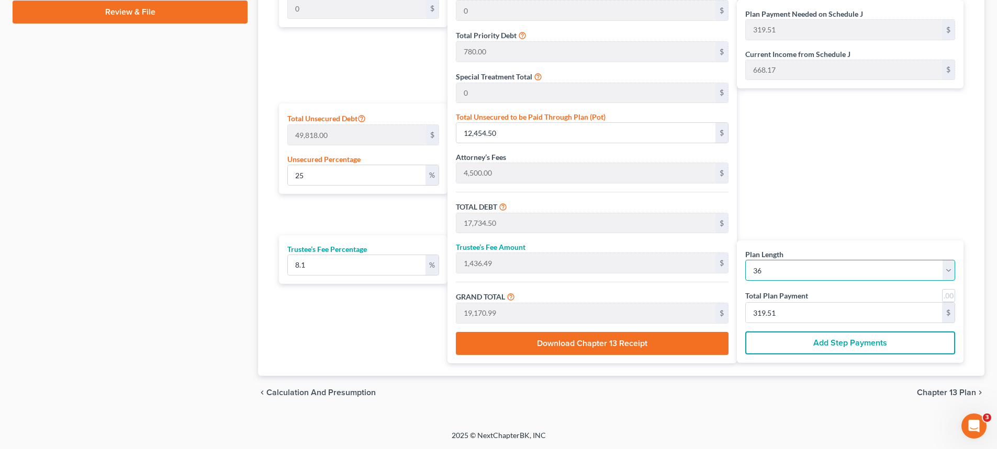
type input "532.52"
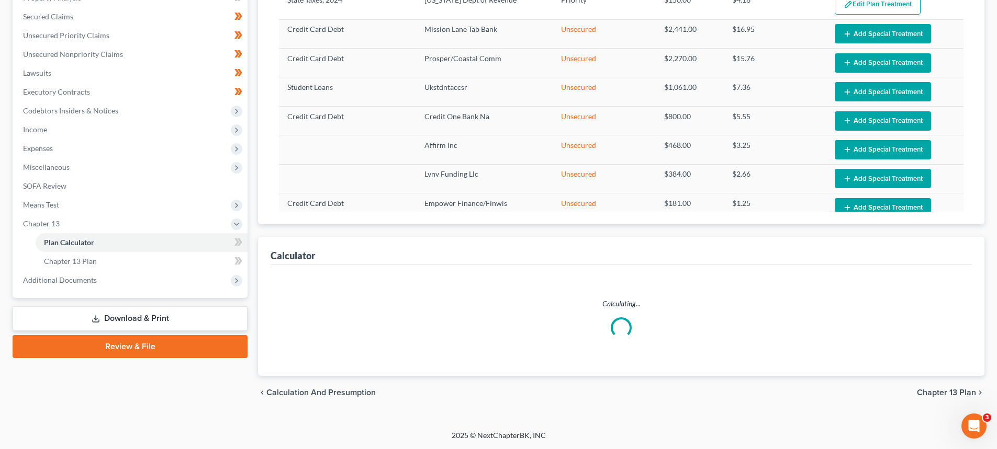
select select "35"
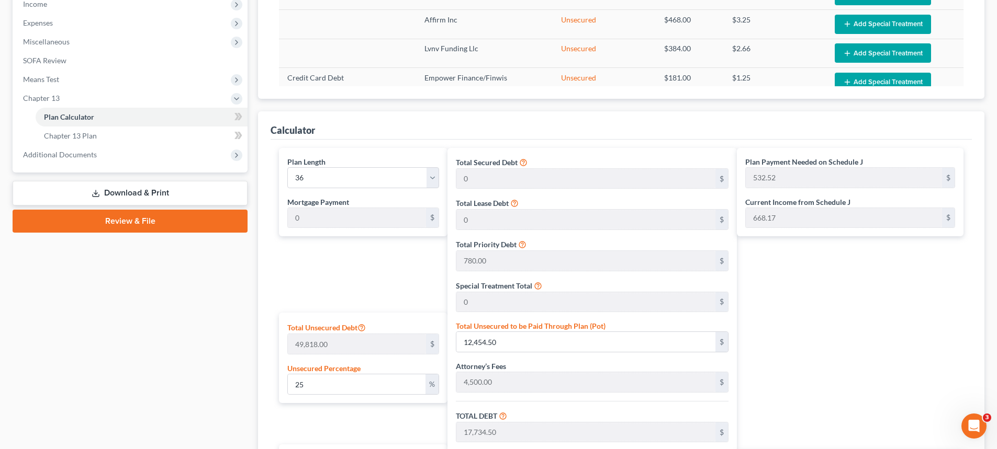
scroll to position [568, 0]
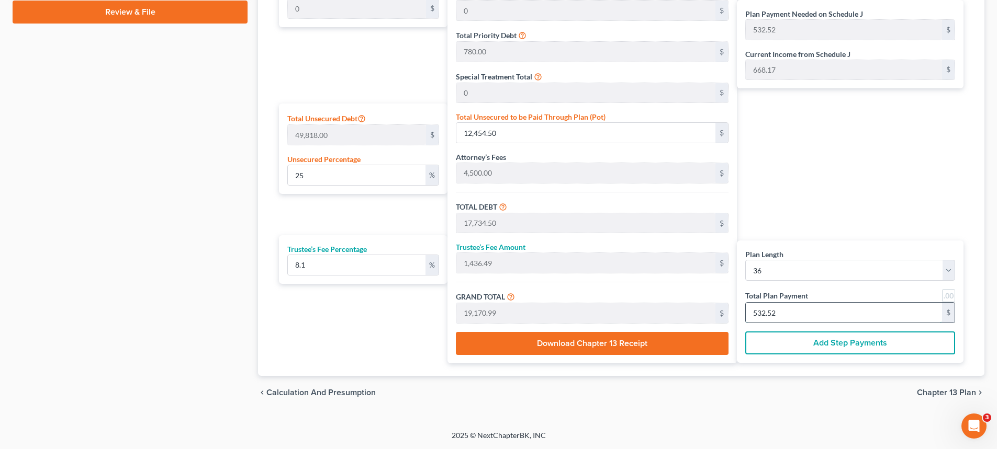
click at [781, 317] on input "532.52" at bounding box center [844, 313] width 196 height 20
type input "0"
type input "199.81"
type input "16.18"
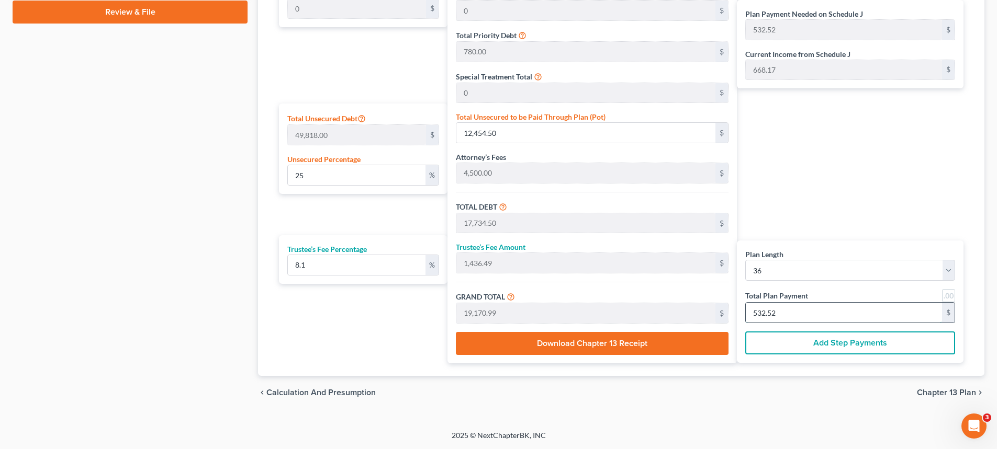
type input "216.00"
type input "6"
type input "2,197.96"
type input "178.03"
type input "2,376.00"
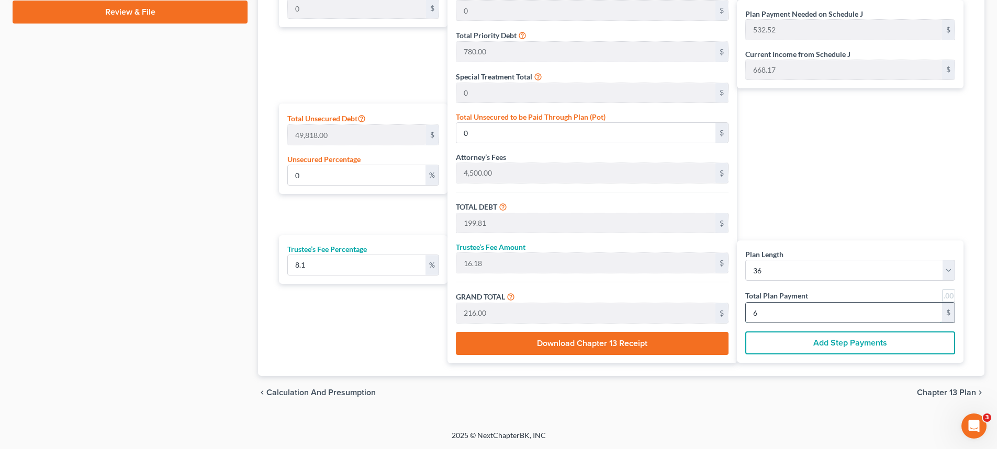
type input "66"
type input "33.86"
type input "16,866.16"
type input "22,146.16"
type input "1,793.83"
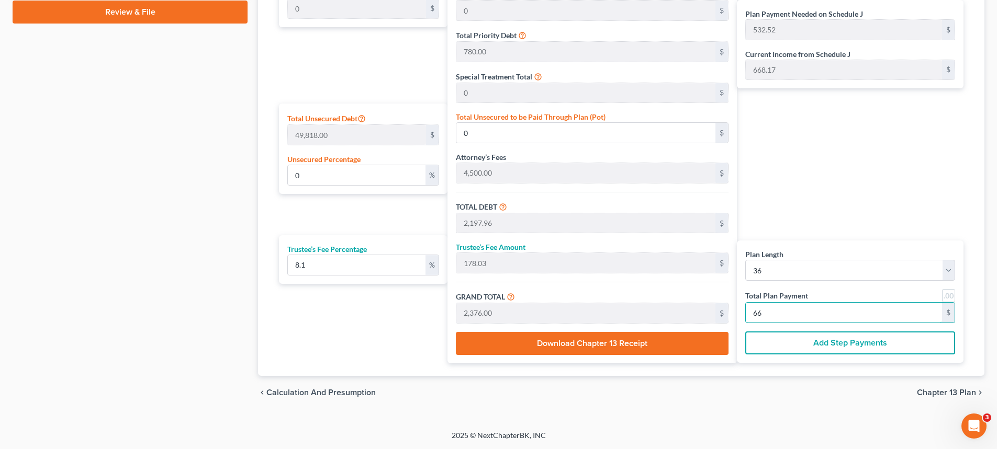
type input "23,940.00"
type input "665.00"
click at [940, 390] on span "Chapter 13 Plan" at bounding box center [946, 393] width 59 height 8
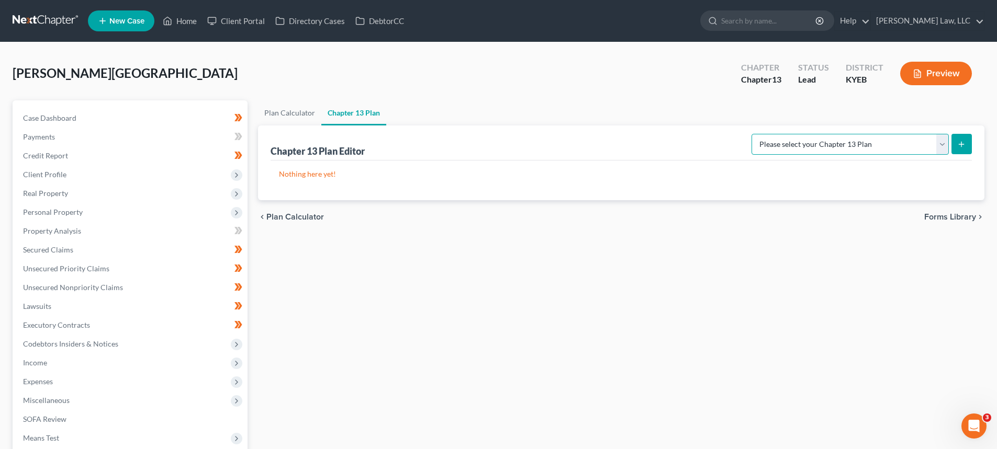
click at [824, 147] on select "Please select your Chapter 13 Plan Eastern District of Kentucky - Plan Revised …" at bounding box center [849, 144] width 197 height 21
select select "3"
click at [751, 134] on select "Please select your Chapter 13 Plan Eastern District of Kentucky - Plan Revised …" at bounding box center [849, 144] width 197 height 21
click at [970, 142] on button "submit" at bounding box center [961, 144] width 20 height 20
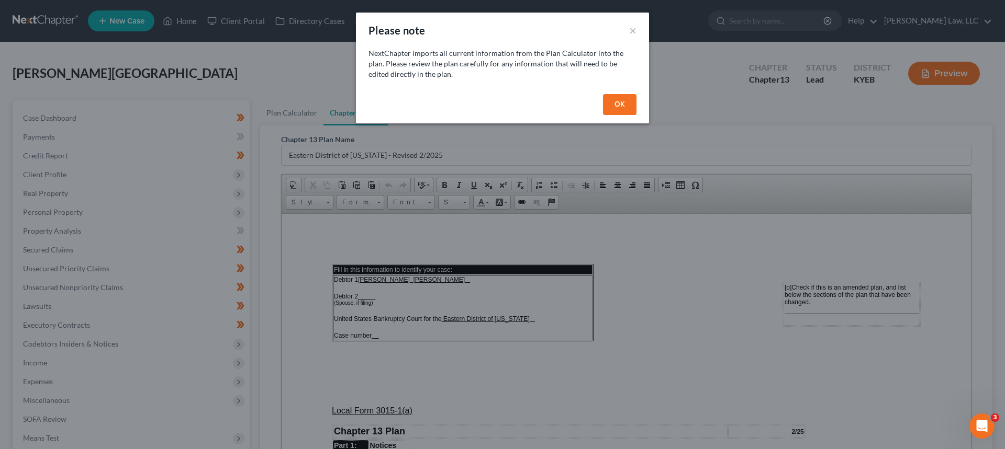
click at [610, 105] on button "OK" at bounding box center [619, 104] width 33 height 21
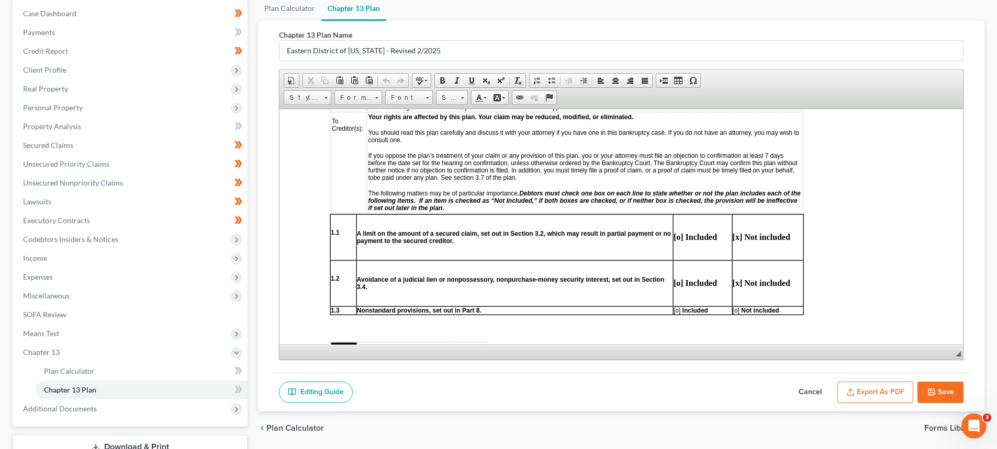
scroll to position [366, 0]
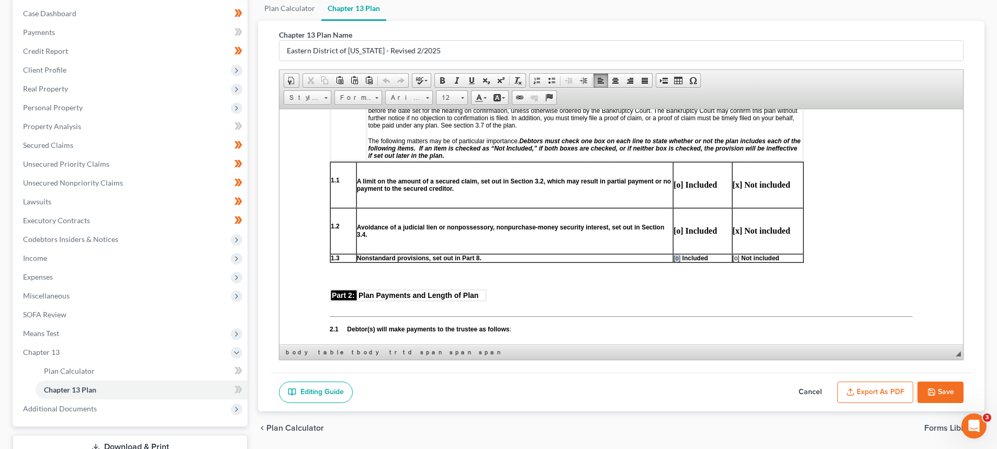
click at [676, 260] on span "[o]" at bounding box center [676, 257] width 7 height 7
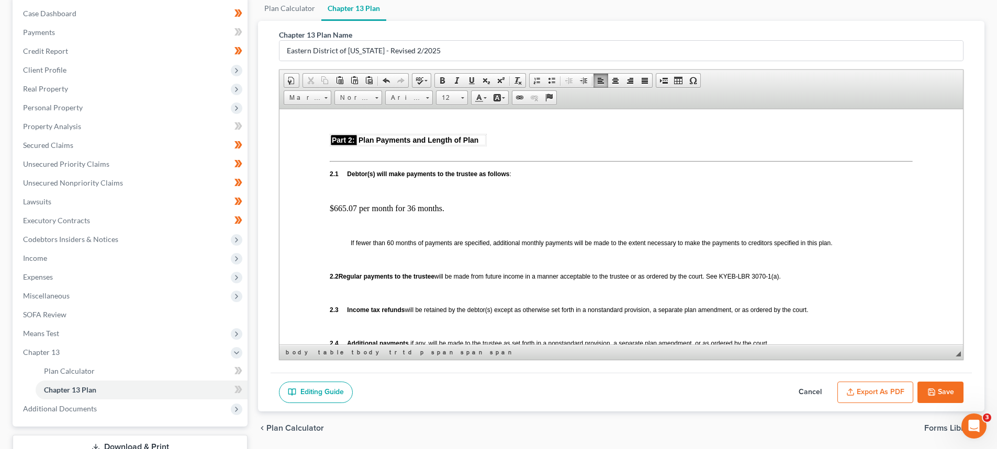
scroll to position [523, 0]
click at [353, 208] on p "$665.07 per month for 36 months." at bounding box center [621, 206] width 583 height 9
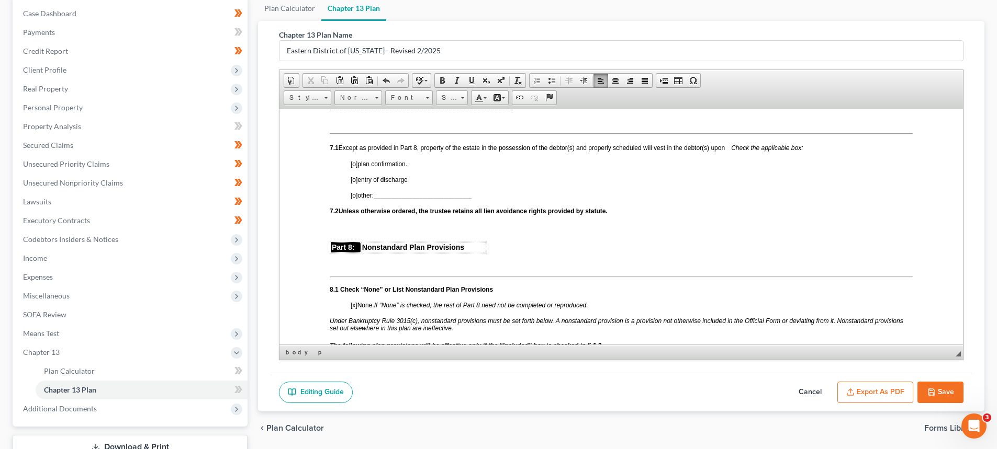
scroll to position [2145, 0]
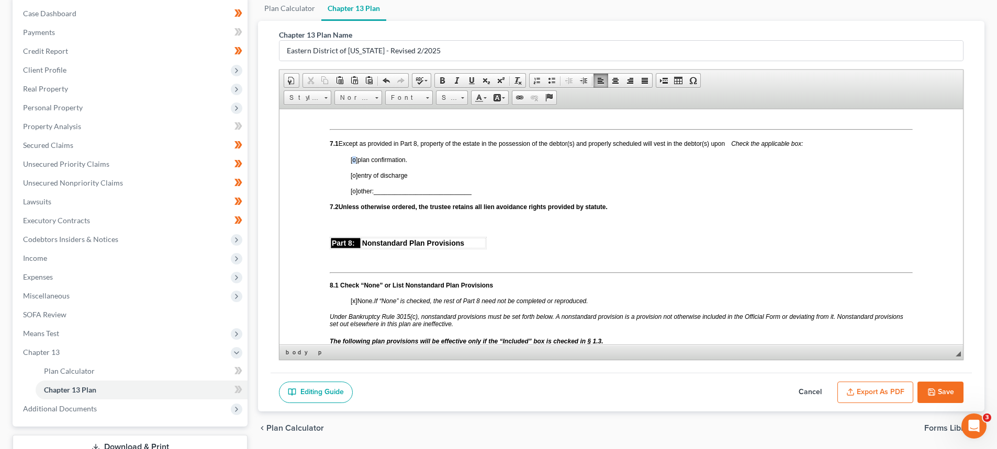
click at [353, 163] on span "[o]" at bounding box center [354, 159] width 7 height 7
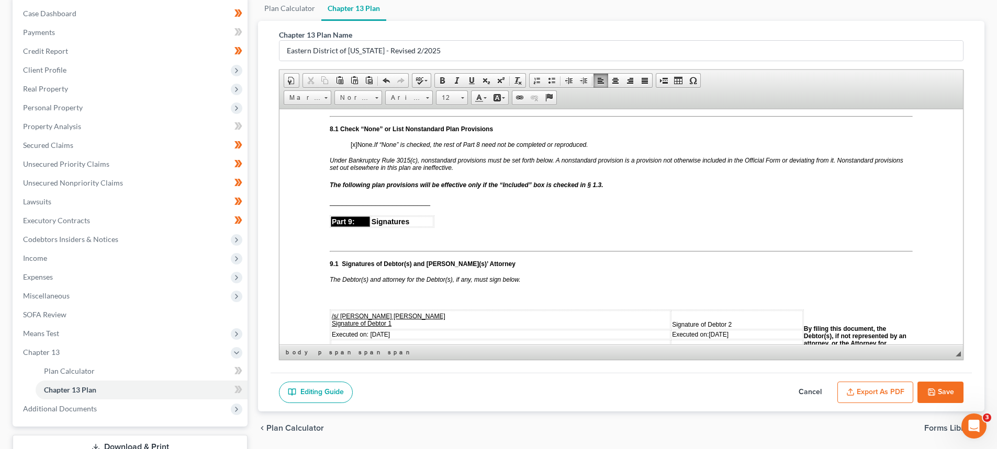
scroll to position [2302, 0]
click at [355, 148] on span "[x]" at bounding box center [354, 143] width 7 height 7
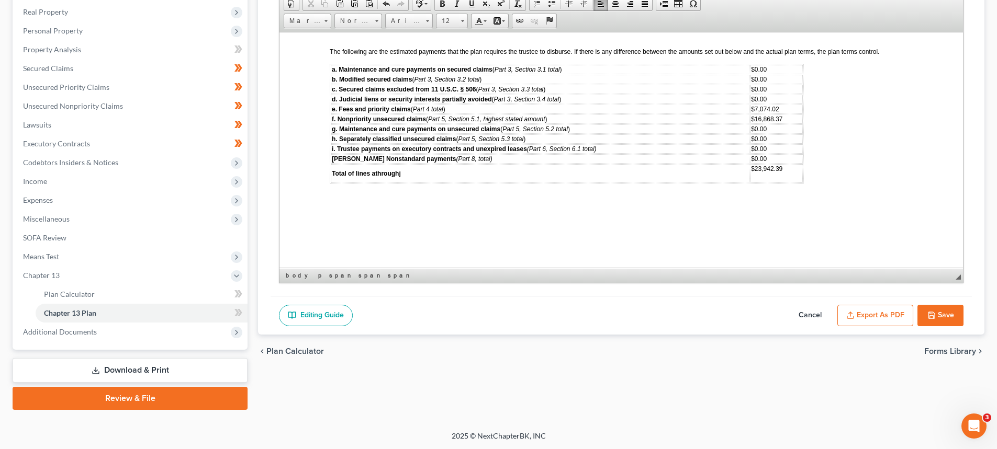
scroll to position [182, 0]
click at [877, 323] on button "Export as PDF" at bounding box center [875, 316] width 76 height 22
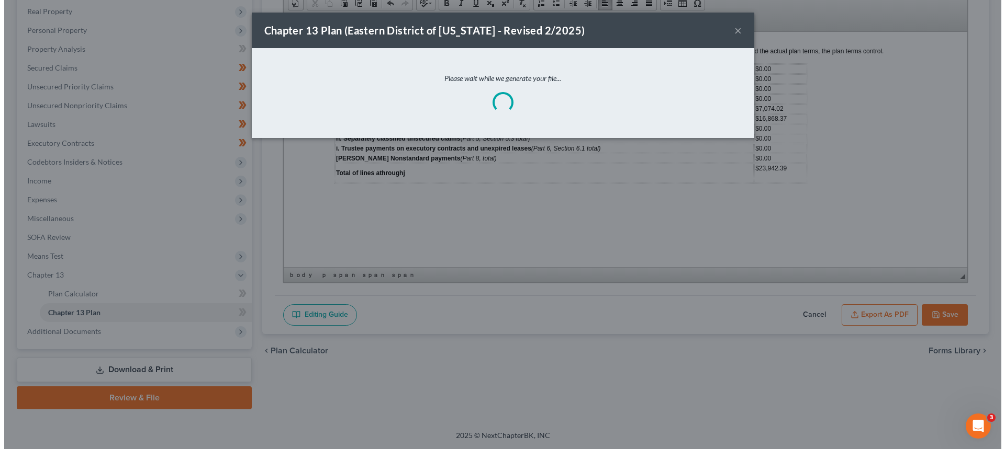
scroll to position [2714, 0]
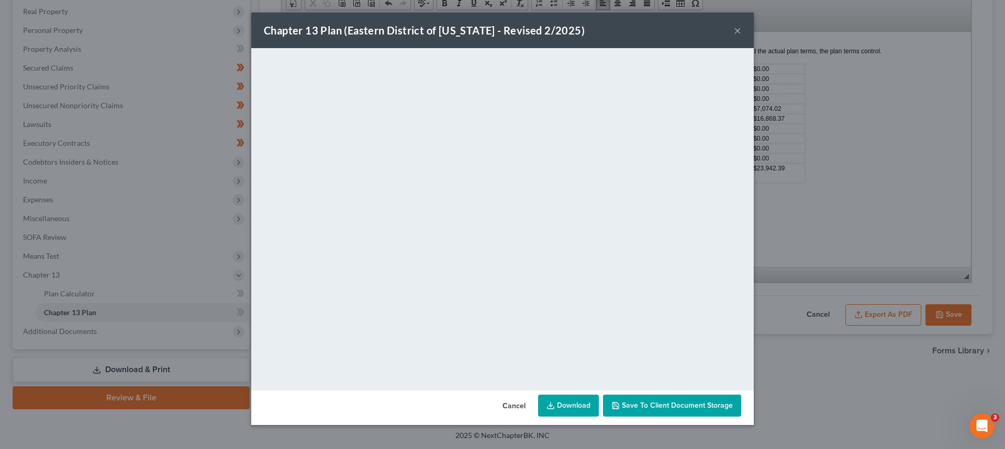
click at [659, 409] on span "Save to Client Document Storage" at bounding box center [677, 405] width 111 height 9
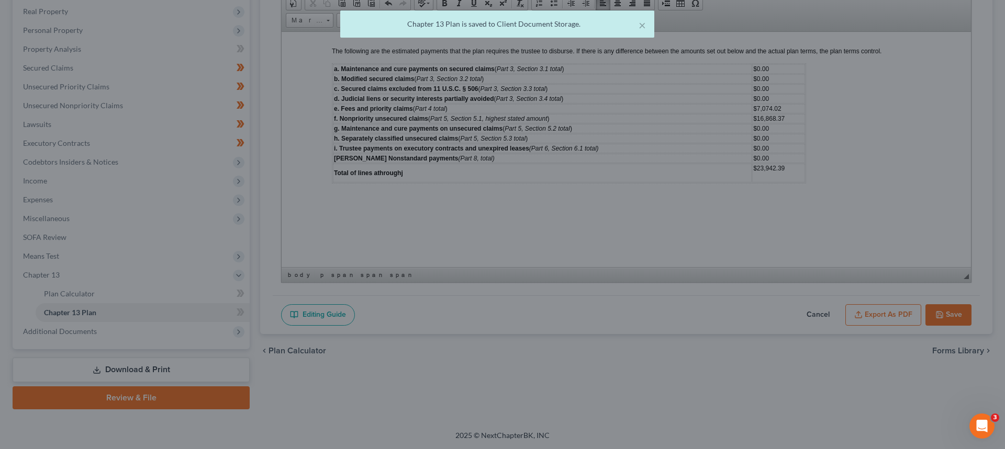
click at [736, 30] on div "× Chapter 13 Plan is saved to Client Document Storage." at bounding box center [497, 26] width 1005 height 32
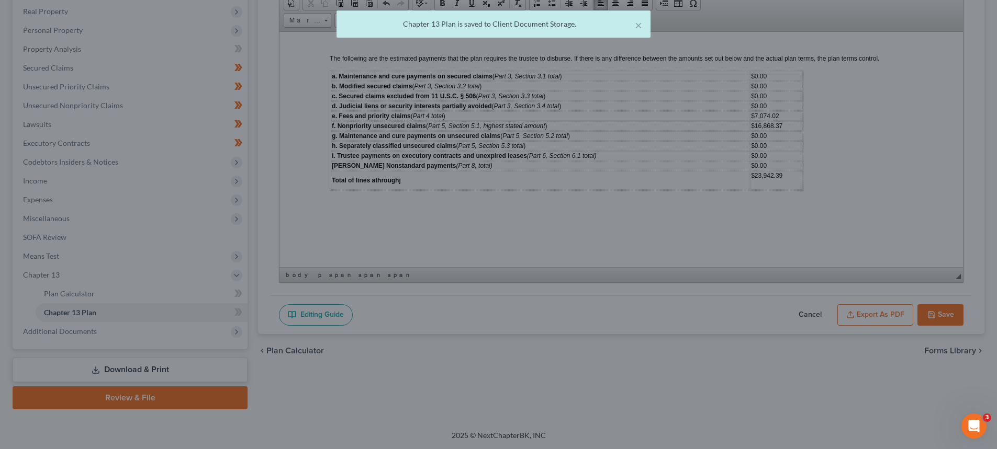
scroll to position [2721, 0]
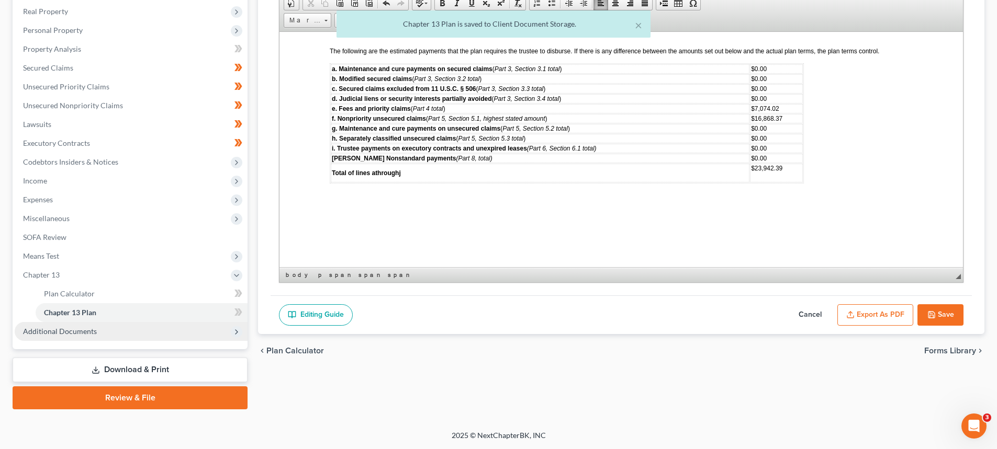
click at [49, 327] on span "Additional Documents" at bounding box center [60, 331] width 74 height 9
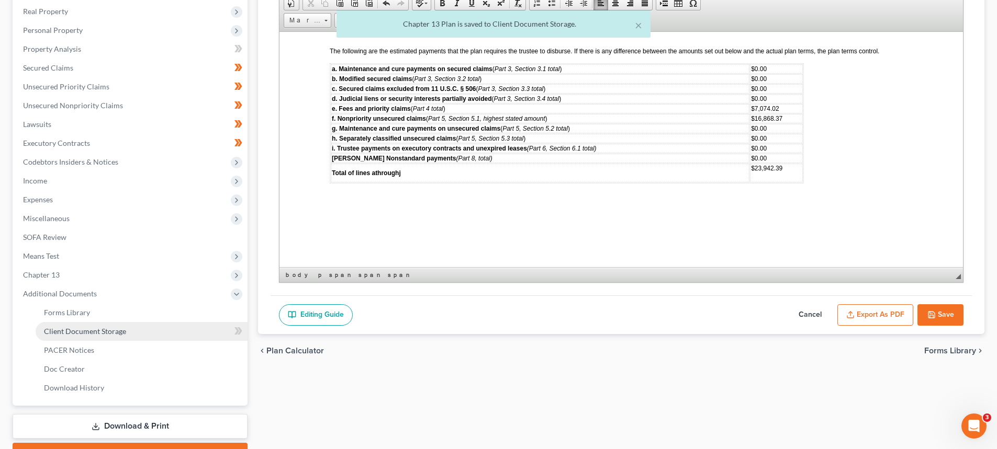
click at [78, 331] on span "Client Document Storage" at bounding box center [85, 331] width 82 height 9
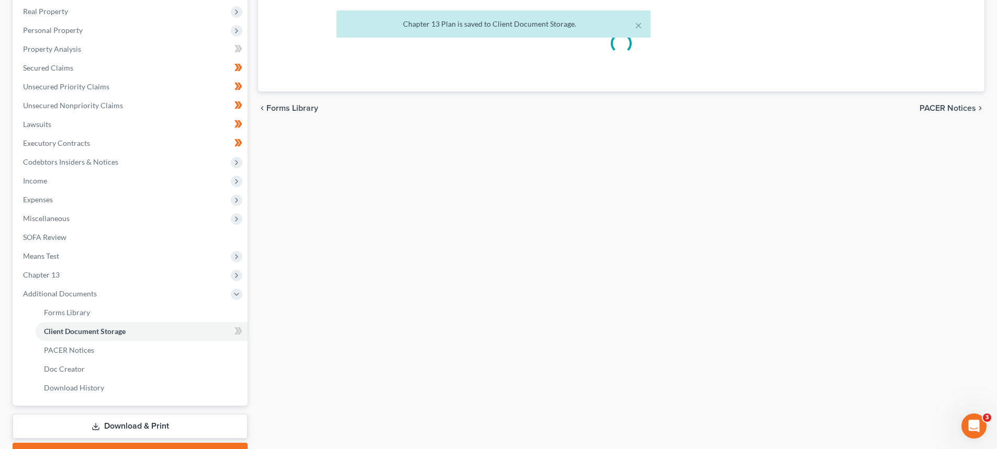
scroll to position [50, 0]
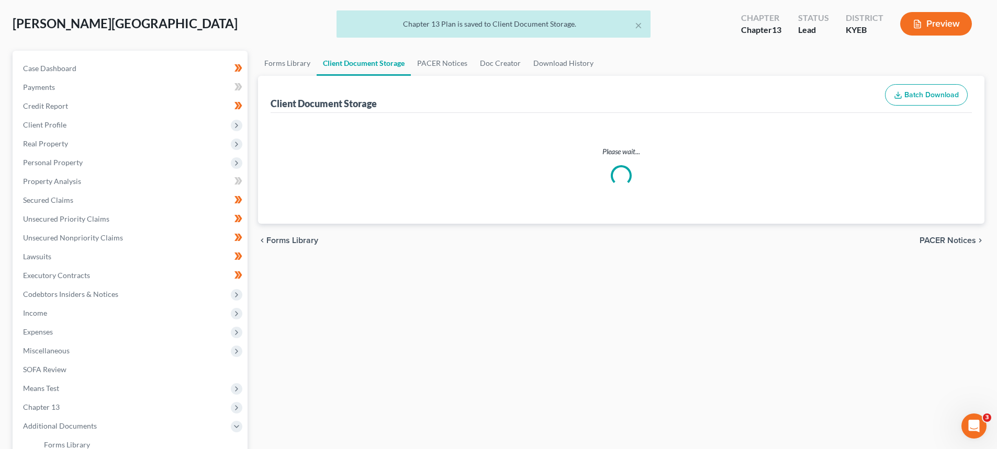
select select "7"
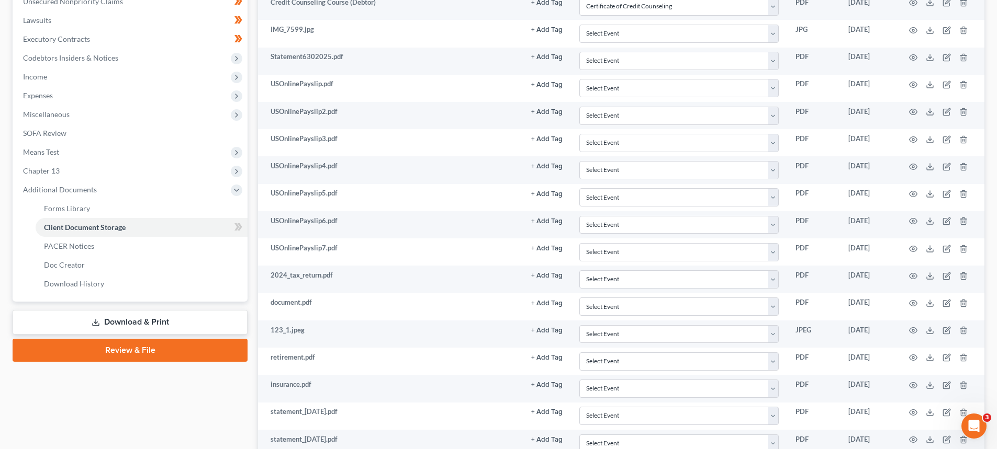
scroll to position [512, 0]
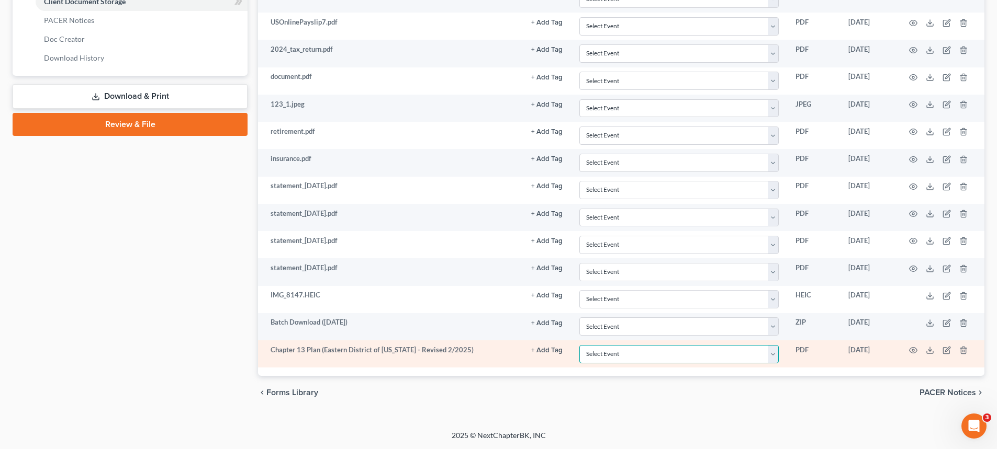
drag, startPoint x: 597, startPoint y: 350, endPoint x: 605, endPoint y: 346, distance: 9.4
click at [597, 350] on select "Select Event 20 Largest Unsecured Creditors Amended Schedules A-H, Mailing Matr…" at bounding box center [678, 354] width 199 height 18
select select "12"
click at [579, 345] on select "Select Event 20 Largest Unsecured Creditors Amended Schedules A-H, Mailing Matr…" at bounding box center [678, 354] width 199 height 18
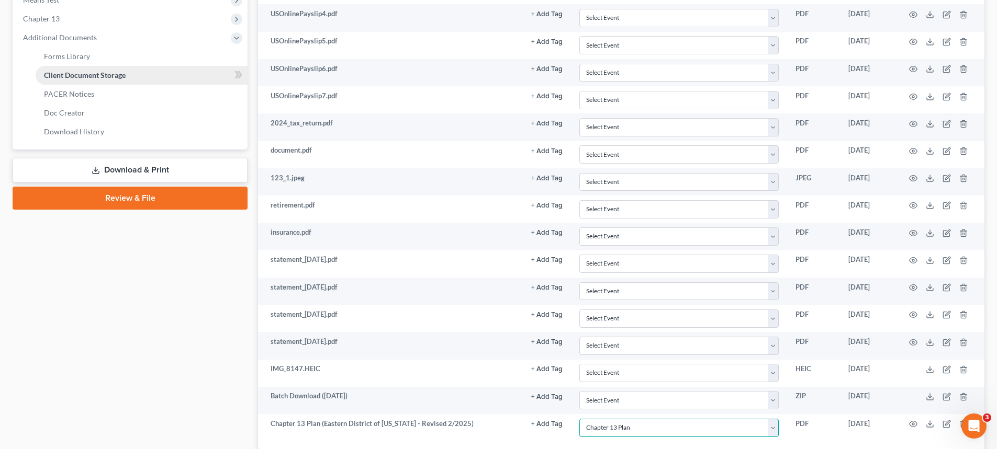
scroll to position [303, 0]
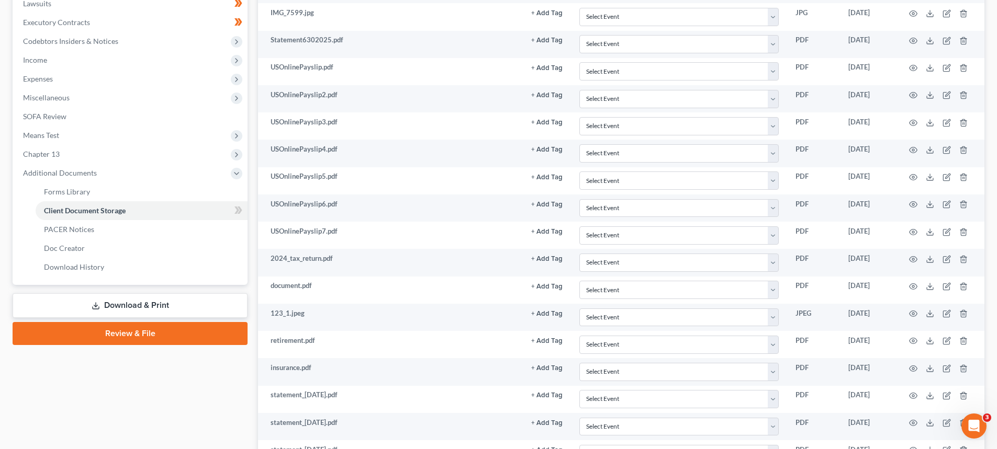
click at [79, 301] on link "Download & Print" at bounding box center [130, 306] width 235 height 25
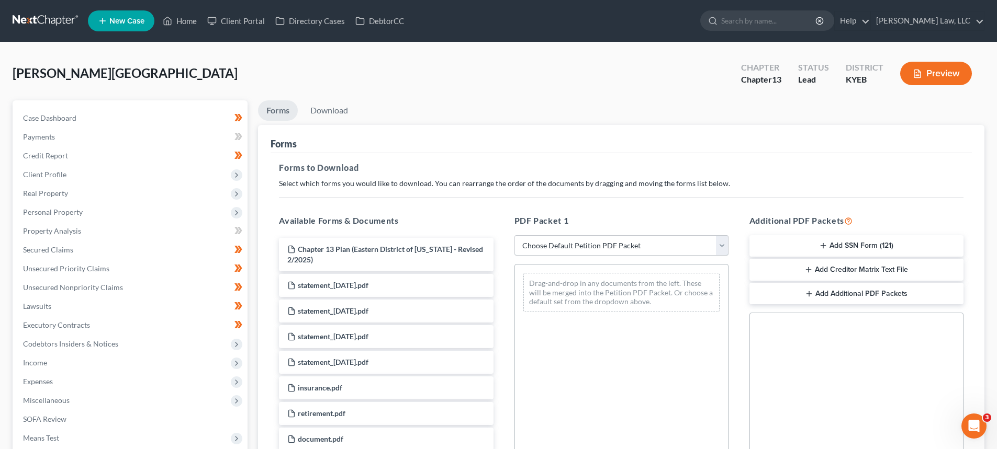
click at [562, 245] on select "Choose Default Petition PDF Packet Complete Bankruptcy Petition (all forms and …" at bounding box center [621, 245] width 214 height 21
select select "0"
click at [514, 235] on select "Choose Default Petition PDF Packet Complete Bankruptcy Petition (all forms and …" at bounding box center [621, 245] width 214 height 21
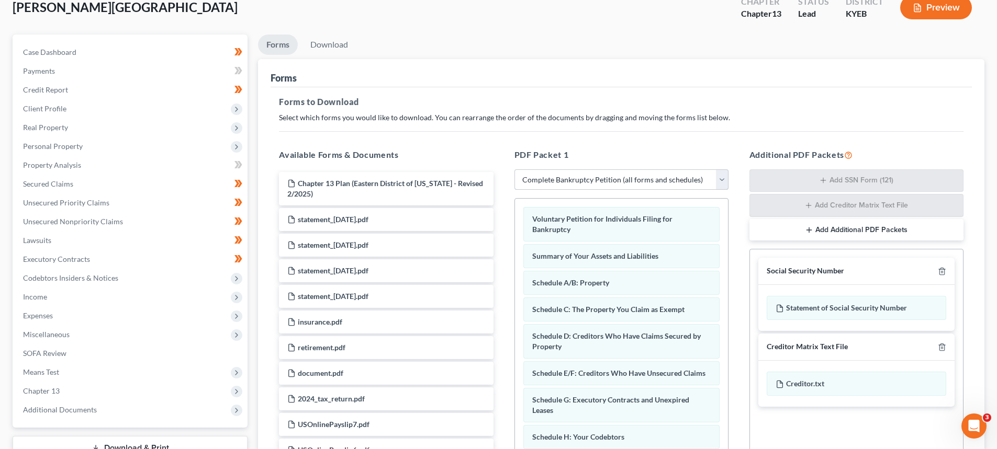
scroll to position [198, 0]
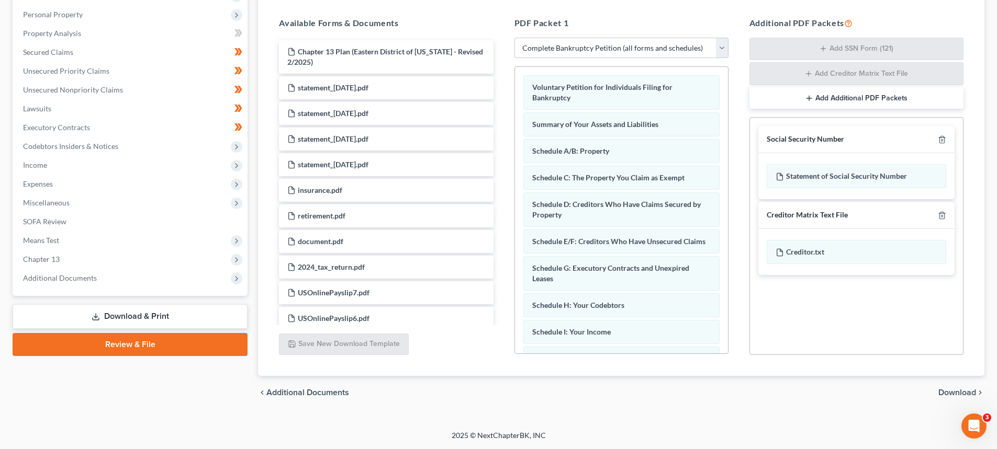
click at [952, 392] on span "Download" at bounding box center [957, 393] width 38 height 8
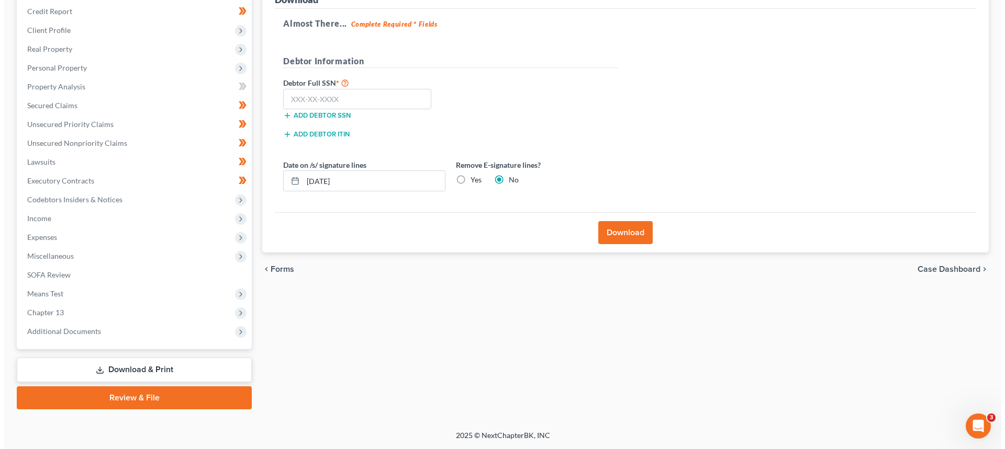
scroll to position [144, 0]
click at [362, 96] on input "text" at bounding box center [353, 99] width 148 height 21
drag, startPoint x: 380, startPoint y: 98, endPoint x: 255, endPoint y: 104, distance: 124.7
click at [262, 104] on div "Download Almost There... Complete Required * Fields Debtor Information Debtor F…" at bounding box center [621, 117] width 726 height 273
type input "443-13-3592"
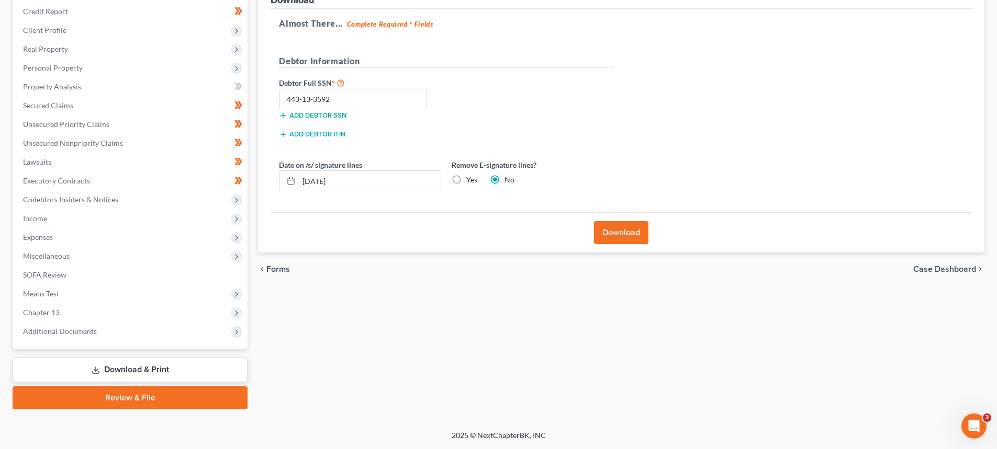
click at [627, 229] on button "Download" at bounding box center [621, 232] width 54 height 23
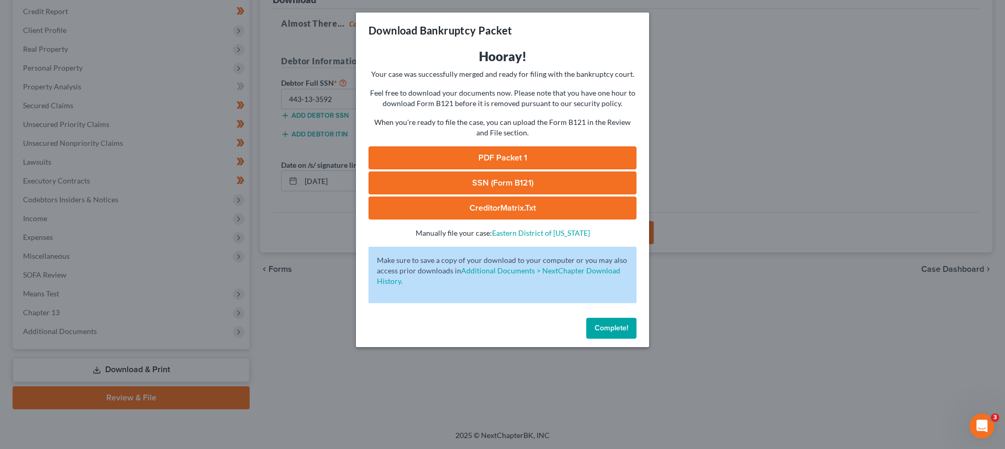
click at [492, 181] on link "SSN (Form B121)" at bounding box center [502, 183] width 268 height 23
drag, startPoint x: 500, startPoint y: 158, endPoint x: 544, endPoint y: 159, distance: 44.0
click at [500, 158] on link "PDF Packet 1" at bounding box center [502, 158] width 268 height 23
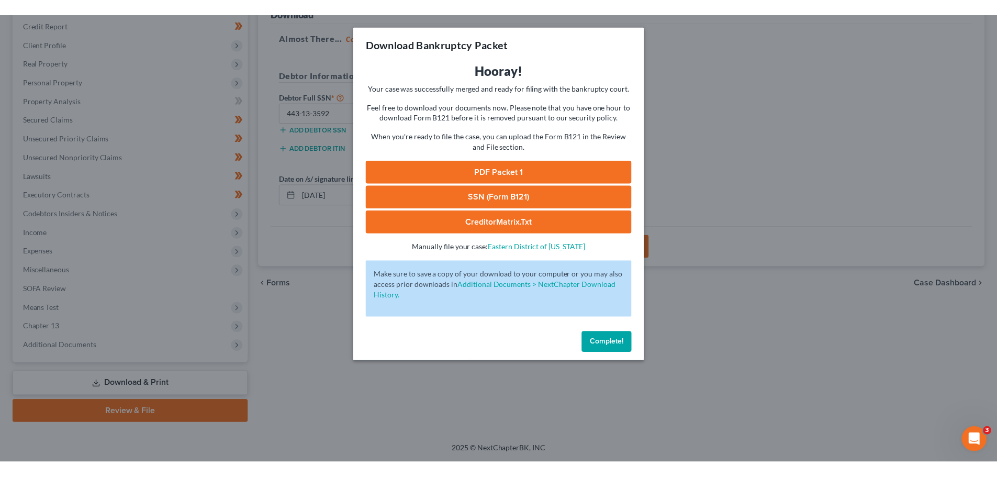
scroll to position [117, 0]
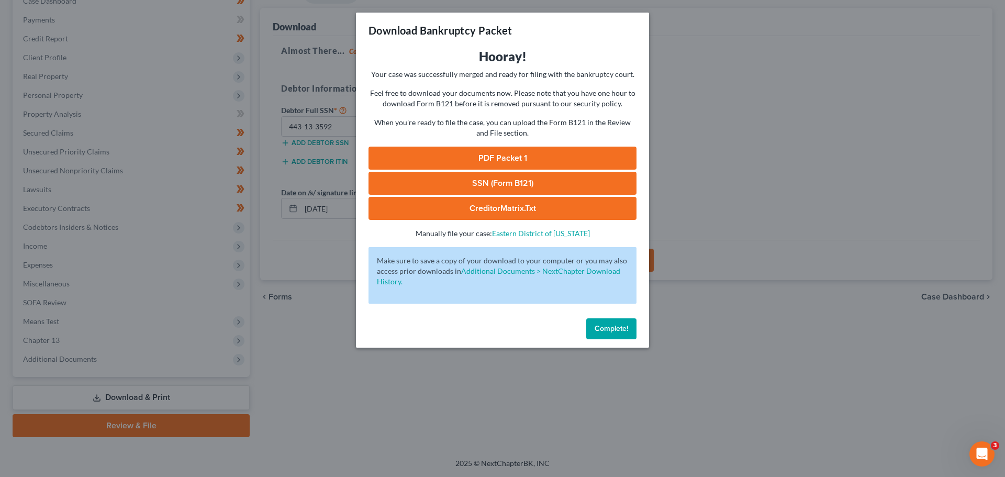
click at [612, 334] on button "Complete!" at bounding box center [611, 328] width 50 height 21
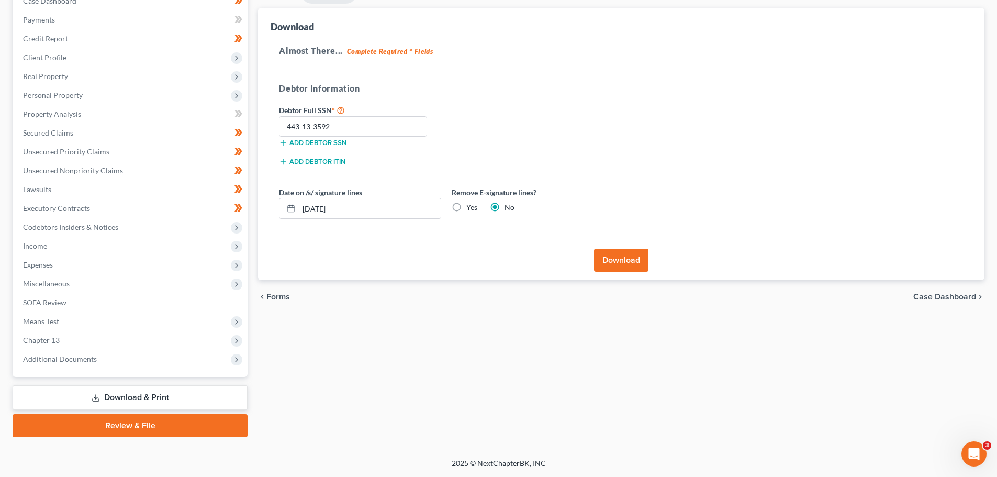
click at [317, 354] on div "Forms Download Forms Forms to Download Select which forms you would like to dow…" at bounding box center [621, 210] width 737 height 454
drag, startPoint x: 357, startPoint y: 126, endPoint x: 203, endPoint y: 147, distance: 155.2
click at [204, 144] on div "Petition Navigation Case Dashboard Payments Invoices Payments Payments Credit R…" at bounding box center [498, 210] width 982 height 454
click at [123, 425] on link "Review & File" at bounding box center [130, 425] width 235 height 23
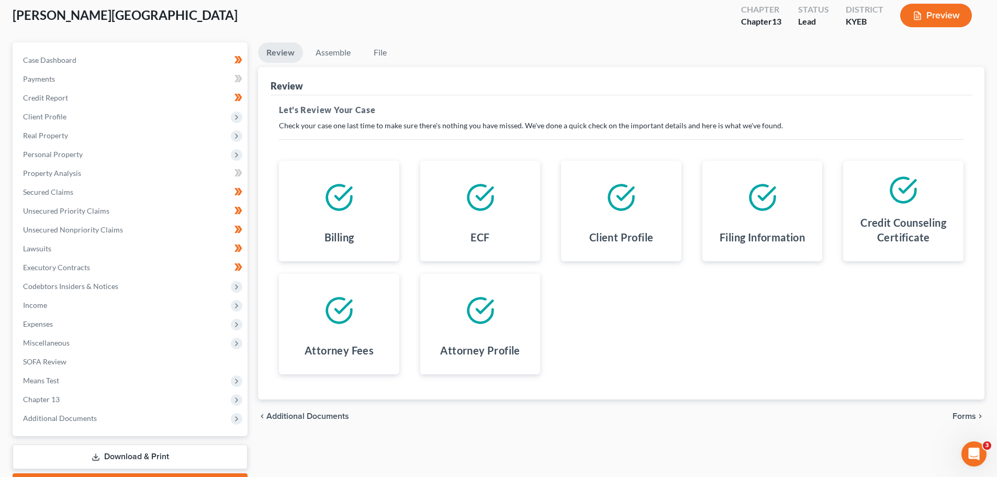
scroll to position [117, 0]
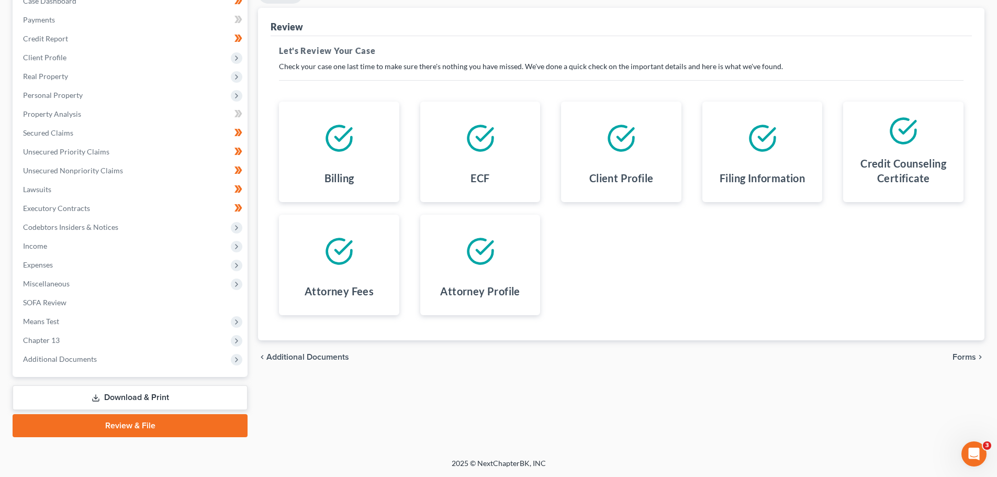
click at [966, 353] on span "Forms" at bounding box center [964, 357] width 24 height 8
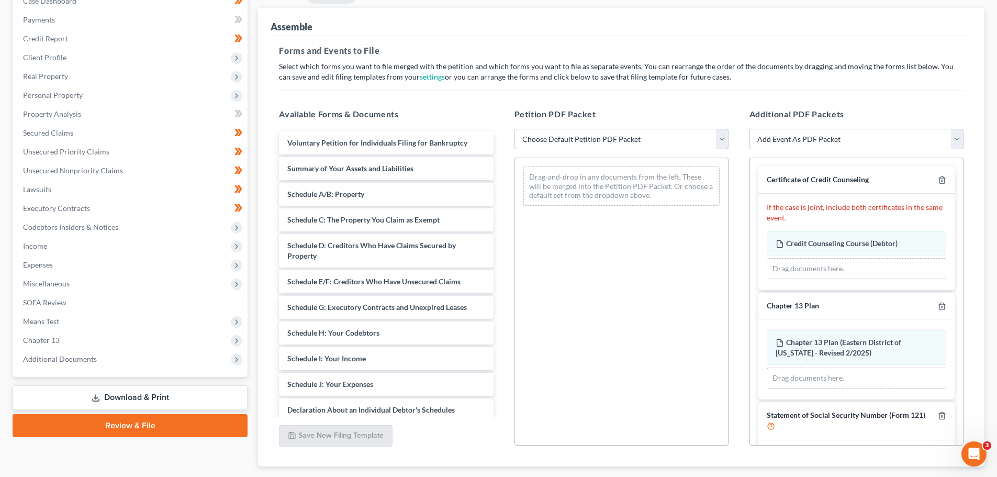
drag, startPoint x: 573, startPoint y: 132, endPoint x: 570, endPoint y: 148, distance: 16.5
click at [573, 132] on select "Choose Default Petition PDF Packet Complete Bankruptcy Petition (all forms and …" at bounding box center [621, 139] width 214 height 21
select select "0"
click at [514, 129] on select "Choose Default Petition PDF Packet Complete Bankruptcy Petition (all forms and …" at bounding box center [621, 139] width 214 height 21
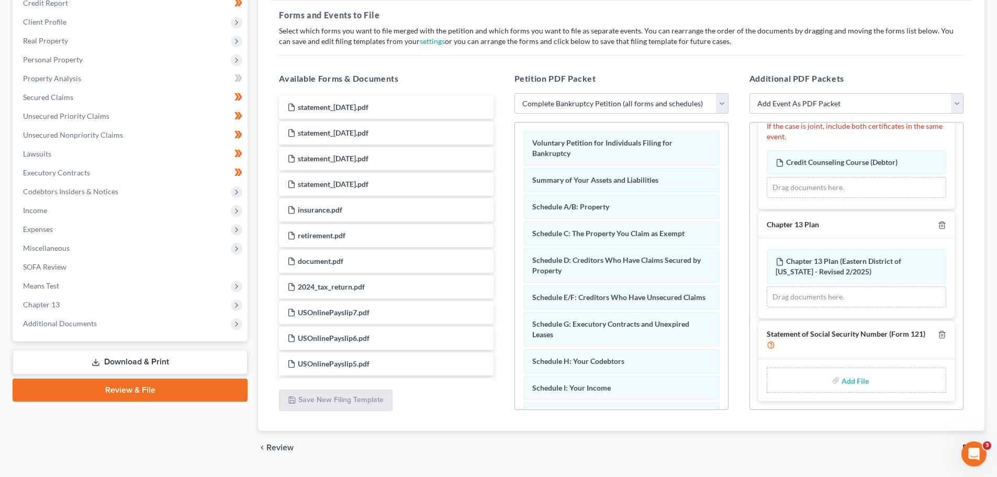
scroll to position [170, 0]
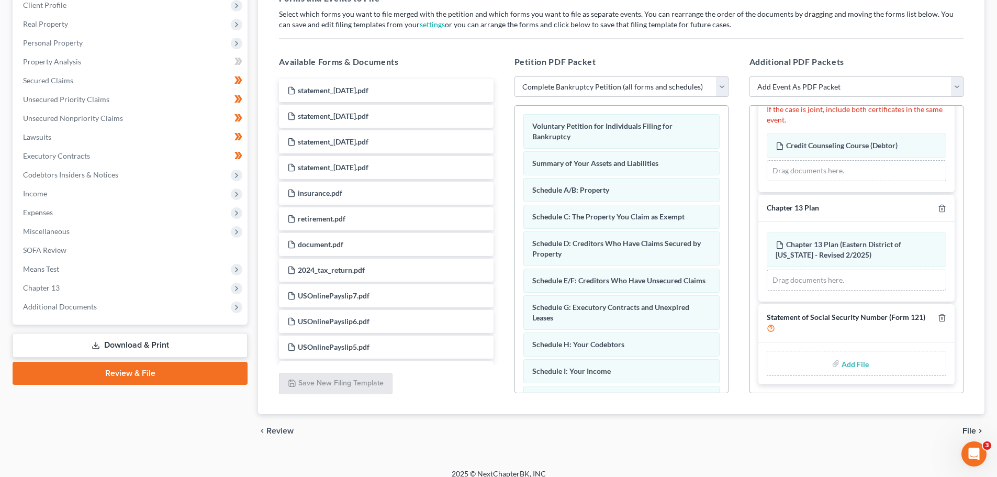
click at [854, 365] on input "file" at bounding box center [853, 363] width 25 height 19
type input "C:\fakepath\Monhollen, Ryland - Form 121.pdf"
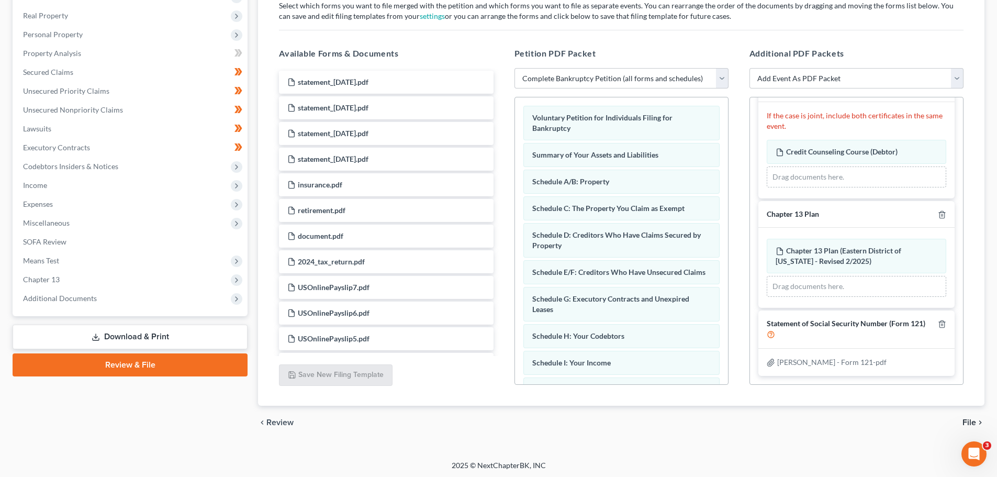
scroll to position [180, 0]
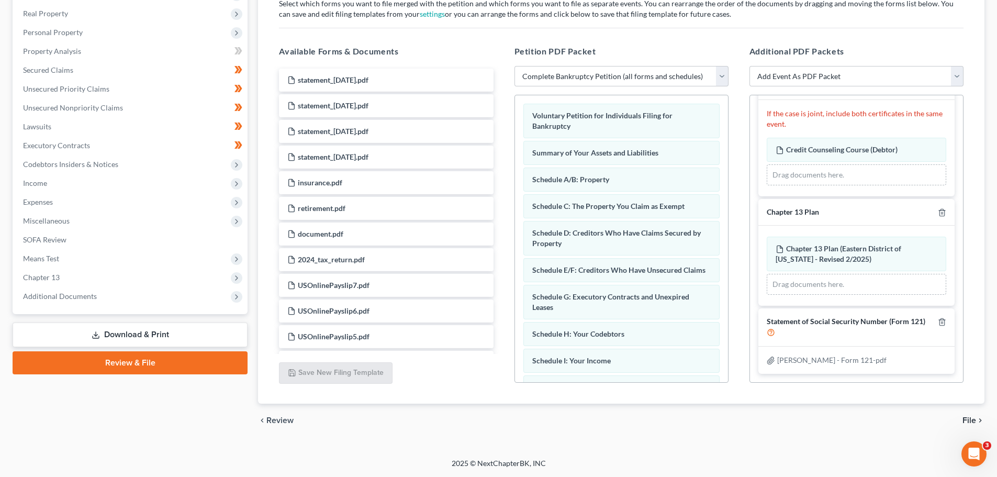
click at [972, 420] on span "File" at bounding box center [969, 420] width 14 height 8
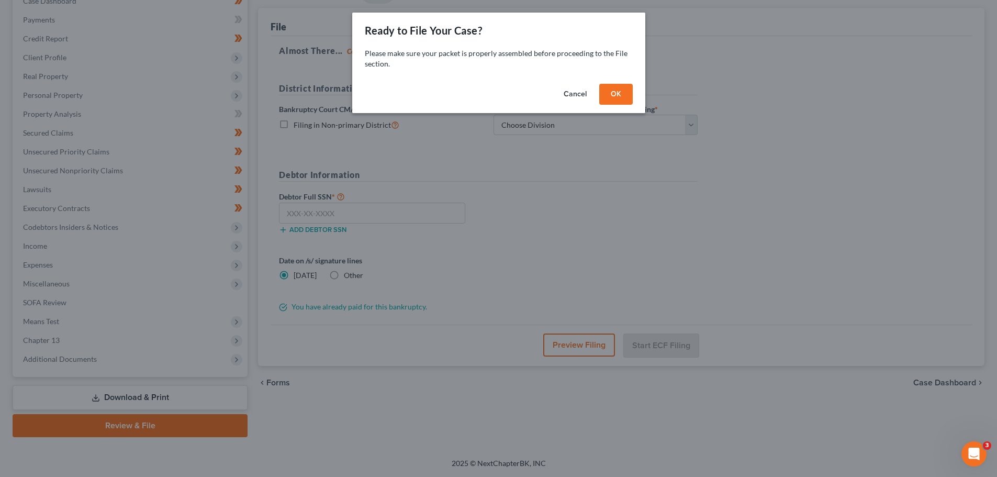
scroll to position [117, 0]
click at [621, 92] on button "OK" at bounding box center [619, 94] width 33 height 21
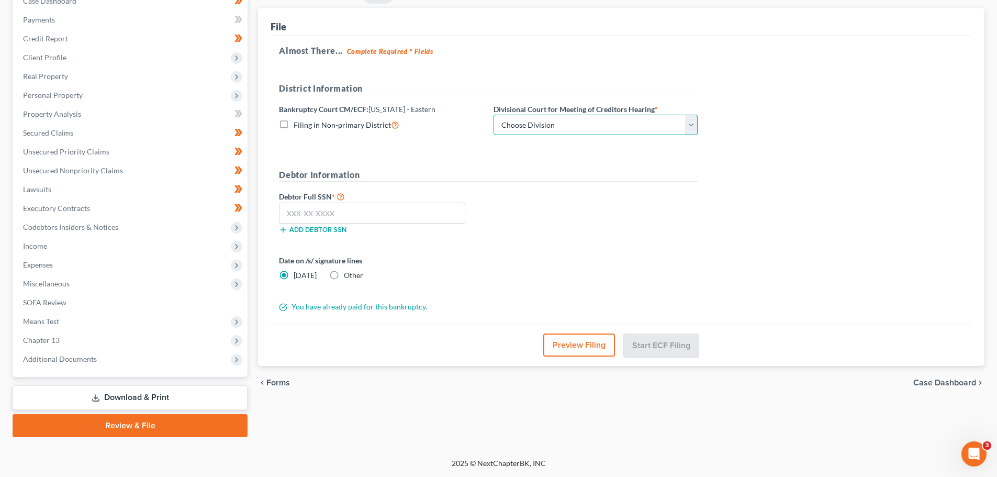
drag, startPoint x: 572, startPoint y: 122, endPoint x: 565, endPoint y: 133, distance: 13.1
click at [572, 122] on select "Choose Division Ashland Covington Frankfort Lexington London Pikeville" at bounding box center [595, 125] width 204 height 21
select select "1"
click at [493, 115] on select "Choose Division Ashland Covington Frankfort Lexington London Pikeville" at bounding box center [595, 125] width 204 height 21
click at [331, 210] on input "text" at bounding box center [372, 212] width 186 height 21
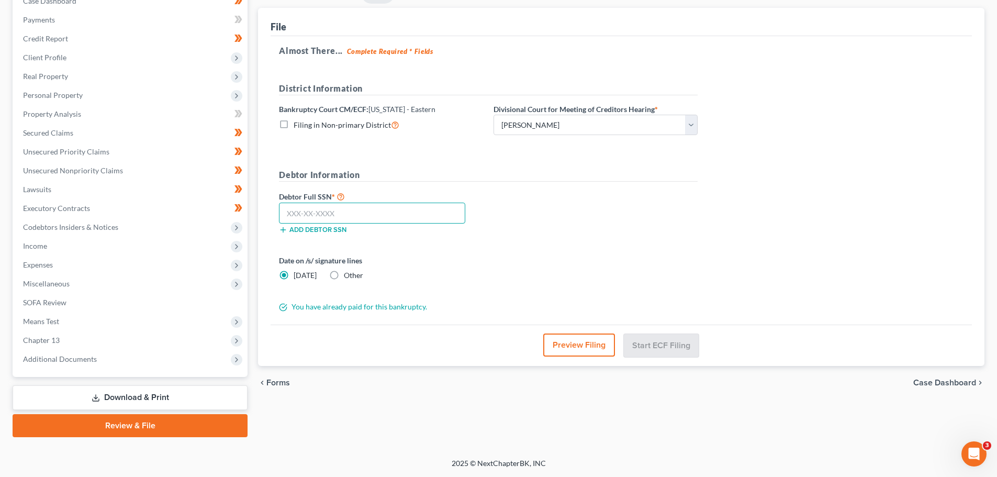
paste input "443-13-3592"
type input "443-13-3592"
click at [419, 268] on div "Date on /s/ signature lines Today Other" at bounding box center [381, 268] width 215 height 26
drag, startPoint x: 657, startPoint y: 350, endPoint x: 669, endPoint y: 335, distance: 18.2
click at [657, 349] on button "Start ECF Filing" at bounding box center [661, 344] width 75 height 23
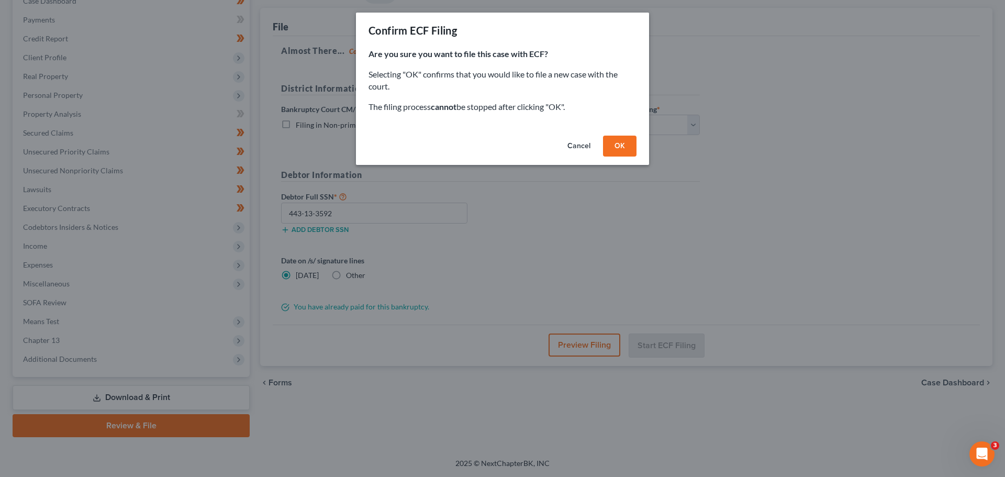
click at [613, 148] on button "OK" at bounding box center [619, 146] width 33 height 21
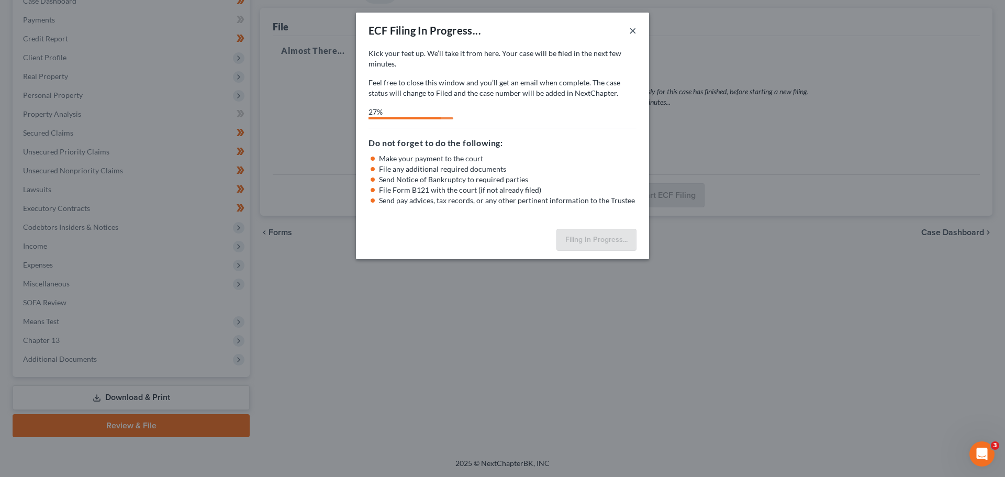
click at [634, 27] on button "×" at bounding box center [632, 30] width 7 height 13
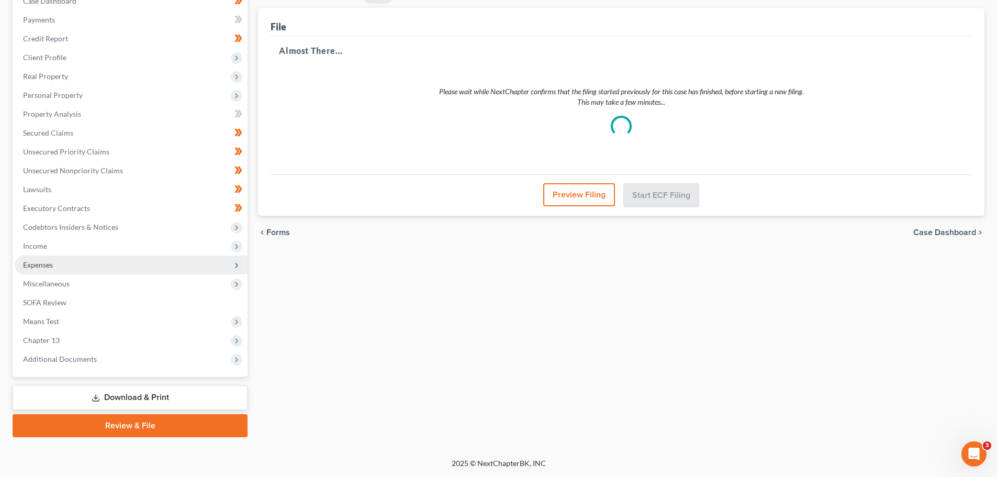
click at [48, 268] on span "Expenses" at bounding box center [38, 264] width 30 height 9
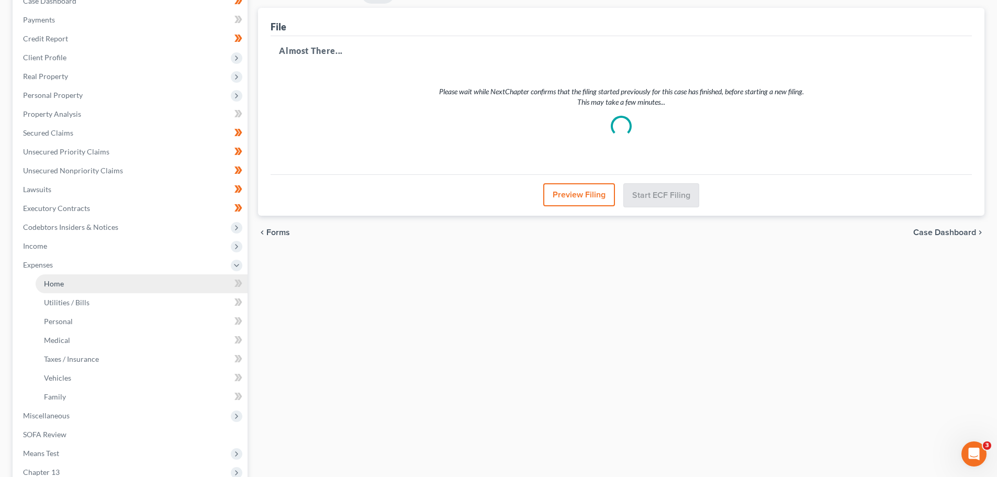
click at [52, 276] on link "Home" at bounding box center [142, 283] width 212 height 19
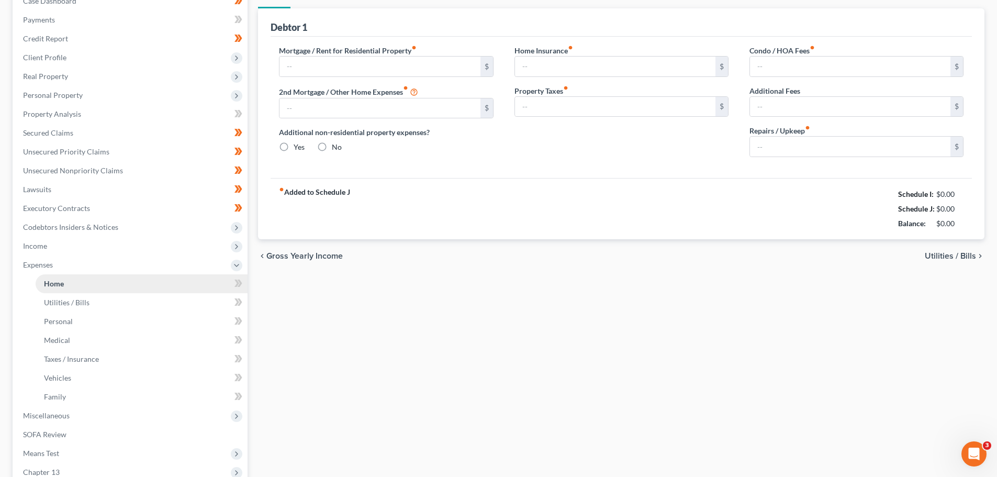
scroll to position [19, 0]
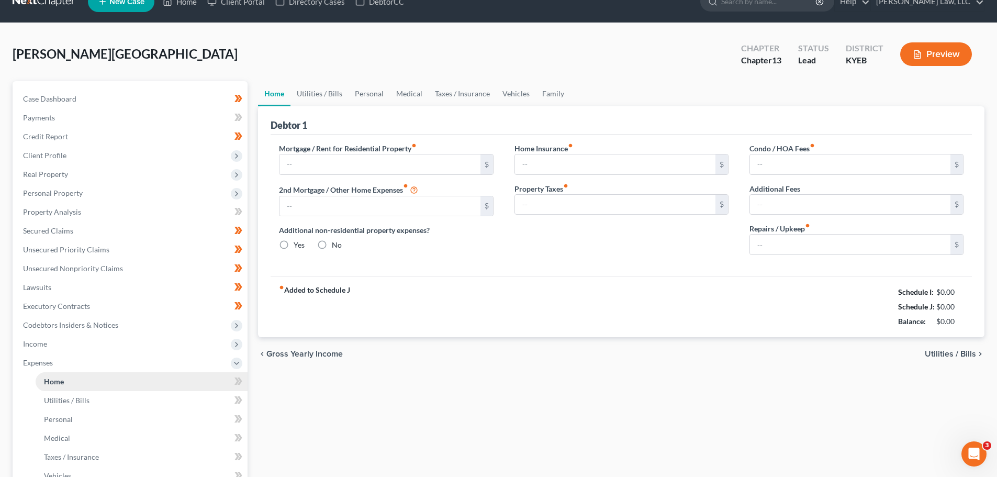
type input "800.00"
type input "0.00"
radio input "true"
type input "0.00"
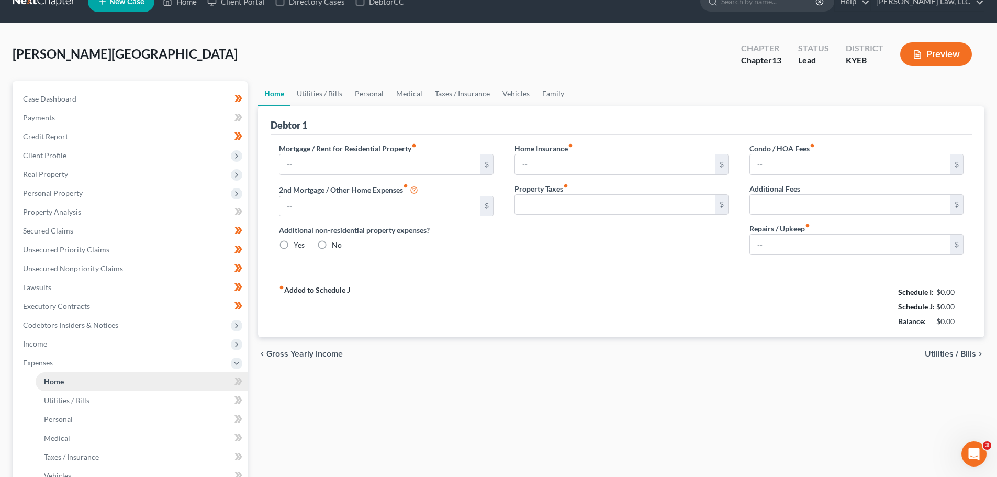
type input "0.00"
type input "50.00"
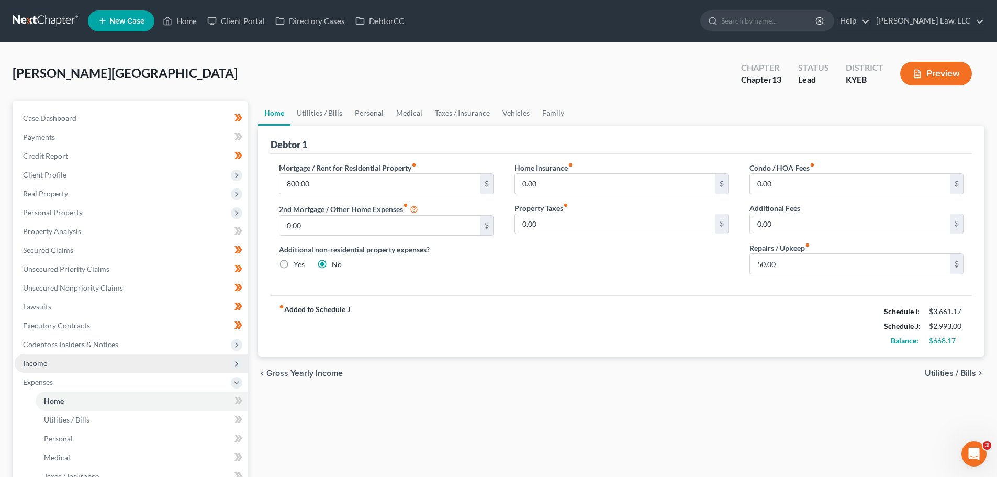
click at [38, 357] on span "Income" at bounding box center [131, 363] width 233 height 19
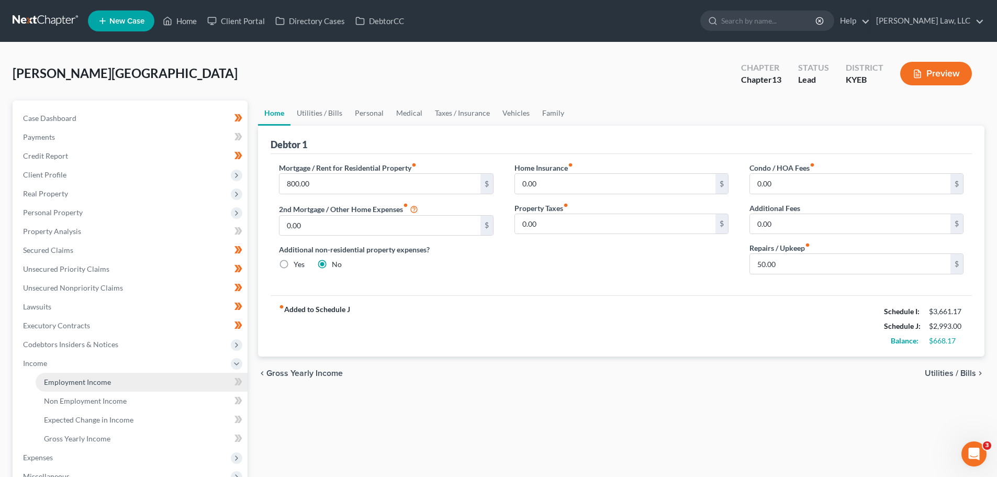
click at [42, 381] on link "Employment Income" at bounding box center [142, 382] width 212 height 19
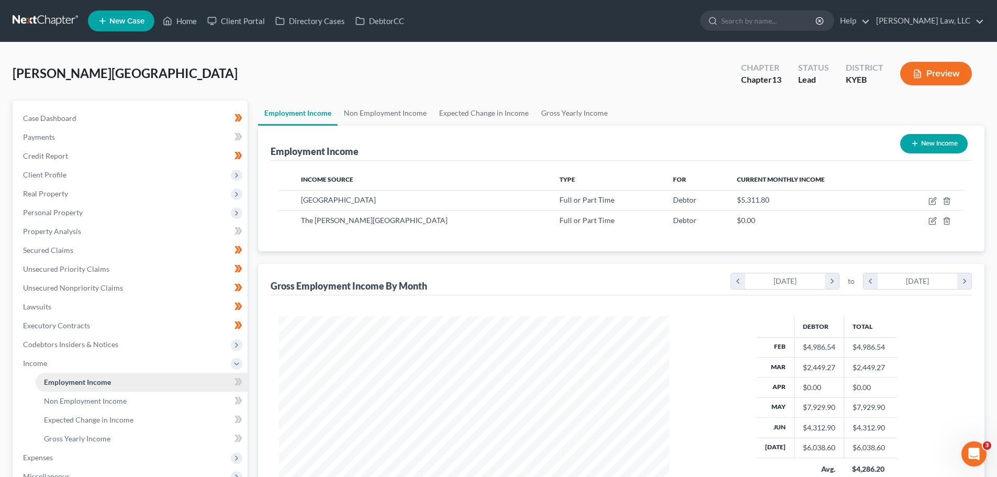
scroll to position [195, 411]
drag, startPoint x: 723, startPoint y: 81, endPoint x: 689, endPoint y: 83, distance: 34.1
click at [689, 83] on div "25-20722" at bounding box center [706, 80] width 36 height 12
copy div "25-20722"
click at [767, 25] on input "search" at bounding box center [769, 20] width 96 height 19
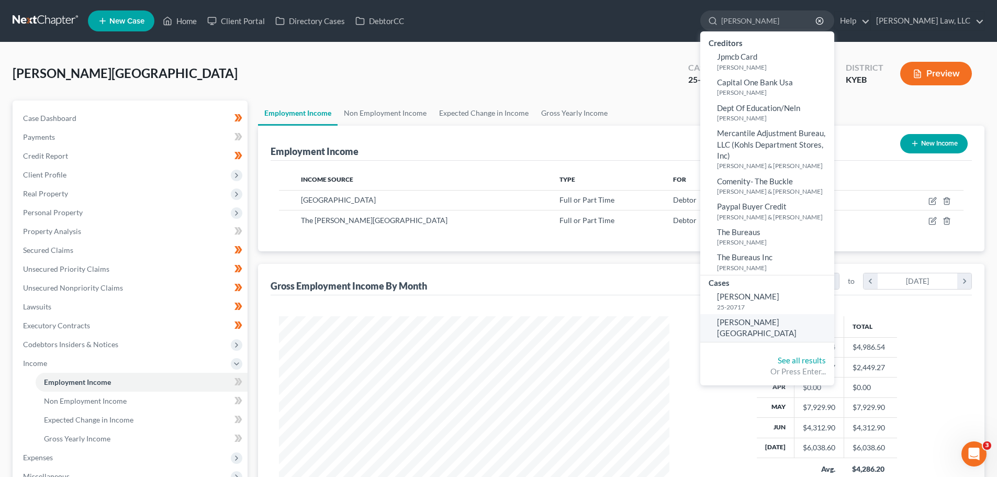
type input "burch"
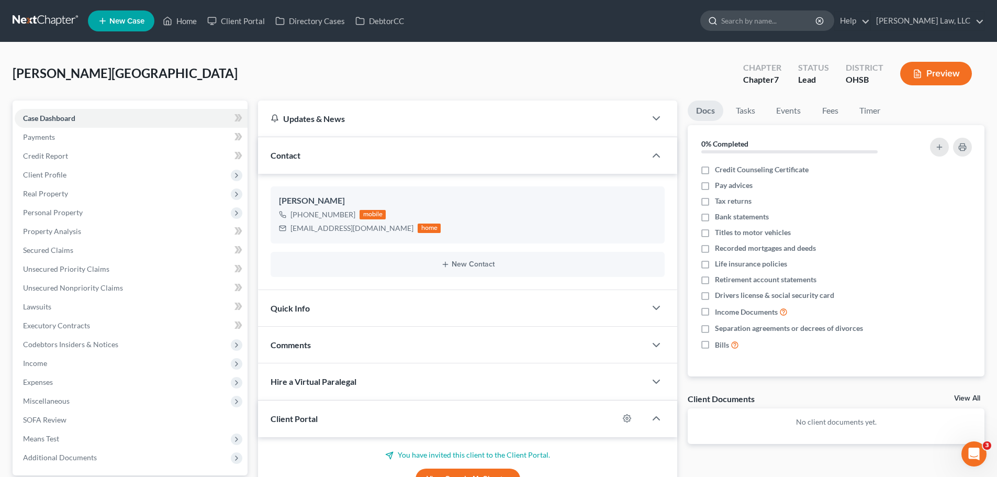
click at [738, 19] on input "search" at bounding box center [769, 20] width 96 height 19
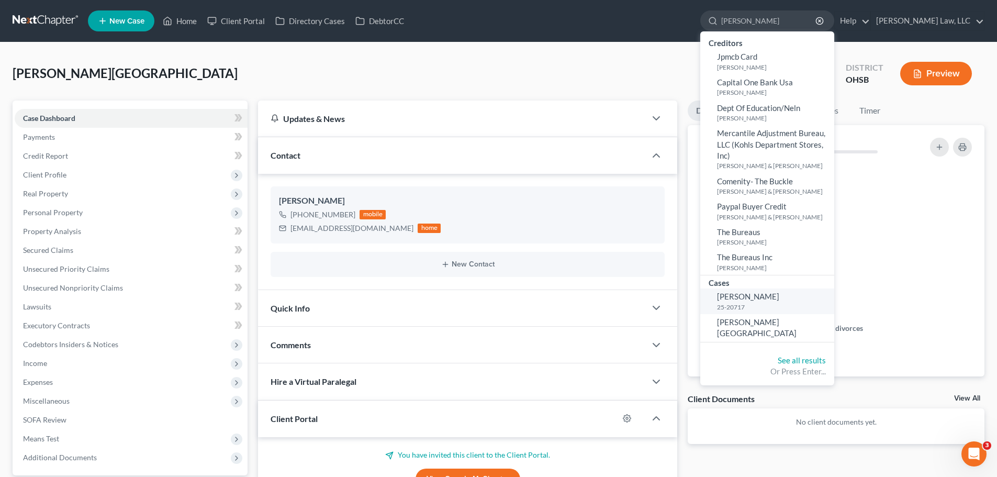
type input "burch"
click at [740, 296] on span "[PERSON_NAME]" at bounding box center [748, 295] width 62 height 9
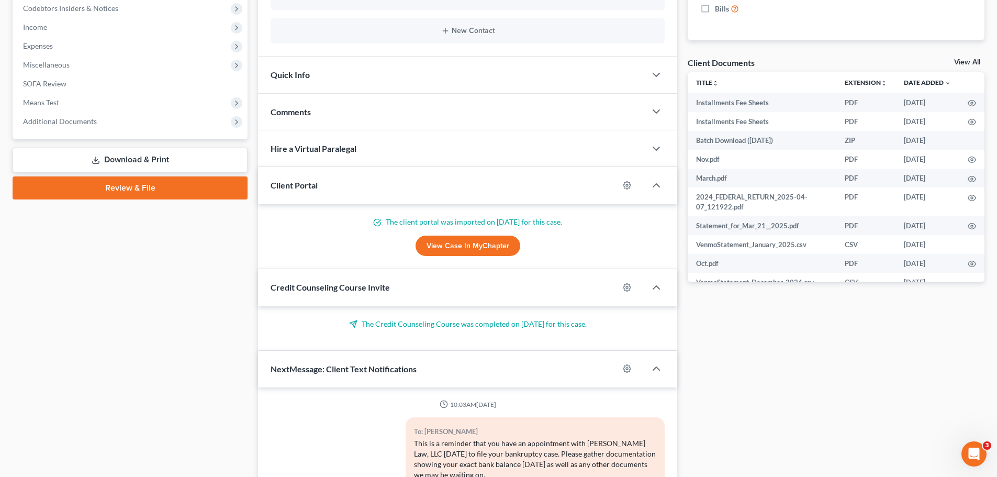
scroll to position [366, 0]
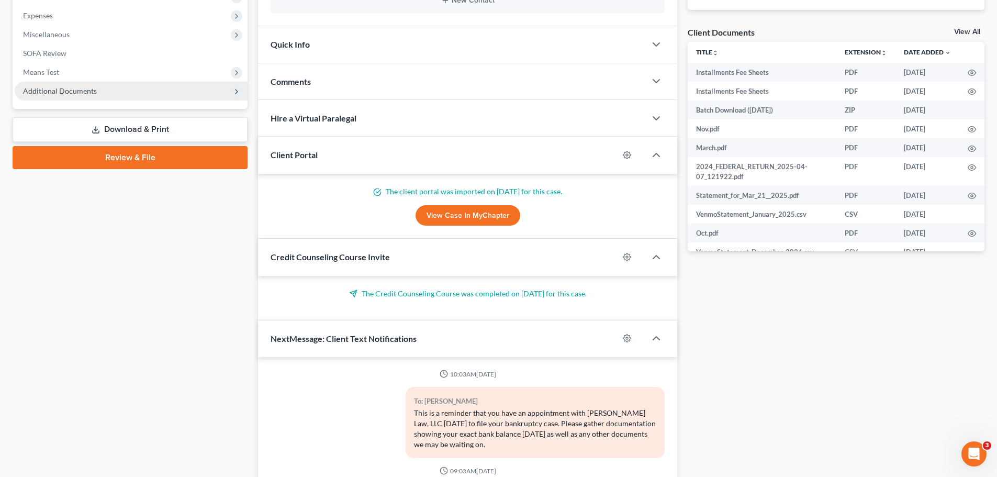
click at [70, 87] on span "Additional Documents" at bounding box center [60, 90] width 74 height 9
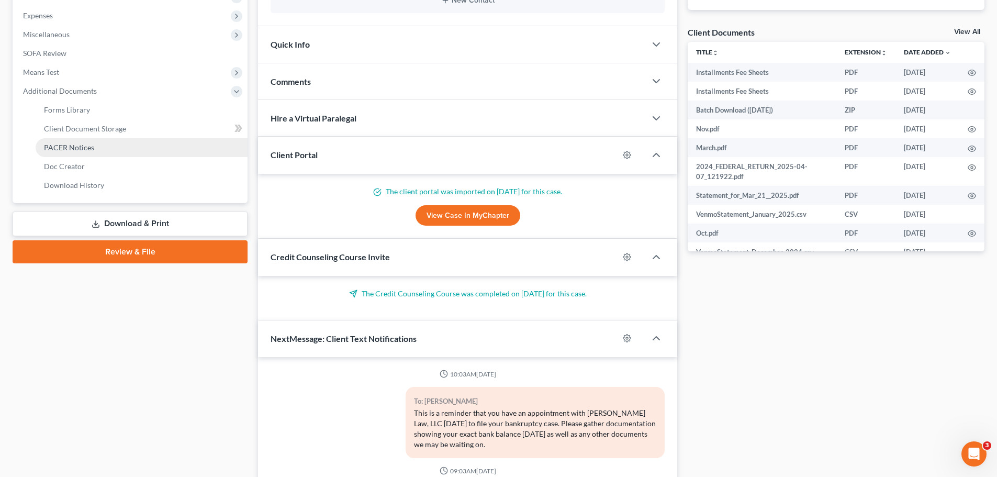
click at [59, 143] on span "PACER Notices" at bounding box center [69, 147] width 50 height 9
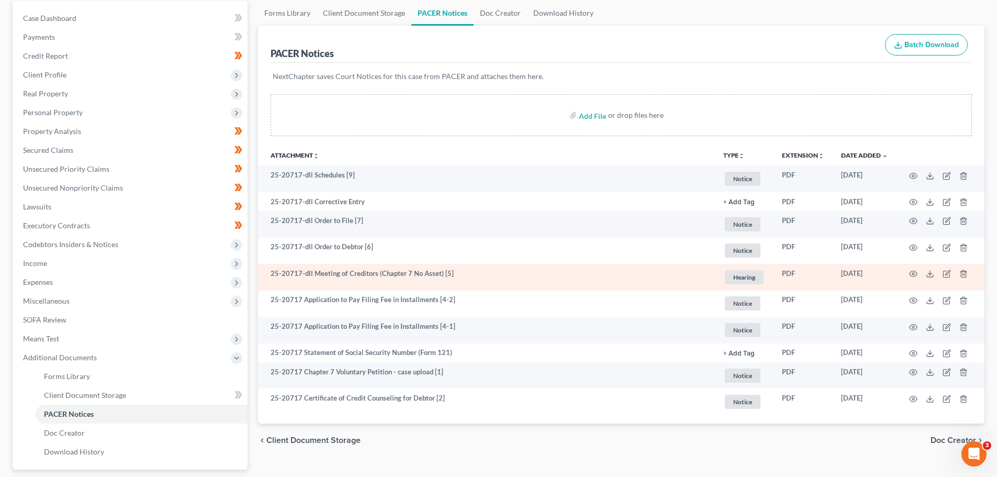
scroll to position [105, 0]
